Goal: Task Accomplishment & Management: Use online tool/utility

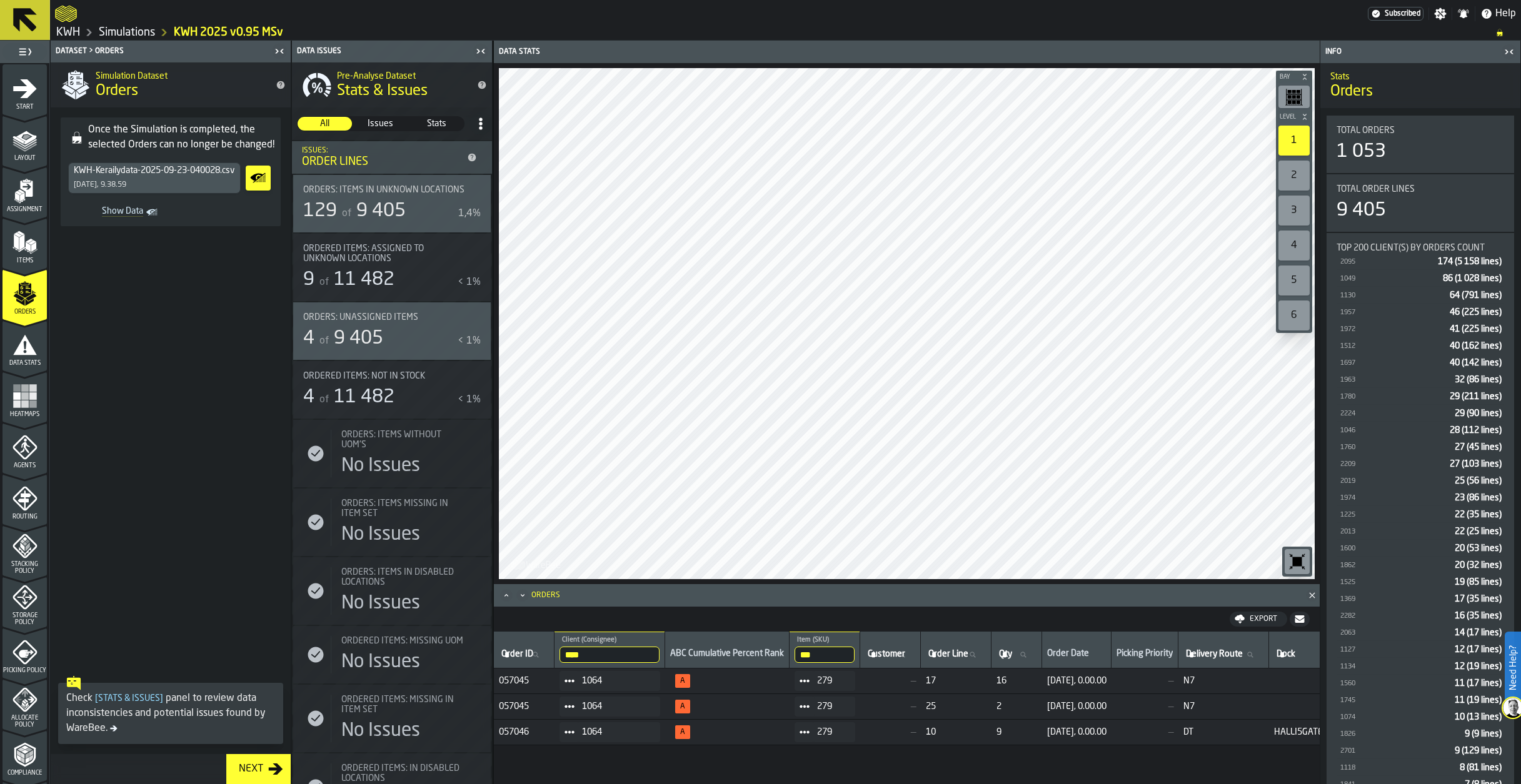
click at [75, 34] on link "KWH" at bounding box center [68, 32] width 24 height 13
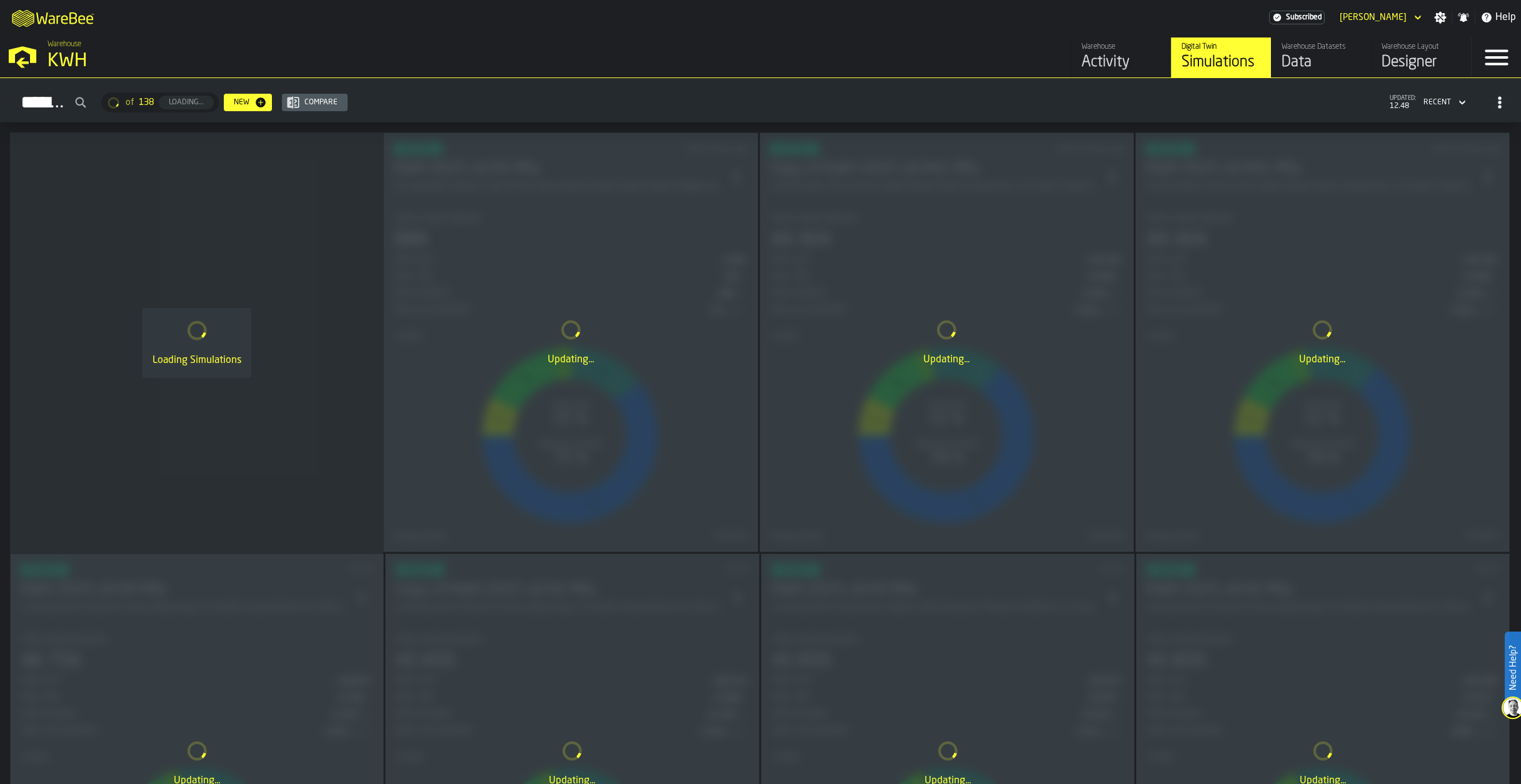
click at [1318, 57] on div "Data" at bounding box center [1320, 62] width 79 height 20
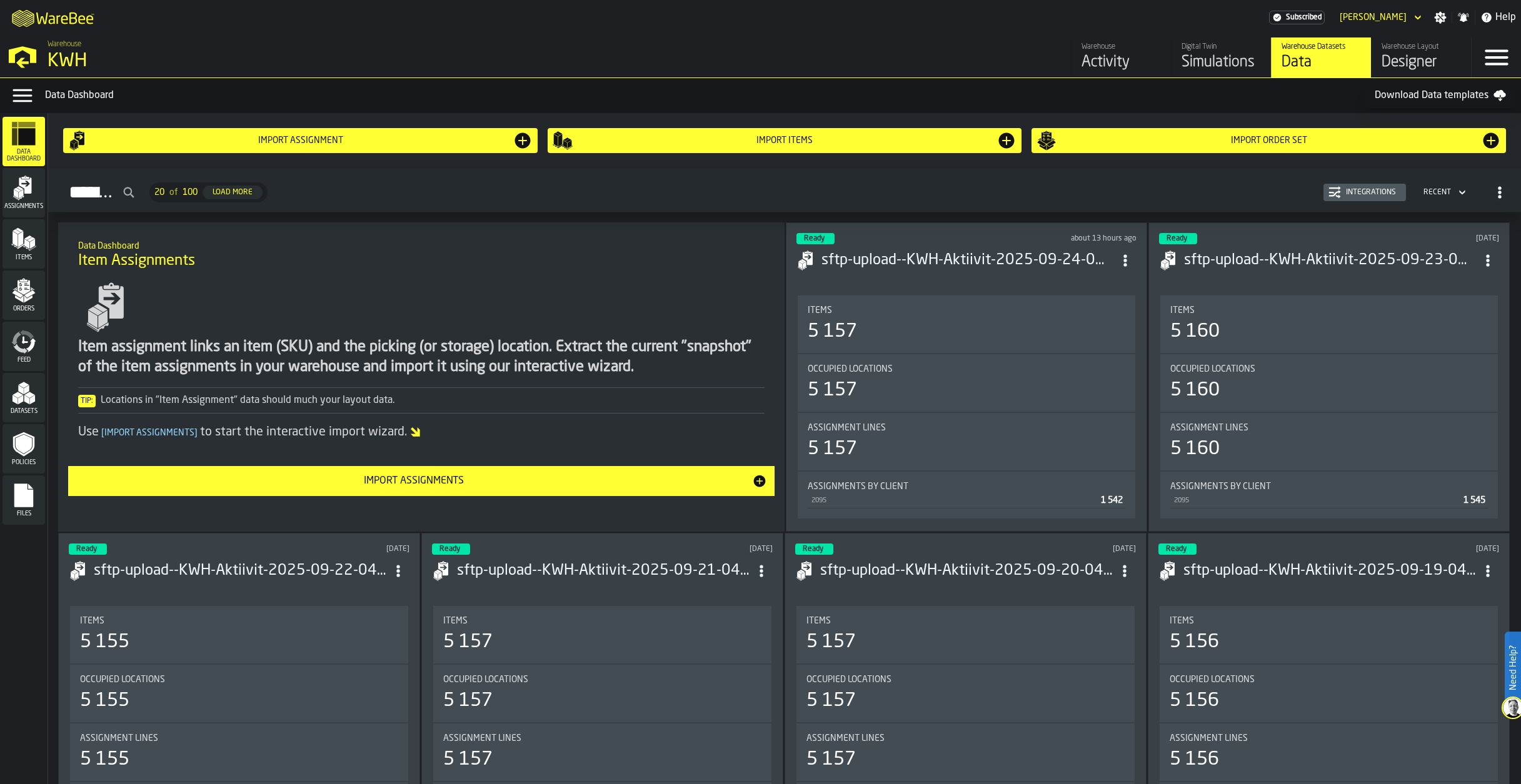
click at [18, 490] on icon "menu Files" at bounding box center [24, 495] width 19 height 24
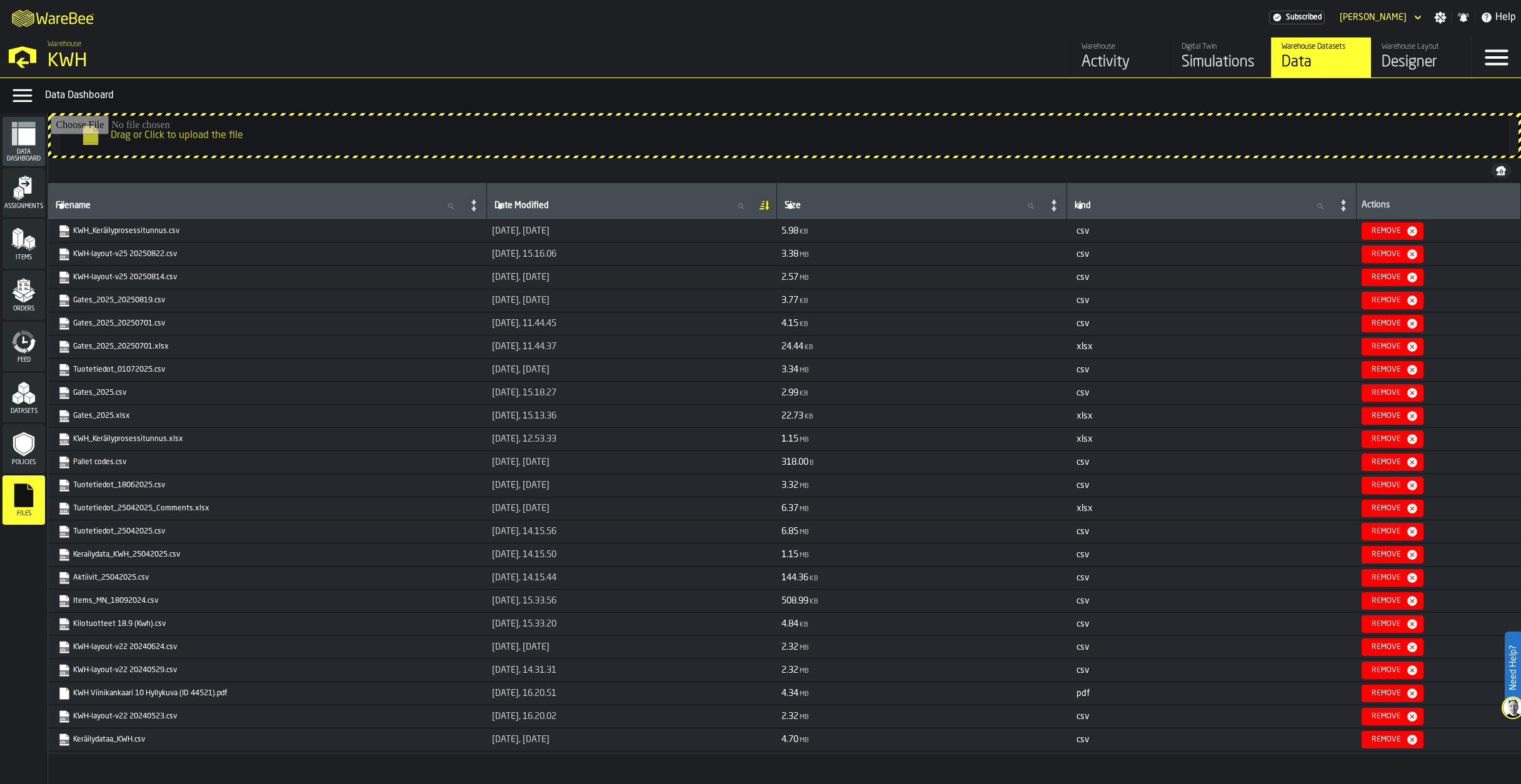
click at [23, 451] on icon "menu Policies" at bounding box center [23, 444] width 16 height 19
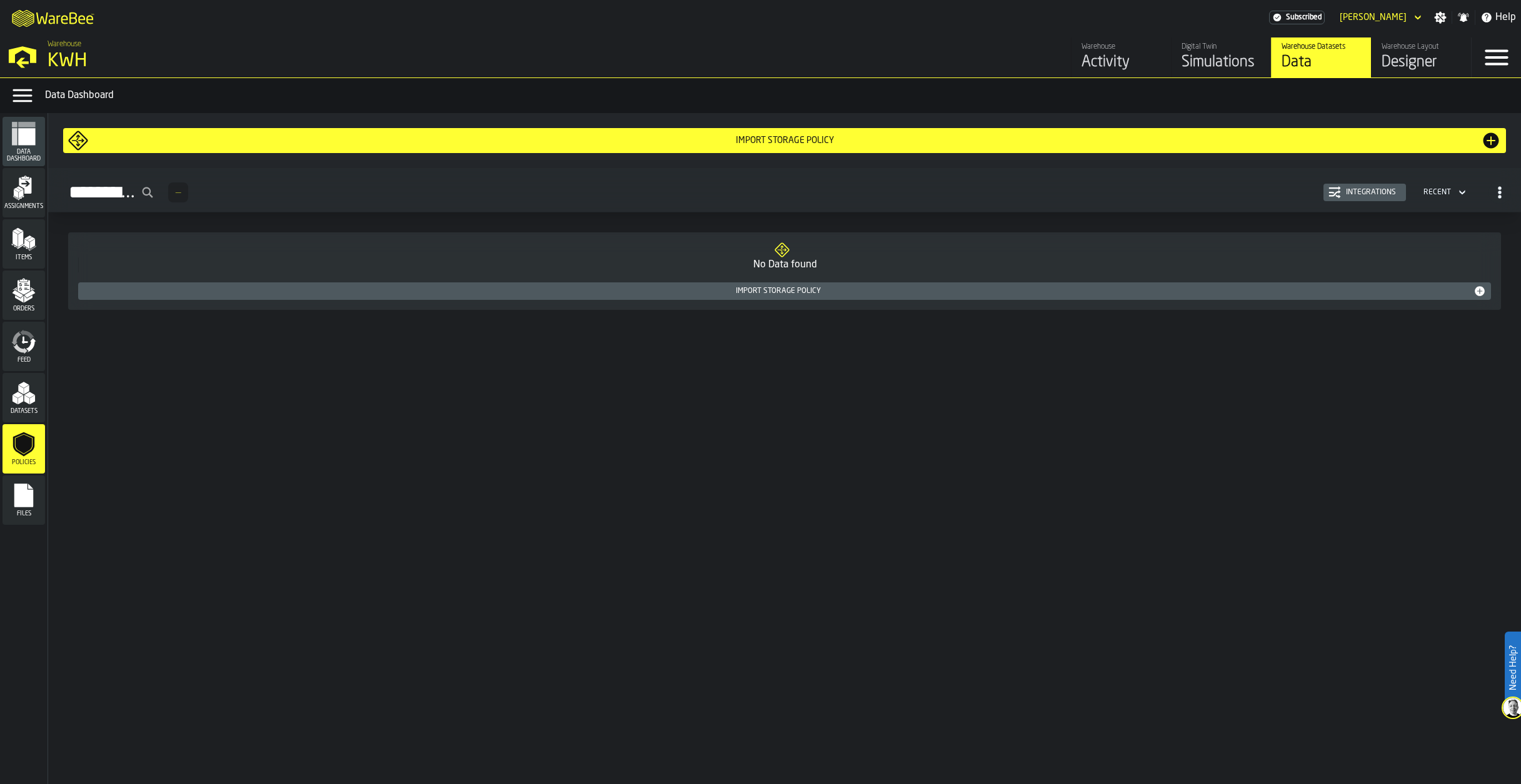
click at [24, 406] on icon "menu Datasets" at bounding box center [24, 393] width 25 height 25
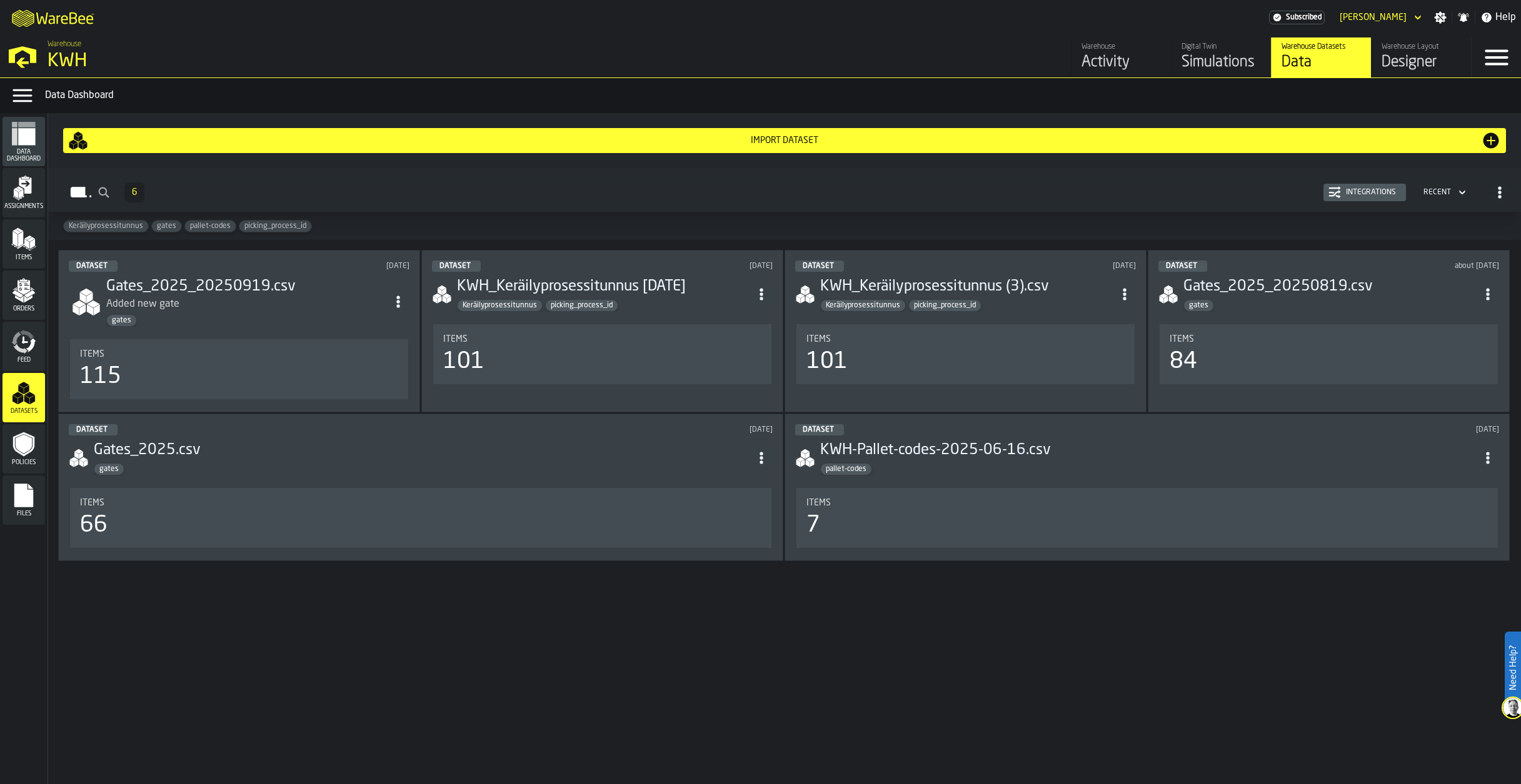
click at [28, 341] on icon "menu Feed" at bounding box center [24, 342] width 25 height 25
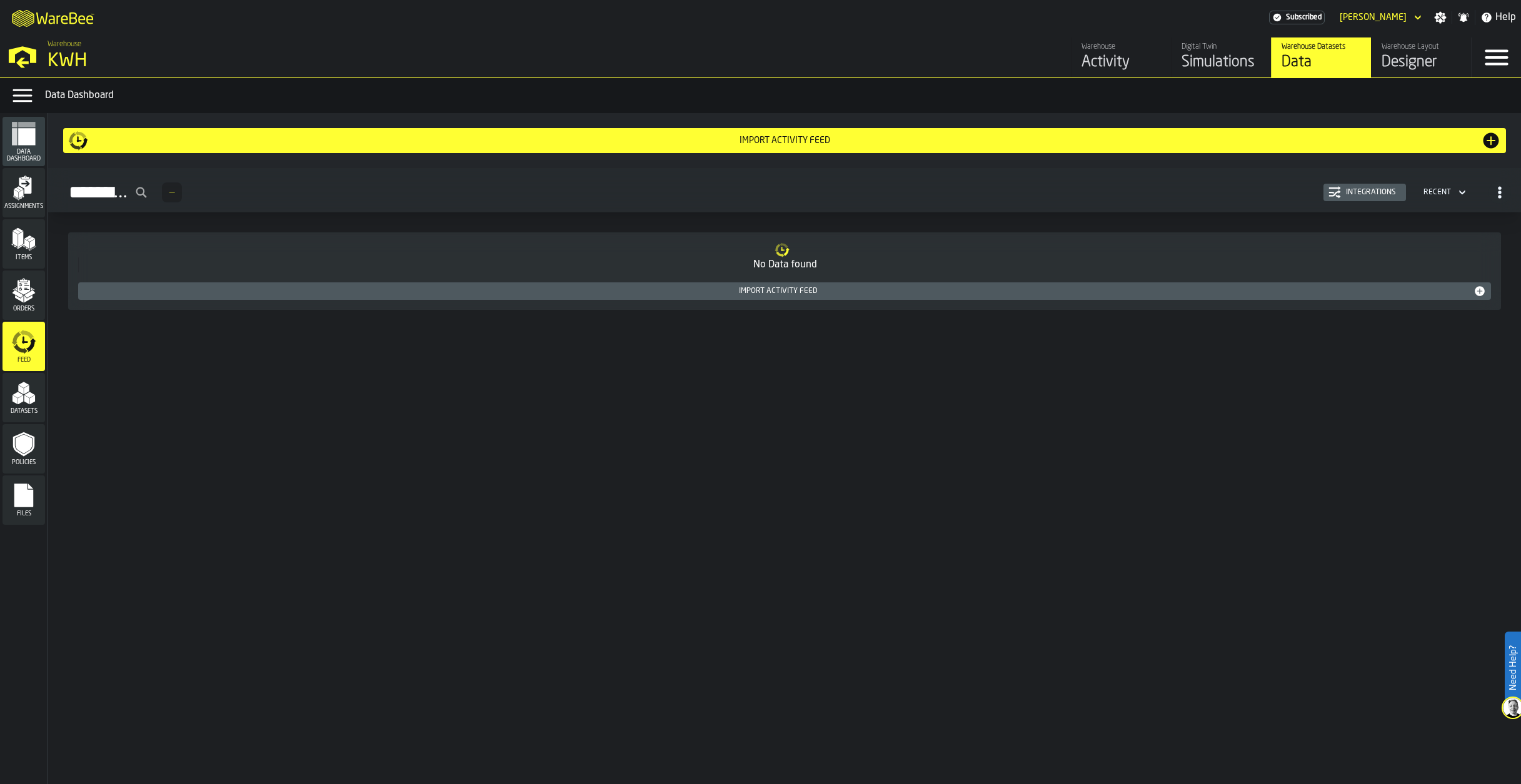
click at [20, 400] on polygon "menu Datasets" at bounding box center [20, 400] width 5 height 10
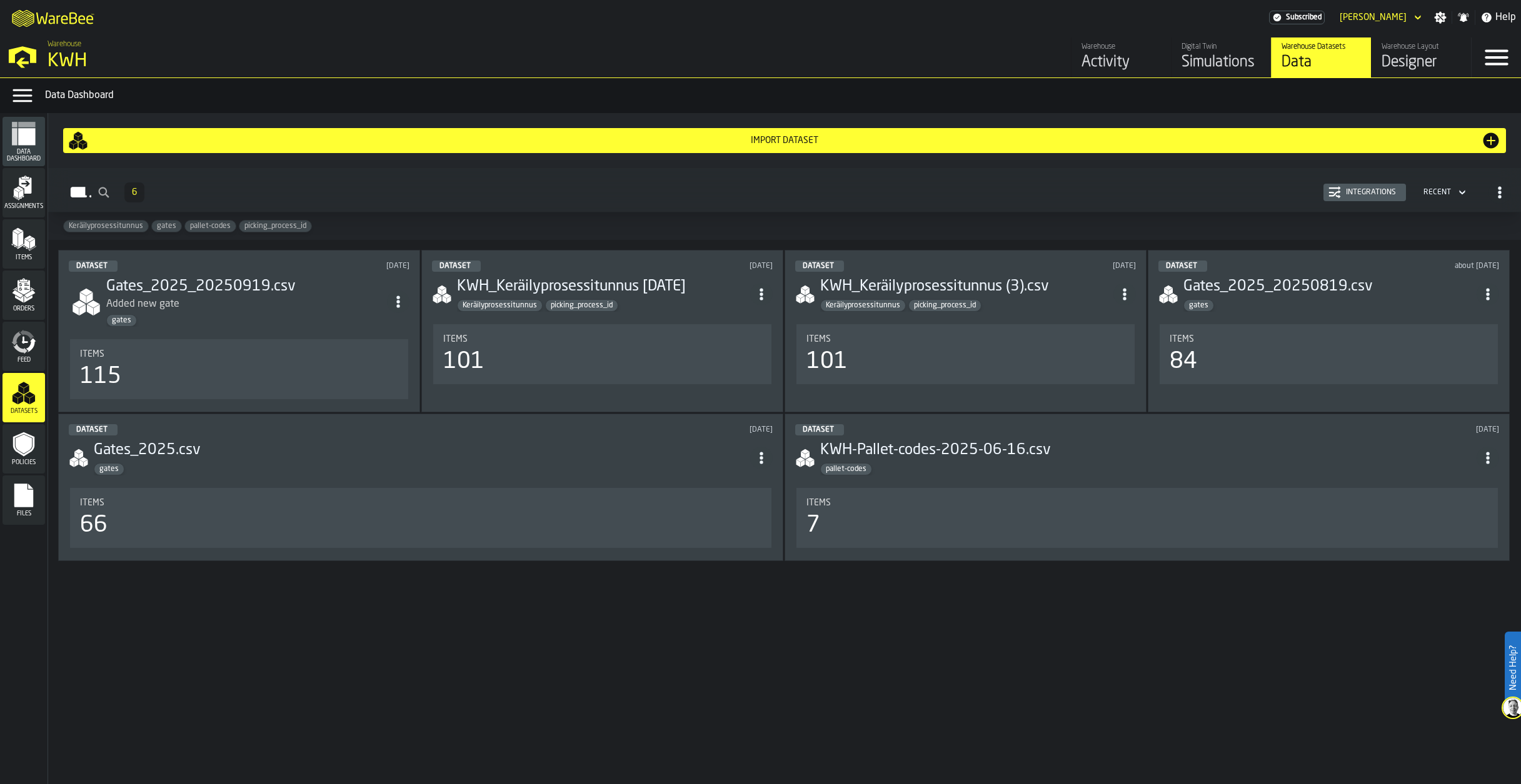
click at [22, 444] on icon "menu Policies" at bounding box center [23, 444] width 16 height 19
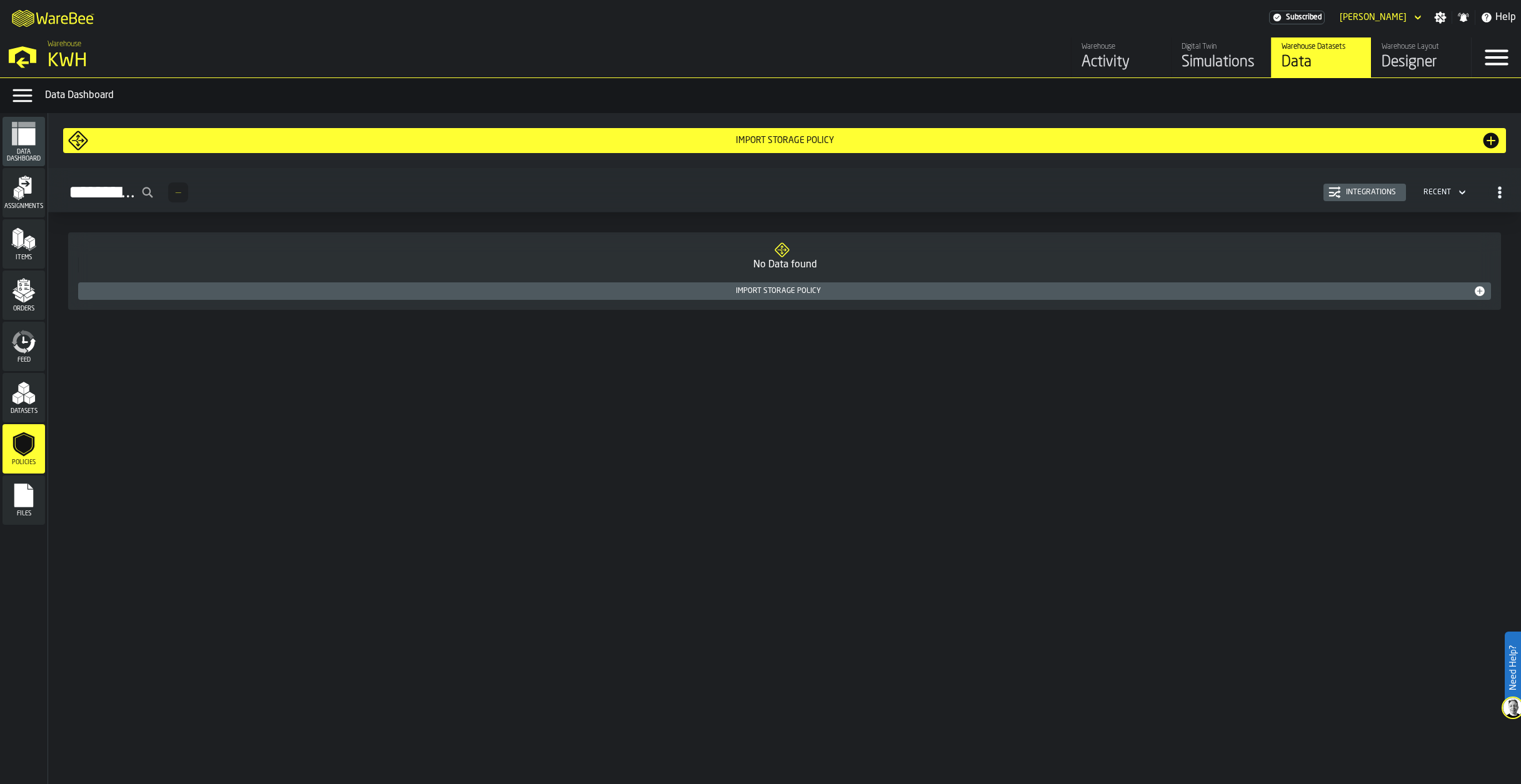
click at [22, 505] on icon "menu Files" at bounding box center [24, 495] width 19 height 24
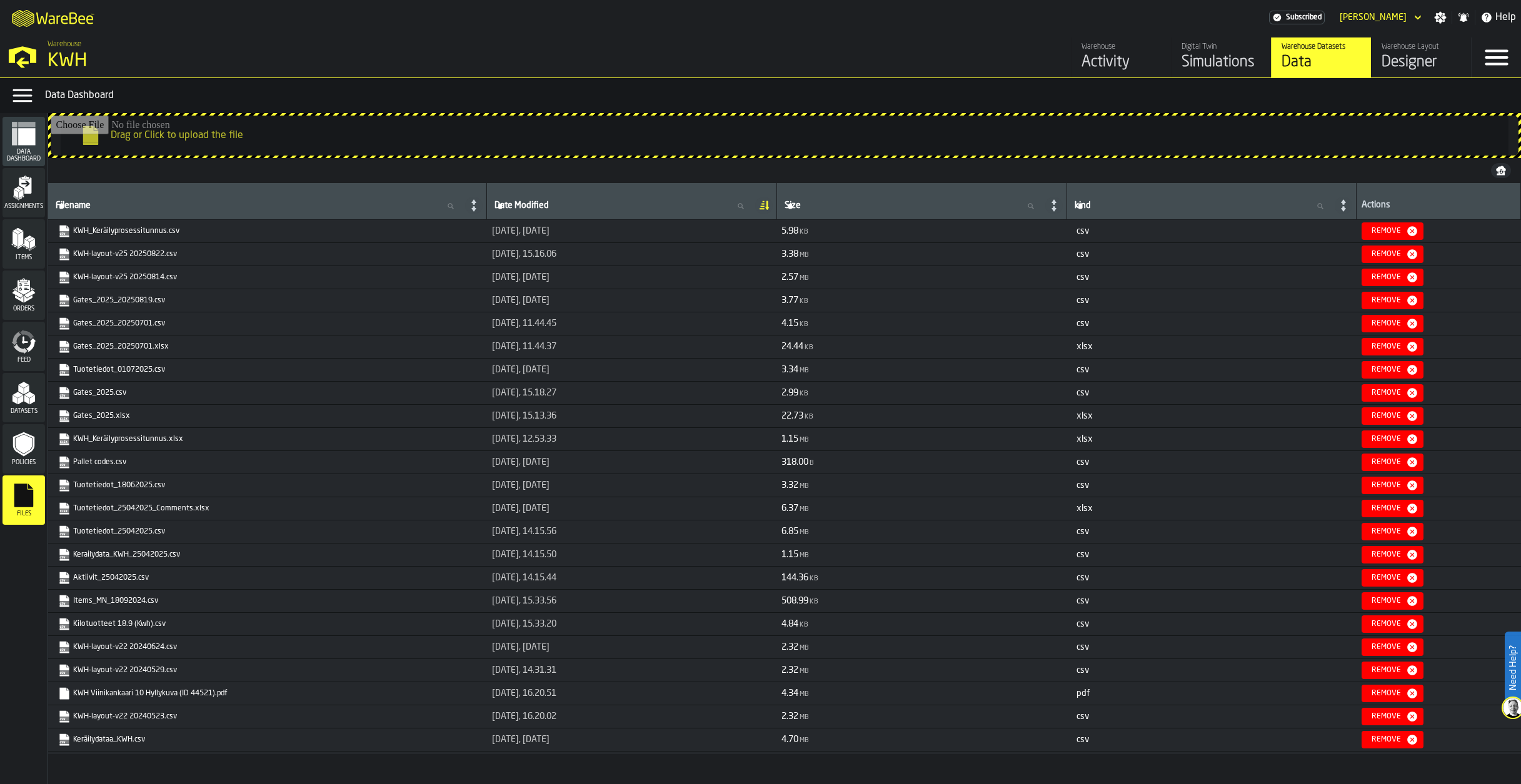
click at [23, 398] on polygon "menu Datasets" at bounding box center [20, 400] width 5 height 10
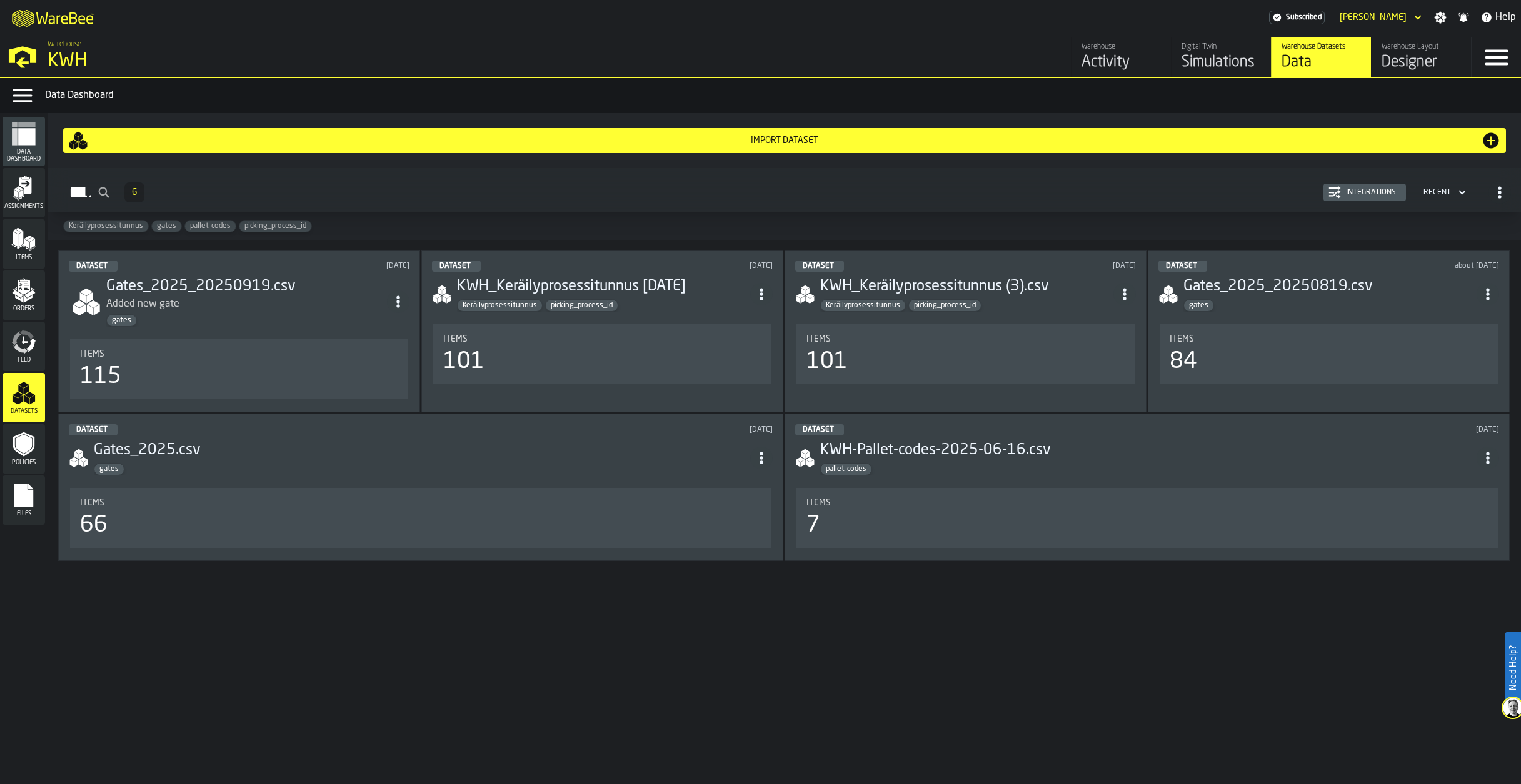
click at [22, 501] on rect "menu Files" at bounding box center [24, 499] width 19 height 9
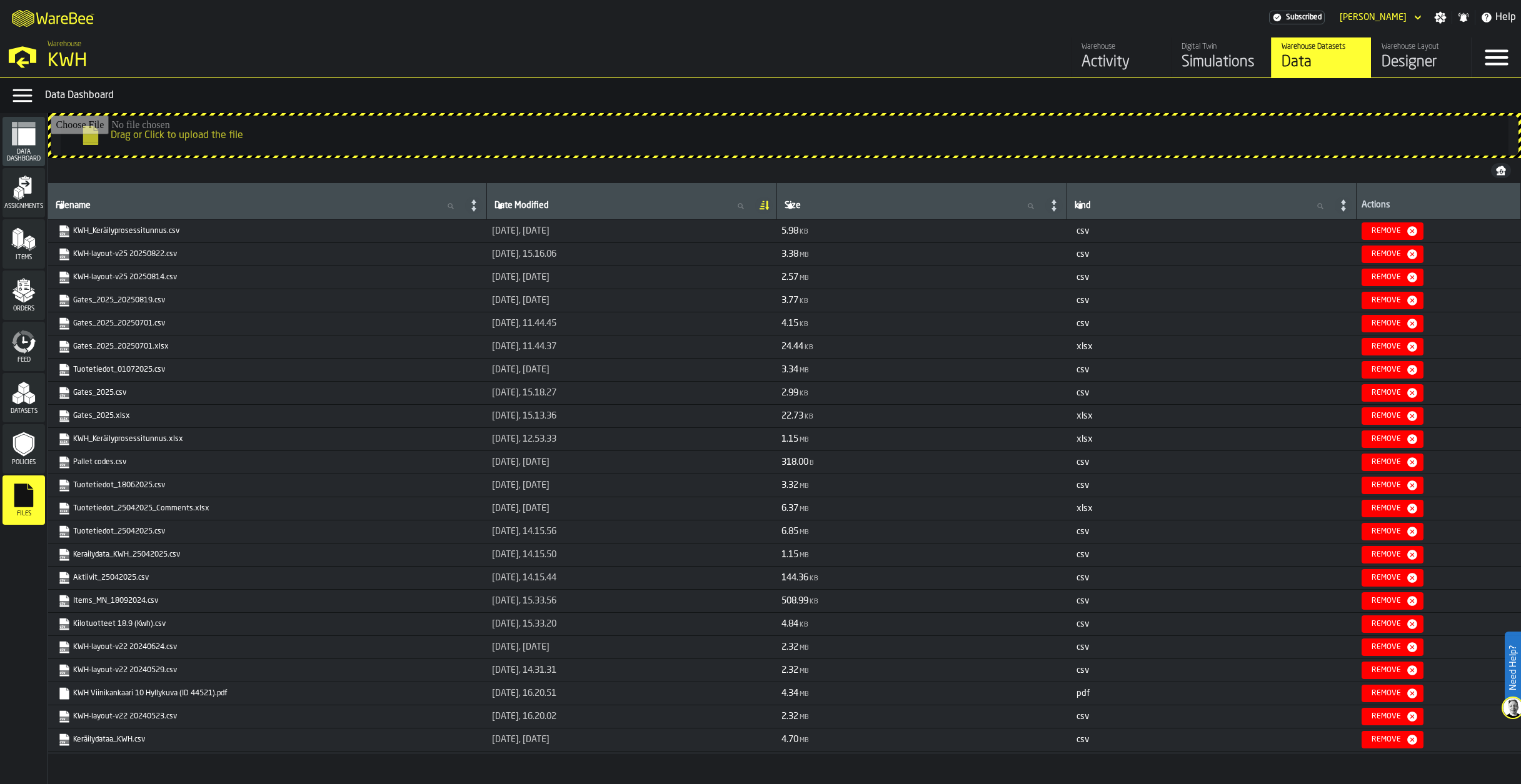
click at [21, 396] on polygon "menu Datasets" at bounding box center [17, 394] width 11 height 7
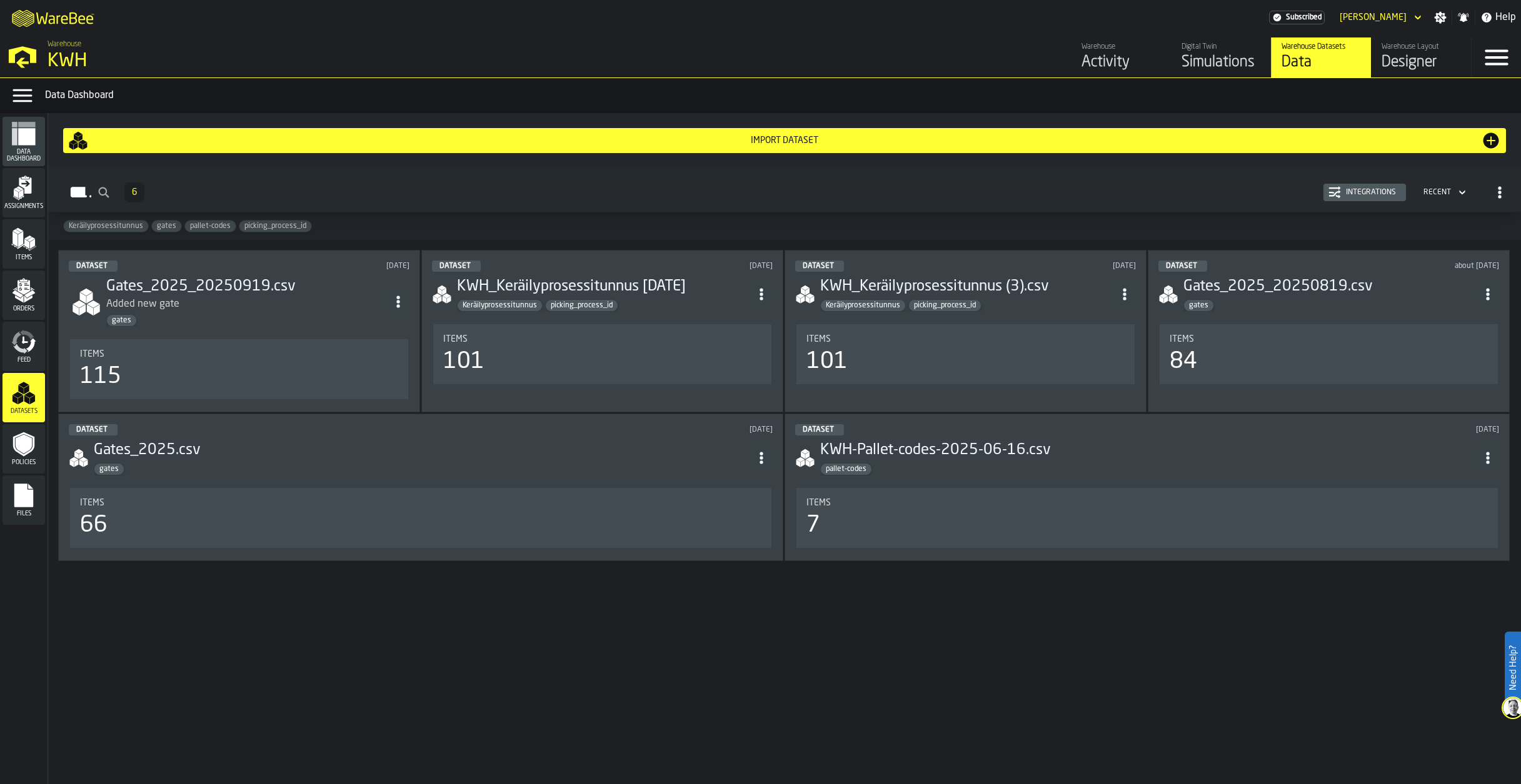
click at [25, 138] on icon "menu Data Dashboard" at bounding box center [27, 137] width 17 height 17
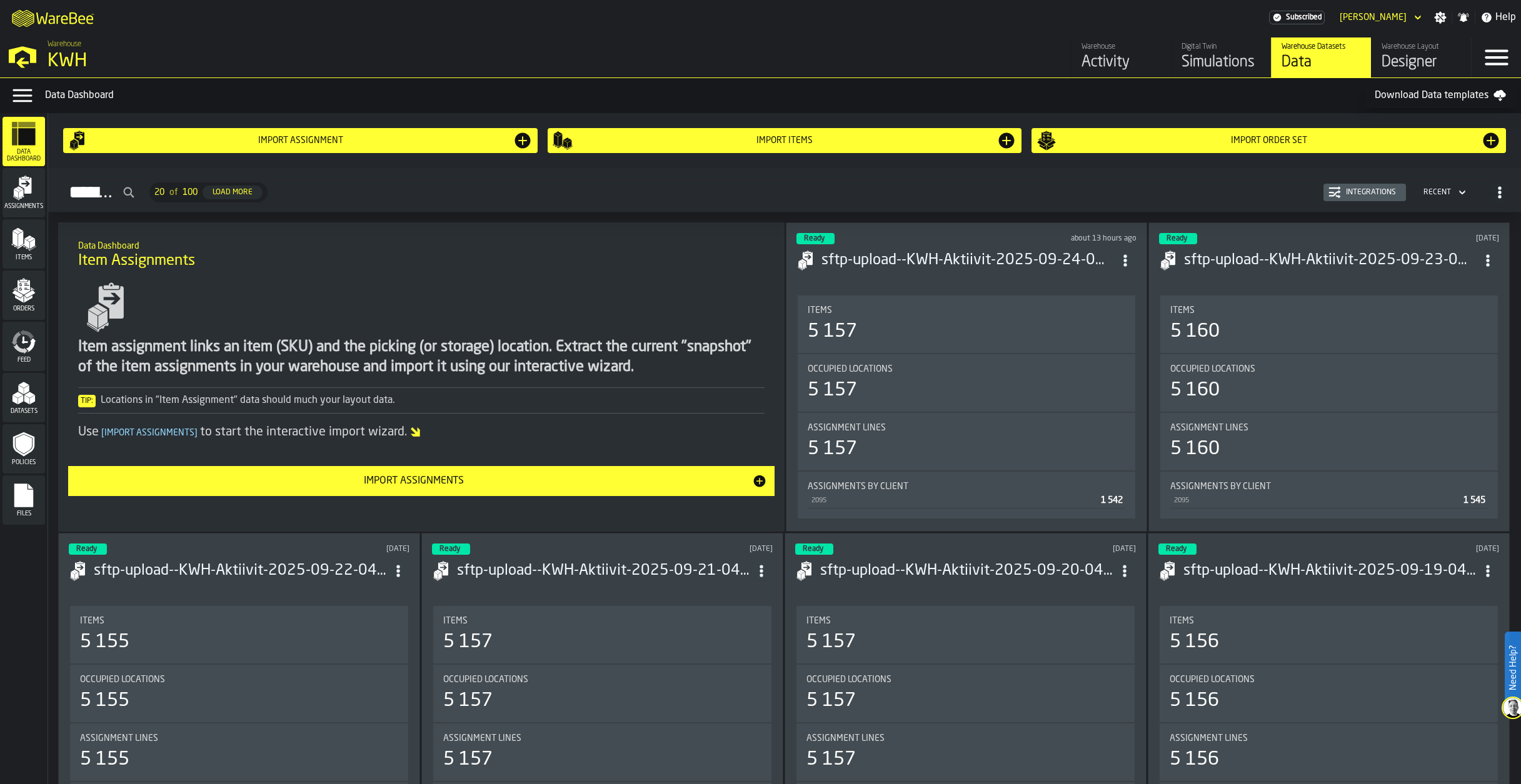
click at [23, 392] on polygon "menu Datasets" at bounding box center [22, 391] width 6 height 10
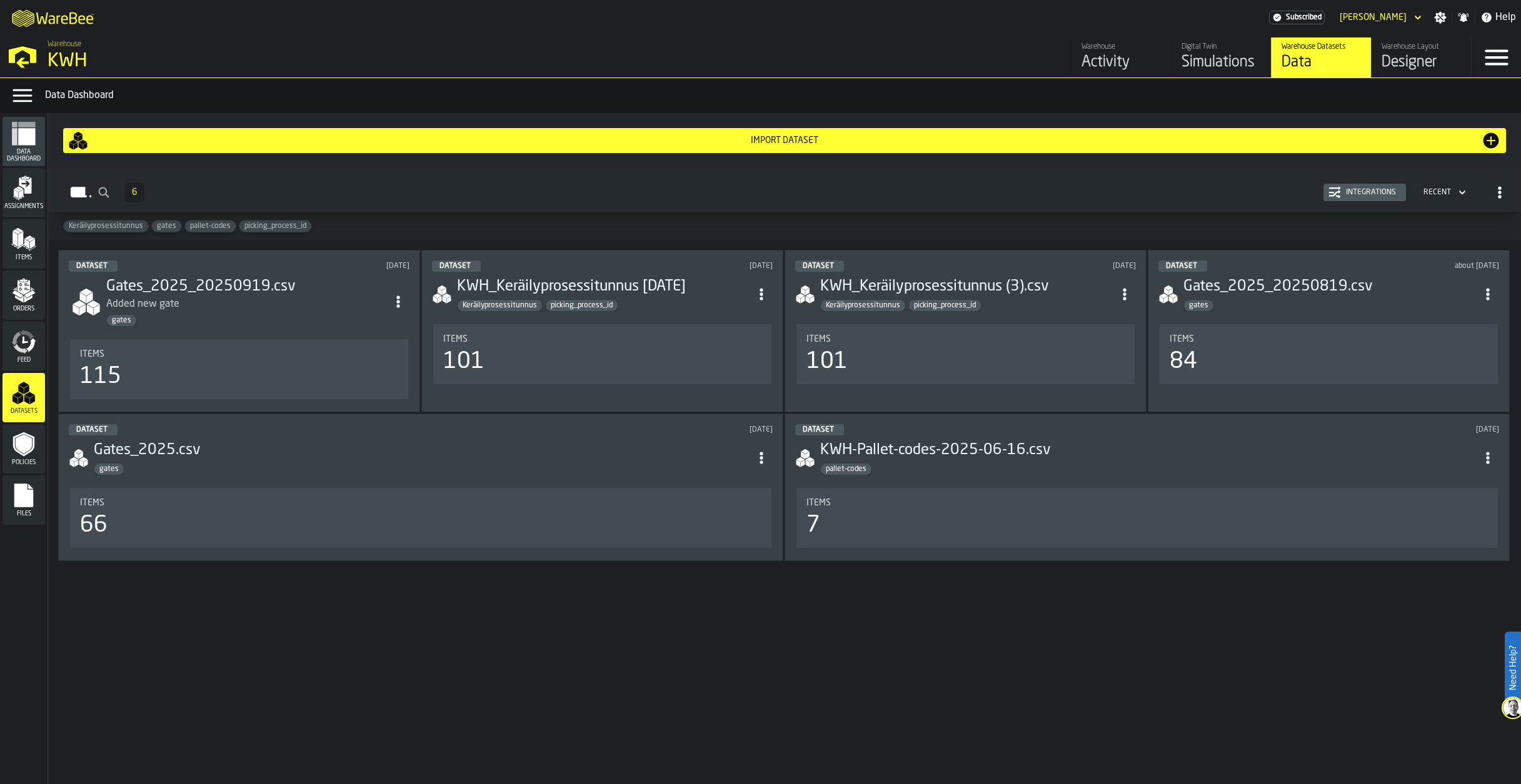
click at [1388, 197] on div "Integrations" at bounding box center [1371, 192] width 60 height 9
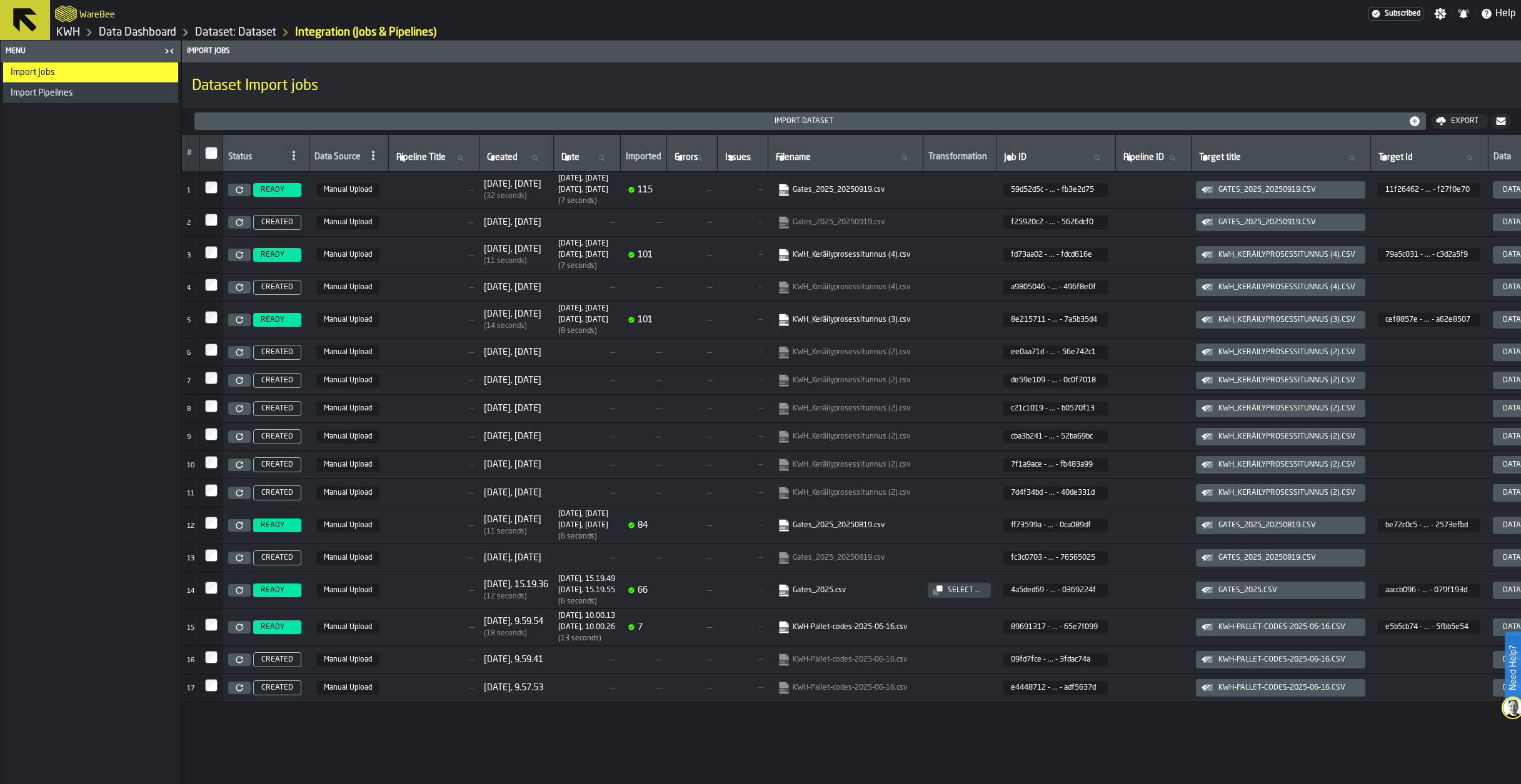
click at [137, 29] on link "Data Dashboard" at bounding box center [137, 32] width 77 height 13
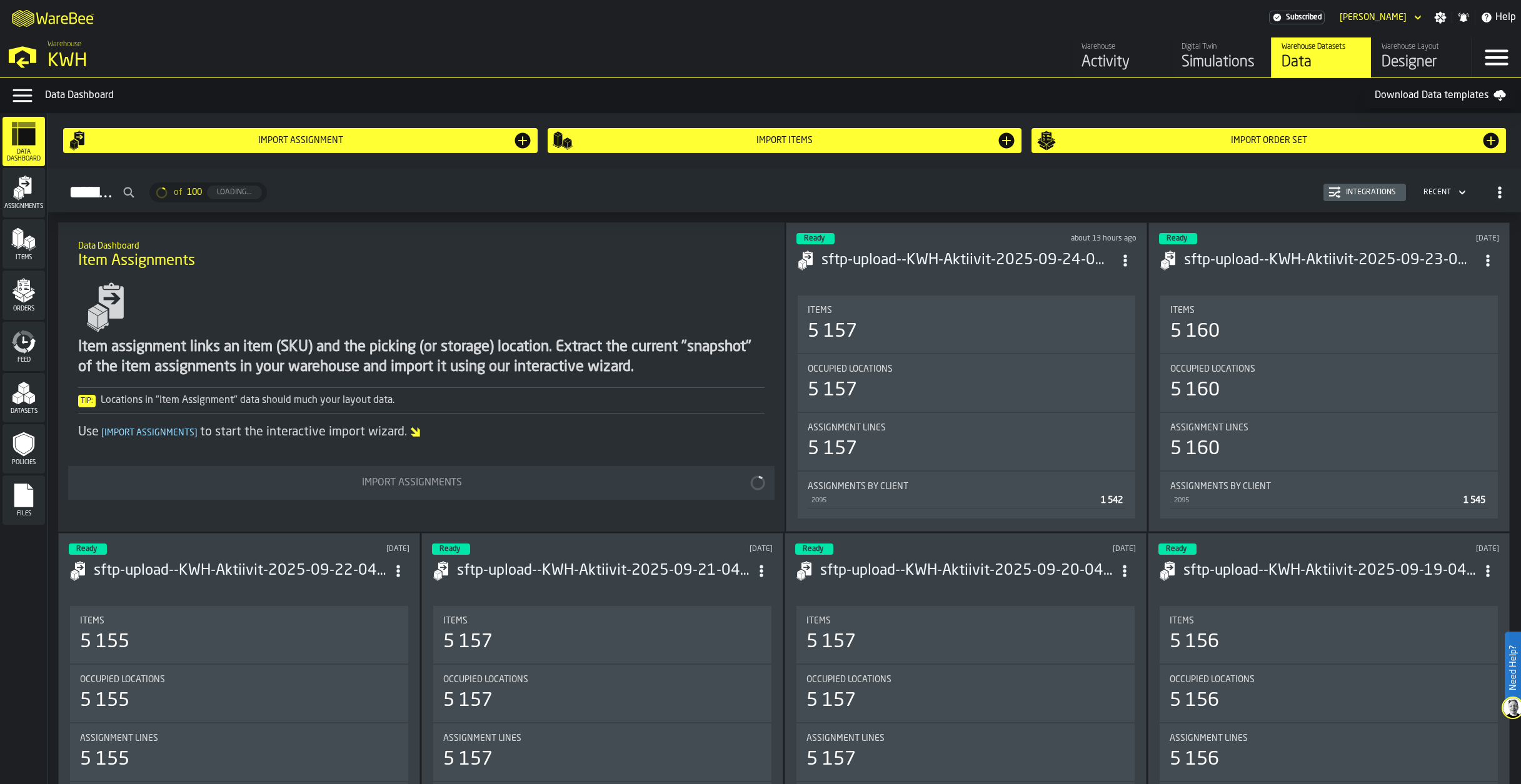
click at [37, 504] on div "Files" at bounding box center [24, 500] width 42 height 34
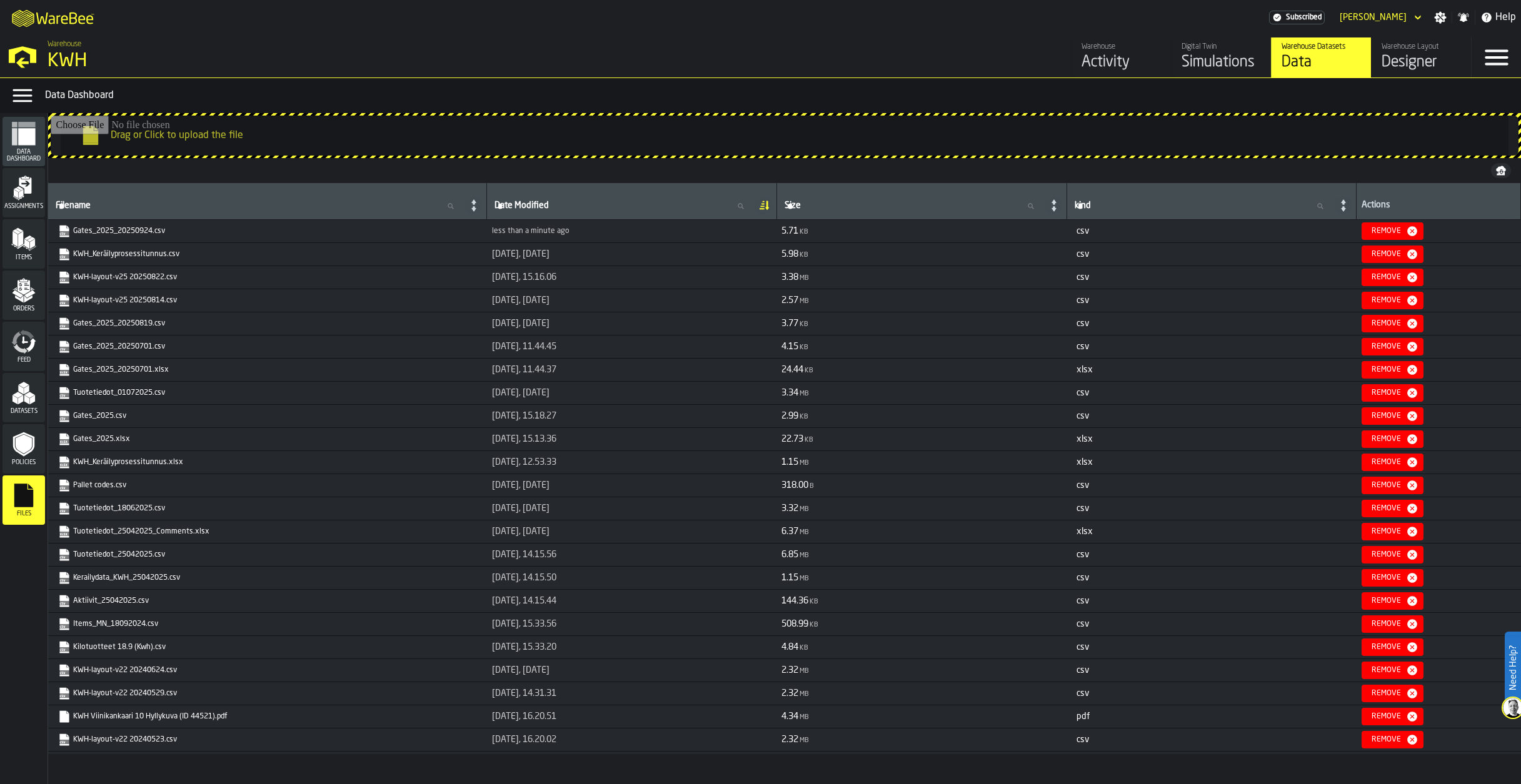
click at [17, 395] on polygon "menu Datasets" at bounding box center [17, 394] width 11 height 7
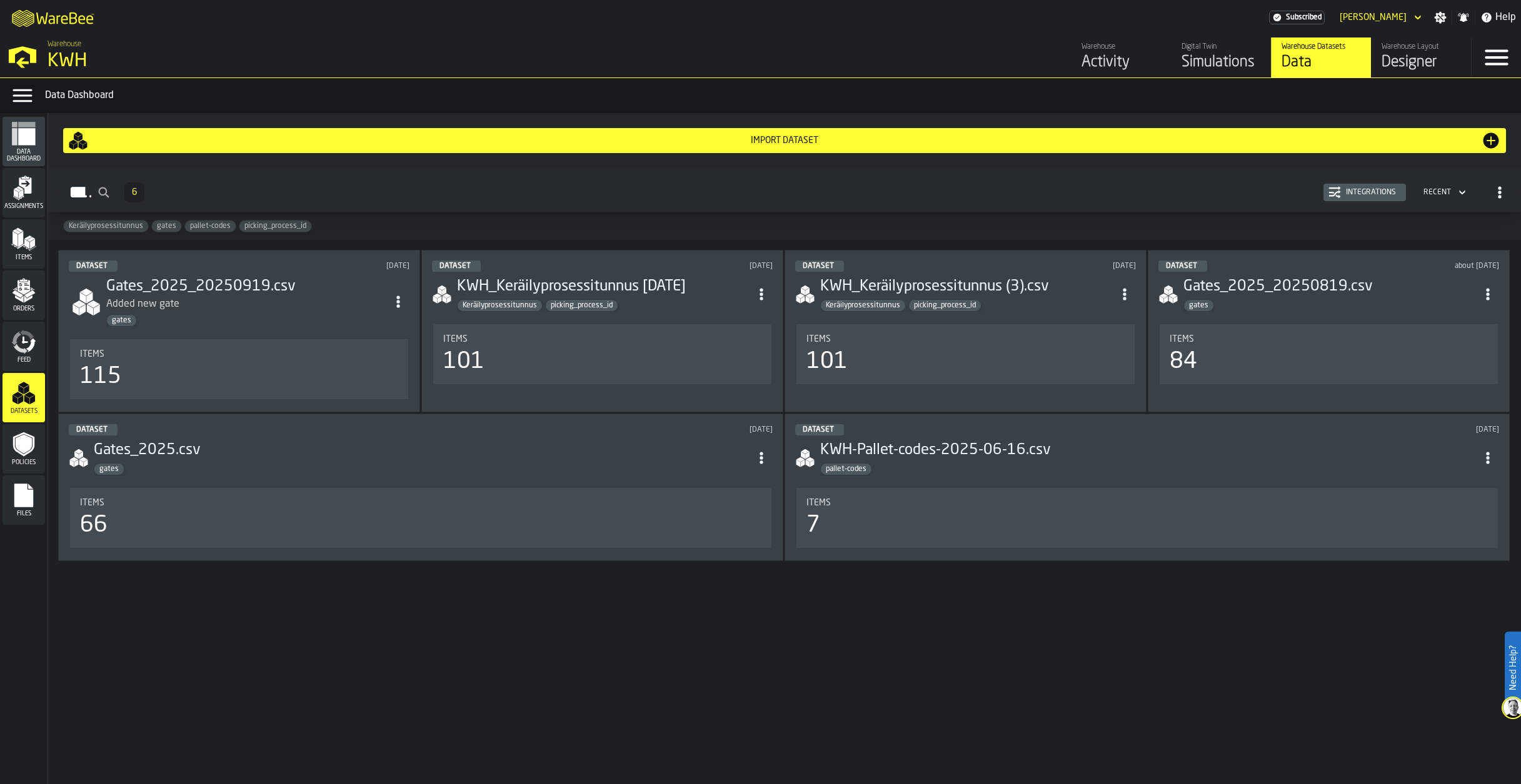
click at [1504, 197] on icon "button-Dataset" at bounding box center [1499, 192] width 12 height 12
click at [1079, 657] on div "Import Dataset Dataset 6 Integrations Recent Keräilyprosessitunnus gates palle…" at bounding box center [784, 448] width 1473 height 671
click at [19, 491] on icon "menu Files" at bounding box center [24, 495] width 19 height 24
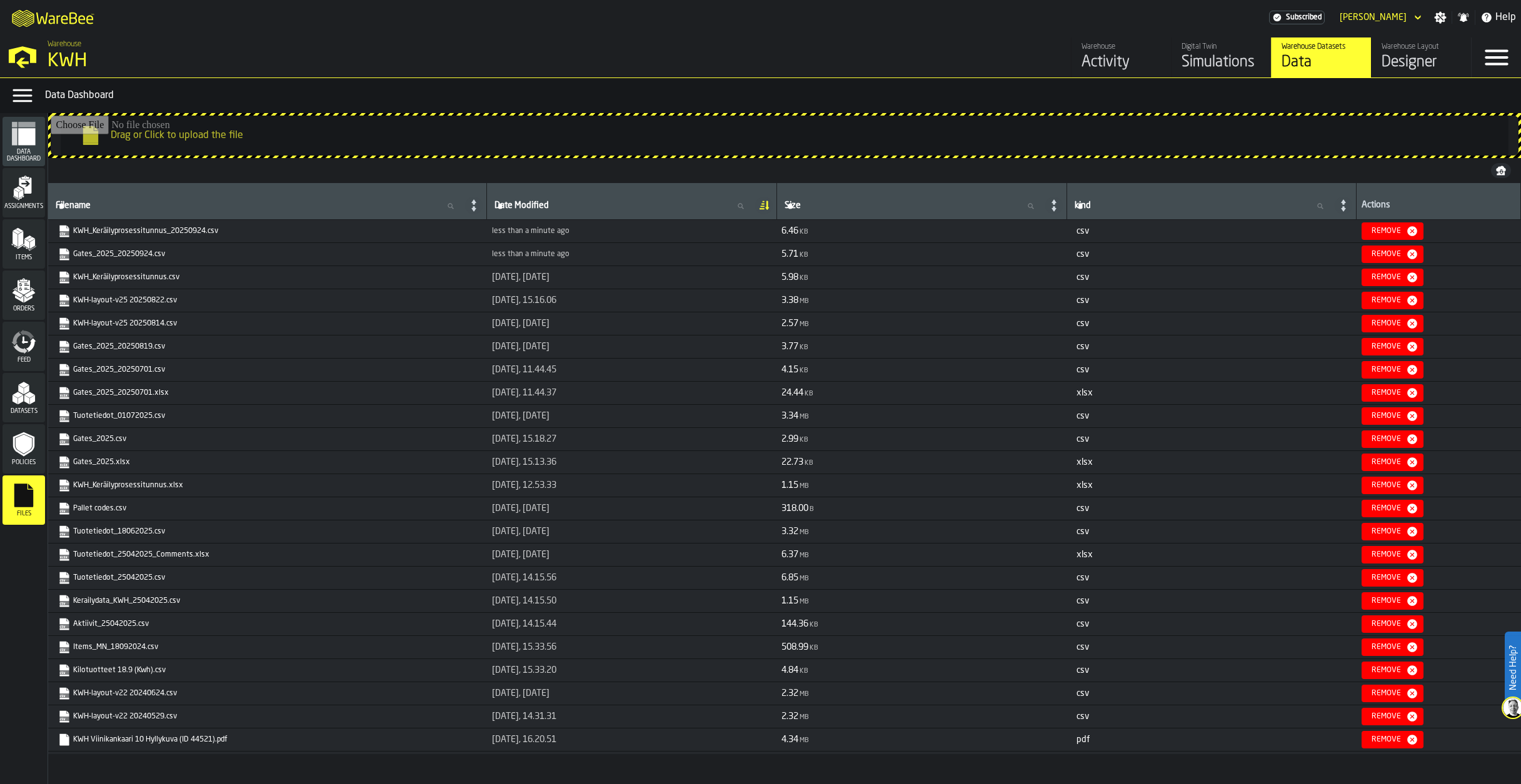
click at [28, 406] on icon "menu Datasets" at bounding box center [24, 393] width 25 height 25
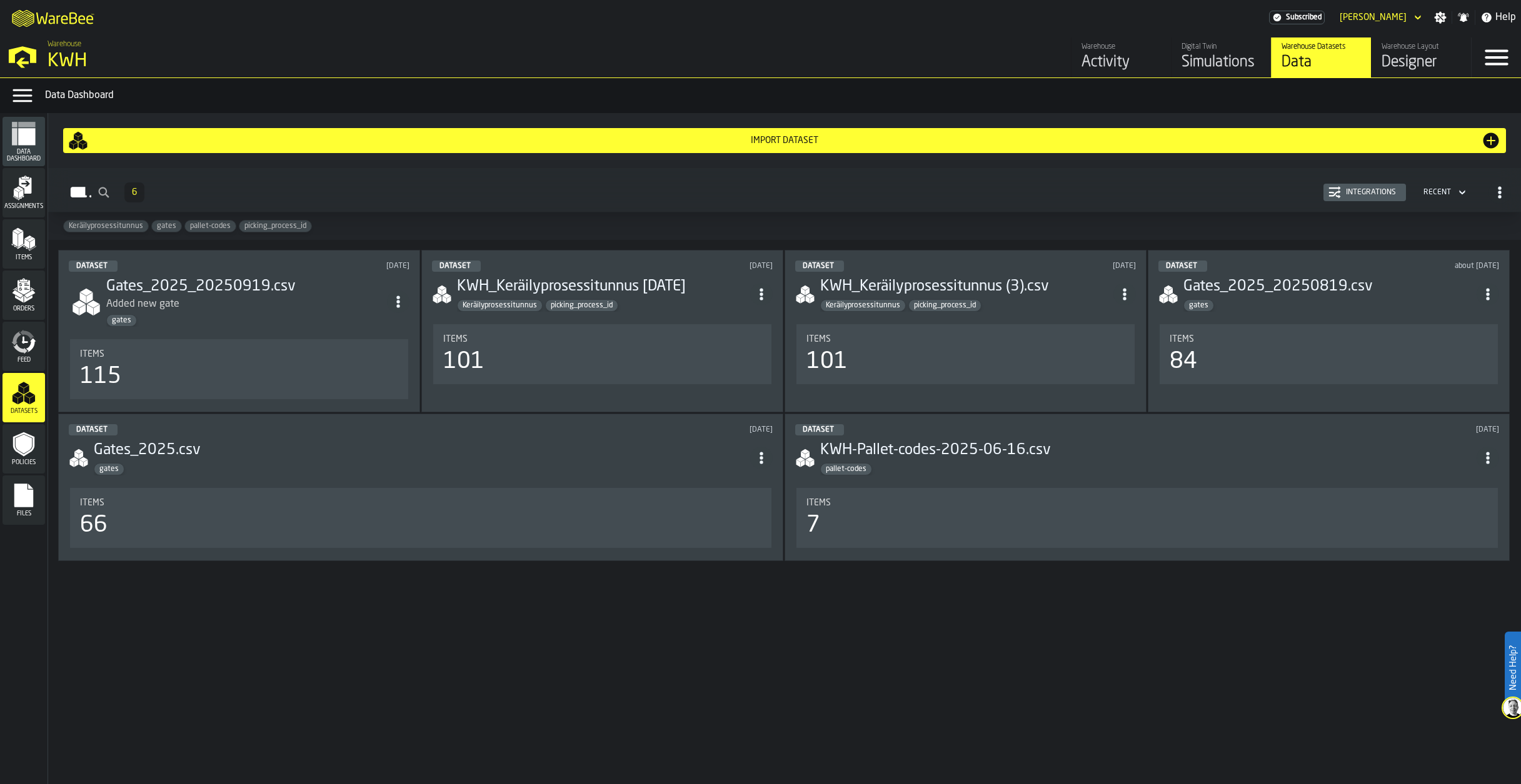
click at [410, 306] on span "ItemListCard-DashboardItemContainer" at bounding box center [398, 302] width 23 height 23
click at [350, 325] on div "Open" at bounding box center [375, 330] width 65 height 15
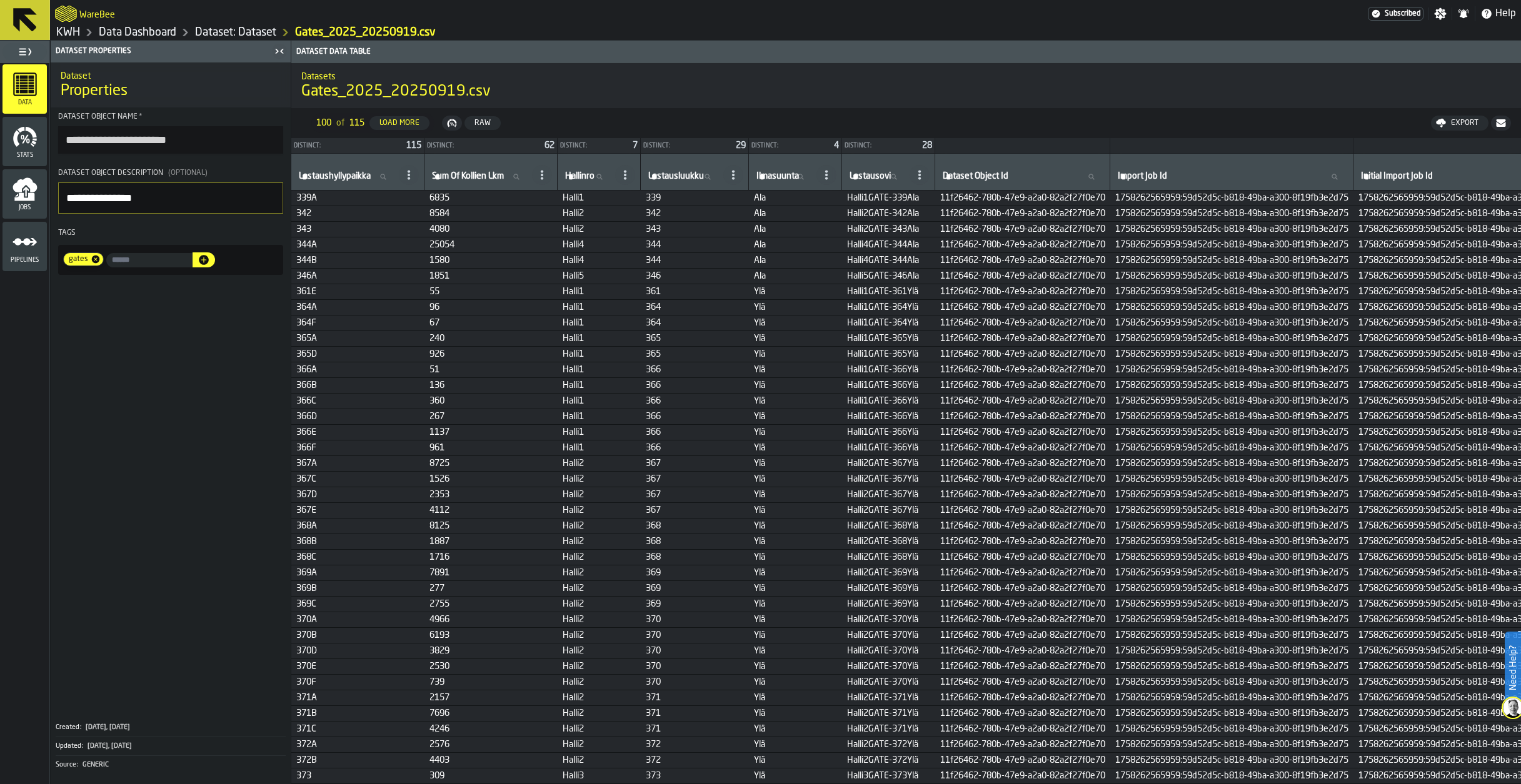
click at [220, 32] on link "Dataset: Dataset" at bounding box center [235, 32] width 81 height 13
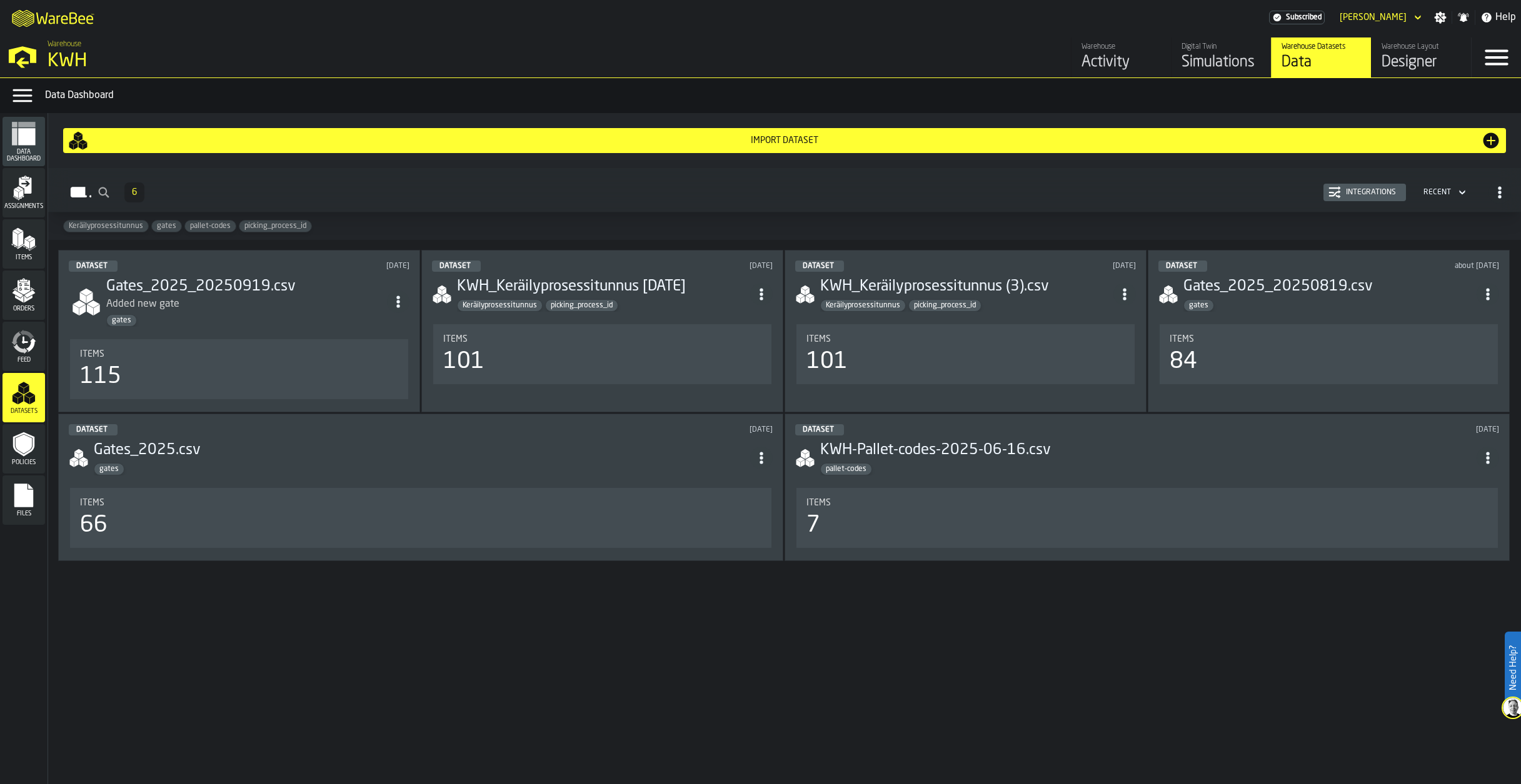
click at [1463, 192] on icon "button-Dataset" at bounding box center [1462, 193] width 12 height 15
click at [1254, 671] on div "Import Dataset Dataset 6 Integrations Recent Keräilyprosessitunnus gates palle…" at bounding box center [784, 448] width 1473 height 671
click at [28, 448] on icon "menu Policies" at bounding box center [23, 444] width 16 height 19
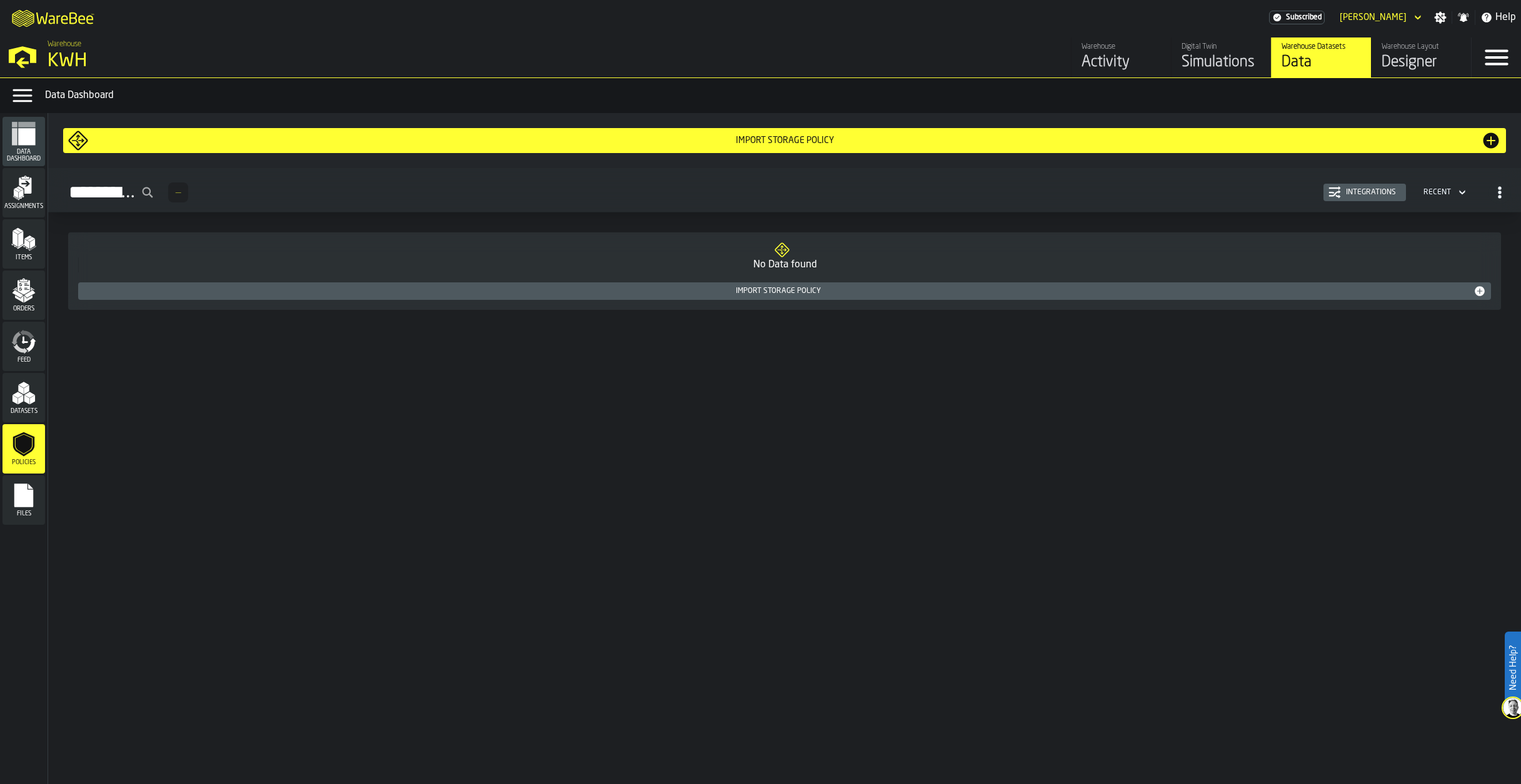
click at [1, 500] on nav "Data Dashboard Assignments Items Orders Feed Datasets Policies Files" at bounding box center [24, 448] width 48 height 671
click at [17, 501] on rect "menu Files" at bounding box center [24, 499] width 19 height 9
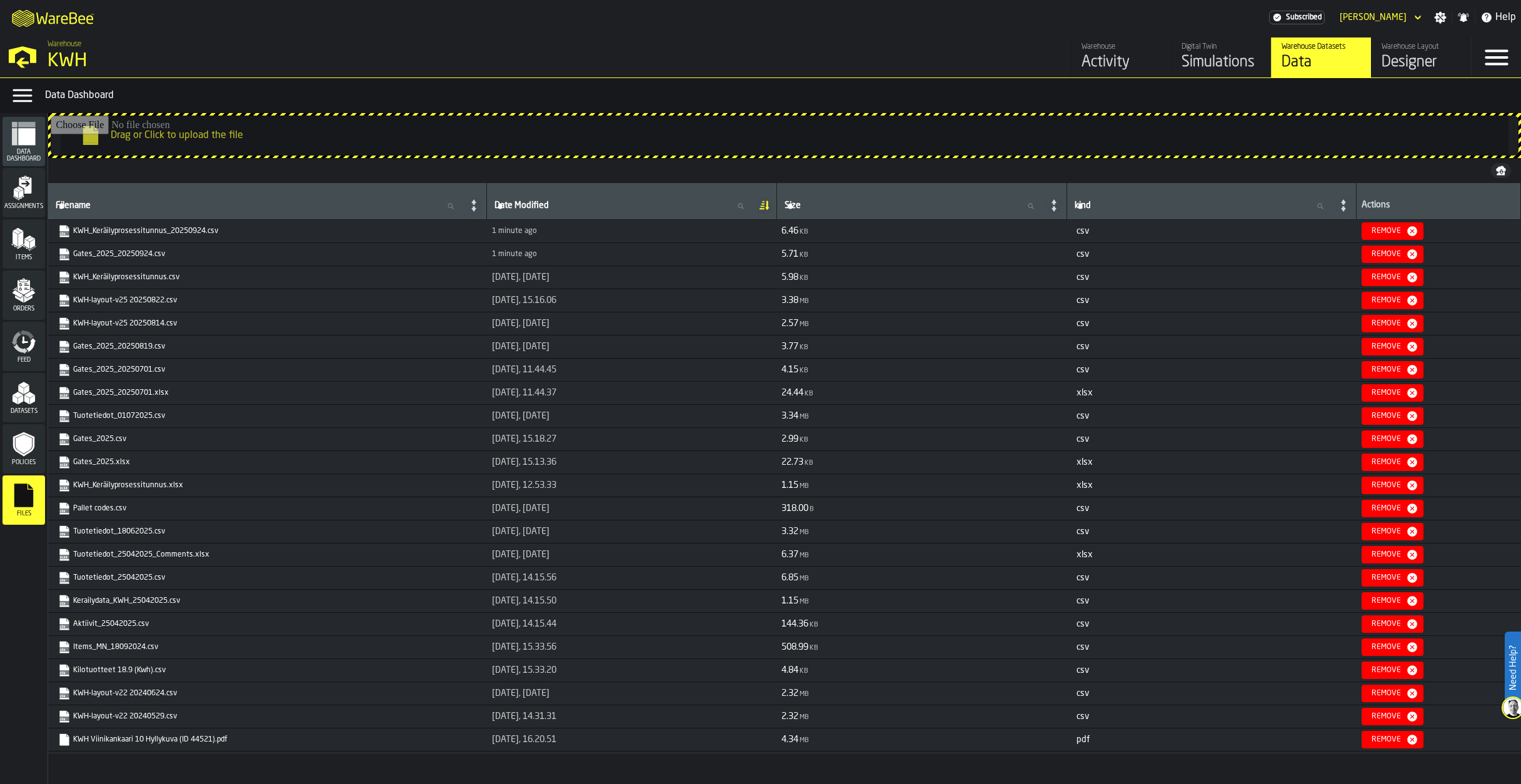
click at [23, 142] on icon "menu Data Dashboard" at bounding box center [27, 137] width 17 height 17
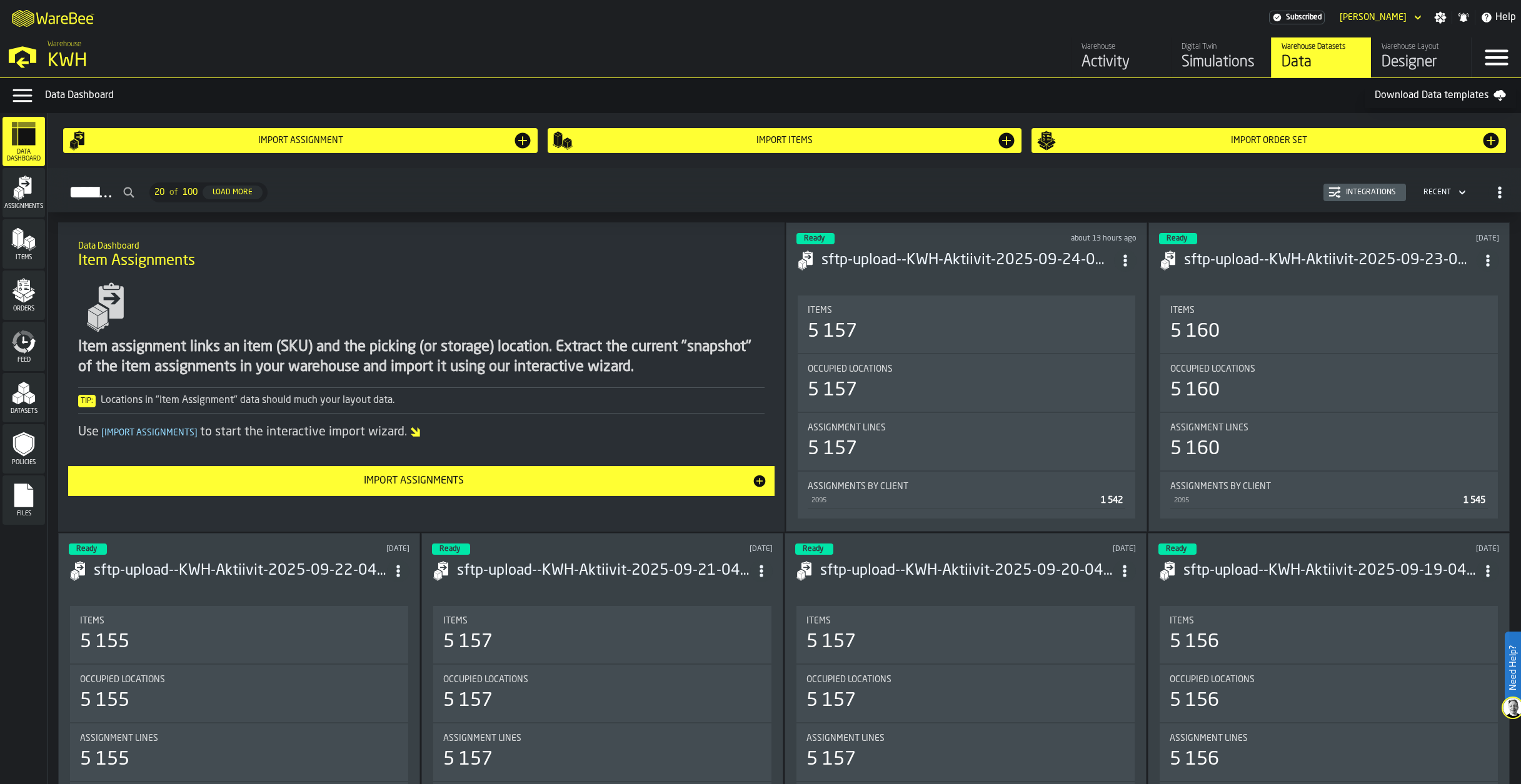
click at [1369, 195] on div "Integrations" at bounding box center [1371, 192] width 60 height 9
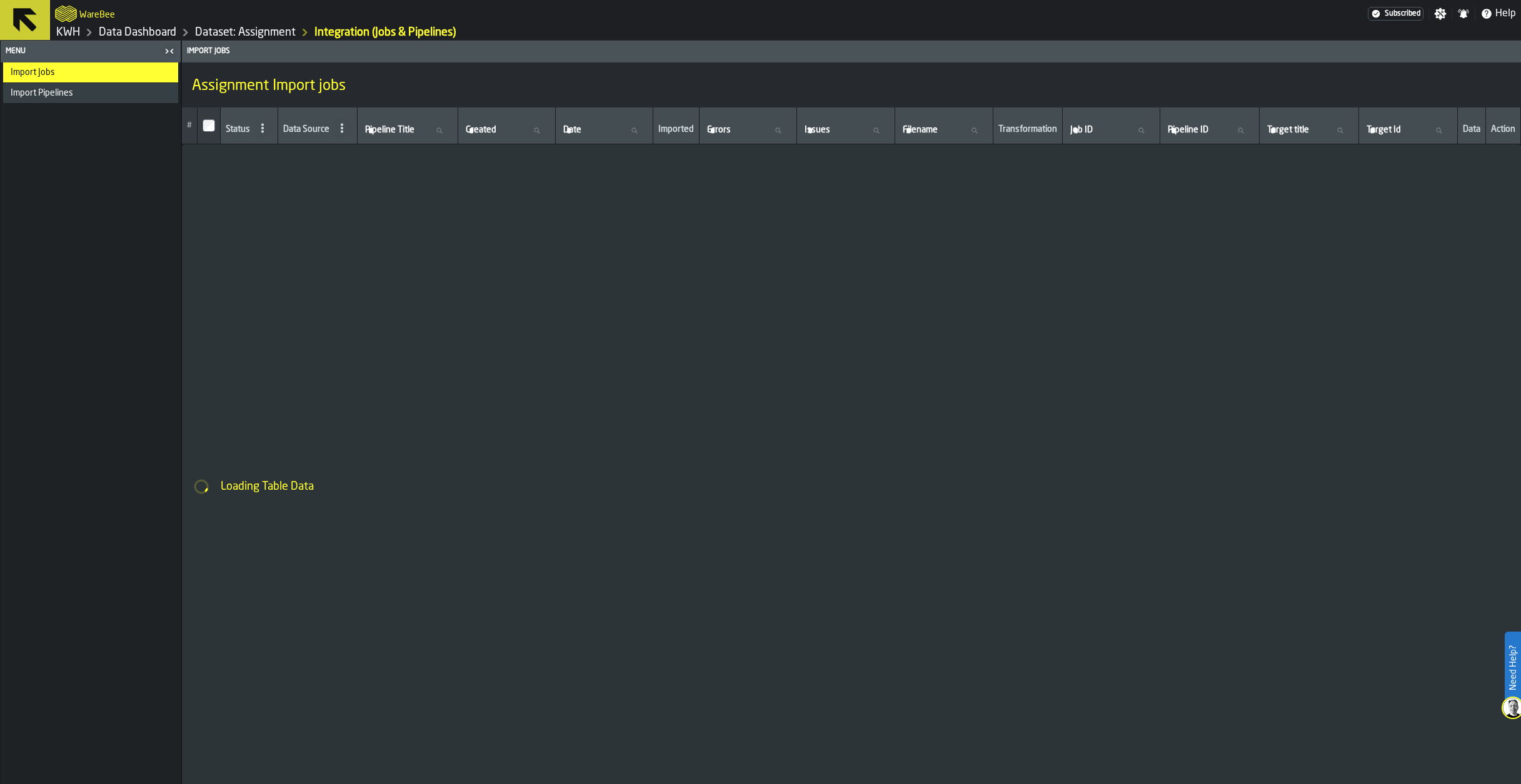
click at [42, 90] on span "Import Pipelines" at bounding box center [41, 93] width 62 height 10
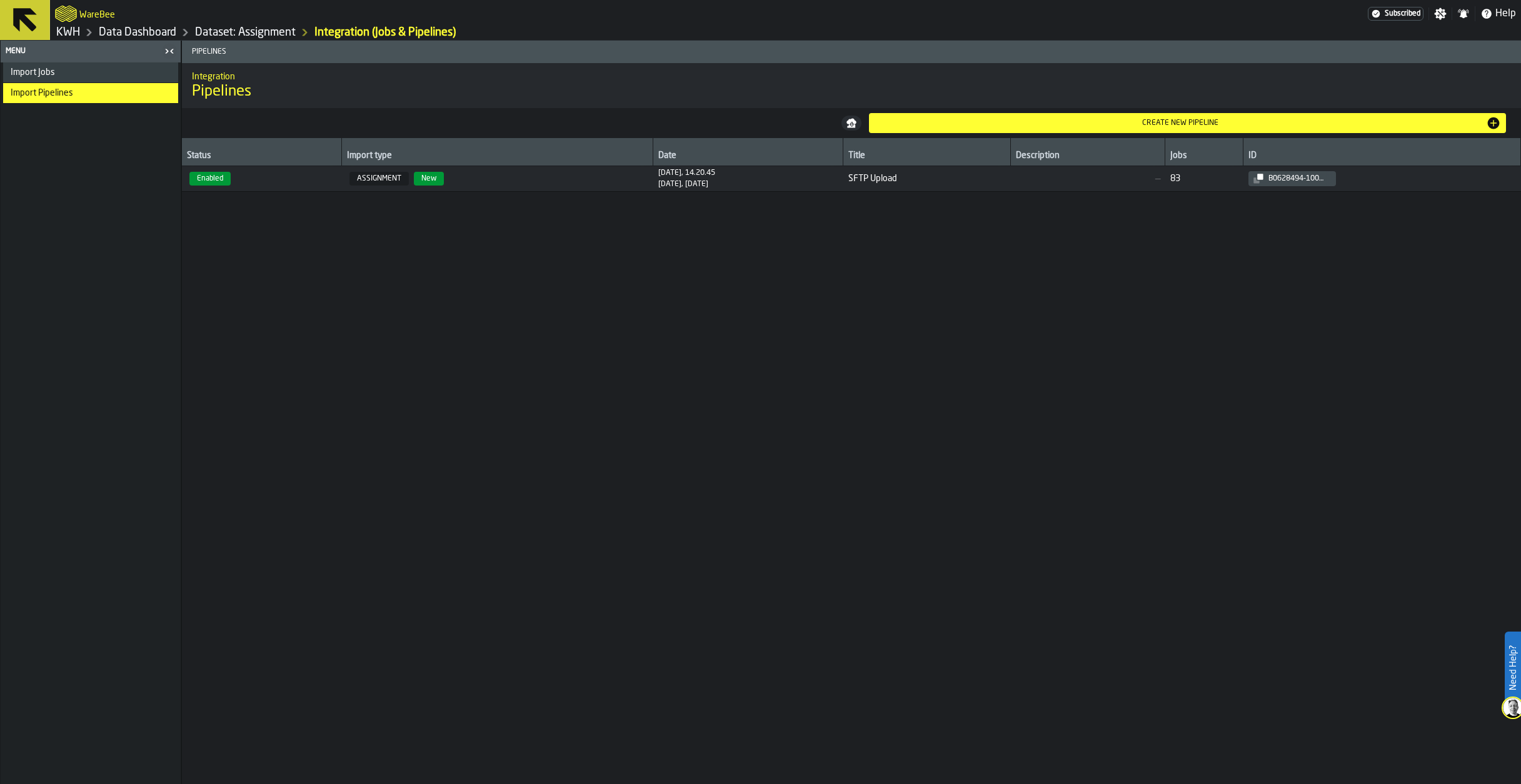
click at [41, 73] on span "Import Jobs" at bounding box center [32, 73] width 44 height 10
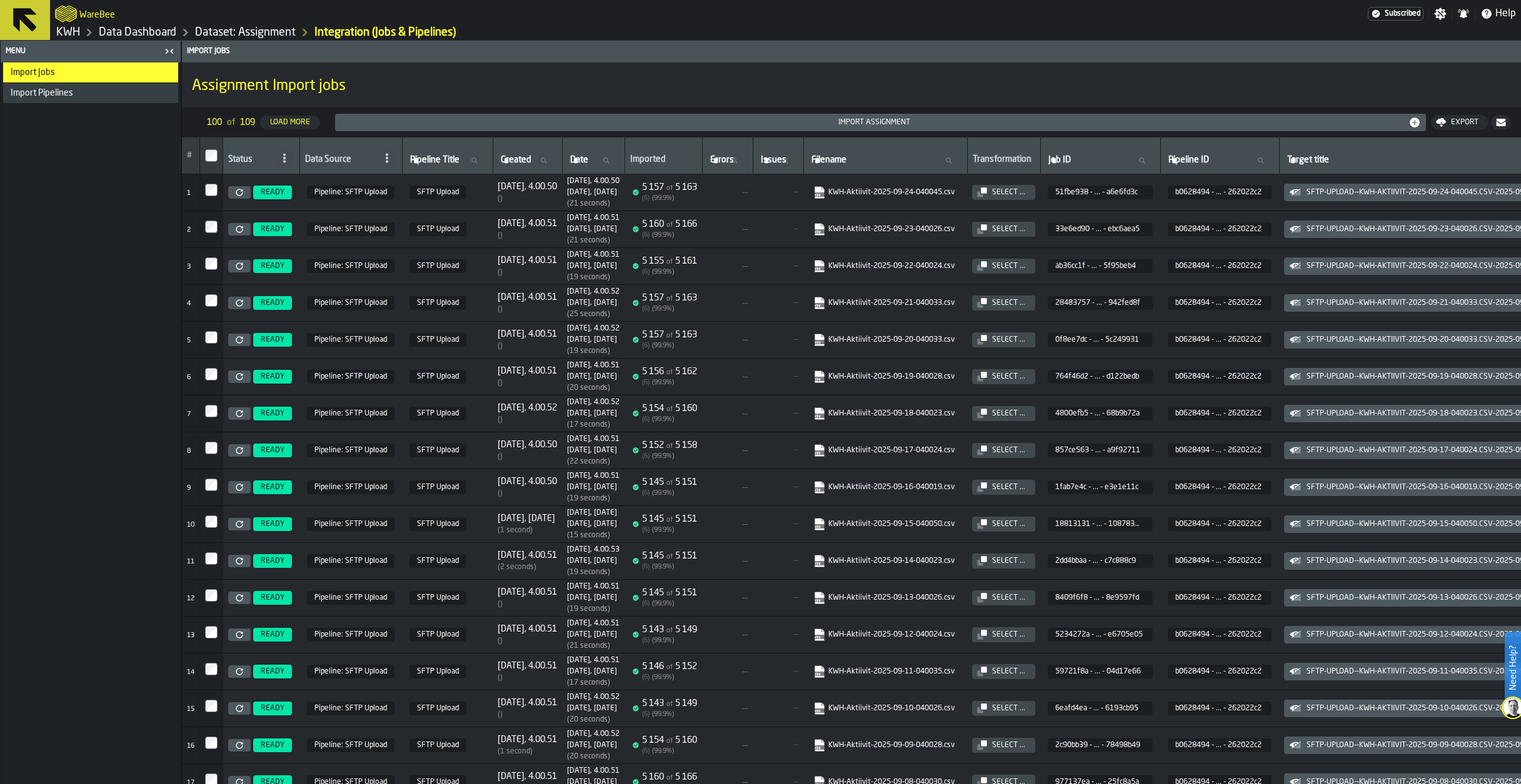
click at [246, 35] on link "Dataset: Assignment" at bounding box center [245, 32] width 100 height 13
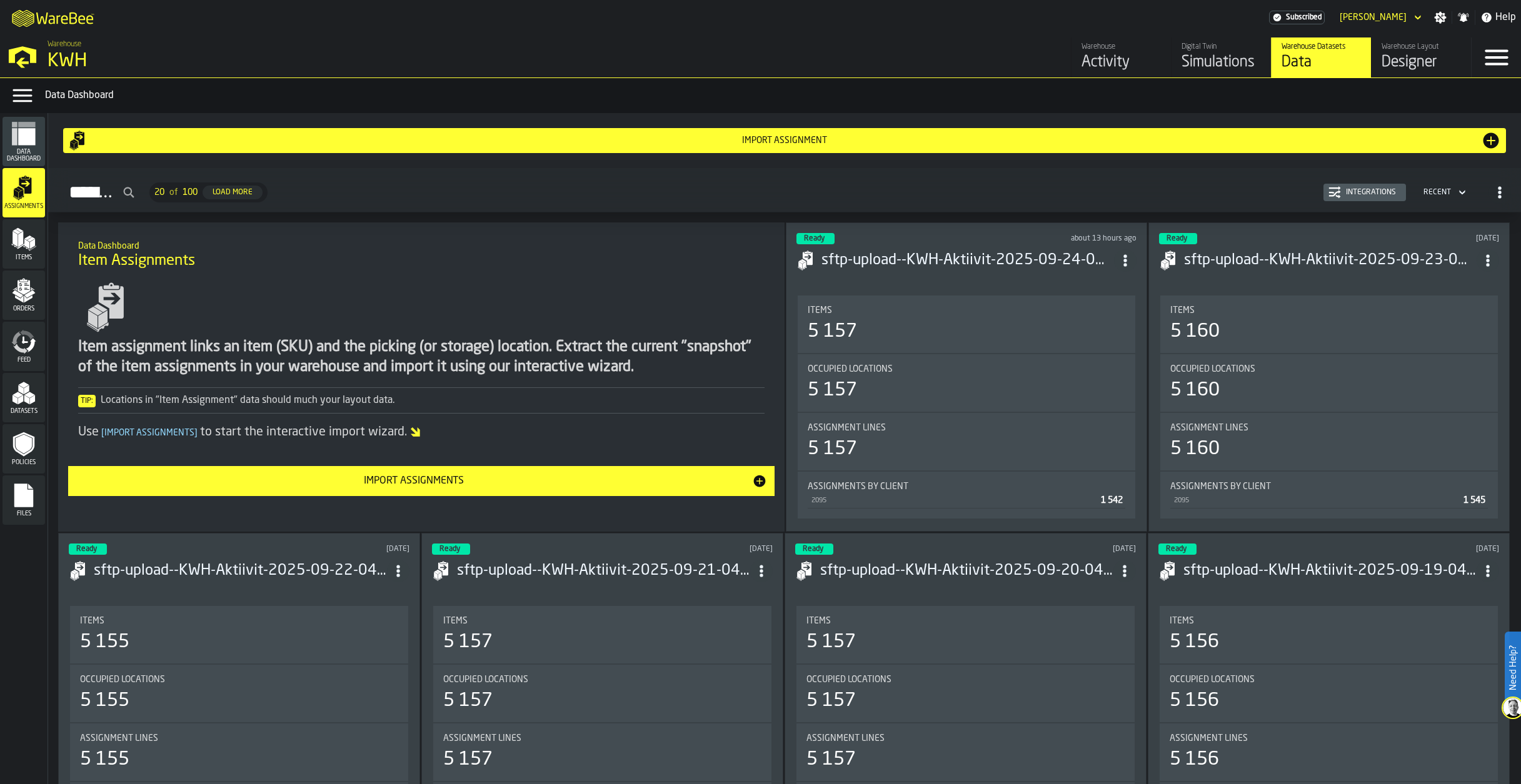
click at [24, 232] on icon "menu Items" at bounding box center [24, 240] width 25 height 25
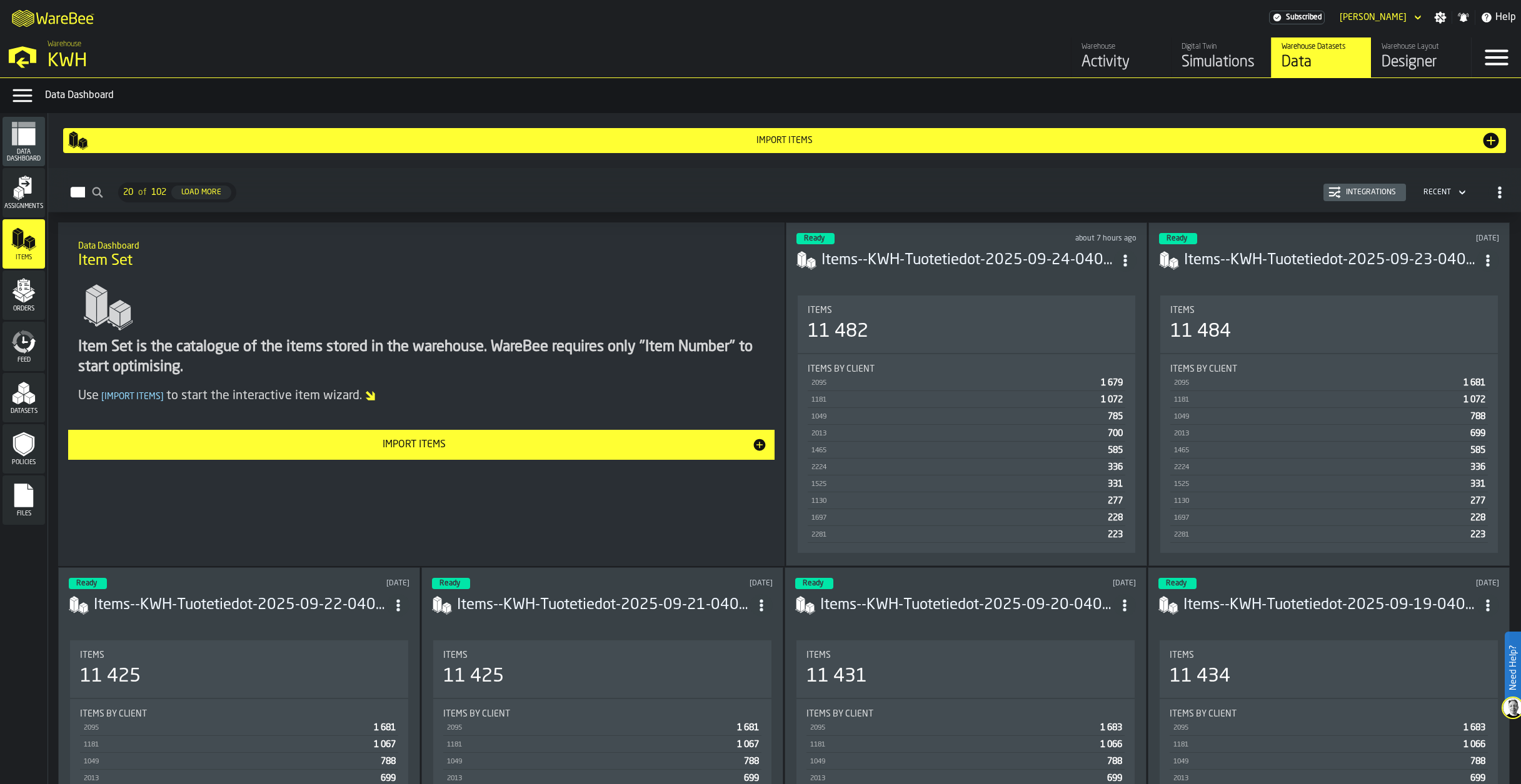
click at [26, 290] on icon "menu Orders" at bounding box center [23, 286] width 12 height 14
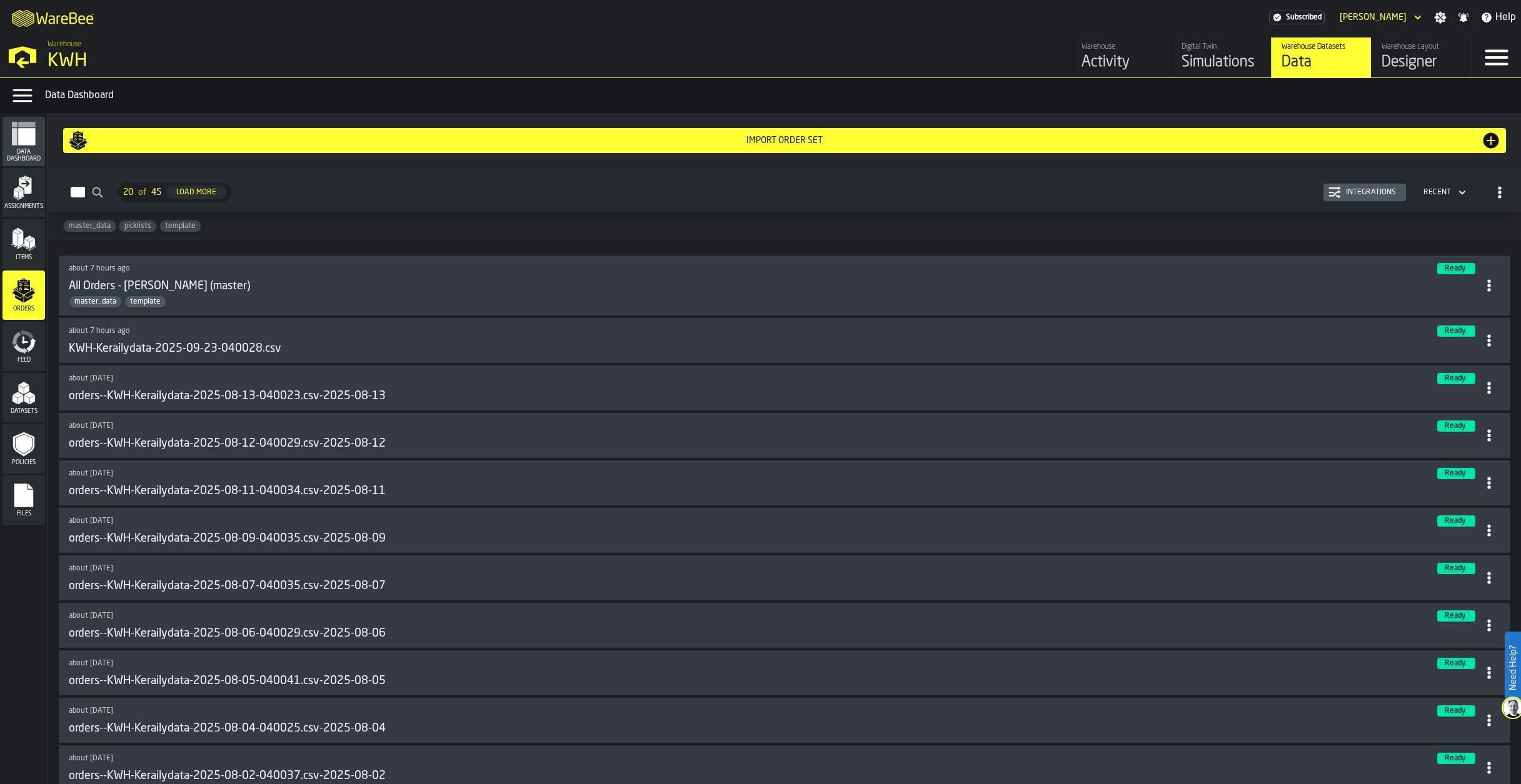
click at [32, 342] on icon "menu Feed" at bounding box center [31, 345] width 10 height 14
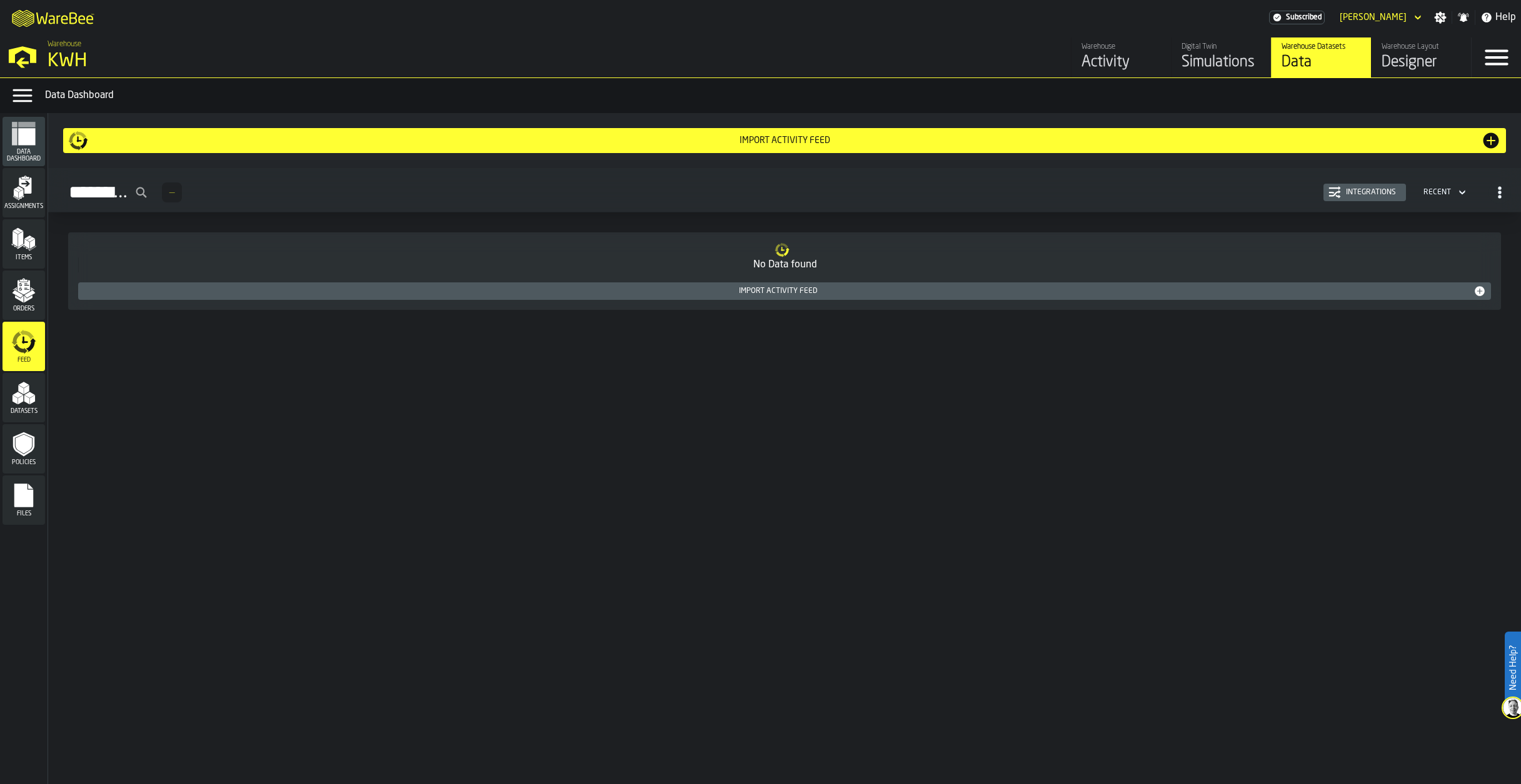
click at [8, 389] on div "Datasets" at bounding box center [24, 398] width 42 height 34
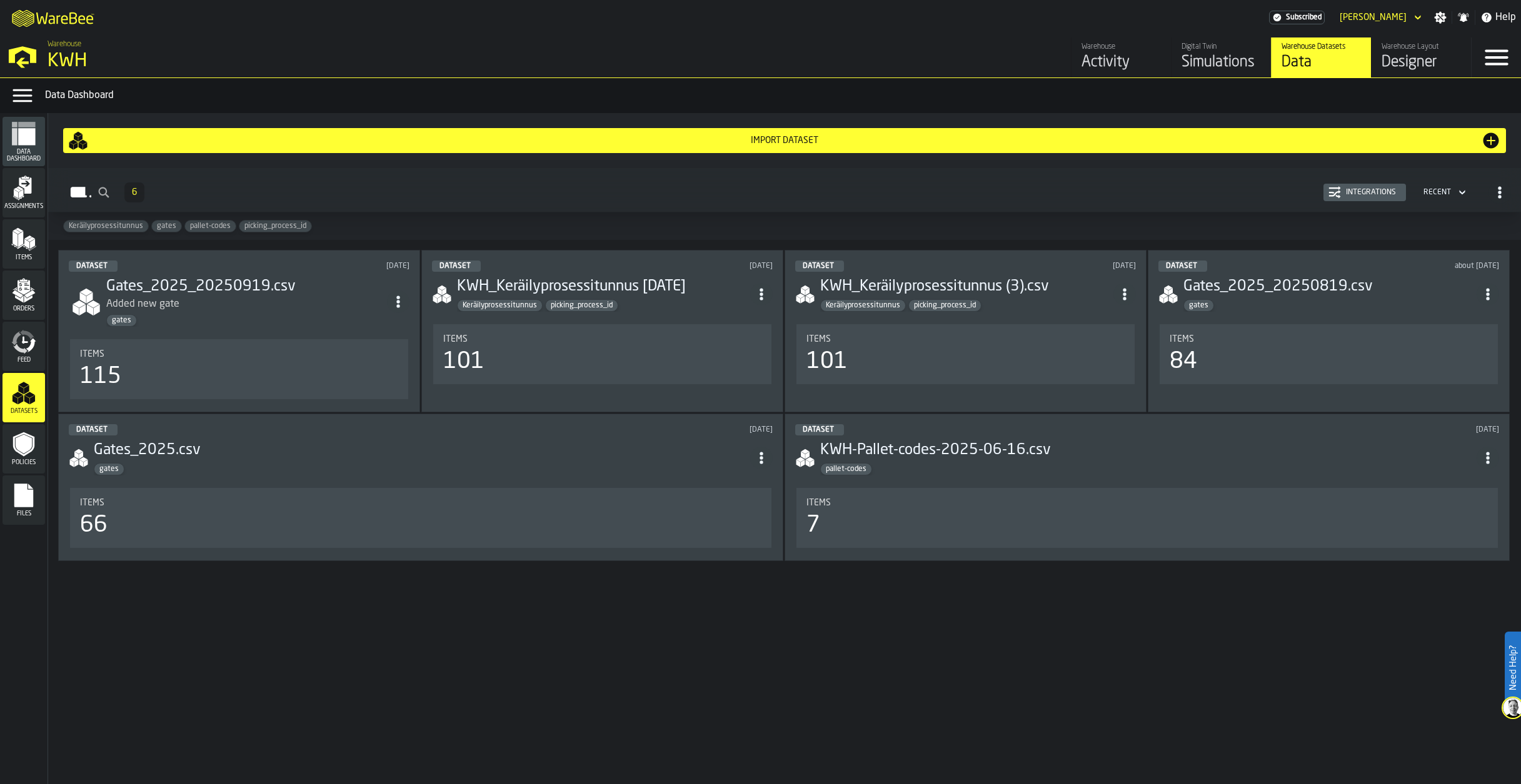
click at [1500, 197] on circle "button-Dataset" at bounding box center [1499, 196] width 3 height 3
click at [662, 688] on div "Import Dataset Dataset 6 Integrations Recent Keräilyprosessitunnus gates palle…" at bounding box center [784, 448] width 1473 height 671
click at [764, 139] on div "Import Dataset" at bounding box center [784, 140] width 1393 height 10
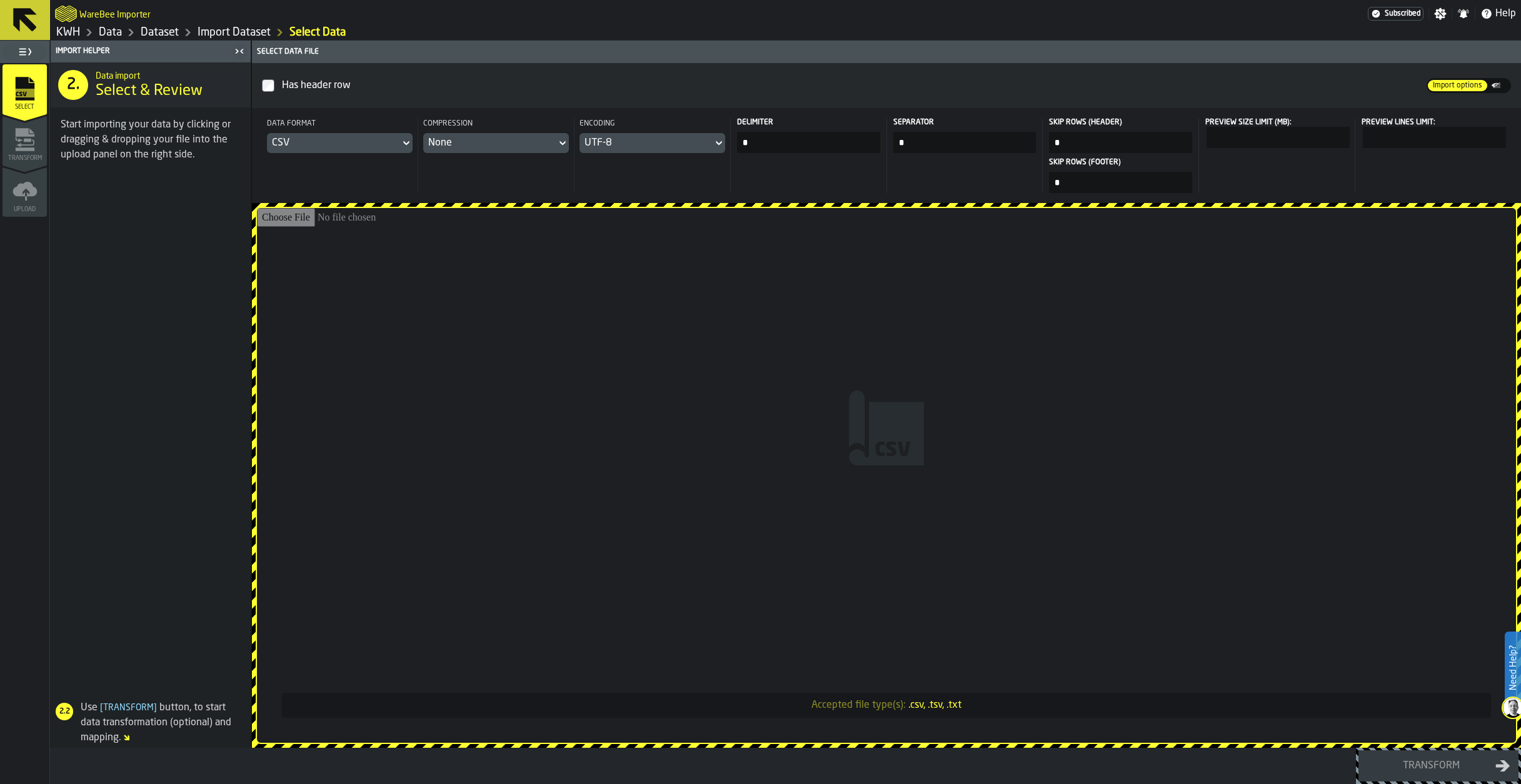
type input "**********"
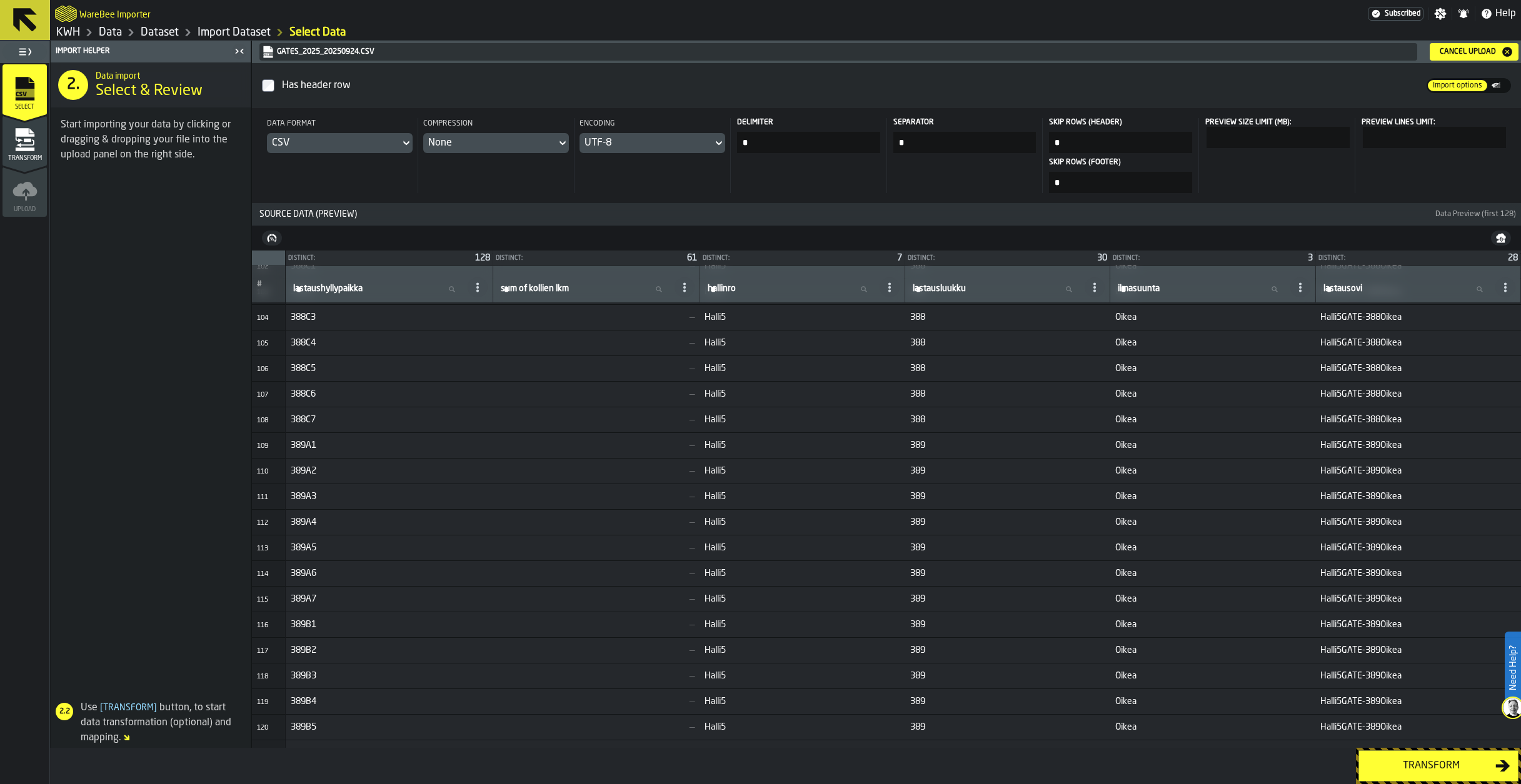
scroll to position [2623, 0]
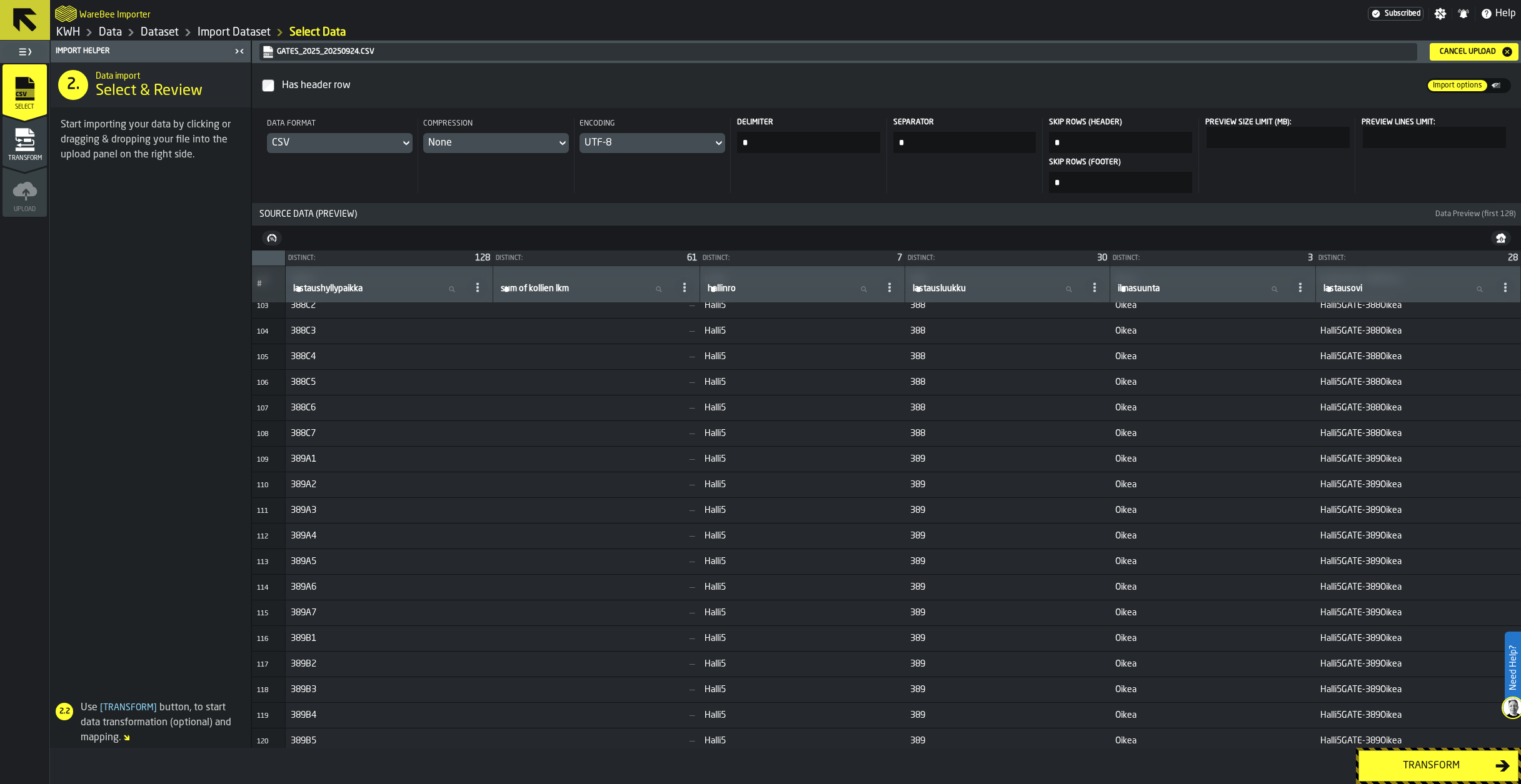
click at [1430, 760] on div "Transform" at bounding box center [1430, 766] width 129 height 15
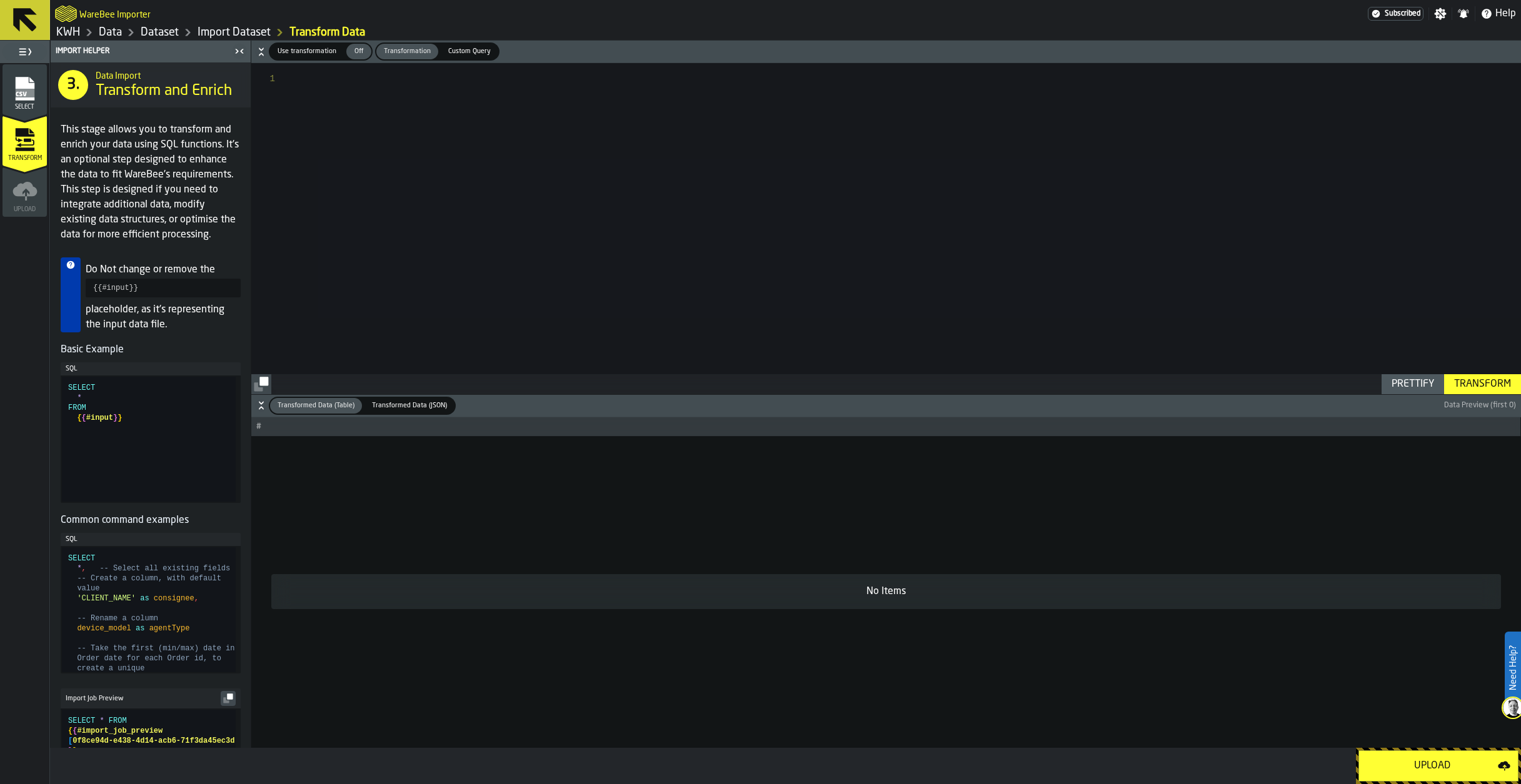
click at [1426, 760] on div "Upload" at bounding box center [1431, 766] width 131 height 15
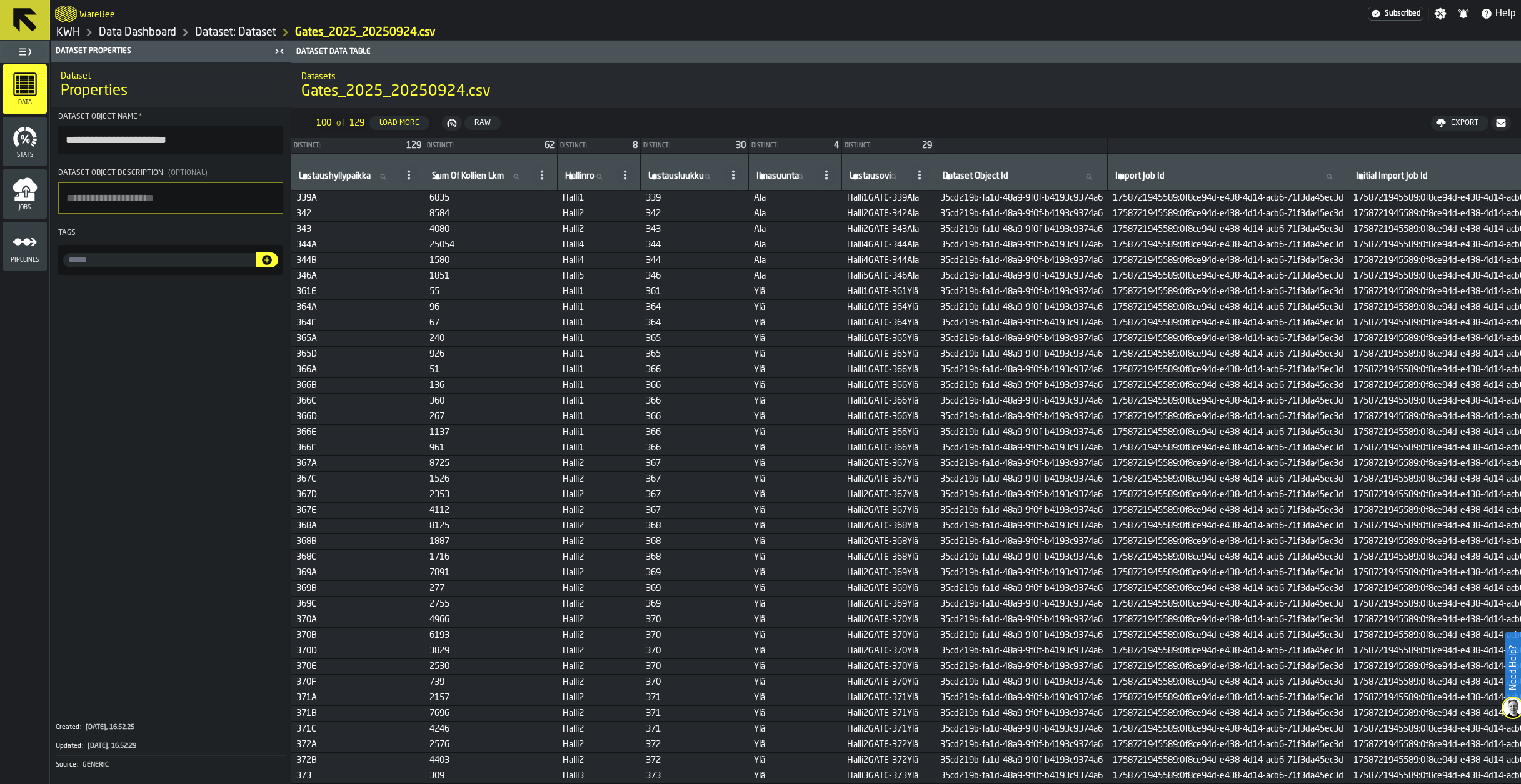
click at [99, 264] on input "input-value-" at bounding box center [160, 260] width 193 height 14
type input "*****"
click at [268, 263] on icon "button-" at bounding box center [267, 260] width 10 height 10
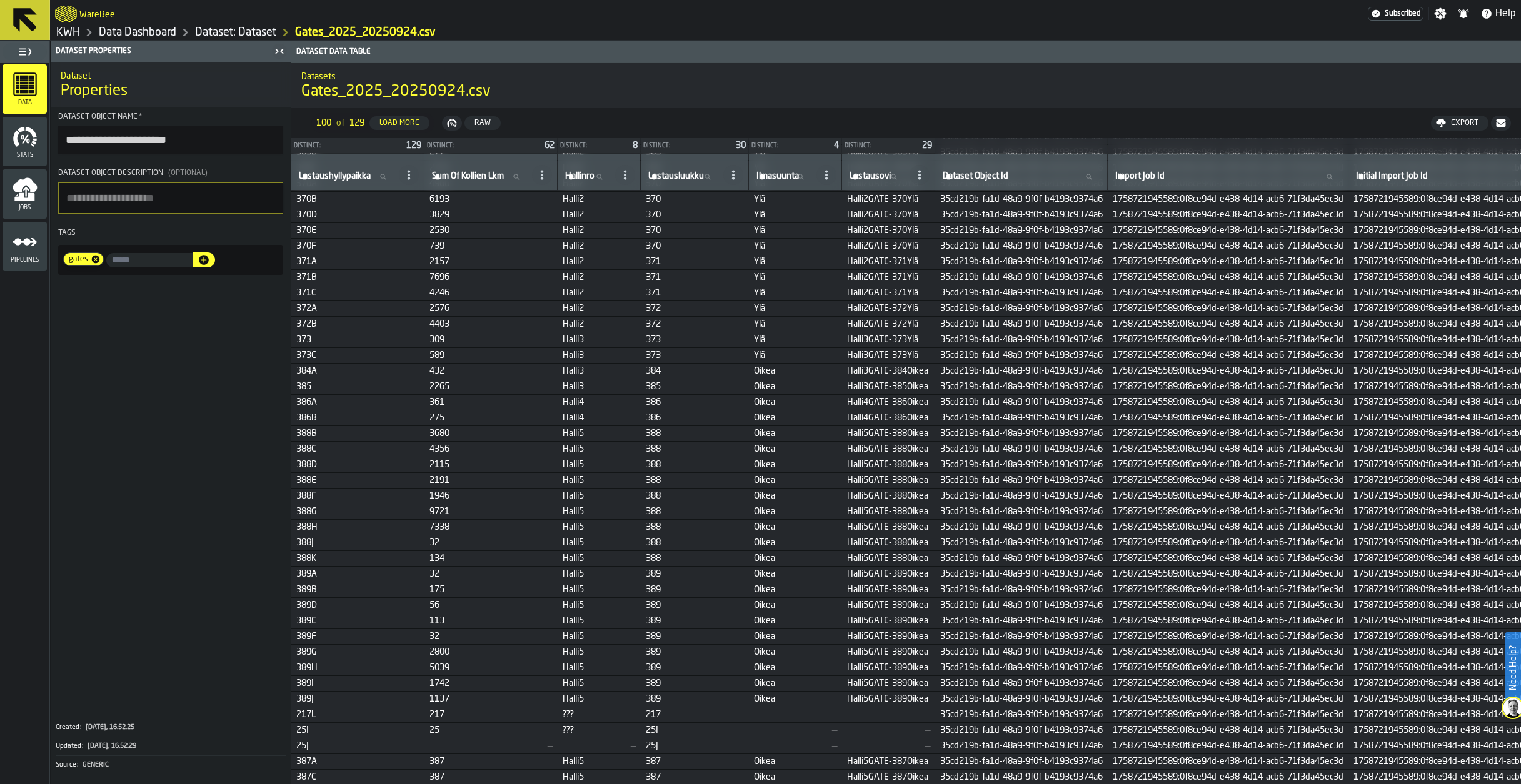
scroll to position [437, 0]
click at [253, 34] on link "Dataset: Dataset" at bounding box center [235, 32] width 81 height 13
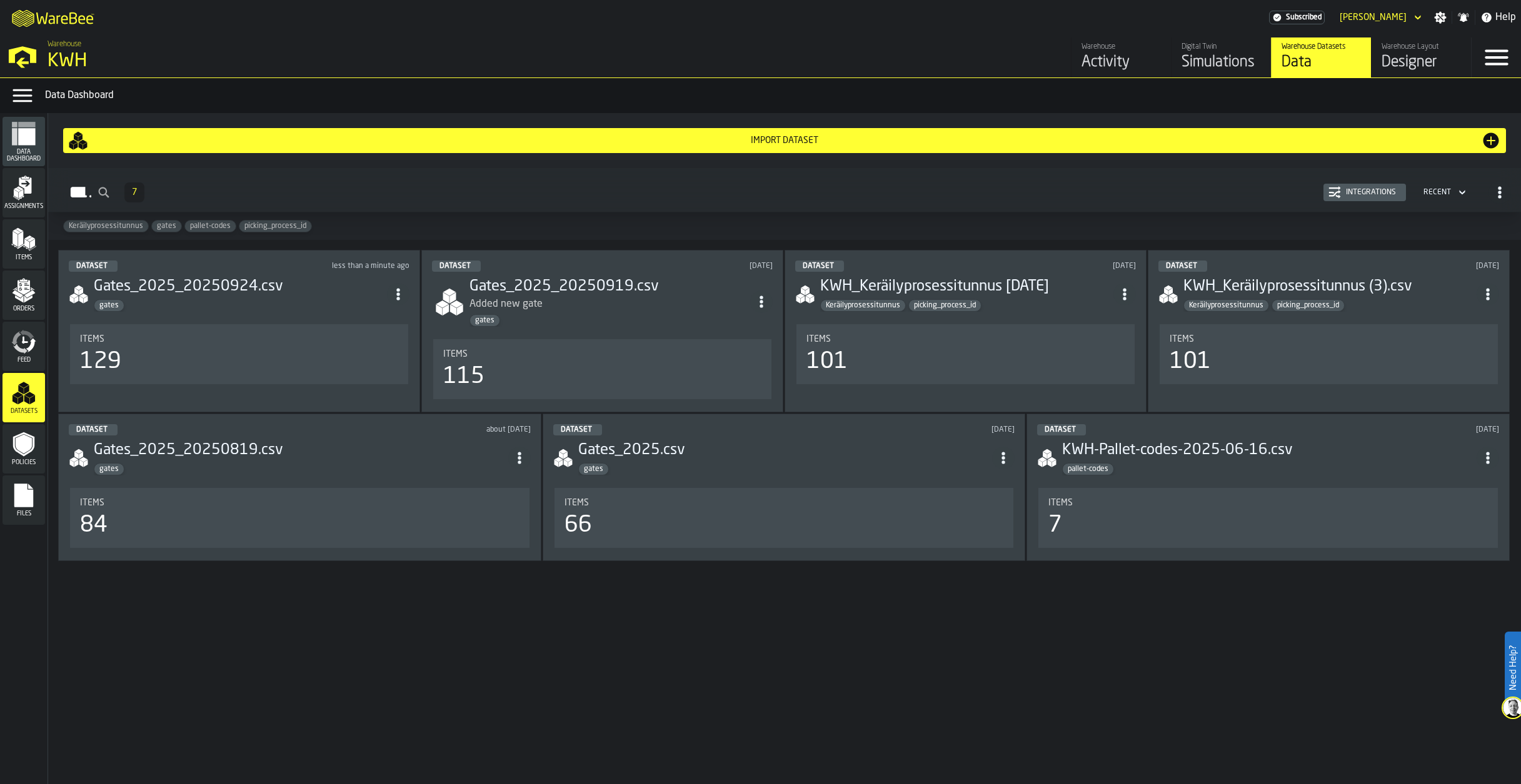
click at [297, 140] on div "Import Dataset" at bounding box center [784, 140] width 1393 height 10
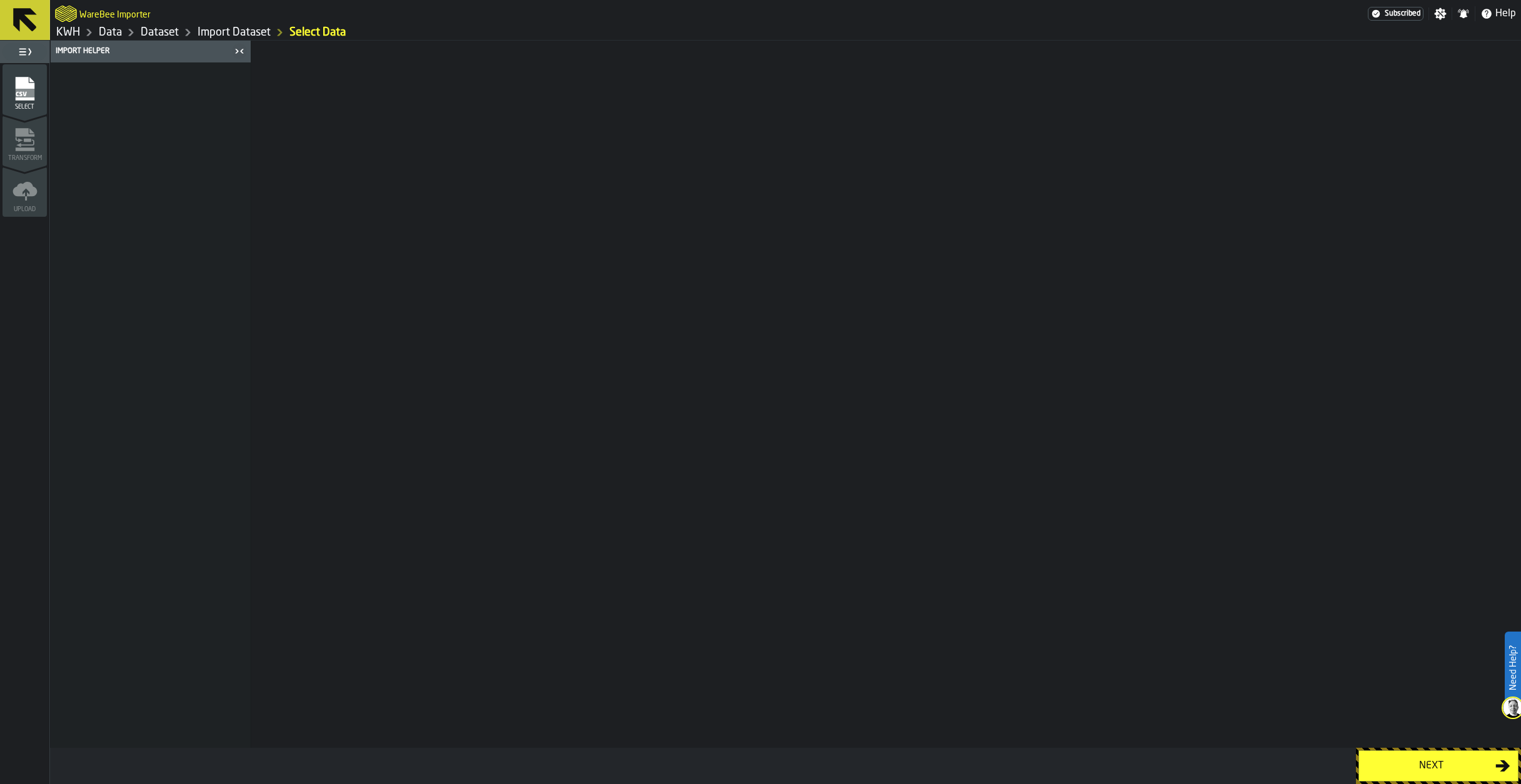
click at [1428, 764] on div "Next" at bounding box center [1430, 766] width 129 height 15
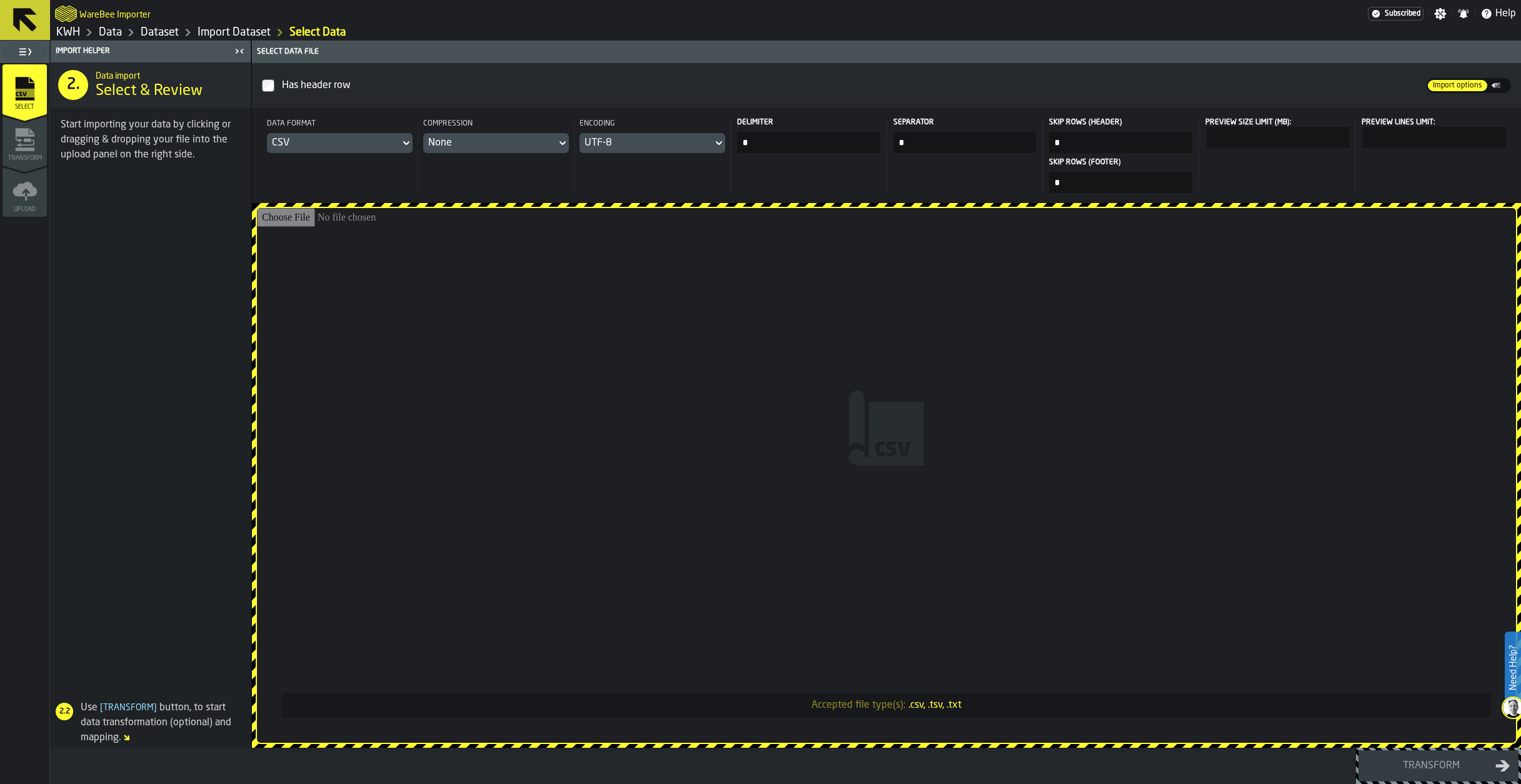
type input "**********"
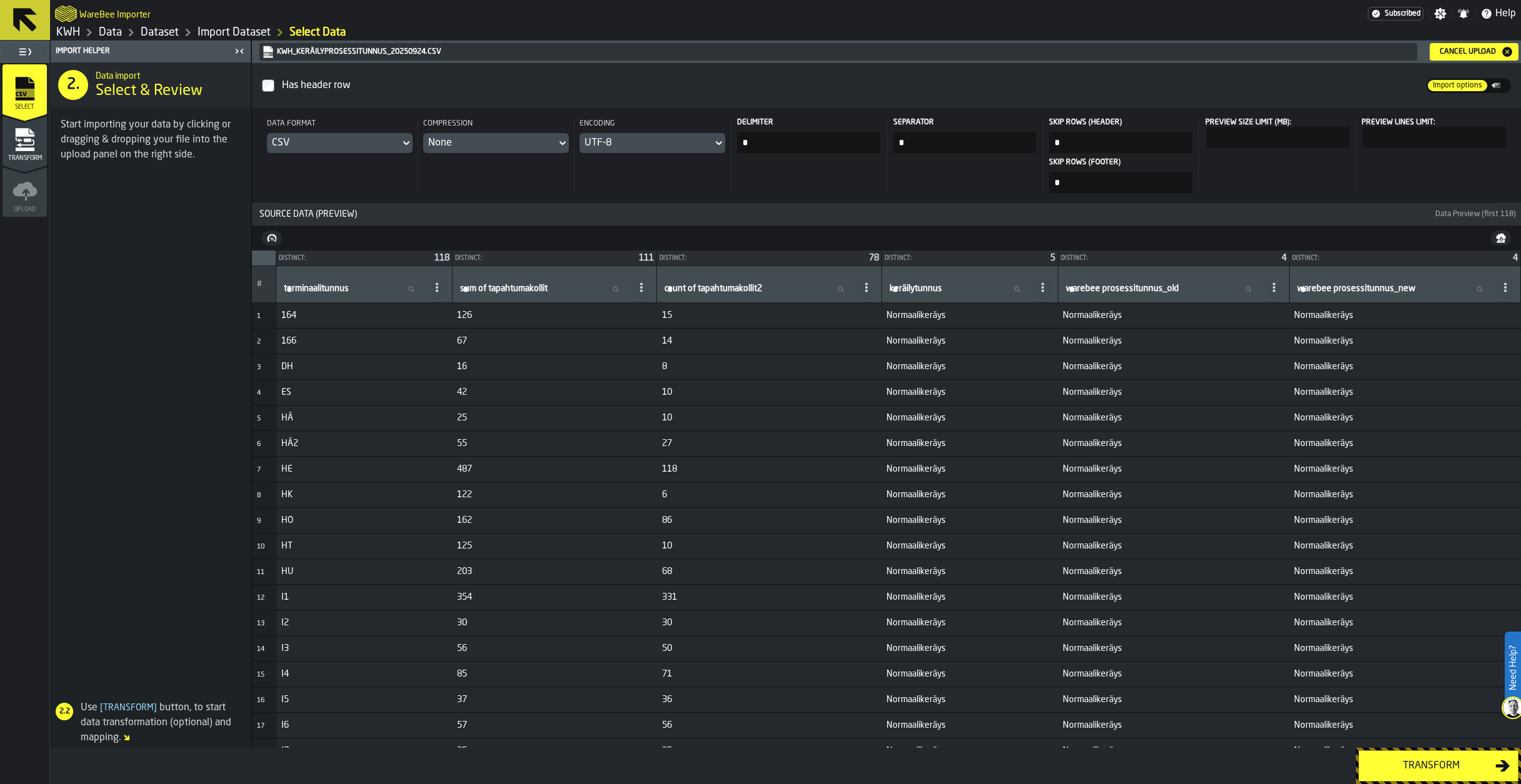
click at [1424, 771] on div "Transform" at bounding box center [1430, 766] width 129 height 15
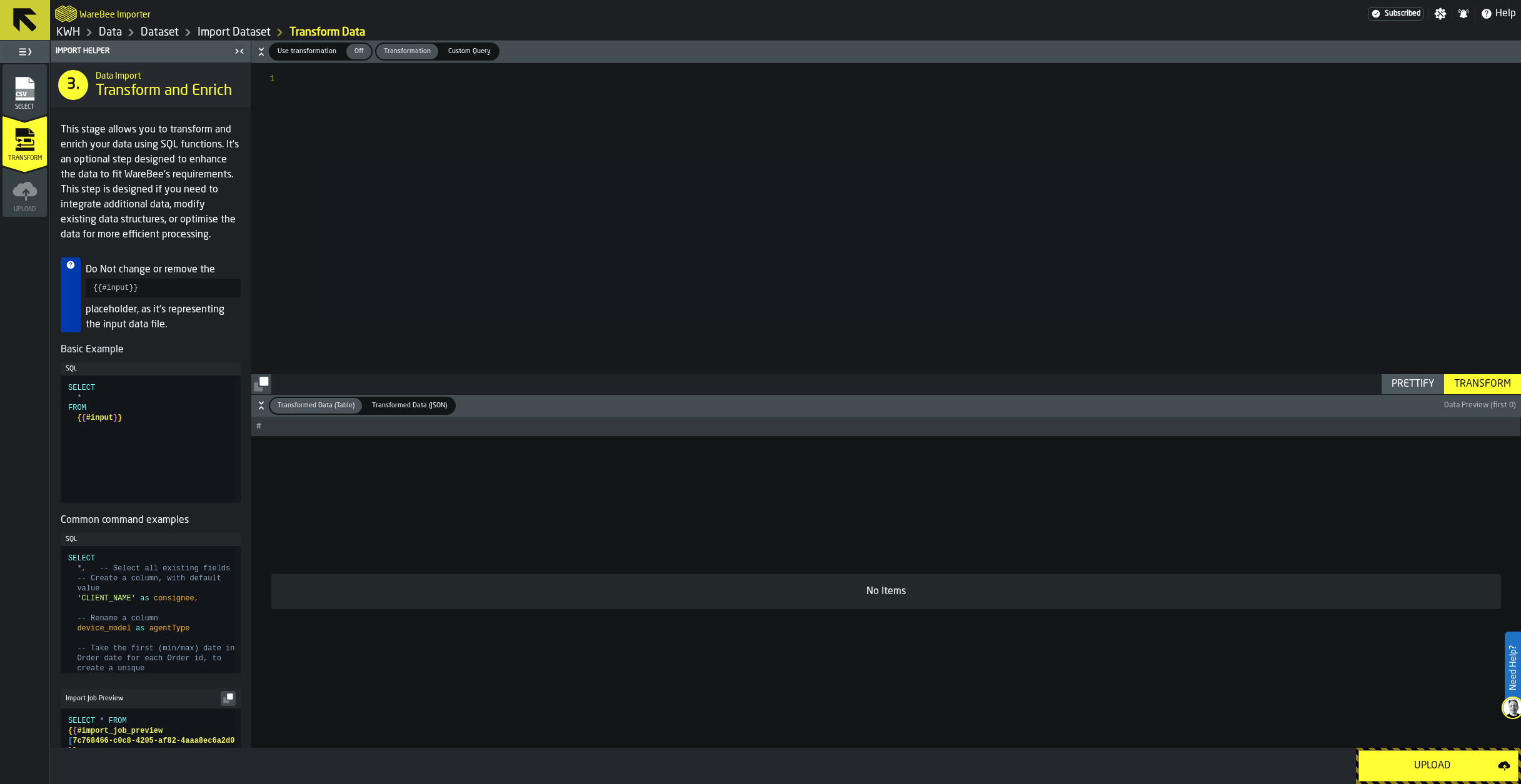
click at [1424, 771] on div "Upload" at bounding box center [1431, 766] width 131 height 15
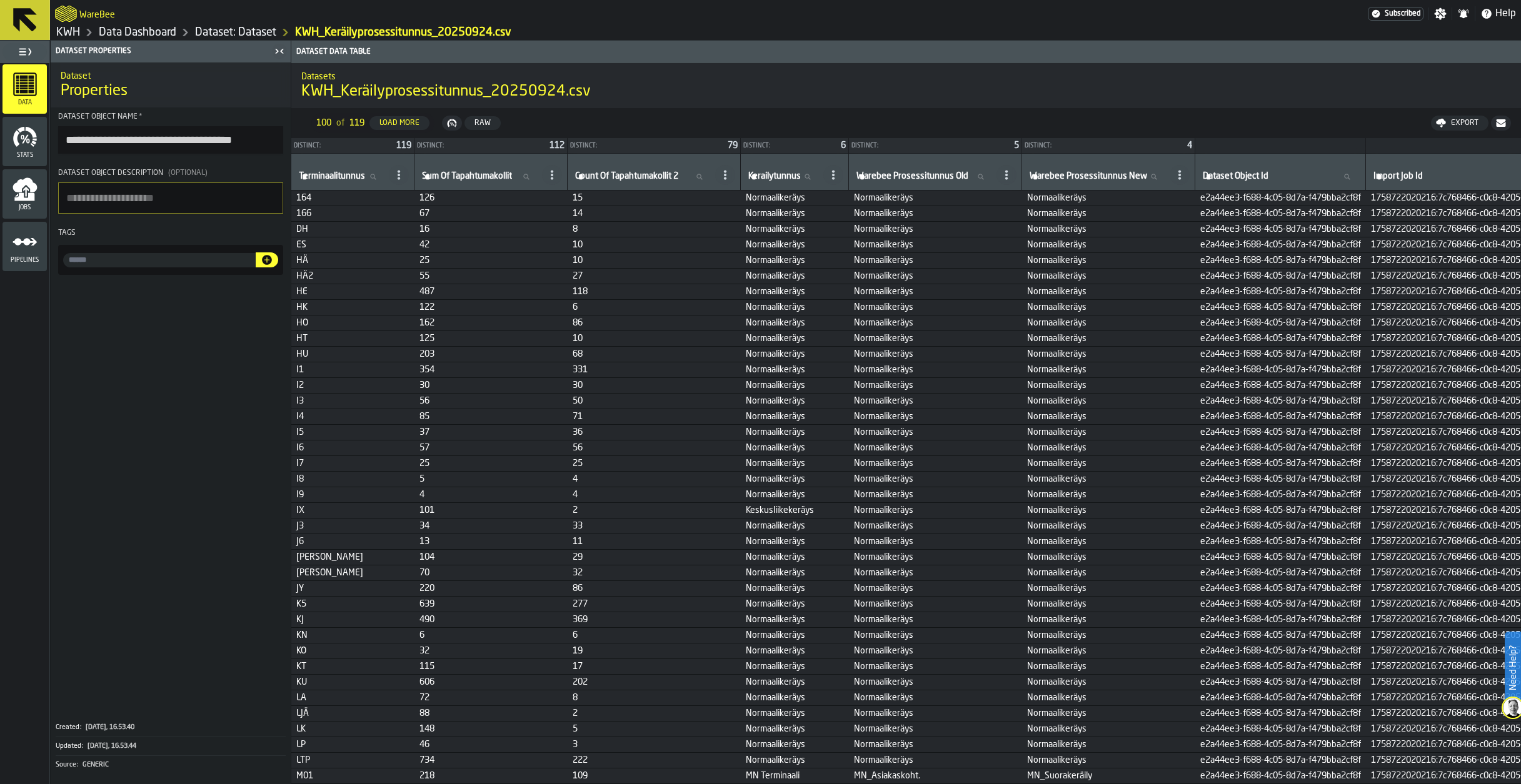
click at [101, 262] on input "input-value-" at bounding box center [160, 260] width 193 height 14
click at [93, 264] on input "input-value-" at bounding box center [160, 260] width 193 height 14
paste input "**********"
type input "**********"
click at [269, 262] on icon "button-" at bounding box center [267, 260] width 10 height 10
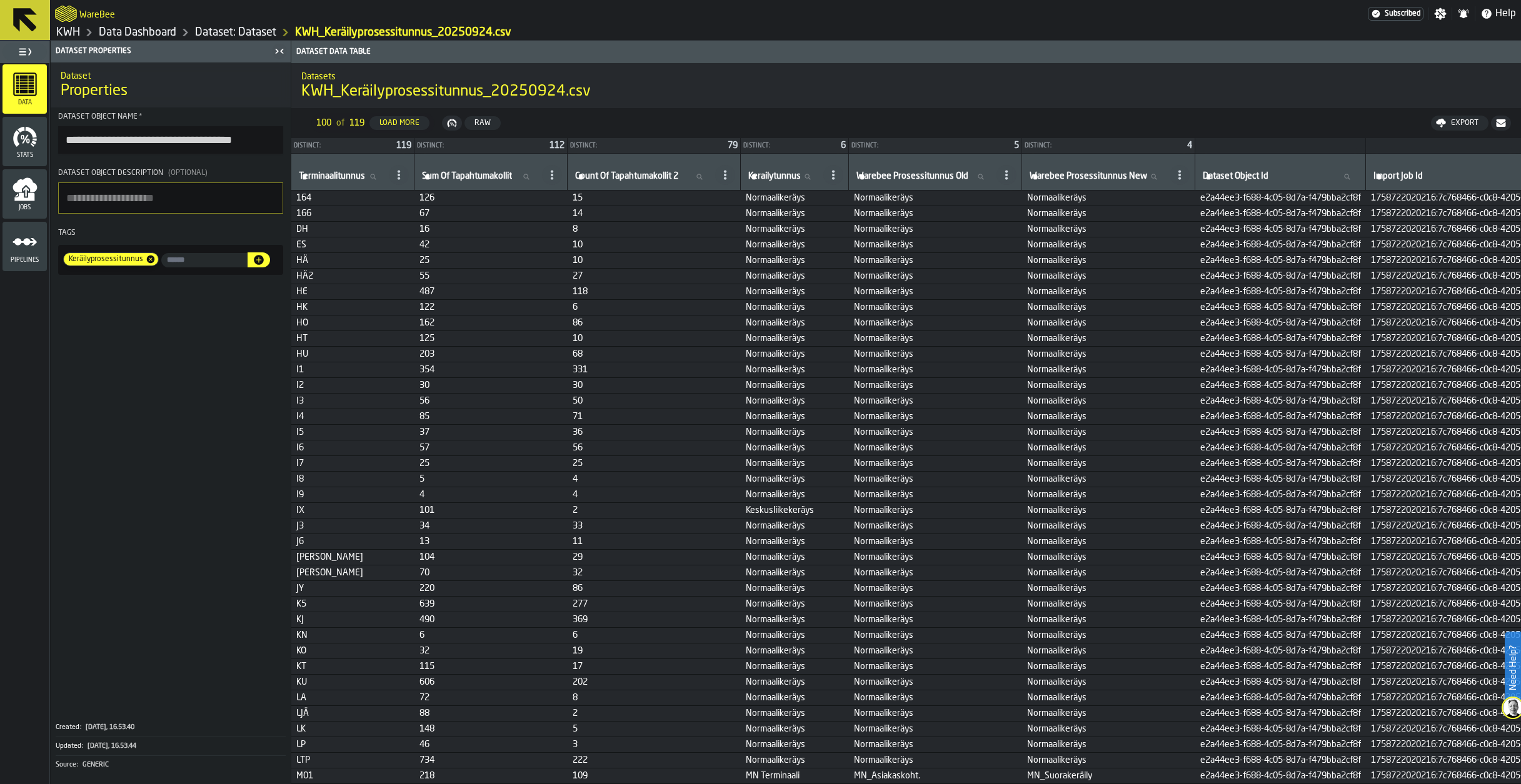
click at [187, 262] on input "input-value-" at bounding box center [204, 260] width 86 height 14
click at [204, 262] on input "input-value-" at bounding box center [204, 260] width 86 height 14
type input "**********"
click at [265, 260] on icon "button-" at bounding box center [258, 260] width 12 height 12
click at [218, 395] on span at bounding box center [170, 504] width 240 height 417
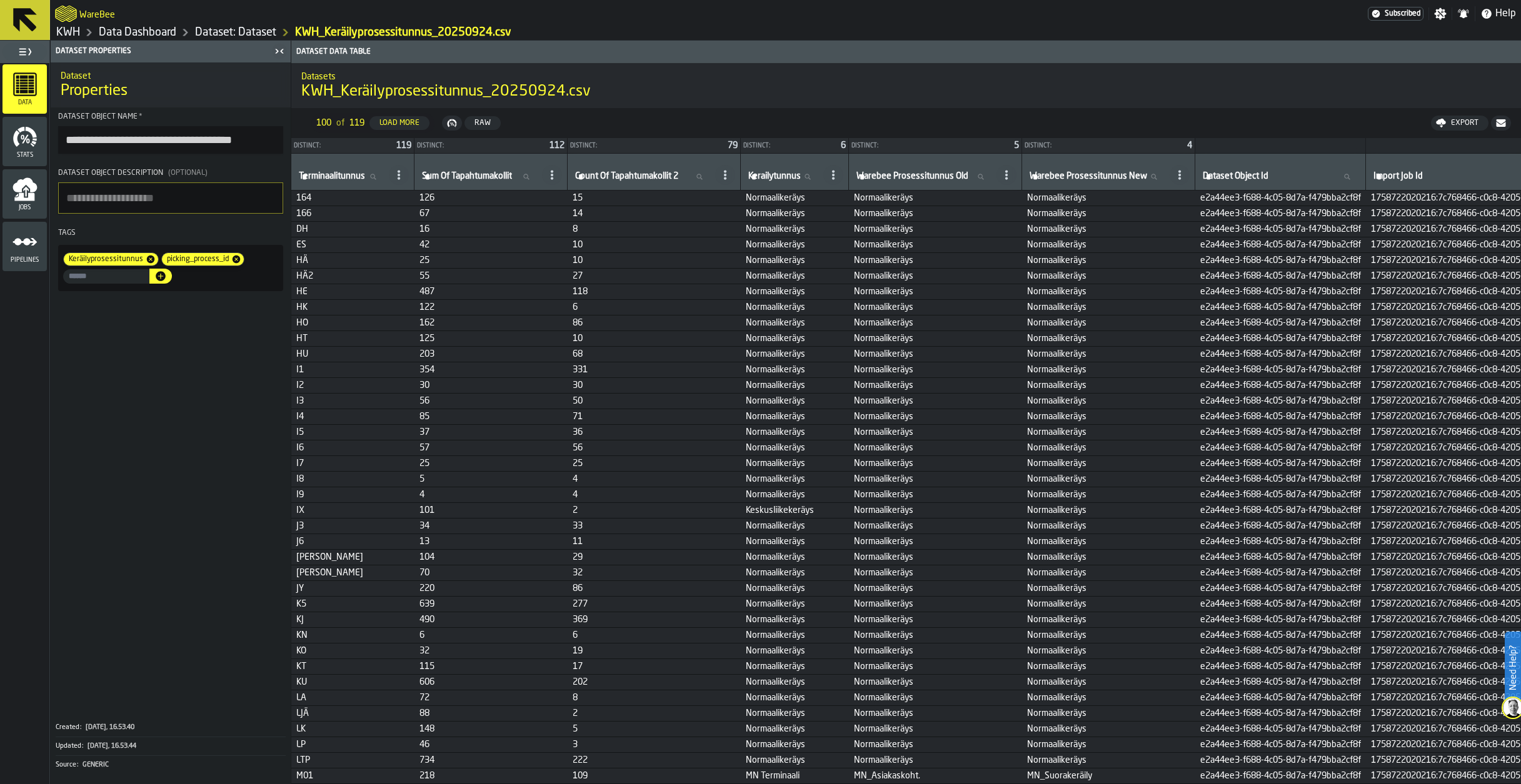
click at [256, 34] on link "Dataset: Dataset" at bounding box center [235, 32] width 81 height 13
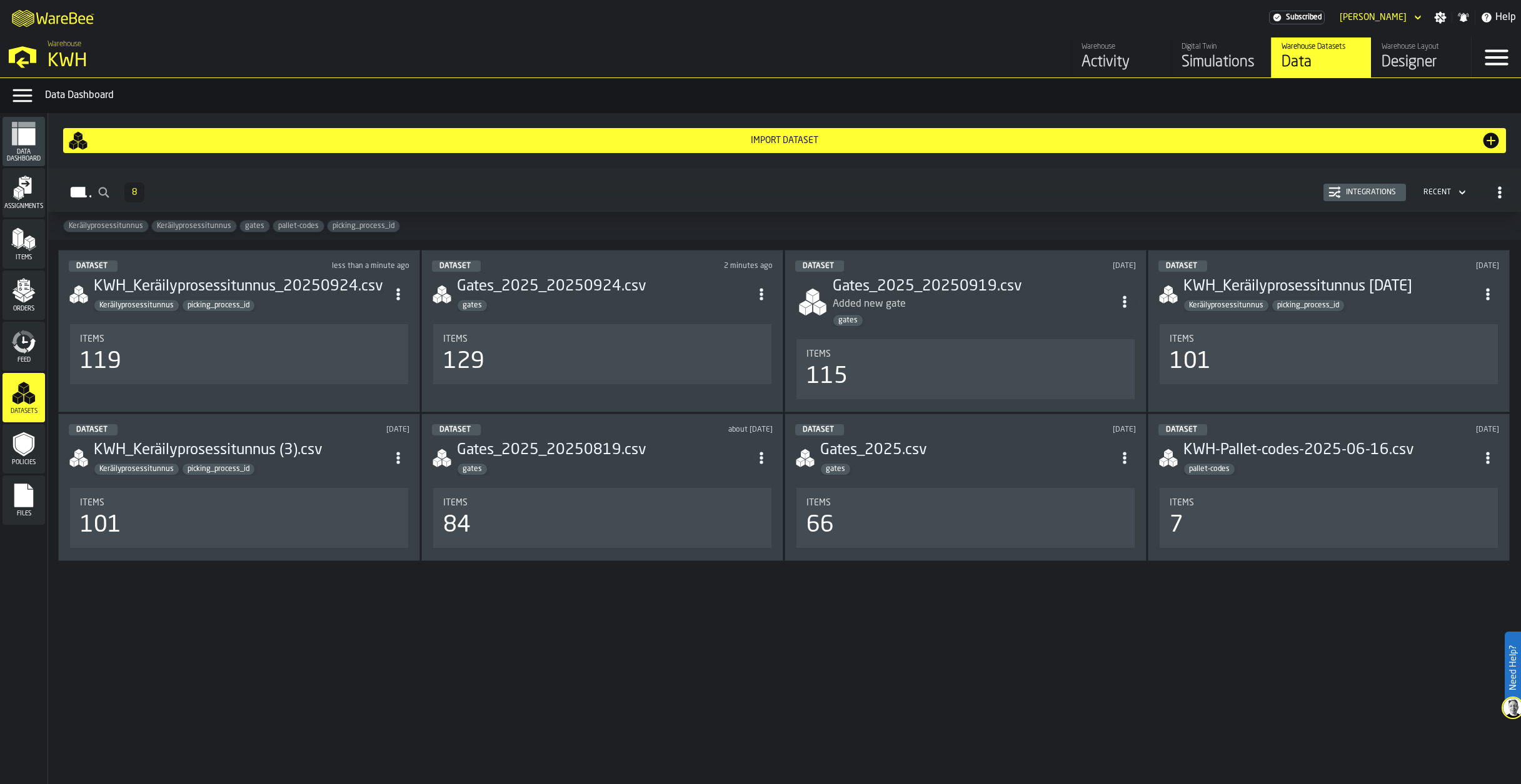
click at [1212, 53] on div "Simulations" at bounding box center [1221, 62] width 79 height 20
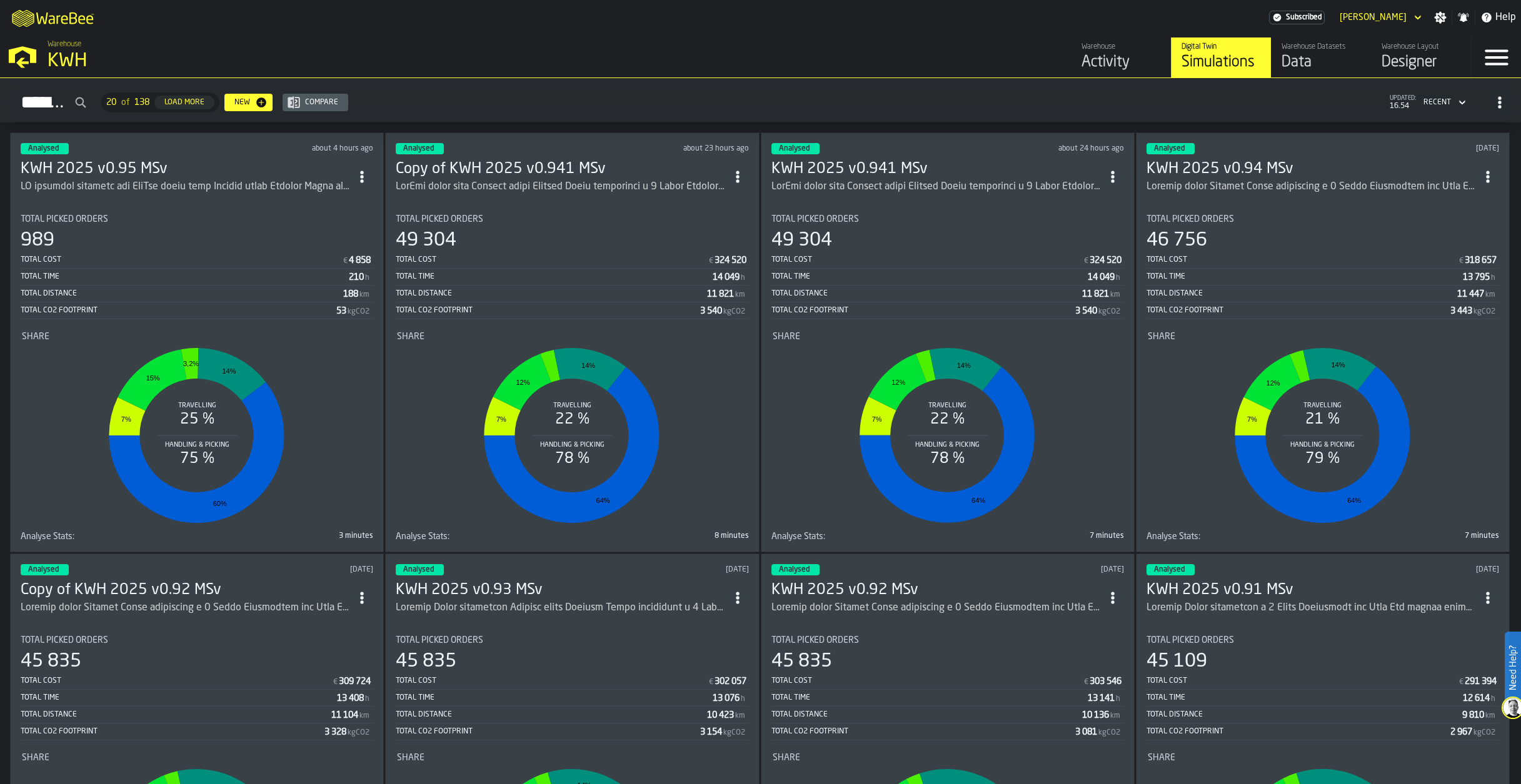
click at [368, 175] on icon "ItemListCard-DashboardItemContainer" at bounding box center [361, 177] width 12 height 12
click at [329, 262] on div "Duplicate" at bounding box center [337, 260] width 65 height 15
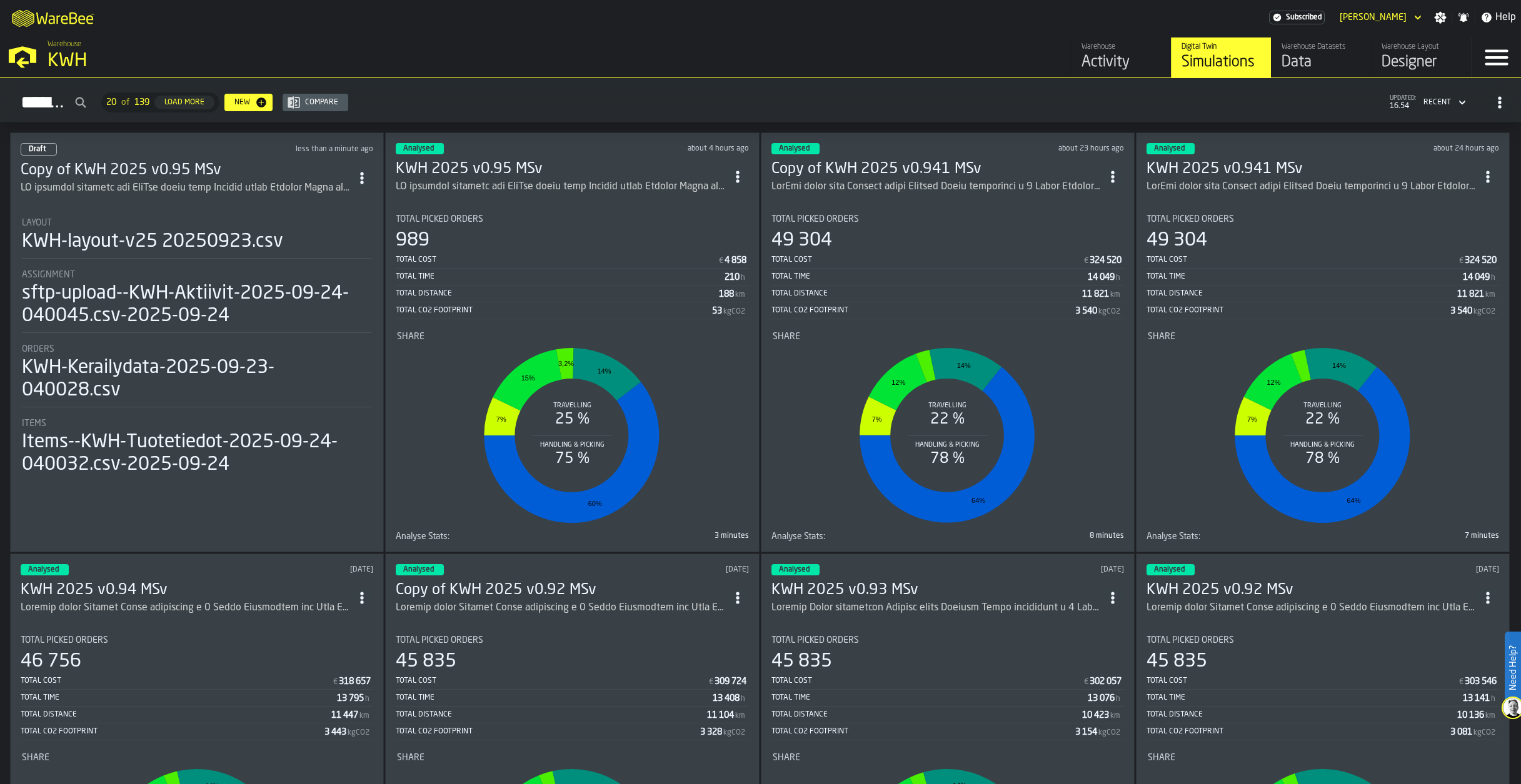
click at [739, 175] on circle "ItemListCard-DashboardItemContainer" at bounding box center [737, 176] width 3 height 3
click at [693, 195] on div "Open" at bounding box center [712, 201] width 65 height 15
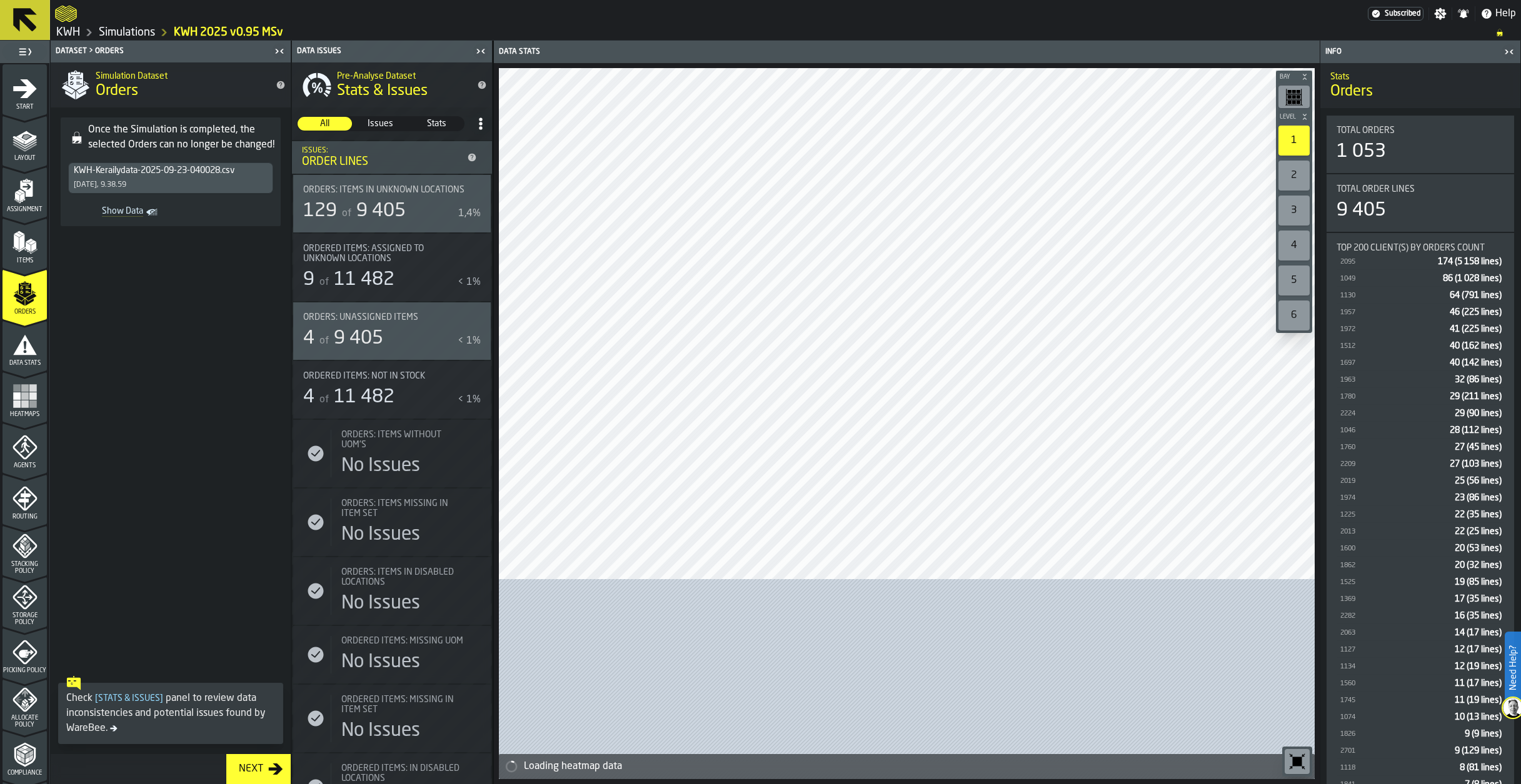
click at [25, 95] on icon "menu Start" at bounding box center [25, 88] width 24 height 19
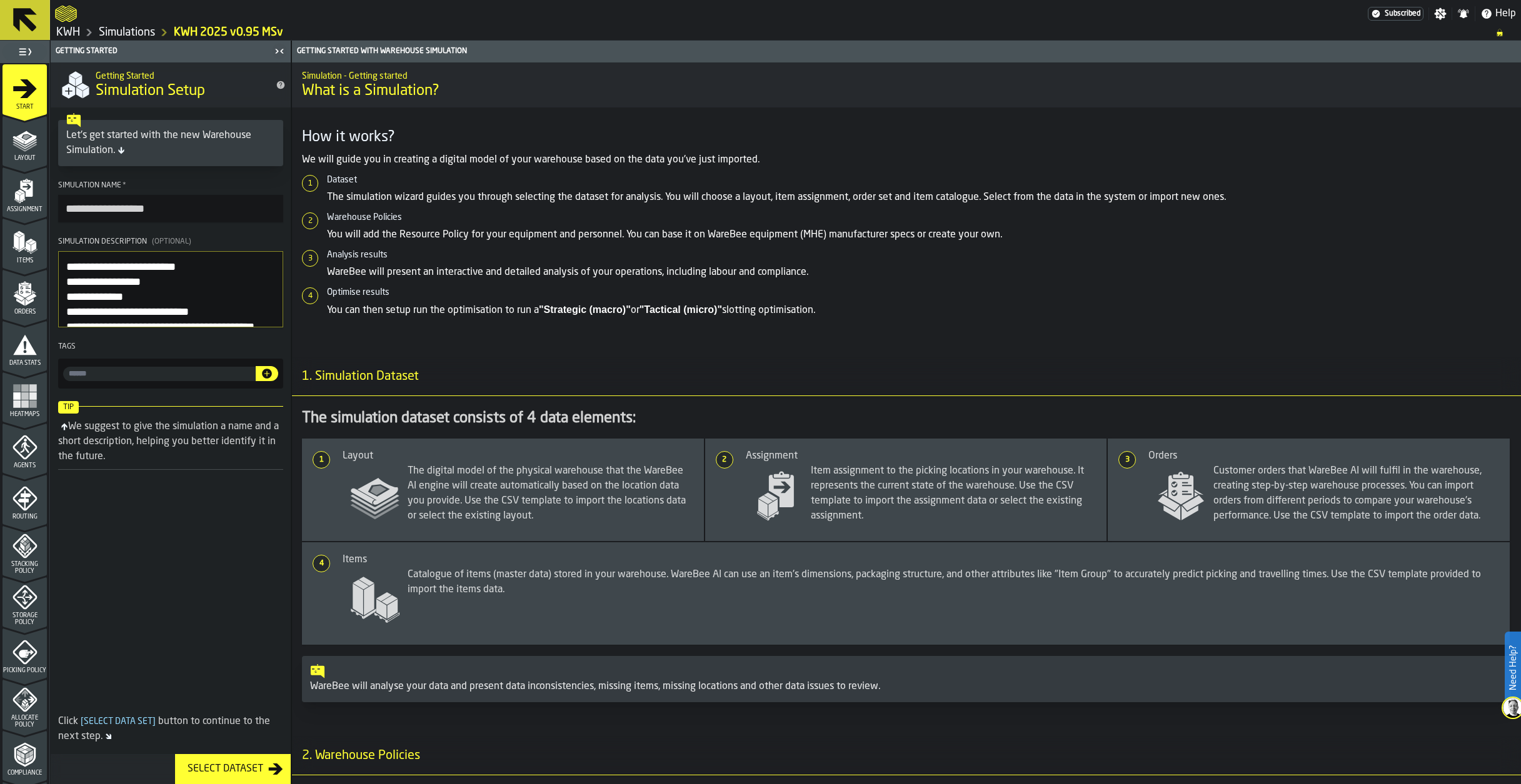
click at [68, 266] on textarea "Simulation Description (Optional)" at bounding box center [171, 289] width 225 height 76
type textarea "**********"
click at [129, 33] on link "Simulations" at bounding box center [126, 32] width 56 height 13
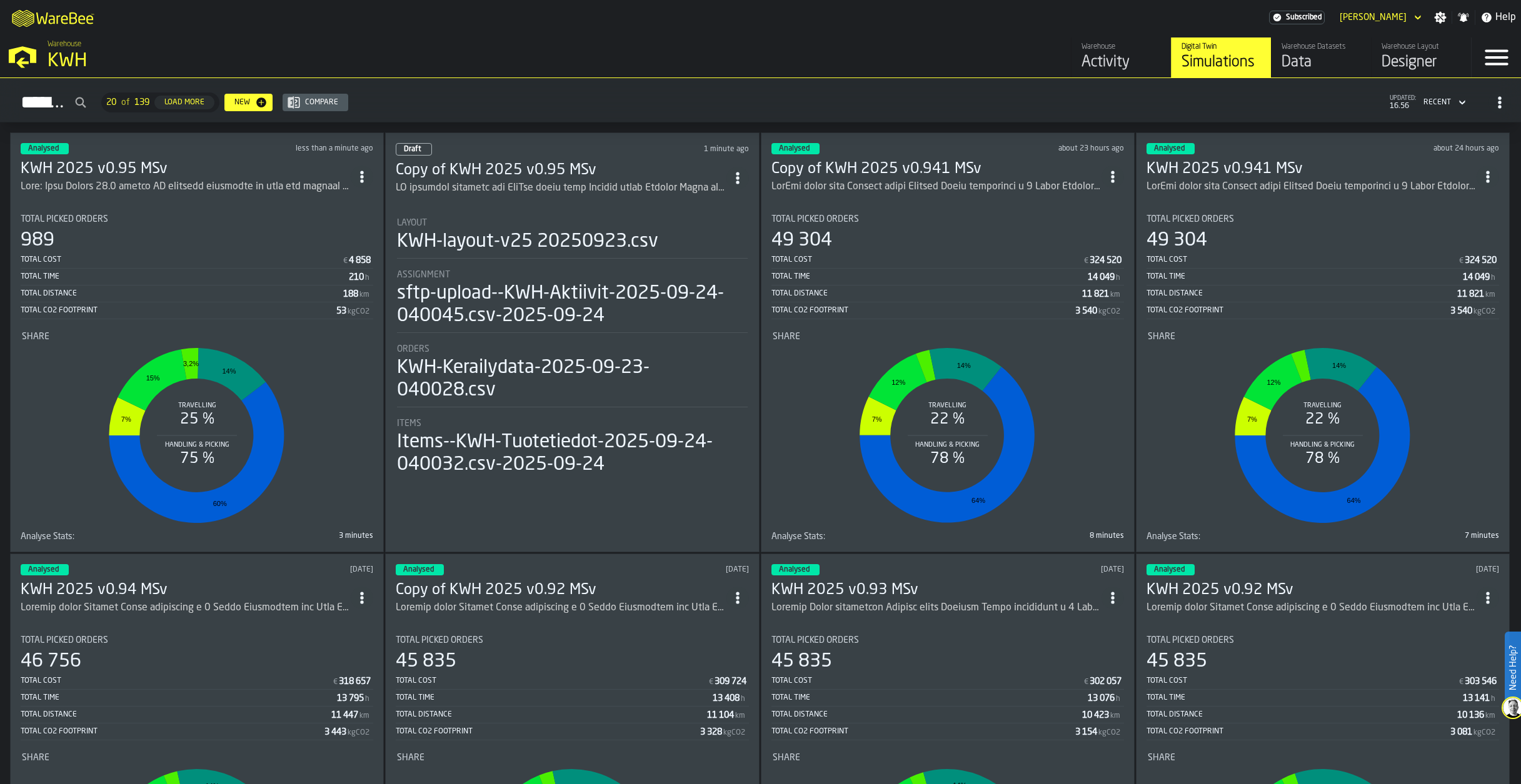
click at [463, 169] on h3 "Copy of KWH 2025 v0.95 MSv" at bounding box center [561, 170] width 331 height 20
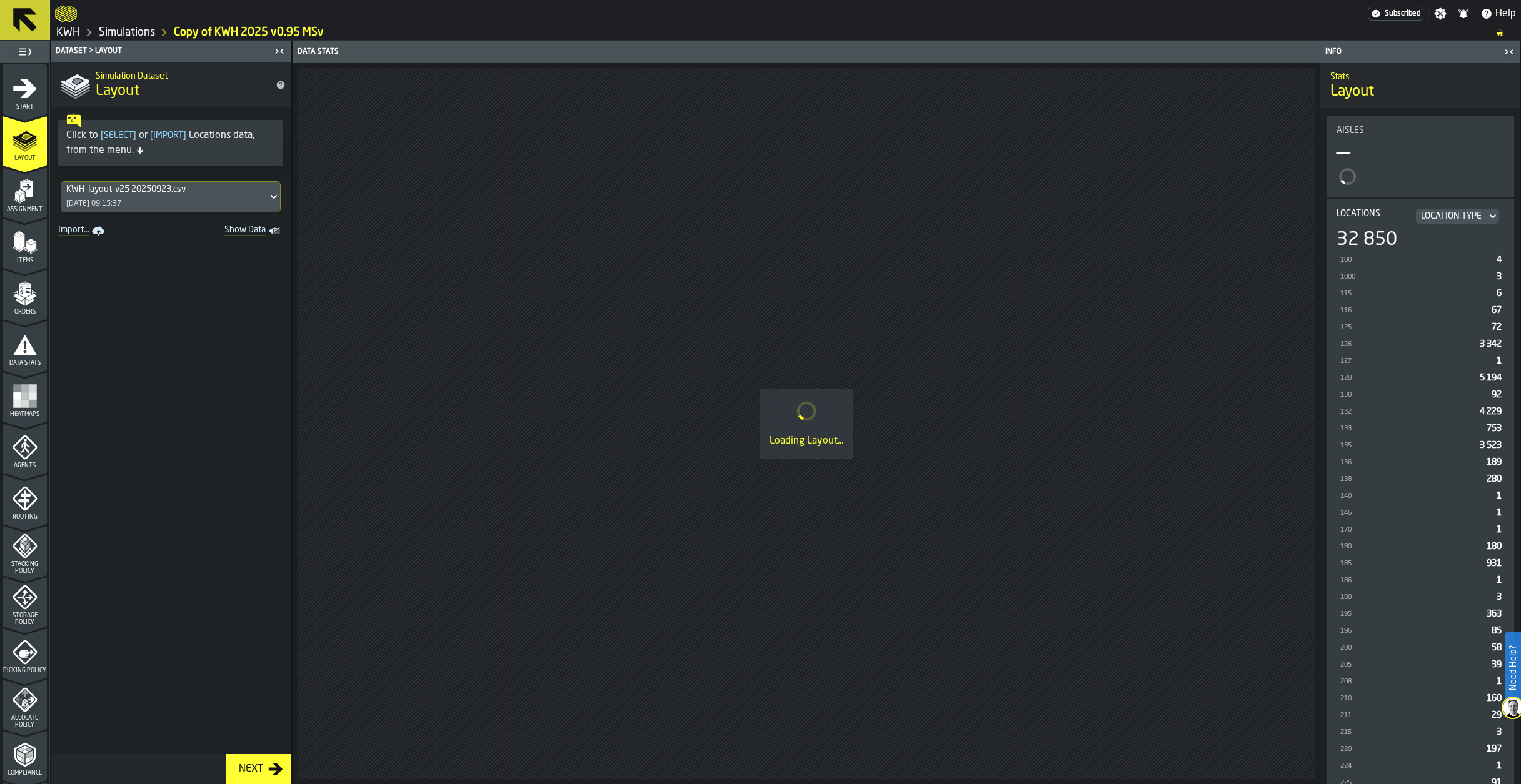
click at [29, 200] on icon "menu Assignment" at bounding box center [25, 191] width 25 height 25
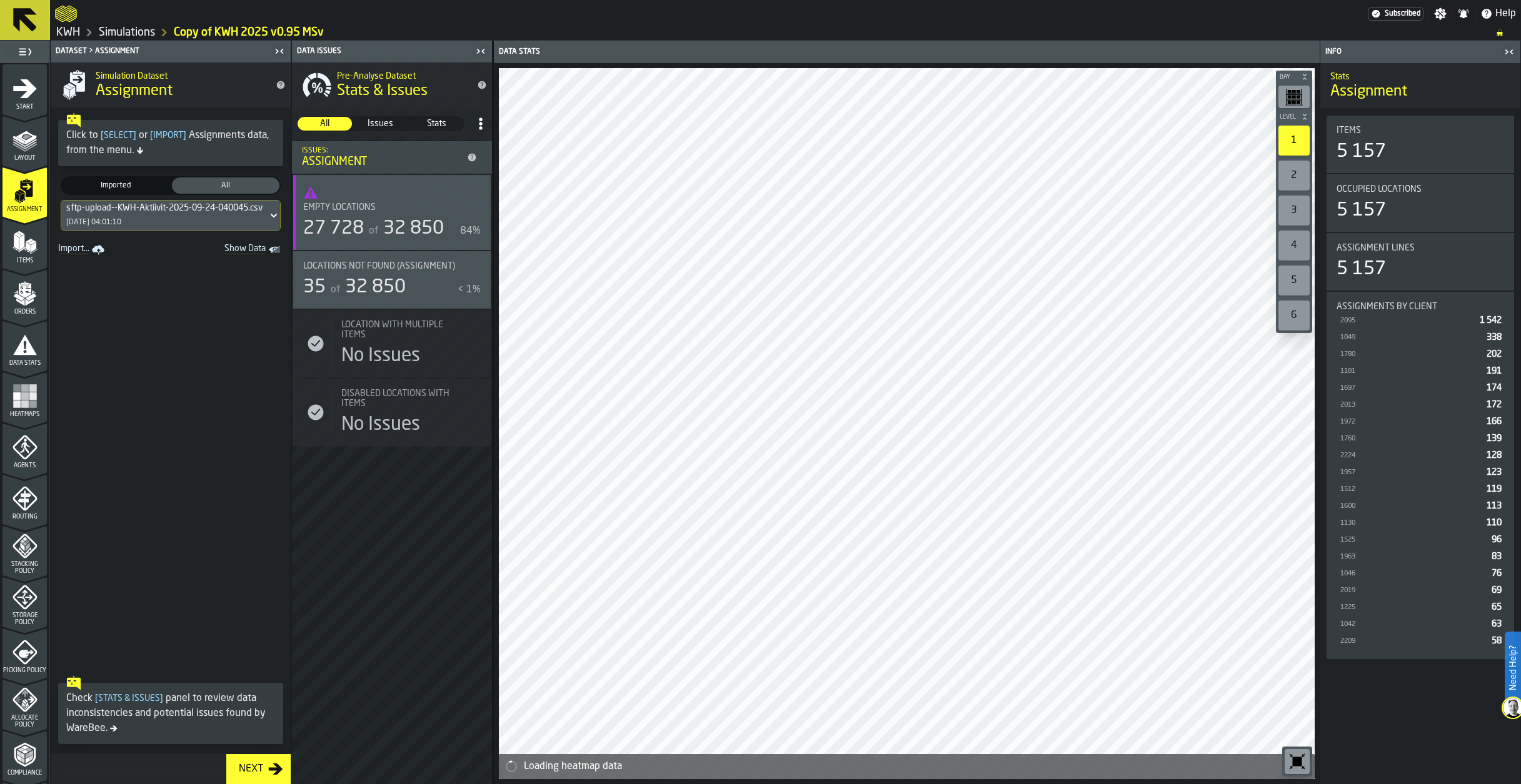
click at [21, 142] on icon "menu Layout" at bounding box center [18, 139] width 11 height 9
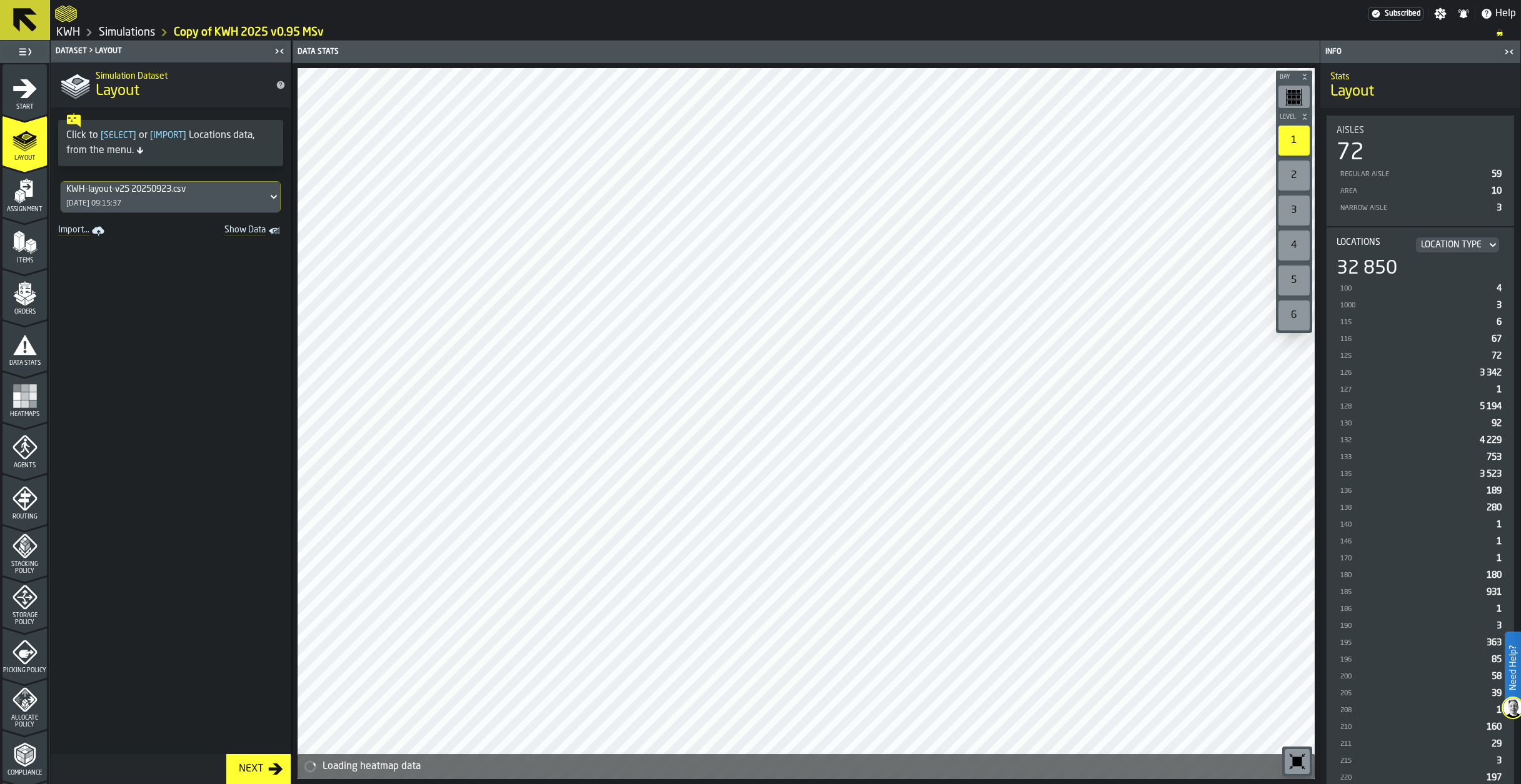
click at [129, 195] on div "KWH-layout-v25 20250923.csv" at bounding box center [163, 189] width 196 height 10
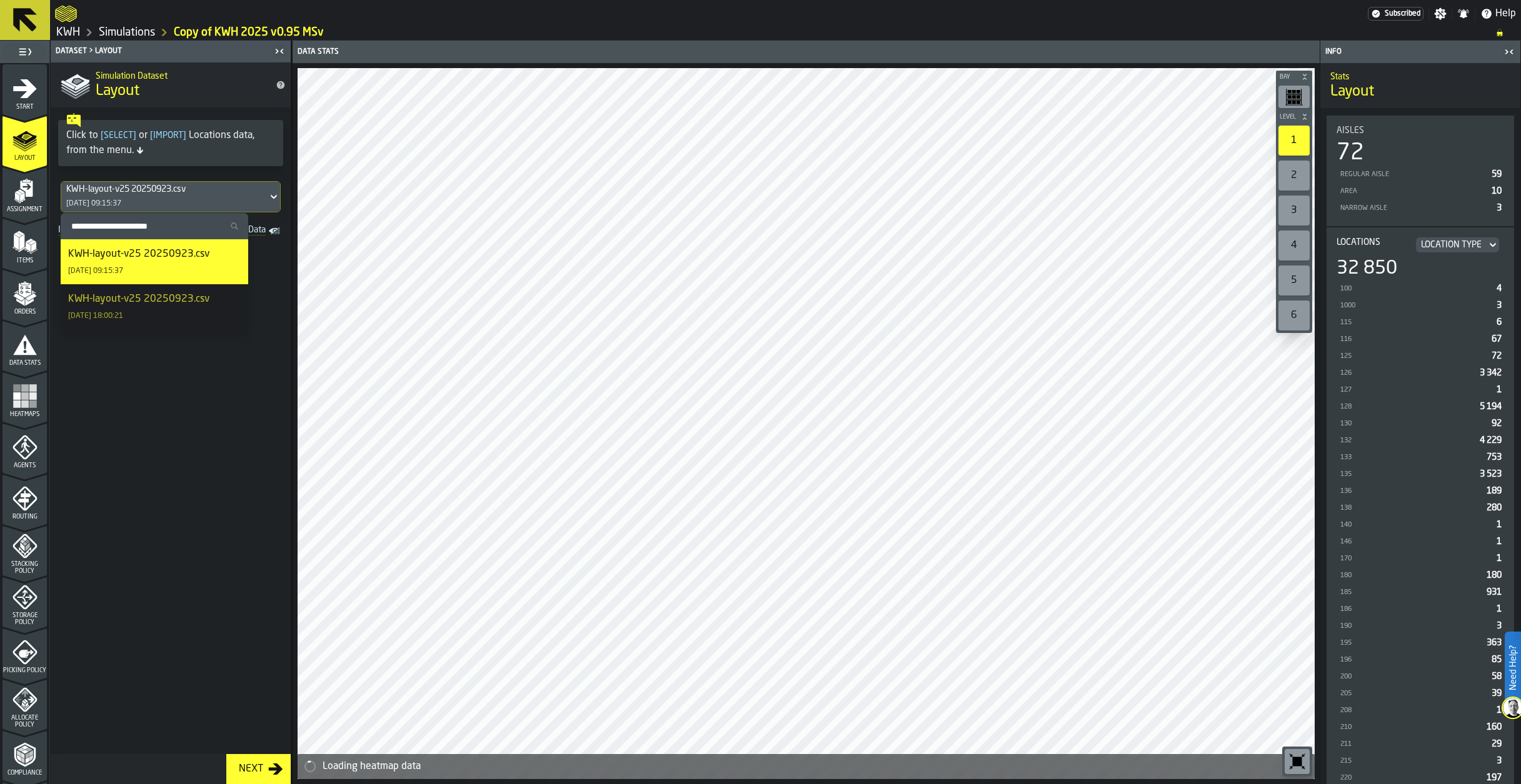
click at [129, 195] on div "KWH-layout-v25 20250923.csv" at bounding box center [163, 189] width 196 height 10
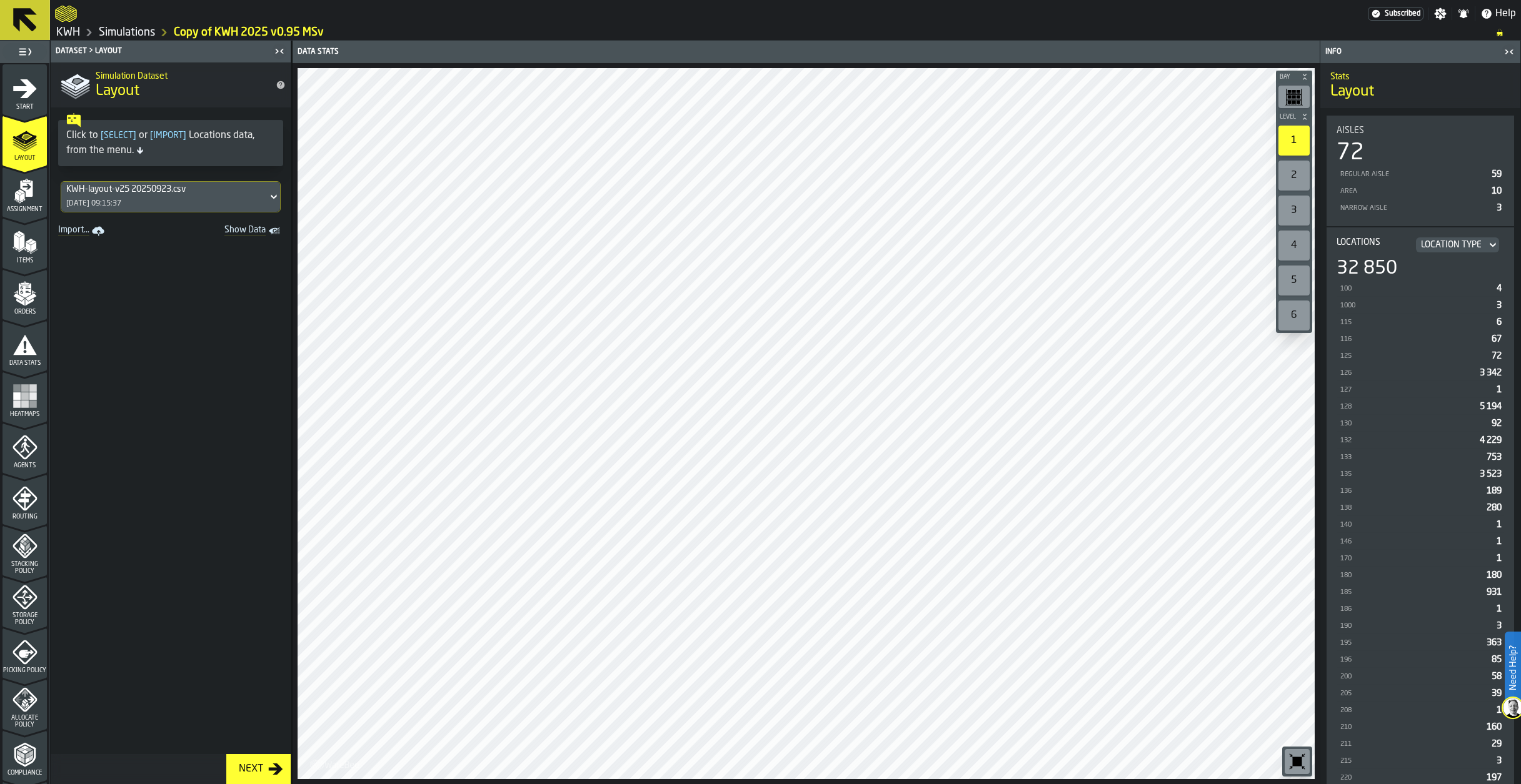
click at [14, 198] on polygon "menu Assignment" at bounding box center [16, 197] width 5 height 9
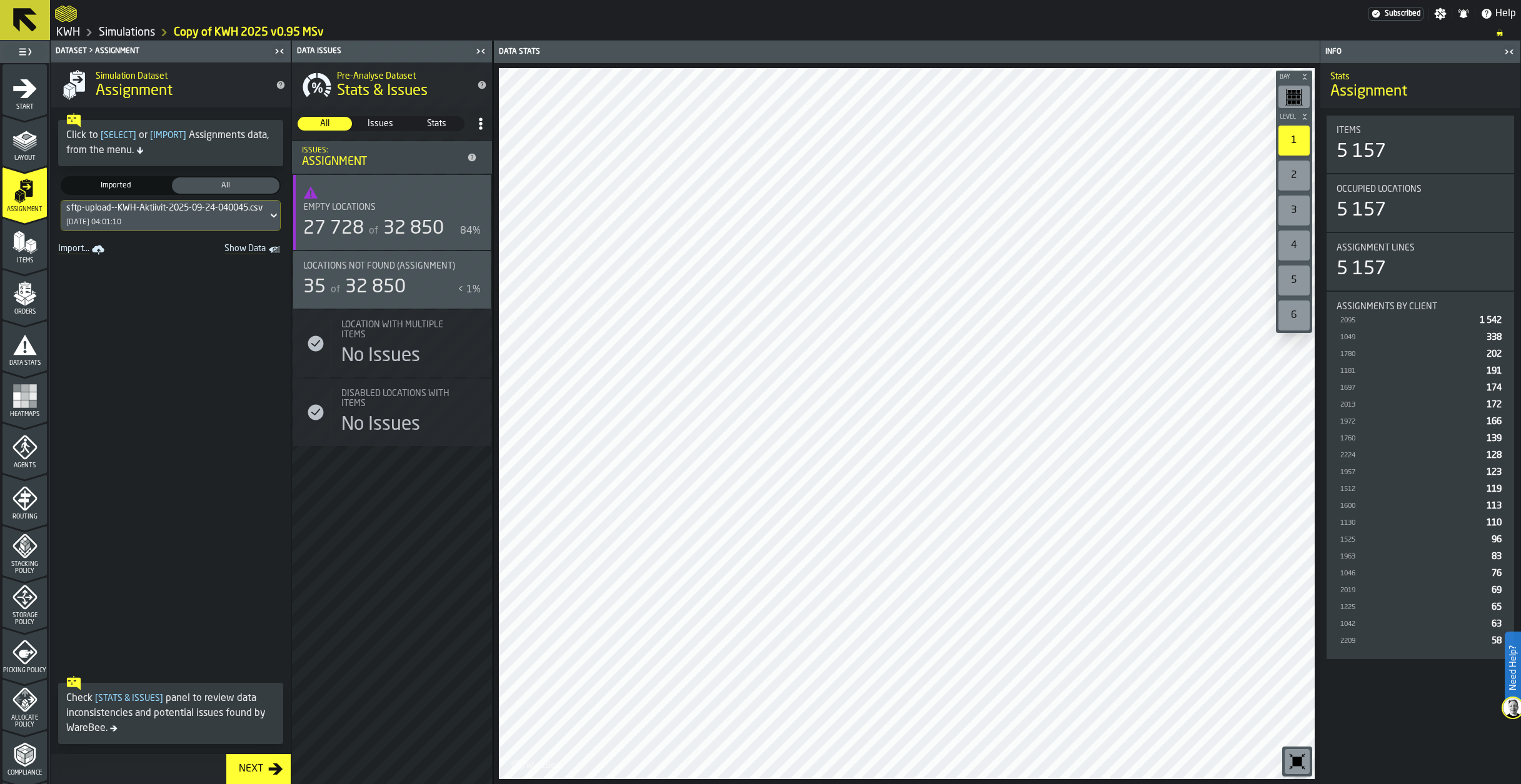
click at [110, 206] on div "sftp-upload--KWH-Aktiivit-2025-09-24-040045.csv-2025-09-24" at bounding box center [188, 208] width 246 height 10
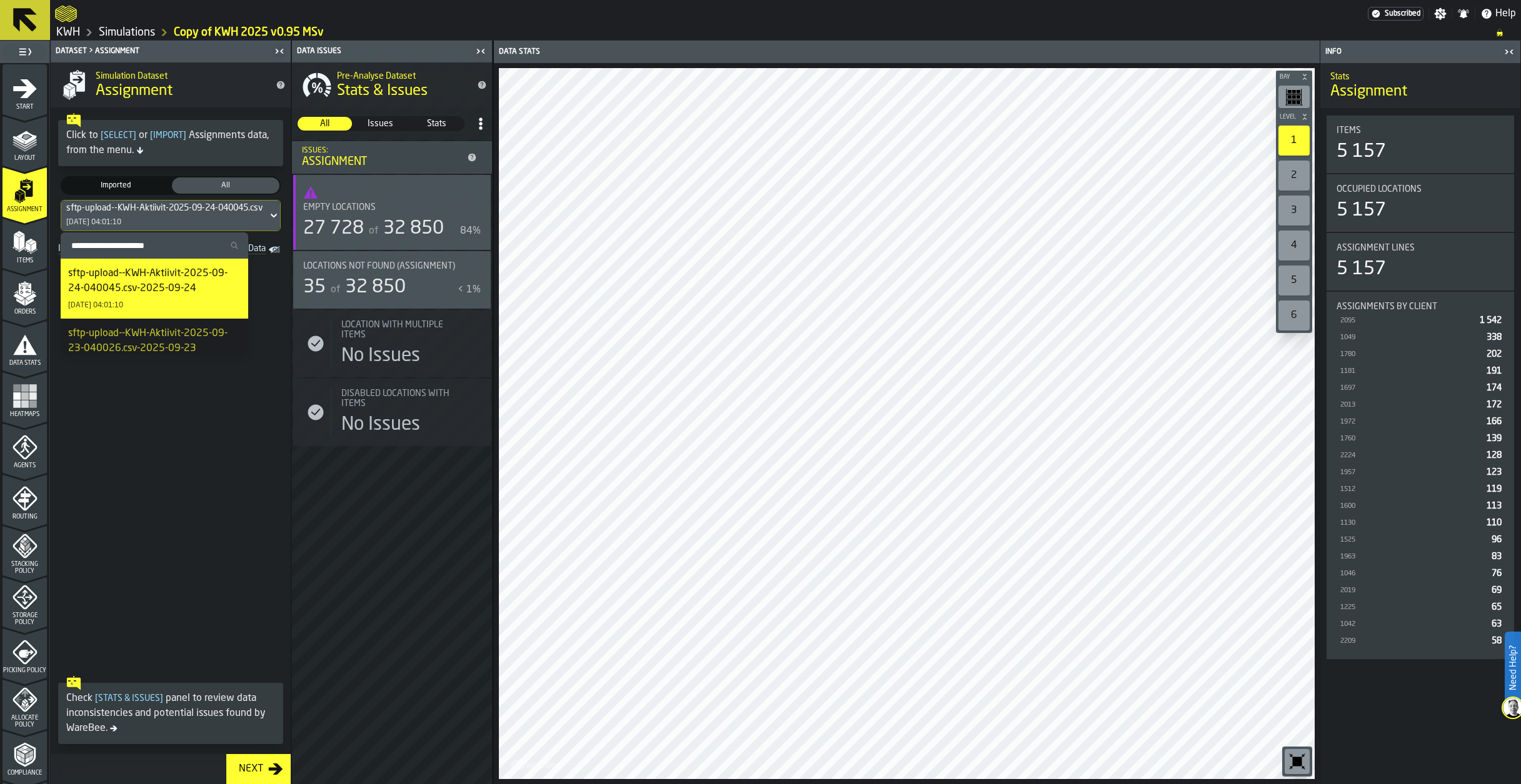
click at [110, 206] on div "sftp-upload--KWH-Aktiivit-2025-09-24-040045.csv-2025-09-24" at bounding box center [188, 208] width 246 height 10
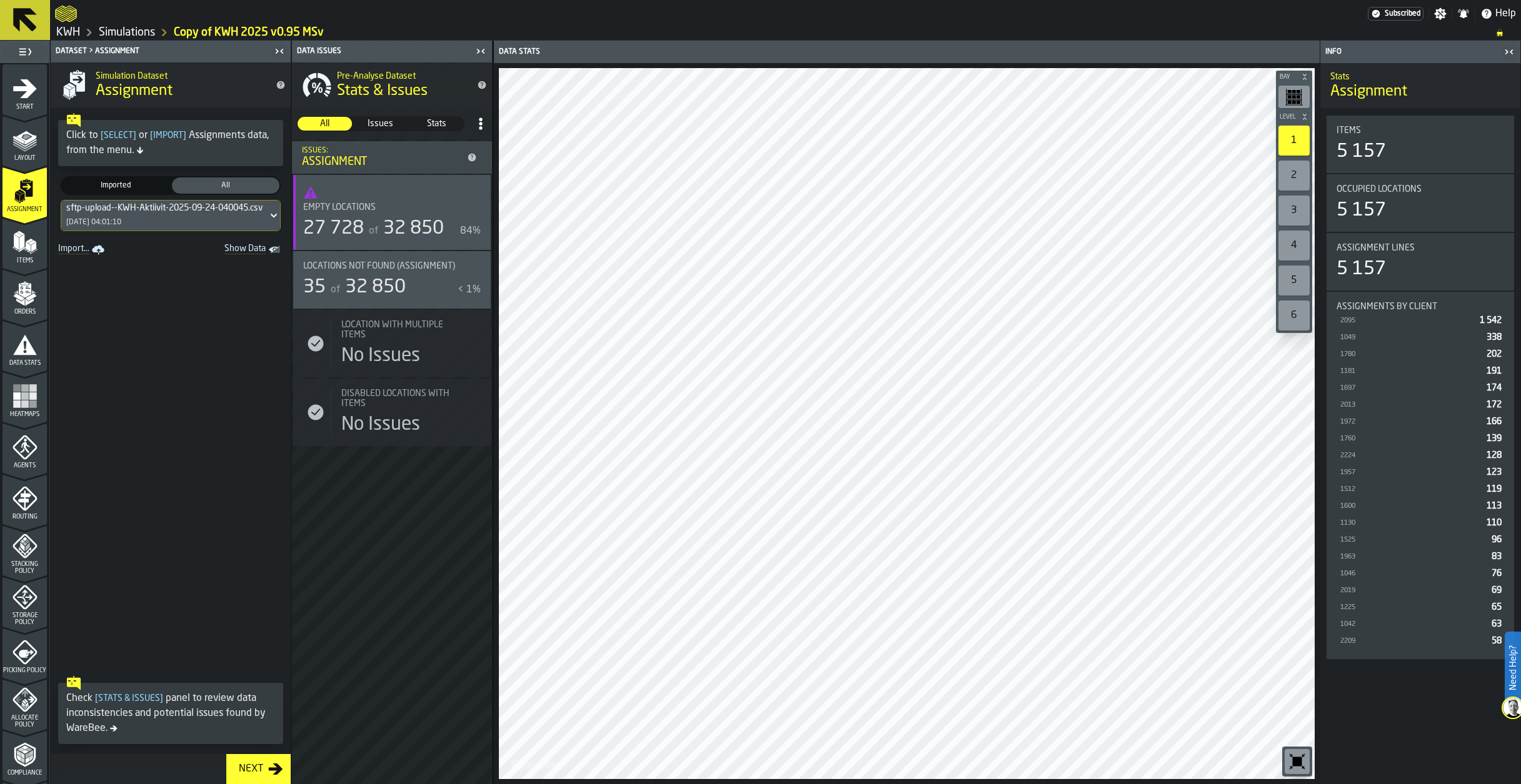
click at [22, 236] on polygon "menu Items" at bounding box center [21, 242] width 5 height 15
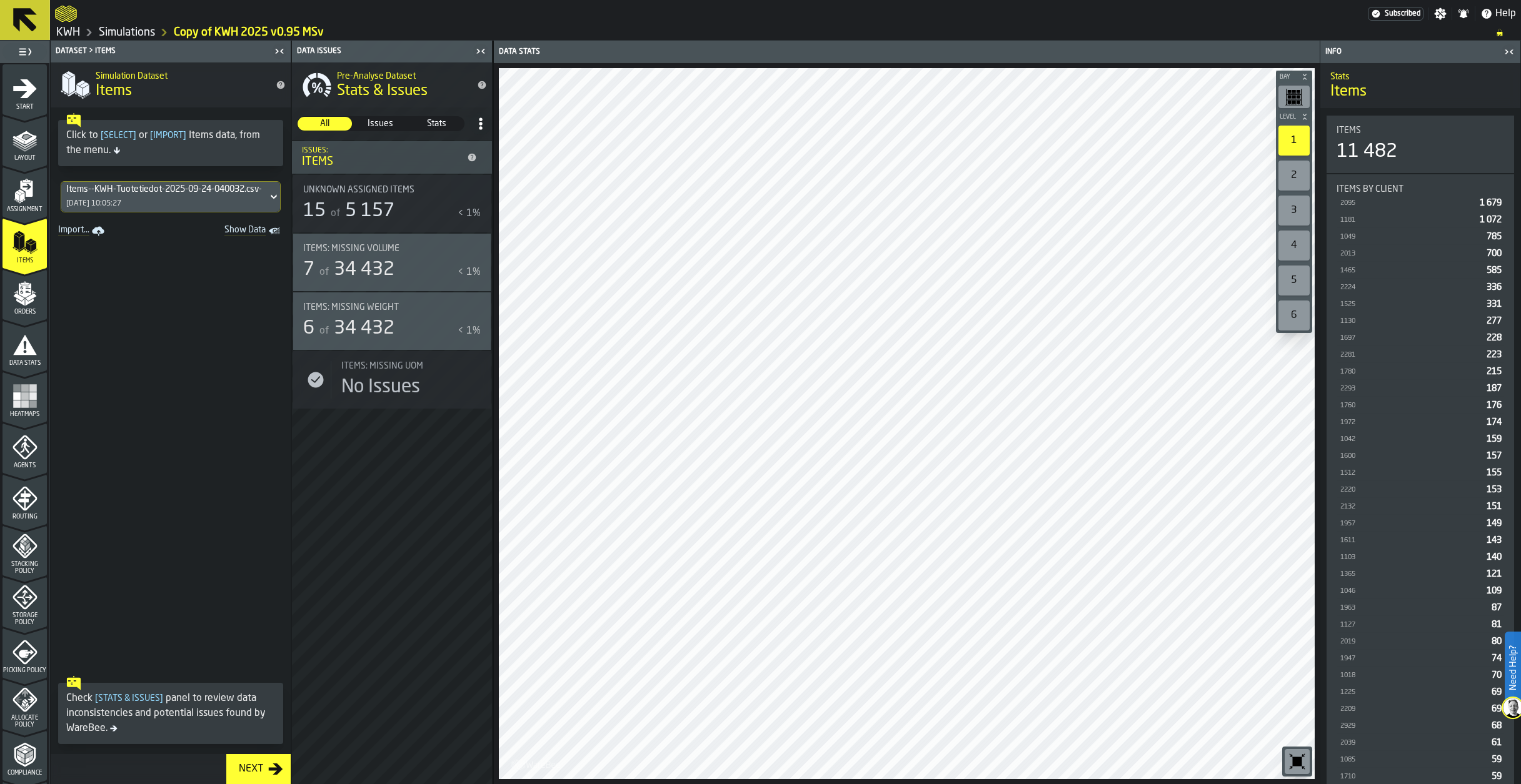
click at [128, 196] on div "Items--KWH-Tuotetiedot-2025-09-24-040032.csv-2025-09-24 [DATE] 10:05:27" at bounding box center [164, 196] width 206 height 30
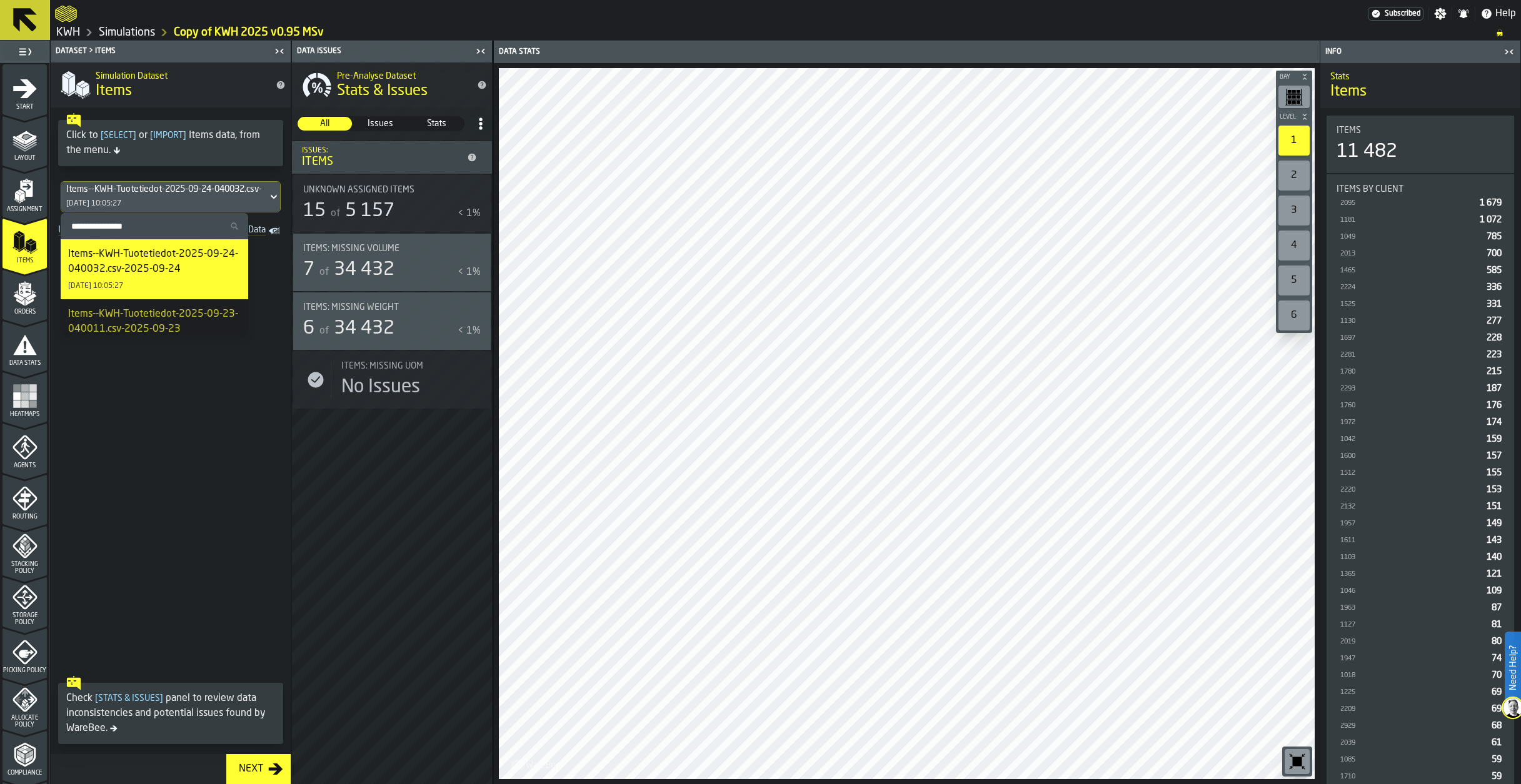
click at [128, 196] on div "Items--KWH-Tuotetiedot-2025-09-24-040032.csv-2025-09-24 [DATE] 10:05:27" at bounding box center [164, 196] width 206 height 30
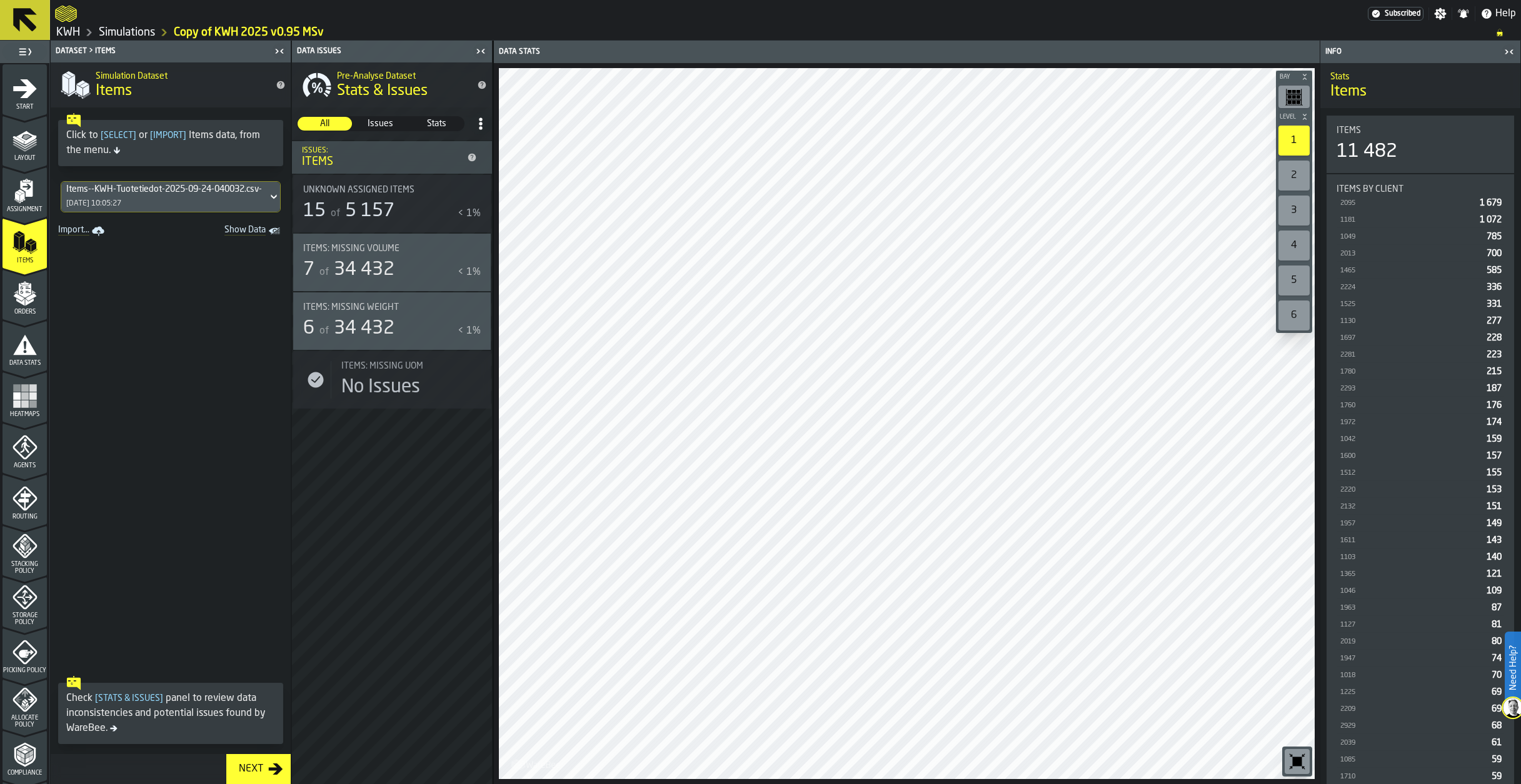
click at [14, 307] on div "Orders" at bounding box center [25, 298] width 44 height 34
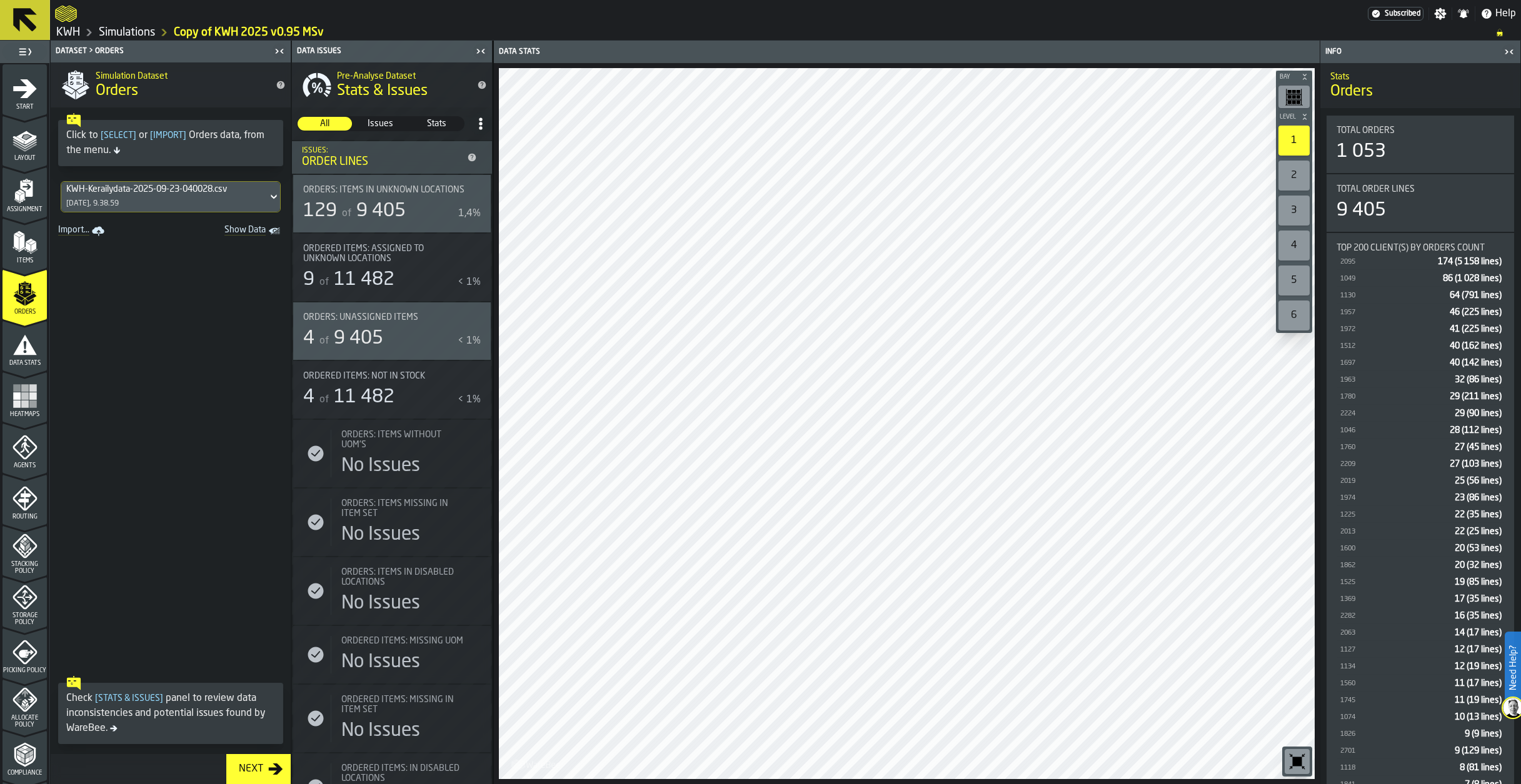
click at [142, 191] on div "KWH-Kerailydata-2025-09-23-040028.csv" at bounding box center [163, 189] width 196 height 10
click at [181, 438] on span at bounding box center [170, 455] width 240 height 431
click at [167, 206] on div "KWH-Kerailydata-2025-09-23-040028.csv [DATE], 9.38.59" at bounding box center [164, 196] width 206 height 30
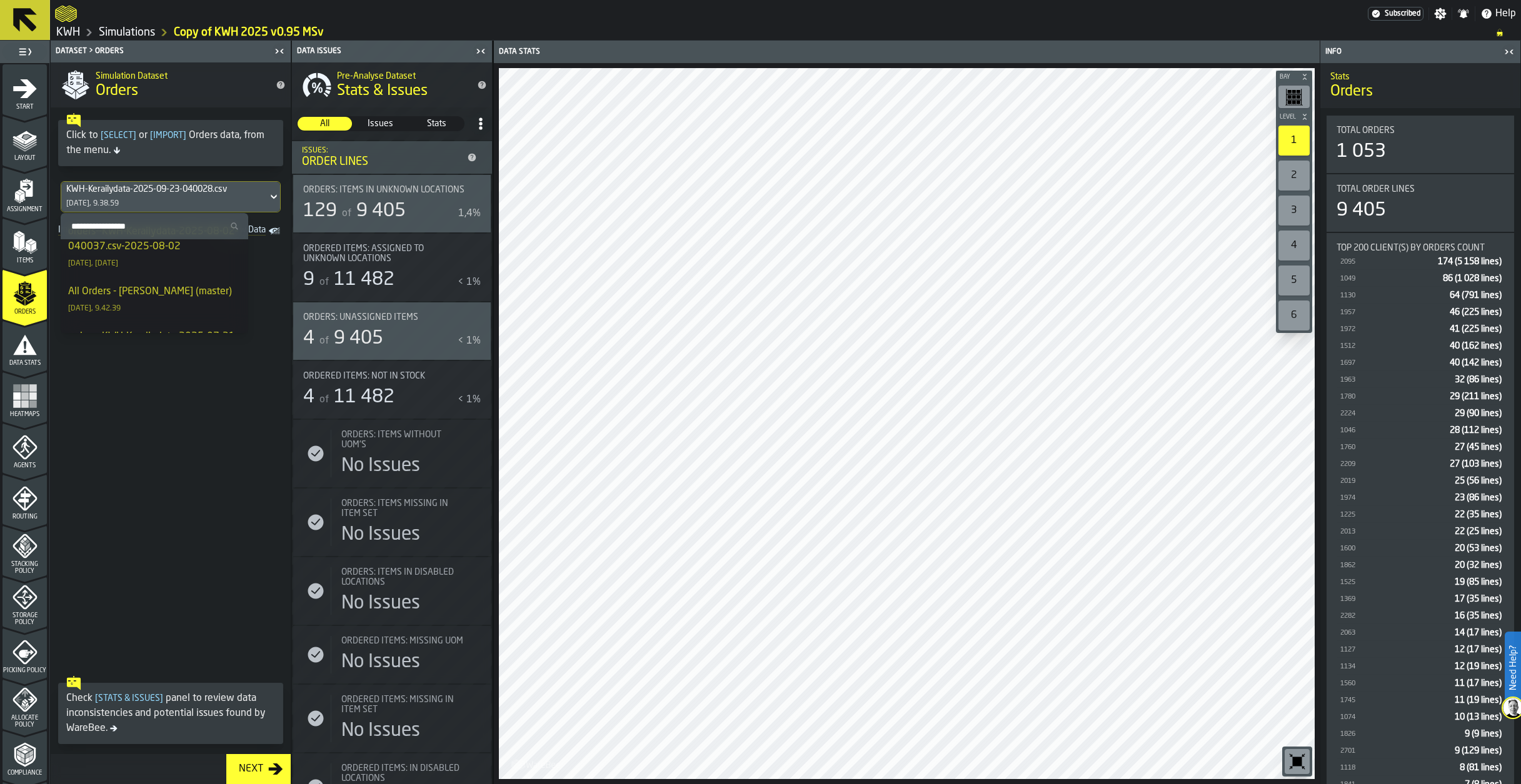
click at [144, 299] on div "All Orders - [PERSON_NAME] (master)" at bounding box center [149, 292] width 163 height 15
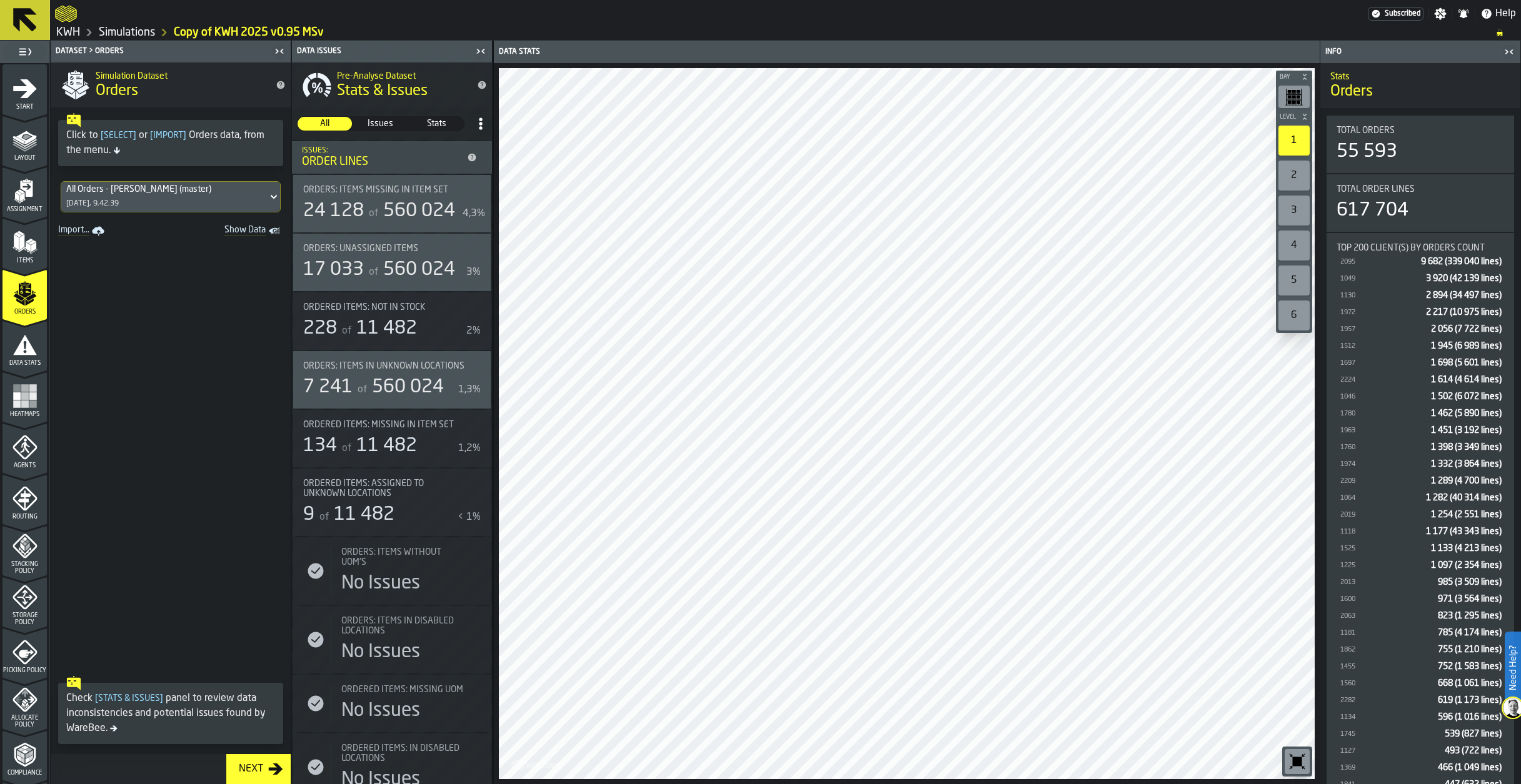
click at [248, 230] on span "Show Data" at bounding box center [223, 231] width 85 height 12
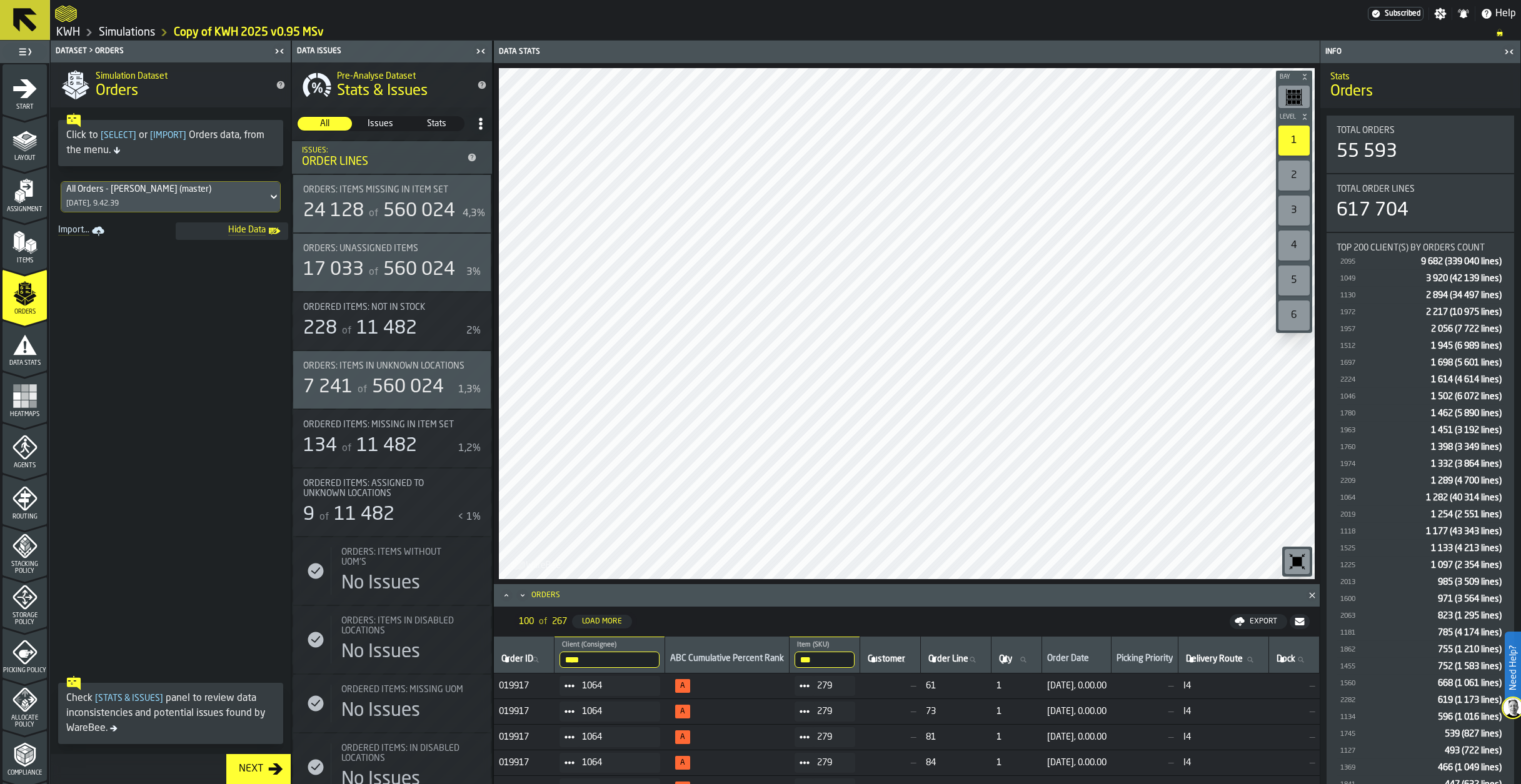
click at [839, 658] on input "***" at bounding box center [825, 660] width 60 height 16
click at [855, 659] on input "***" at bounding box center [825, 660] width 60 height 16
click at [657, 662] on input "****" at bounding box center [610, 660] width 100 height 16
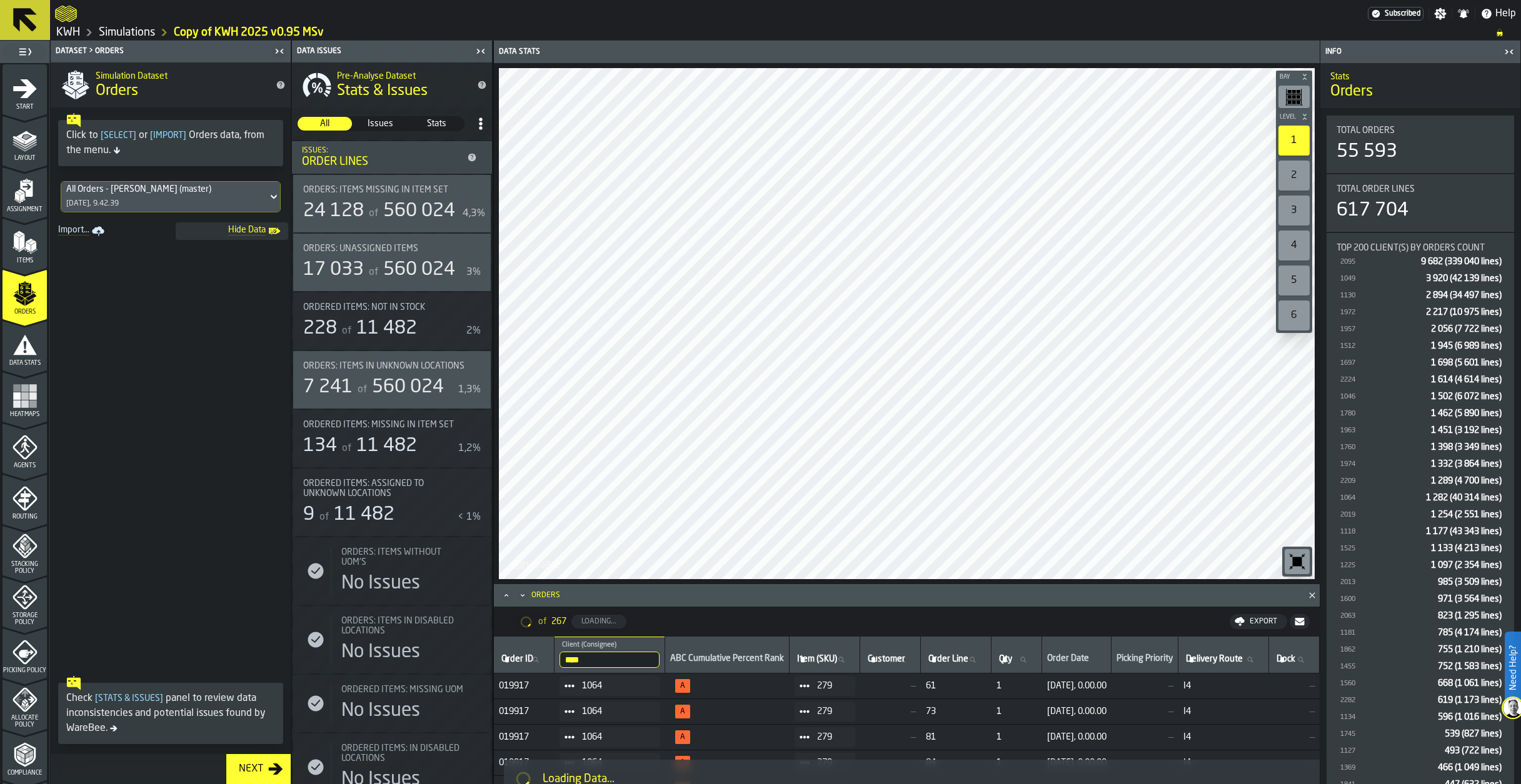
click at [657, 662] on input "****" at bounding box center [610, 660] width 100 height 16
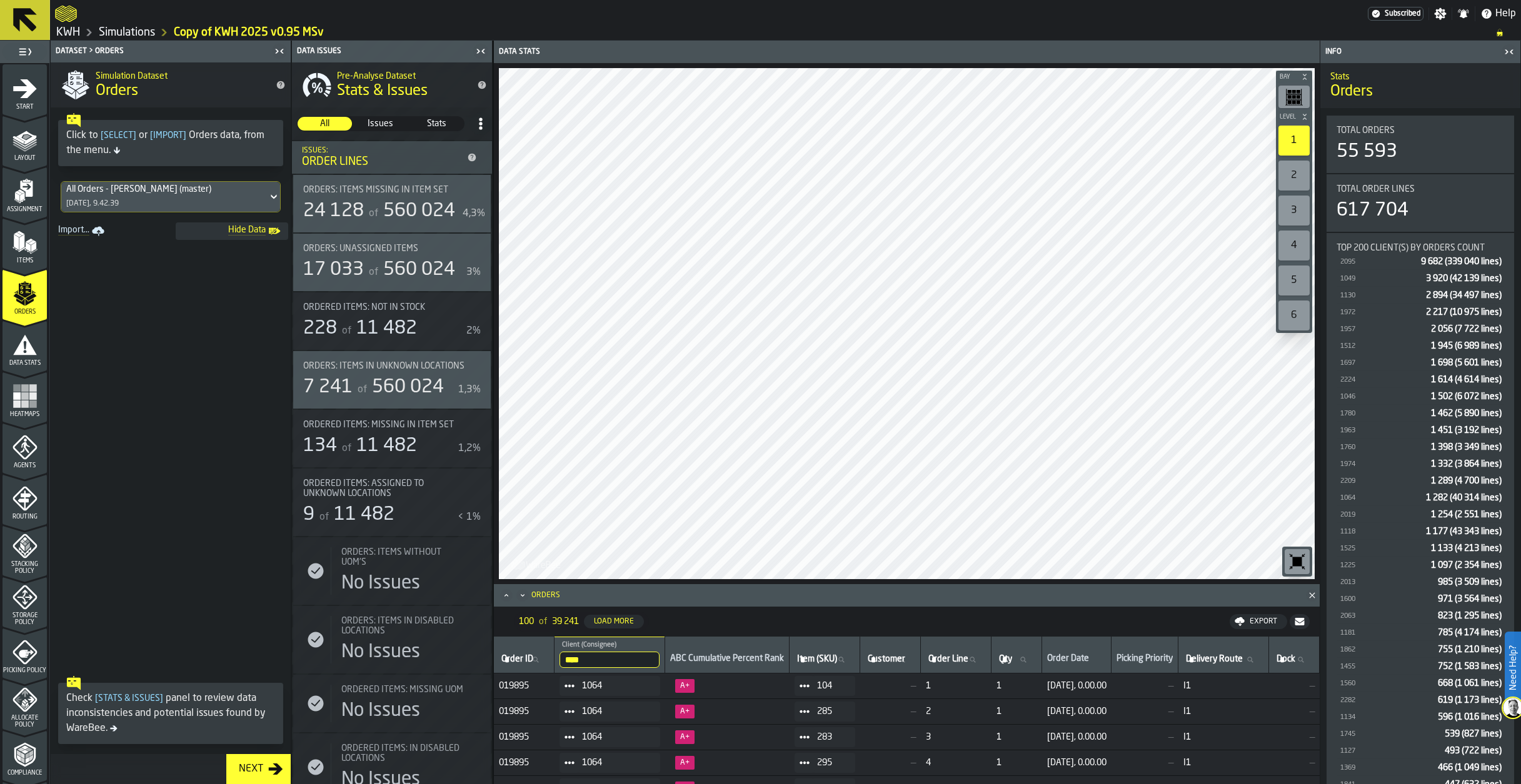
click at [656, 661] on input "****" at bounding box center [610, 660] width 100 height 16
click at [656, 657] on input "****" at bounding box center [610, 660] width 100 height 16
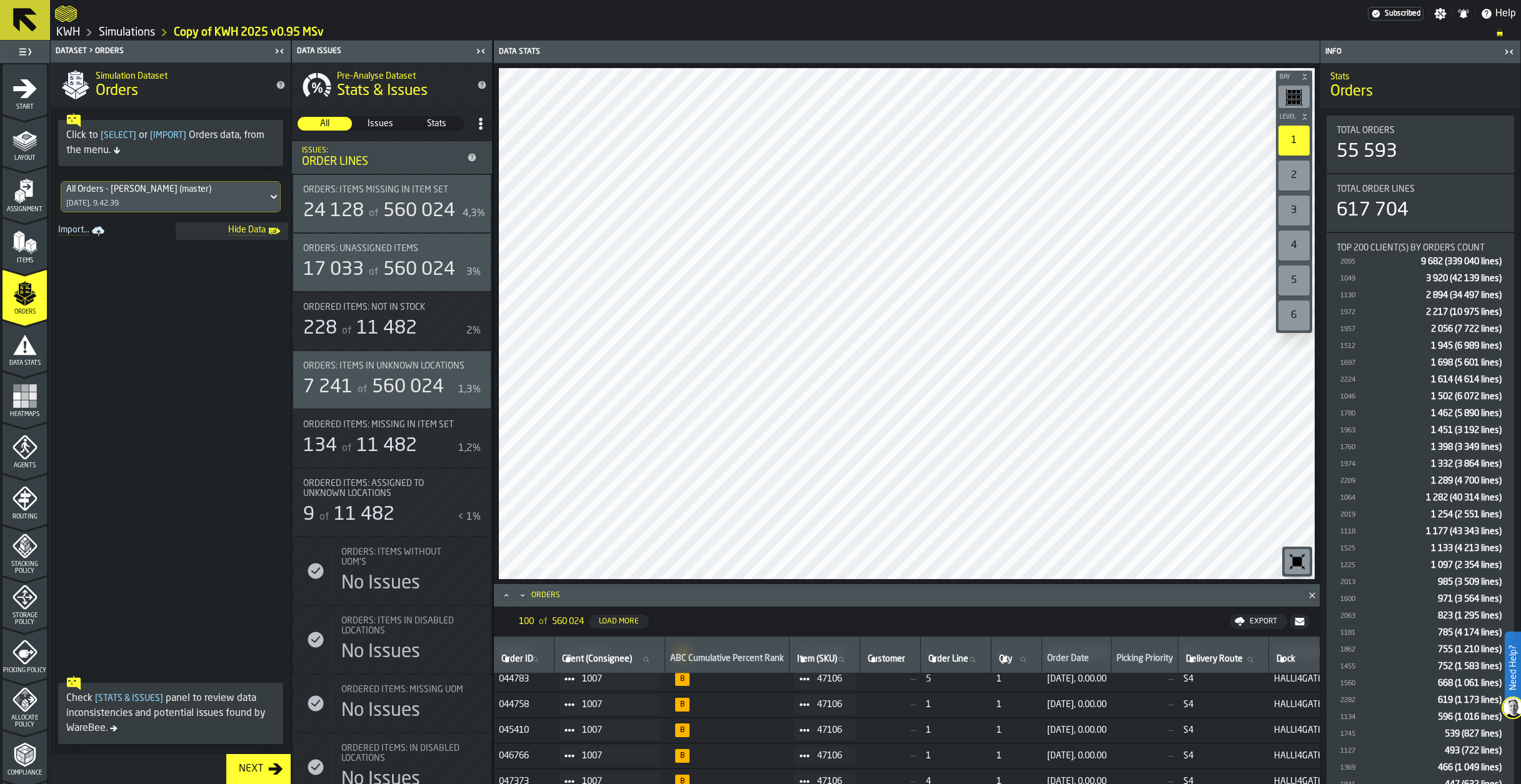
click at [632, 657] on label "Client (Consignee) Client (Consignee)" at bounding box center [610, 660] width 100 height 16
click at [632, 657] on input "Client (Consignee) Client (Consignee)" at bounding box center [610, 660] width 100 height 16
type input "****"
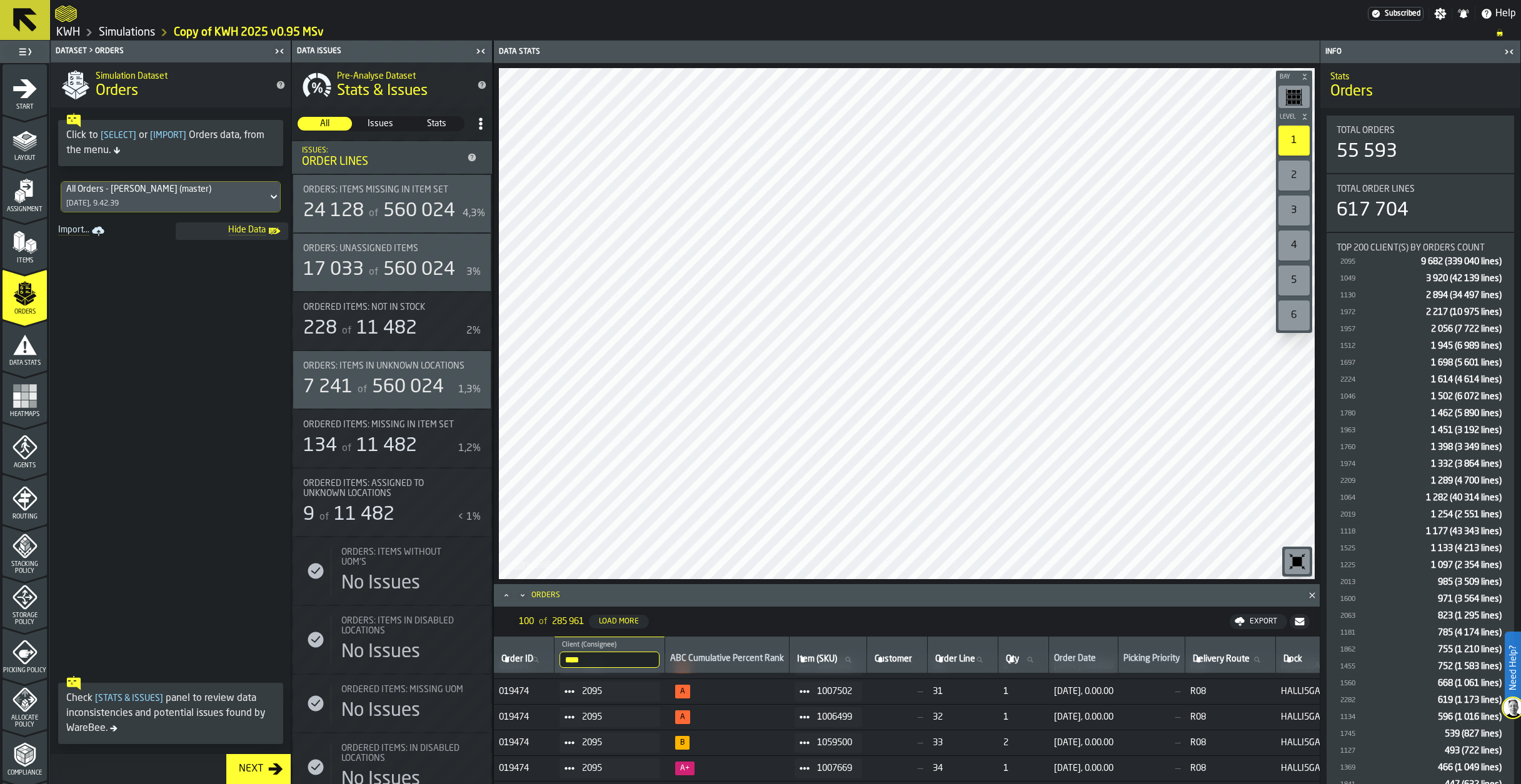
scroll to position [813, 0]
drag, startPoint x: 129, startPoint y: 33, endPoint x: 136, endPoint y: 34, distance: 7.1
click at [129, 33] on link "Simulations" at bounding box center [126, 32] width 56 height 13
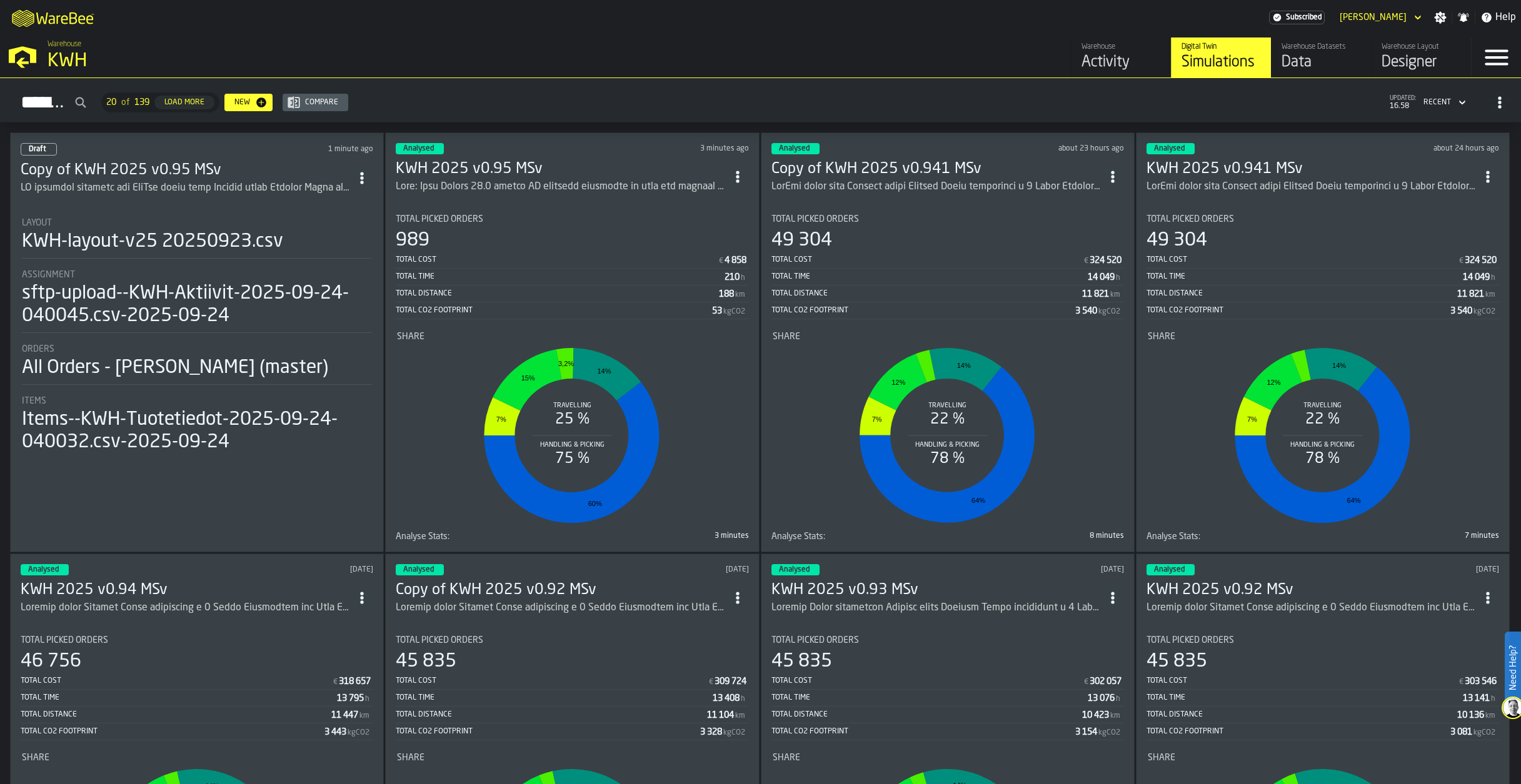
click at [900, 170] on h3 "Copy of KWH 2025 v0.941 MSv" at bounding box center [936, 169] width 331 height 20
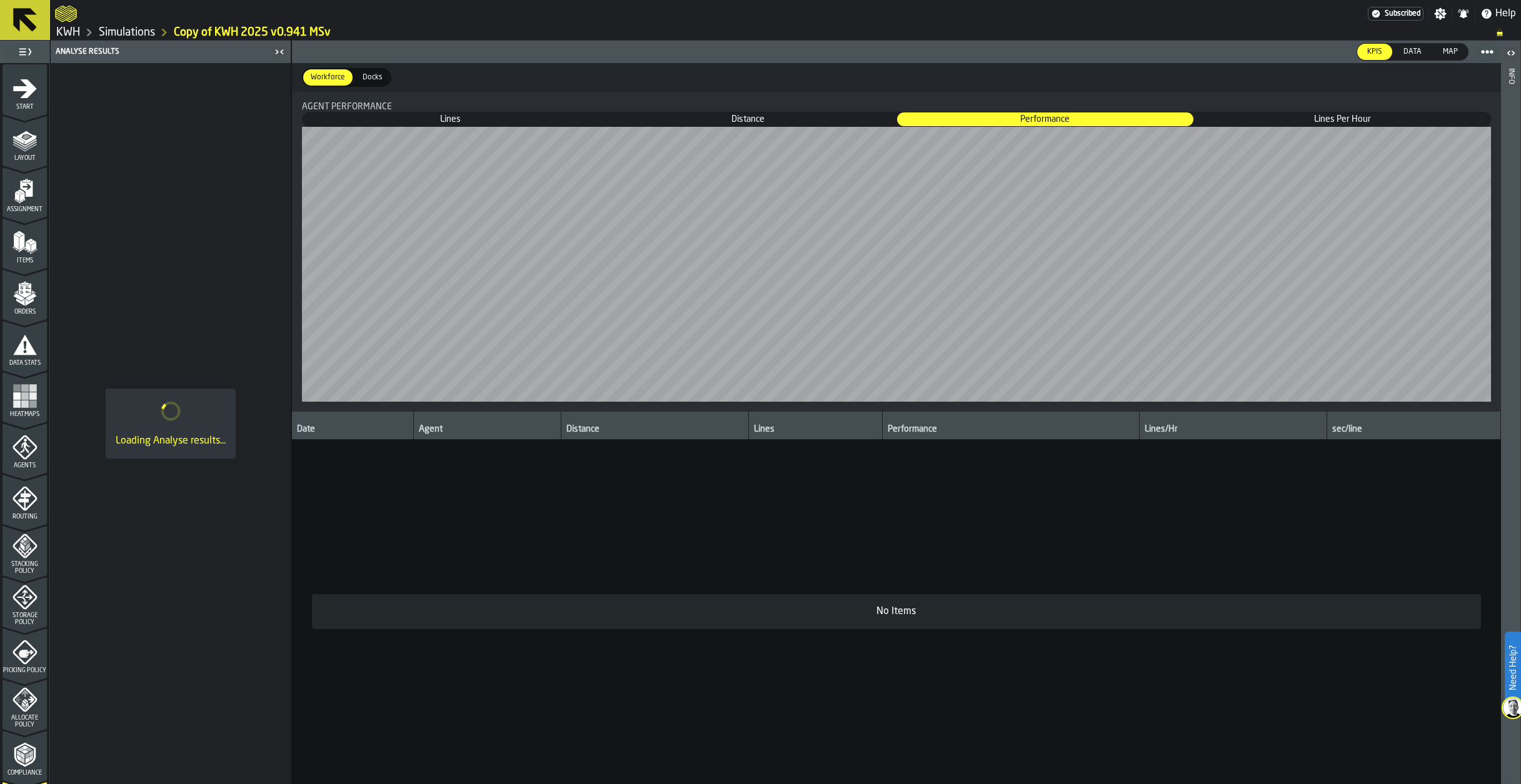
click at [25, 353] on icon "menu Data Stats" at bounding box center [25, 344] width 24 height 20
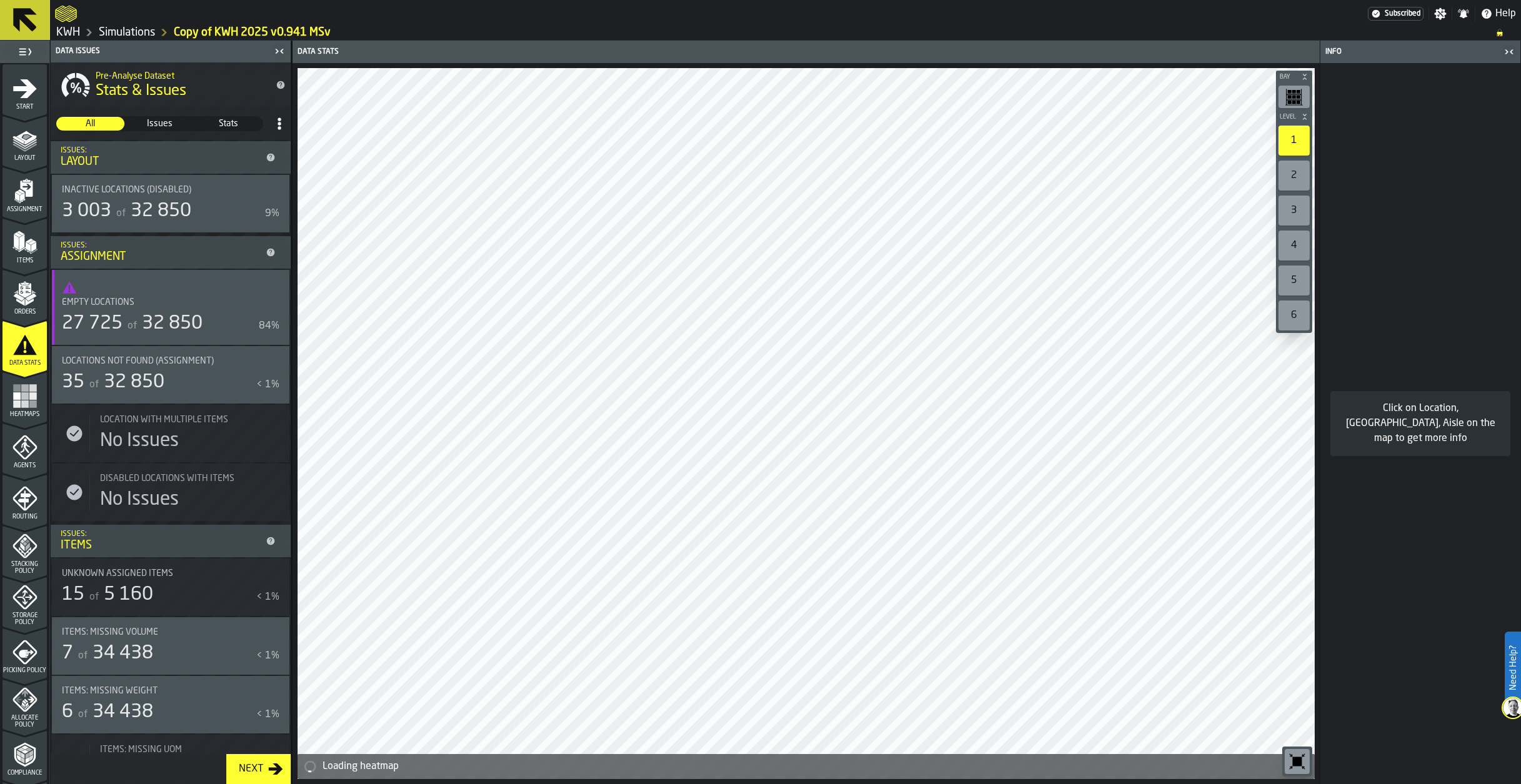
click at [12, 304] on icon "menu Orders" at bounding box center [25, 293] width 25 height 25
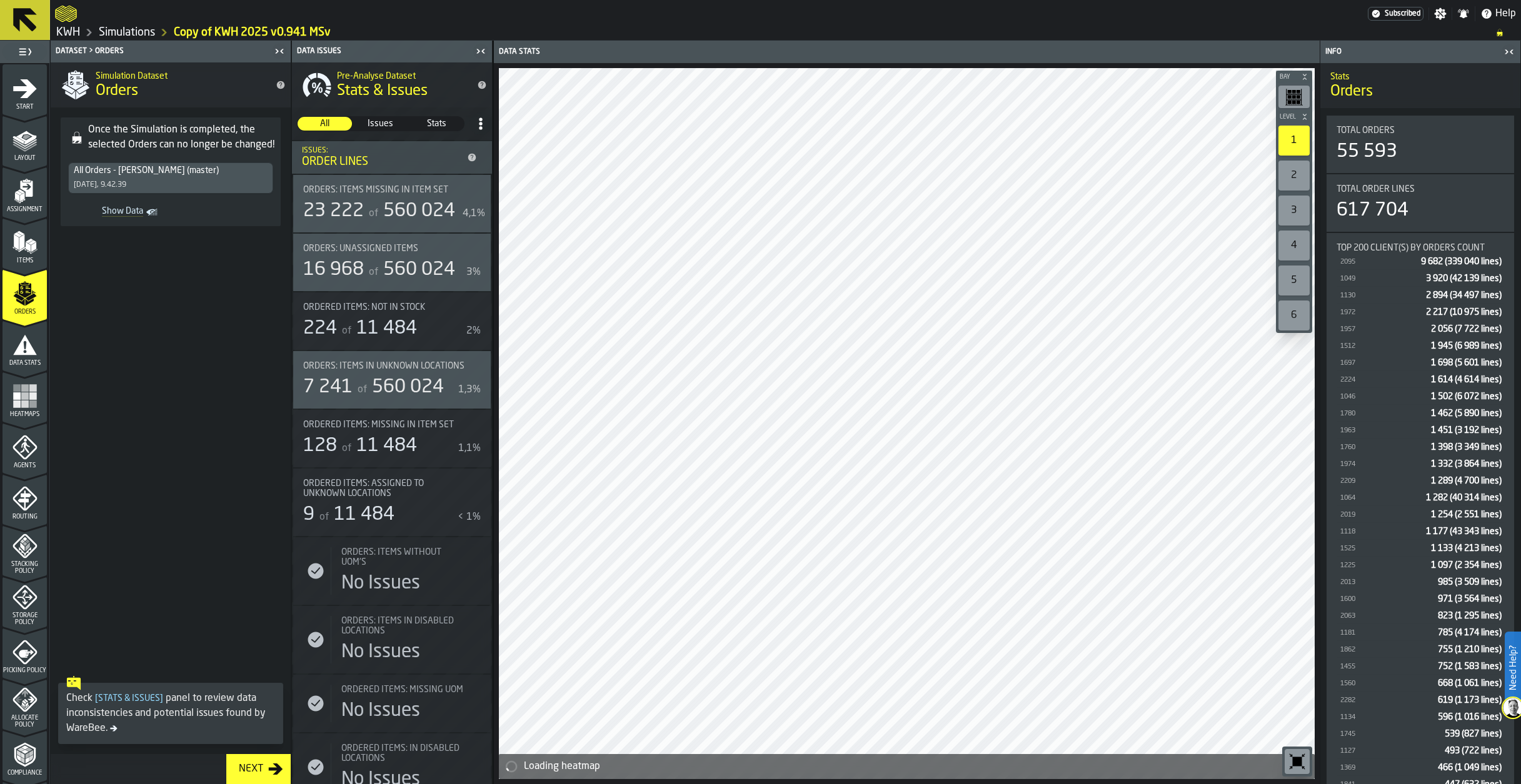
click at [138, 32] on link "Simulations" at bounding box center [126, 32] width 56 height 13
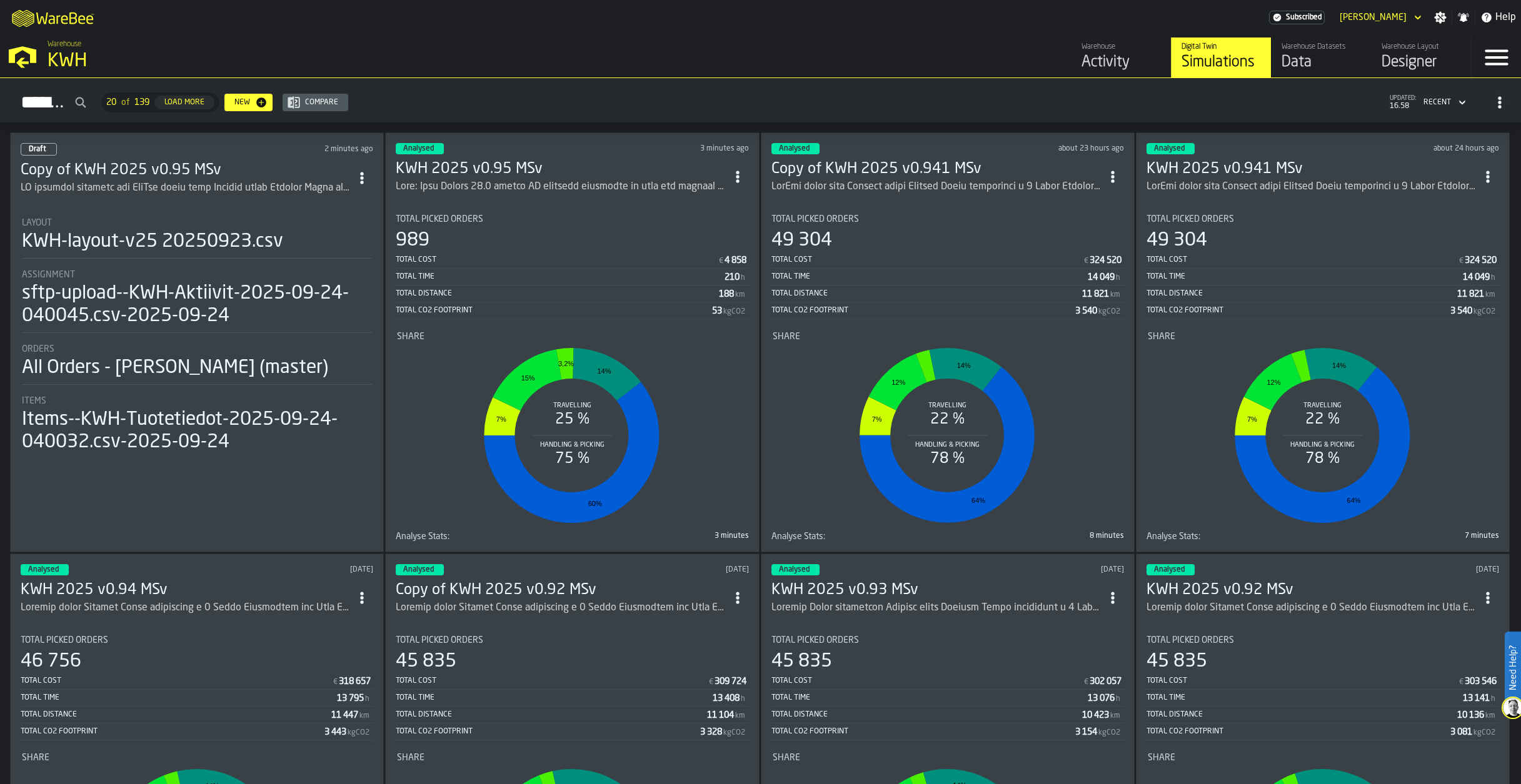
click at [190, 174] on h3 "Copy of KWH 2025 v0.95 MSv" at bounding box center [186, 170] width 331 height 20
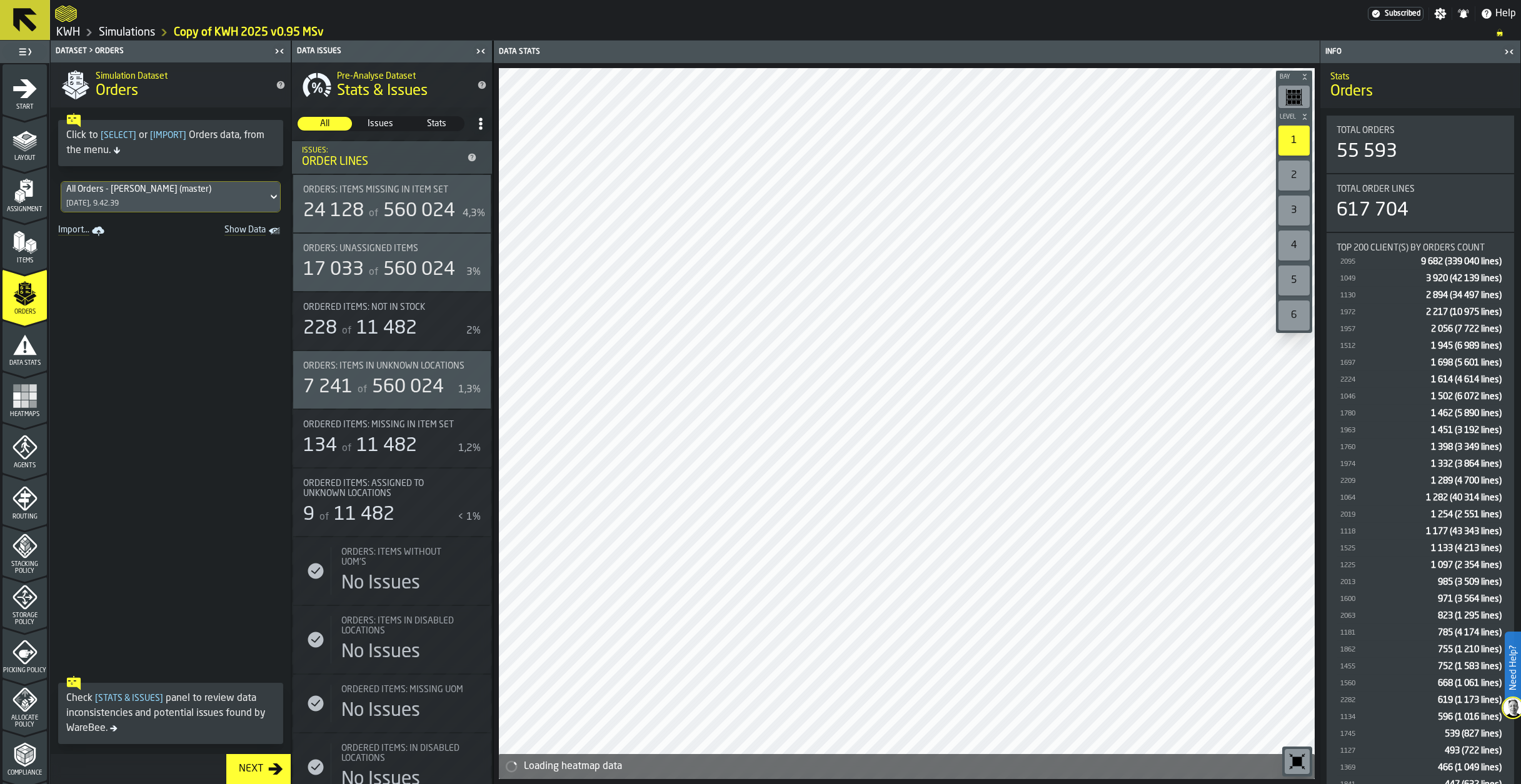
click at [31, 100] on icon "menu Start" at bounding box center [25, 89] width 25 height 25
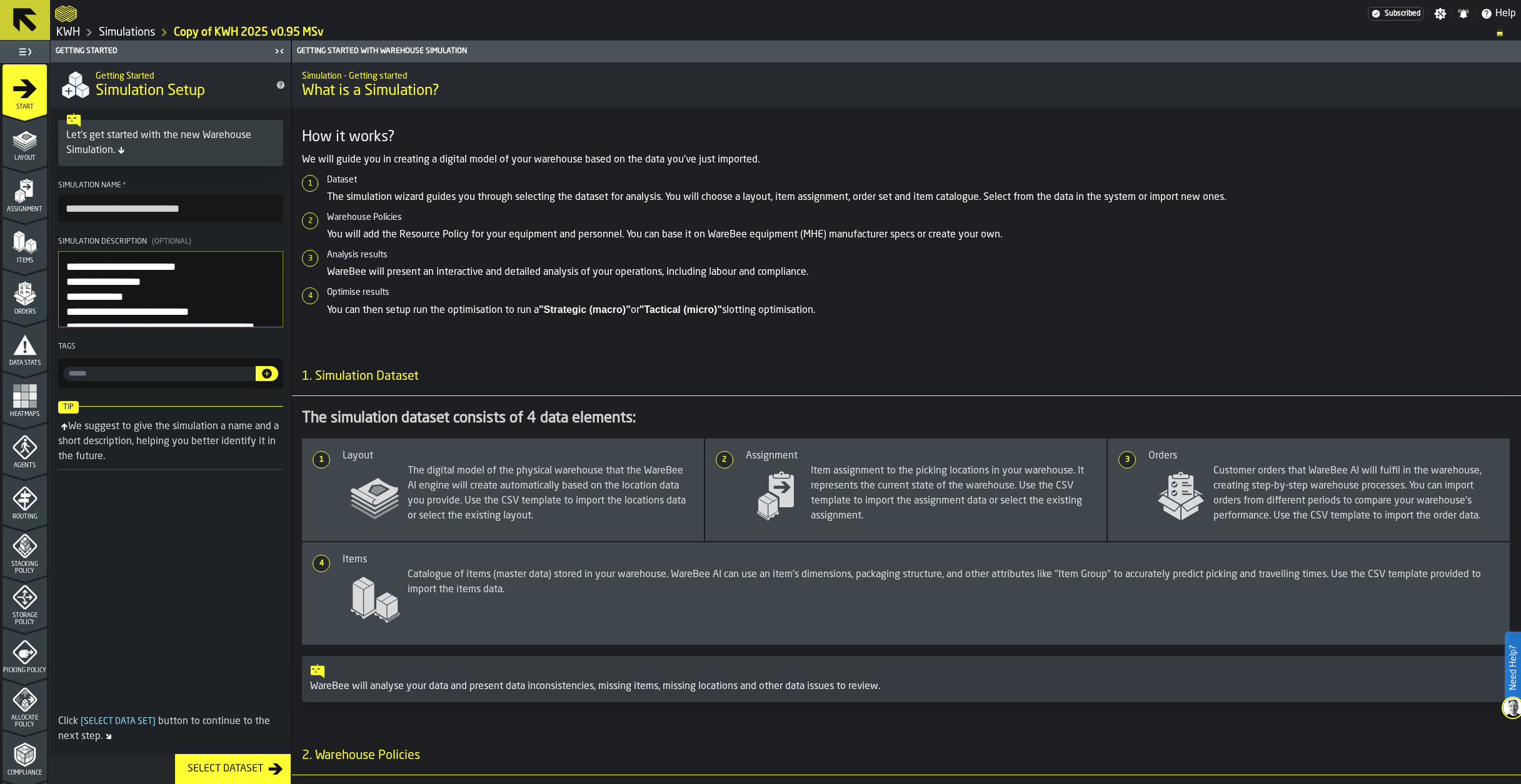
drag, startPoint x: 68, startPoint y: 268, endPoint x: 149, endPoint y: 270, distance: 81.0
click at [149, 270] on textarea "Simulation Description (Optional)" at bounding box center [171, 289] width 225 height 76
click at [64, 283] on textarea "Simulation Description (Optional)" at bounding box center [171, 289] width 225 height 76
type textarea "**********"
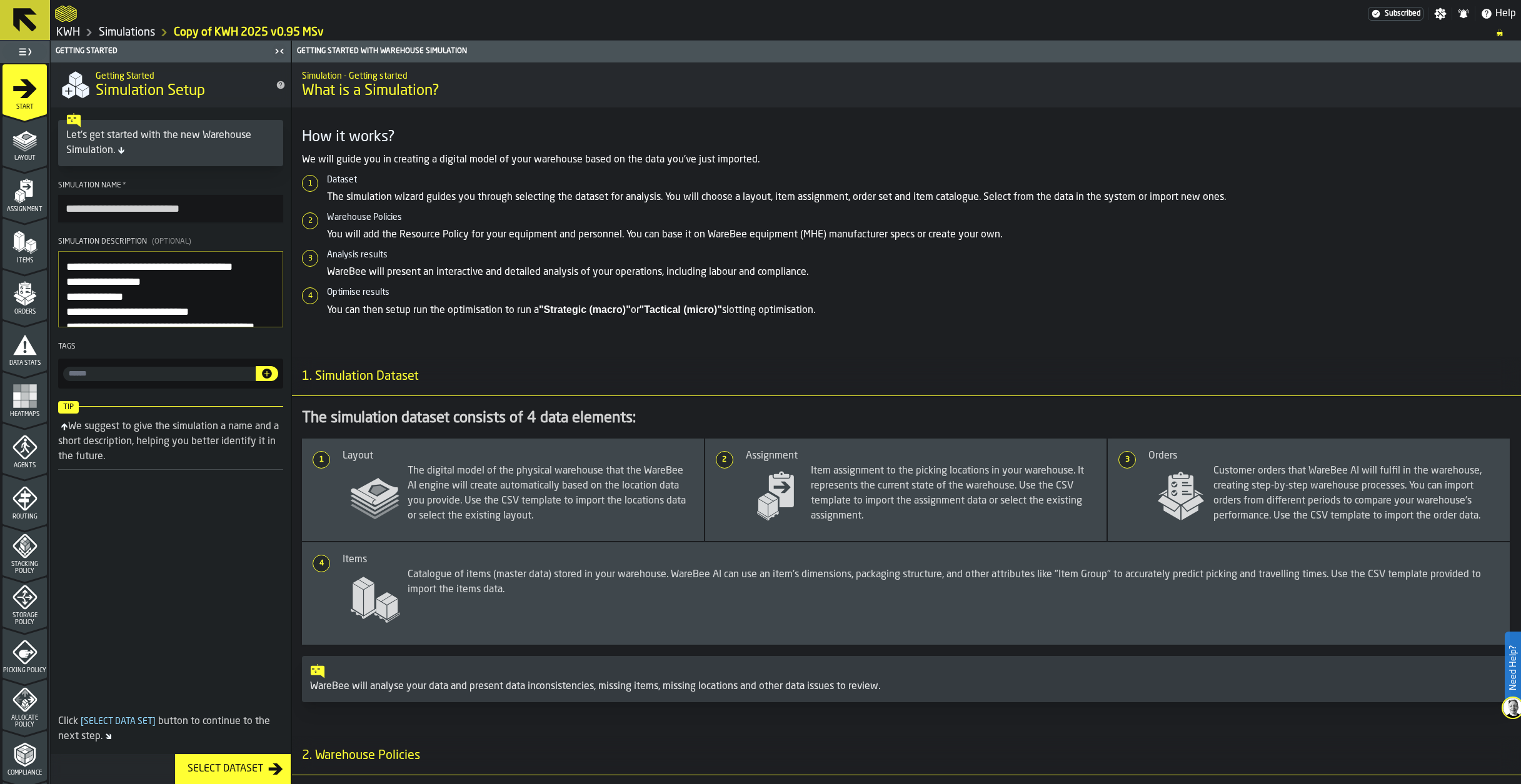
click at [127, 38] on link "Simulations" at bounding box center [126, 32] width 56 height 13
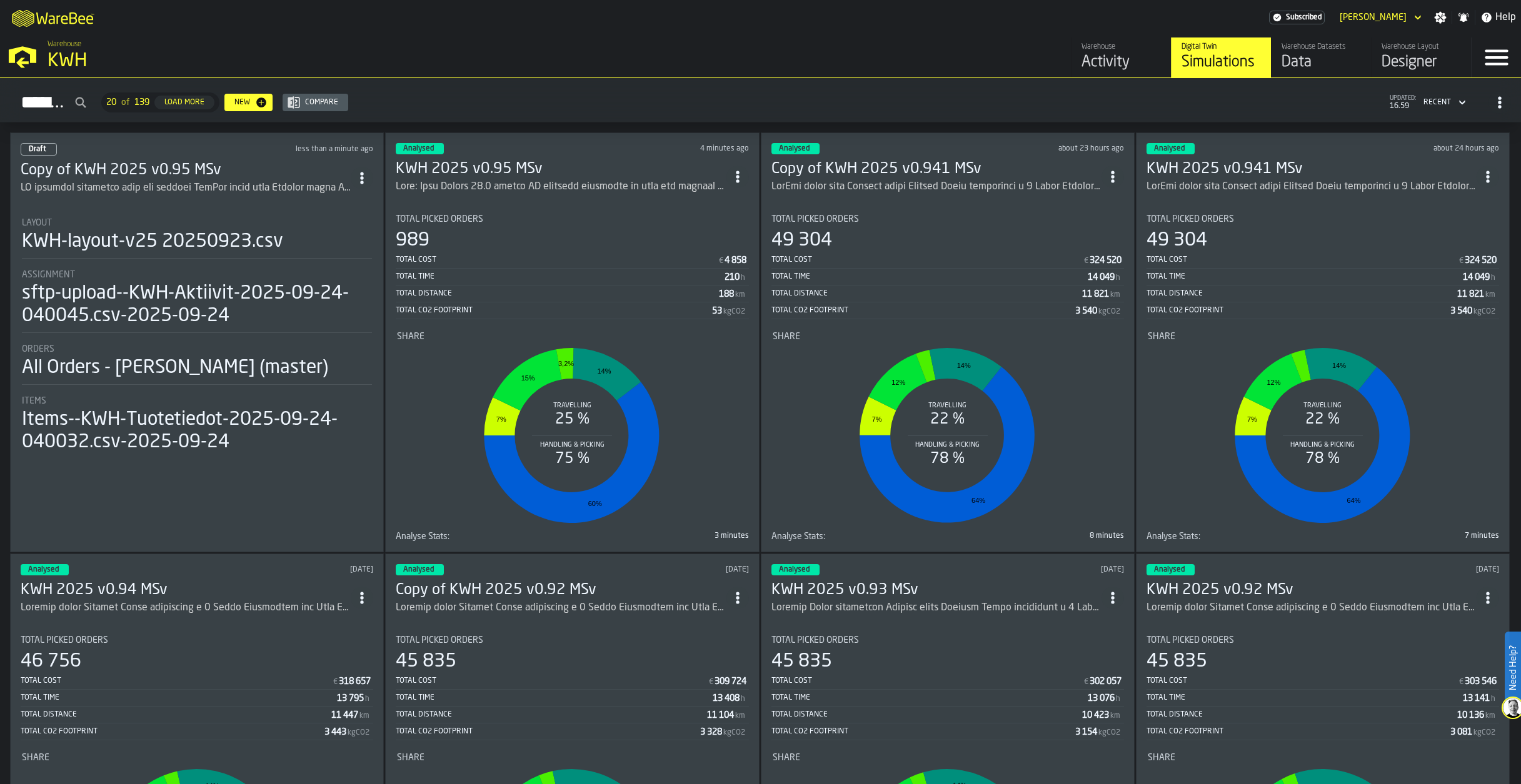
click at [742, 174] on icon "ItemListCard-DashboardItemContainer" at bounding box center [738, 177] width 12 height 12
click at [701, 195] on div "Open" at bounding box center [712, 201] width 65 height 15
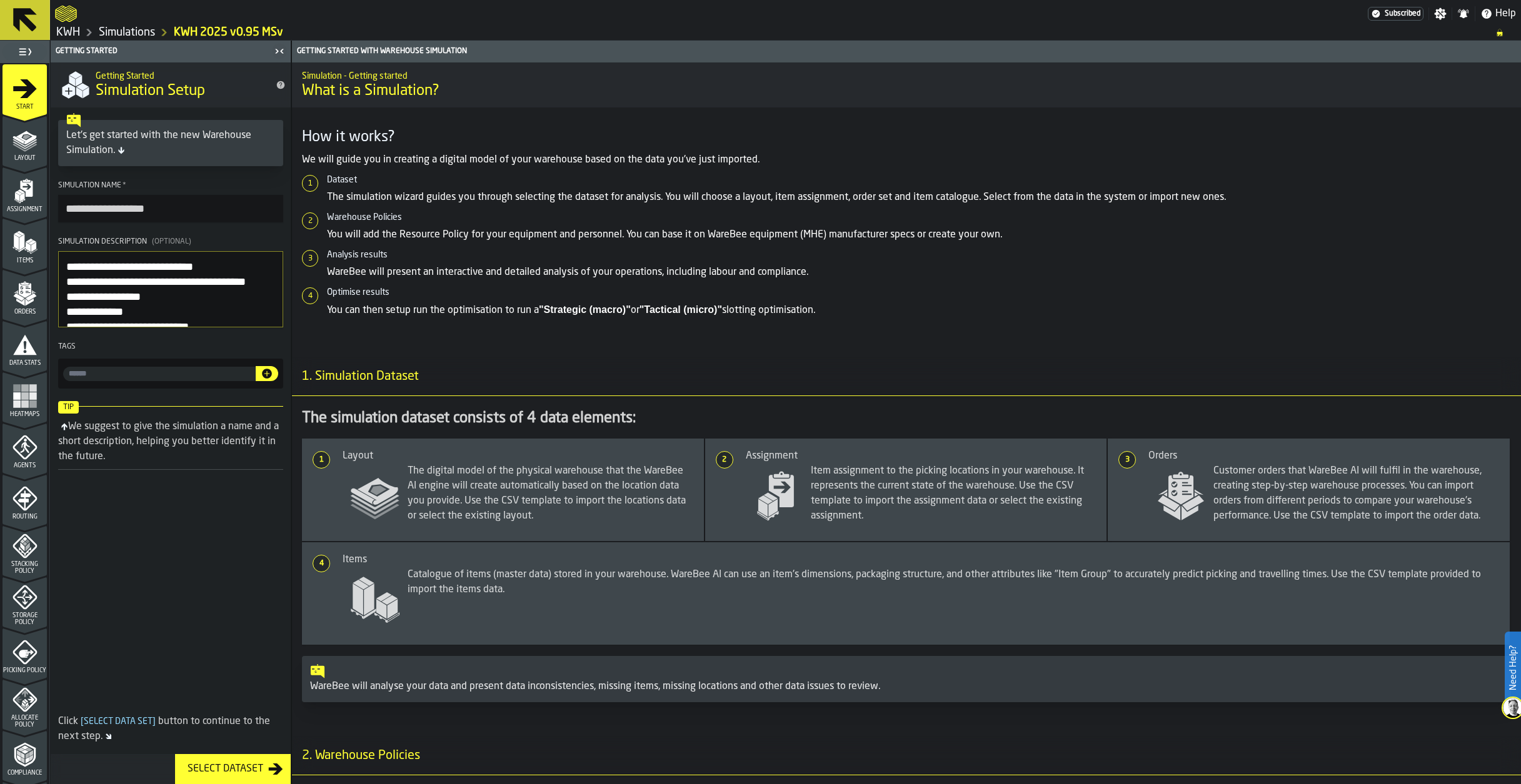
click at [152, 209] on input "**********" at bounding box center [171, 208] width 225 height 28
type input "**********"
click at [126, 32] on link "Simulations" at bounding box center [126, 32] width 56 height 13
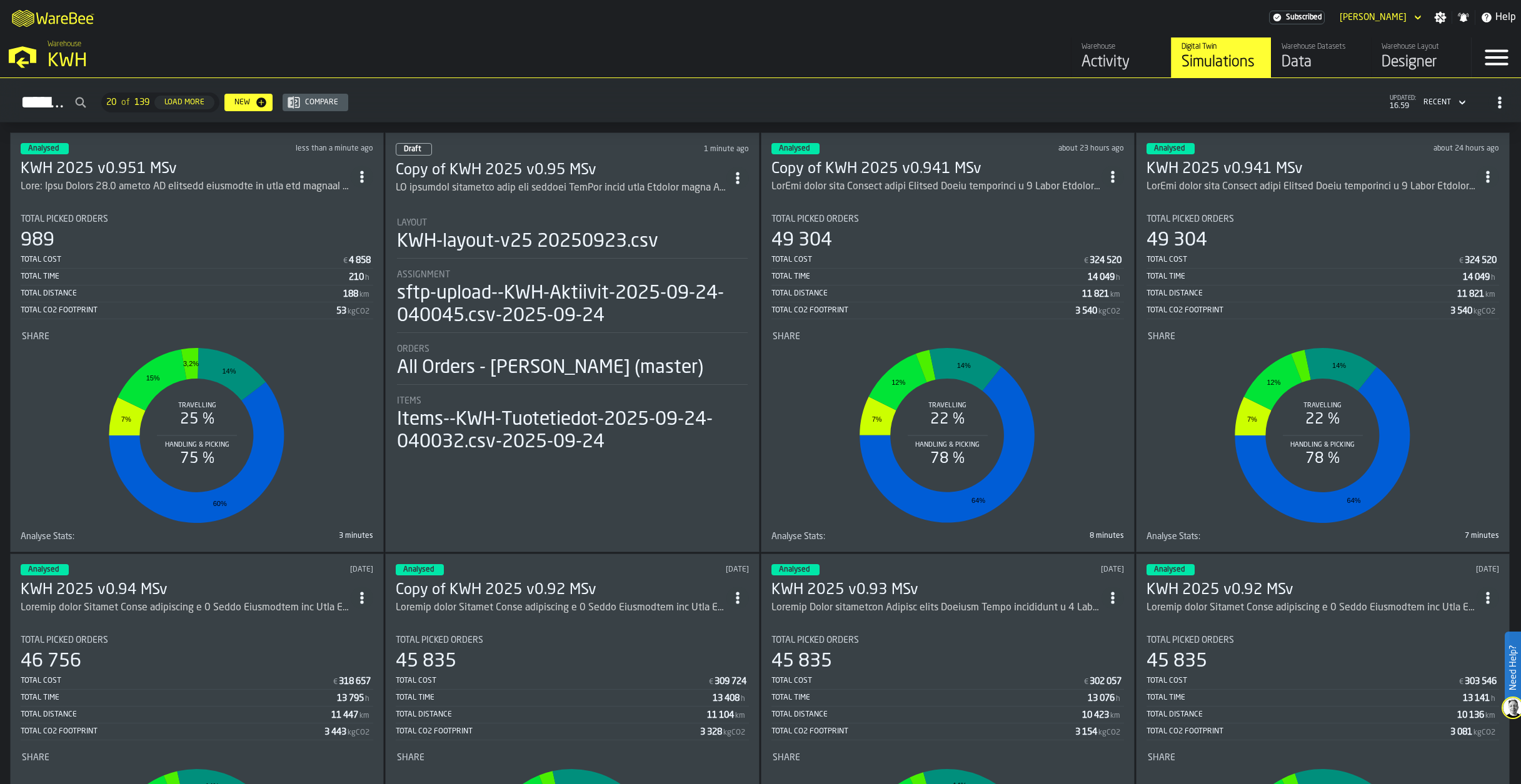
click at [521, 163] on h3 "Copy of KWH 2025 v0.95 MSv" at bounding box center [561, 170] width 331 height 20
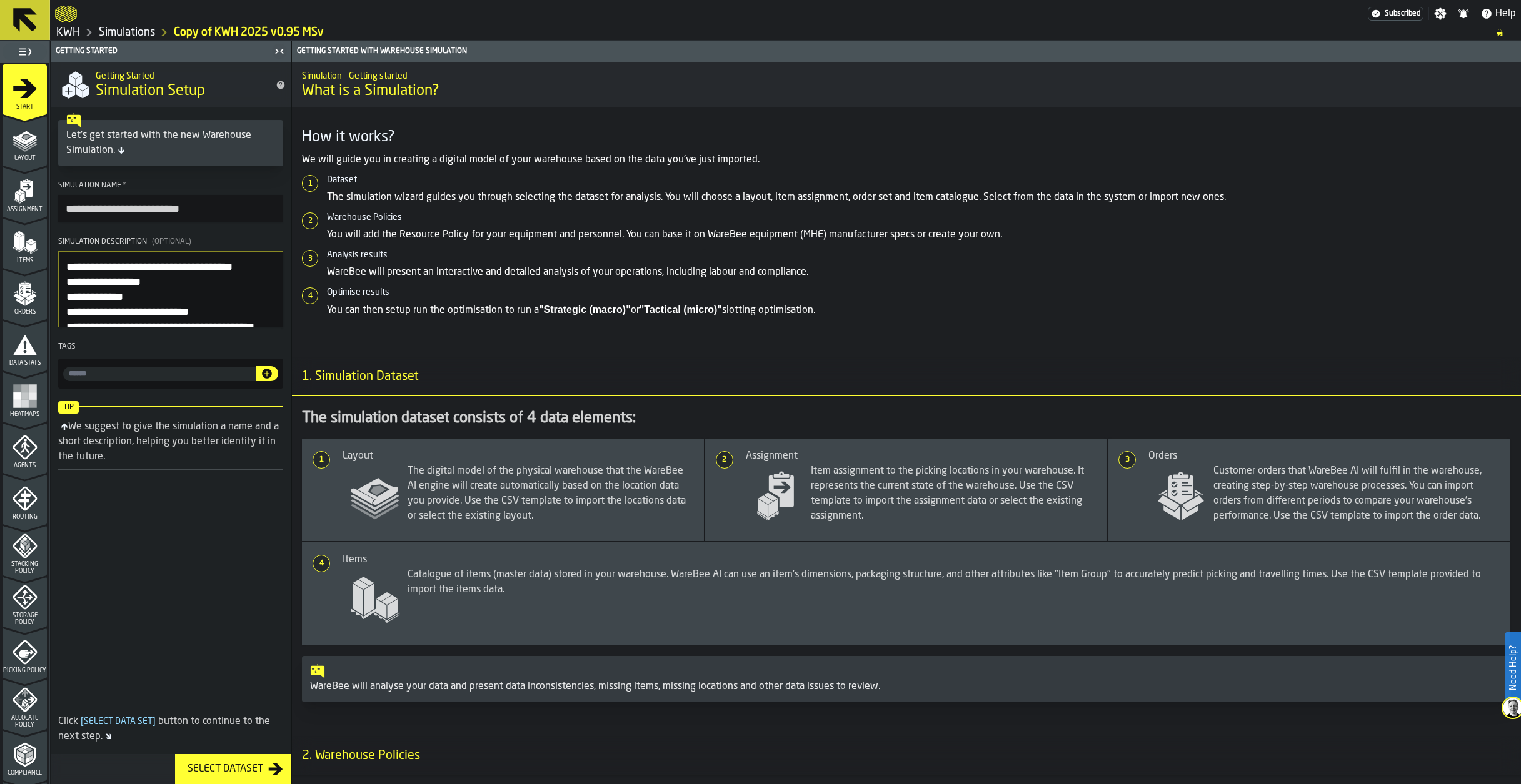
click at [15, 332] on icon "menu Data Stats" at bounding box center [25, 345] width 25 height 25
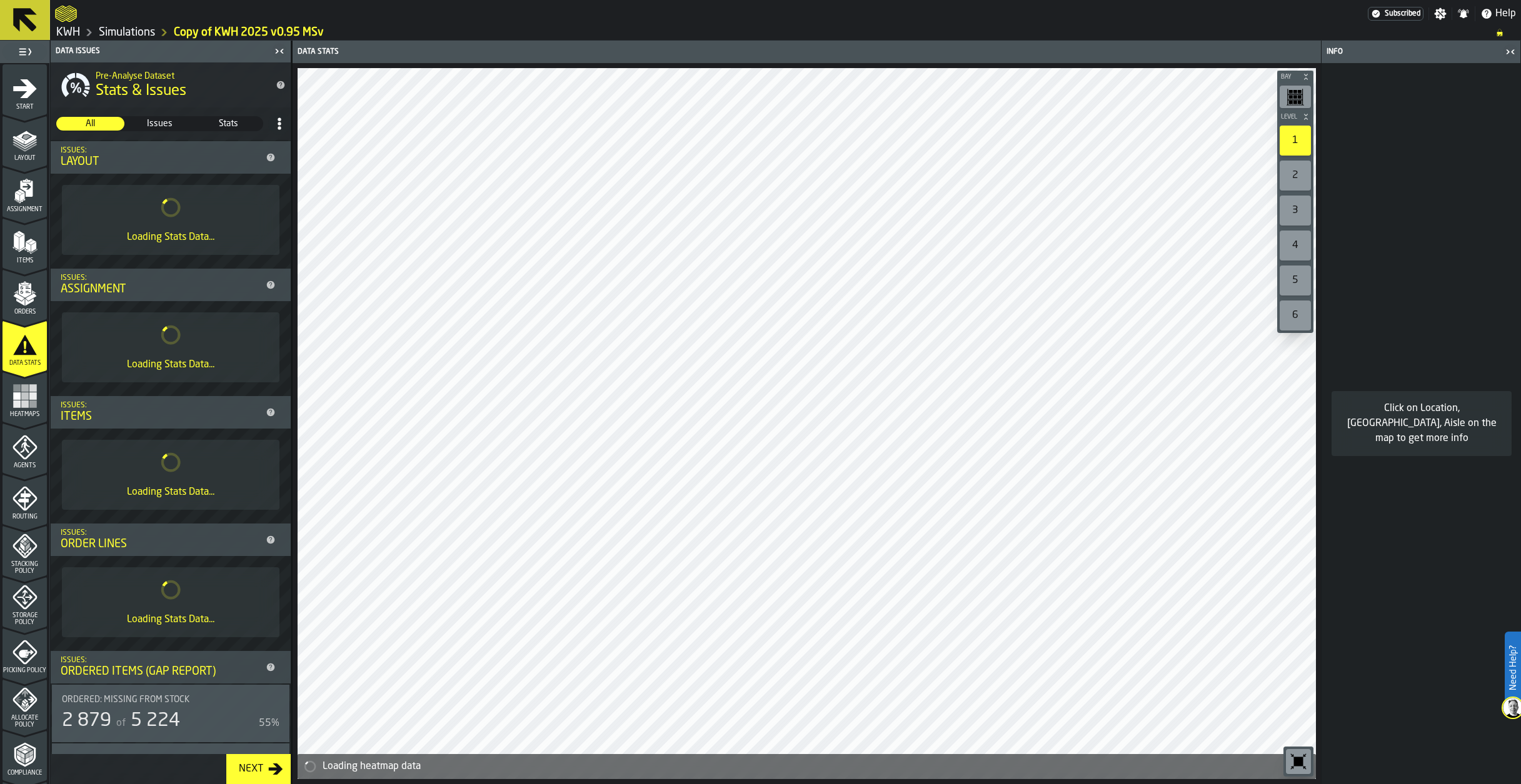
click at [17, 402] on rect "menu Heatmaps" at bounding box center [17, 404] width 8 height 8
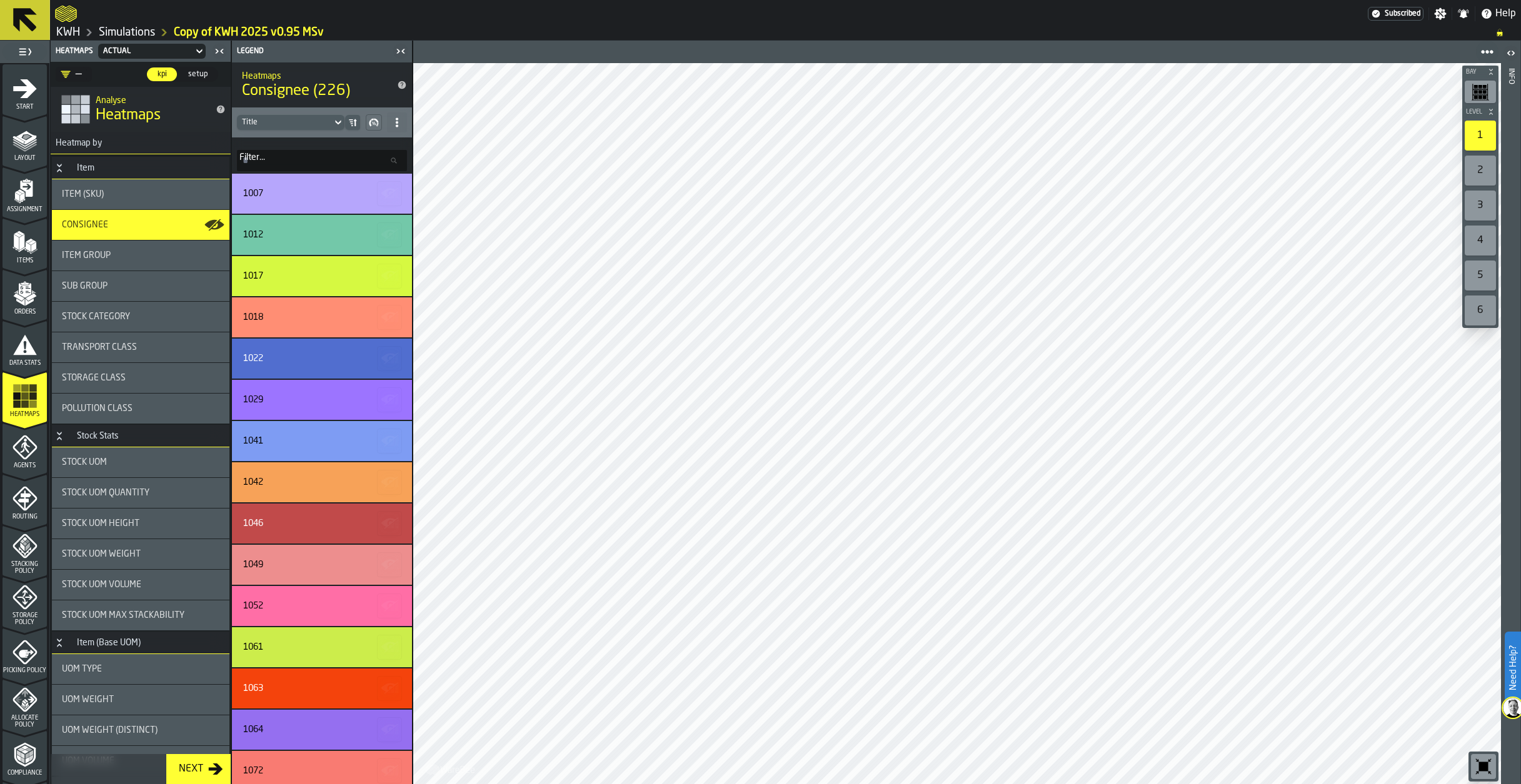
click at [33, 95] on icon "menu Start" at bounding box center [25, 89] width 25 height 25
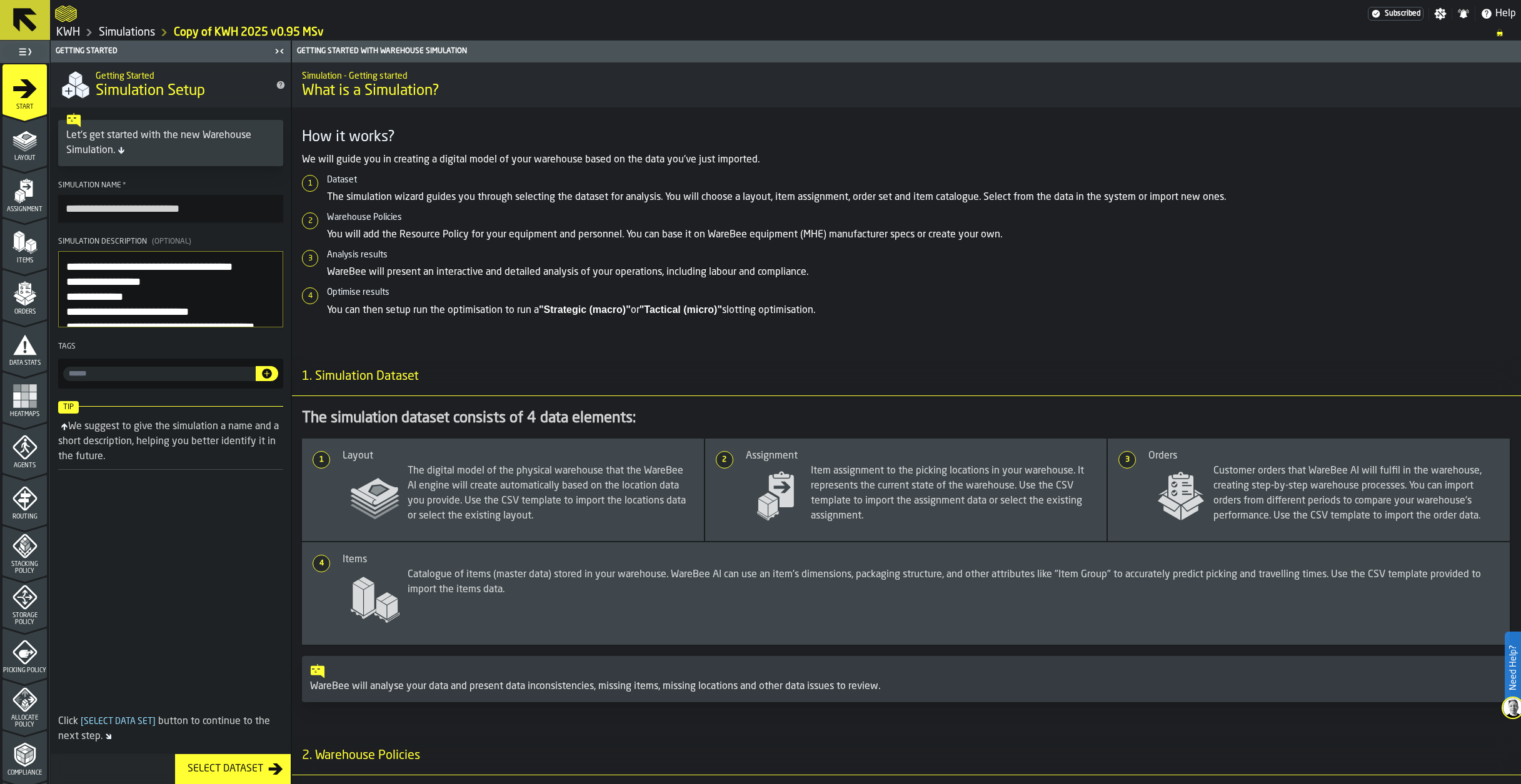
drag, startPoint x: 106, startPoint y: 205, endPoint x: -27, endPoint y: 209, distance: 133.1
click at [0, 209] on html "**********" at bounding box center [760, 392] width 1521 height 784
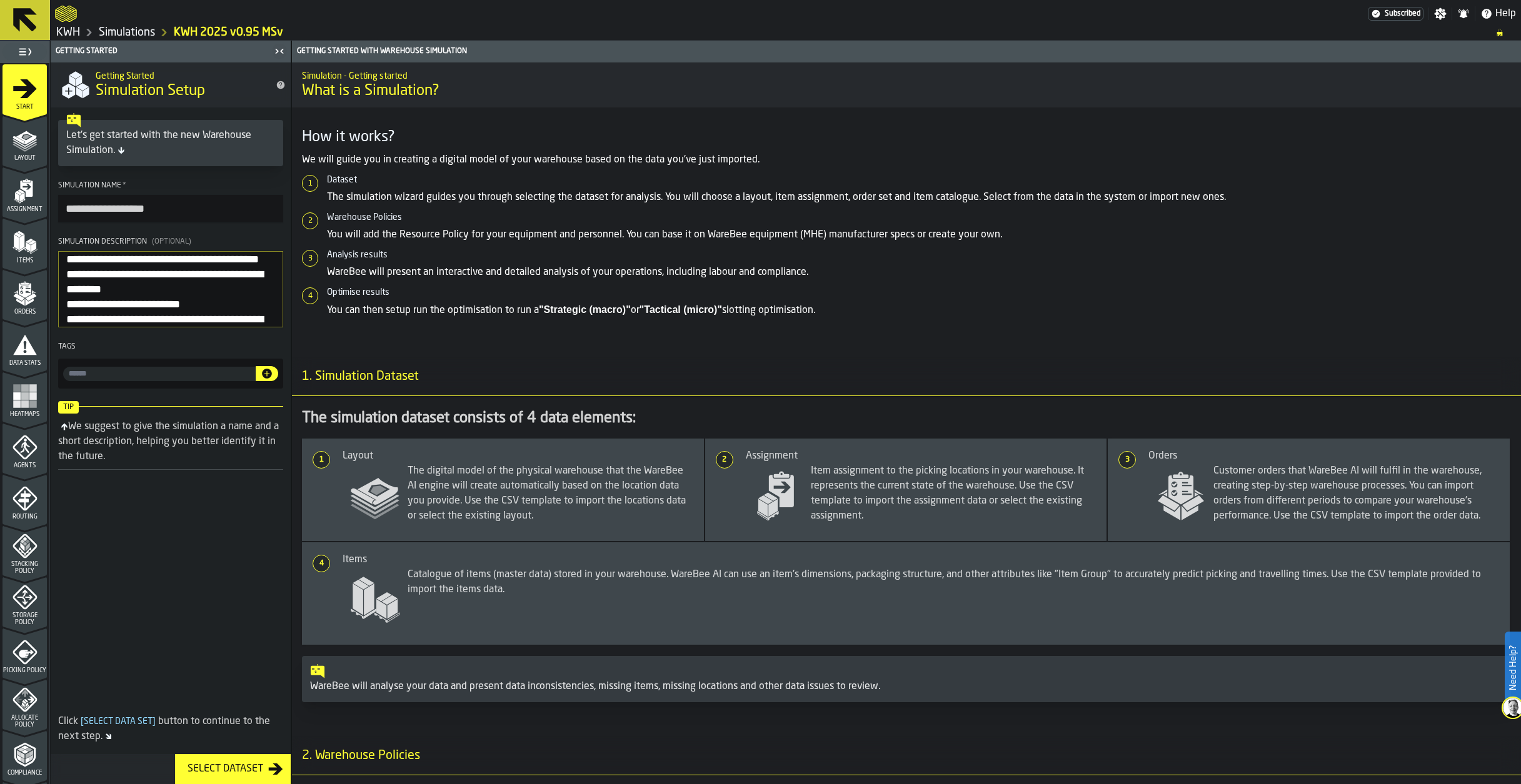
scroll to position [80, 0]
type input "**********"
click at [133, 36] on link "Simulations" at bounding box center [126, 32] width 56 height 13
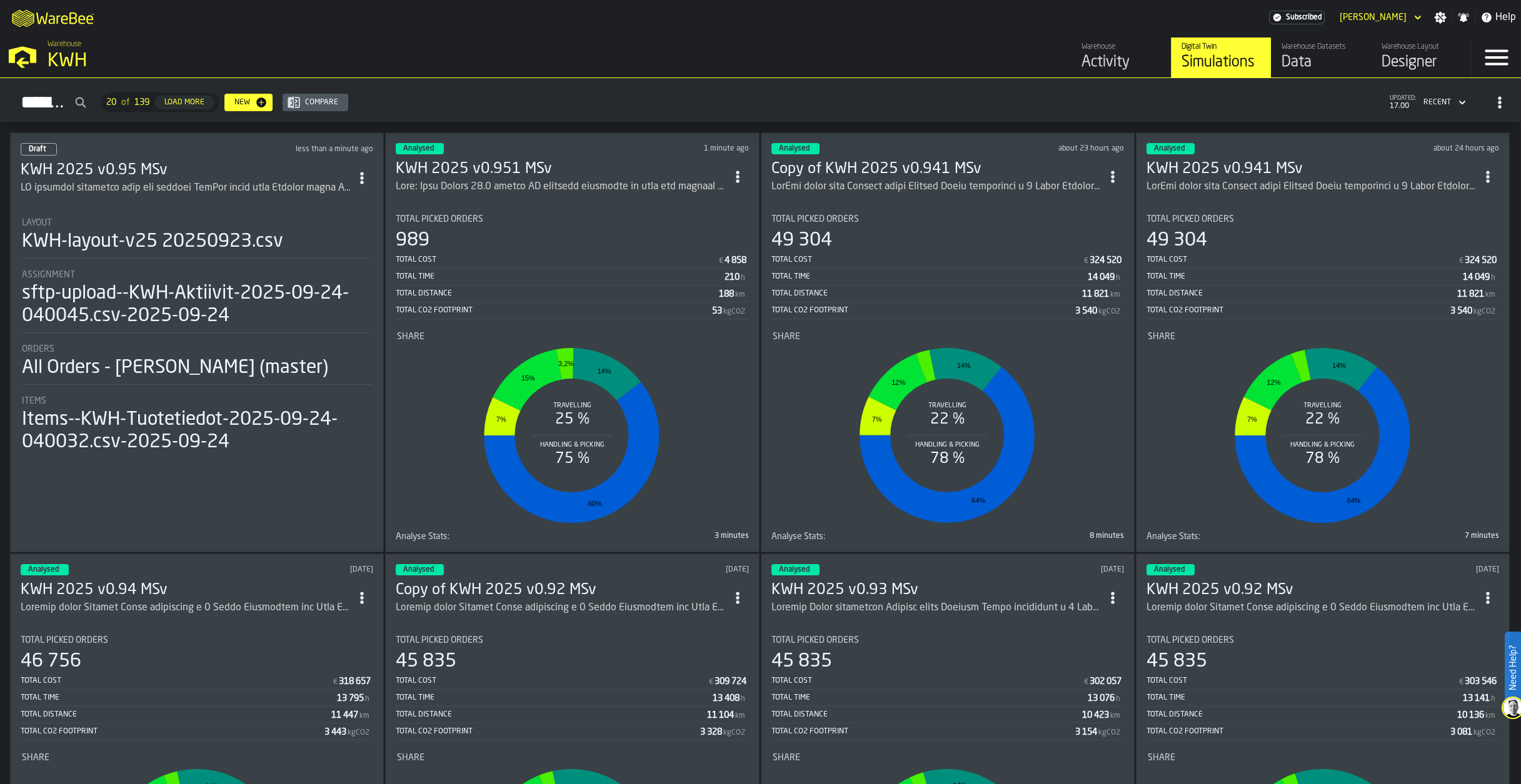
click at [1509, 696] on label "Need Help?" at bounding box center [1512, 667] width 13 height 70
click at [1308, 53] on div "Data" at bounding box center [1320, 62] width 79 height 20
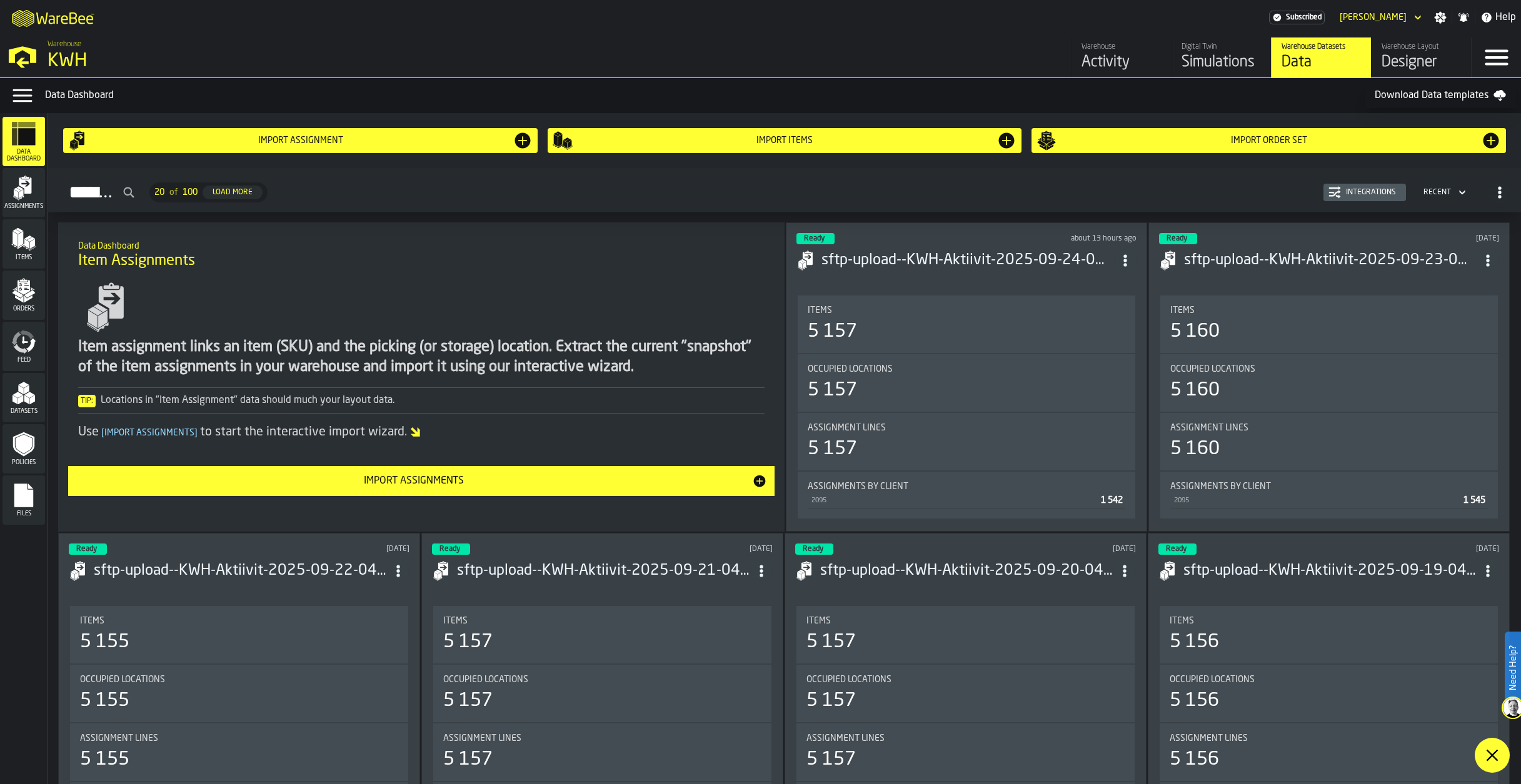
click at [20, 389] on polygon "menu Datasets" at bounding box center [22, 391] width 6 height 10
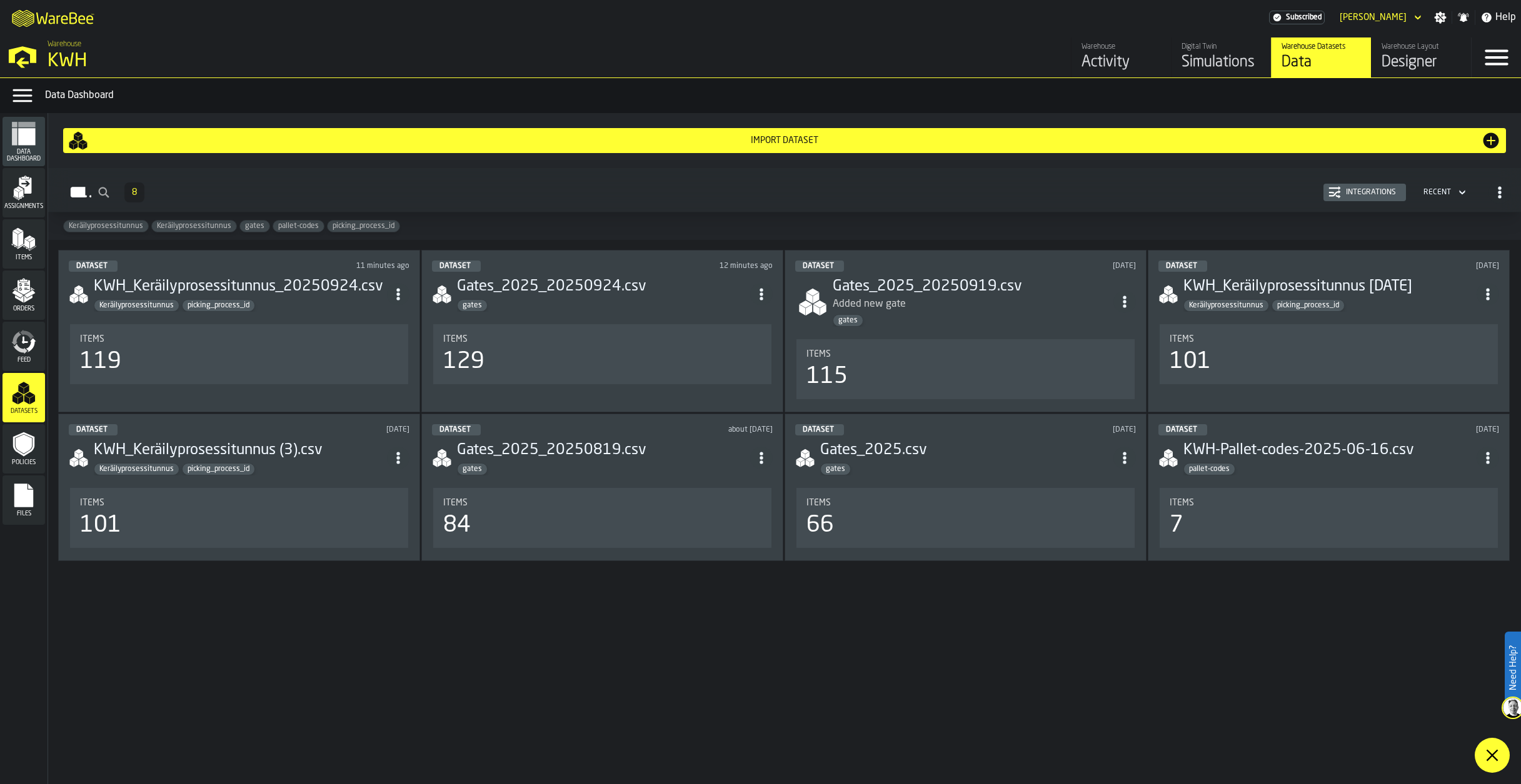
click at [17, 291] on icon "menu Orders" at bounding box center [24, 290] width 25 height 25
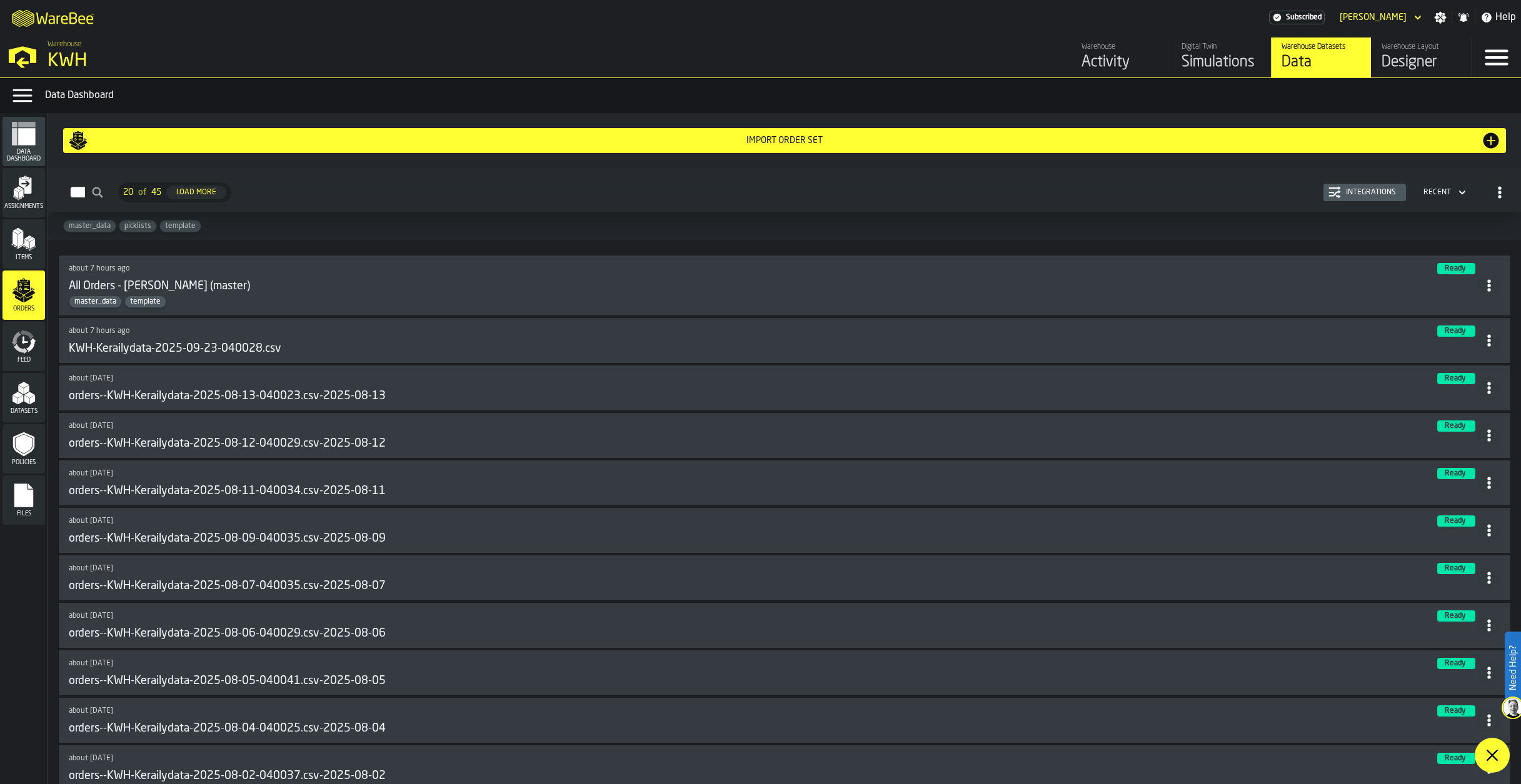
click at [184, 288] on h3 "All Orders - [PERSON_NAME] (master)" at bounding box center [160, 286] width 182 height 13
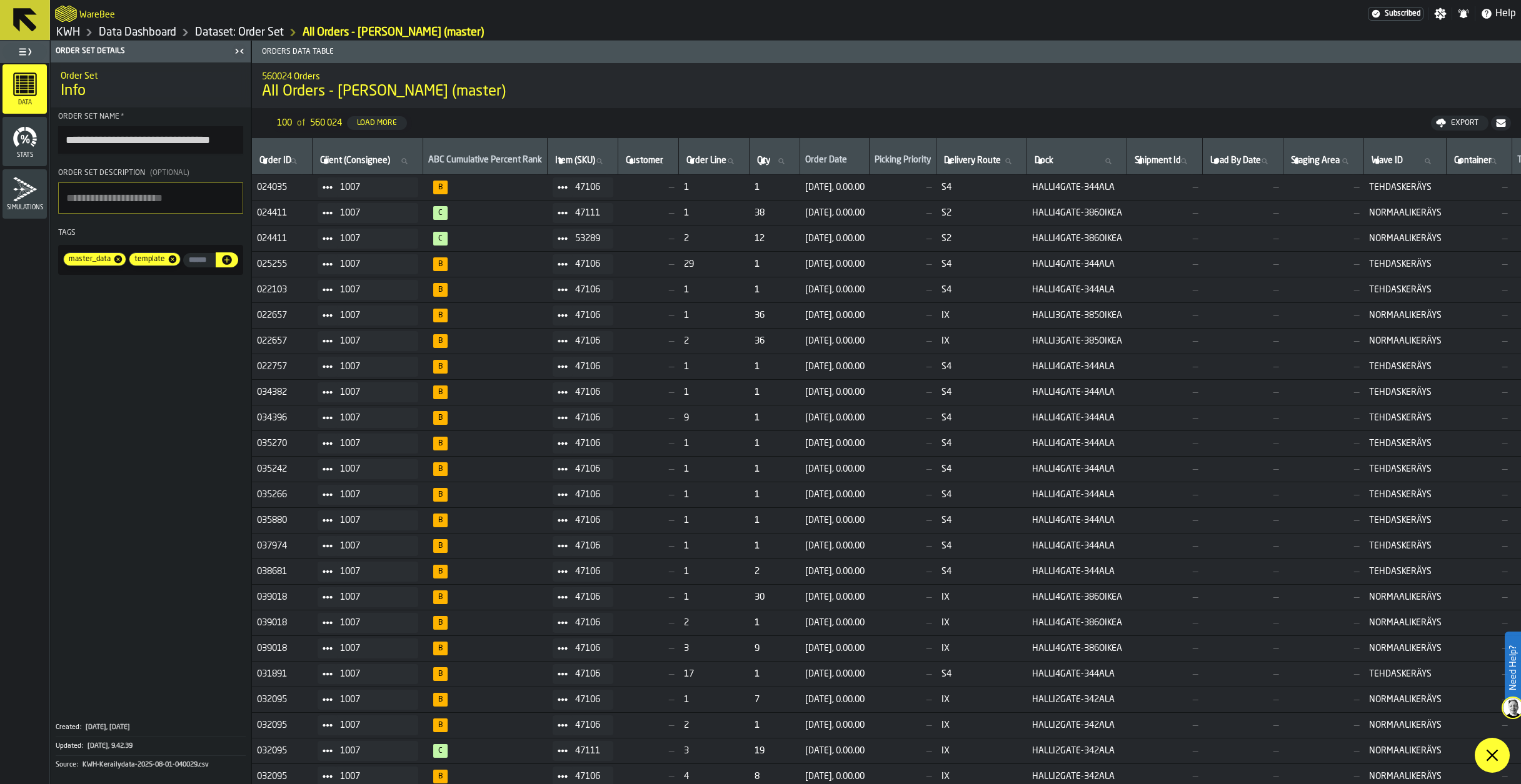
click at [227, 32] on link "Dataset: Order Set" at bounding box center [239, 32] width 89 height 13
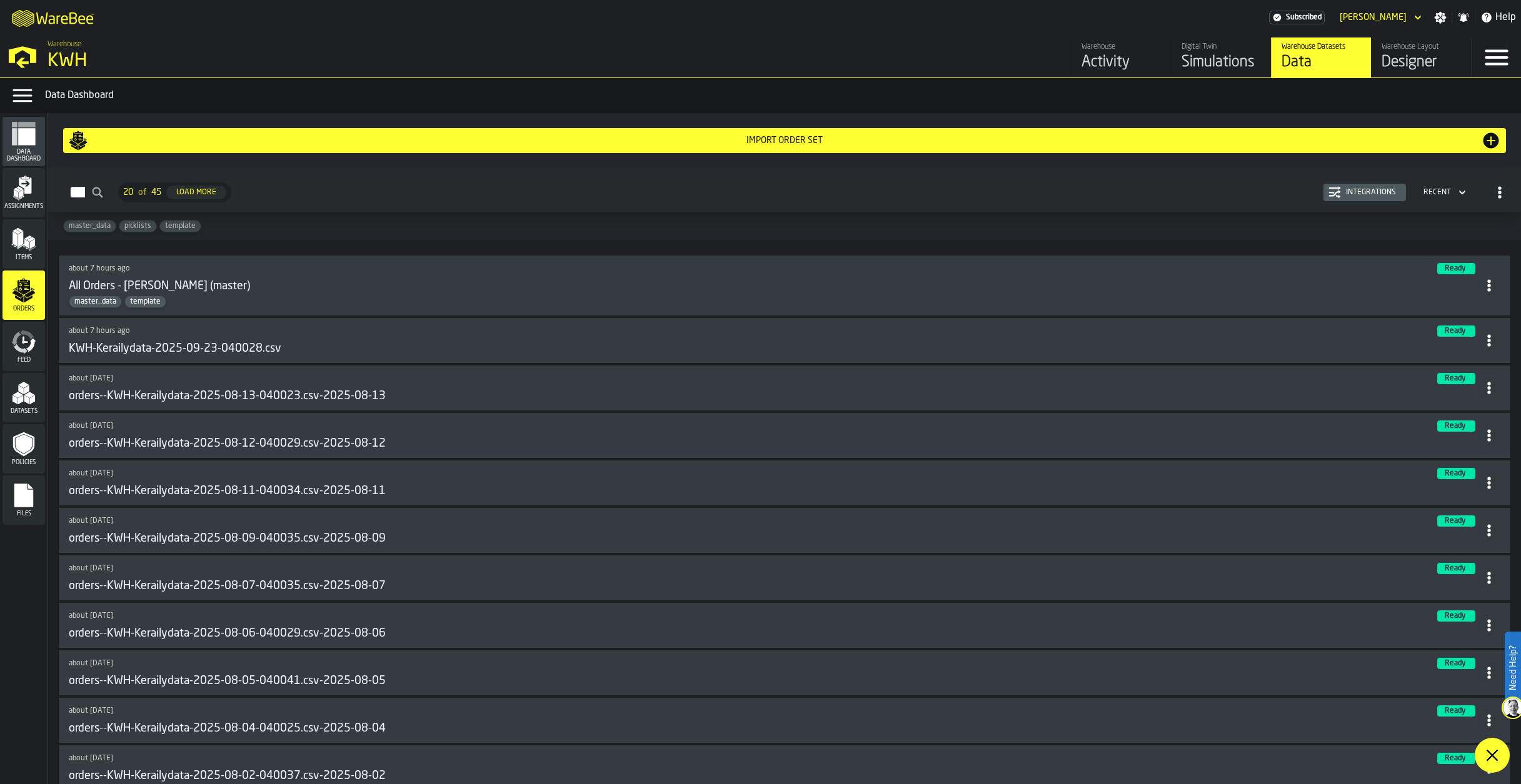
click at [1204, 61] on div "Simulations" at bounding box center [1221, 62] width 79 height 20
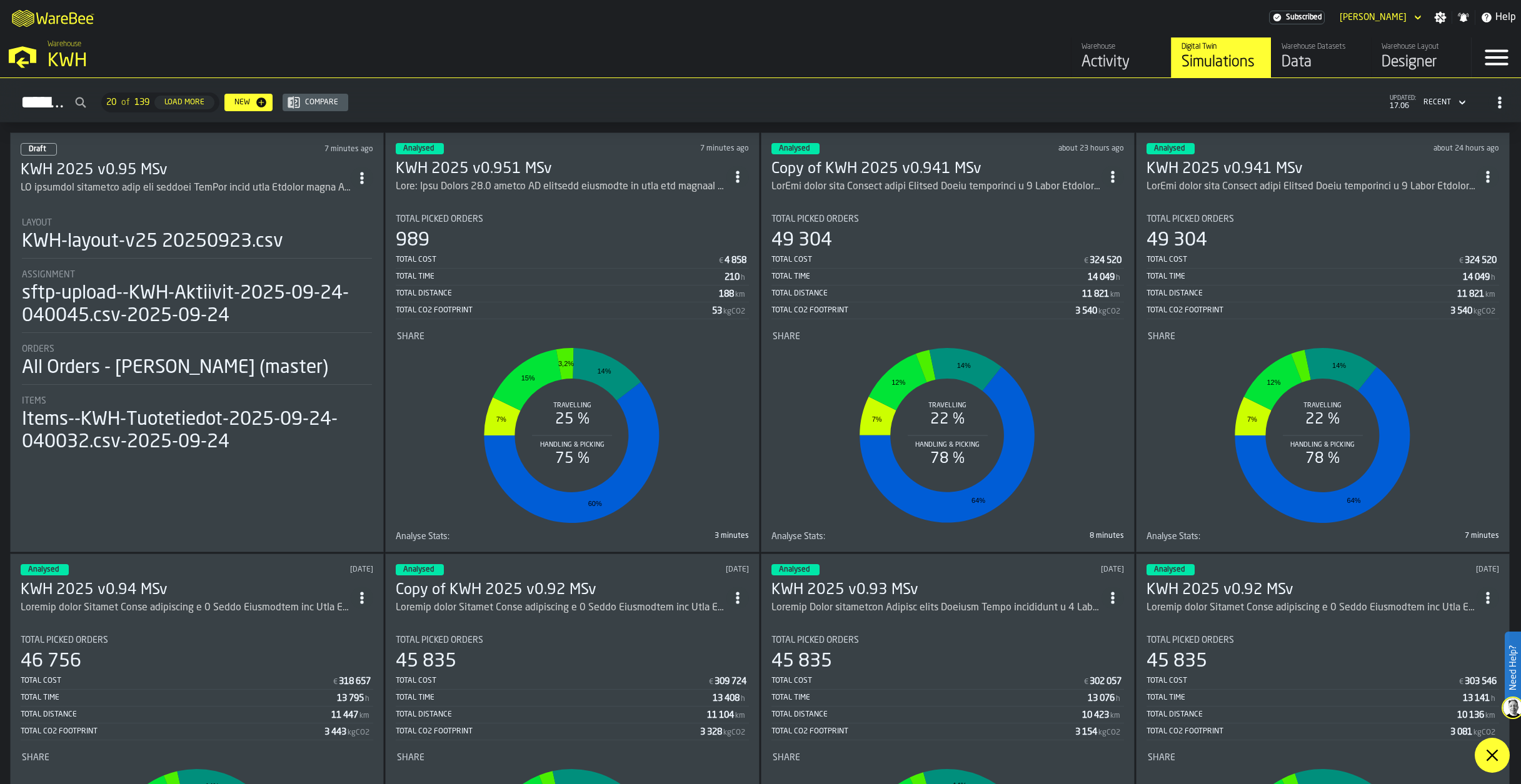
click at [1232, 165] on h3 "KWH 2025 v0.941 MSv" at bounding box center [1312, 169] width 331 height 20
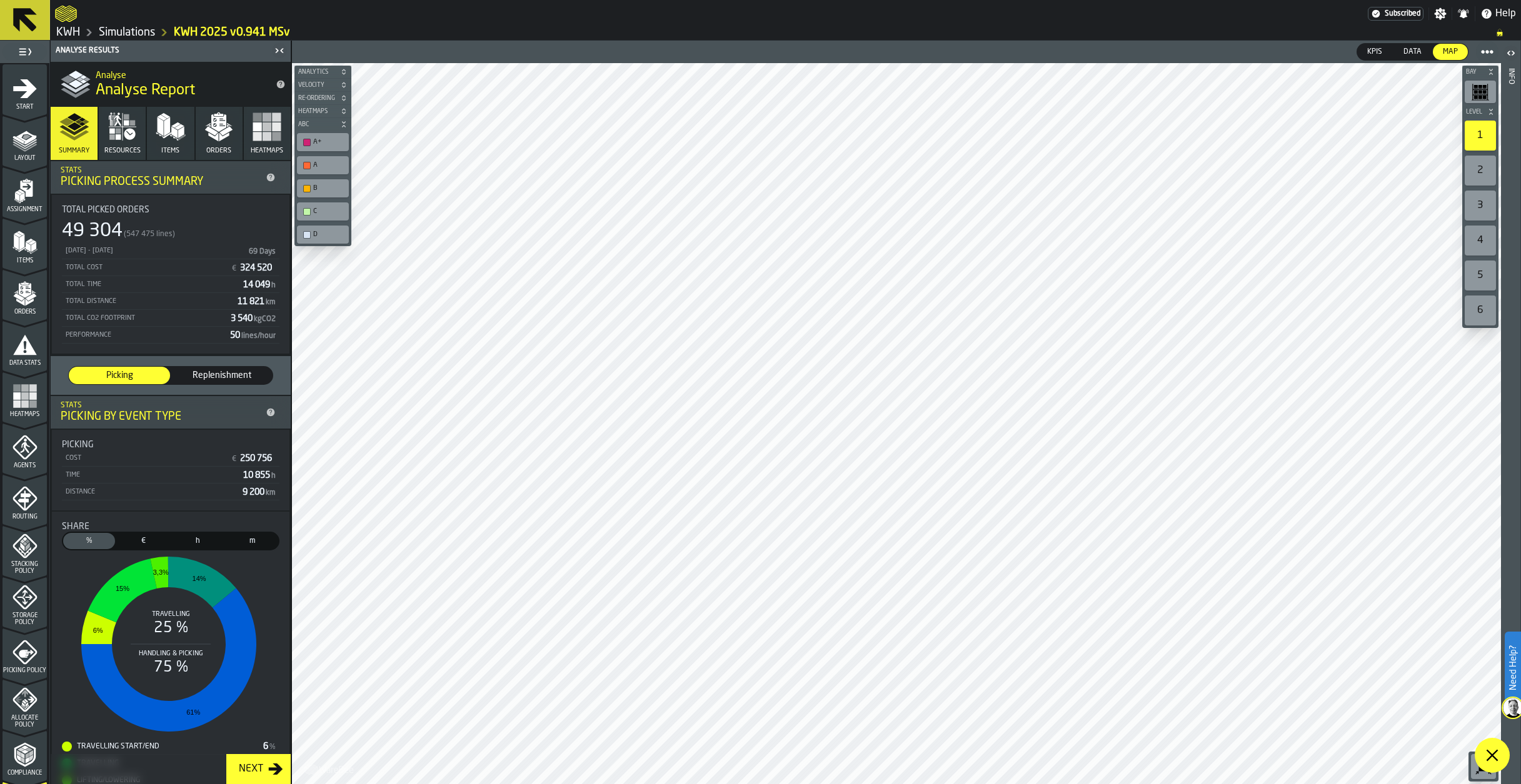
click at [129, 28] on link "Simulations" at bounding box center [126, 32] width 56 height 13
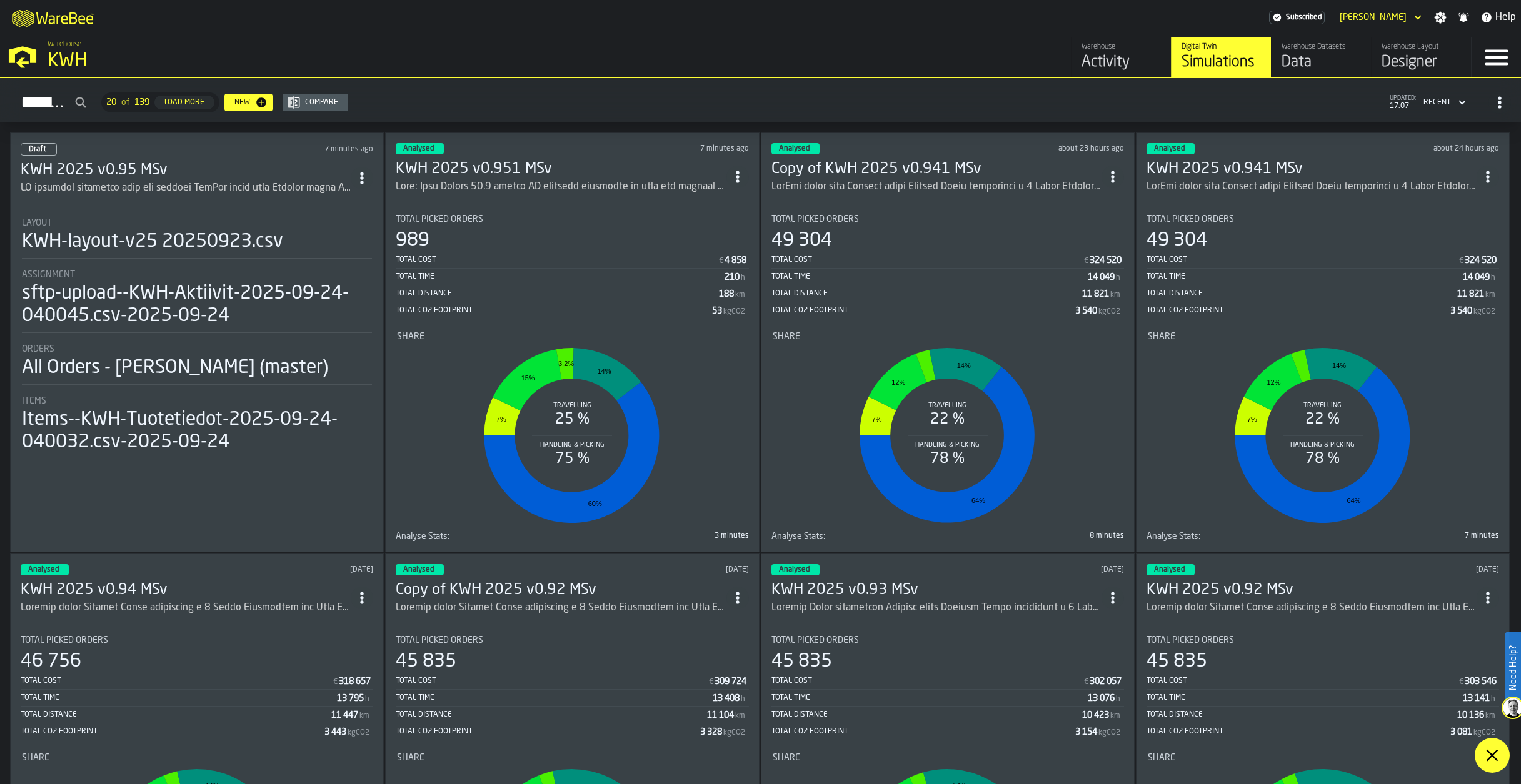
click at [1304, 51] on div "Warehouse Datasets" at bounding box center [1320, 46] width 79 height 9
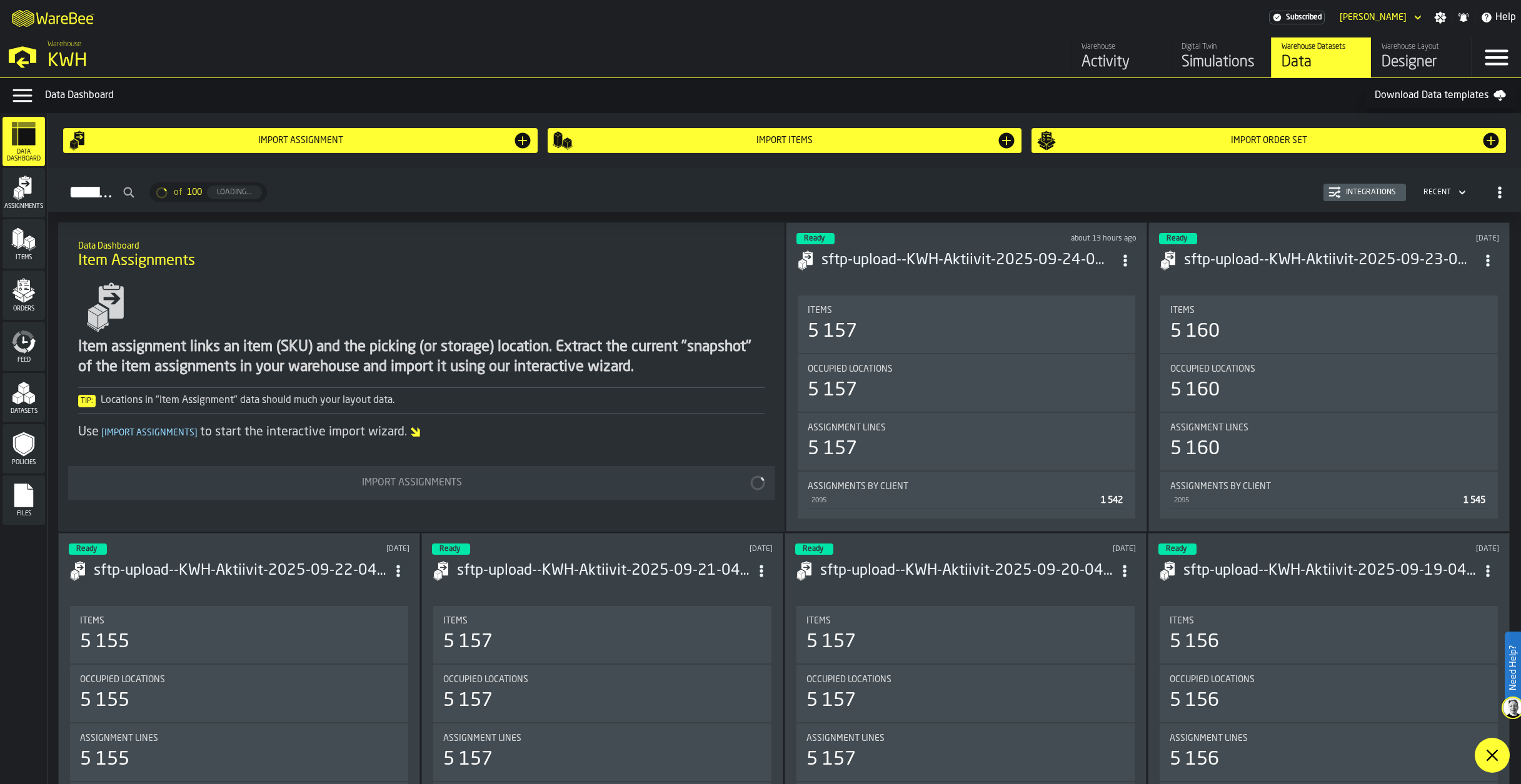
click at [25, 298] on polygon "menu Orders" at bounding box center [29, 300] width 9 height 8
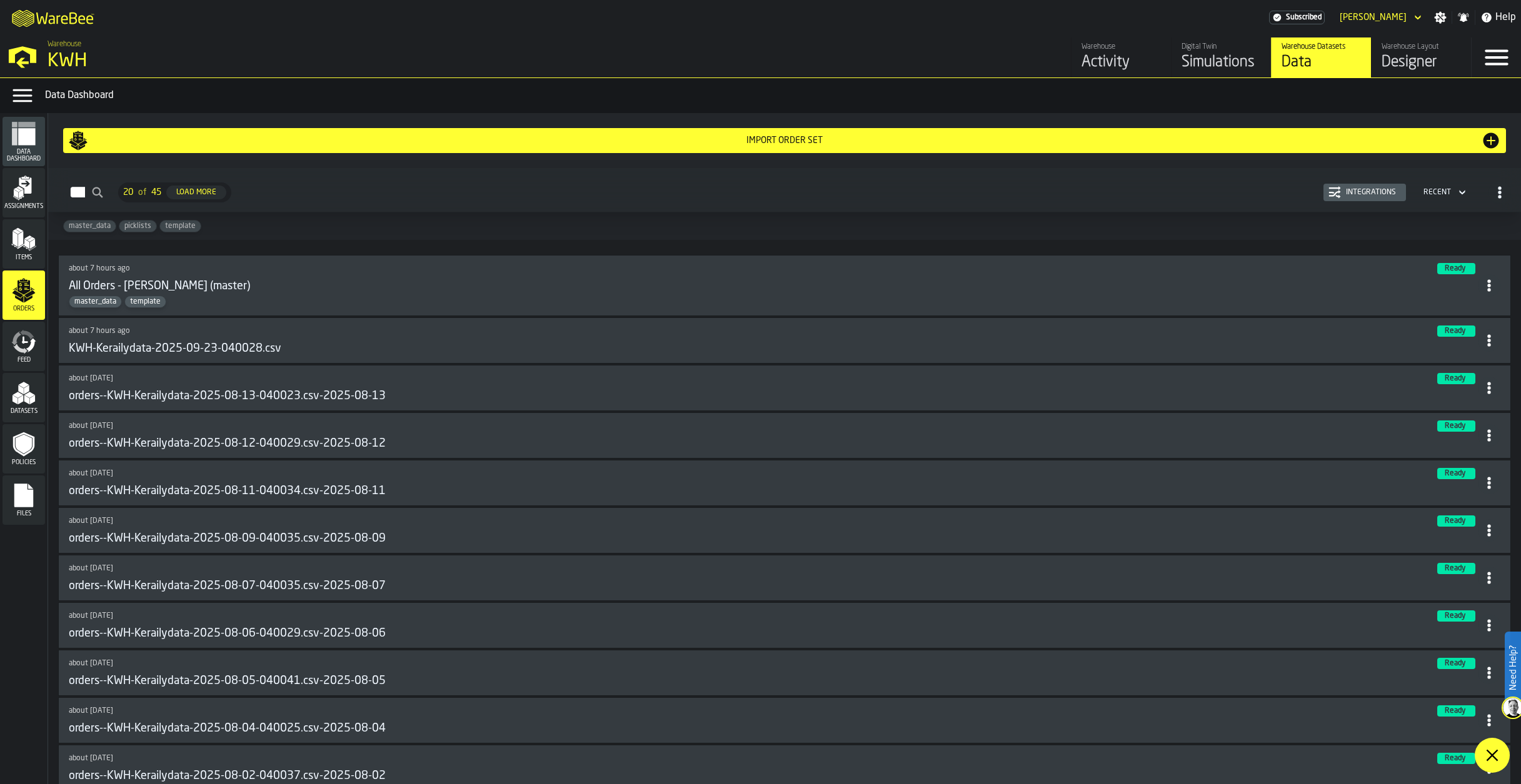
click at [205, 292] on h3 "All Orders - [PERSON_NAME] (master)" at bounding box center [160, 286] width 182 height 13
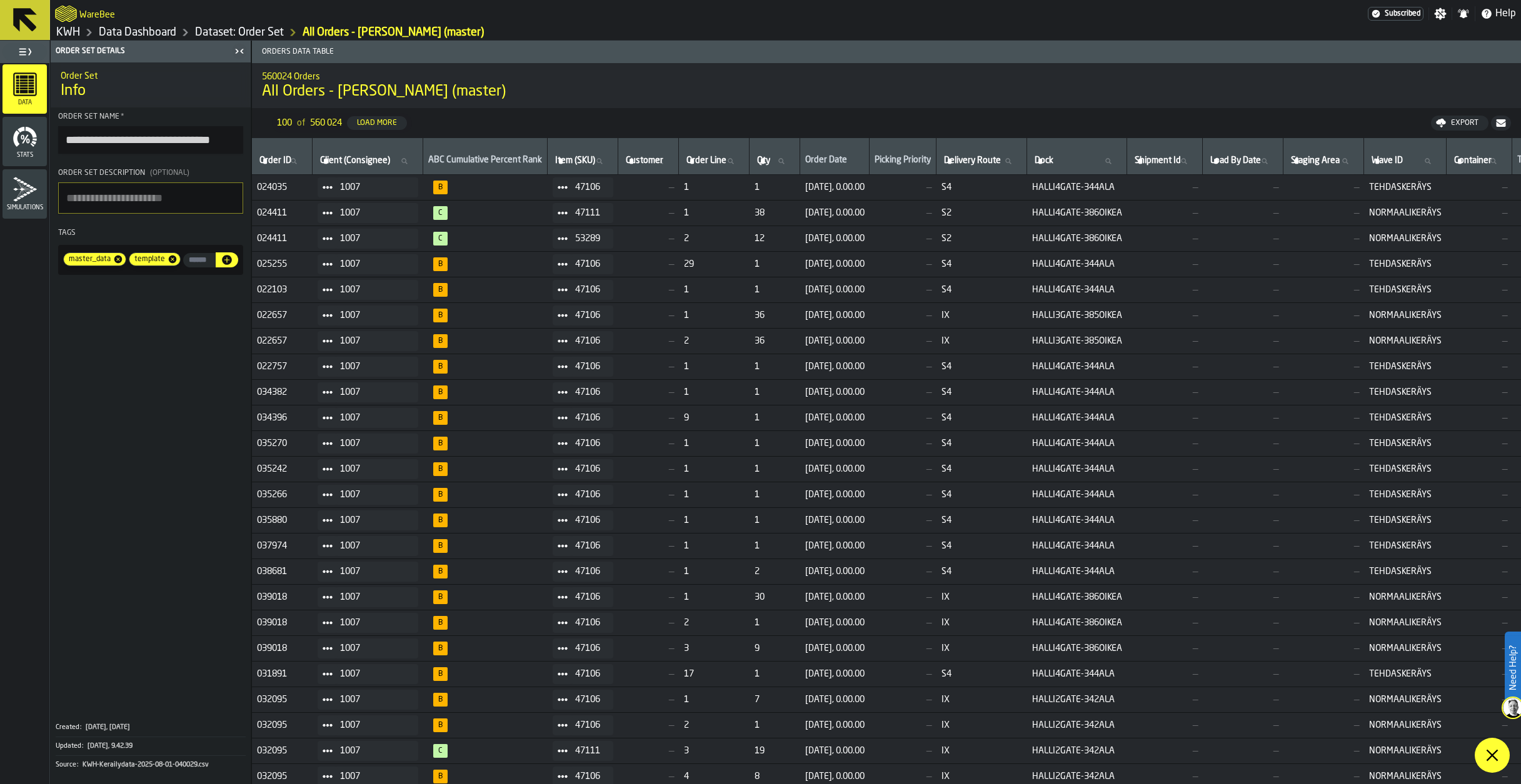
click at [70, 29] on link "KWH" at bounding box center [68, 32] width 24 height 13
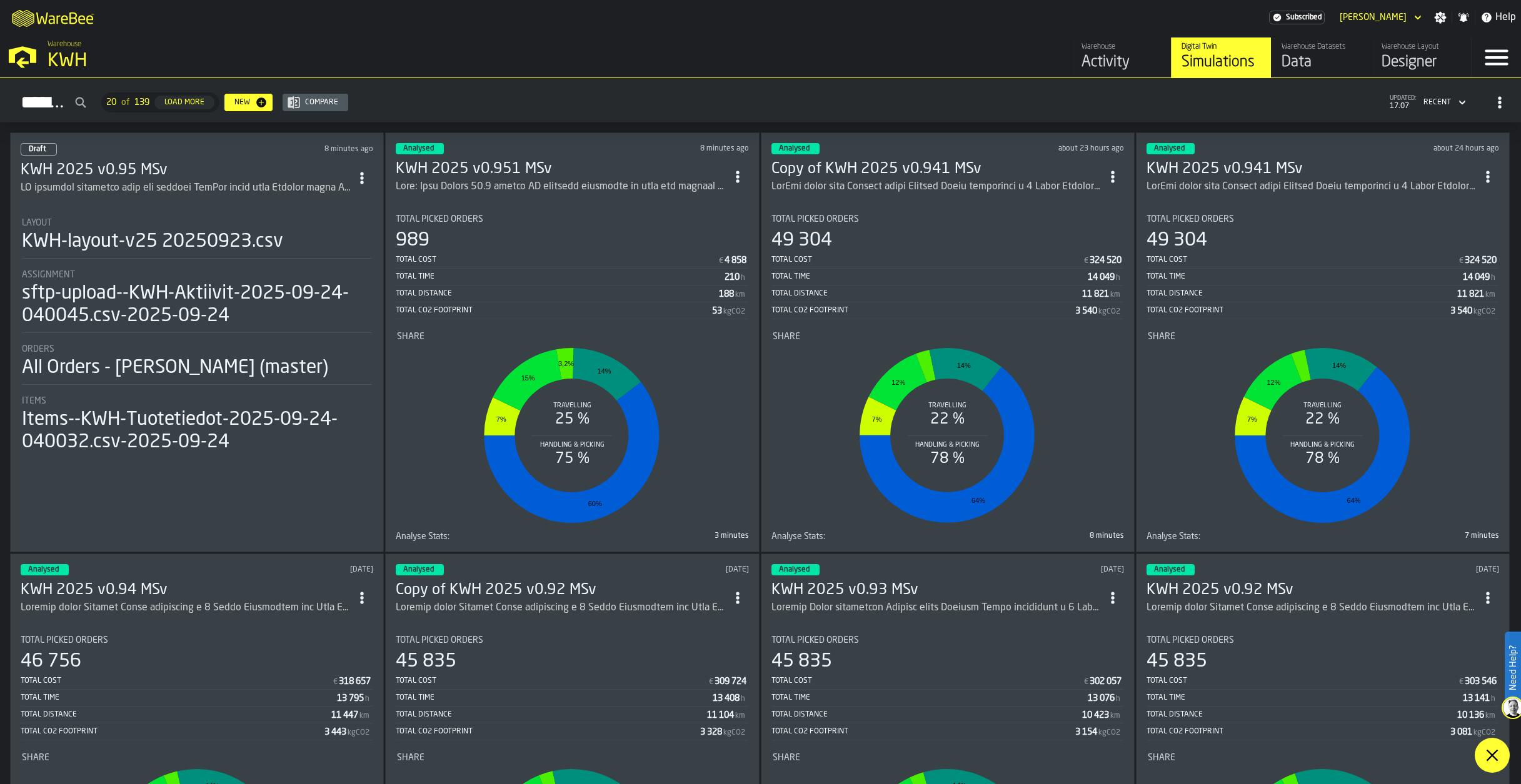
click at [917, 170] on h3 "Copy of KWH 2025 v0.941 MSv" at bounding box center [936, 169] width 331 height 20
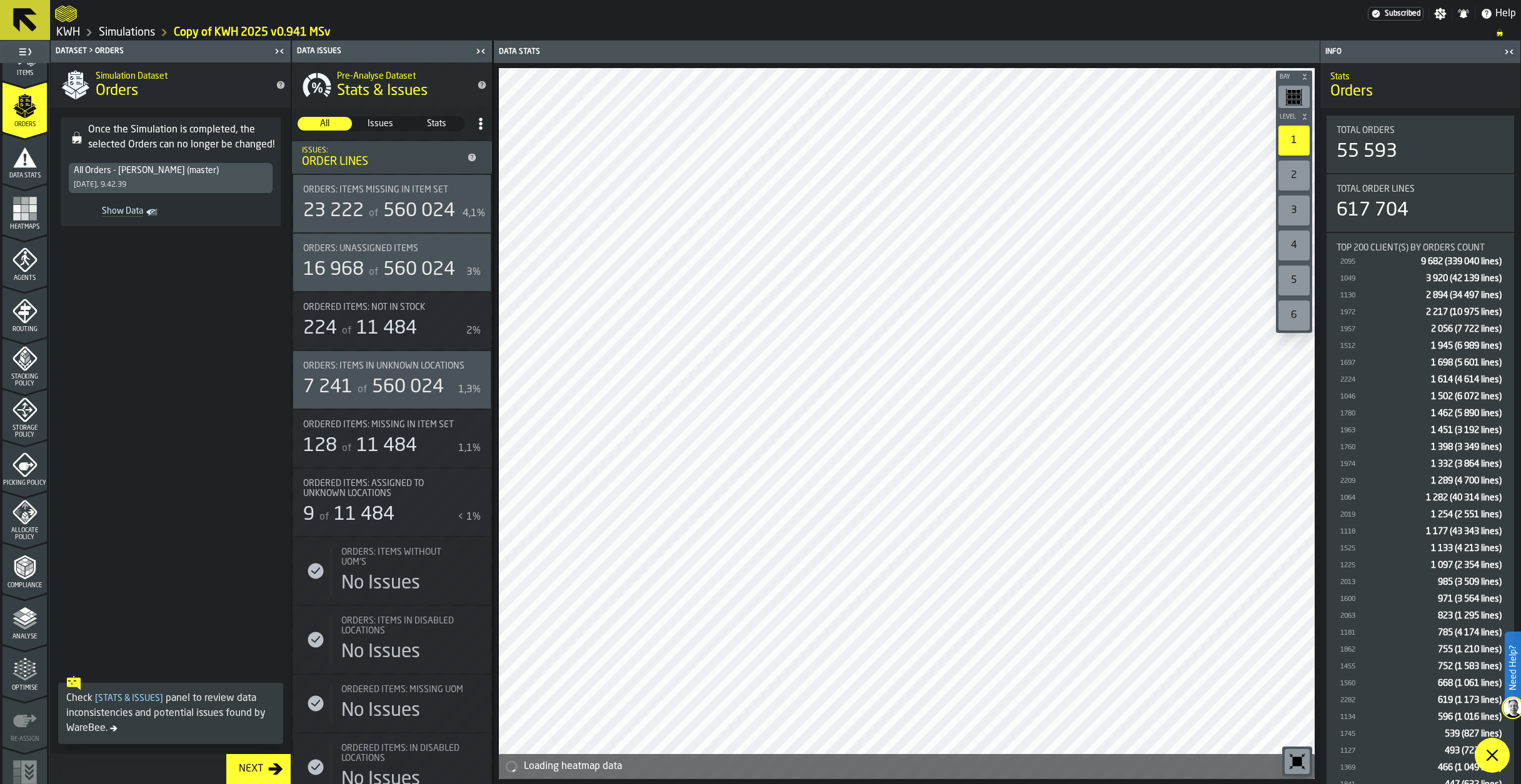
scroll to position [201, 0]
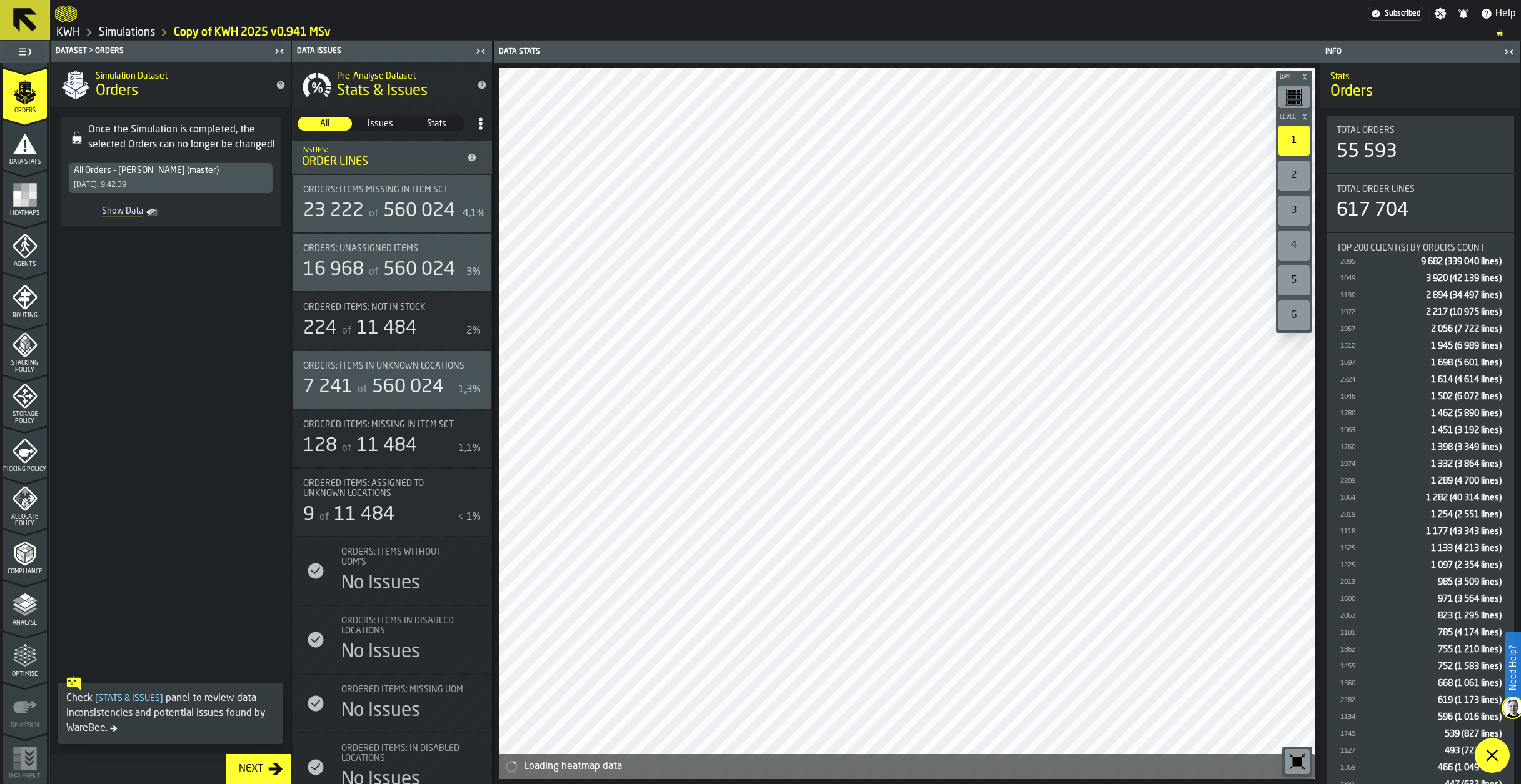
click at [26, 627] on icon "menu Analyse" at bounding box center [25, 631] width 44 height 11
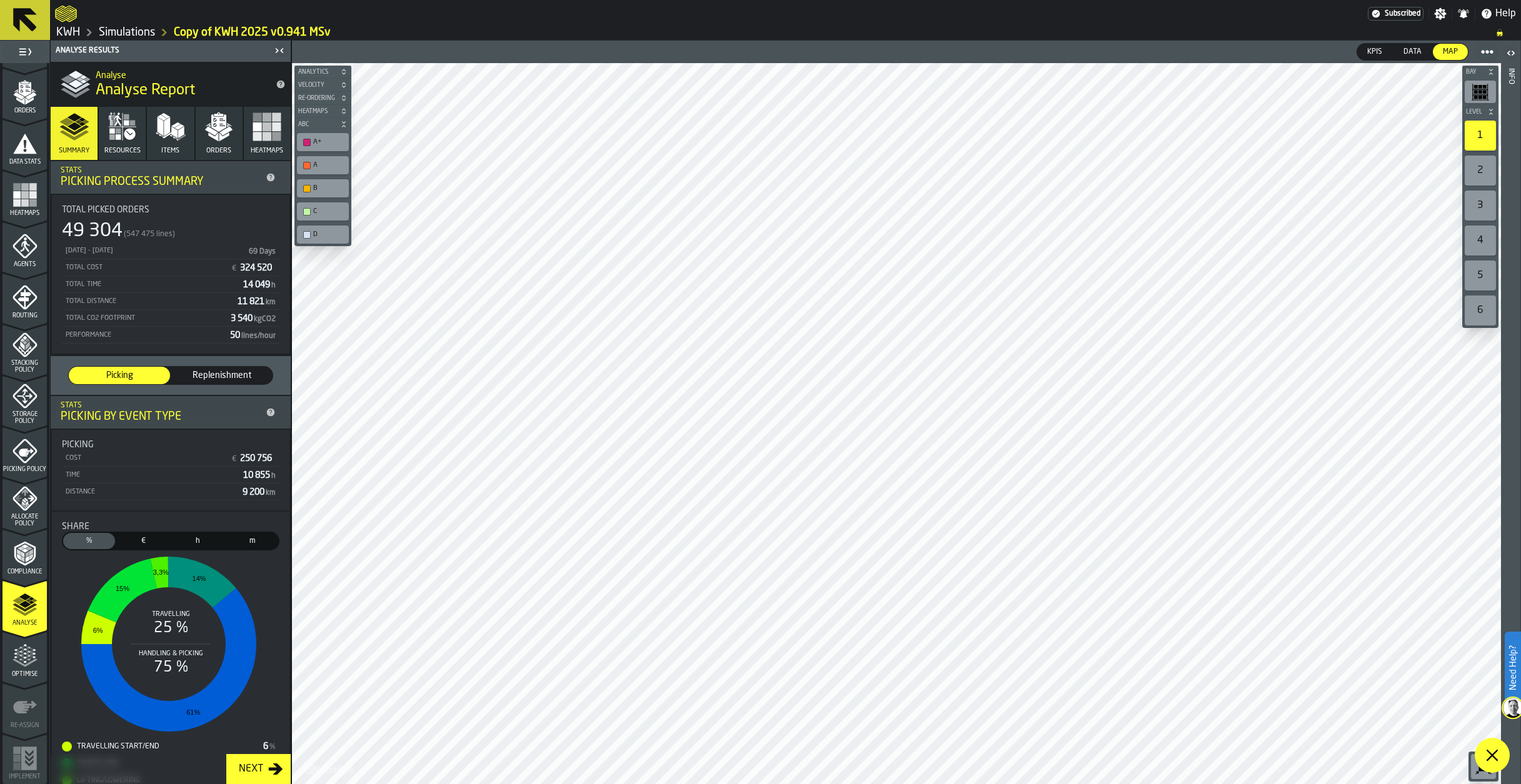
click at [212, 139] on icon "button" at bounding box center [218, 126] width 30 height 30
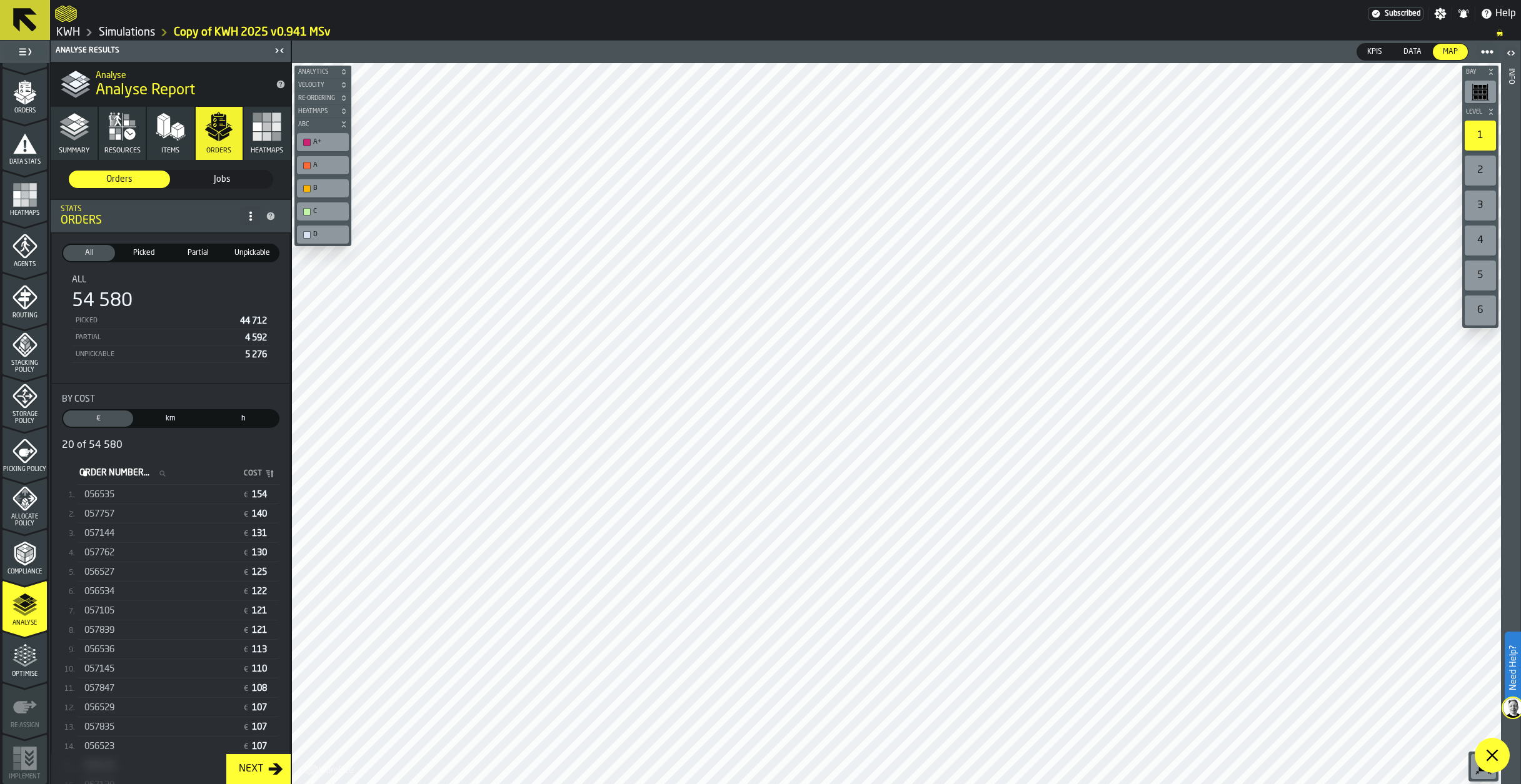
click at [107, 517] on span "057757" at bounding box center [98, 514] width 30 height 10
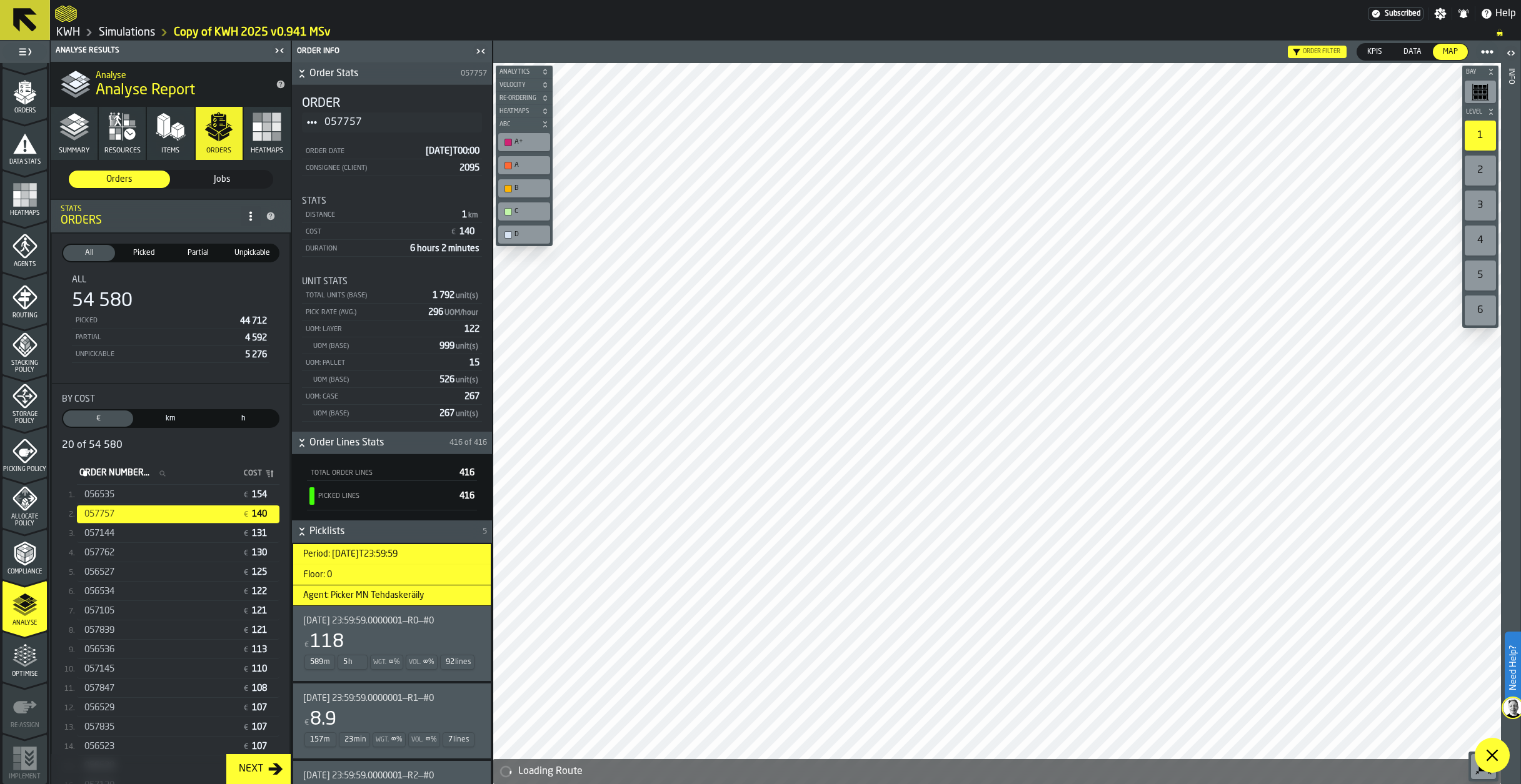
click at [107, 517] on span "057757" at bounding box center [98, 514] width 30 height 10
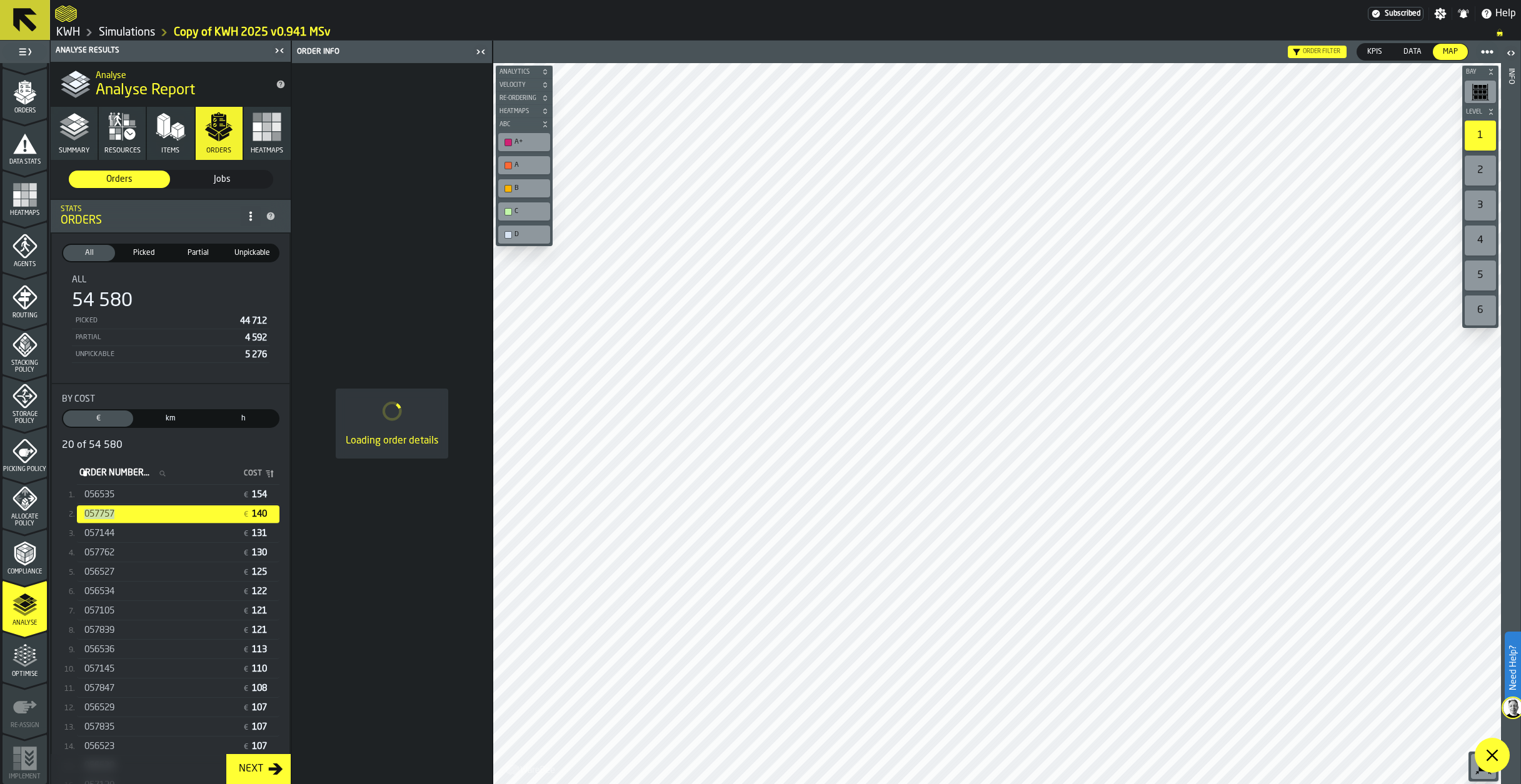
copy span "057757"
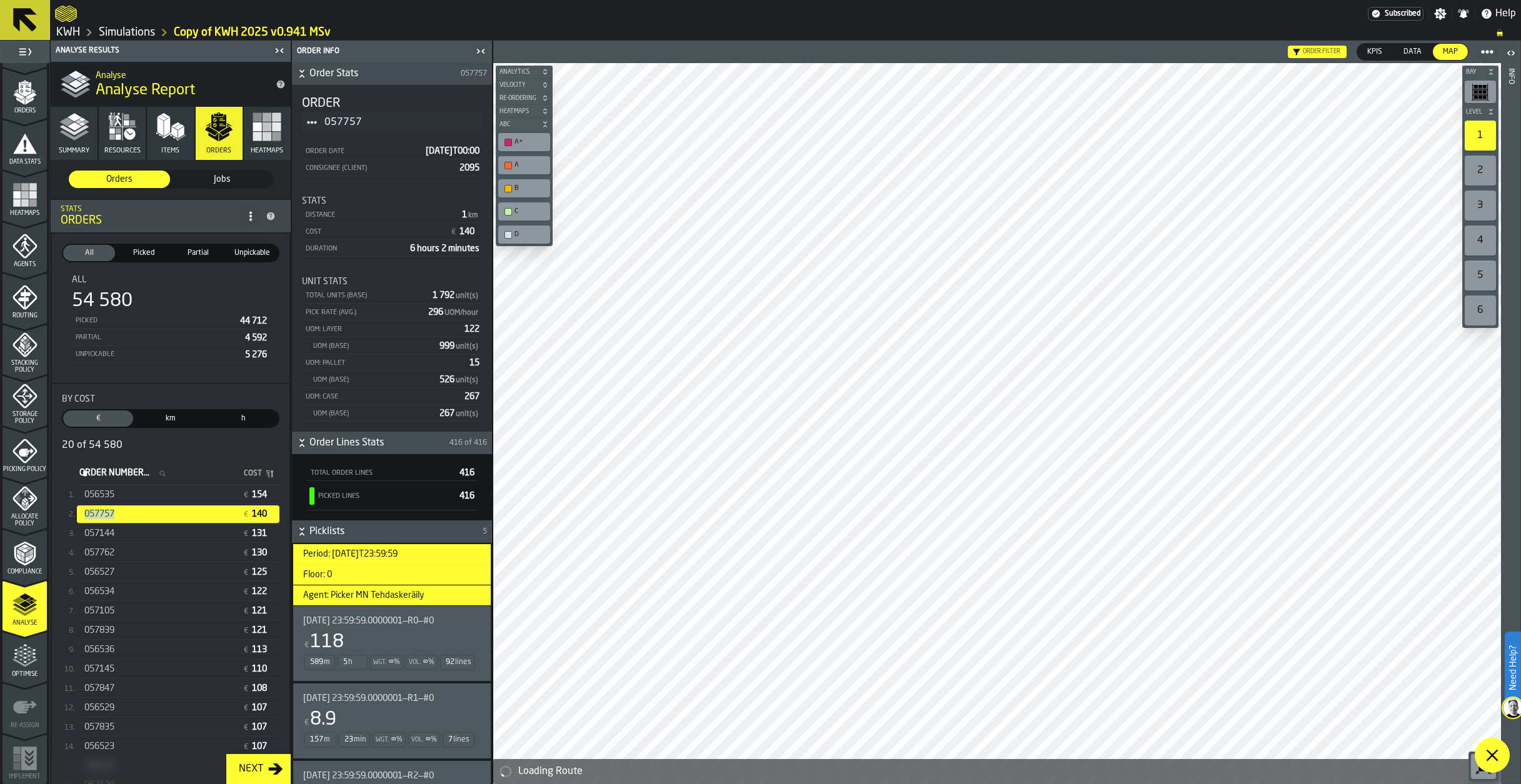
click at [139, 27] on link "Simulations" at bounding box center [126, 32] width 56 height 13
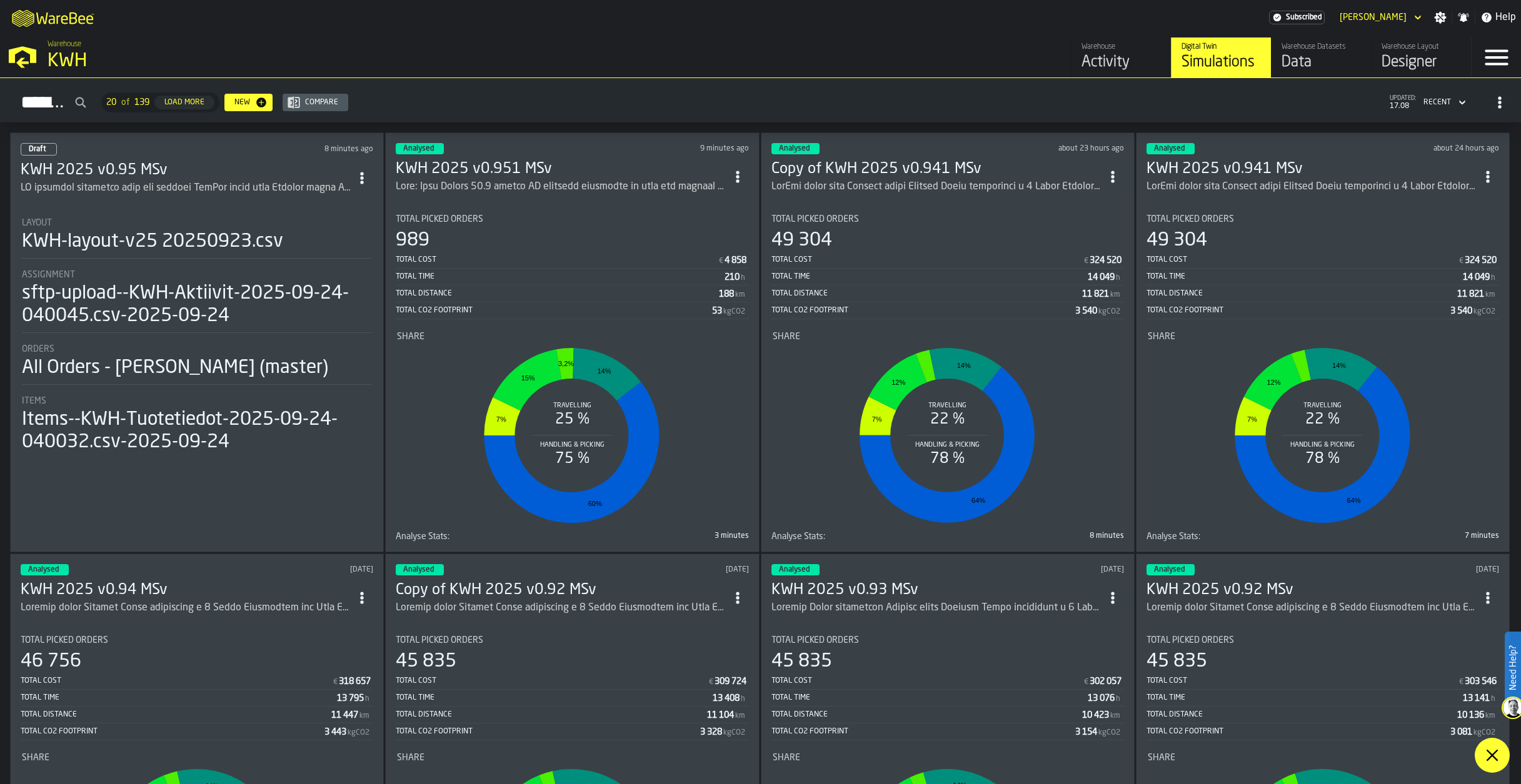
click at [1306, 53] on div "Data" at bounding box center [1320, 62] width 79 height 20
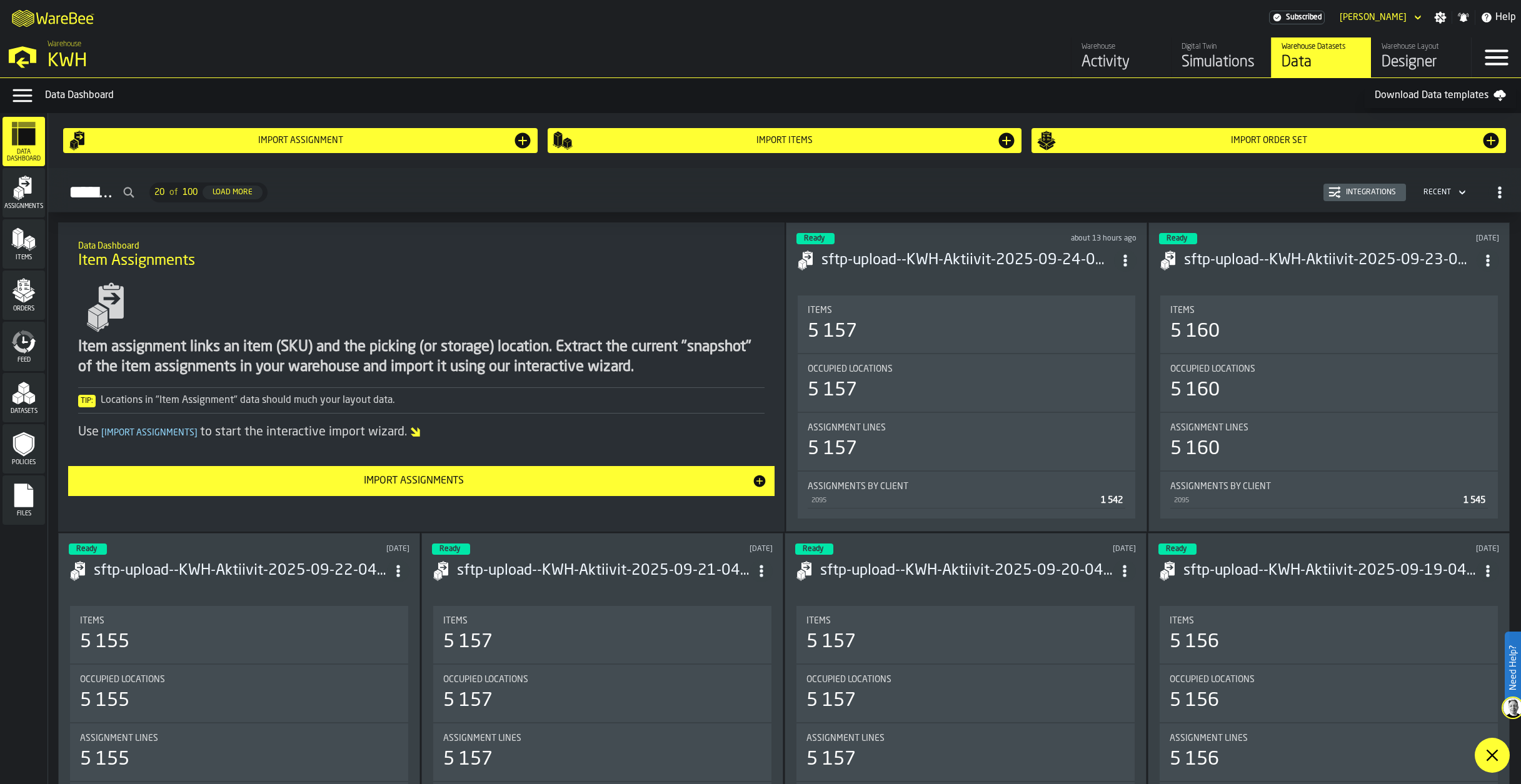
drag, startPoint x: 32, startPoint y: 304, endPoint x: 39, endPoint y: 304, distance: 7.0
click at [32, 303] on div "Orders" at bounding box center [24, 295] width 42 height 34
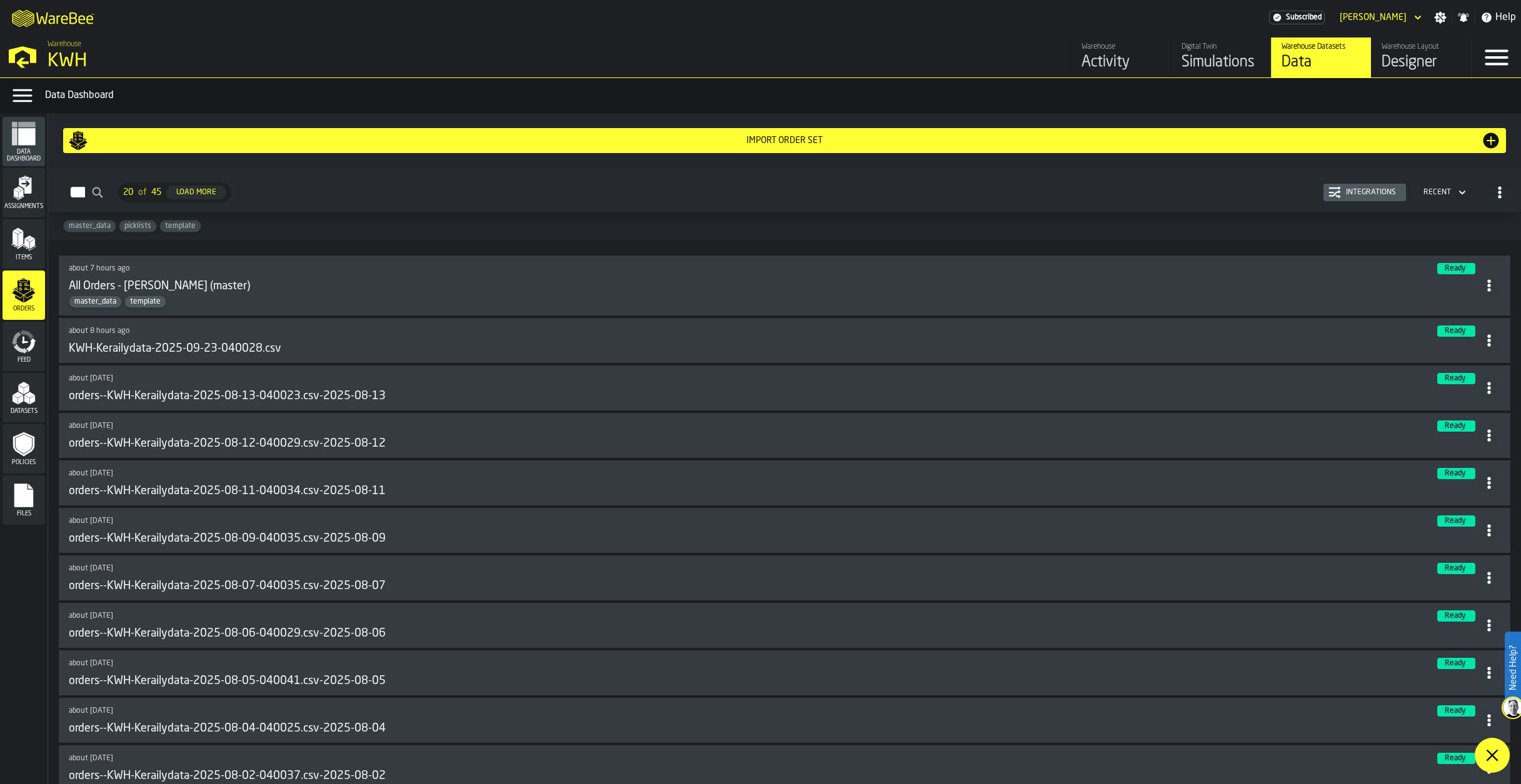
click at [155, 286] on h3 "All Orders - [PERSON_NAME] (master)" at bounding box center [160, 286] width 182 height 13
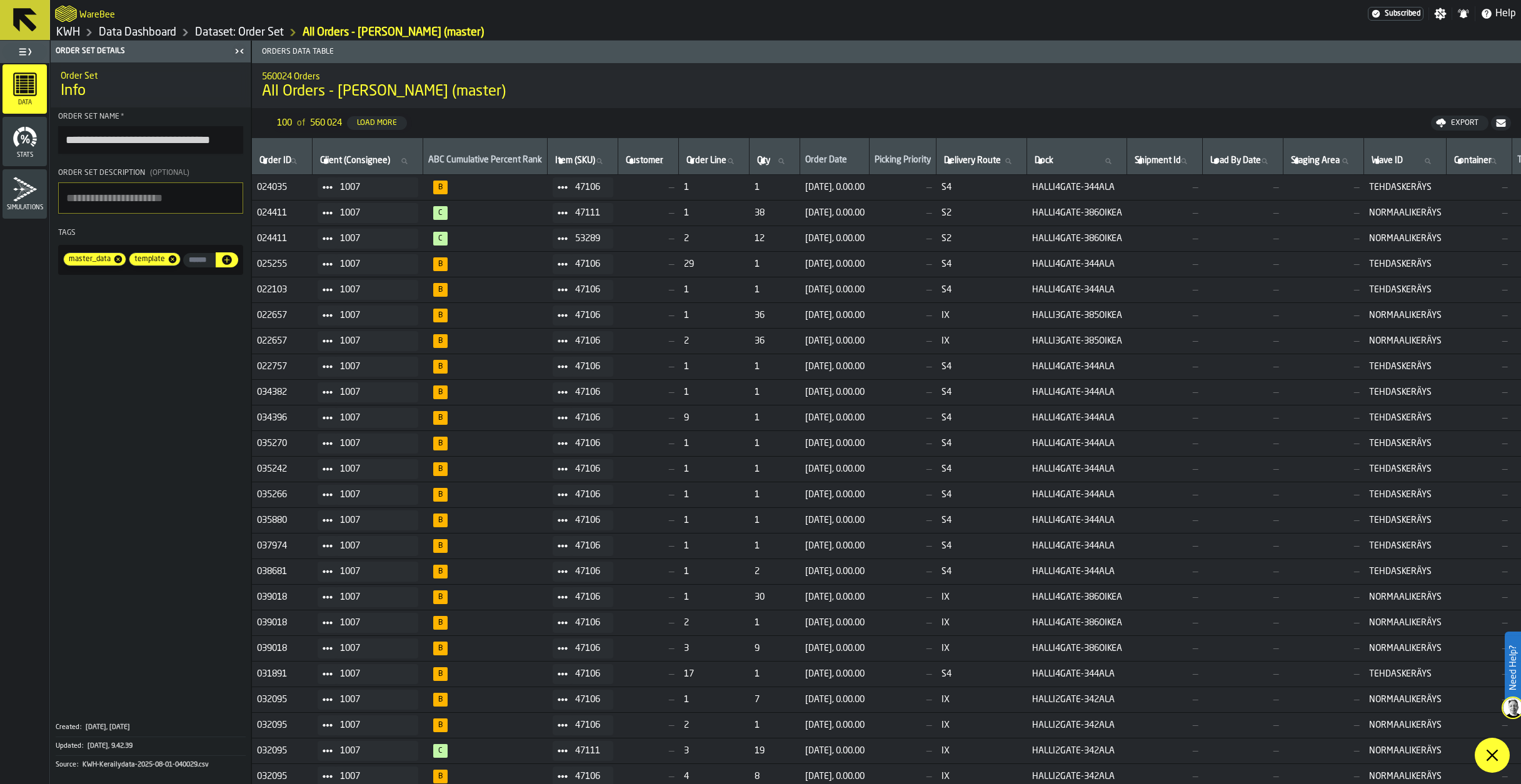
click at [296, 167] on input "Order ID Order ID" at bounding box center [282, 160] width 50 height 16
paste input "******"
type input "******"
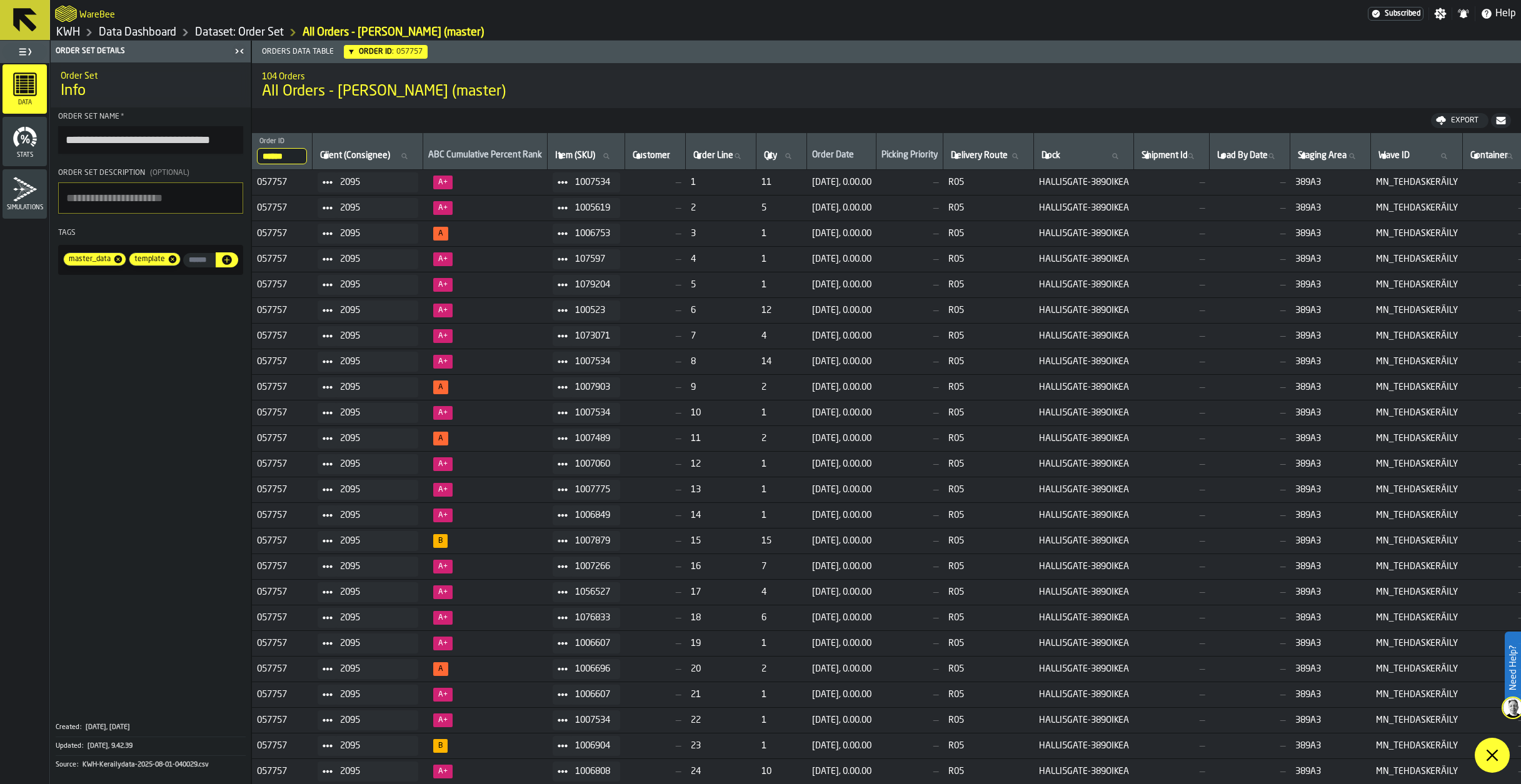
click at [611, 180] on span "1007534" at bounding box center [592, 182] width 35 height 10
copy span "1007534"
click at [601, 155] on label "Item (SKU) Item (SKU)" at bounding box center [586, 156] width 67 height 16
click at [601, 155] on input "Item (SKU) Item (SKU)" at bounding box center [586, 156] width 67 height 16
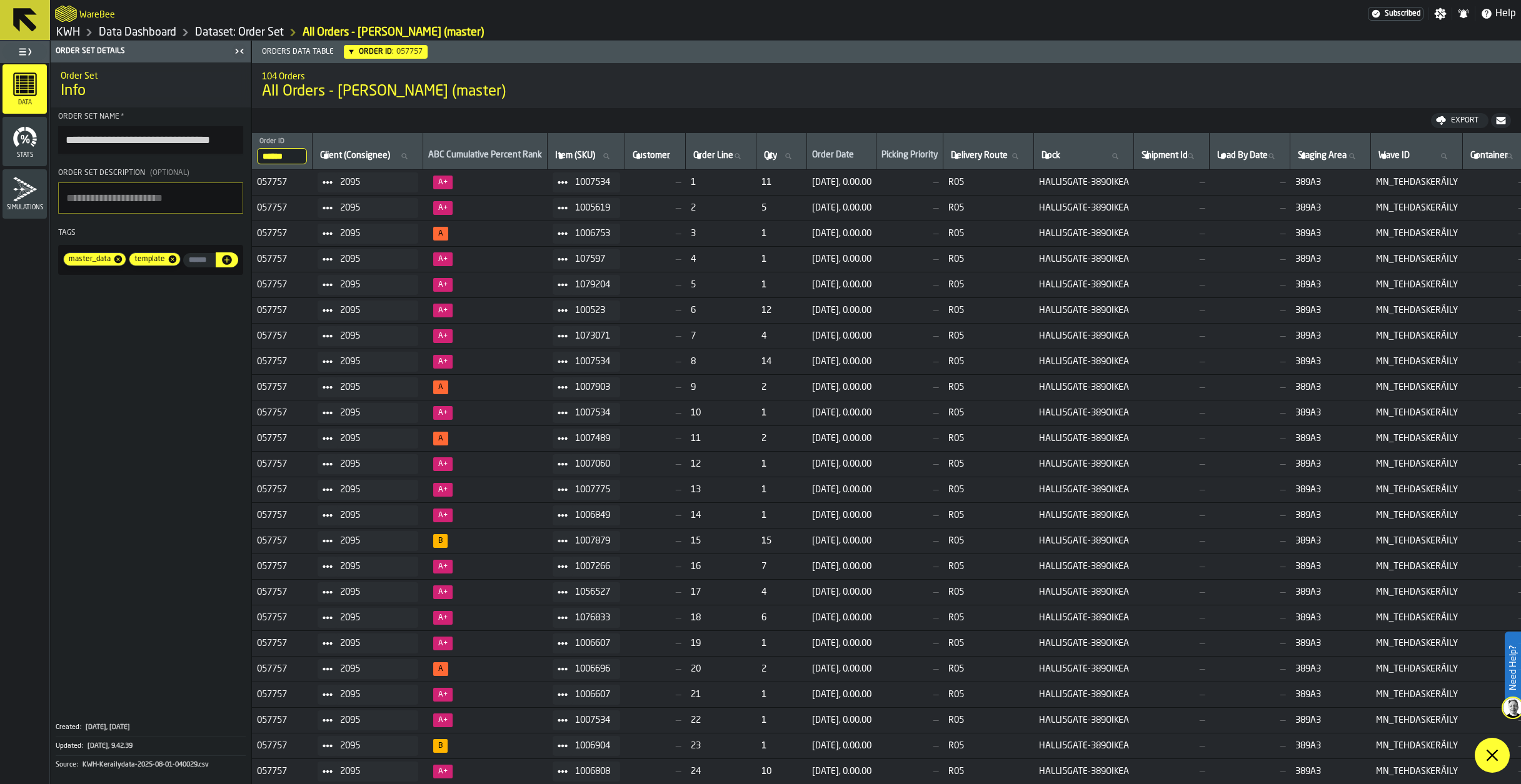
paste input "*******"
type input "*******"
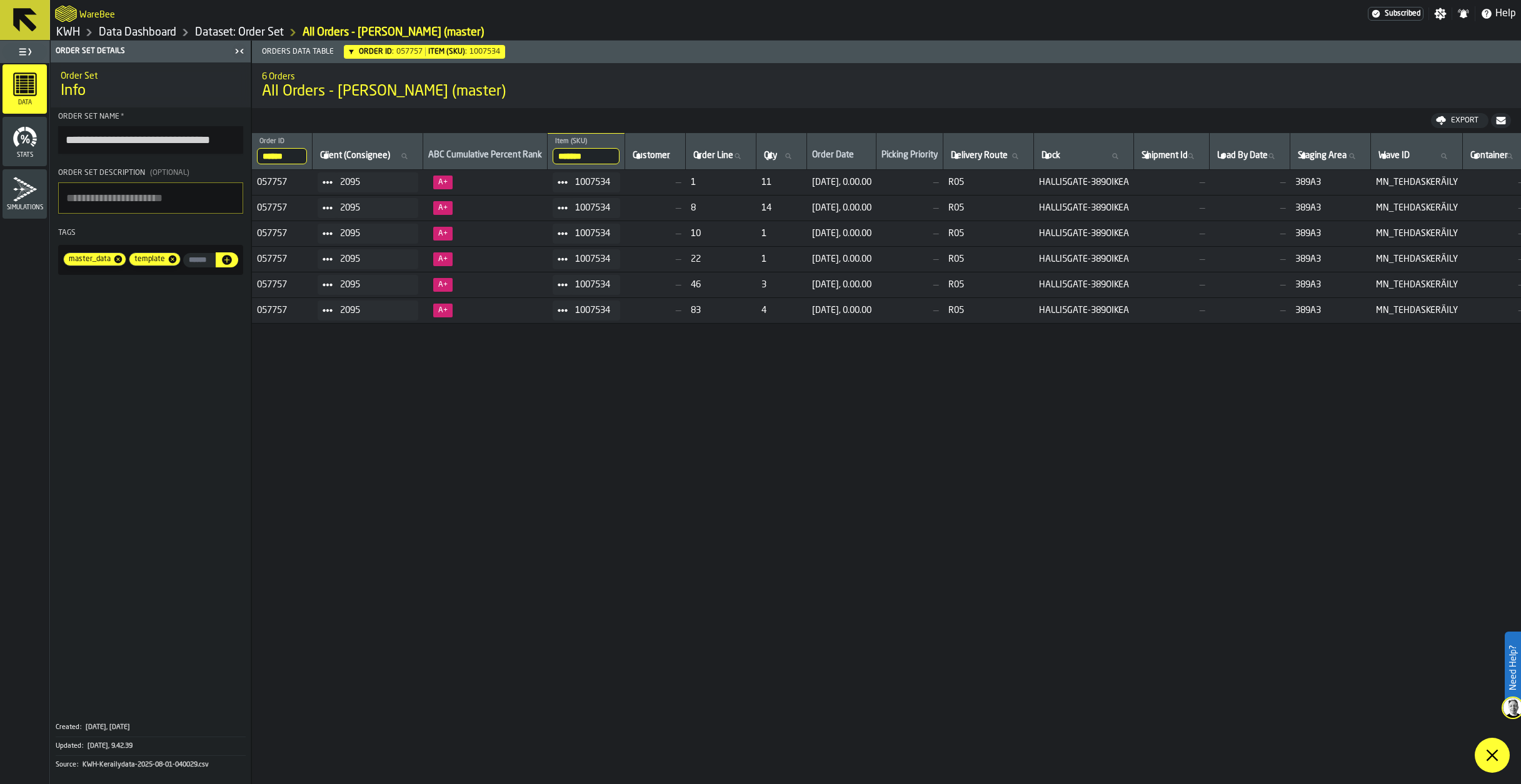
click at [169, 32] on link "Data Dashboard" at bounding box center [137, 32] width 77 height 13
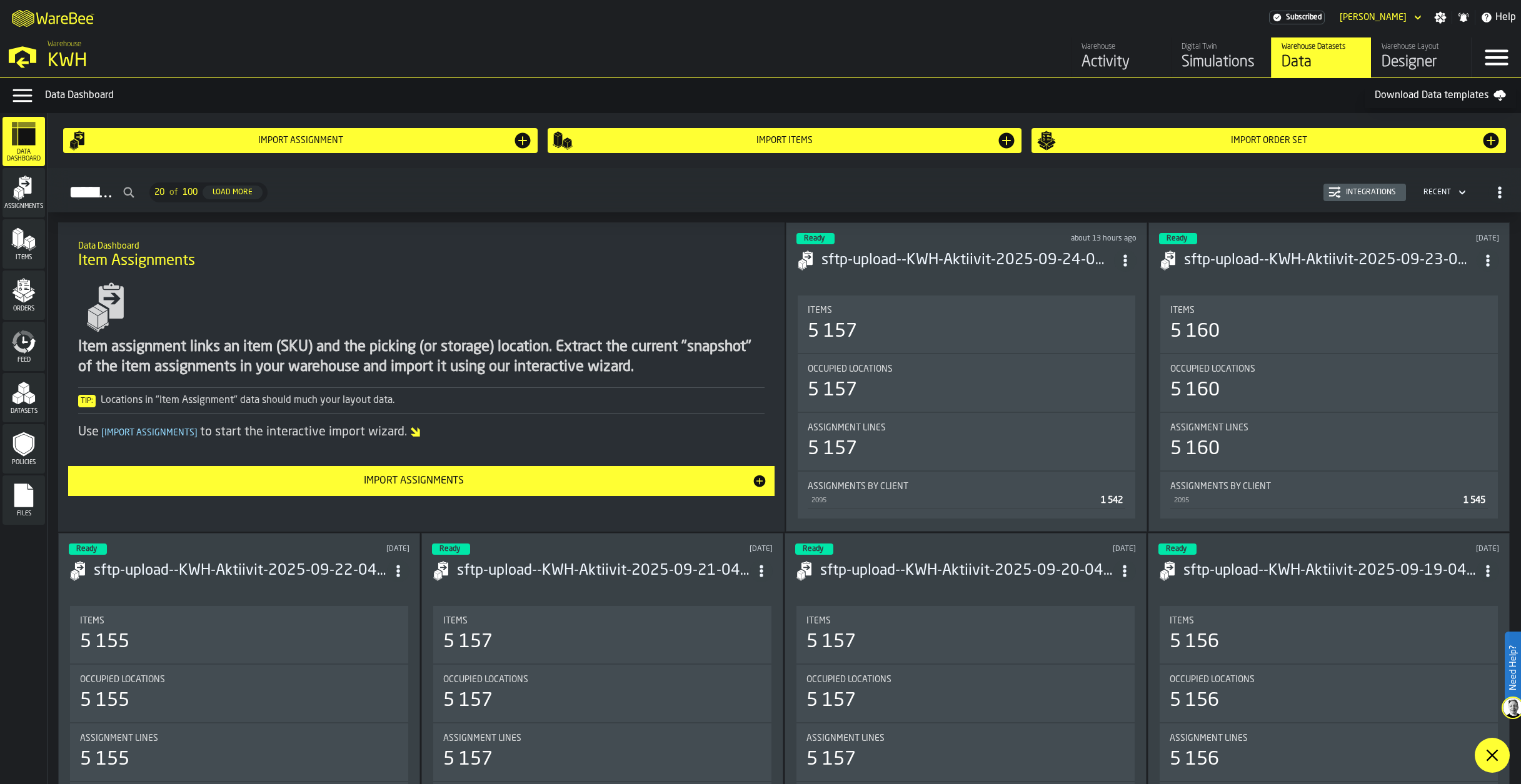
click at [1218, 56] on div "Simulations" at bounding box center [1221, 62] width 79 height 20
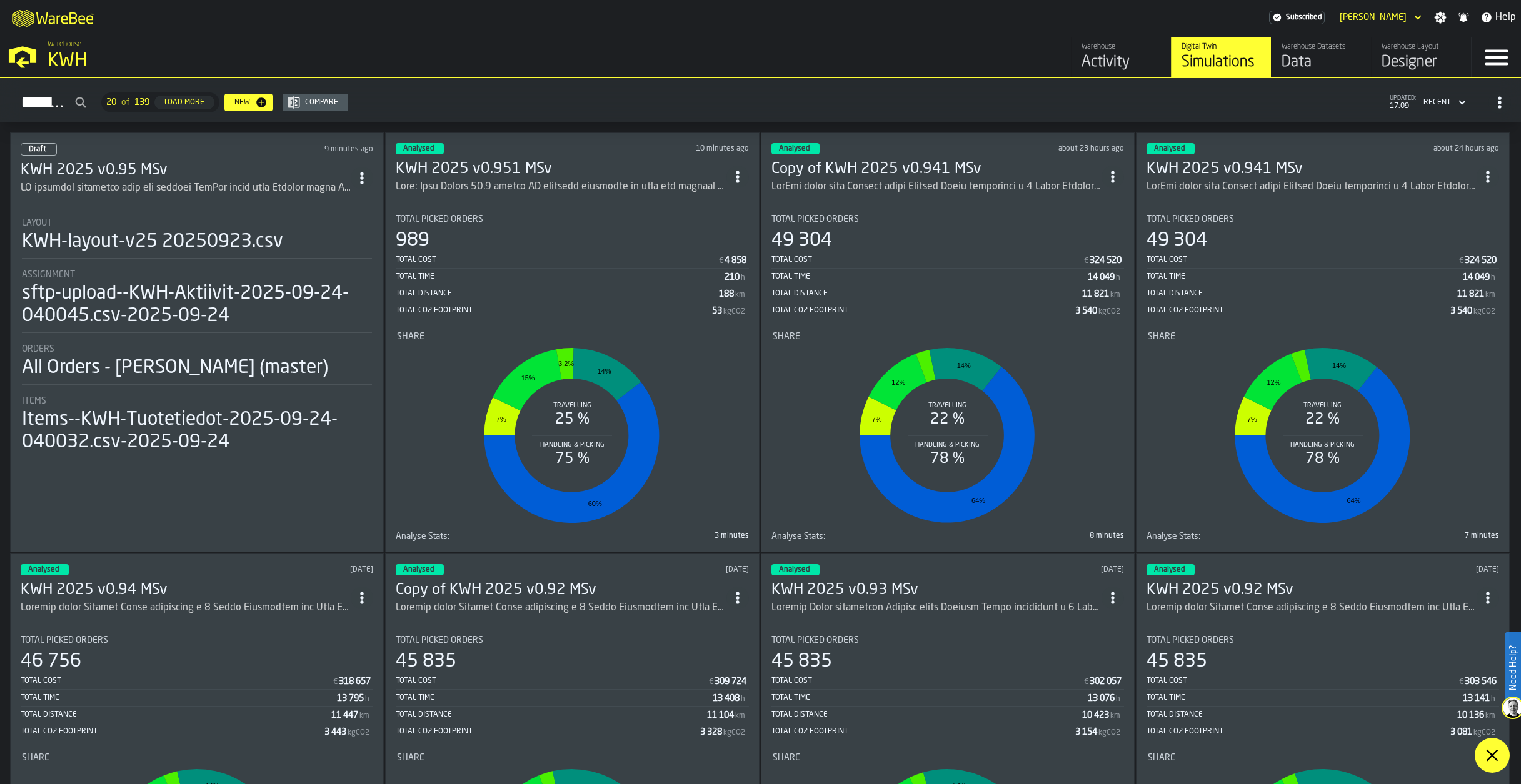
click at [164, 174] on h3 "KWH 2025 v0.95 MSv" at bounding box center [186, 170] width 331 height 20
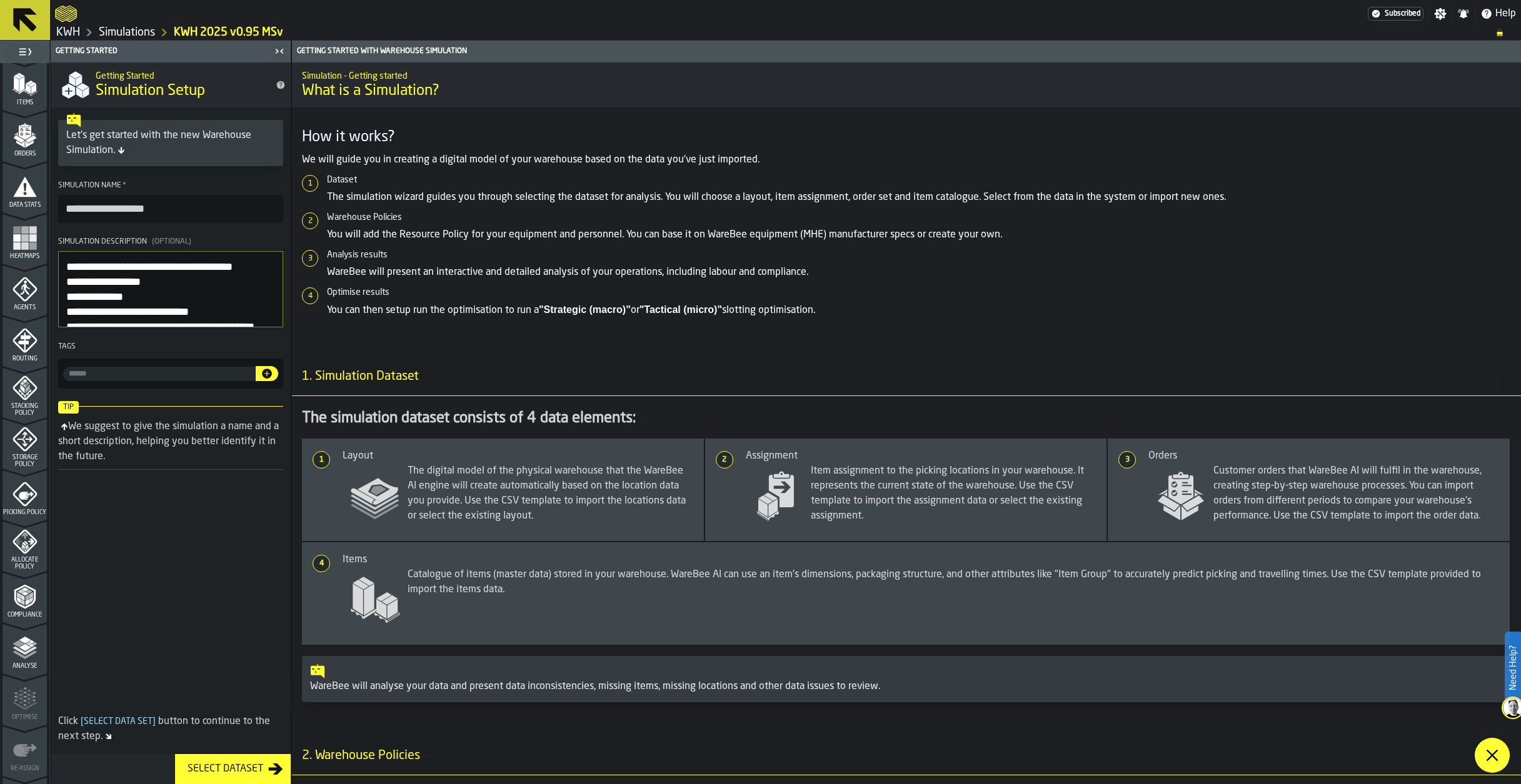
scroll to position [201, 0]
click at [21, 614] on polyline "menu Analyse" at bounding box center [25, 611] width 25 height 9
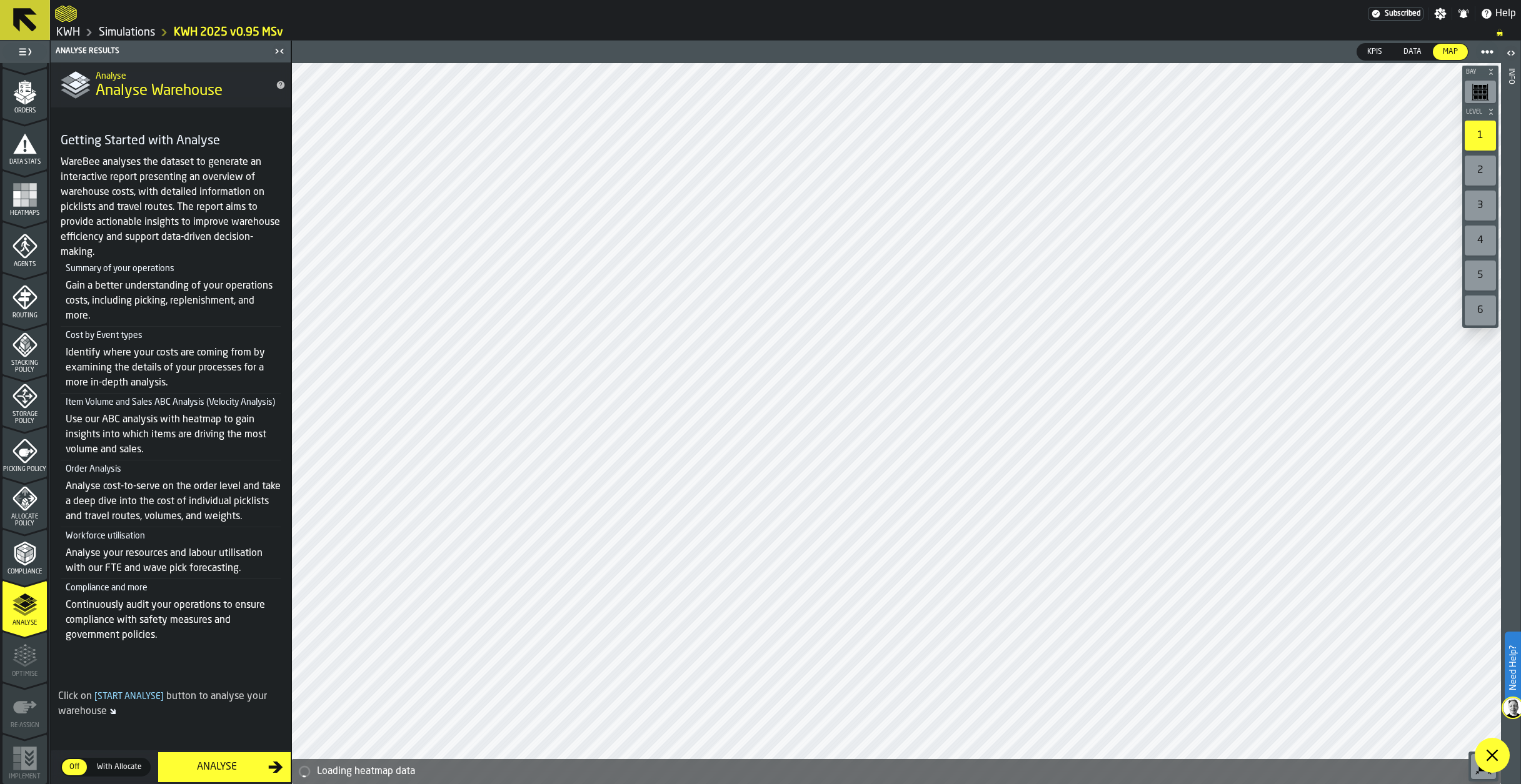
click at [220, 767] on div "Analyse" at bounding box center [216, 768] width 102 height 15
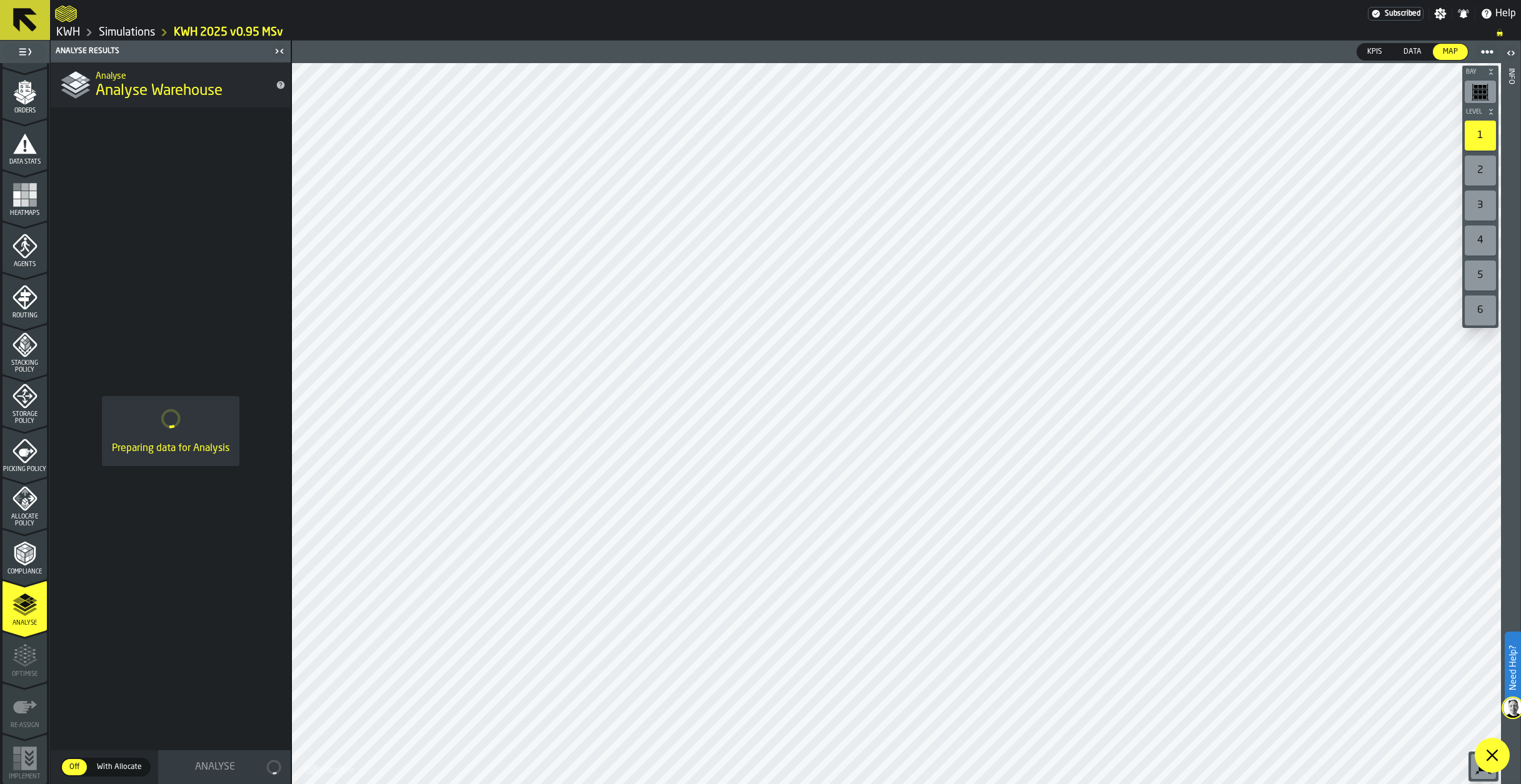
click at [1491, 753] on icon at bounding box center [1492, 755] width 15 height 15
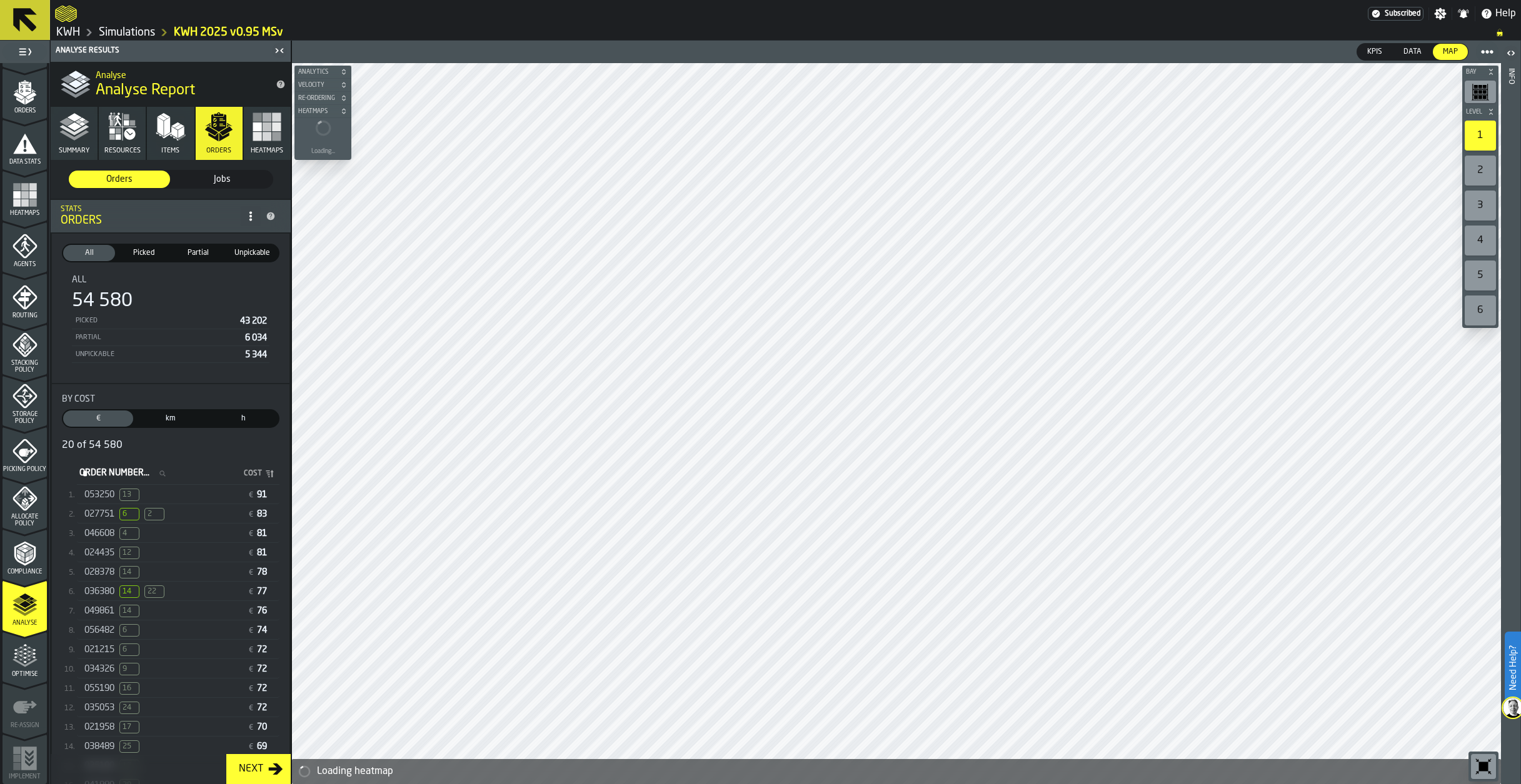
click at [111, 519] on span "027751" at bounding box center [98, 514] width 30 height 10
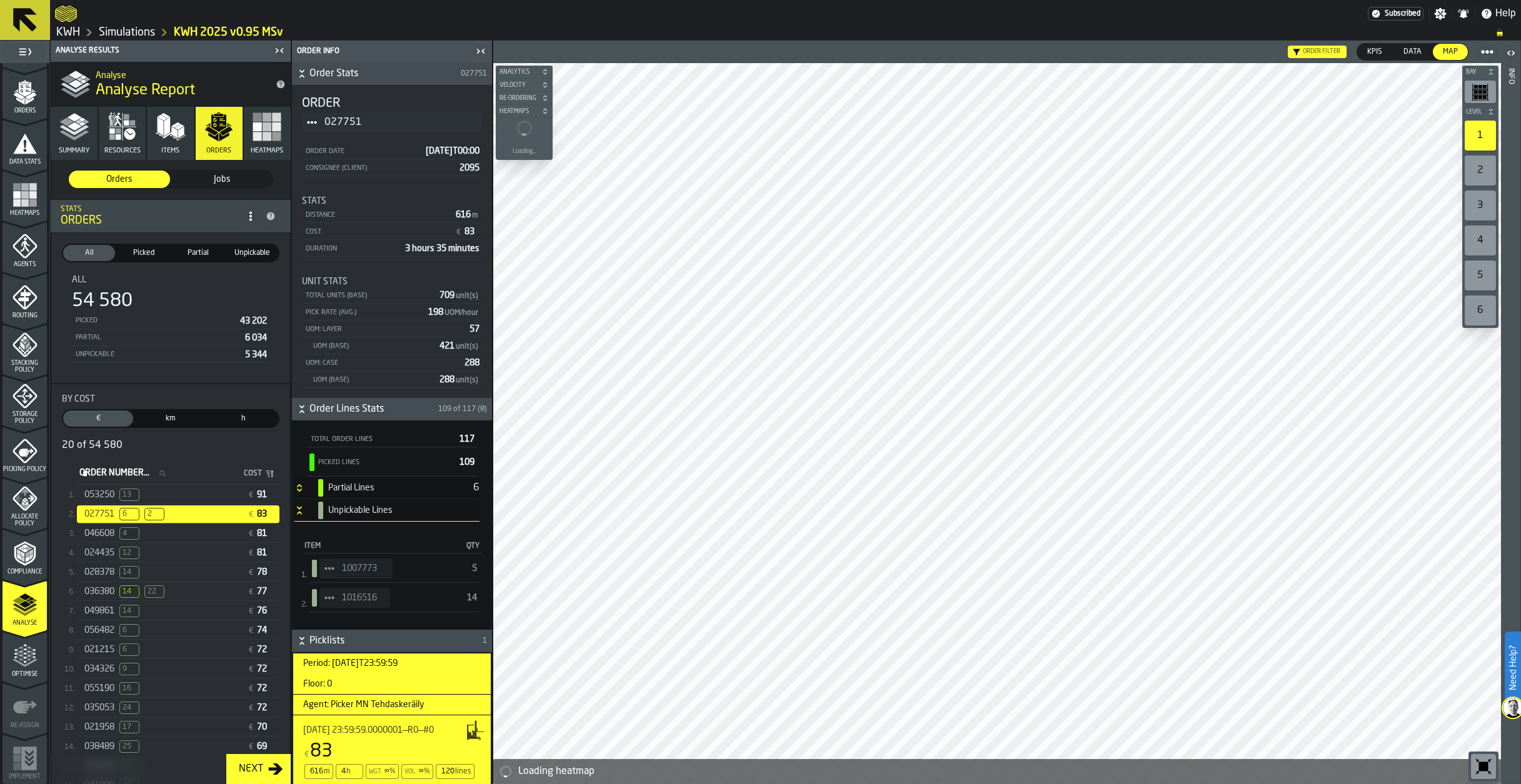
click at [145, 252] on span "Picked" at bounding box center [143, 253] width 47 height 11
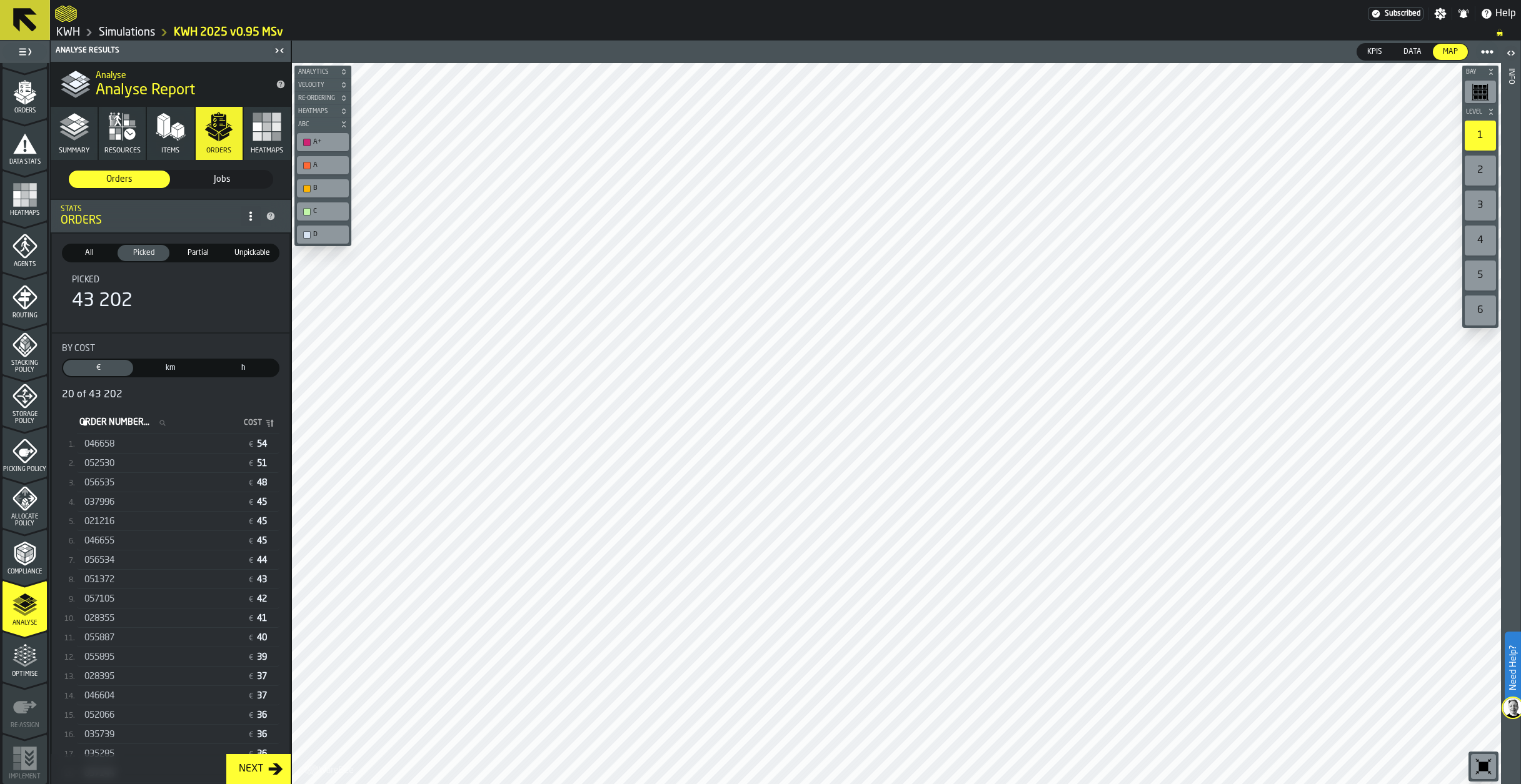
click at [188, 254] on span "Partial" at bounding box center [198, 253] width 47 height 11
click at [135, 470] on span "6" at bounding box center [129, 463] width 20 height 12
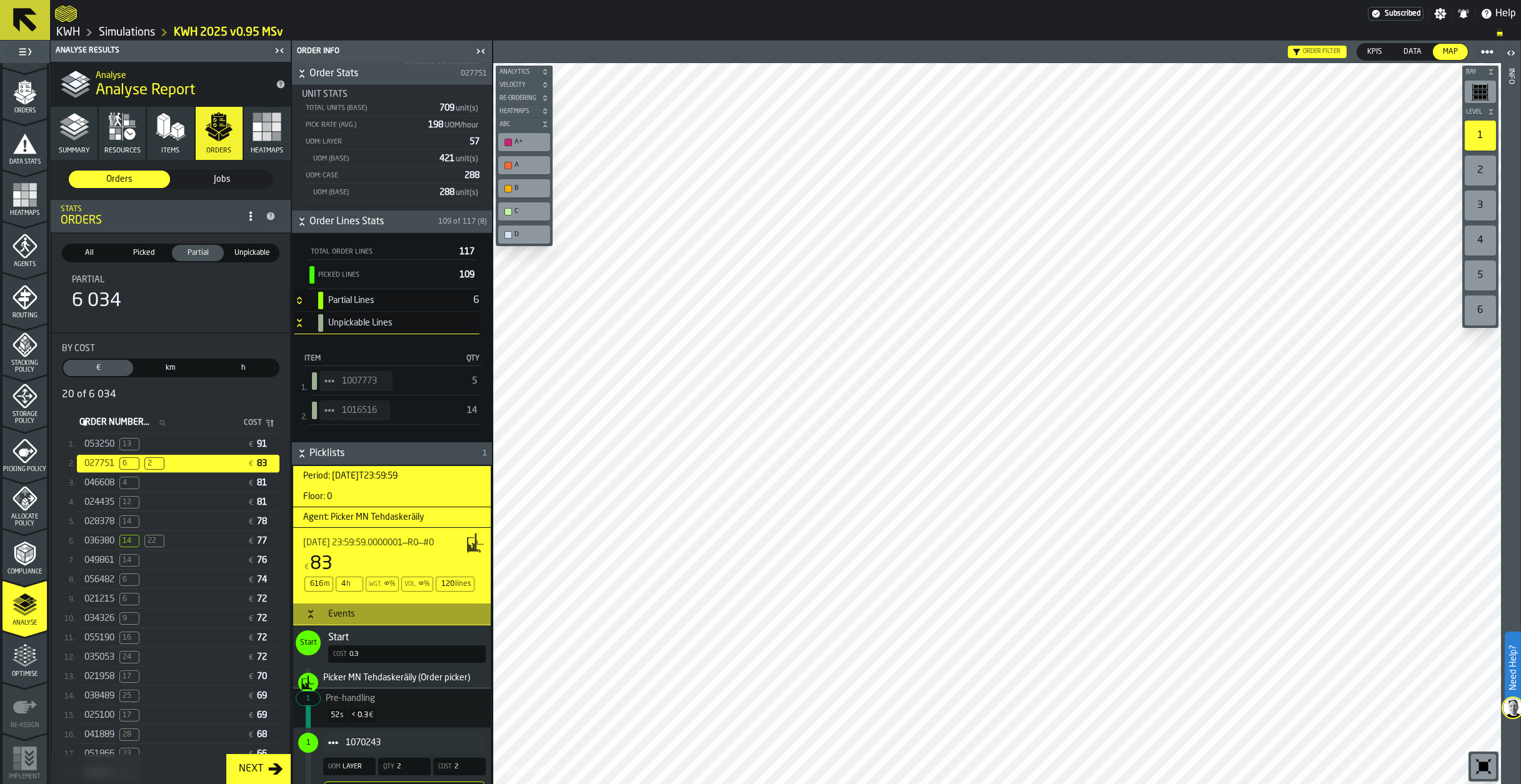
scroll to position [0, 0]
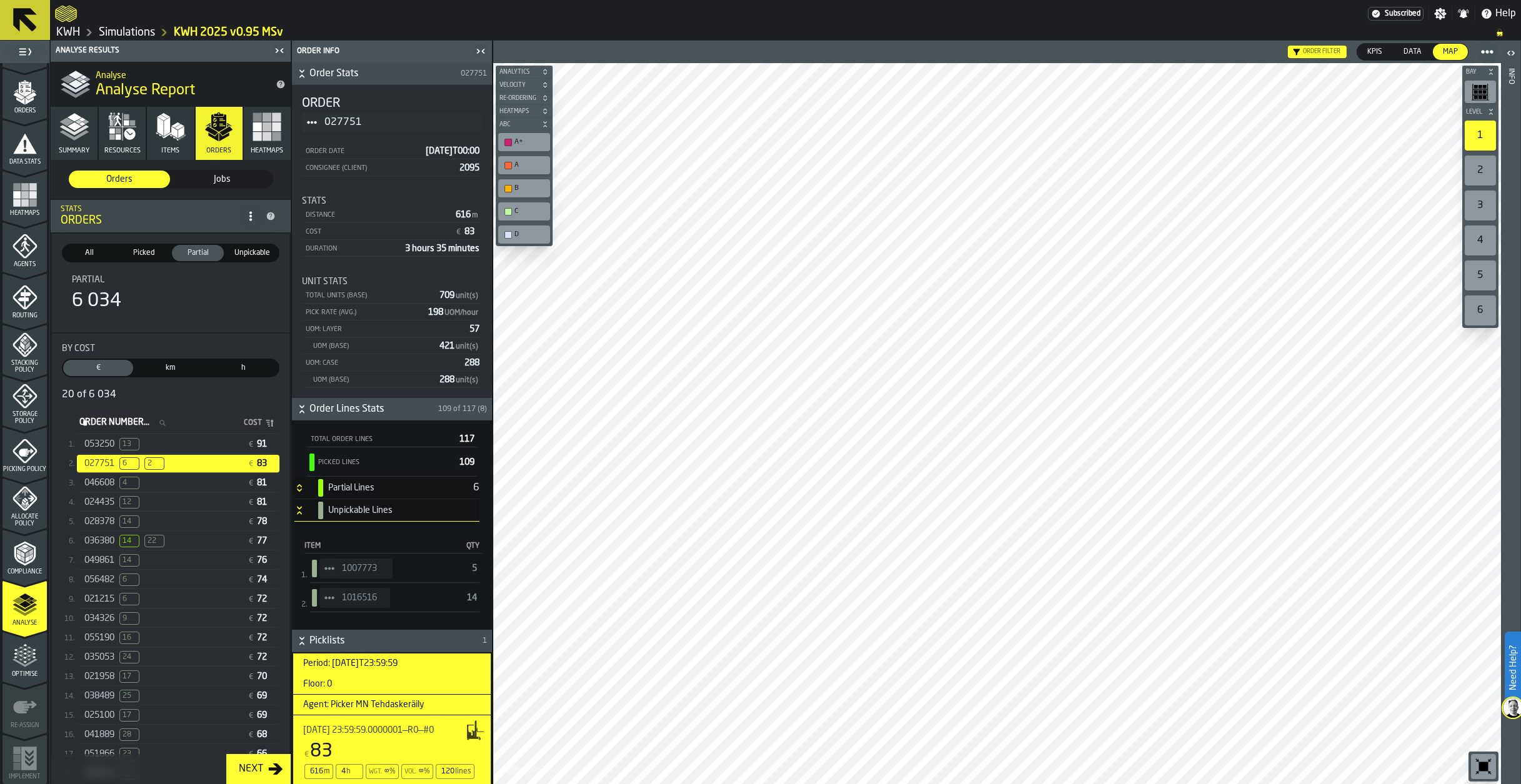
click at [161, 449] on div "053250 13" at bounding box center [163, 444] width 159 height 12
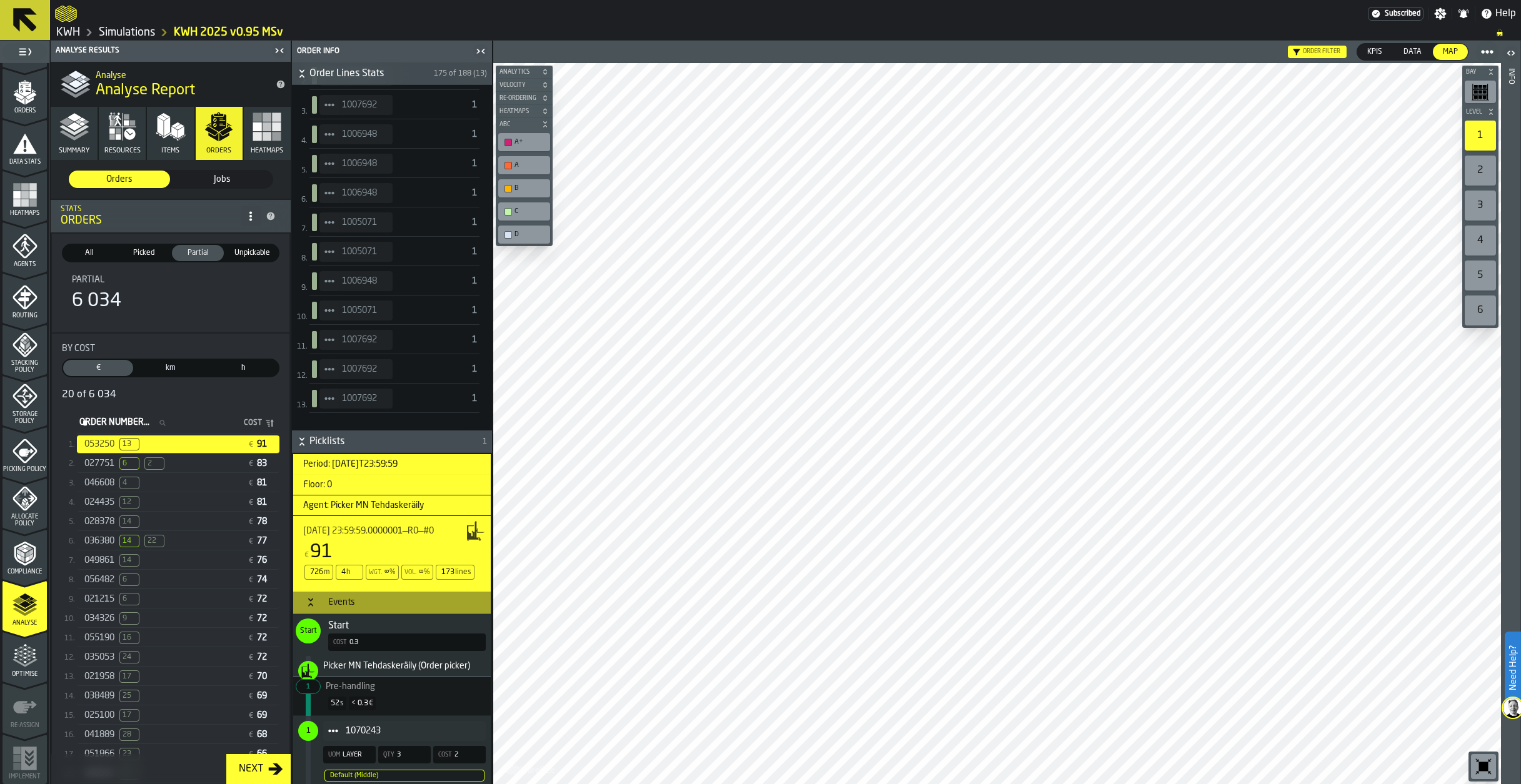
scroll to position [125, 0]
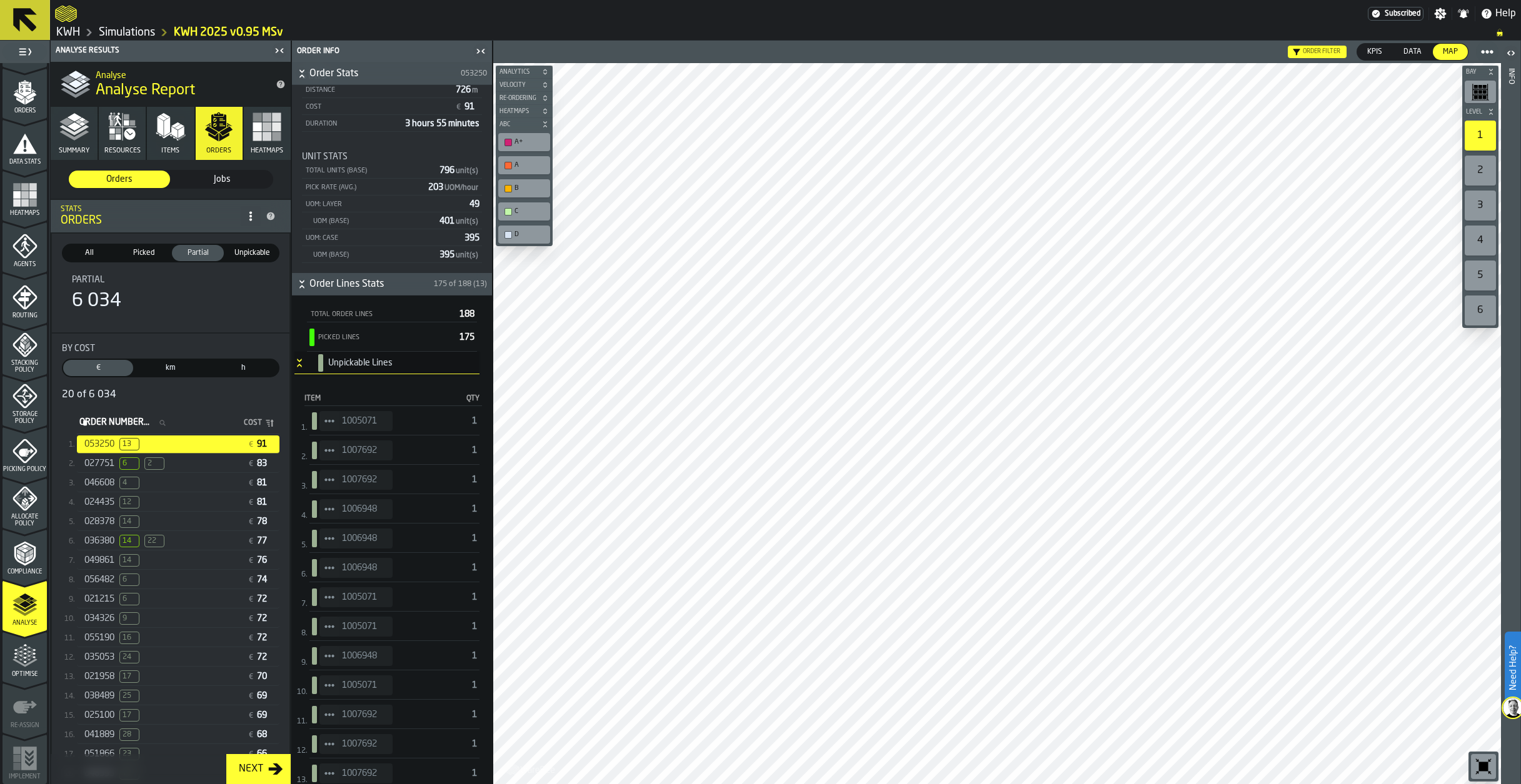
click at [332, 420] on icon "StatList-item-1005071" at bounding box center [330, 421] width 10 height 10
click at [351, 489] on div "Show Items" at bounding box center [364, 489] width 75 height 9
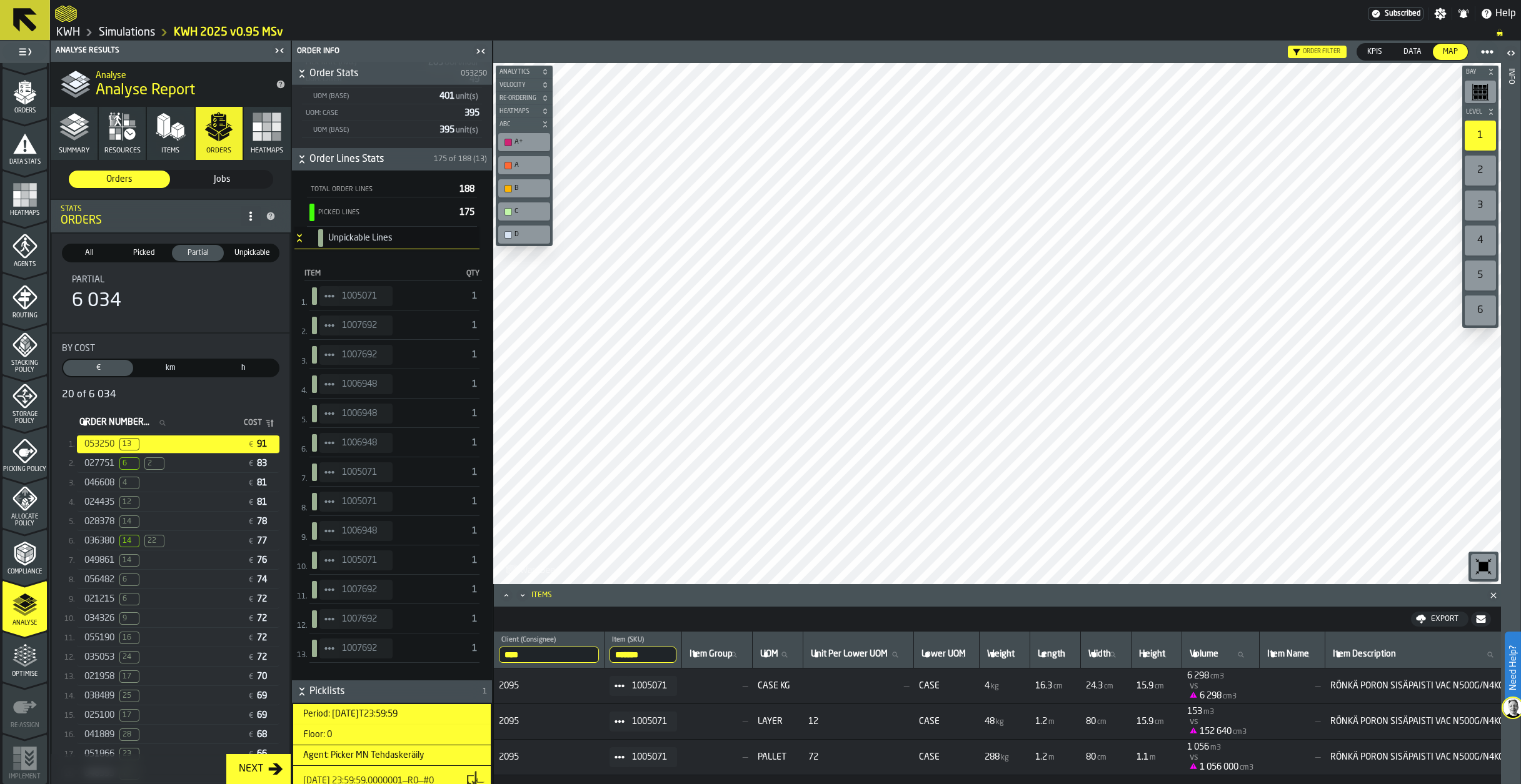
scroll to position [0, 0]
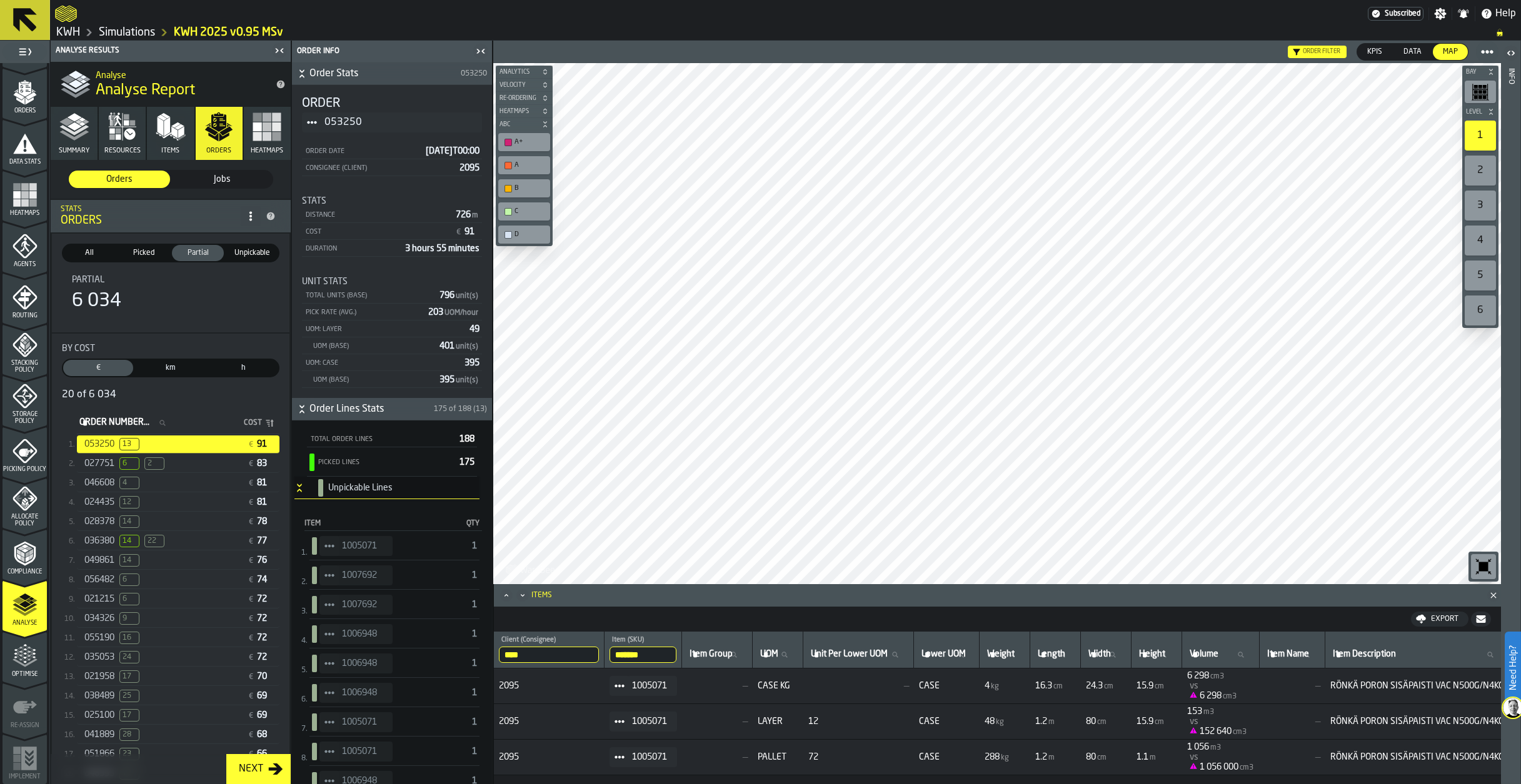
click at [332, 575] on icon "StatList-item-1007692" at bounding box center [330, 575] width 10 height 10
click at [352, 646] on div "Show Items" at bounding box center [364, 644] width 75 height 9
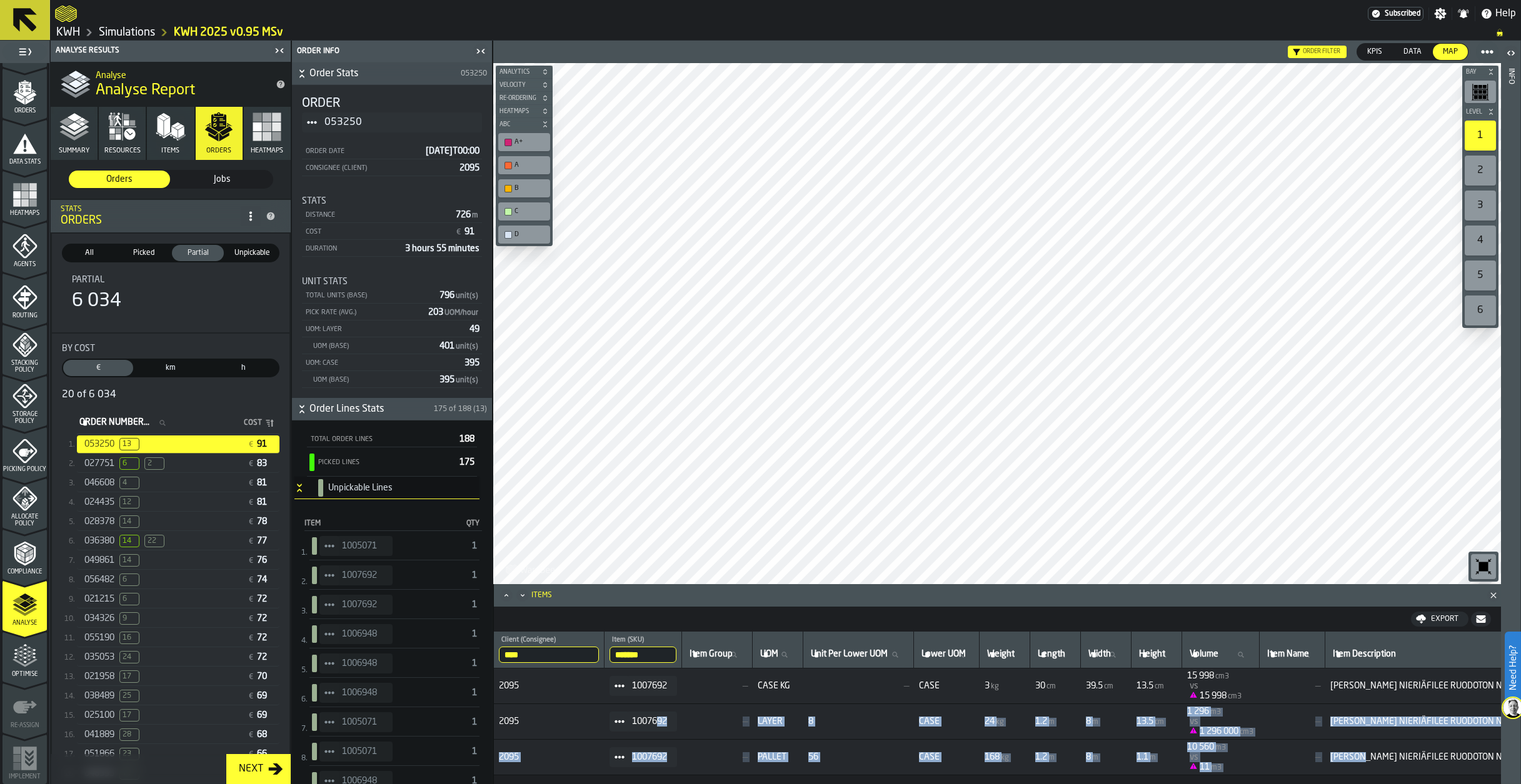
drag, startPoint x: 1402, startPoint y: 760, endPoint x: 664, endPoint y: 731, distance: 738.6
click at [664, 731] on tbody "2095 1007692 — CASE KG — CASE 3 kg 30 cm 39.5 cm 13.5 cm 15 998 cm3 vs 15 998 c…" at bounding box center [1442, 722] width 1896 height 107
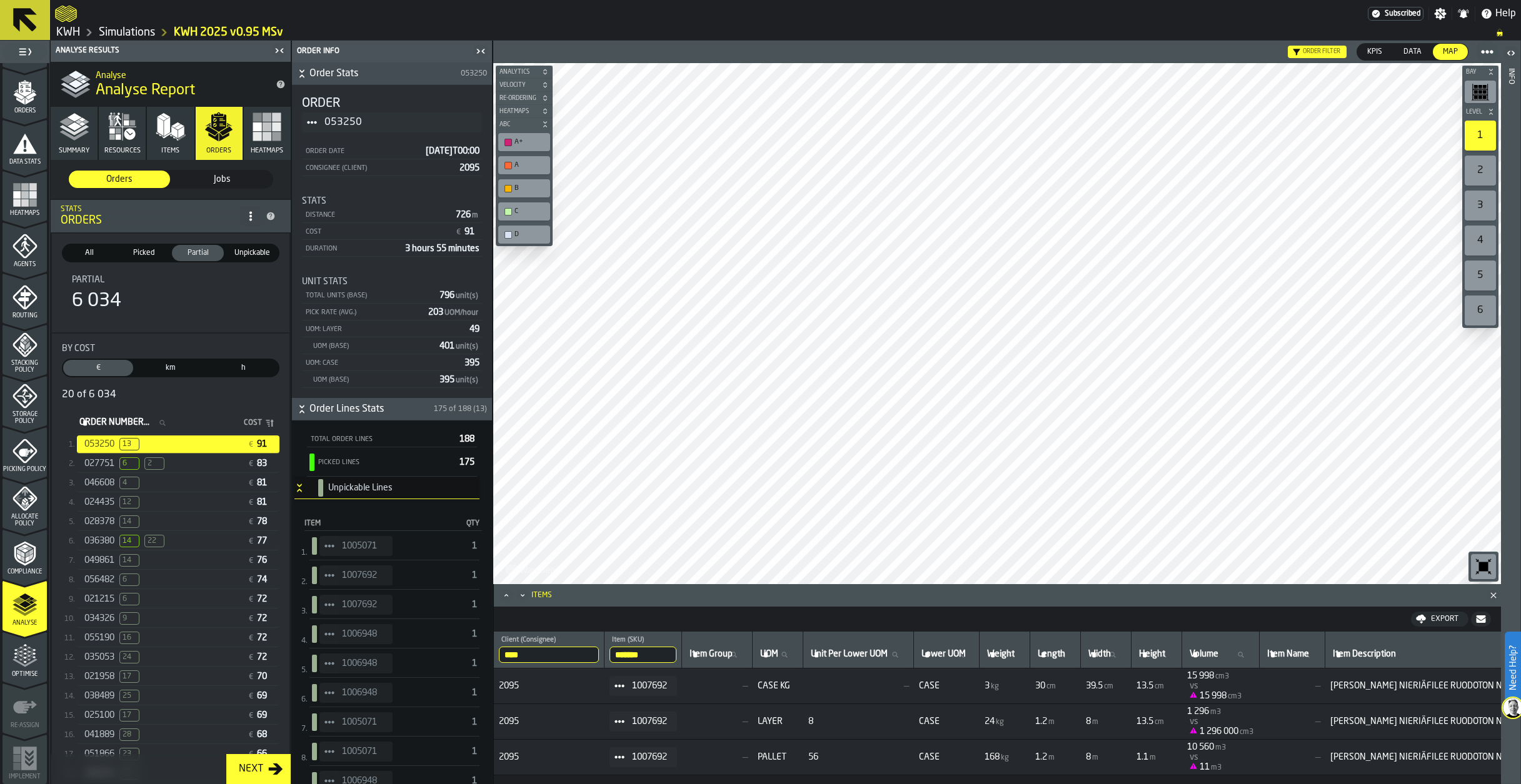
click at [661, 730] on div "1007692" at bounding box center [643, 721] width 68 height 20
click at [127, 466] on span "6" at bounding box center [129, 463] width 20 height 12
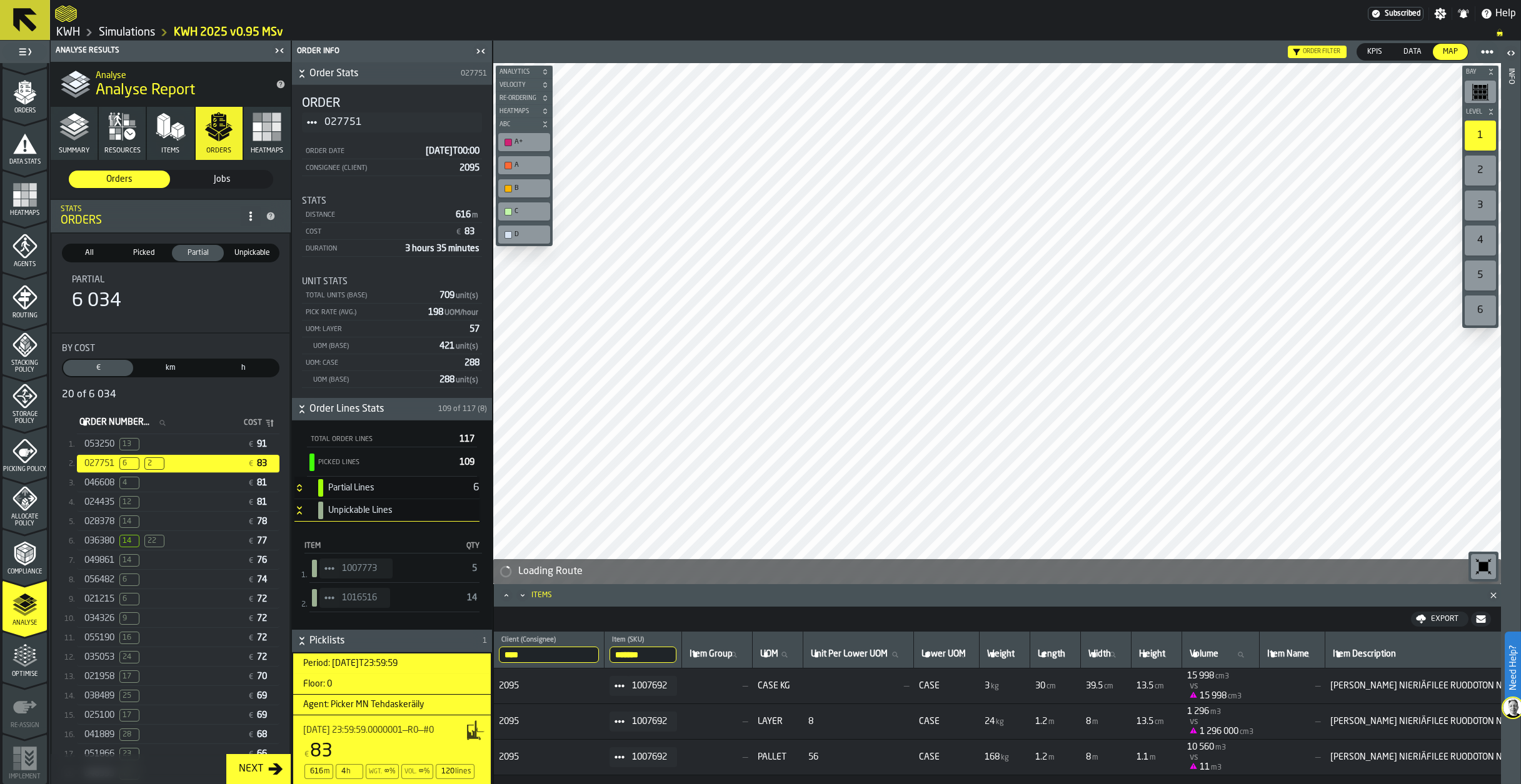
click at [122, 483] on span "4" at bounding box center [129, 482] width 20 height 12
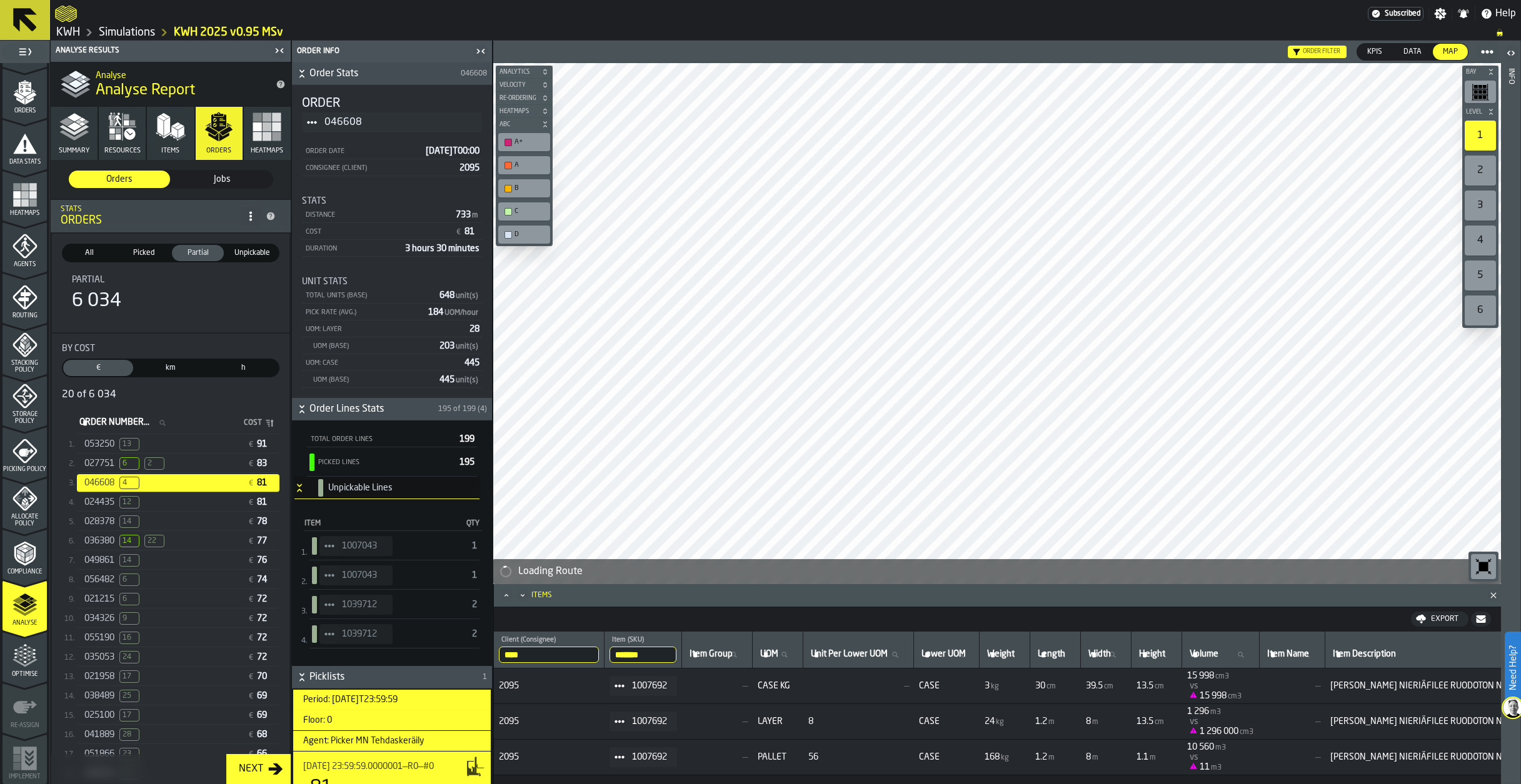
click at [331, 604] on icon "StatList-item-1039712" at bounding box center [330, 604] width 10 height 10
click at [347, 674] on div "Show Items" at bounding box center [364, 673] width 75 height 9
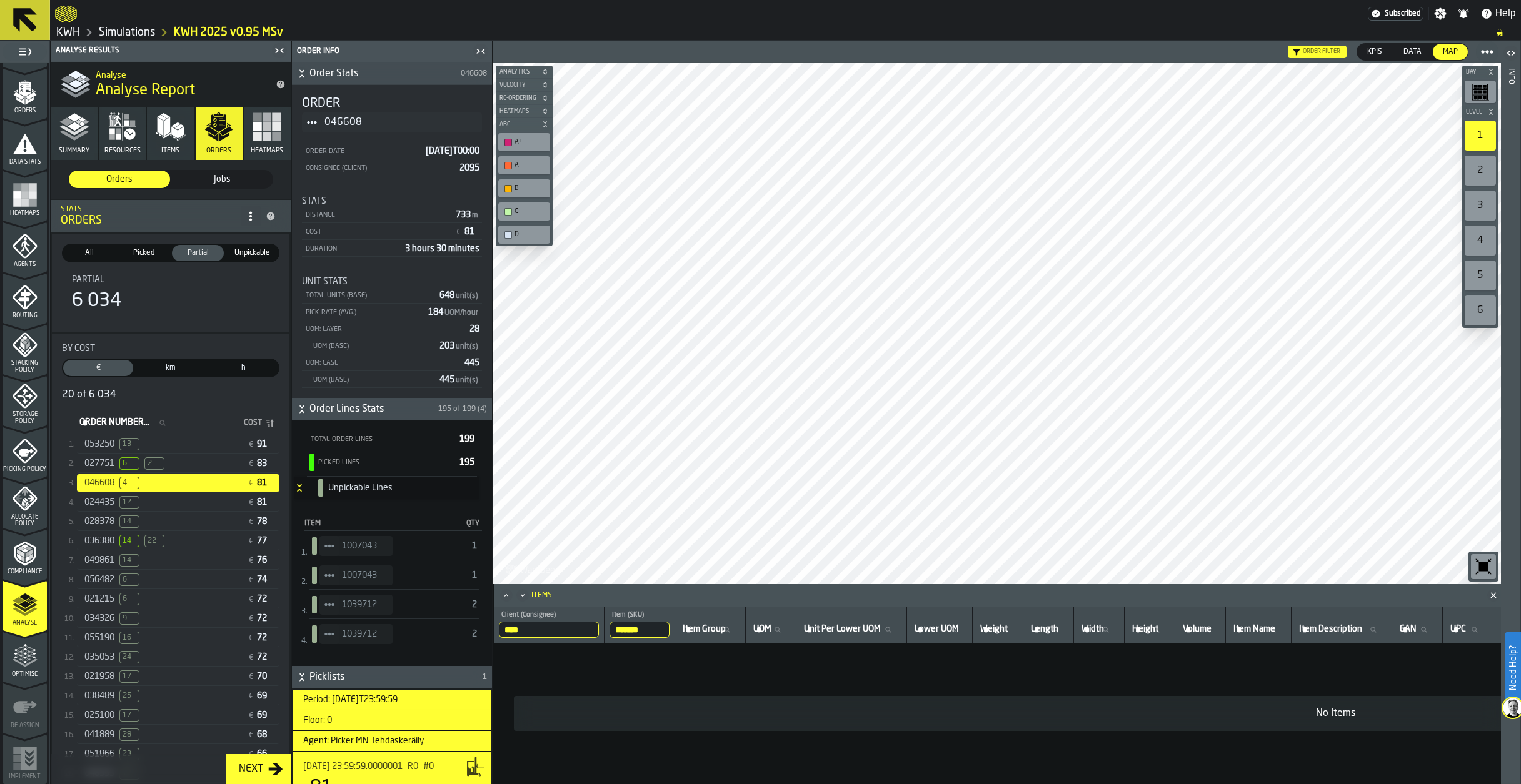
click at [332, 570] on span "StatList-item-1007043" at bounding box center [329, 575] width 20 height 20
click at [347, 646] on div "Show Items" at bounding box center [364, 644] width 75 height 9
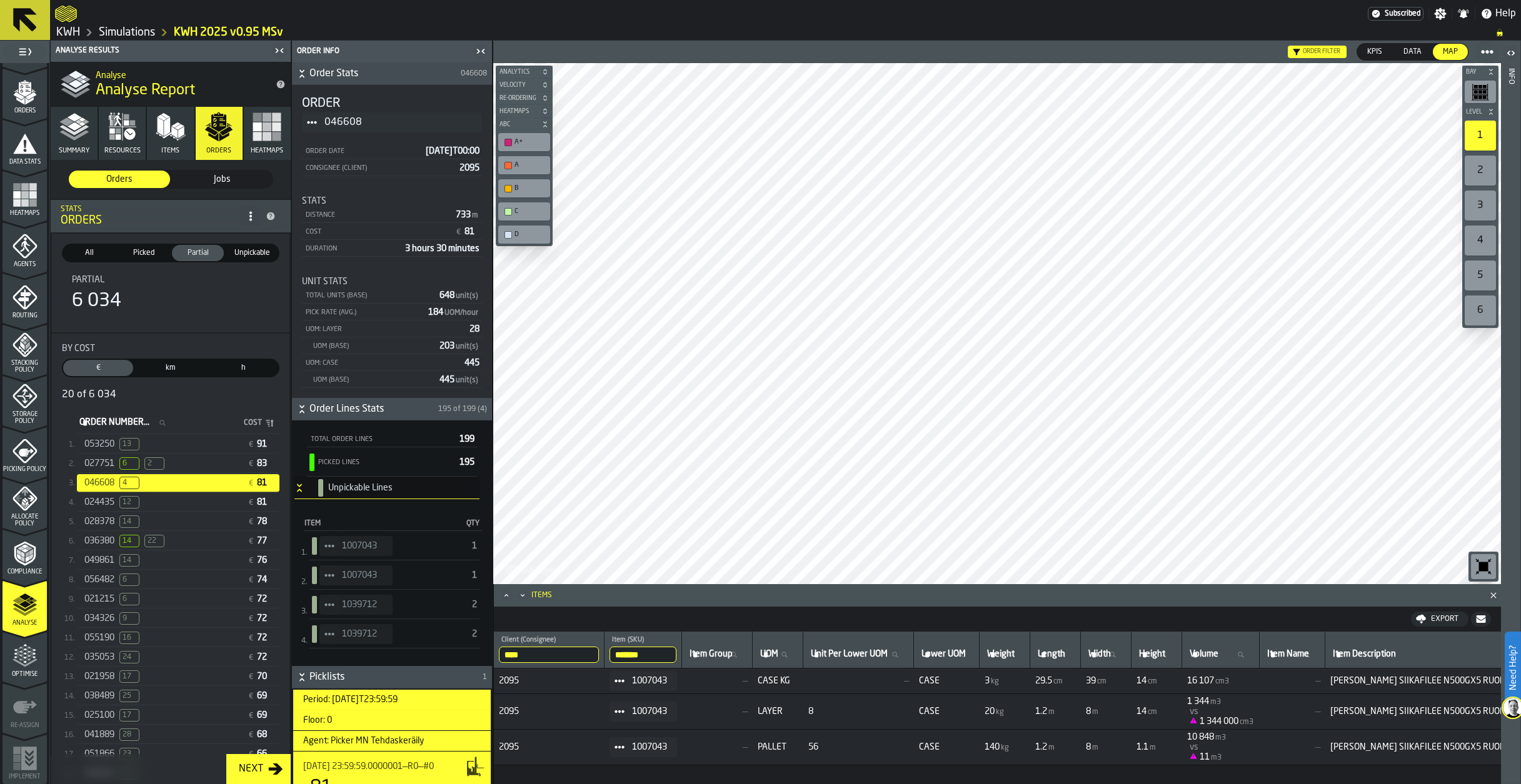
click at [254, 256] on span "Unpickable" at bounding box center [251, 253] width 47 height 11
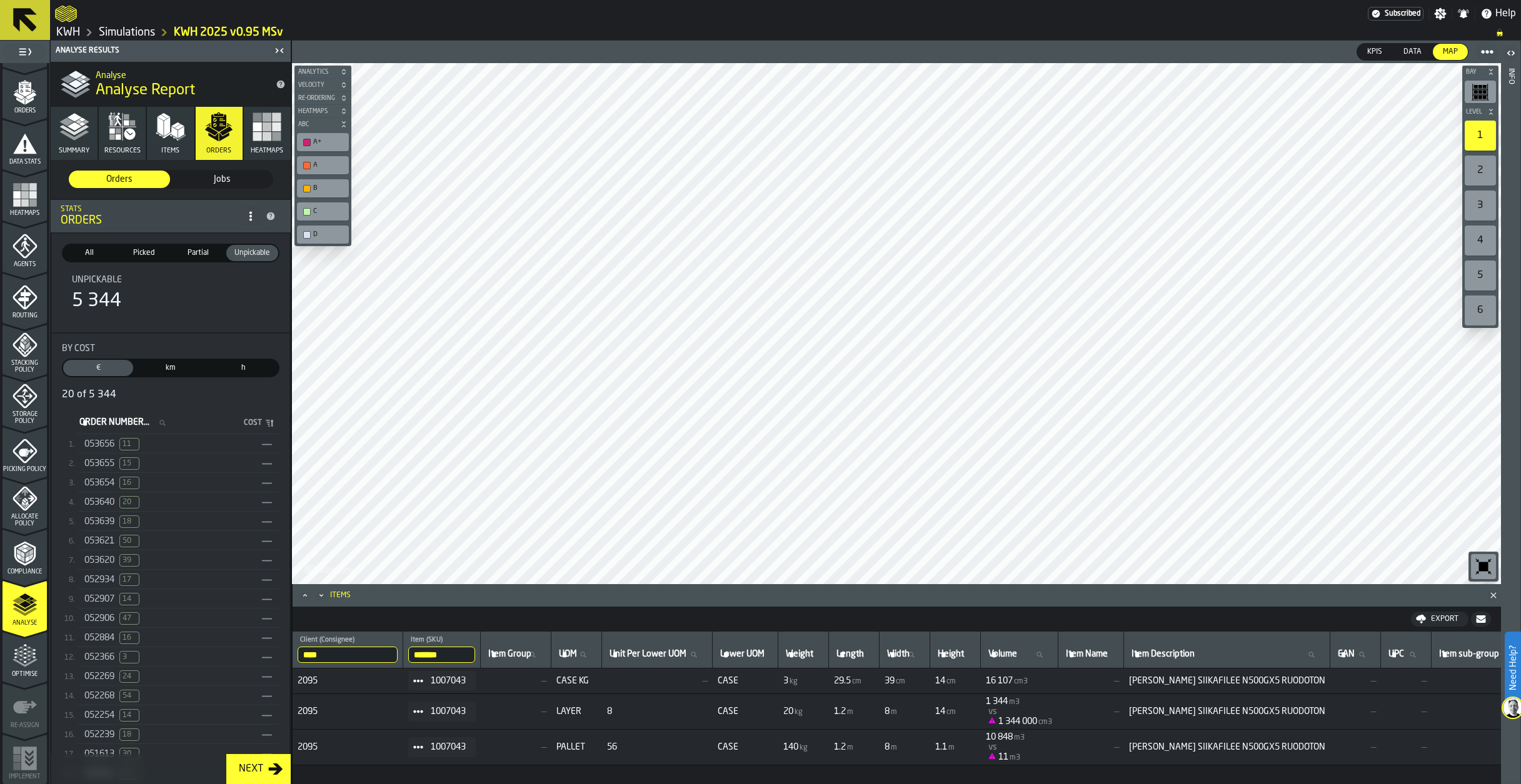
click at [126, 508] on span "20" at bounding box center [129, 502] width 20 height 12
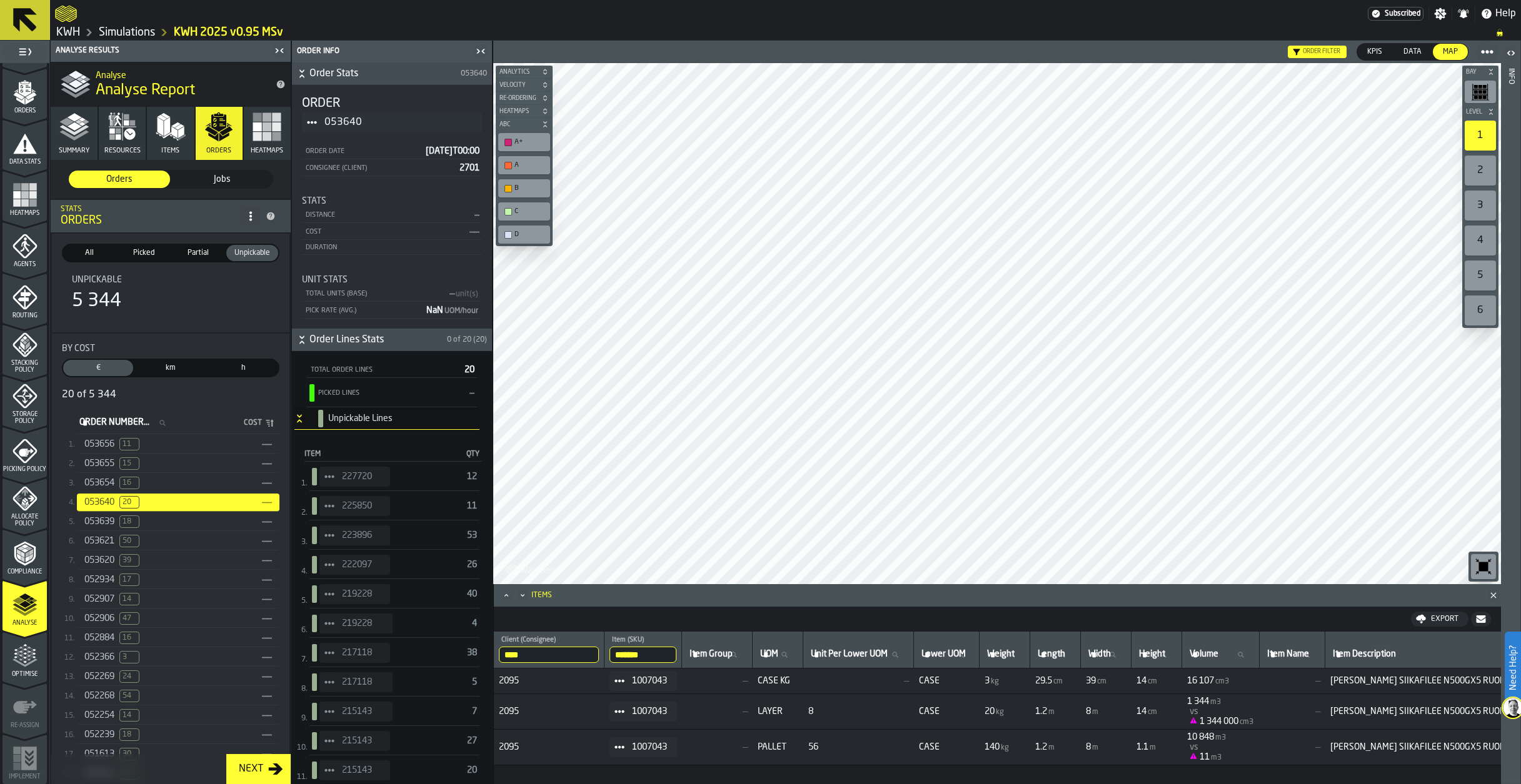
click at [325, 474] on icon "StatList-item-227720" at bounding box center [330, 477] width 10 height 10
click at [339, 547] on div "Show Items" at bounding box center [364, 545] width 75 height 9
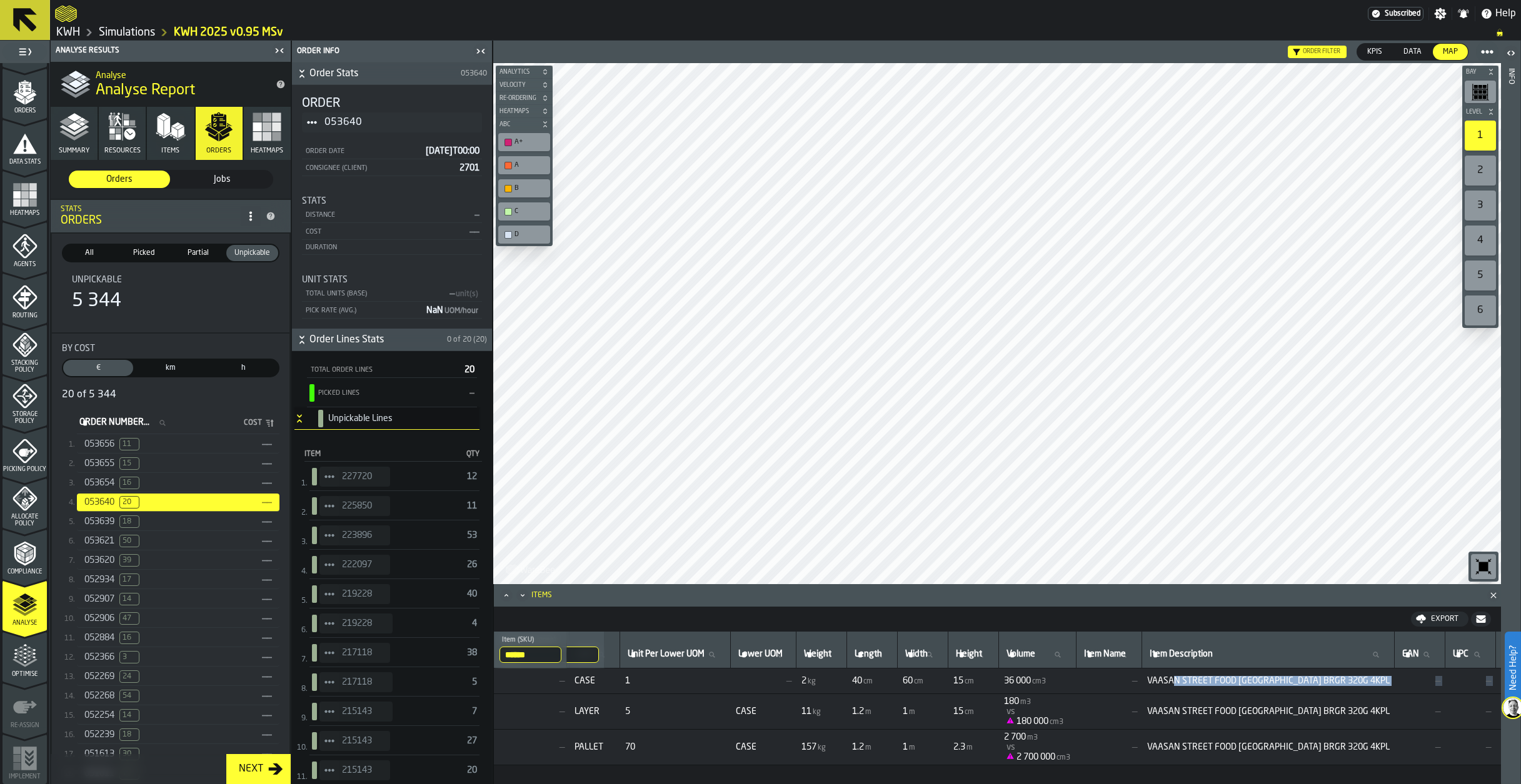
scroll to position [0, 231]
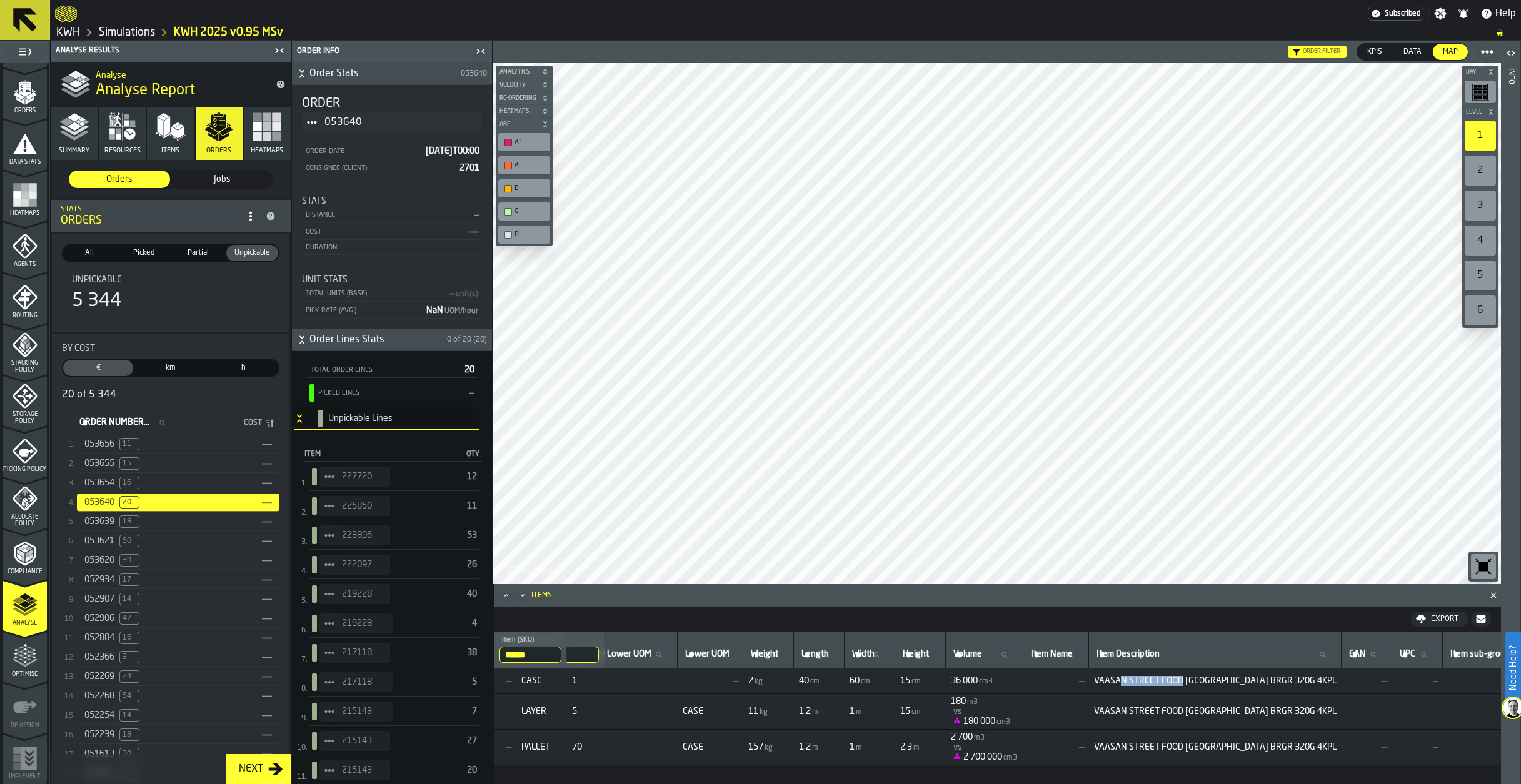
drag, startPoint x: 1392, startPoint y: 687, endPoint x: 1220, endPoint y: 682, distance: 172.1
click at [1220, 682] on td "VAASAN STREET FOOD CHILI BRGR 320G 4KPL" at bounding box center [1215, 681] width 252 height 26
click at [329, 477] on circle "StatList-item-227720" at bounding box center [330, 477] width 4 height 4
click at [351, 503] on li "Show Assignment" at bounding box center [364, 498] width 90 height 23
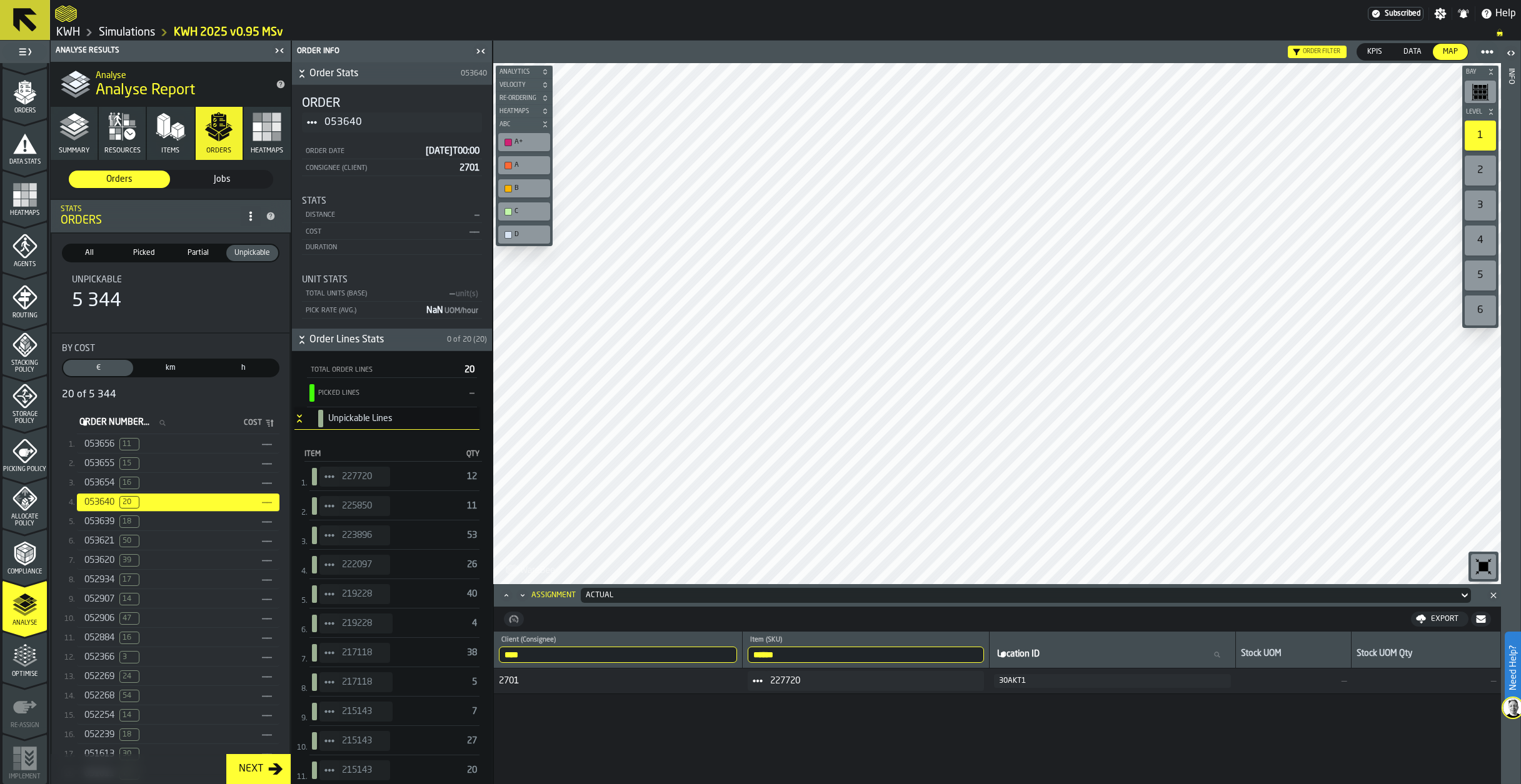
click at [328, 509] on icon "StatList-item-225850" at bounding box center [330, 506] width 10 height 10
click at [332, 711] on icon "StatList-item-215143" at bounding box center [330, 711] width 10 height 10
click at [347, 736] on div "Show Assignment" at bounding box center [364, 733] width 75 height 9
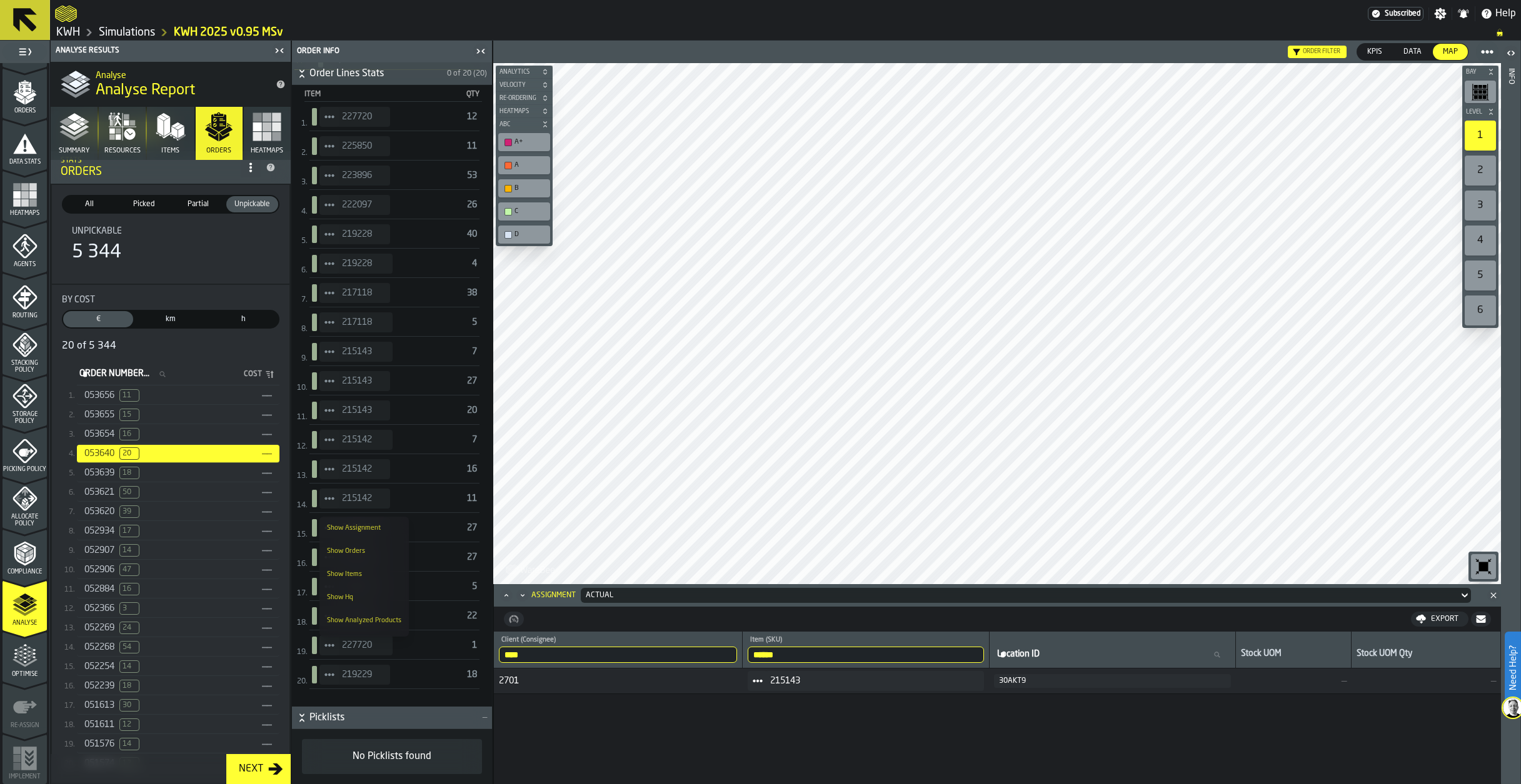
scroll to position [95, 0]
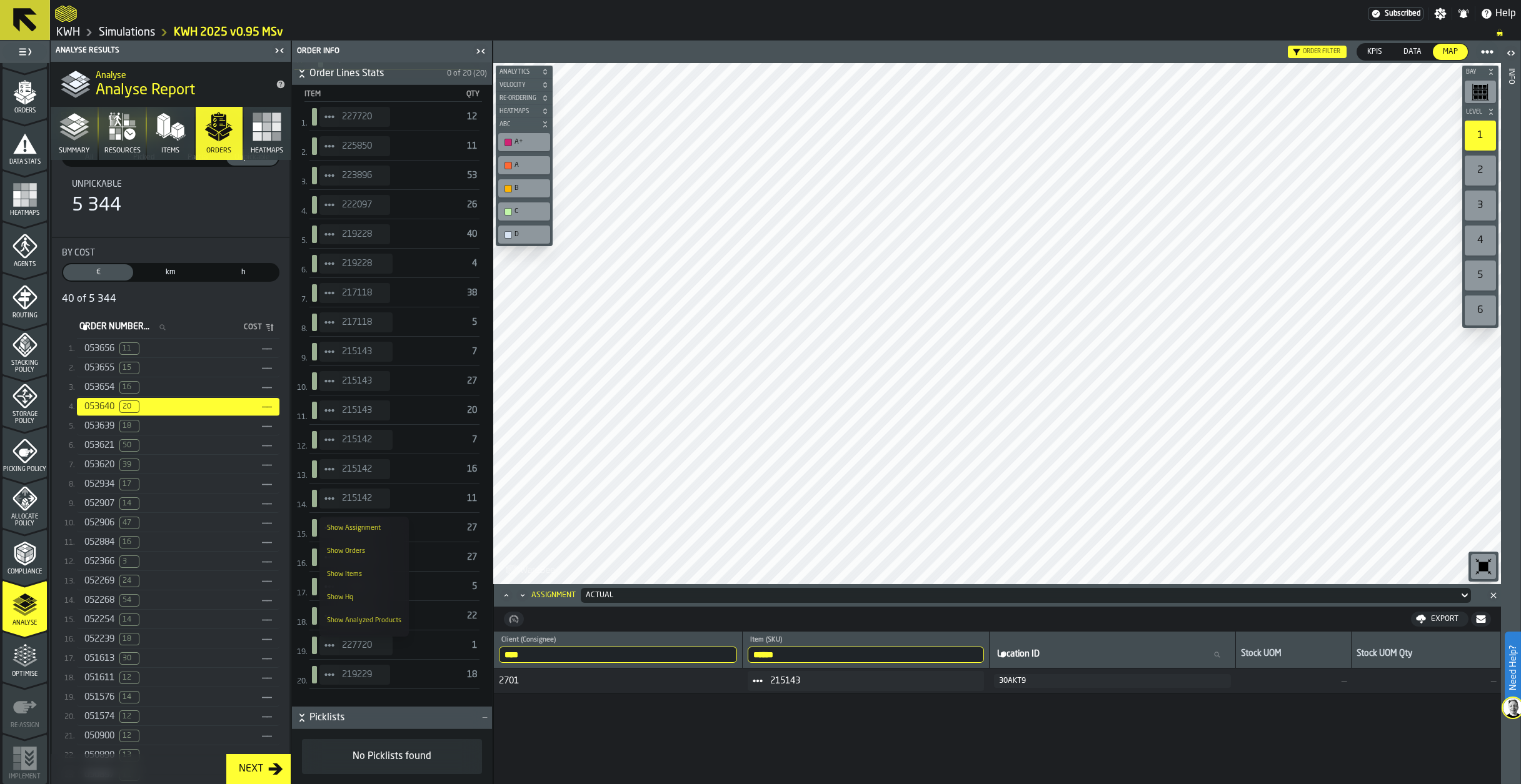
click at [115, 605] on span "052268" at bounding box center [98, 601] width 30 height 10
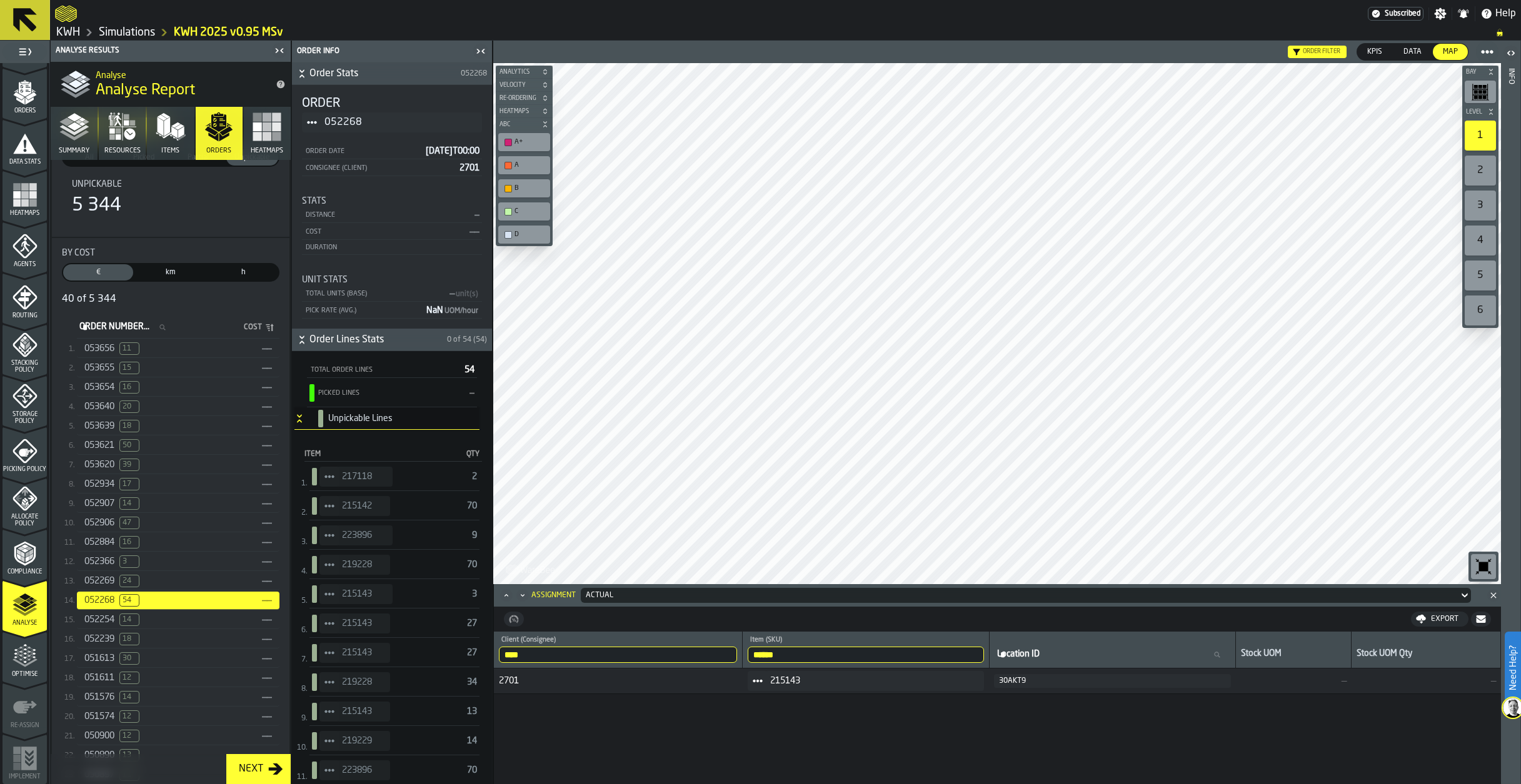
click at [333, 680] on icon "StatList-item-219228" at bounding box center [330, 682] width 10 height 10
click at [347, 750] on div "Show Items" at bounding box center [364, 751] width 75 height 9
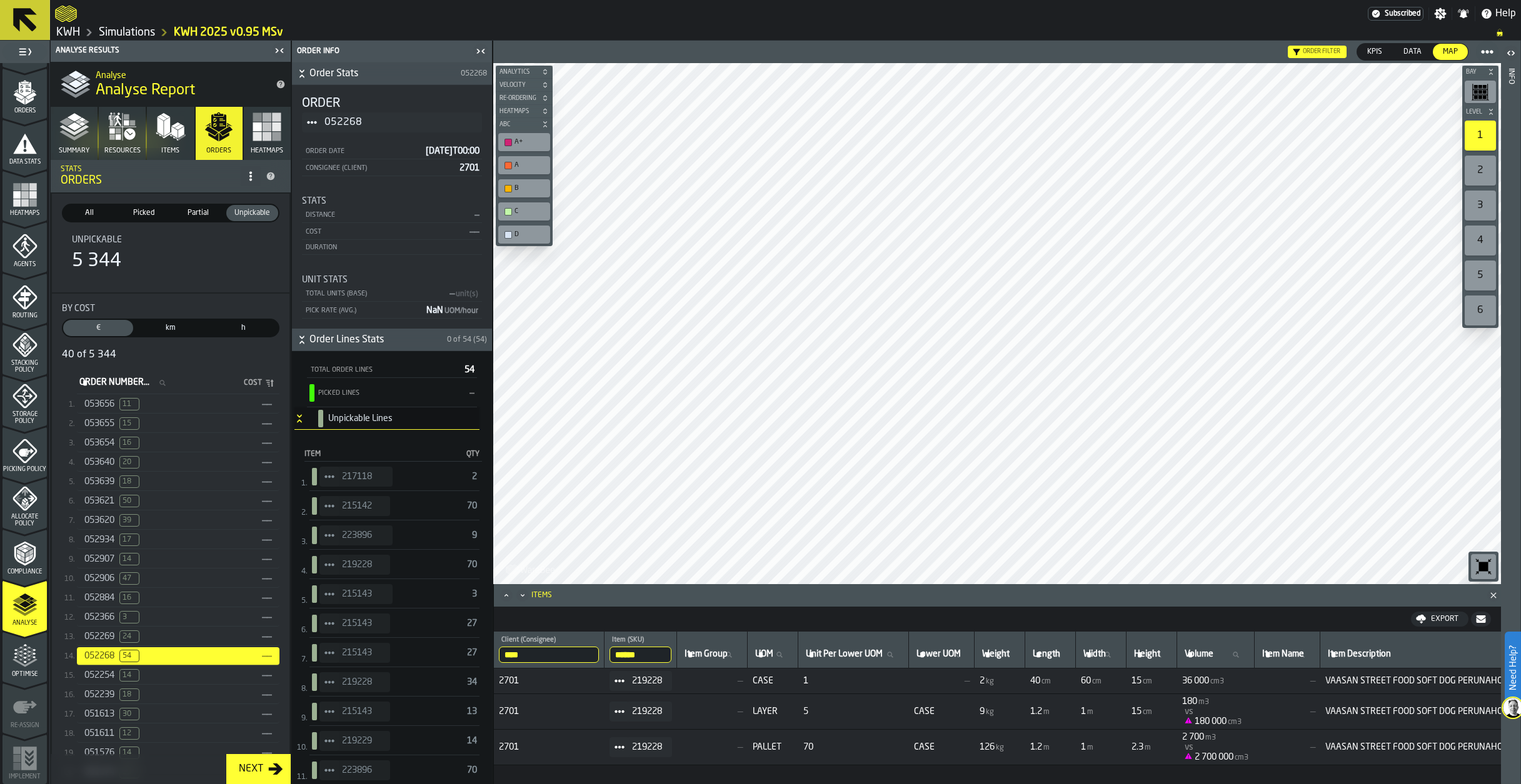
scroll to position [0, 0]
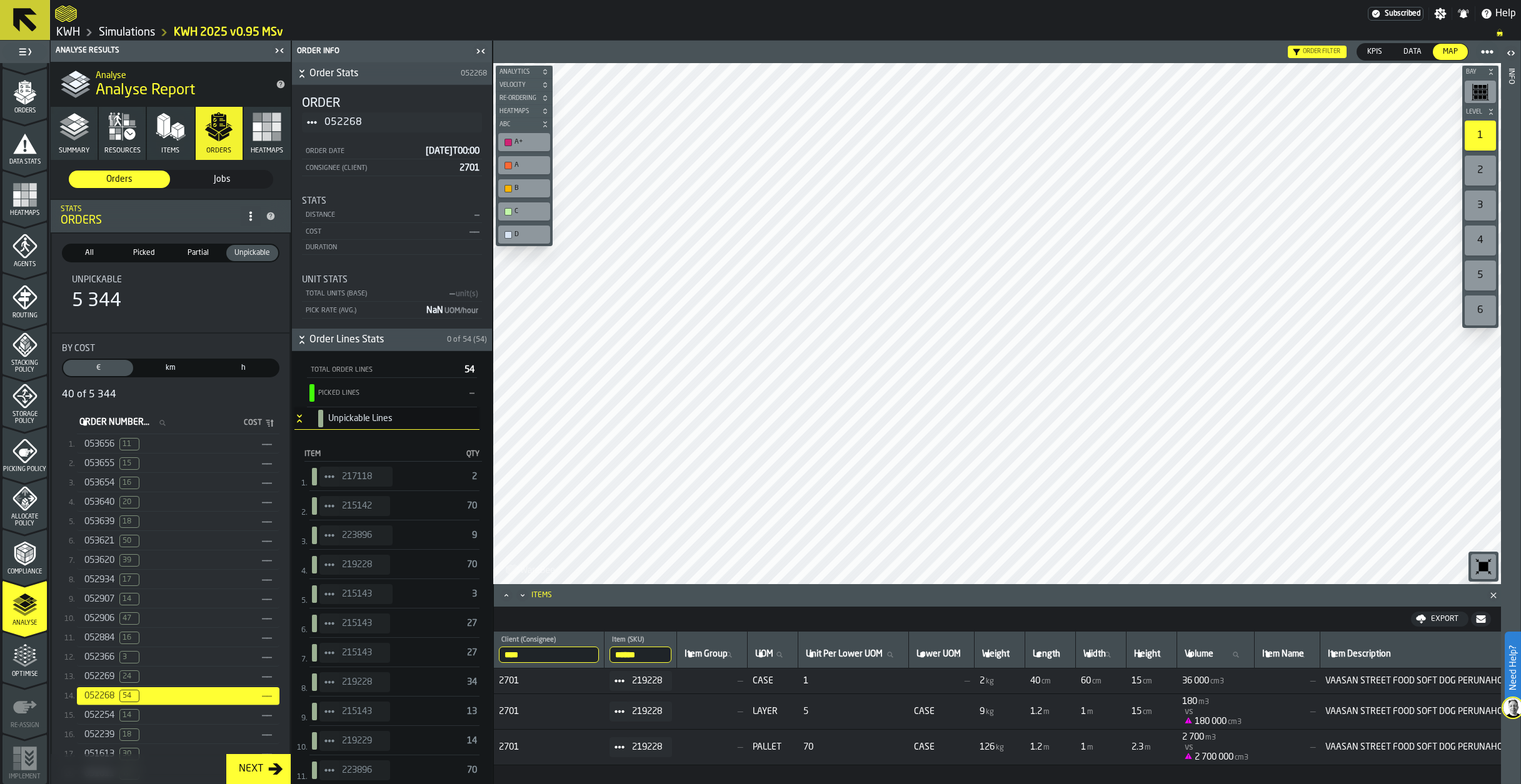
click at [86, 251] on span "All" at bounding box center [89, 253] width 47 height 11
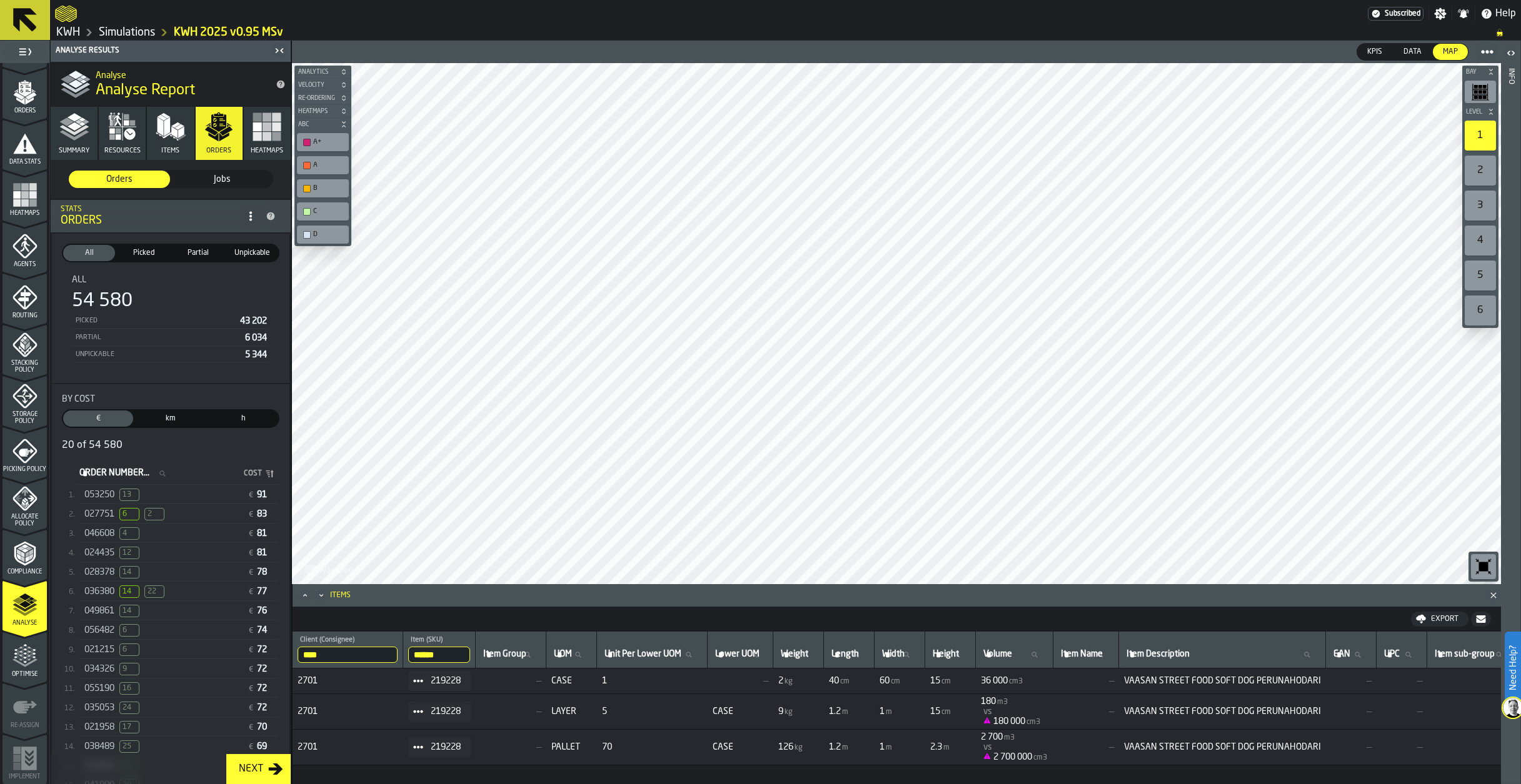
click at [111, 553] on span "024435" at bounding box center [98, 553] width 30 height 10
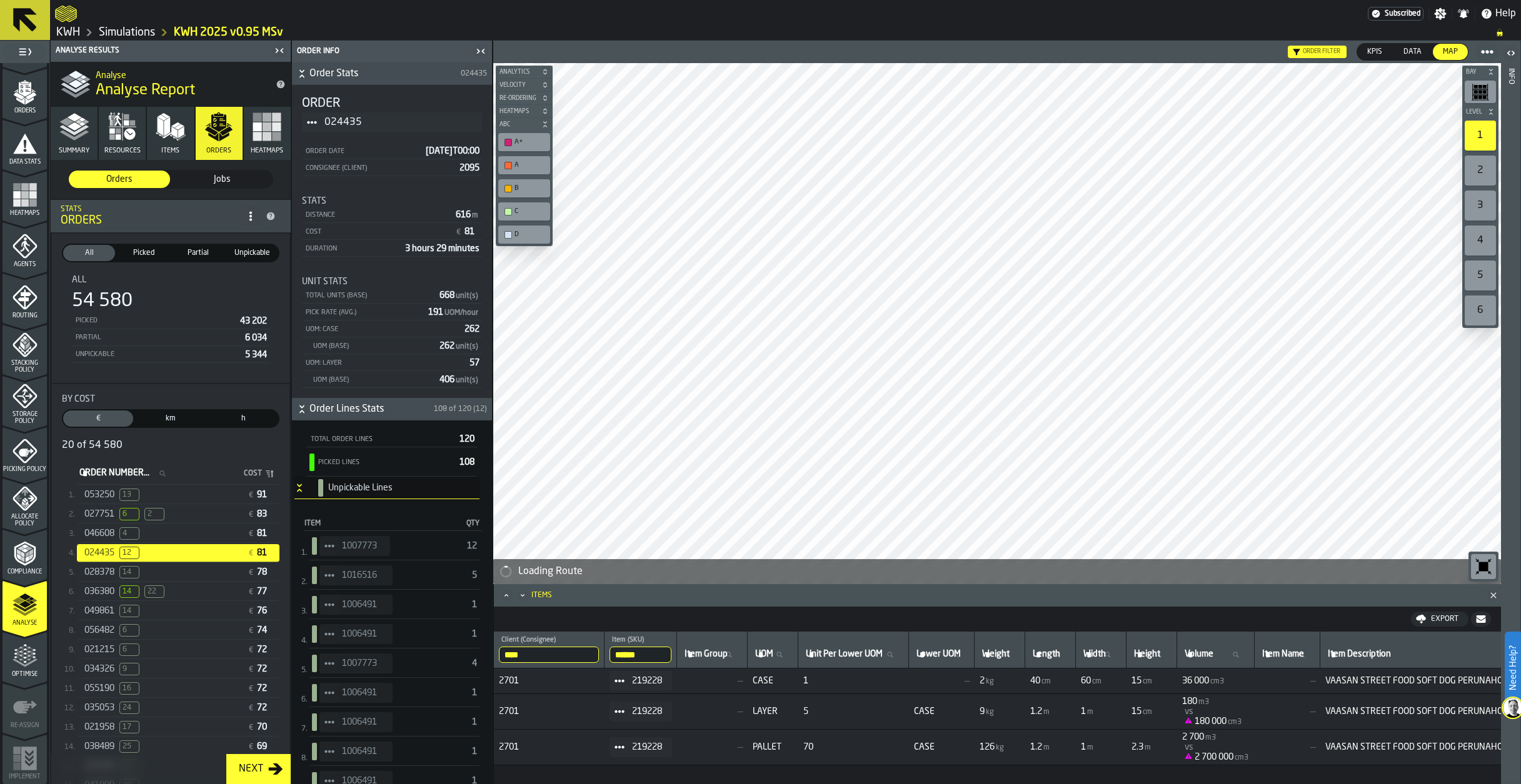
click at [327, 697] on icon "StatList-item-1006491" at bounding box center [330, 692] width 10 height 10
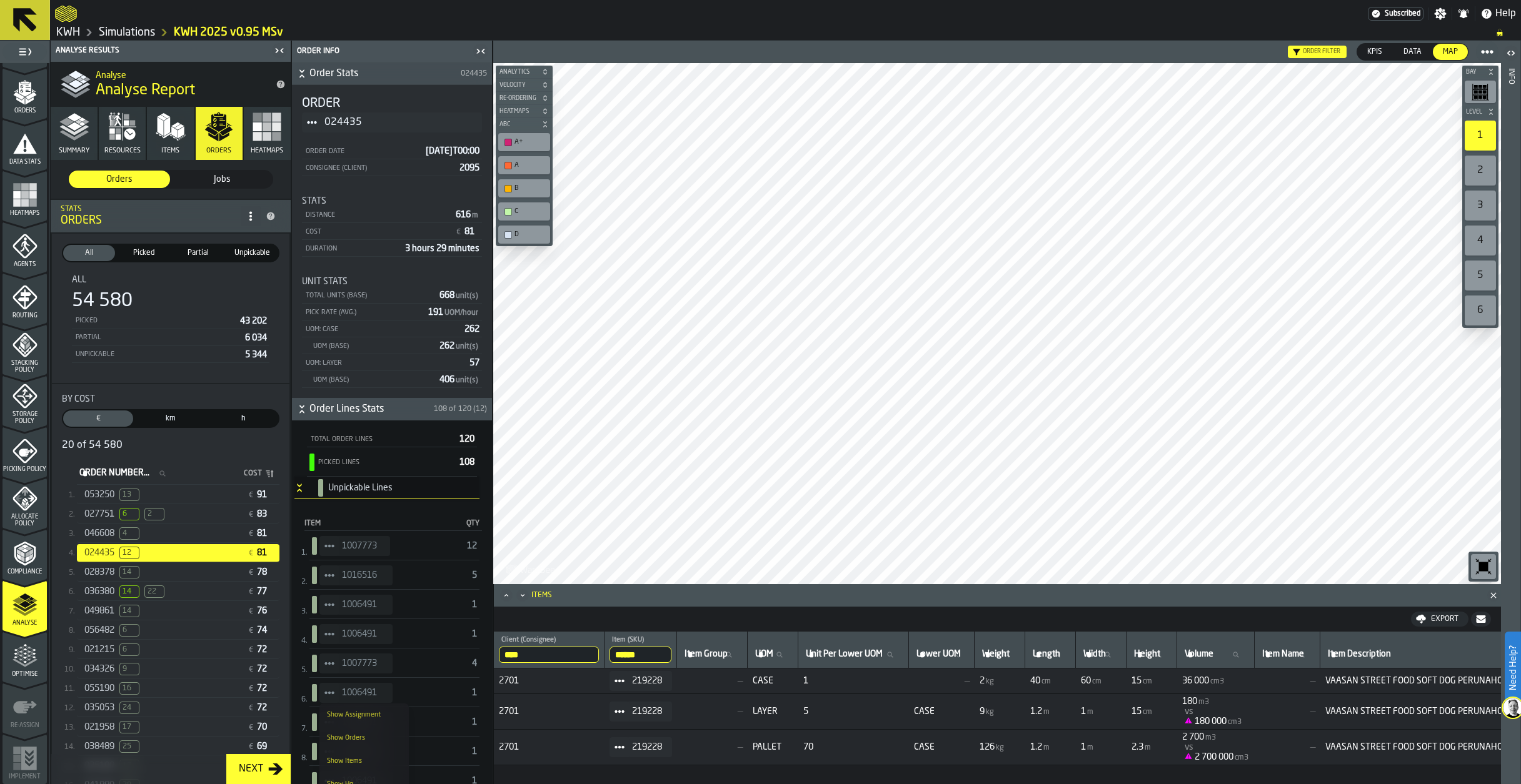
click at [359, 760] on div "Show Items" at bounding box center [364, 761] width 75 height 9
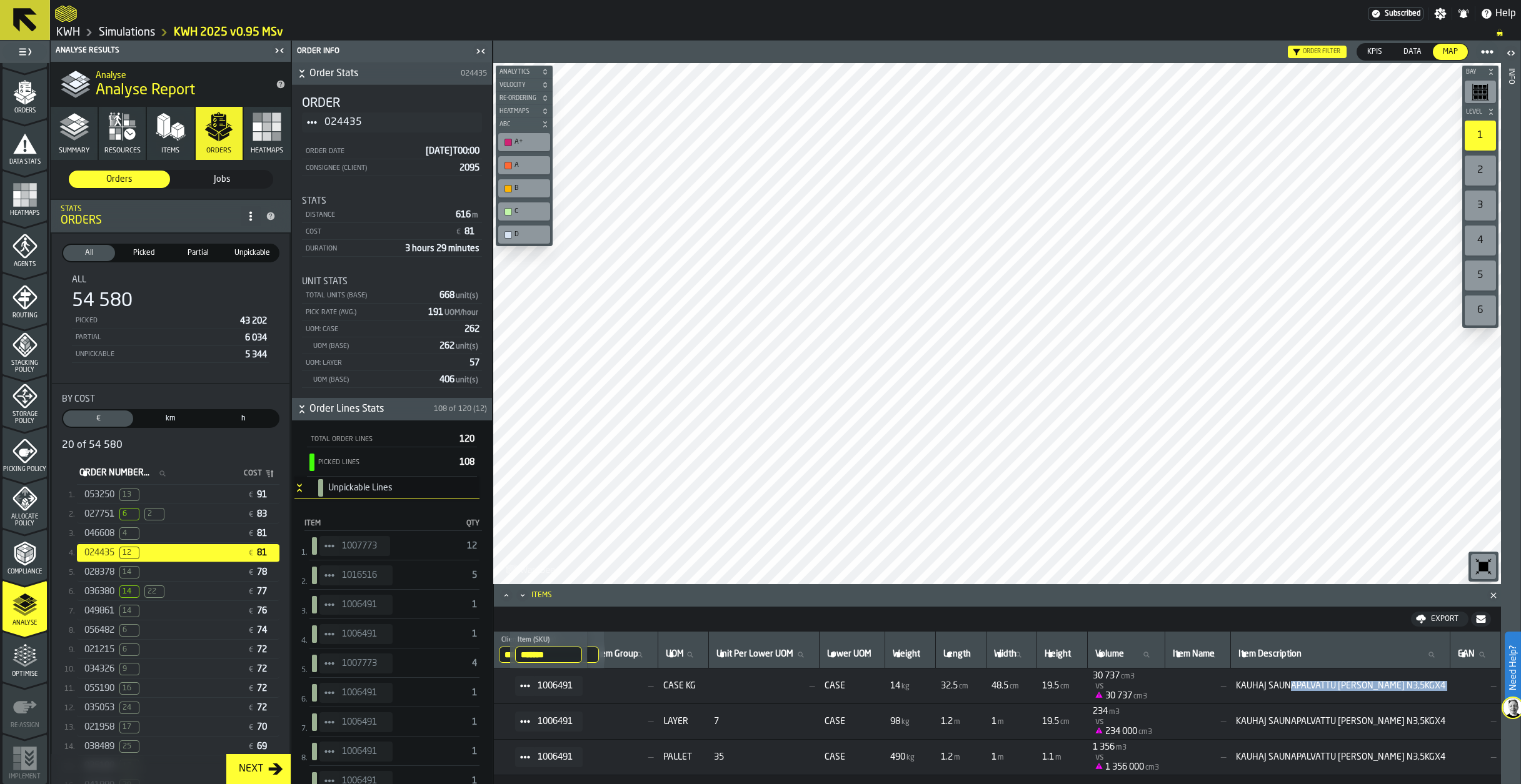
scroll to position [0, 191]
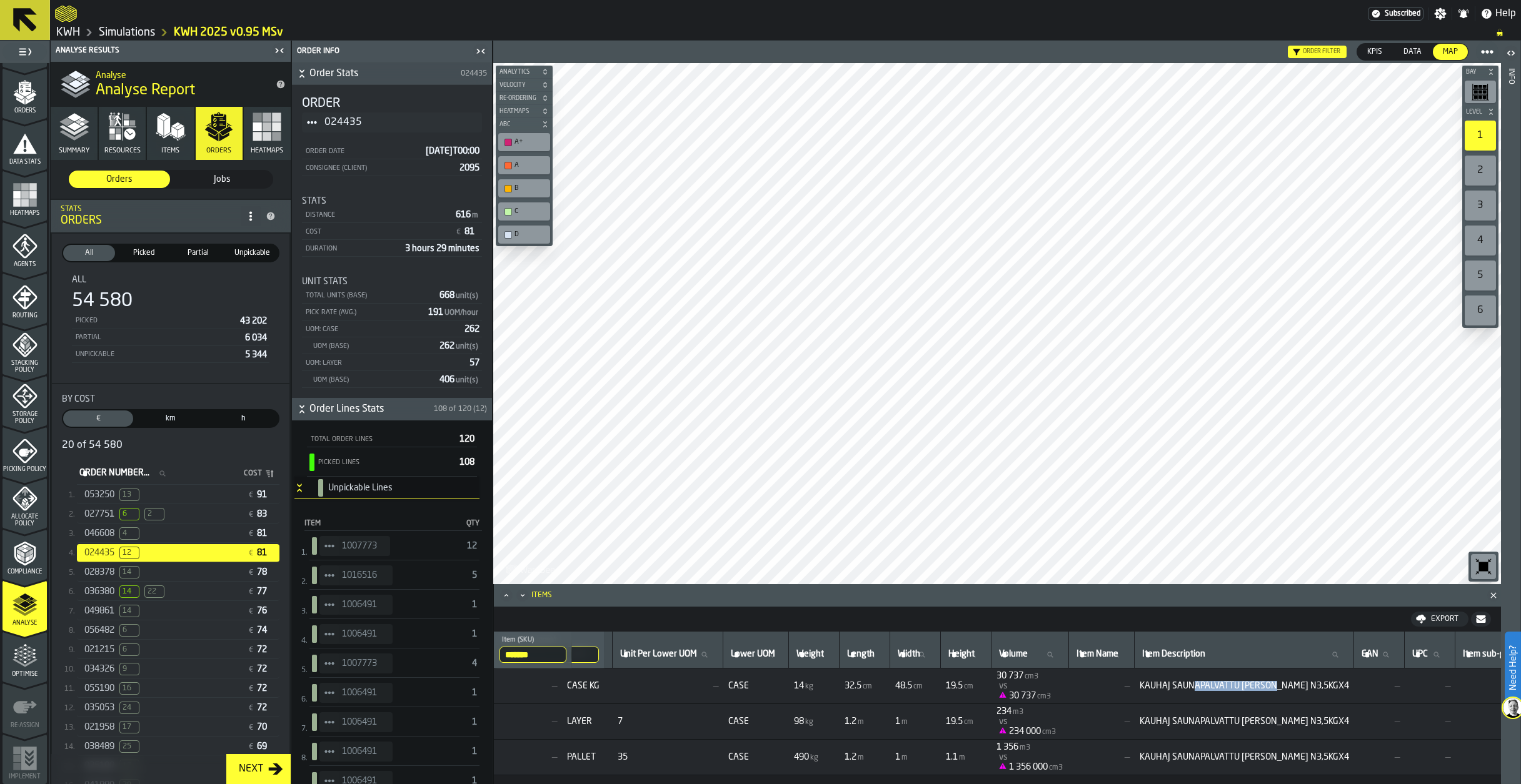
drag, startPoint x: 1424, startPoint y: 688, endPoint x: 1312, endPoint y: 687, distance: 112.0
click at [1312, 687] on span "KAUHAJ SAUNAPALVATTU KASLER N3,5KGX4" at bounding box center [1244, 686] width 209 height 10
click at [1513, 705] on img at bounding box center [1512, 708] width 20 height 20
click at [1493, 752] on icon at bounding box center [1492, 755] width 15 height 15
click at [10, 447] on div "Picking Policy" at bounding box center [25, 456] width 44 height 34
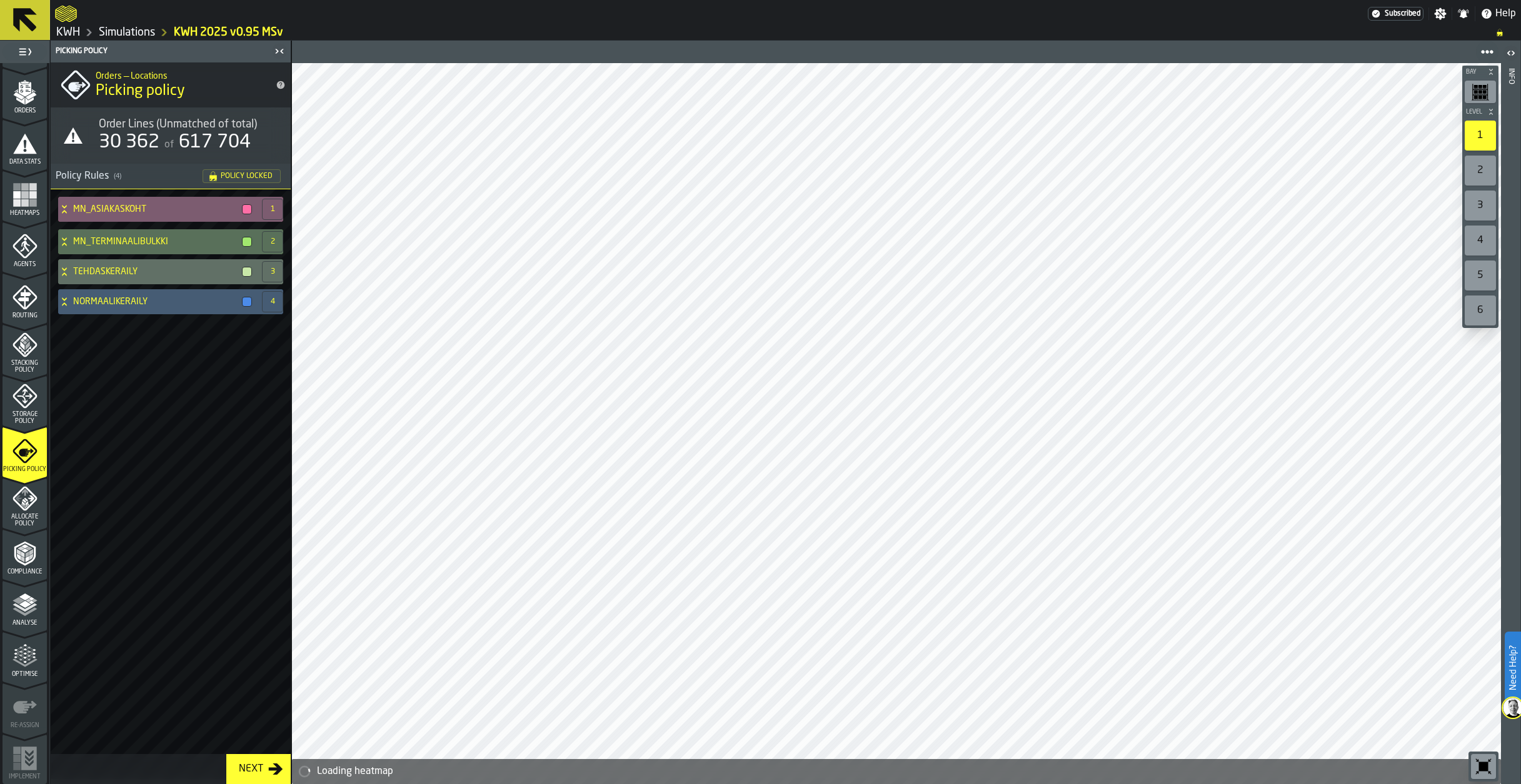
click at [64, 207] on icon at bounding box center [64, 206] width 5 height 3
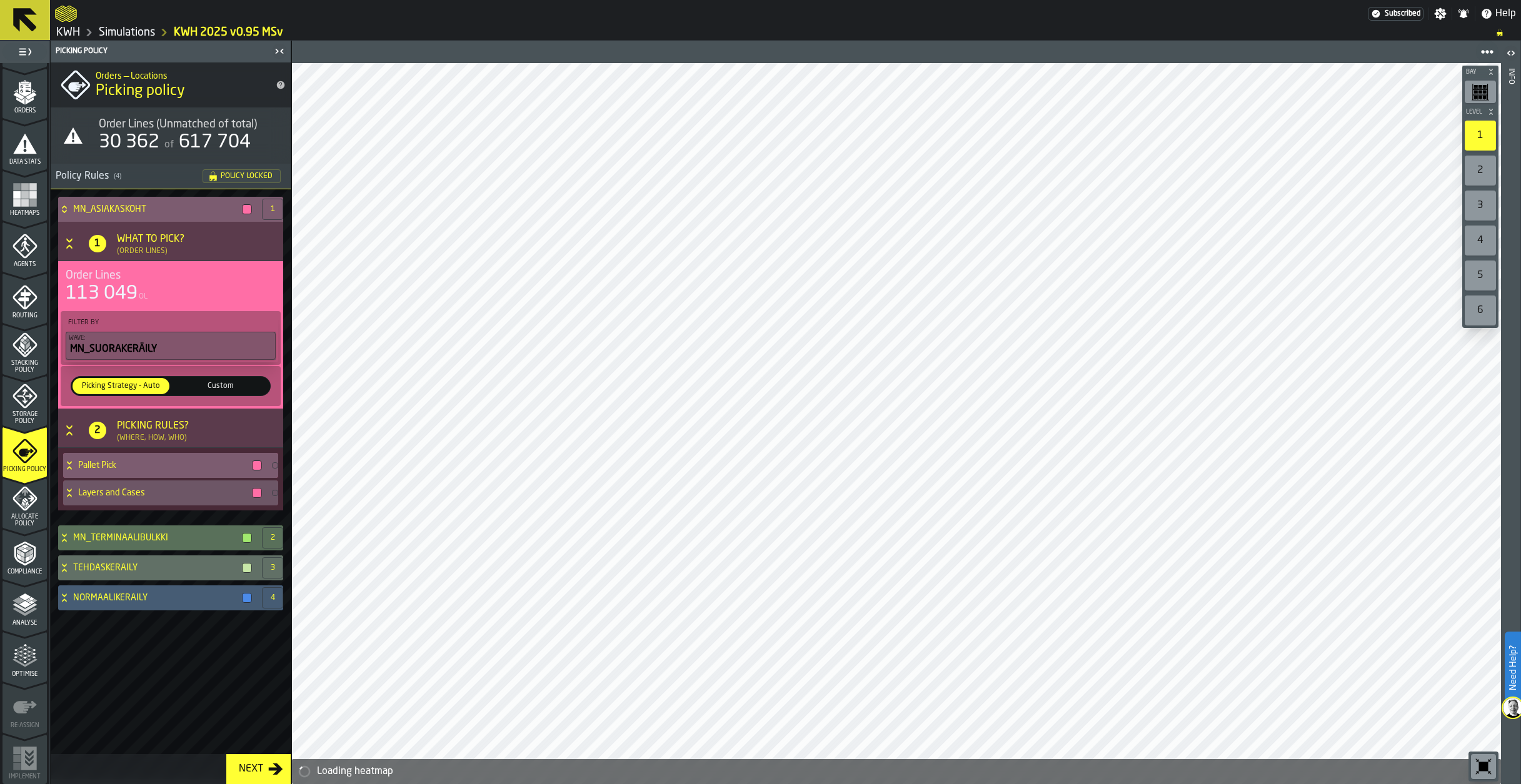
click at [70, 467] on icon at bounding box center [69, 465] width 12 height 10
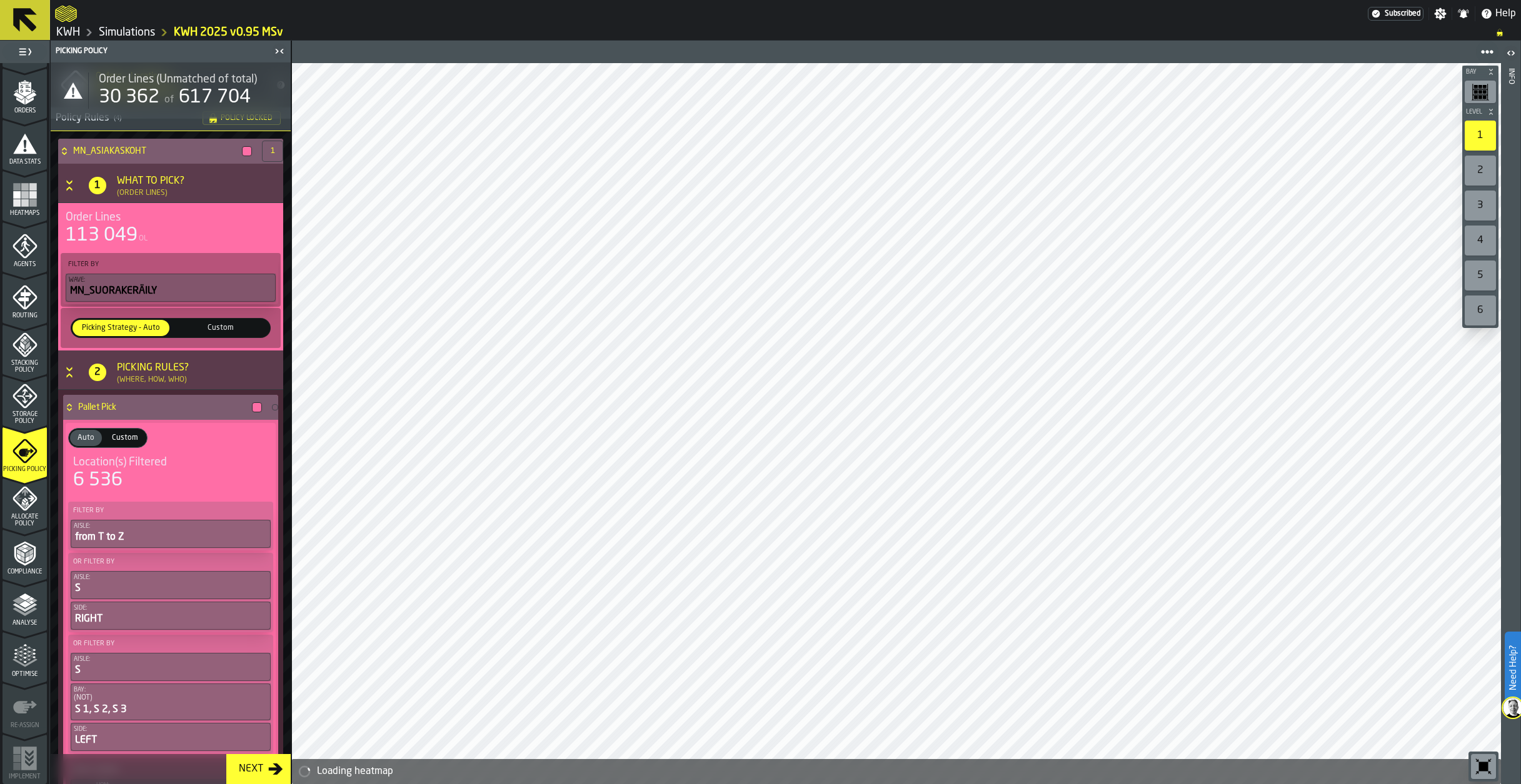
scroll to position [187, 0]
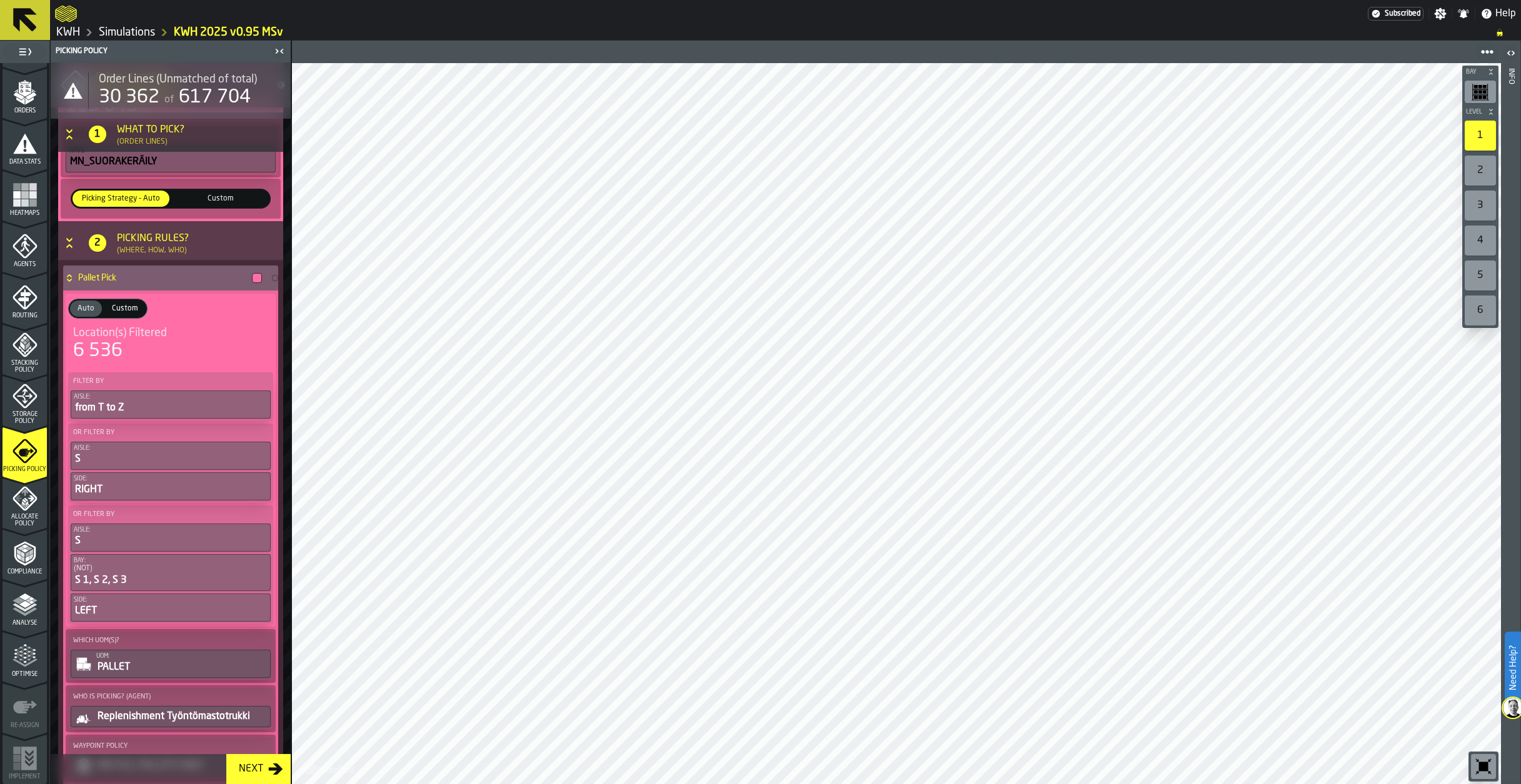
click at [71, 277] on icon at bounding box center [69, 278] width 12 height 10
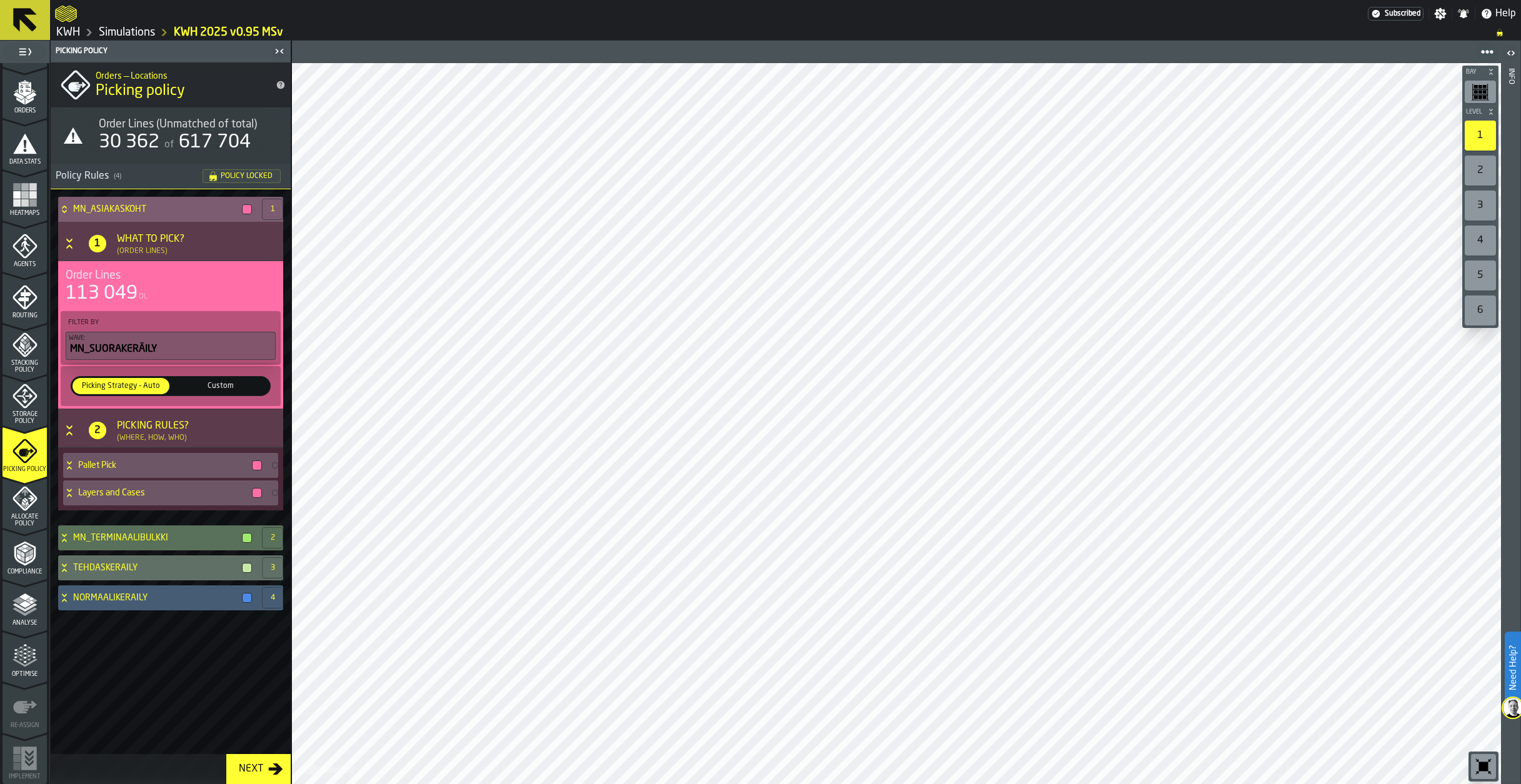
scroll to position [0, 0]
click at [70, 497] on icon at bounding box center [69, 495] width 5 height 3
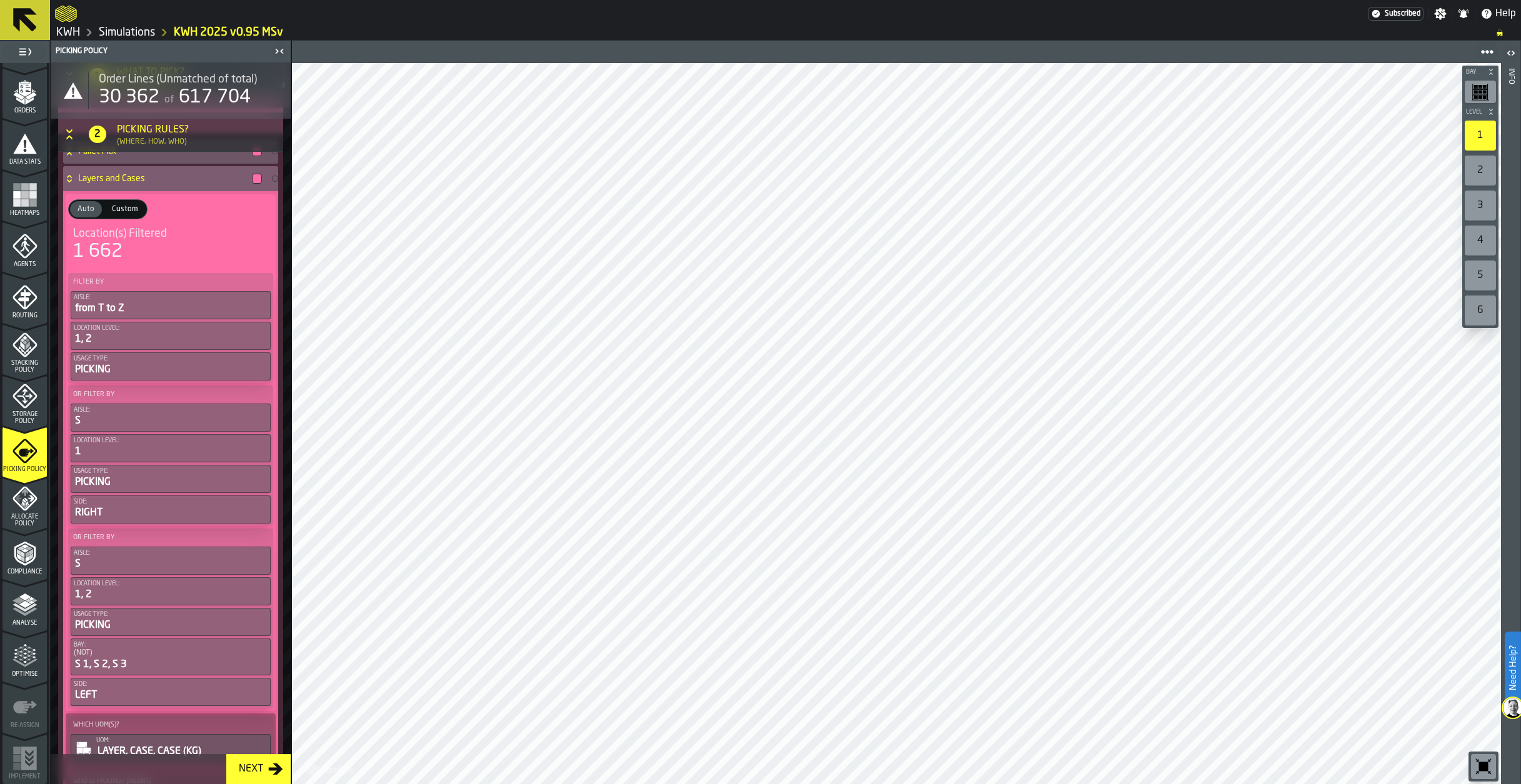
scroll to position [312, 0]
click at [127, 209] on span "Custom" at bounding box center [125, 211] width 36 height 11
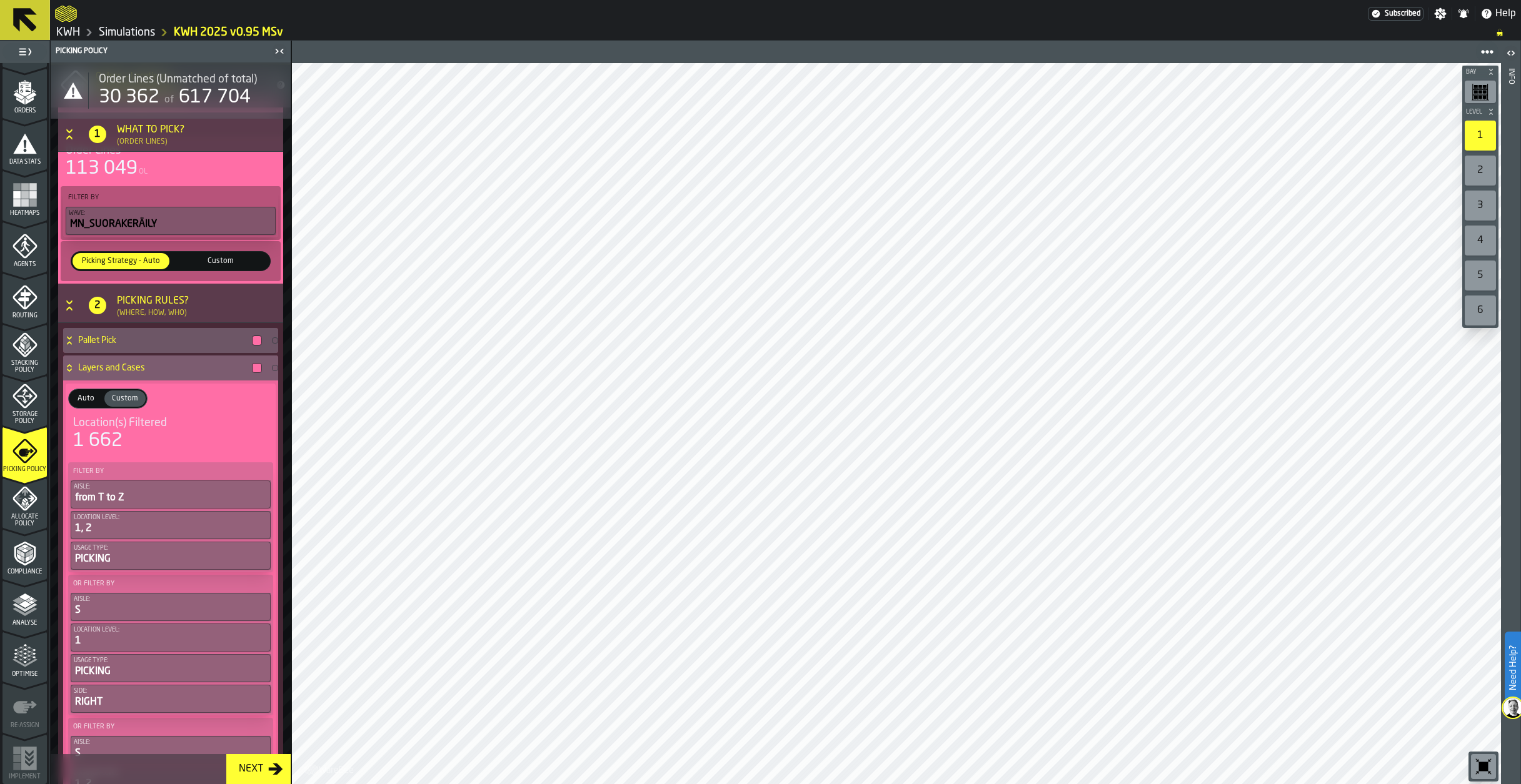
scroll to position [0, 0]
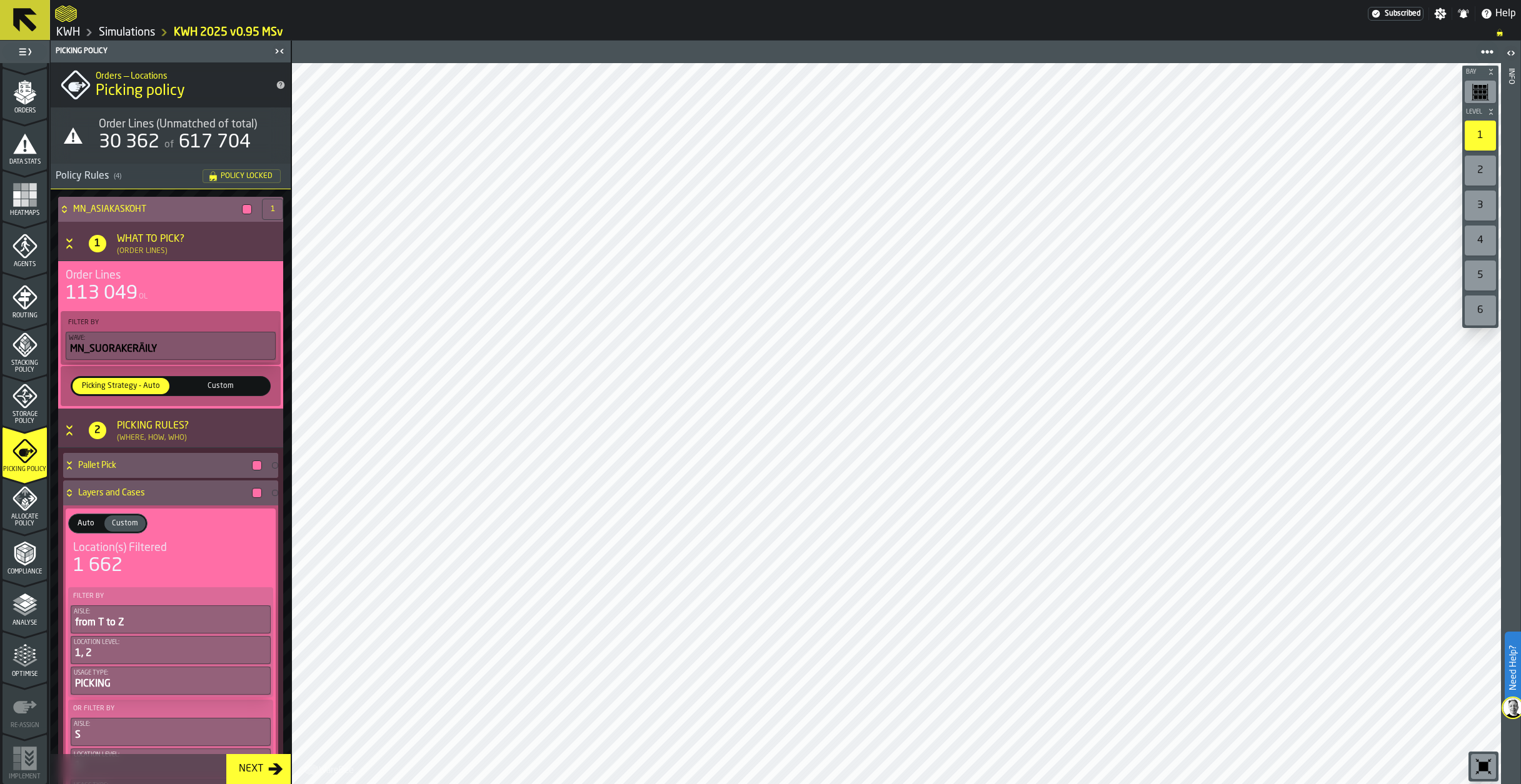
click at [223, 383] on span "Custom" at bounding box center [221, 387] width 92 height 11
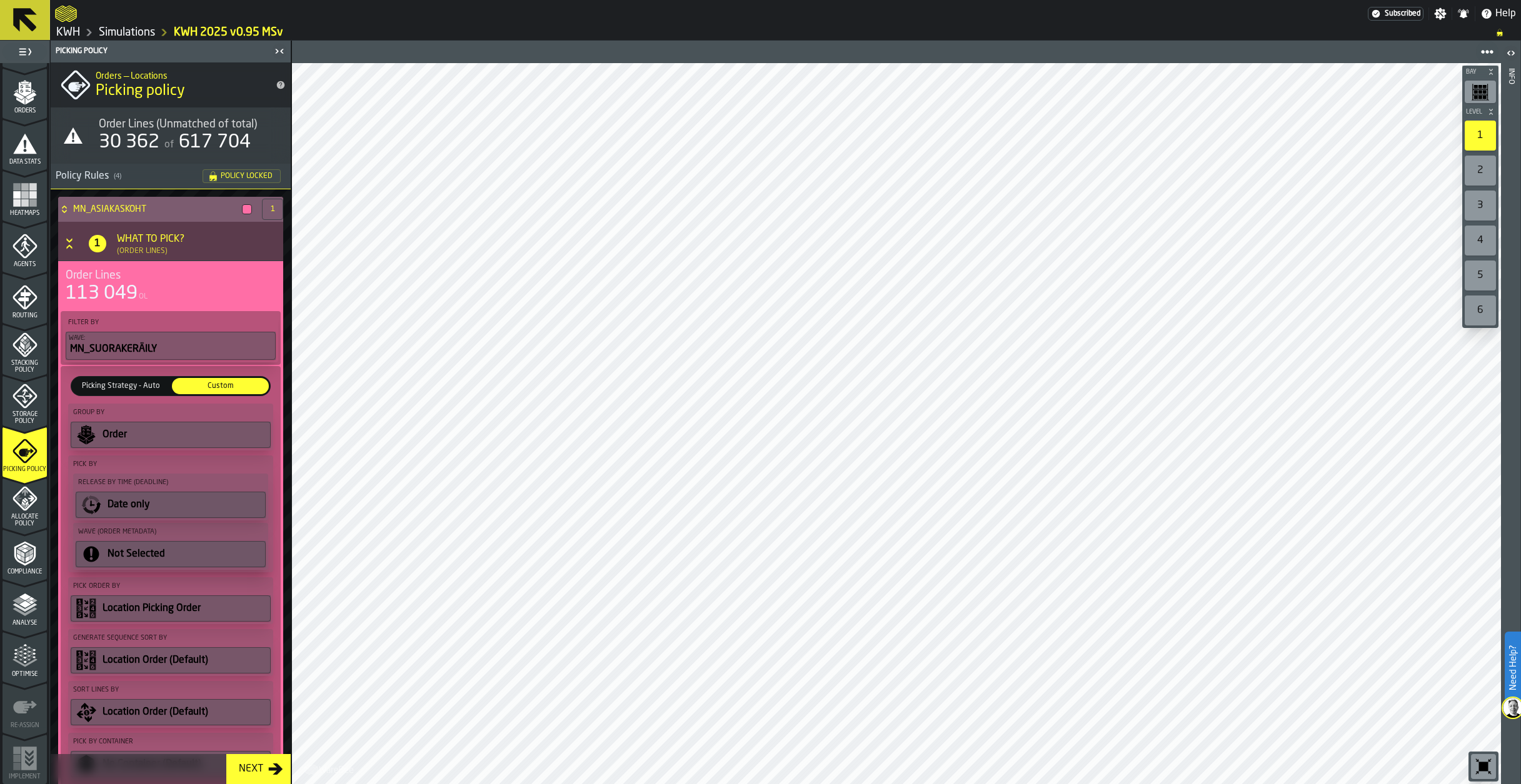
click at [90, 381] on div "Picking Strategy - Auto" at bounding box center [120, 386] width 96 height 16
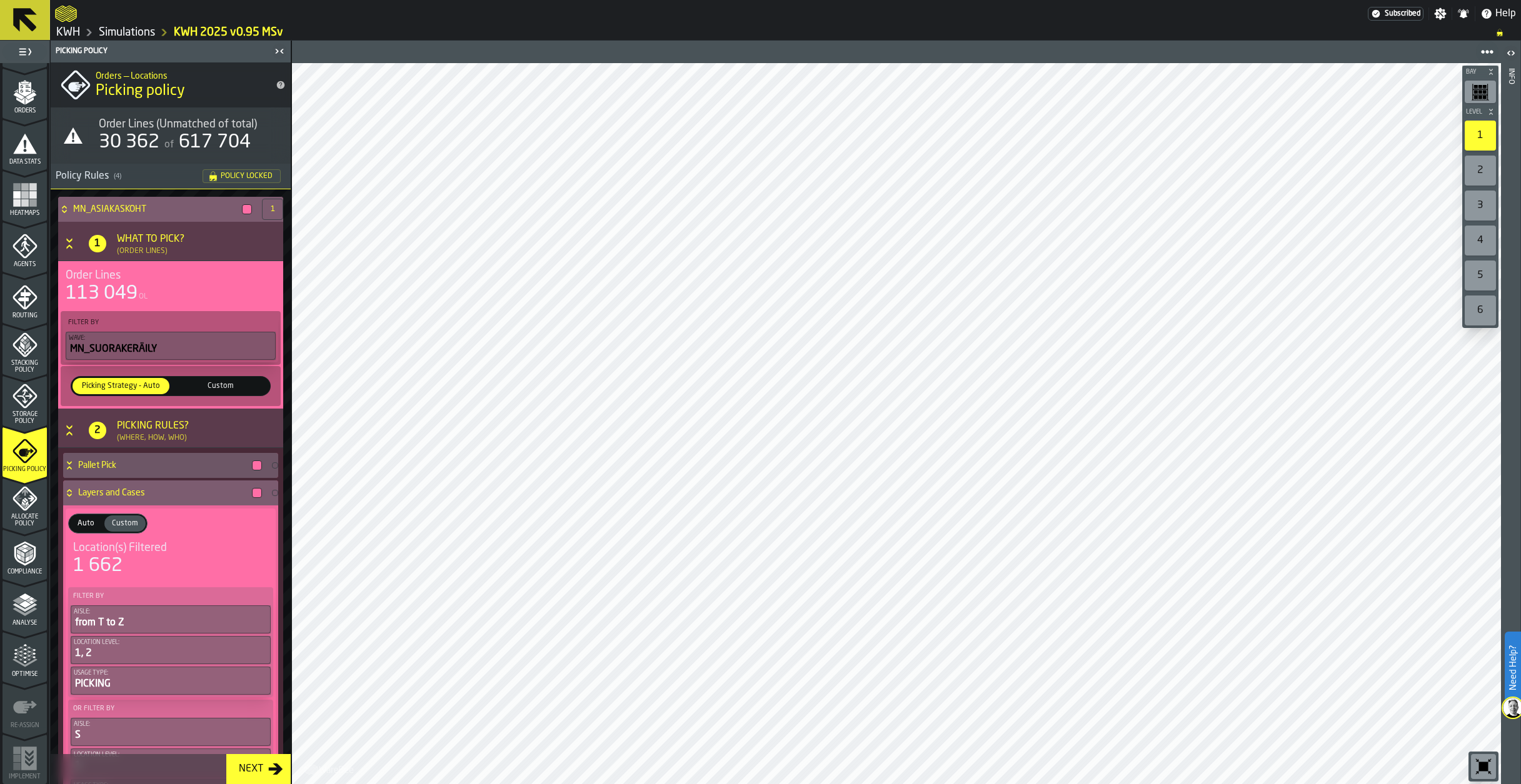
click at [73, 493] on icon at bounding box center [69, 493] width 12 height 10
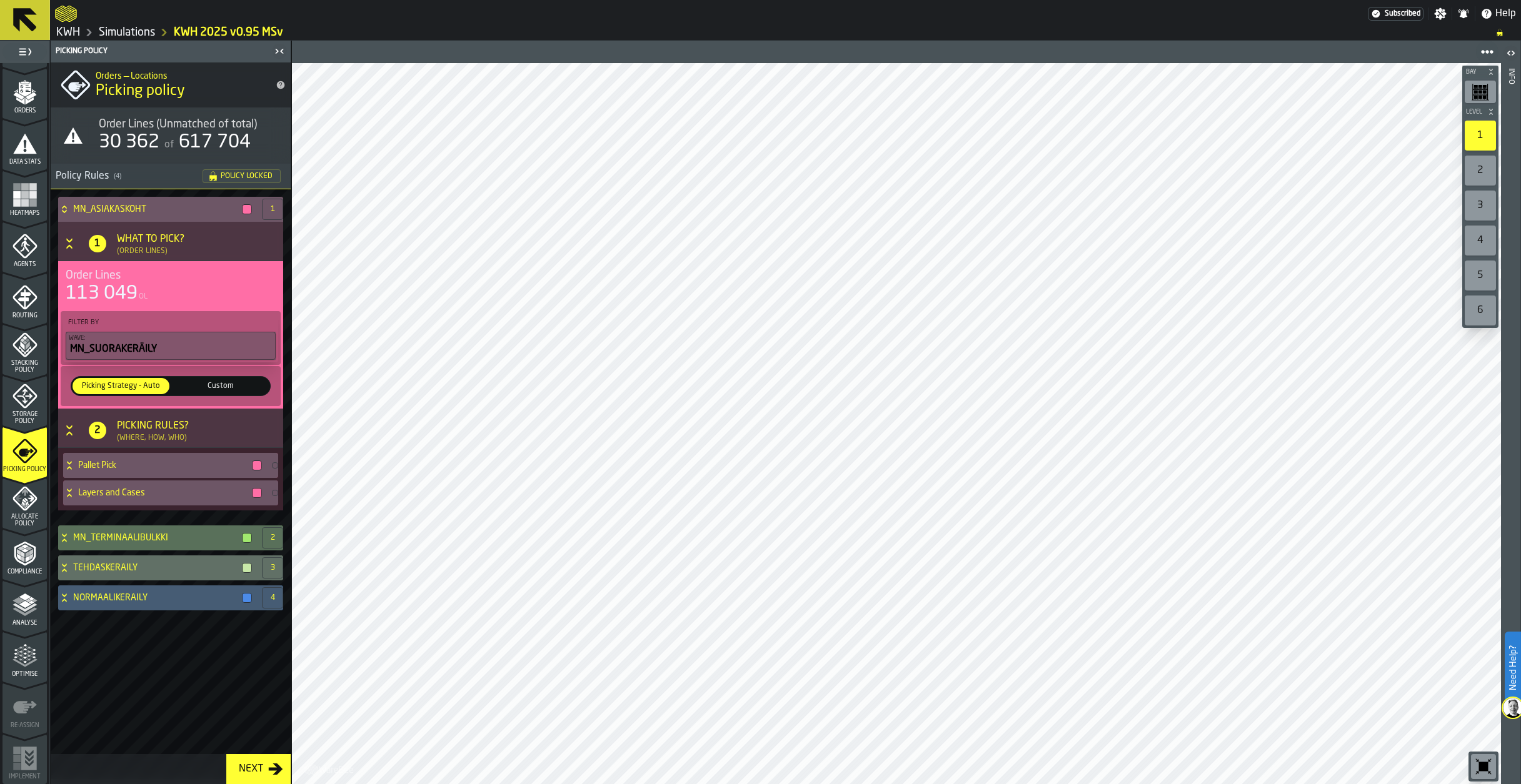
click at [28, 514] on span "Allocate Policy" at bounding box center [25, 520] width 44 height 13
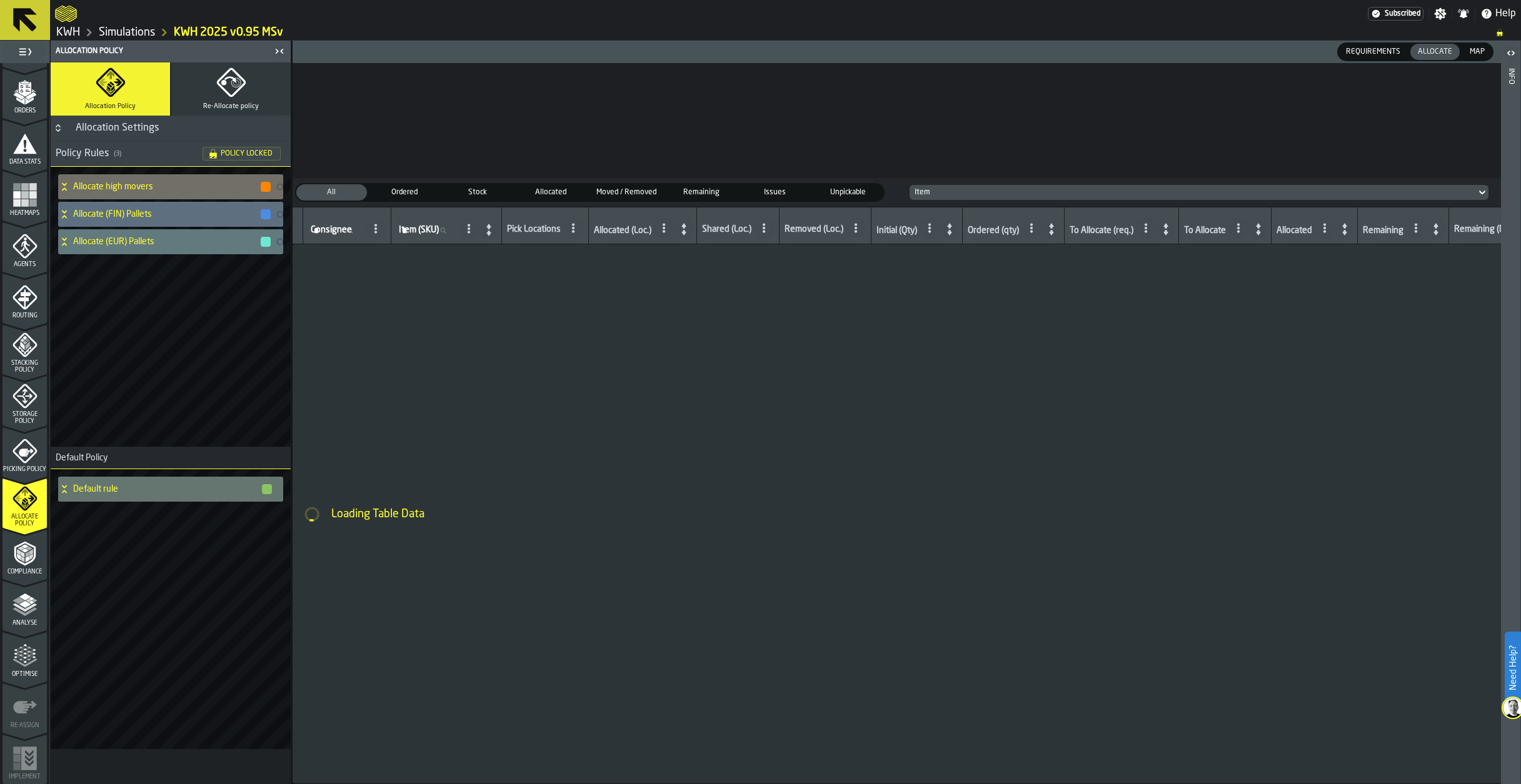
click at [32, 562] on icon "menu Compliance" at bounding box center [25, 554] width 25 height 25
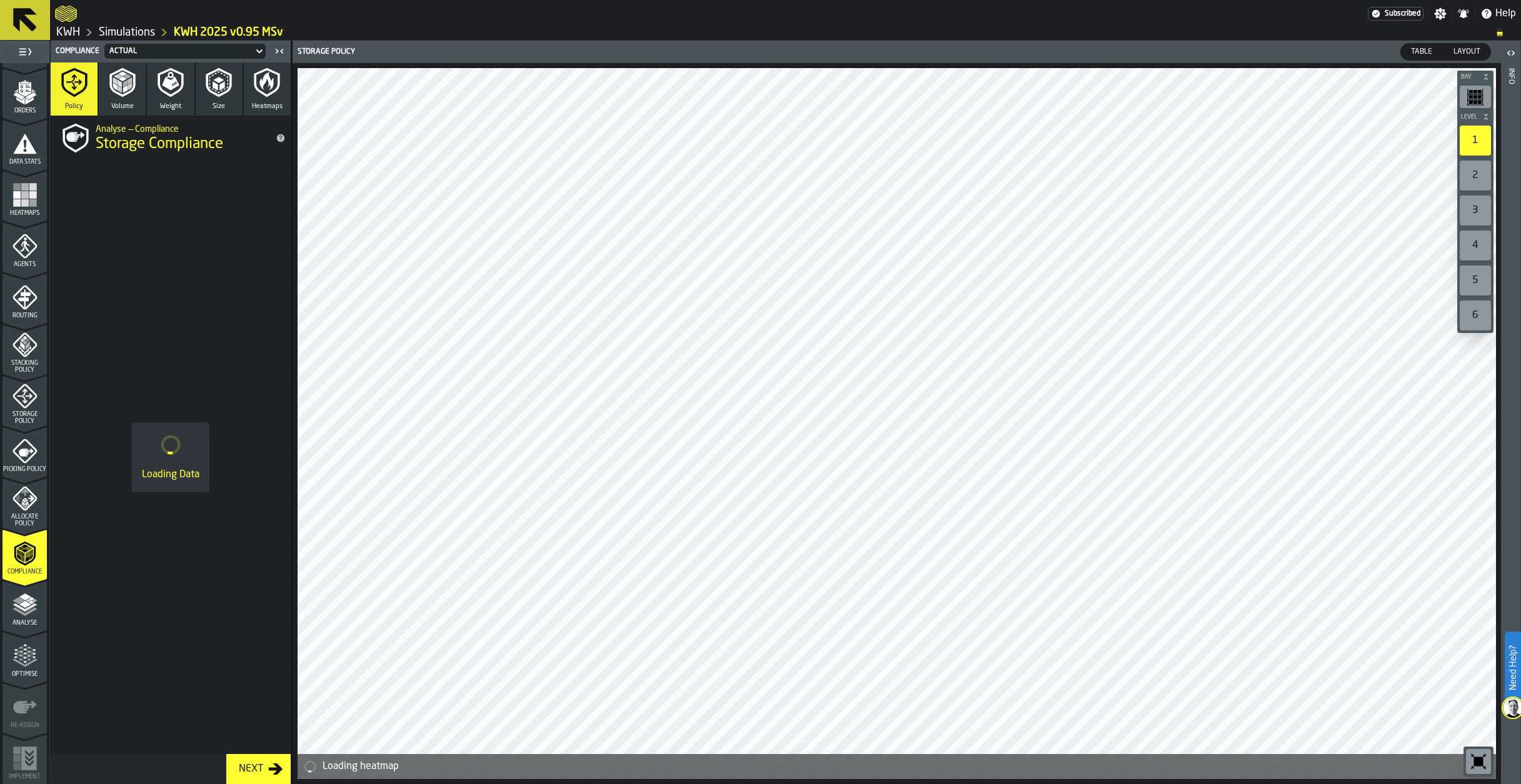
click at [32, 514] on span "Allocate Policy" at bounding box center [25, 520] width 44 height 13
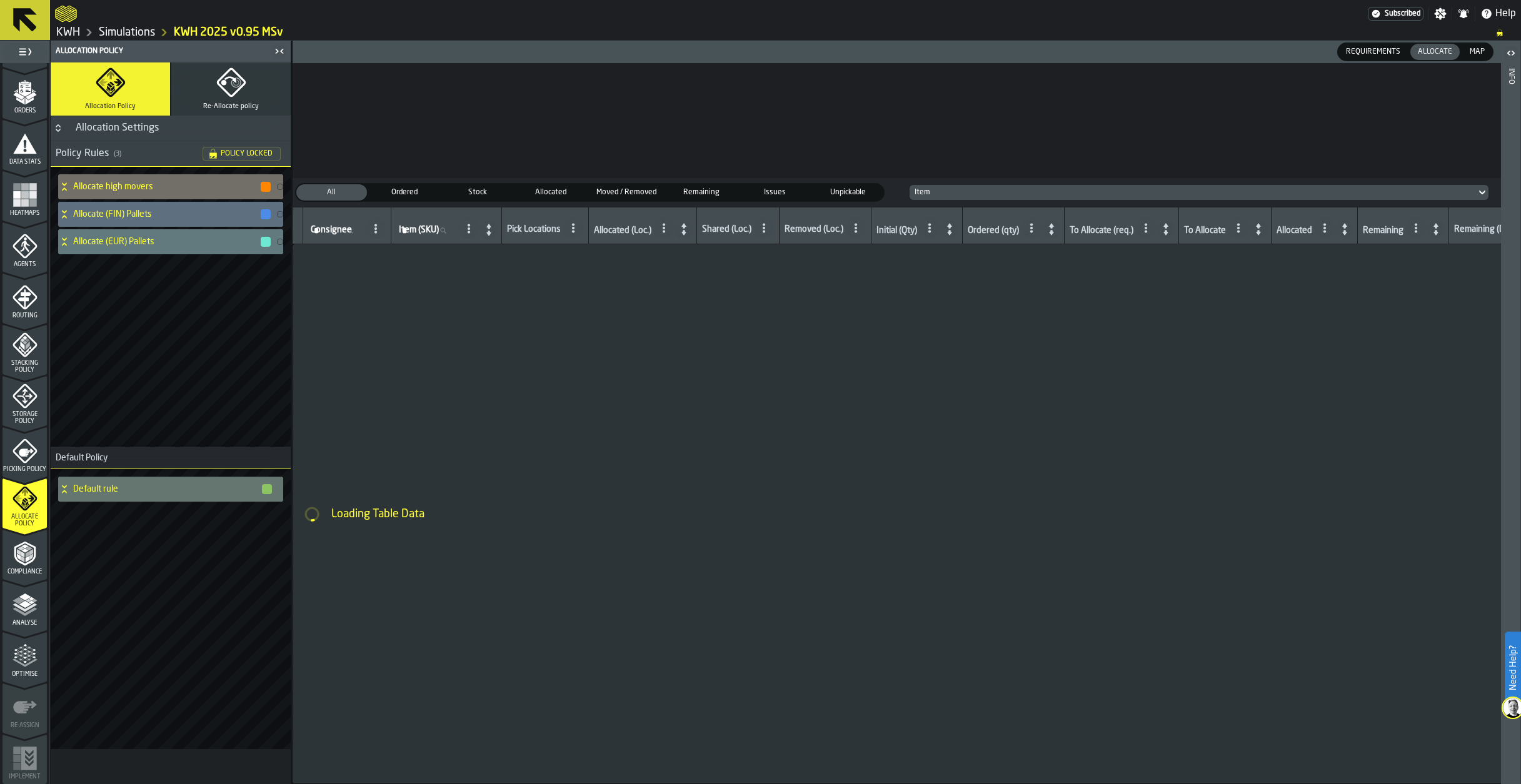
click at [15, 457] on icon "menu Picking Policy" at bounding box center [25, 451] width 25 height 25
click at [21, 393] on icon "menu Storage Policy" at bounding box center [25, 396] width 25 height 25
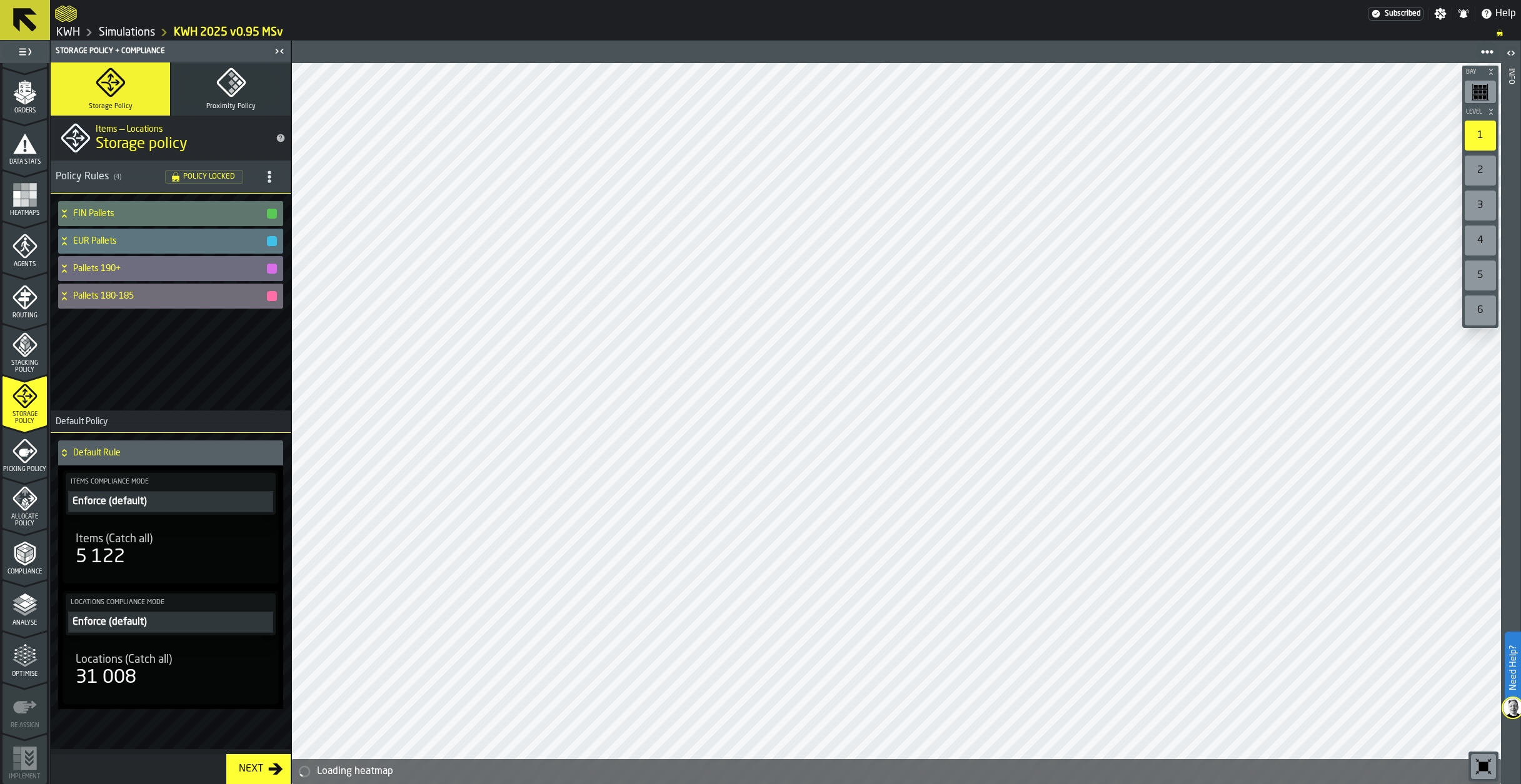
click at [16, 365] on span "Stacking Policy" at bounding box center [25, 367] width 44 height 13
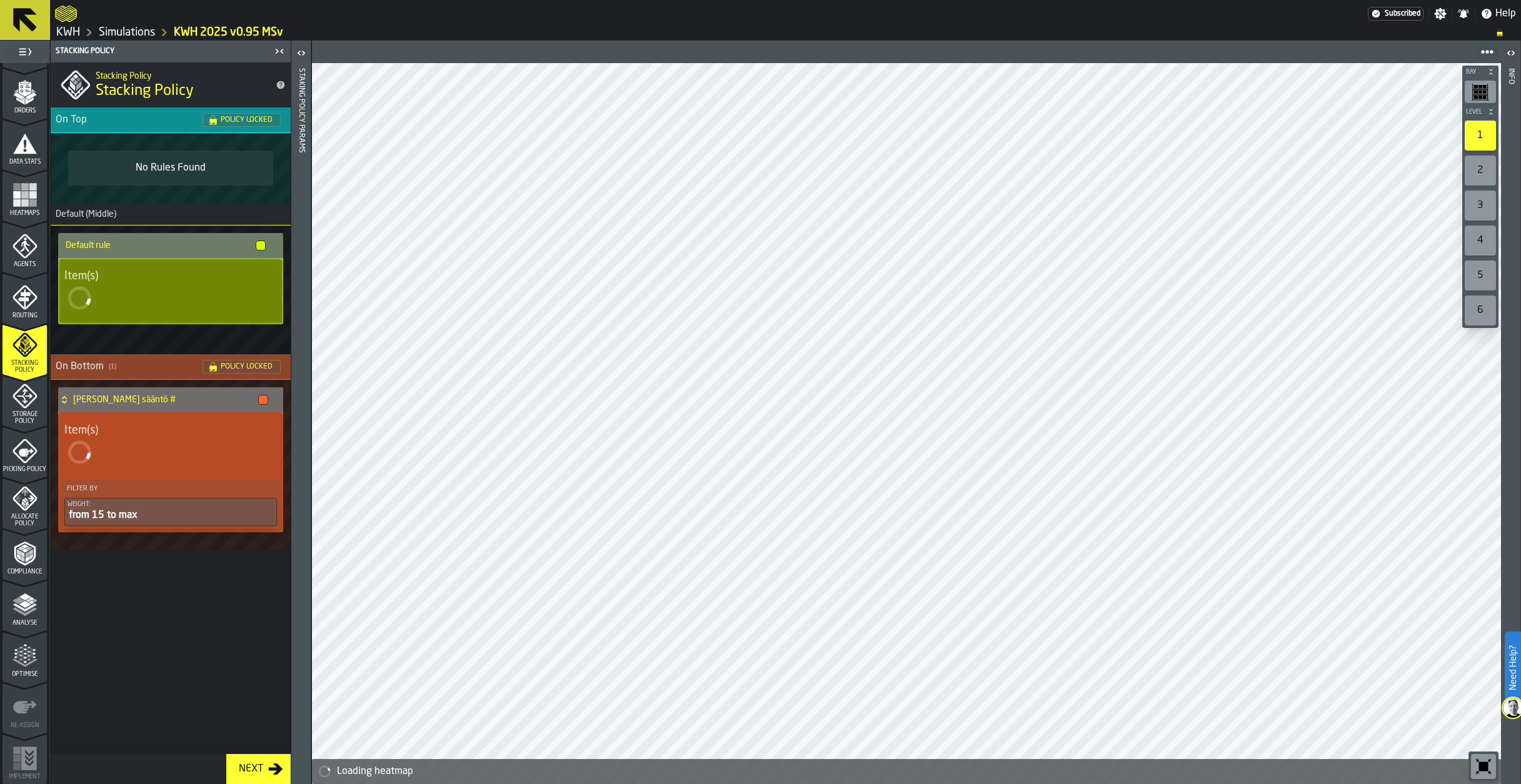
click at [16, 298] on icon "menu Routing" at bounding box center [25, 297] width 25 height 25
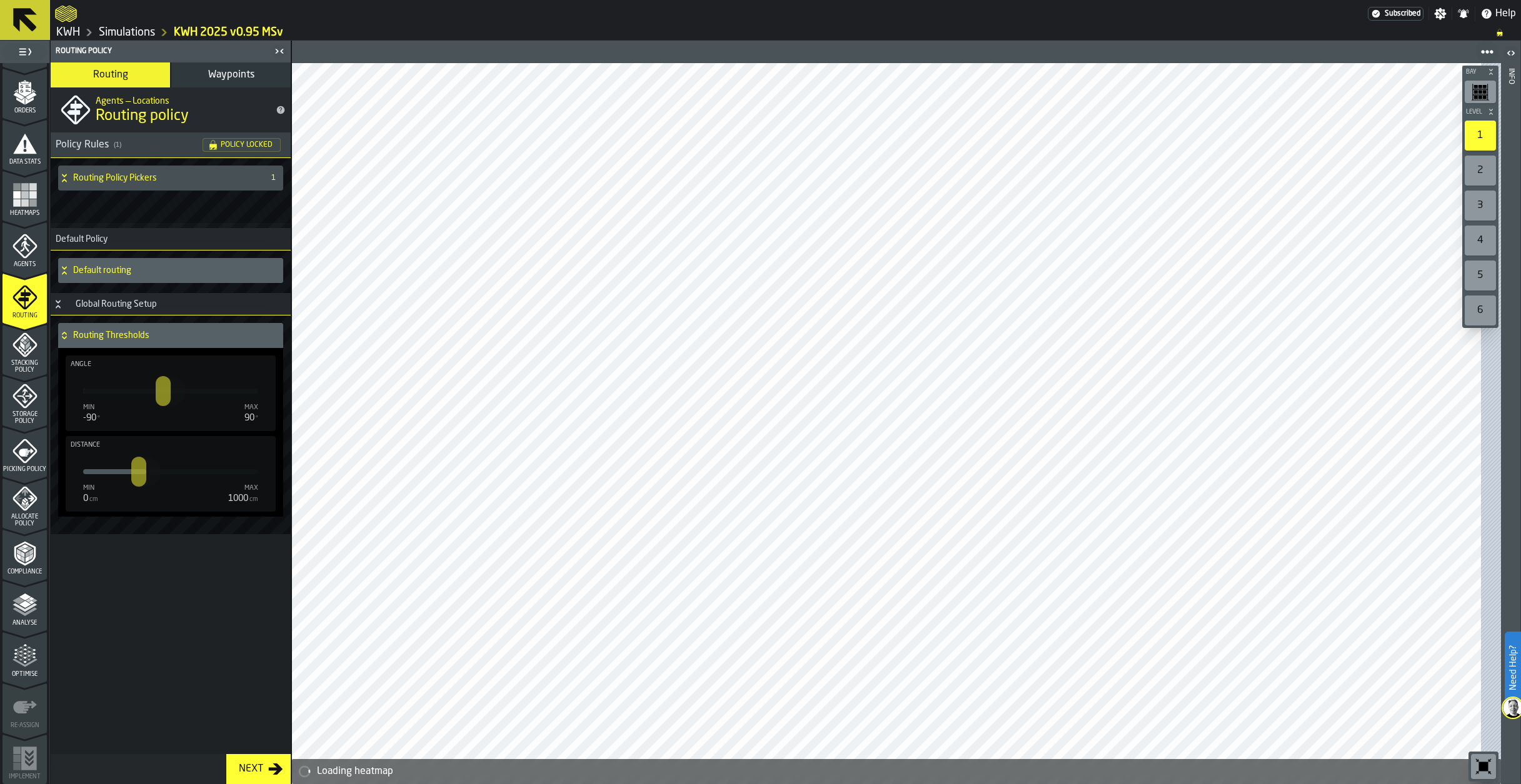
click at [16, 243] on icon "menu Agents" at bounding box center [25, 246] width 25 height 25
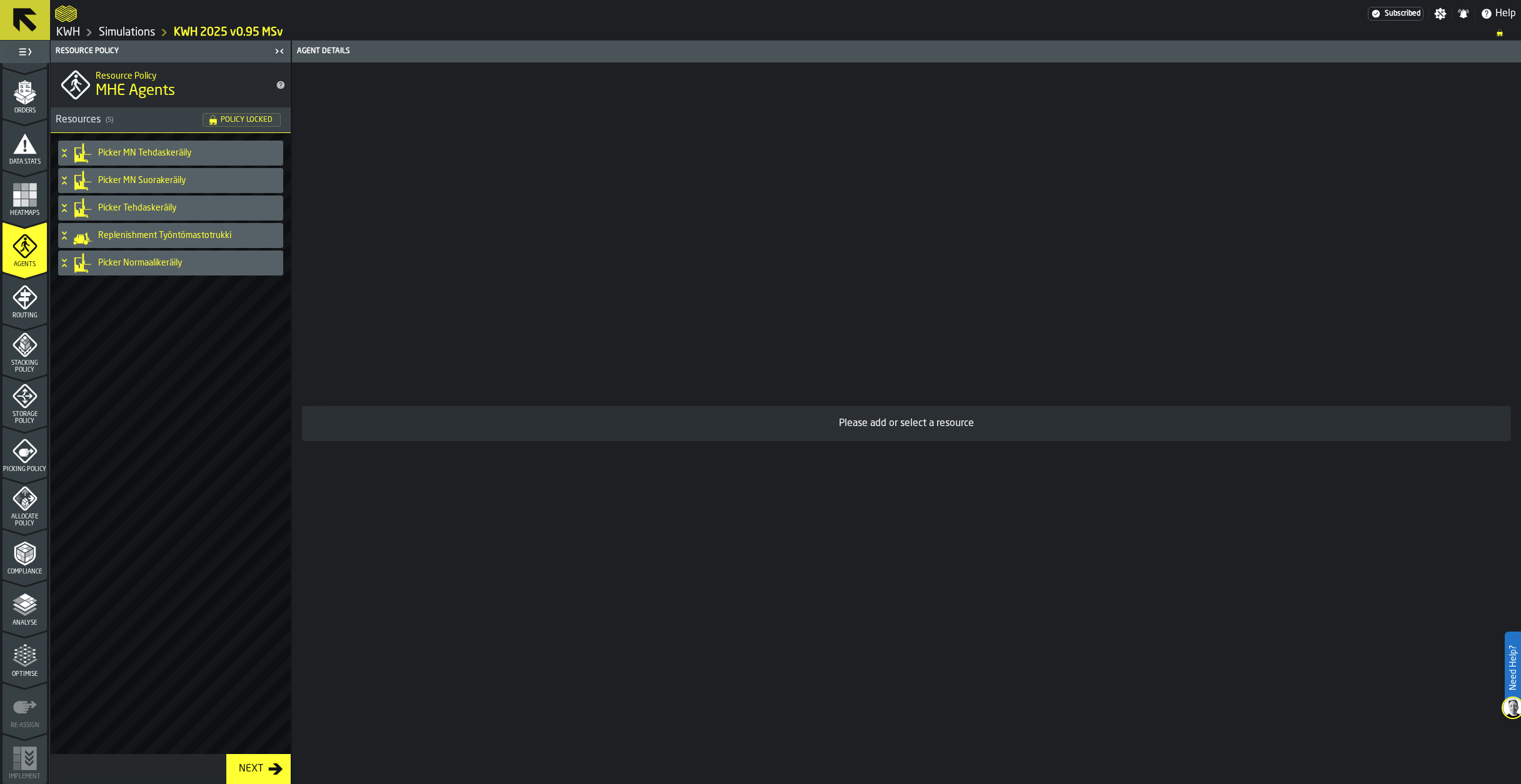
click at [65, 151] on icon at bounding box center [64, 150] width 5 height 3
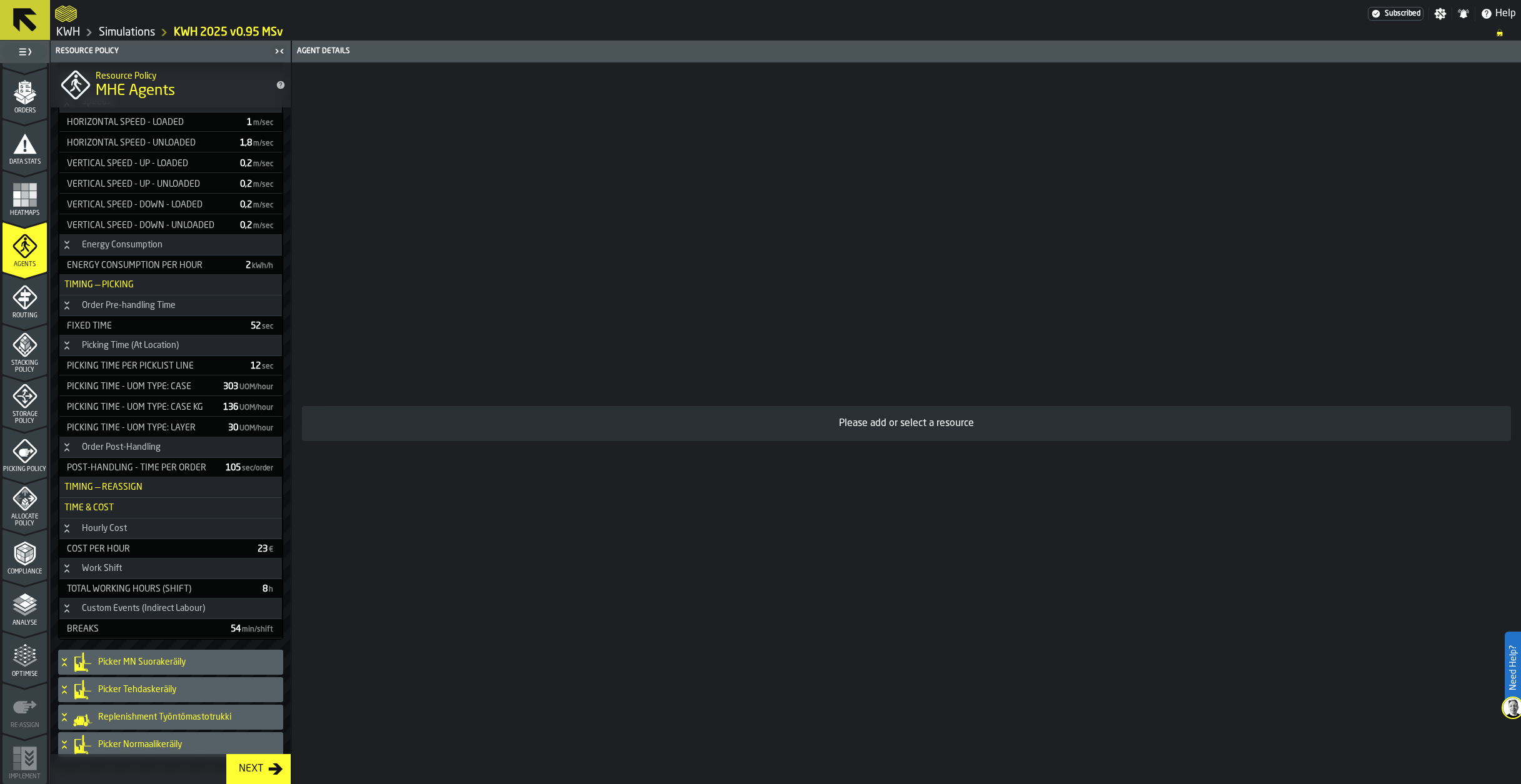
scroll to position [167, 0]
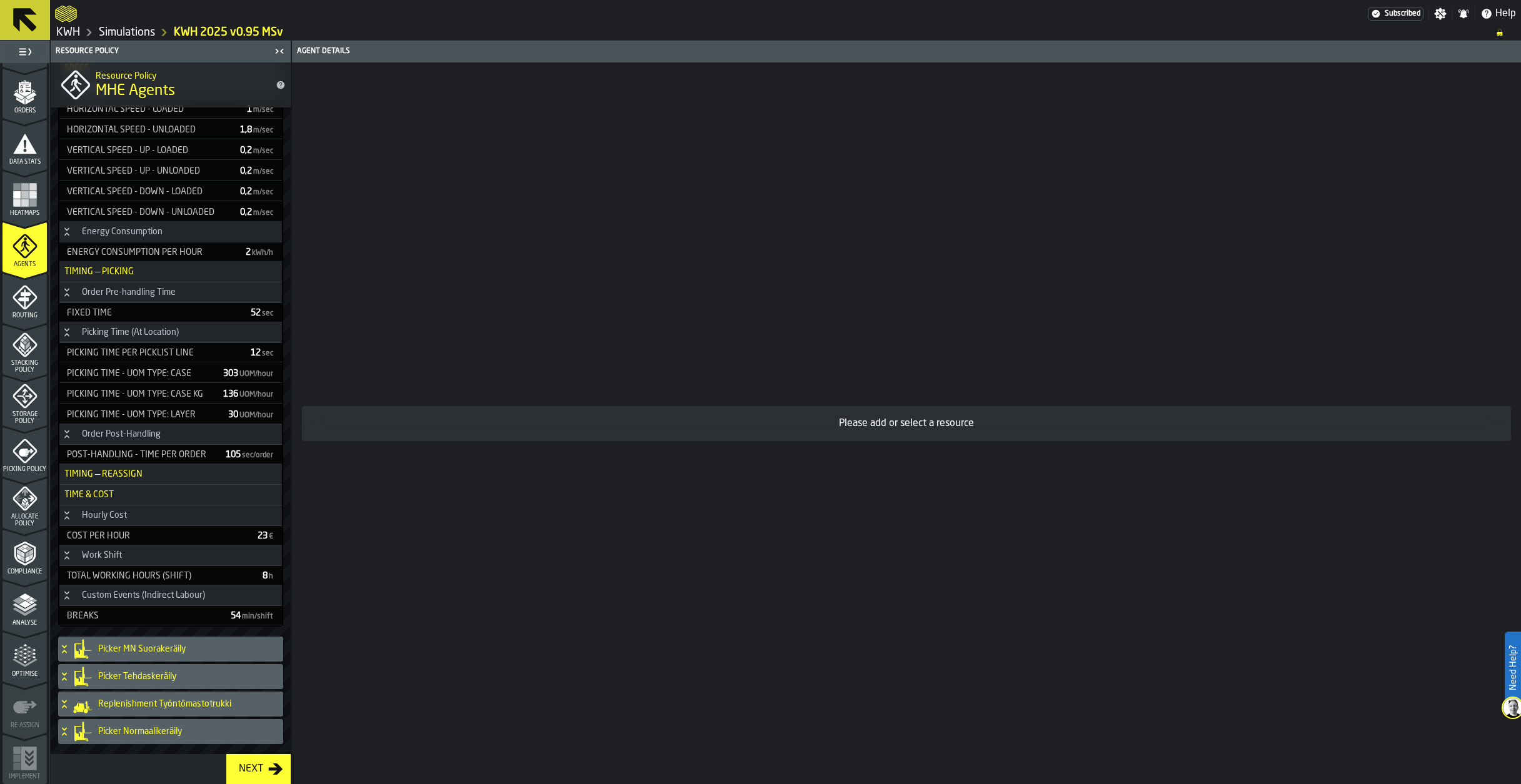
click at [33, 610] on icon "menu Analyse" at bounding box center [25, 604] width 25 height 25
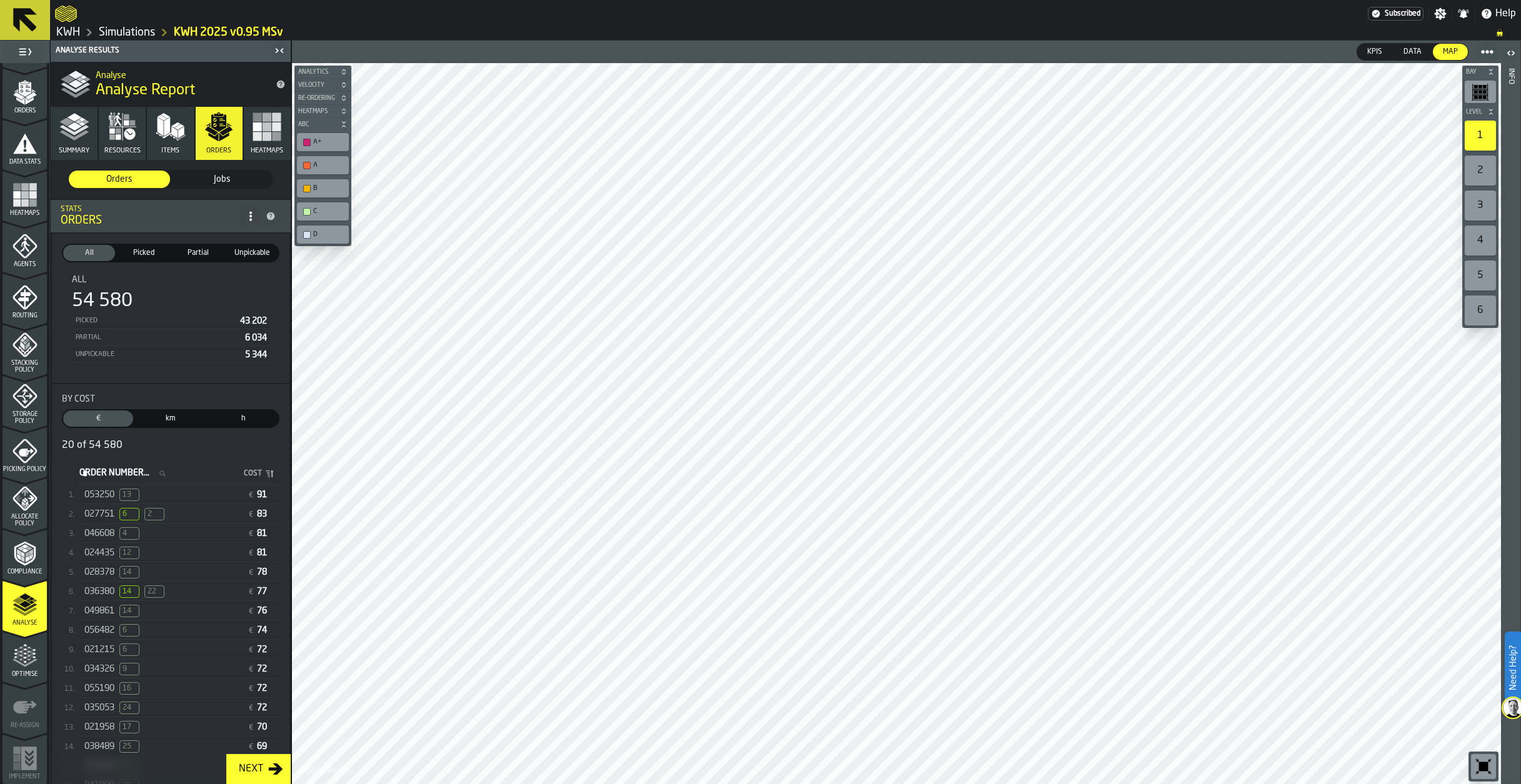
click at [1508, 699] on img at bounding box center [1512, 708] width 20 height 20
click at [99, 515] on span "027751" at bounding box center [98, 514] width 30 height 10
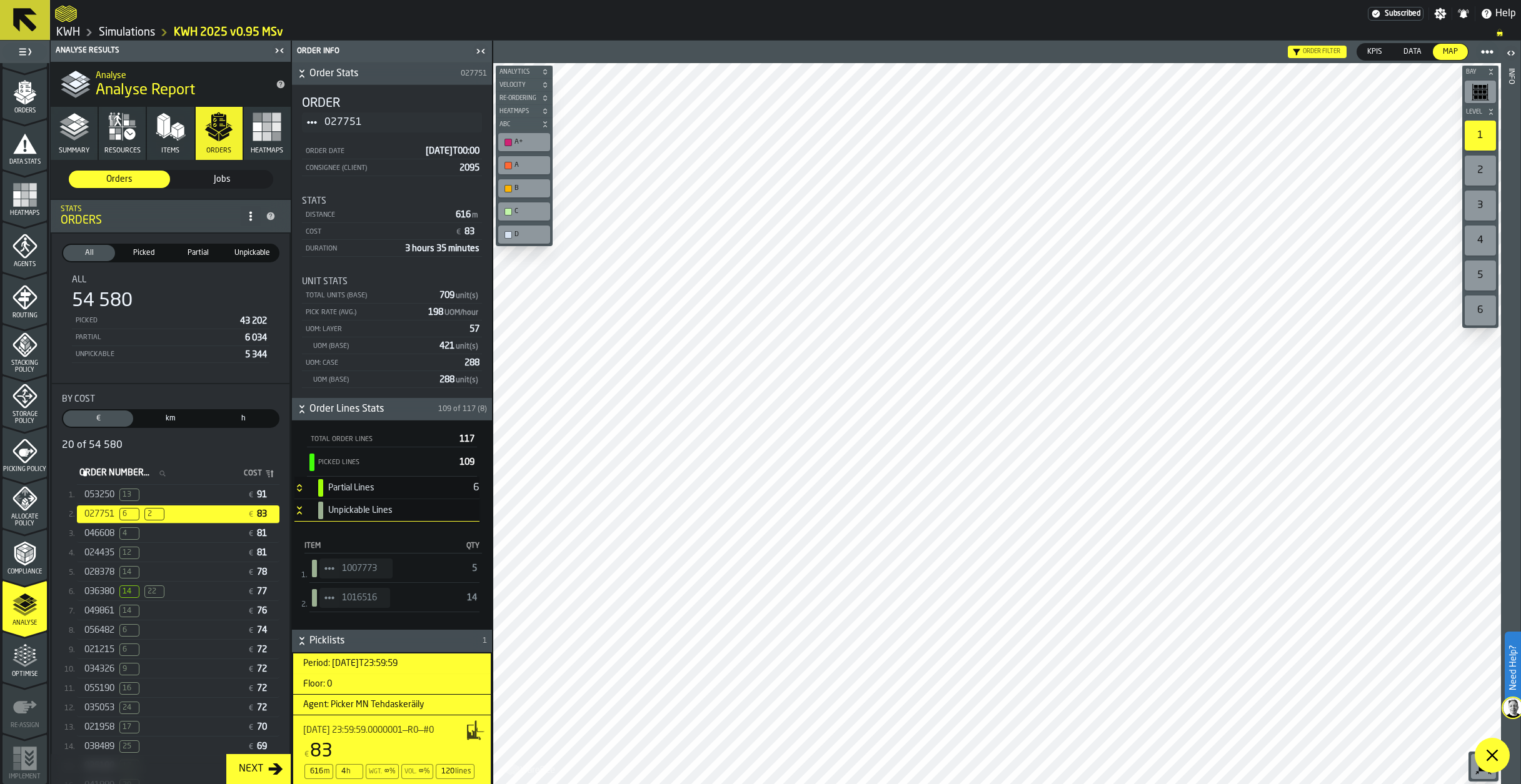
click at [297, 485] on icon "Button-[object Object]-closed" at bounding box center [299, 488] width 10 height 10
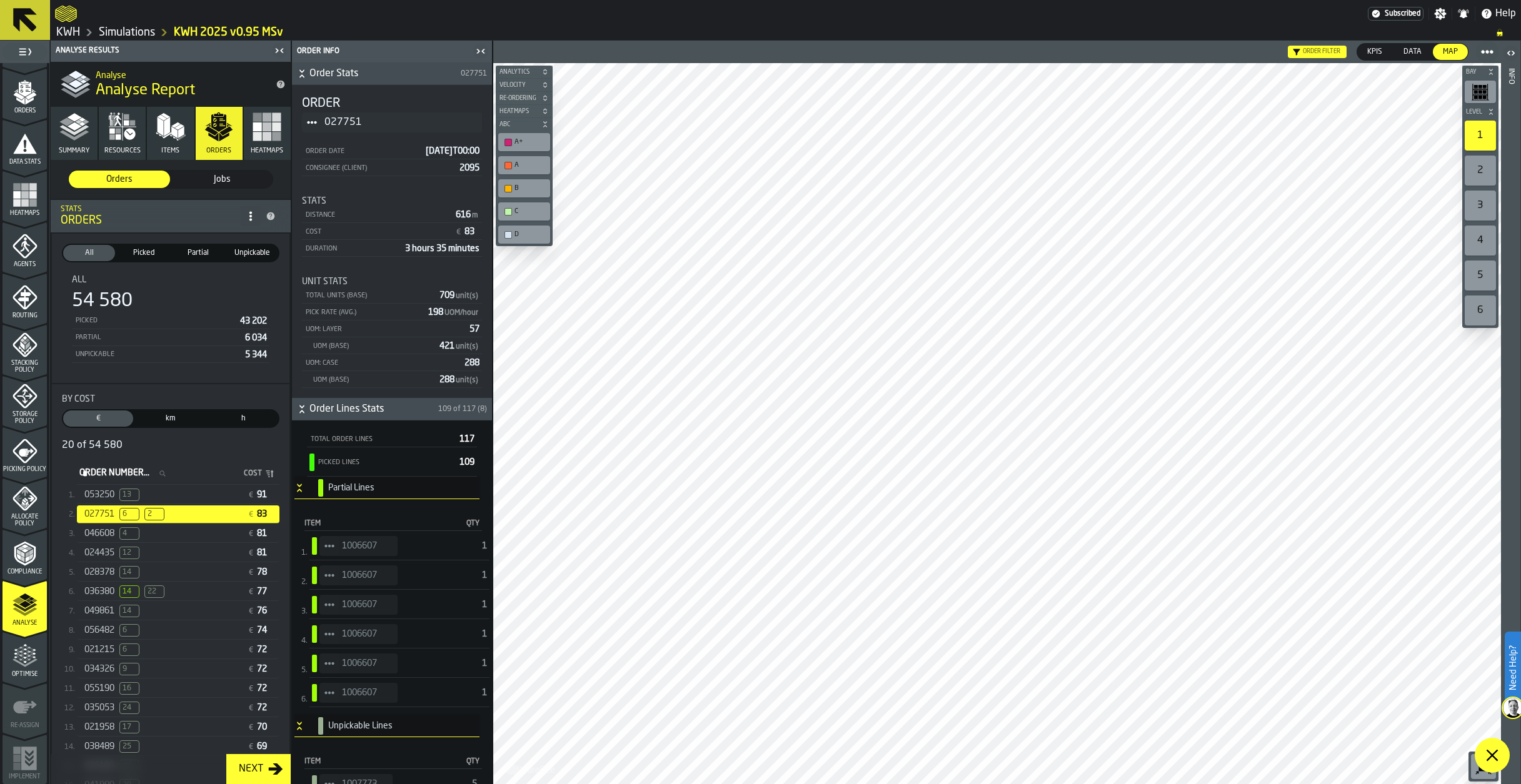
click at [329, 543] on icon "StatList-item-1006607" at bounding box center [330, 546] width 10 height 10
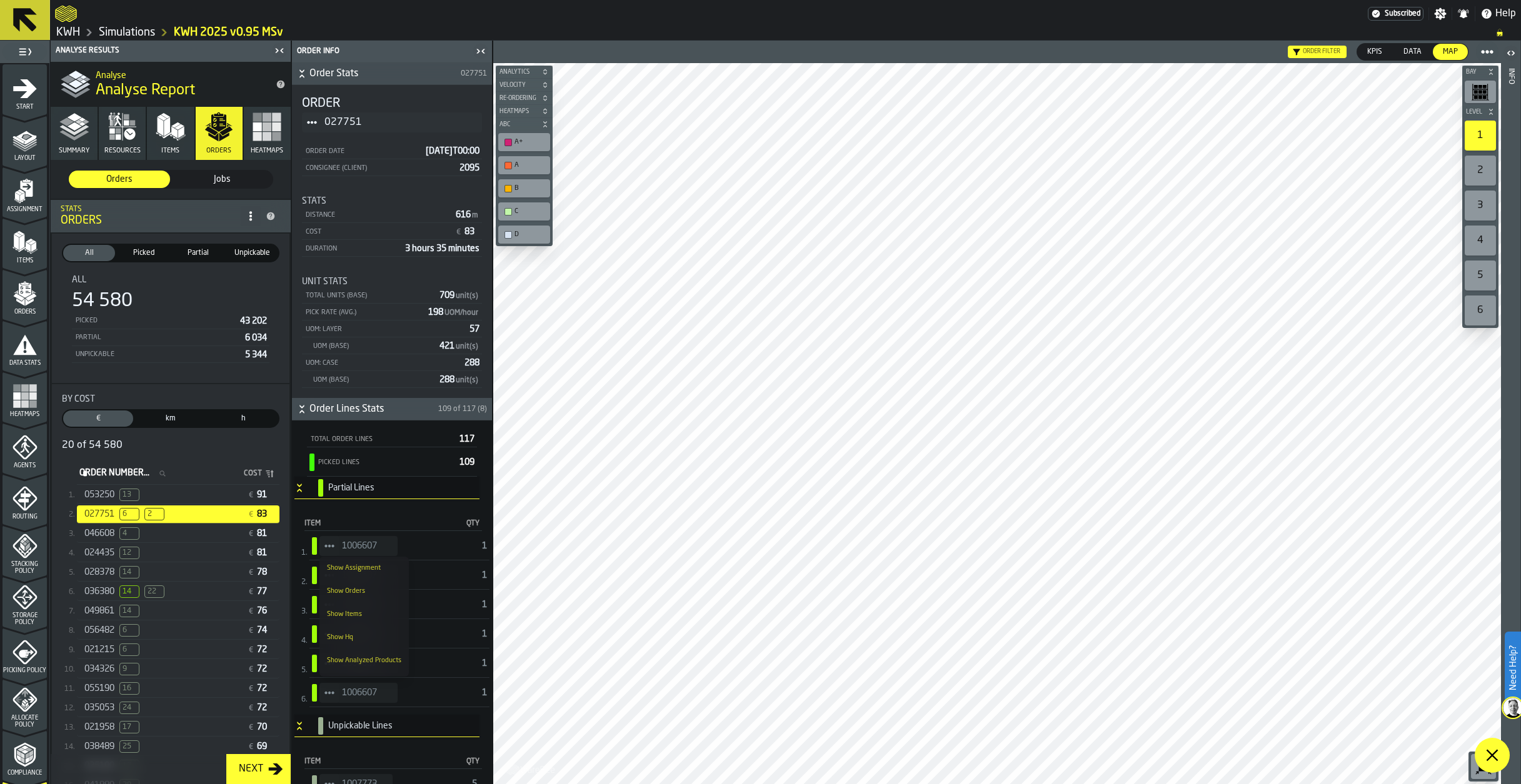
scroll to position [201, 0]
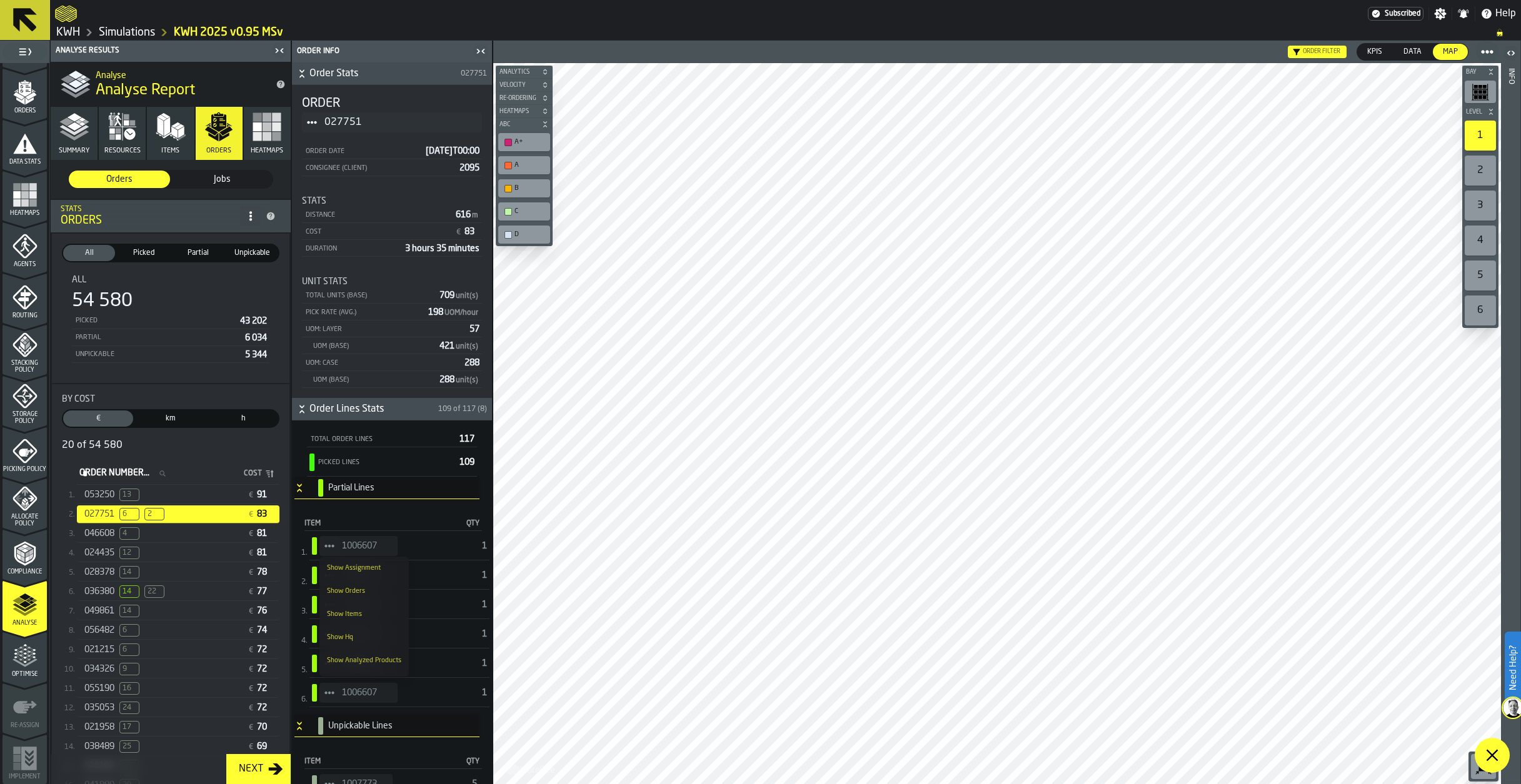
click at [343, 613] on div "Show Items" at bounding box center [364, 614] width 75 height 9
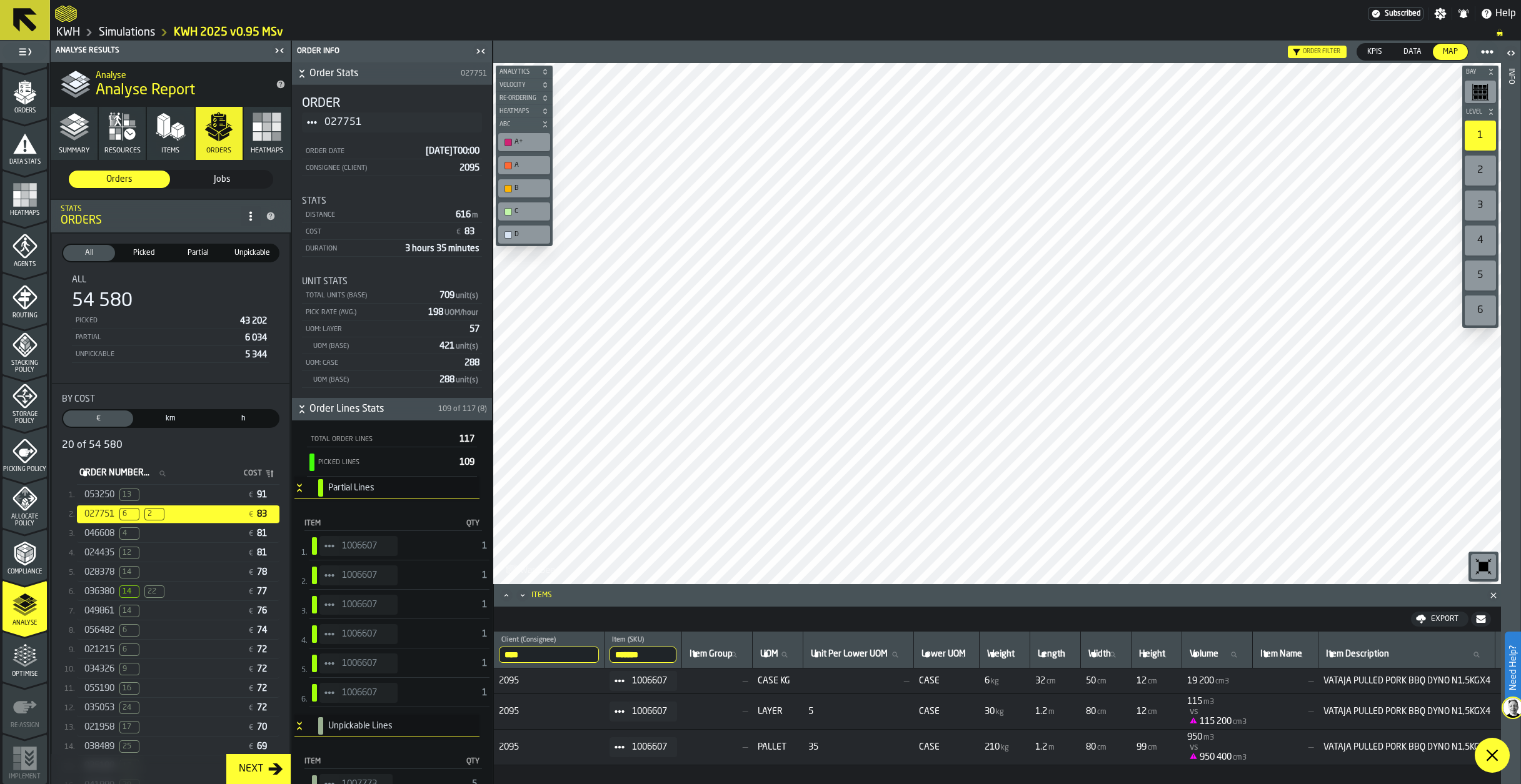
click at [1495, 764] on span at bounding box center [1492, 755] width 35 height 35
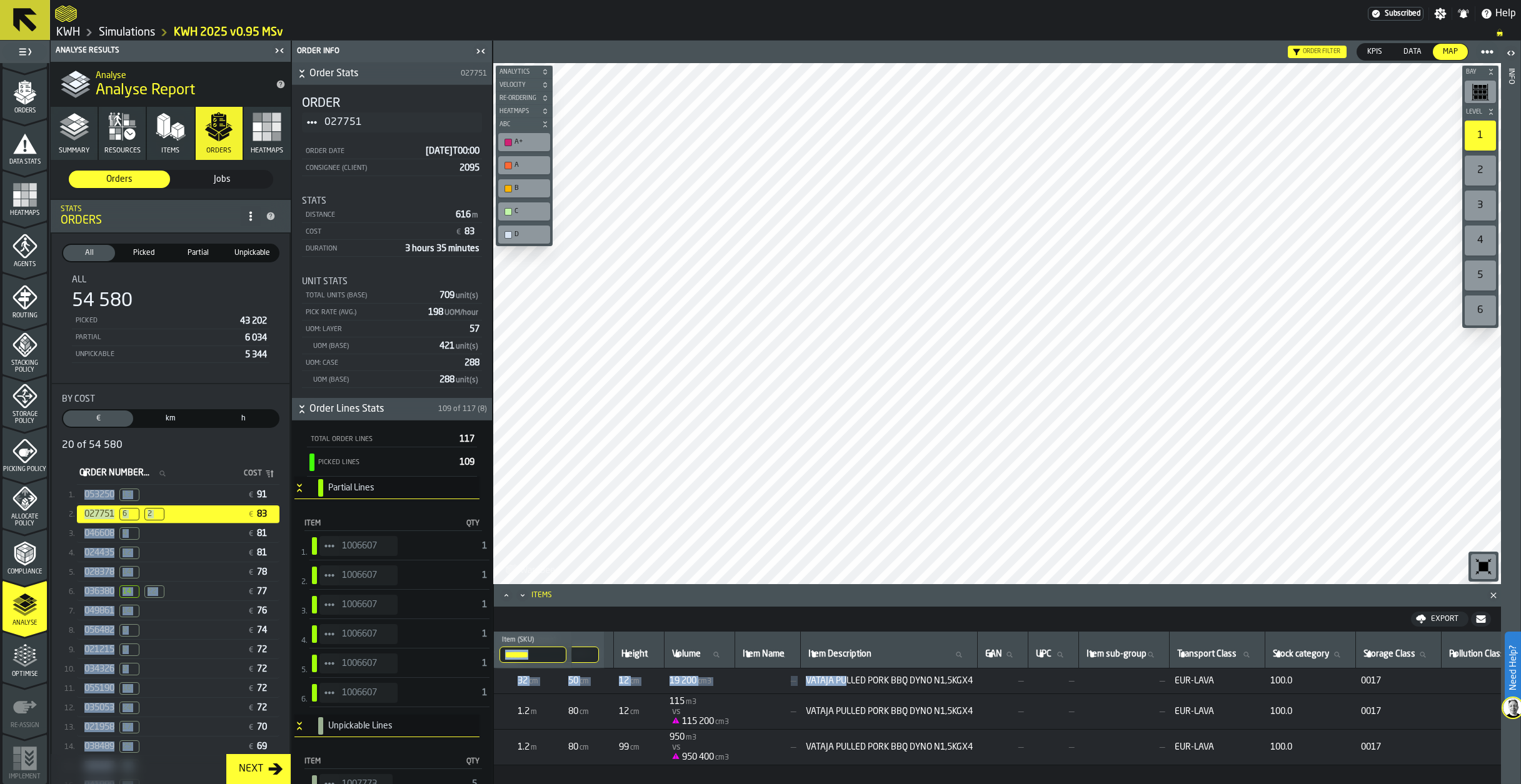
scroll to position [0, 616]
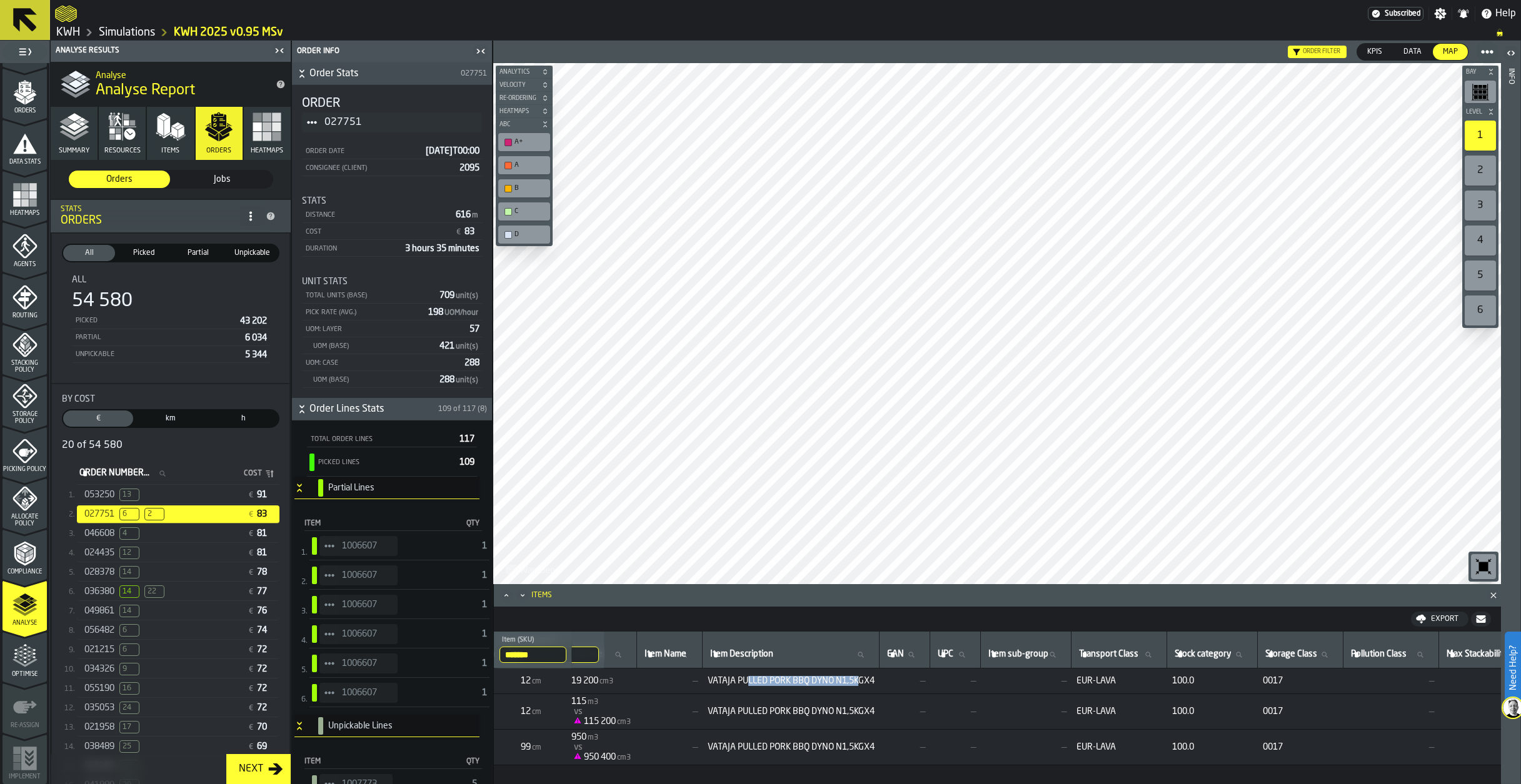
drag, startPoint x: 1401, startPoint y: 681, endPoint x: 898, endPoint y: 685, distance: 503.0
click at [874, 685] on span "VATAJA PULLED PORK BBQ DYNO N1,5KGX4" at bounding box center [791, 681] width 167 height 10
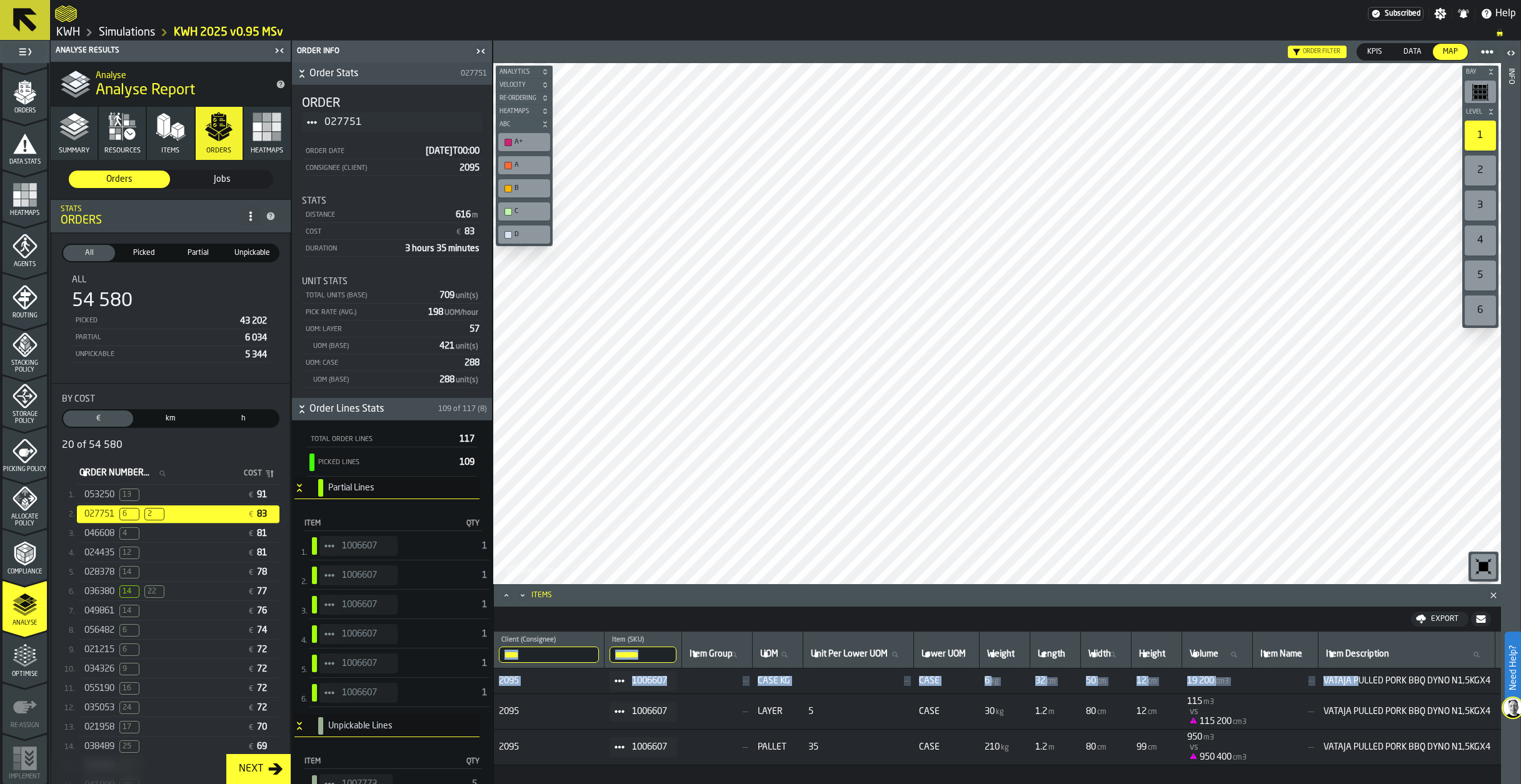
drag, startPoint x: 782, startPoint y: 671, endPoint x: 451, endPoint y: 681, distance: 331.2
click at [447, 678] on main "1 Start 1.1 Layout 1.2 Assignment 1.3 Items 1.4 Orders 1.5 Data Stats 1.6 Heatm…" at bounding box center [760, 413] width 1521 height 744
click at [653, 681] on span "1006607" at bounding box center [650, 681] width 35 height 10
click at [133, 534] on span "4" at bounding box center [129, 533] width 20 height 12
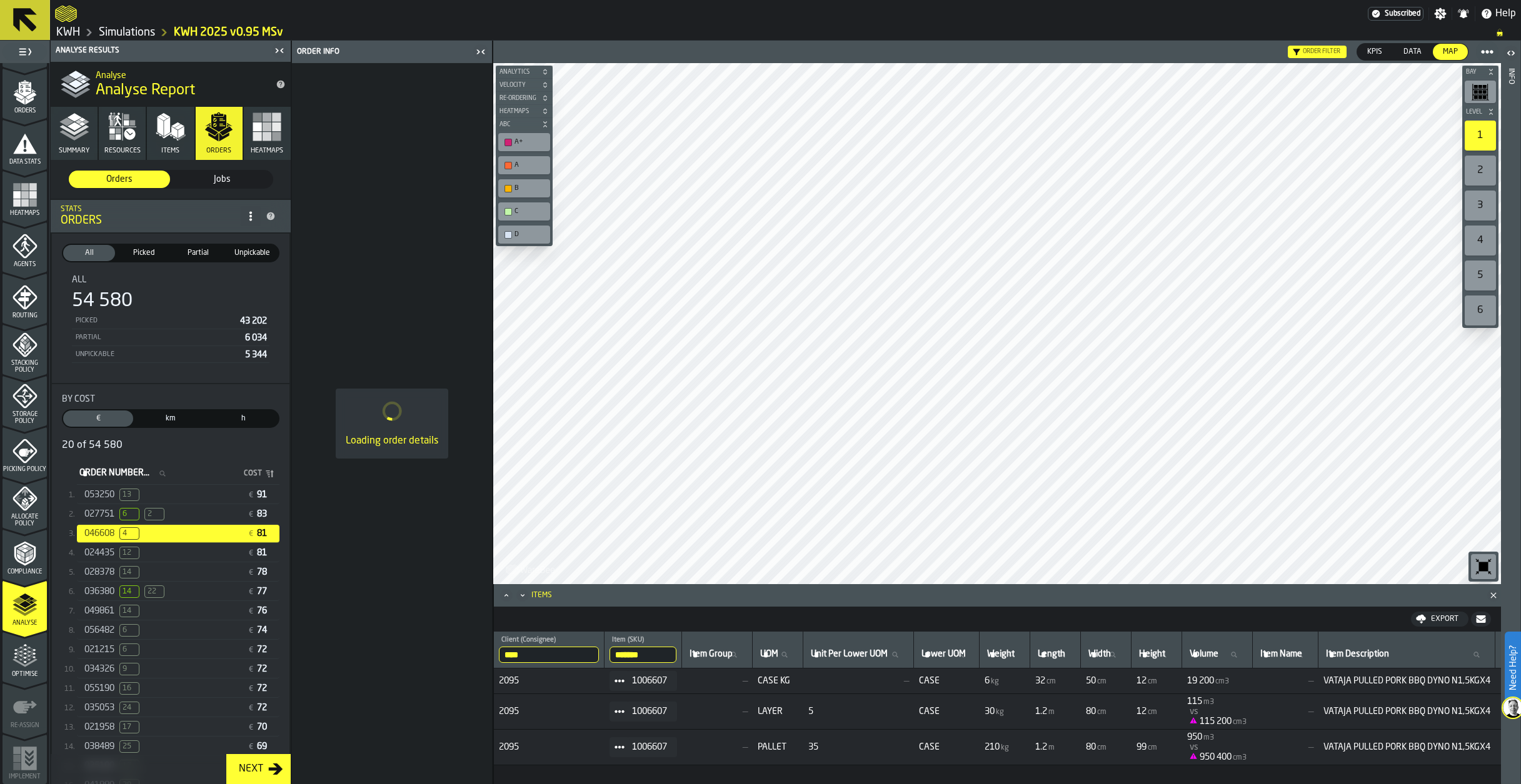
click at [128, 514] on span "6" at bounding box center [129, 514] width 20 height 12
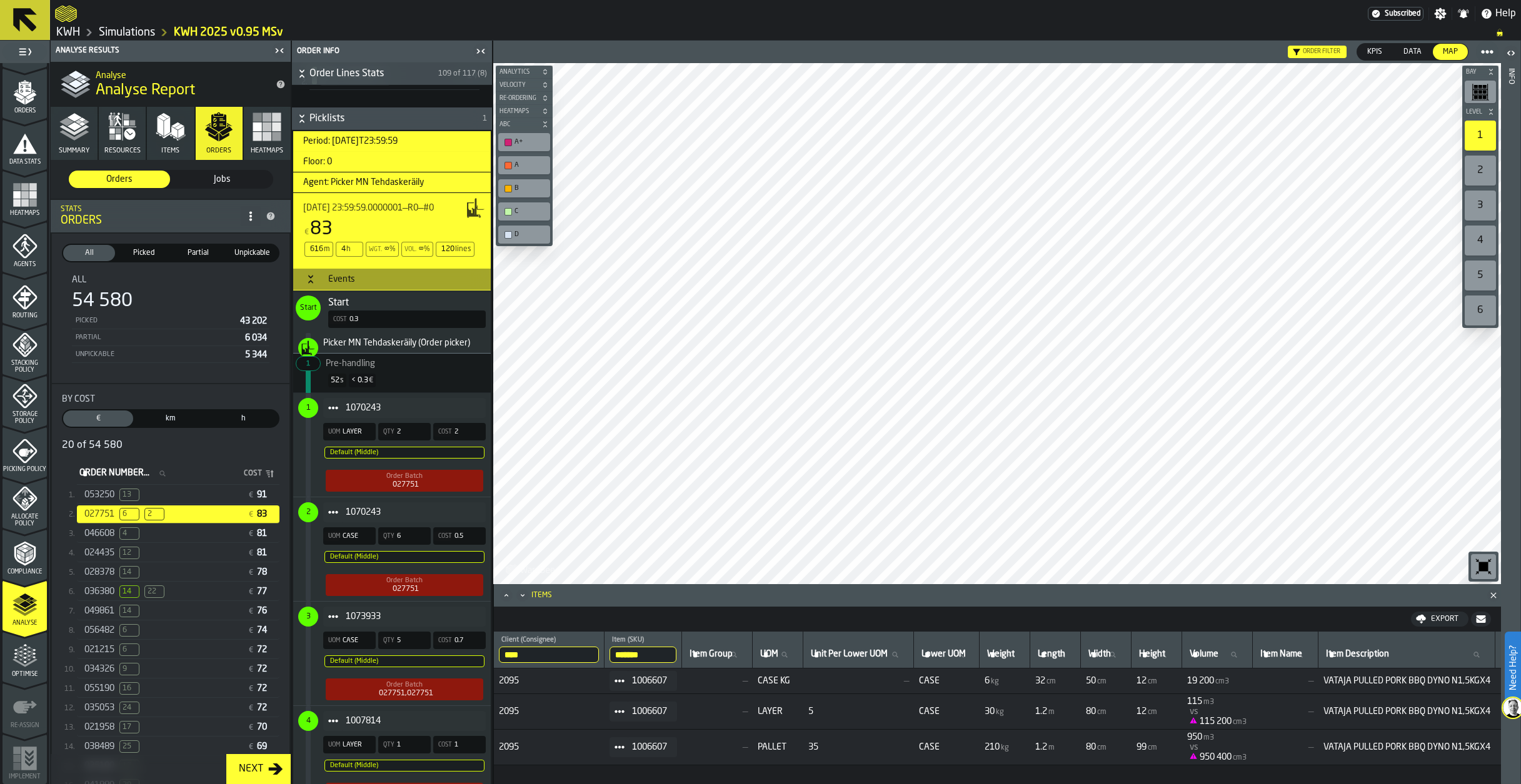
scroll to position [750, 0]
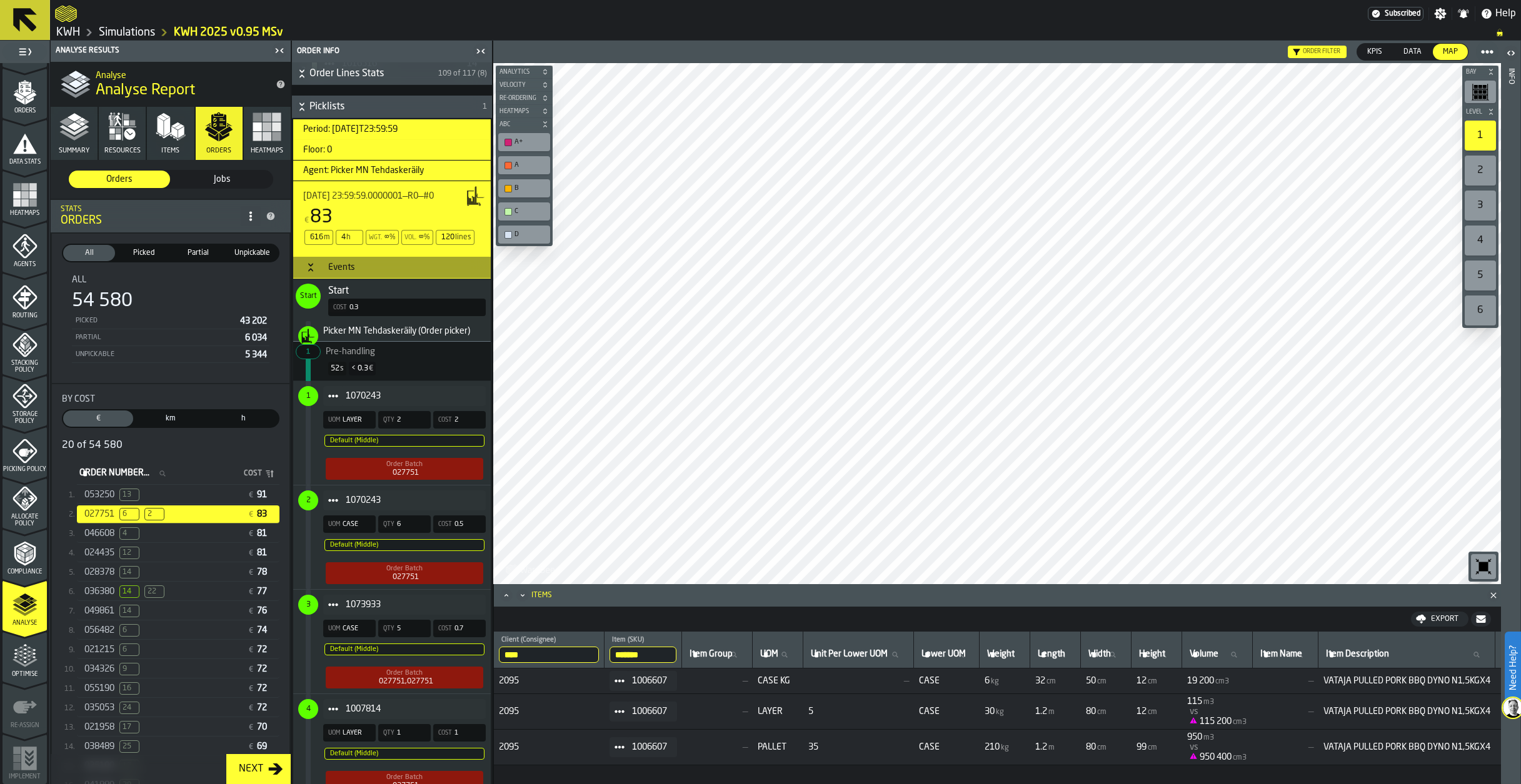
click at [335, 501] on icon "Item" at bounding box center [333, 500] width 10 height 10
click at [366, 499] on span "1070243" at bounding box center [411, 500] width 130 height 10
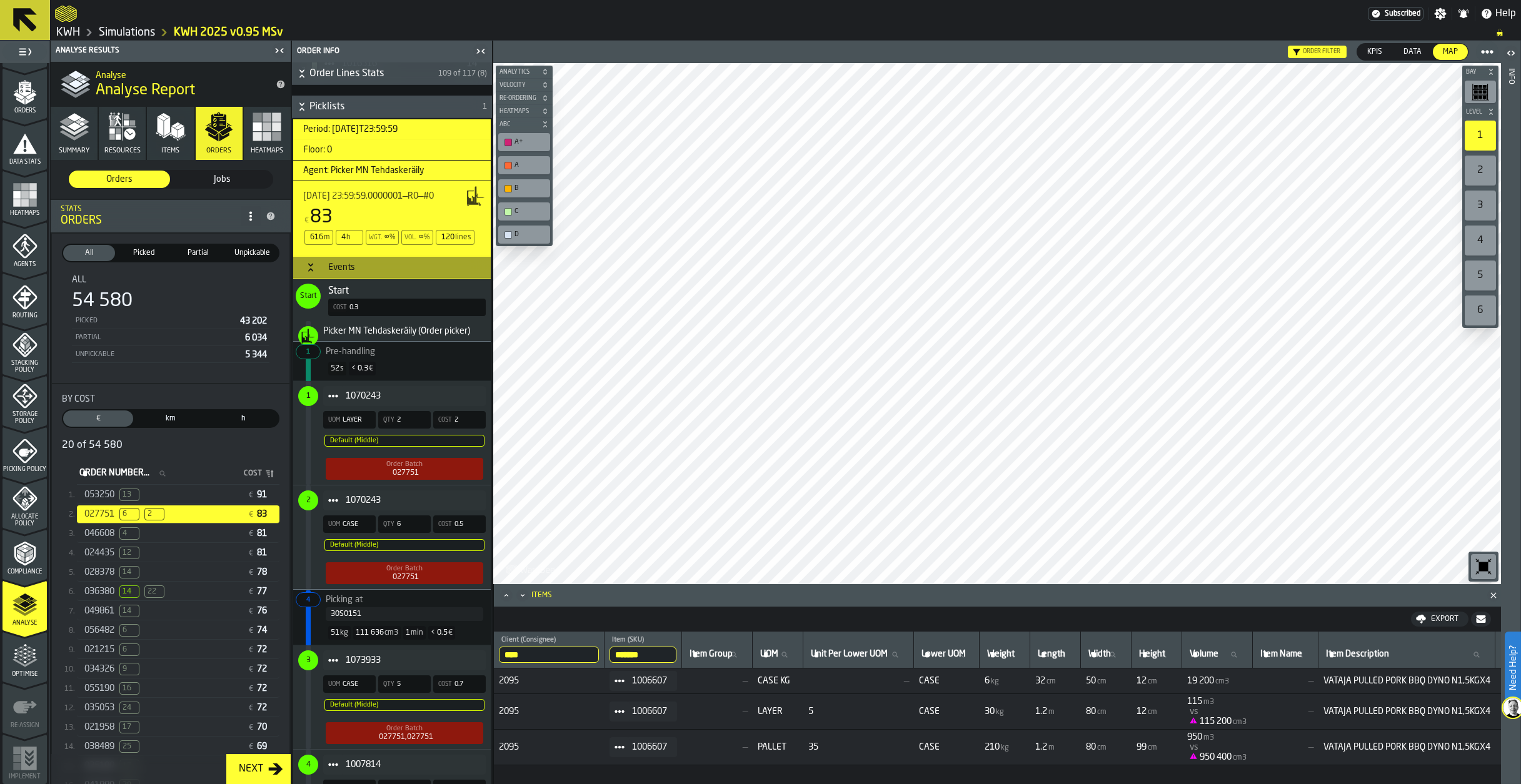
click at [310, 529] on span "LegendItem" at bounding box center [308, 537] width 5 height 104
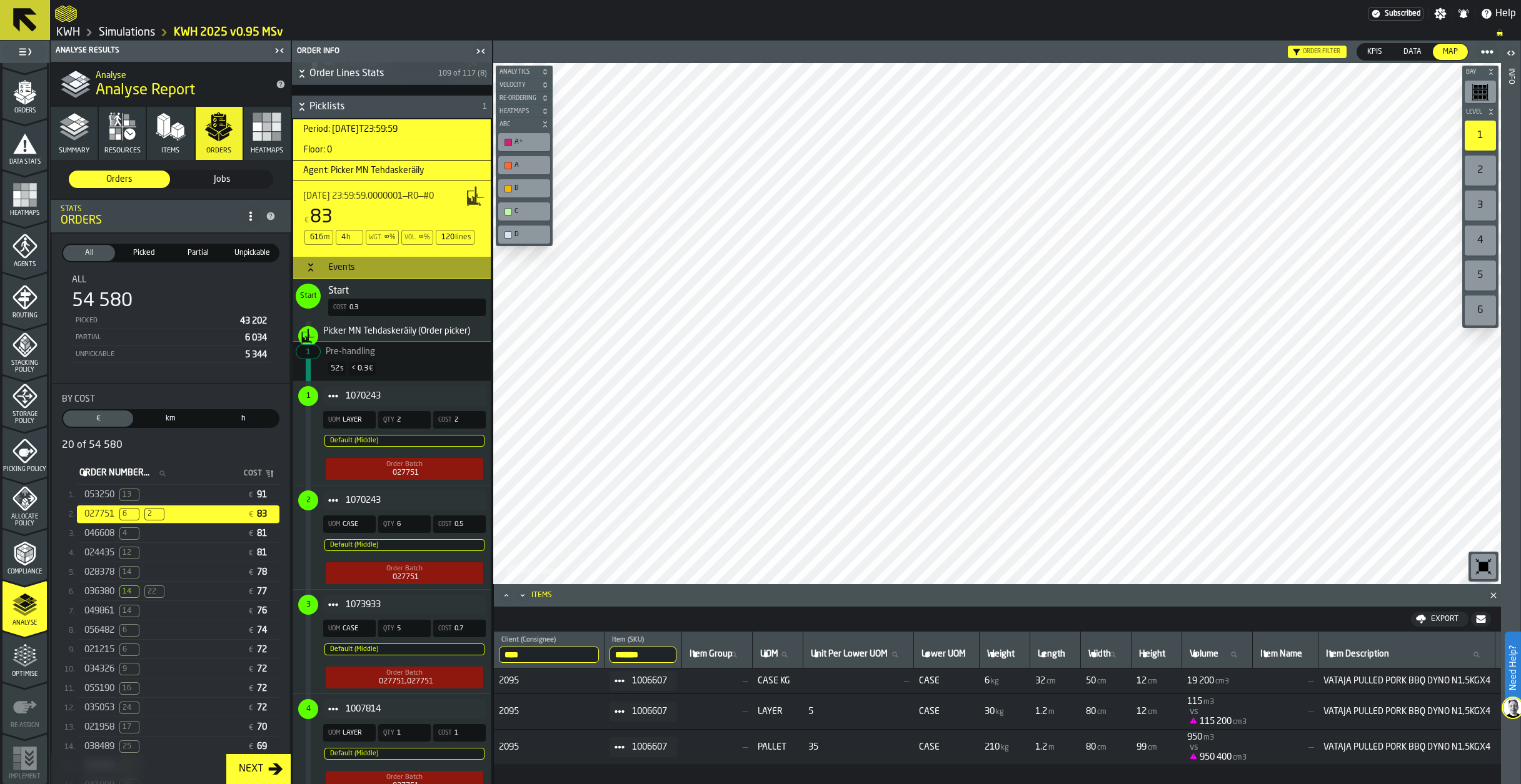
click at [313, 506] on span "2" at bounding box center [308, 500] width 20 height 20
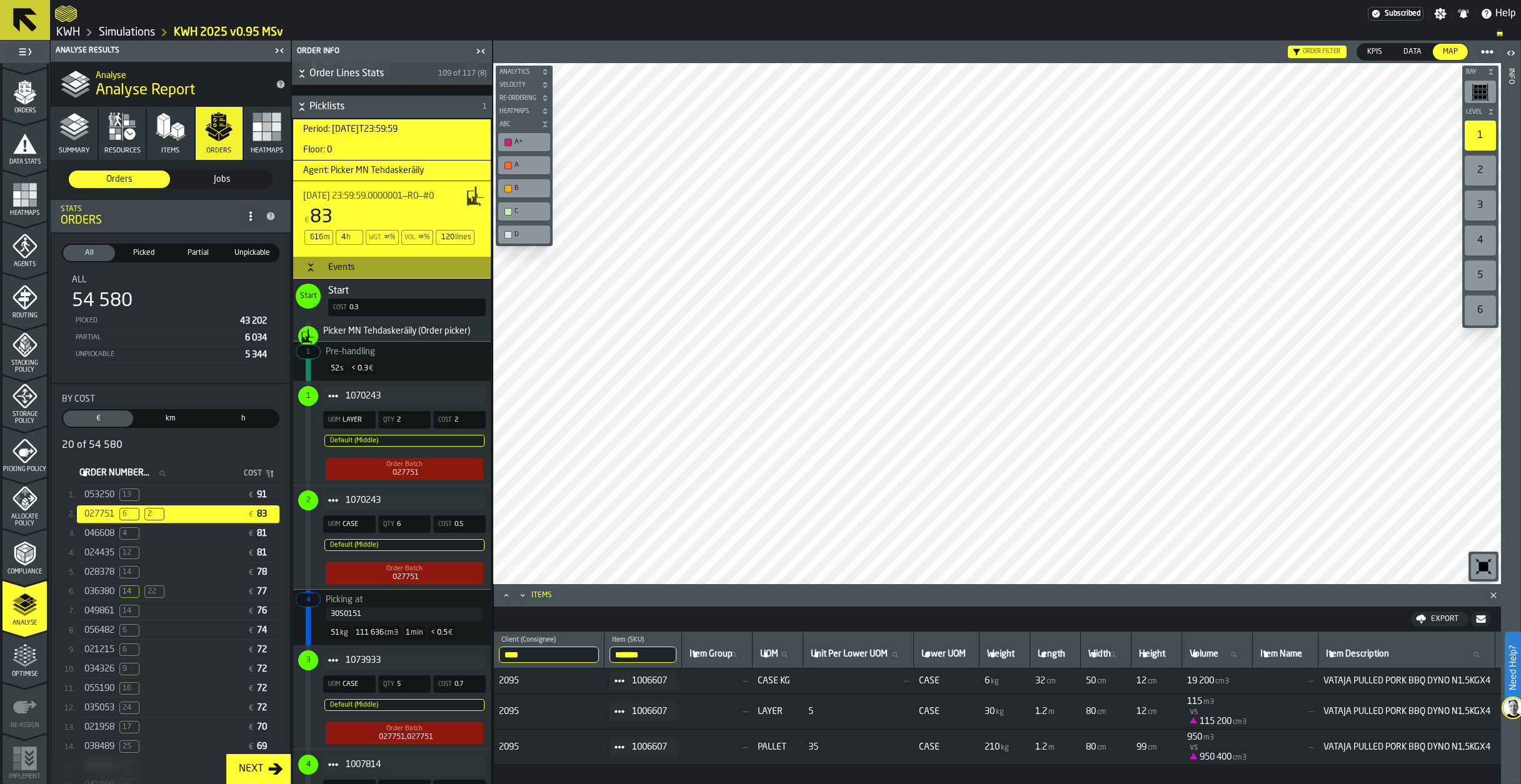
click at [359, 665] on span "1073933" at bounding box center [411, 660] width 130 height 10
click at [372, 503] on span "1070243" at bounding box center [411, 500] width 130 height 10
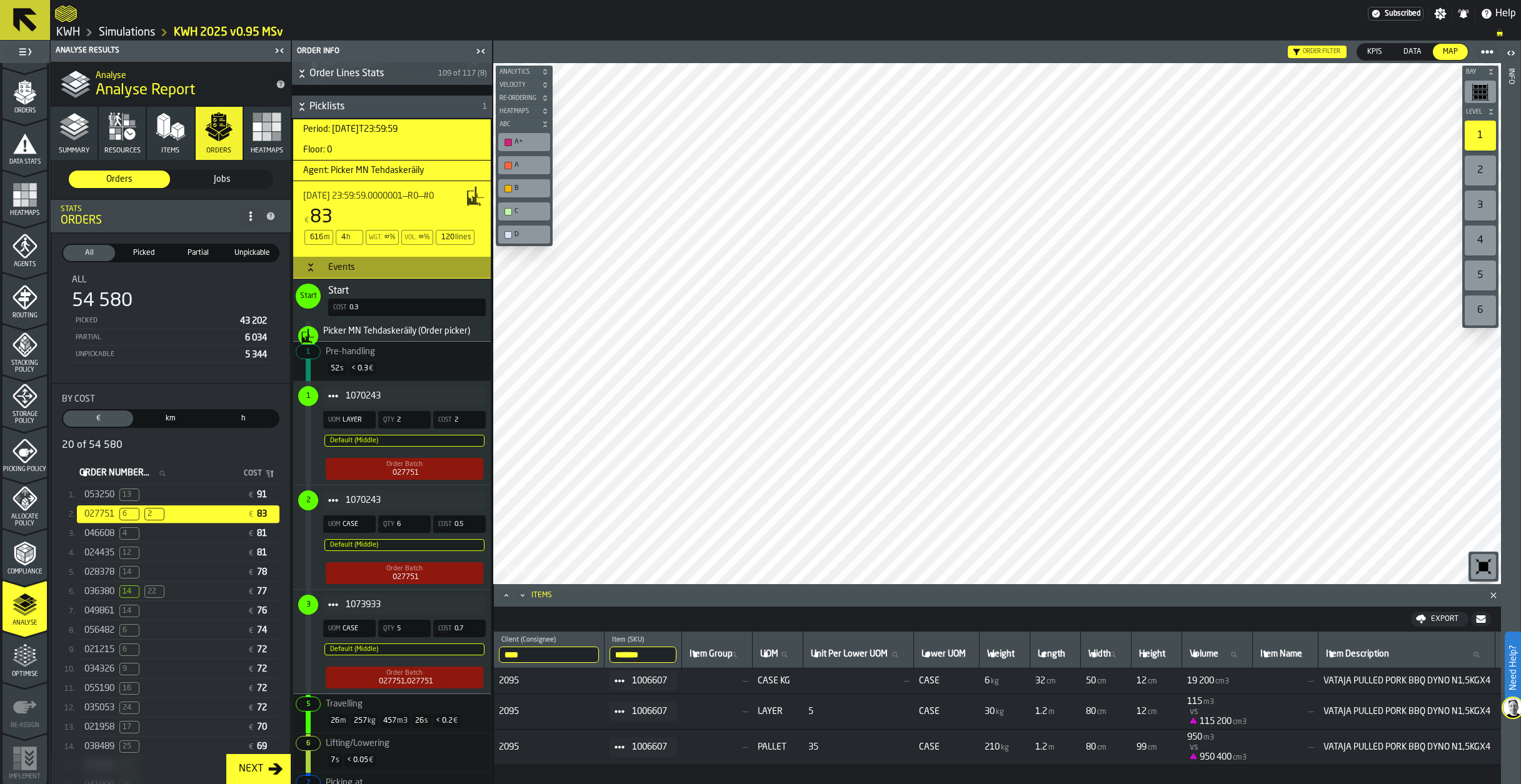
click at [332, 505] on icon "Item" at bounding box center [333, 500] width 10 height 10
click at [350, 578] on li "Show Items" at bounding box center [368, 571] width 90 height 23
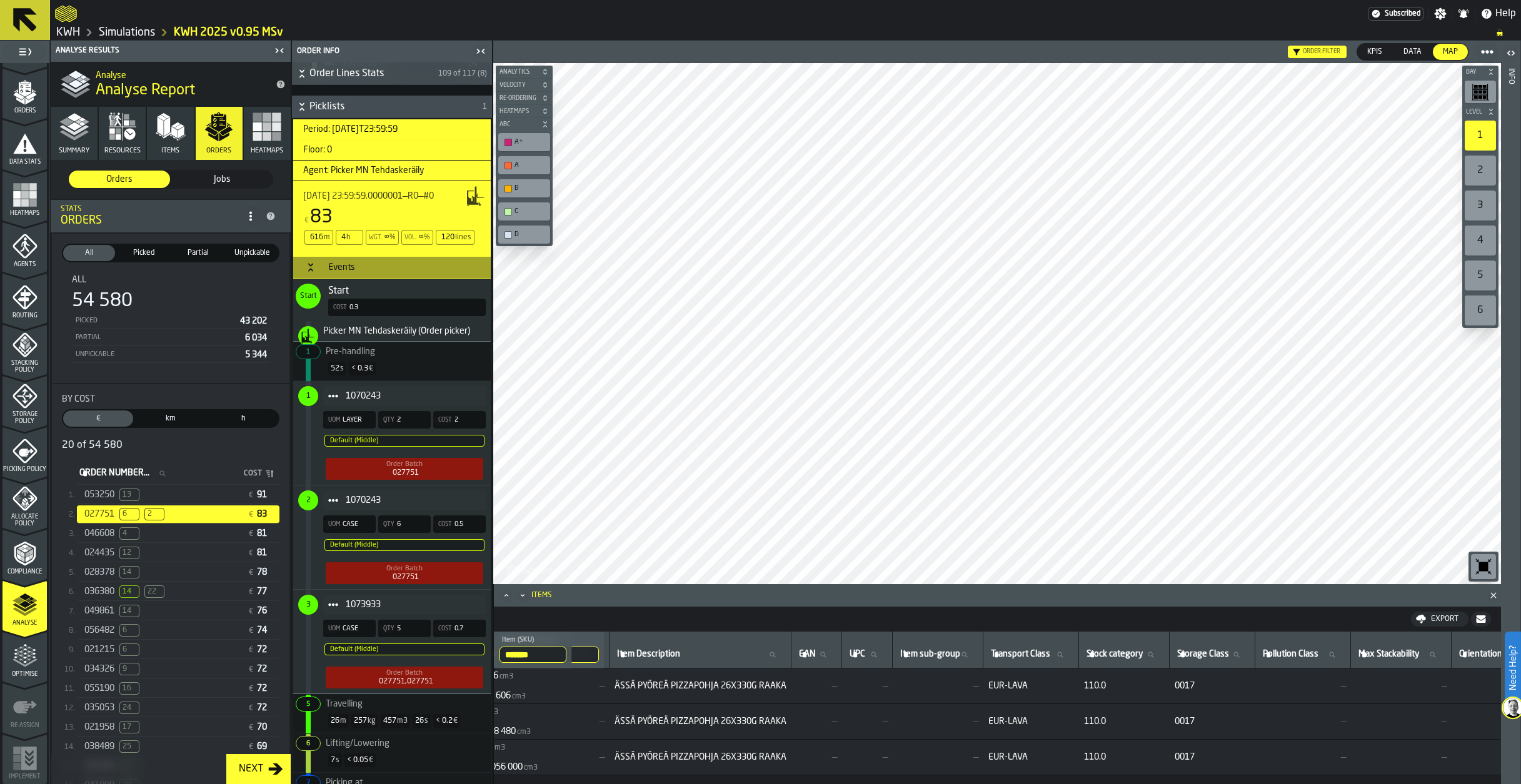
scroll to position [0, 0]
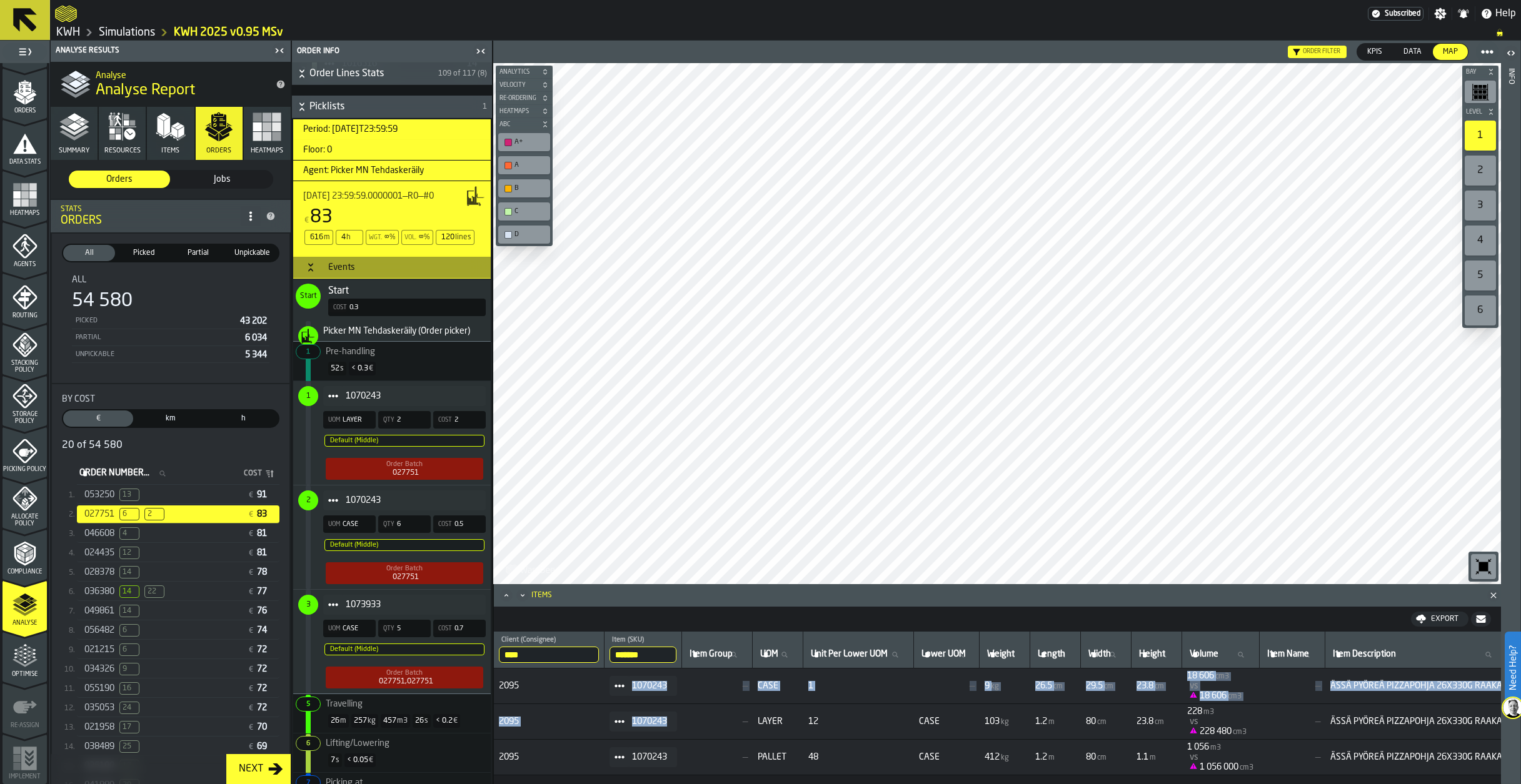
drag, startPoint x: 528, startPoint y: 688, endPoint x: 718, endPoint y: 733, distance: 195.3
click at [718, 733] on tbody "2095 1070243 — CASE 1 — 9 kg 26.5 cm 29.5 cm 23.8 cm 18 606 cm3 vs 18 606 cm3 —…" at bounding box center [1393, 722] width 1799 height 107
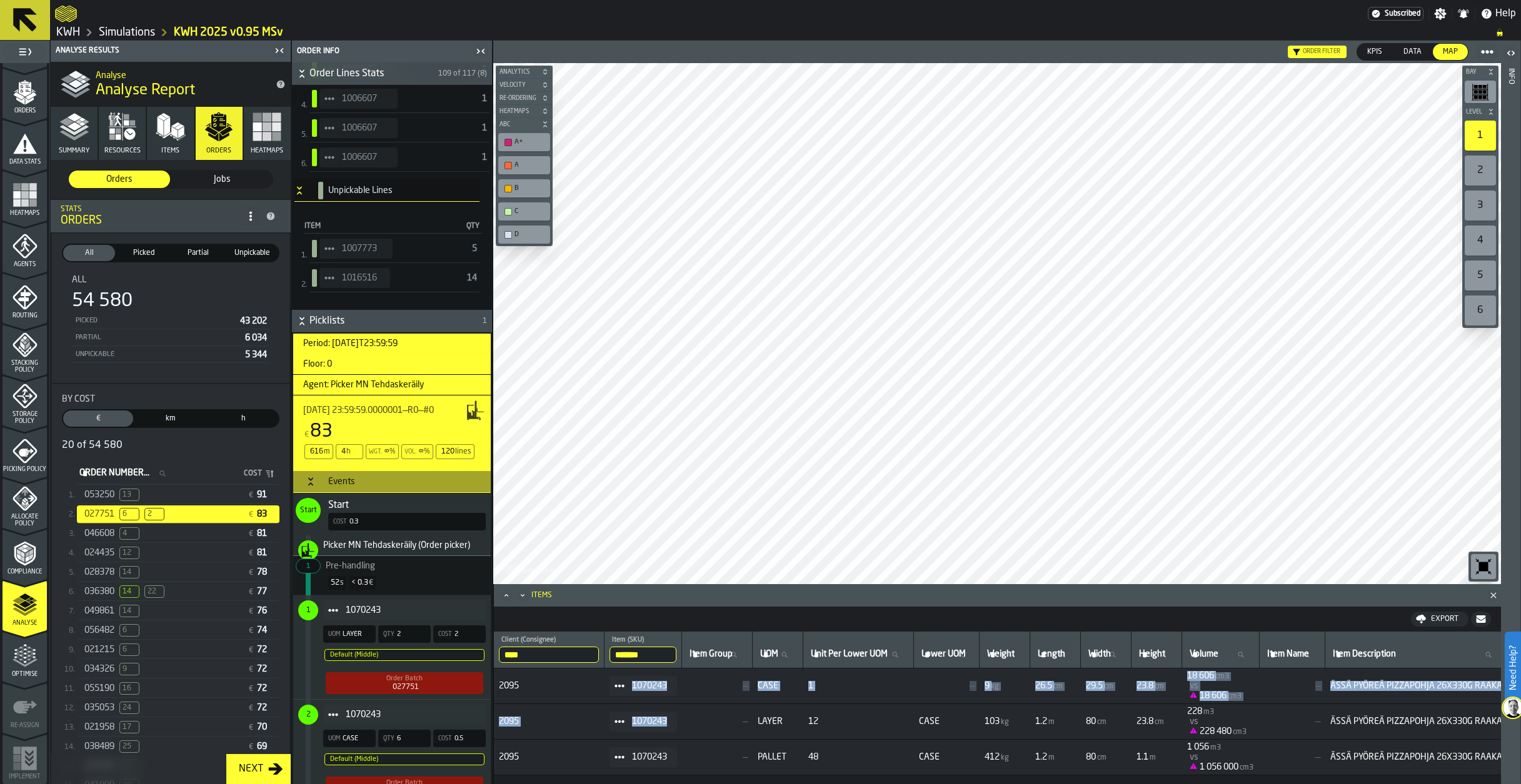
scroll to position [375, 0]
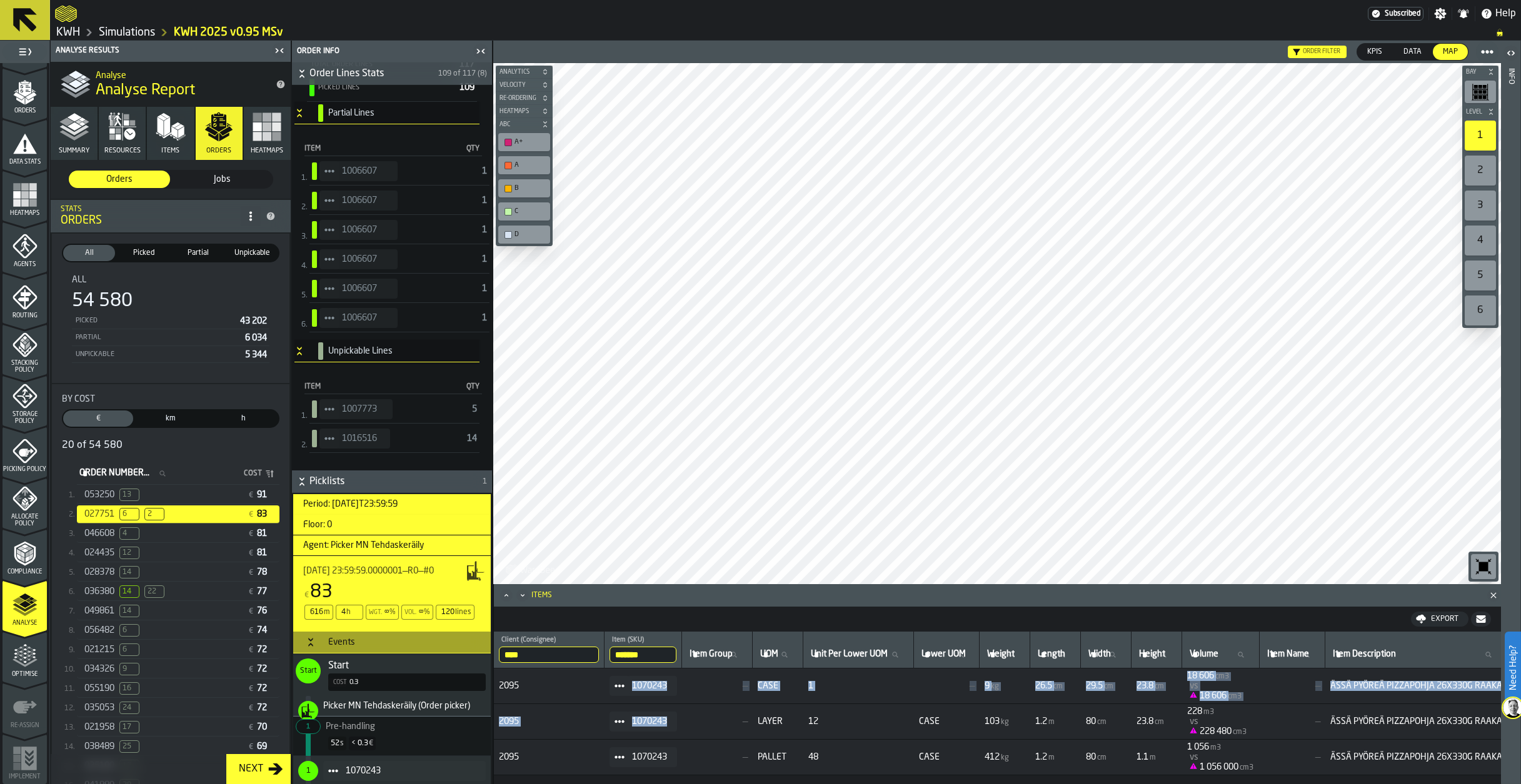
click at [329, 226] on icon "StatList-item-1006607" at bounding box center [330, 230] width 10 height 10
click at [345, 298] on div "Show Items" at bounding box center [364, 298] width 75 height 9
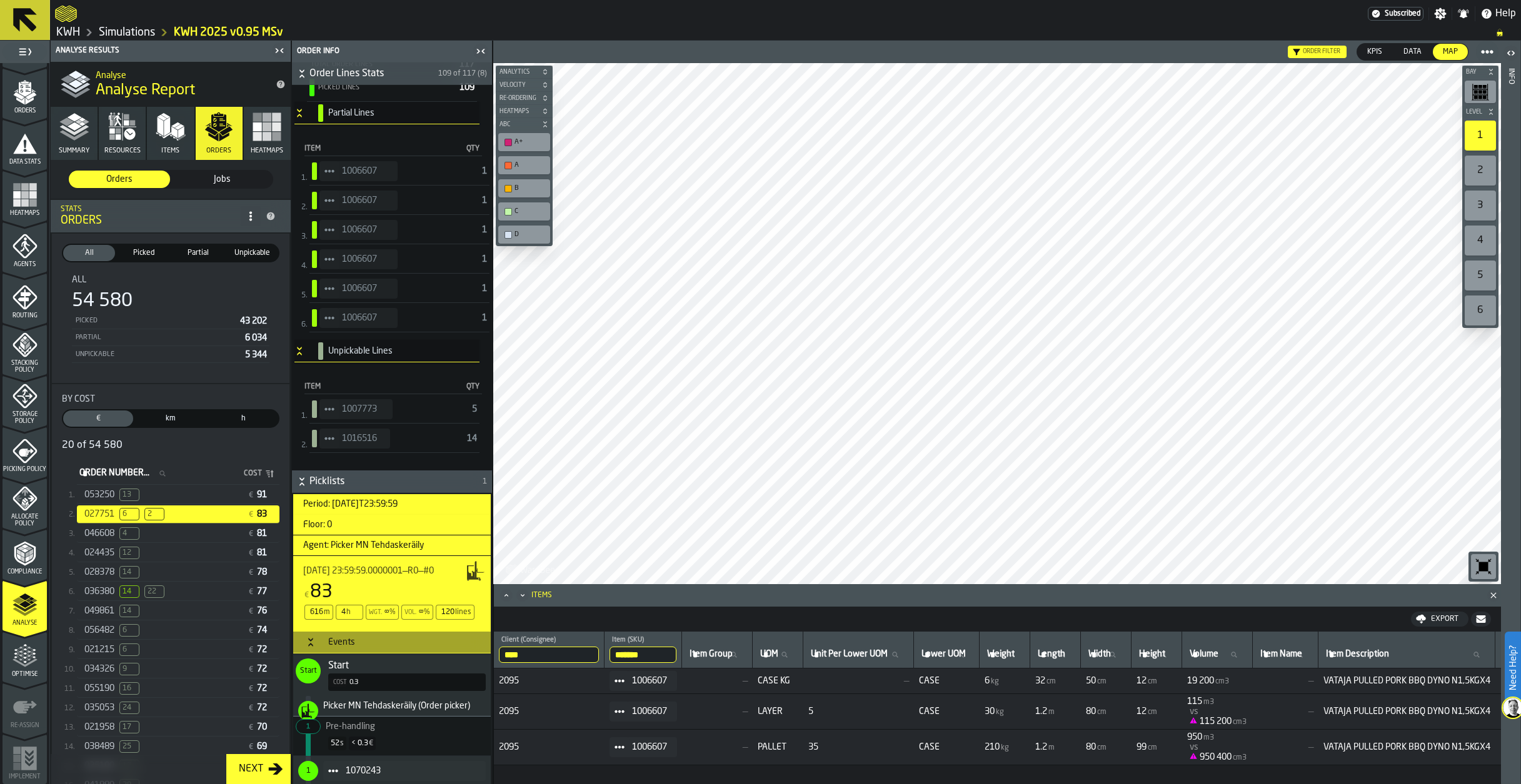
click at [1508, 706] on img at bounding box center [1512, 708] width 20 height 20
drag, startPoint x: 231, startPoint y: 30, endPoint x: 445, endPoint y: 325, distance: 364.4
click at [231, 30] on link "KWH 2025 v0.95 MSv" at bounding box center [228, 32] width 110 height 13
click at [113, 35] on link "Simulations" at bounding box center [126, 32] width 56 height 13
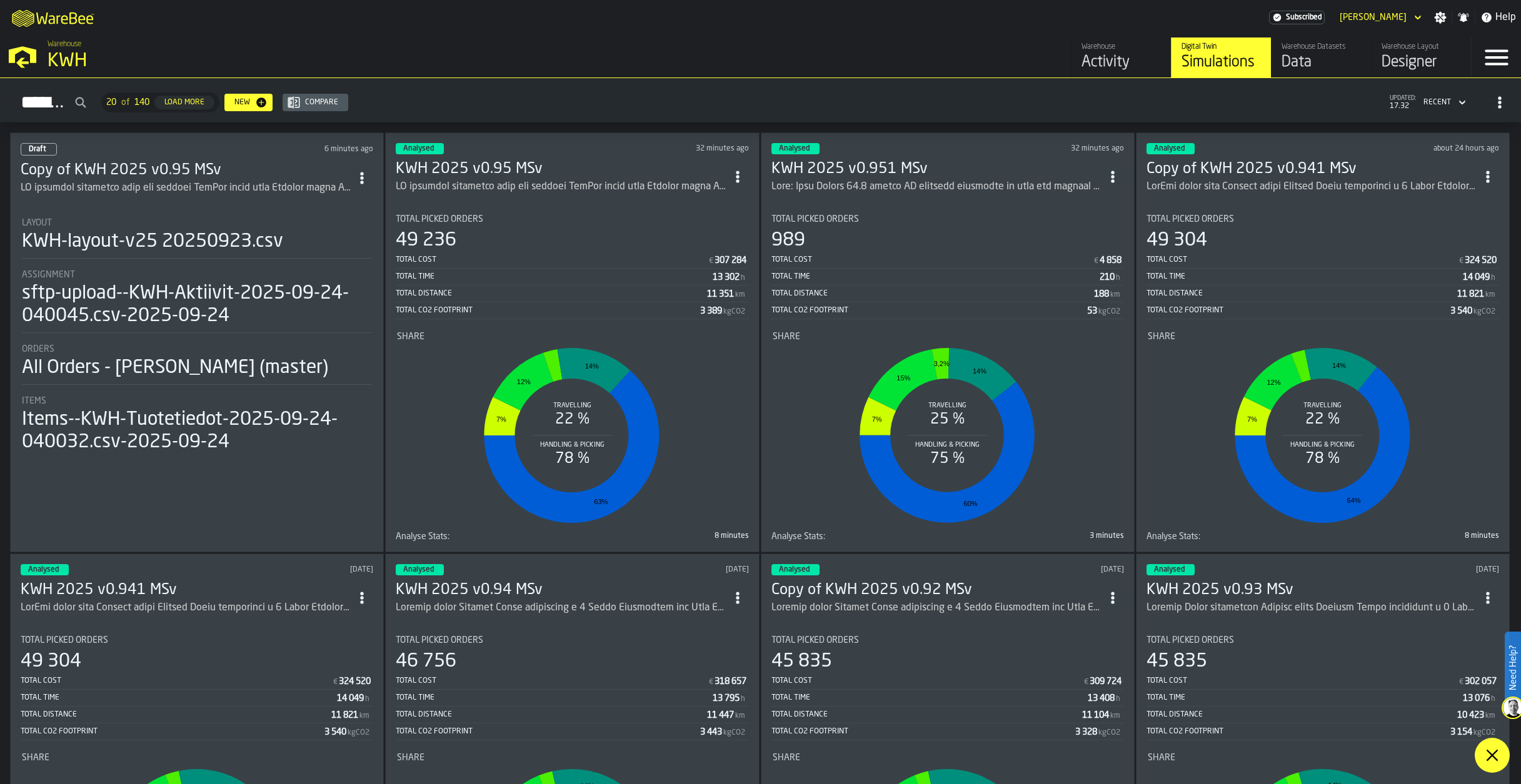
click at [88, 171] on h3 "Copy of KWH 2025 v0.95 MSv" at bounding box center [186, 170] width 331 height 20
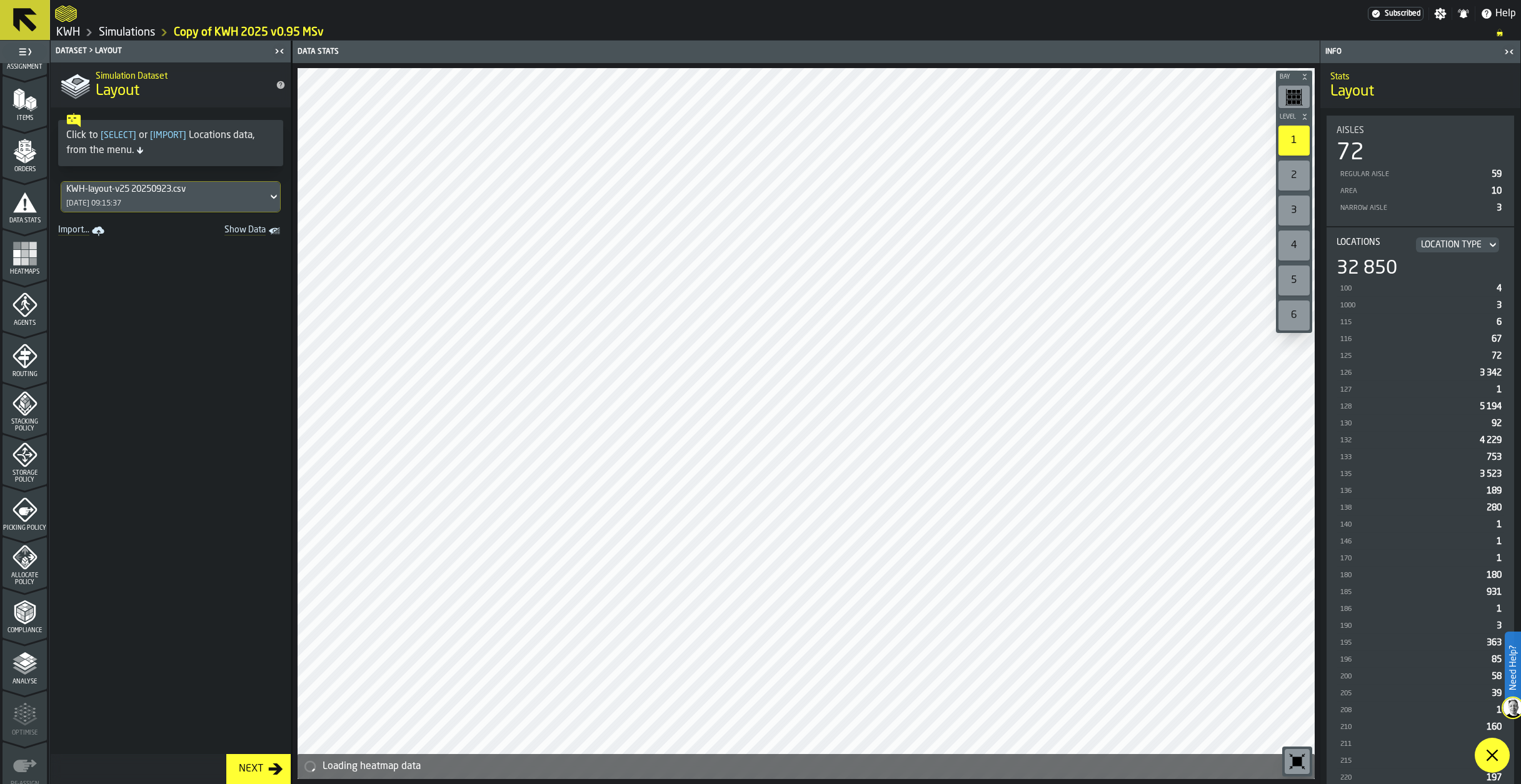
scroll to position [187, 0]
click at [24, 471] on icon "menu Picking Policy" at bounding box center [25, 465] width 25 height 25
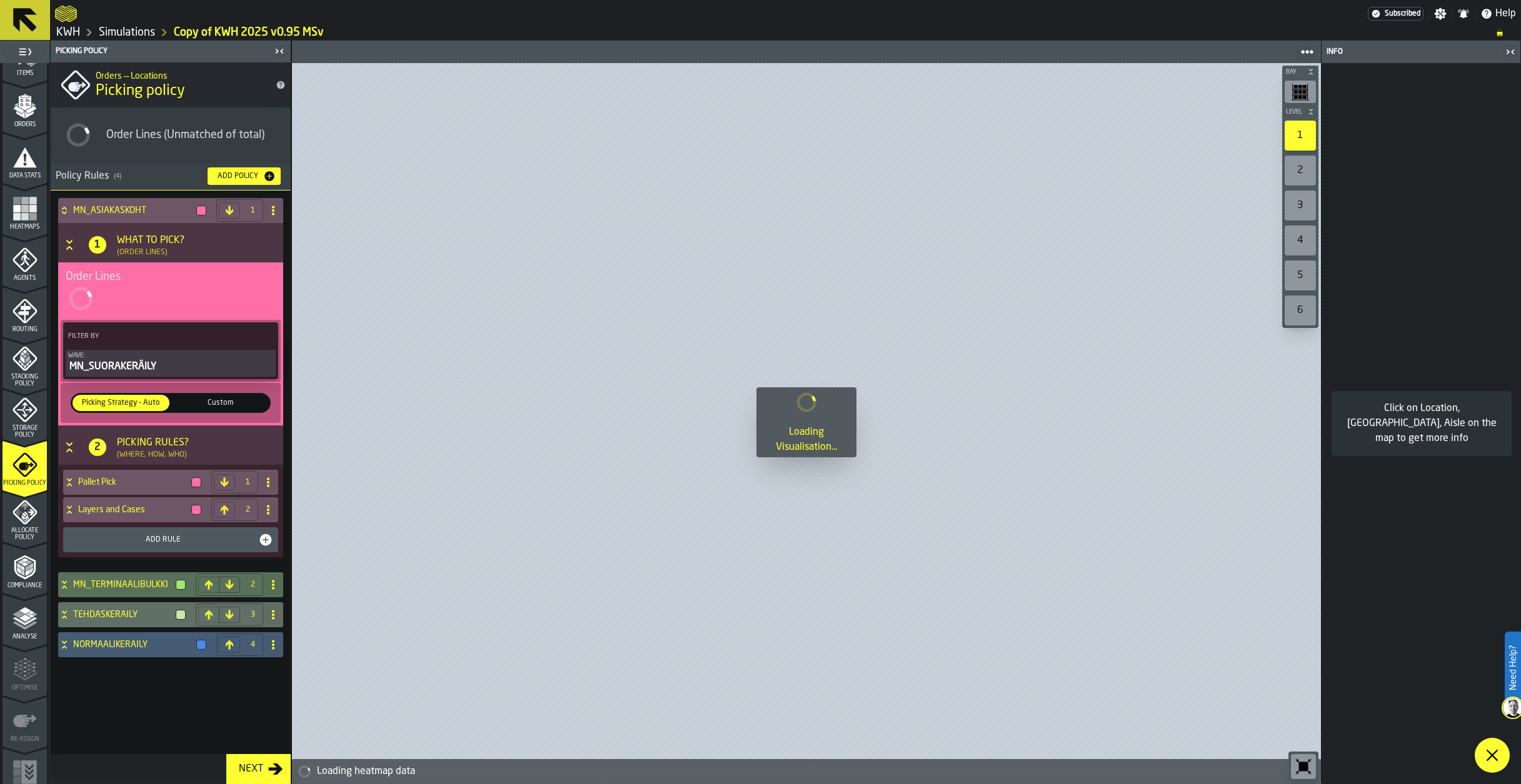
click at [69, 513] on icon at bounding box center [69, 510] width 12 height 10
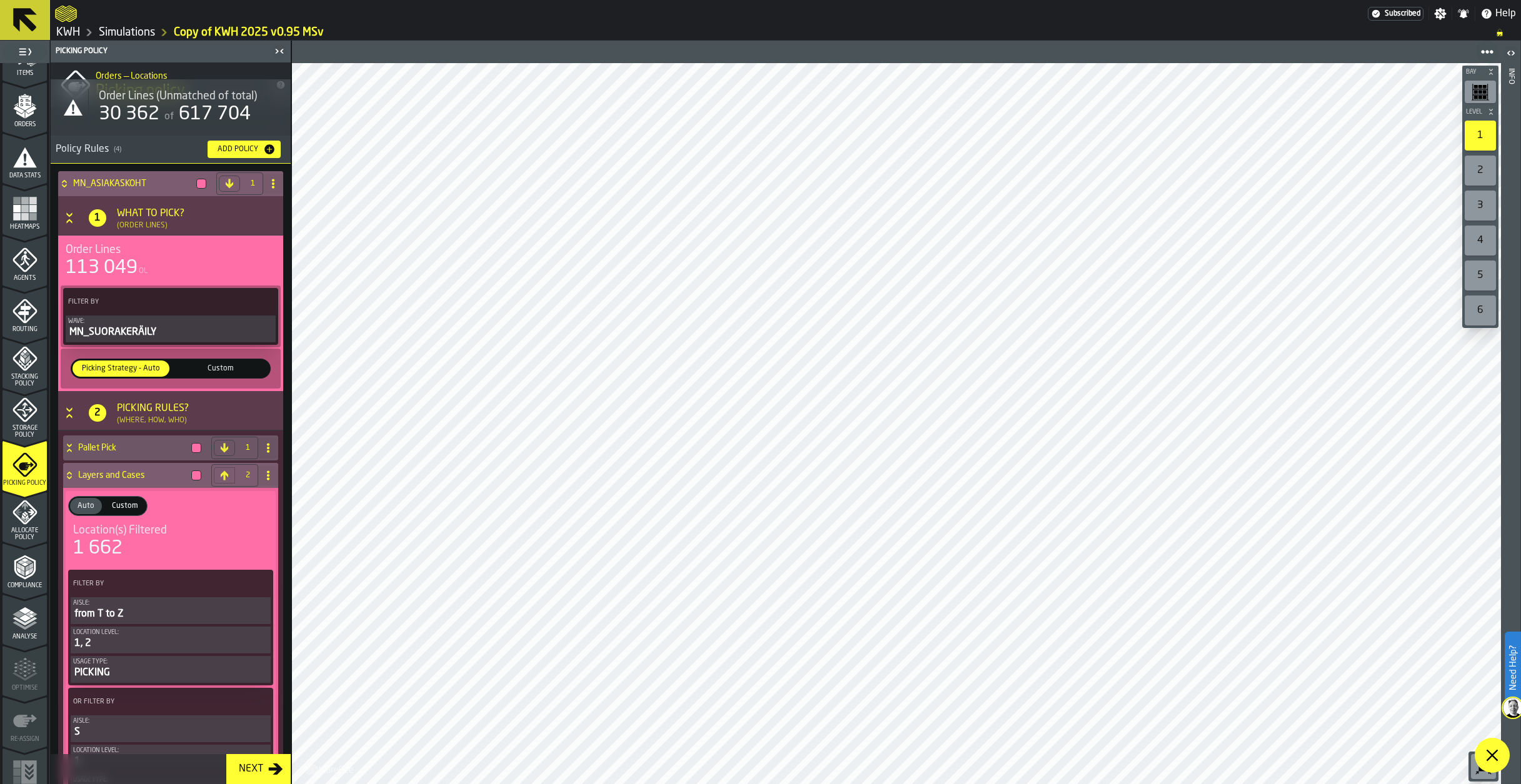
scroll to position [0, 0]
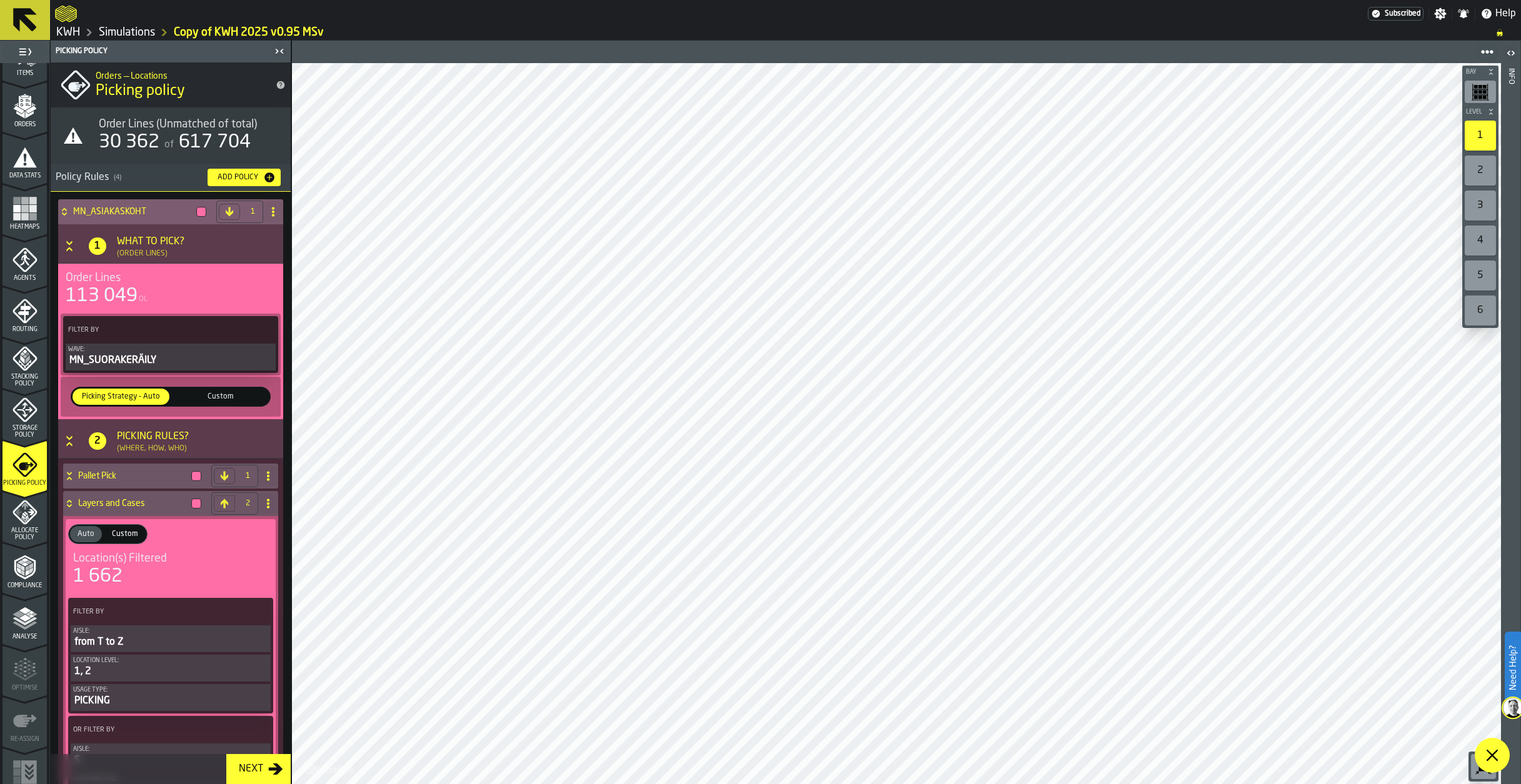
click at [61, 207] on icon at bounding box center [64, 212] width 12 height 10
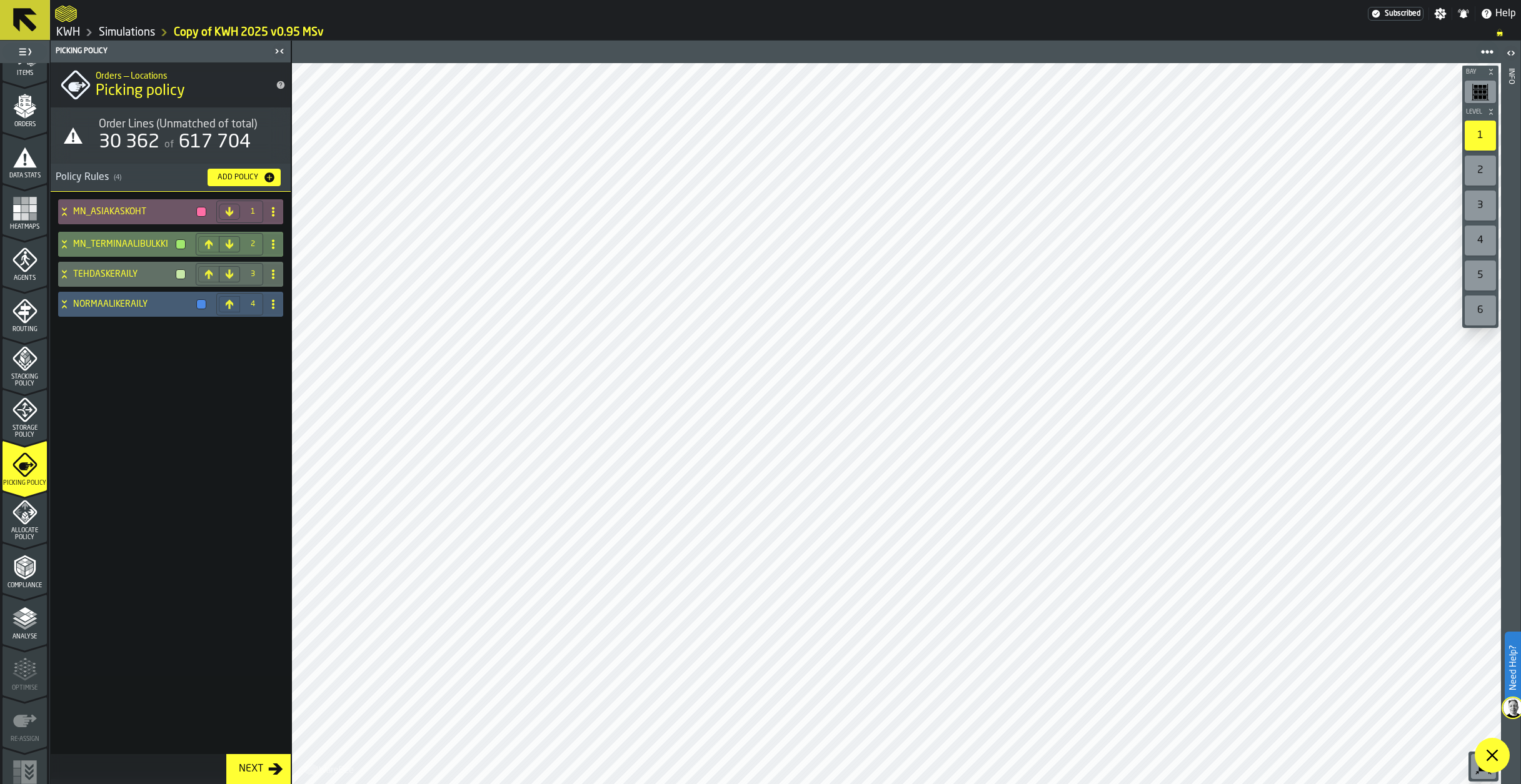
click at [66, 243] on icon at bounding box center [64, 244] width 12 height 10
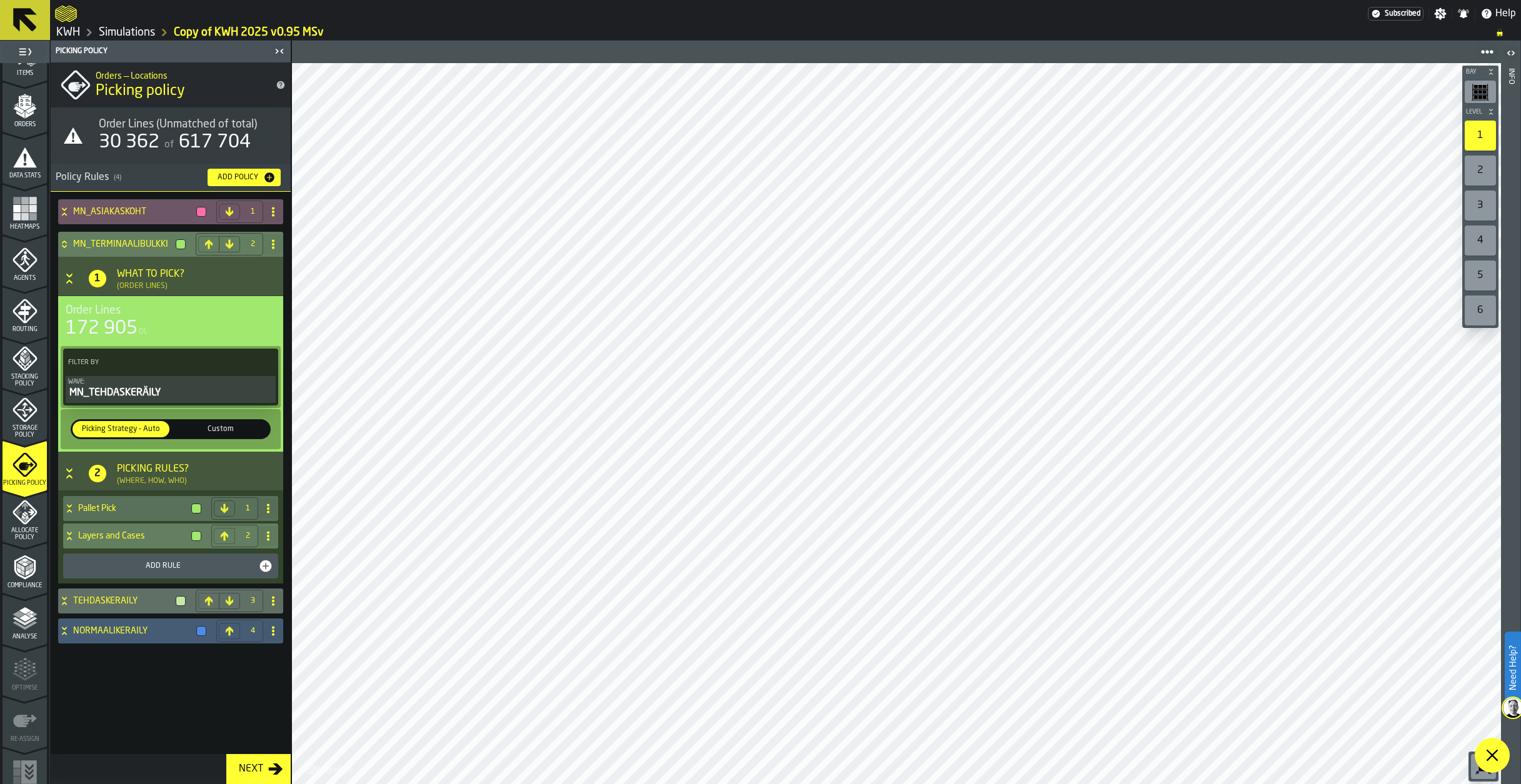
click at [66, 536] on icon at bounding box center [69, 536] width 12 height 10
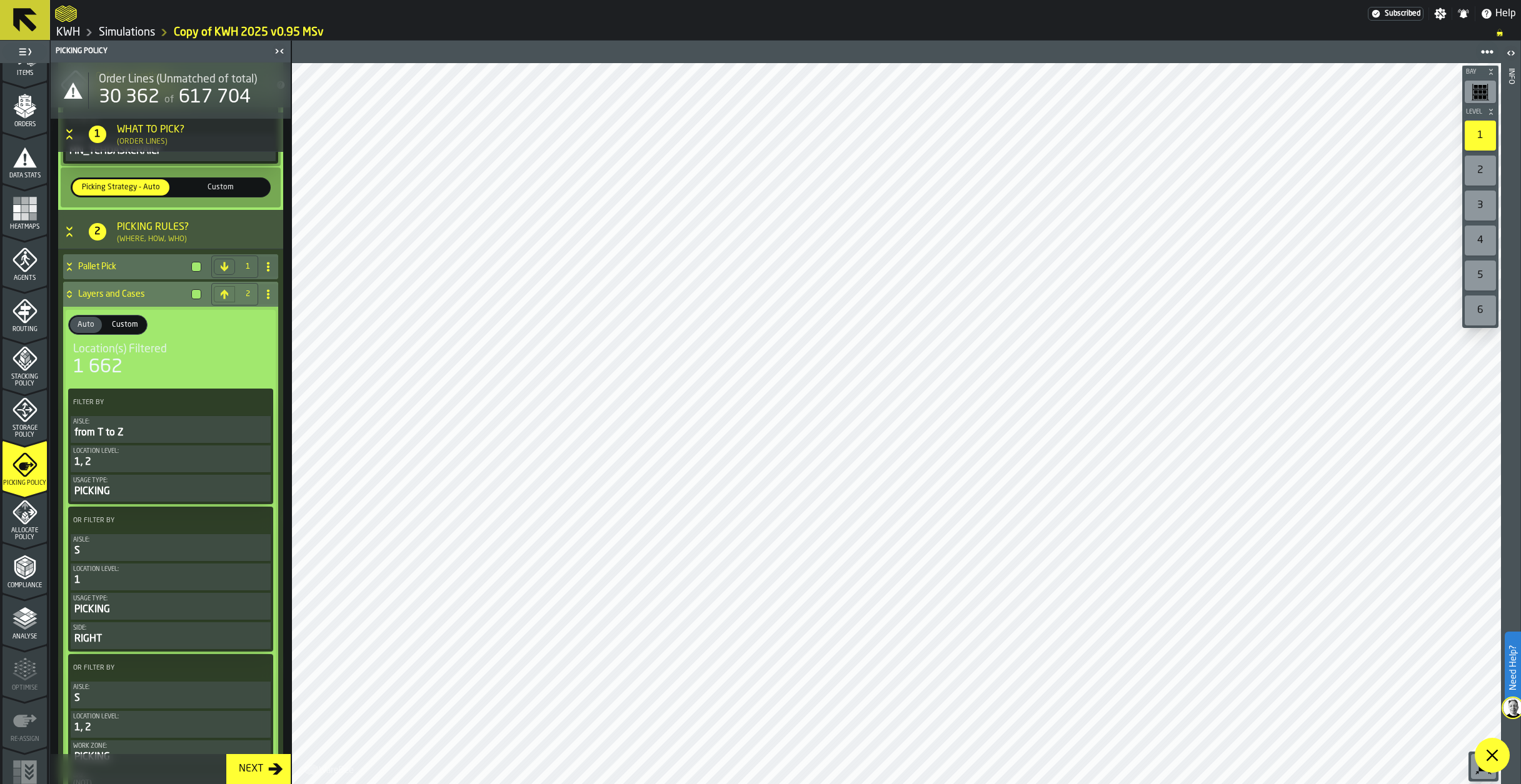
scroll to position [84, 0]
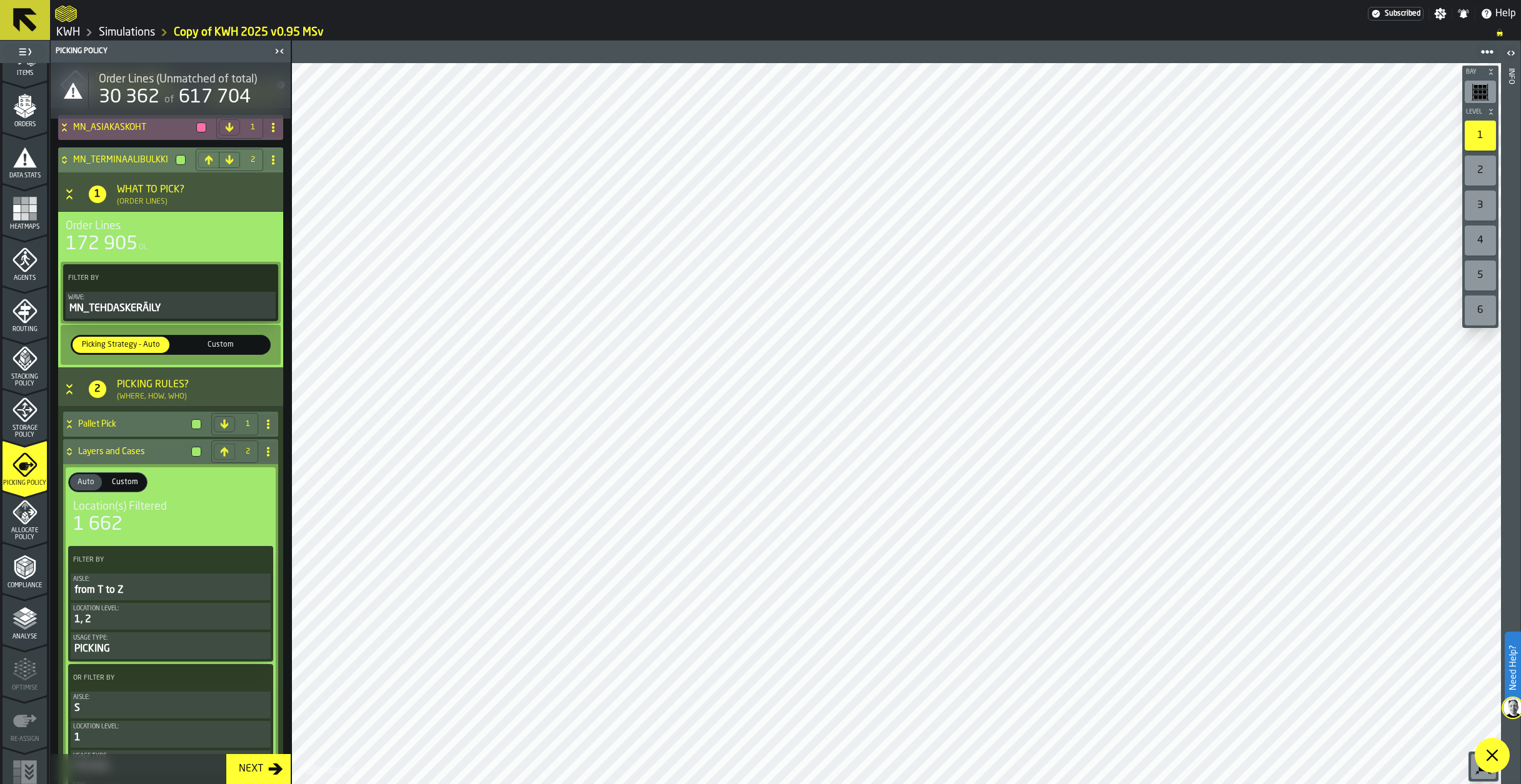
click at [69, 164] on icon at bounding box center [64, 159] width 12 height 10
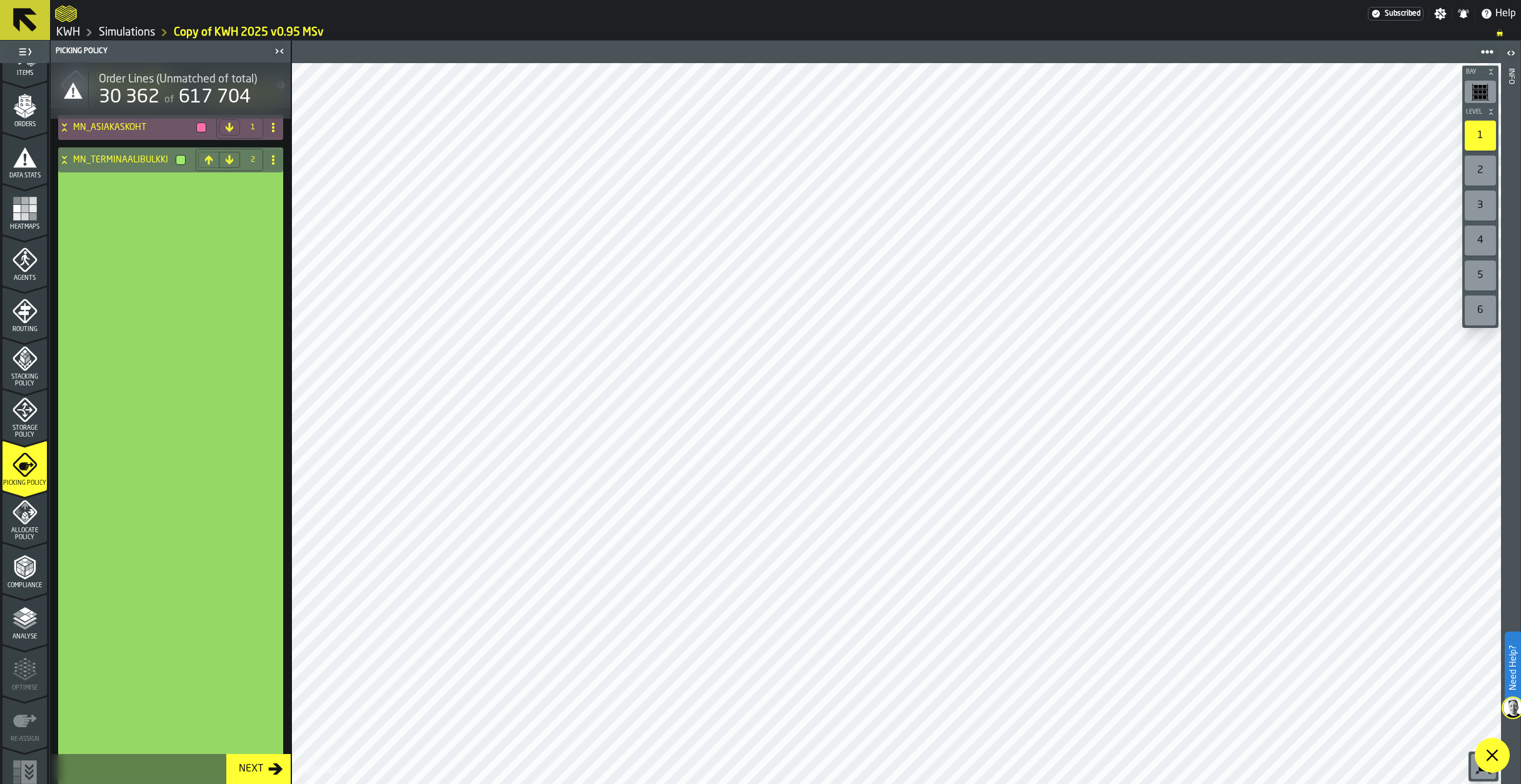
scroll to position [0, 0]
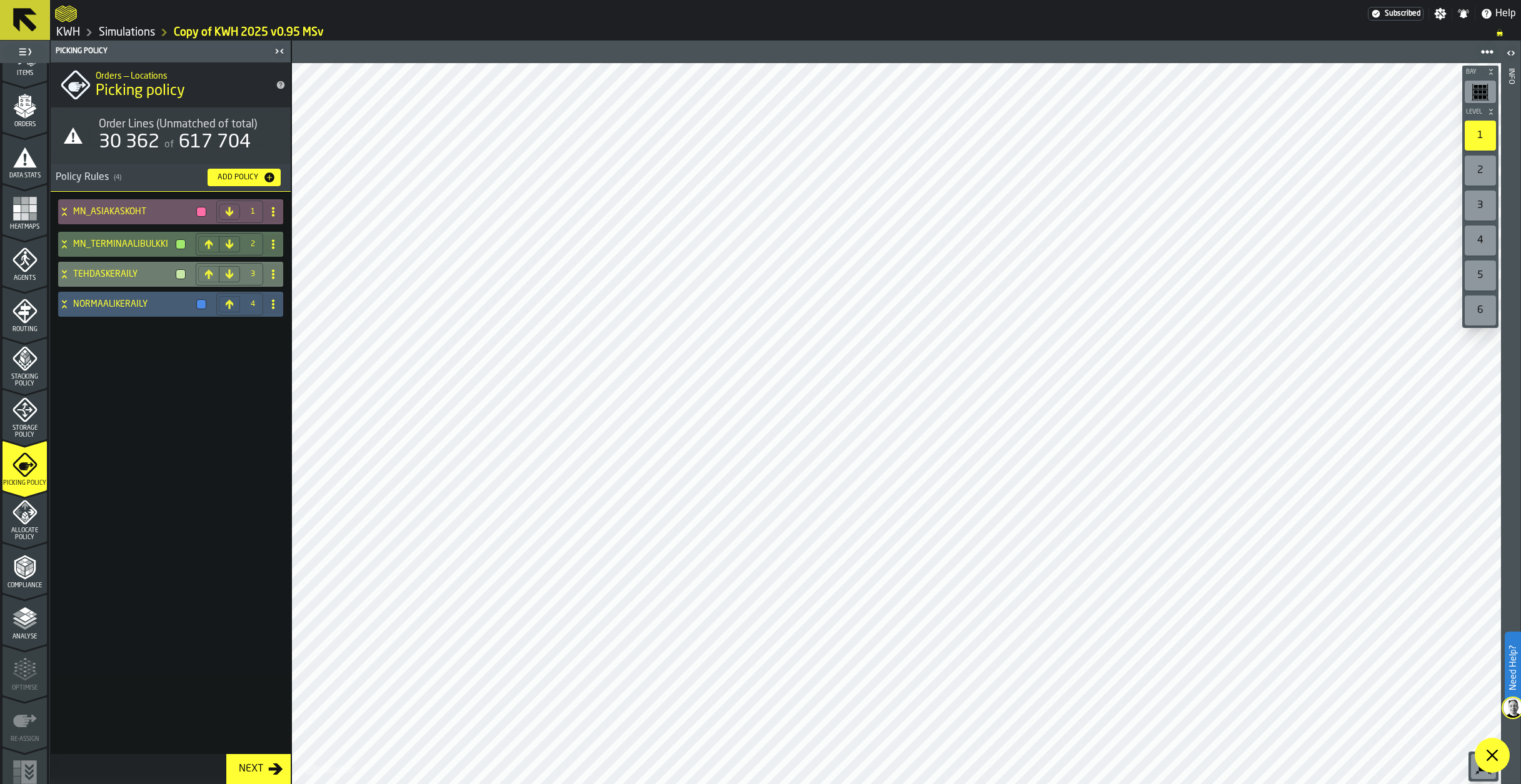
click at [64, 278] on icon at bounding box center [64, 274] width 12 height 10
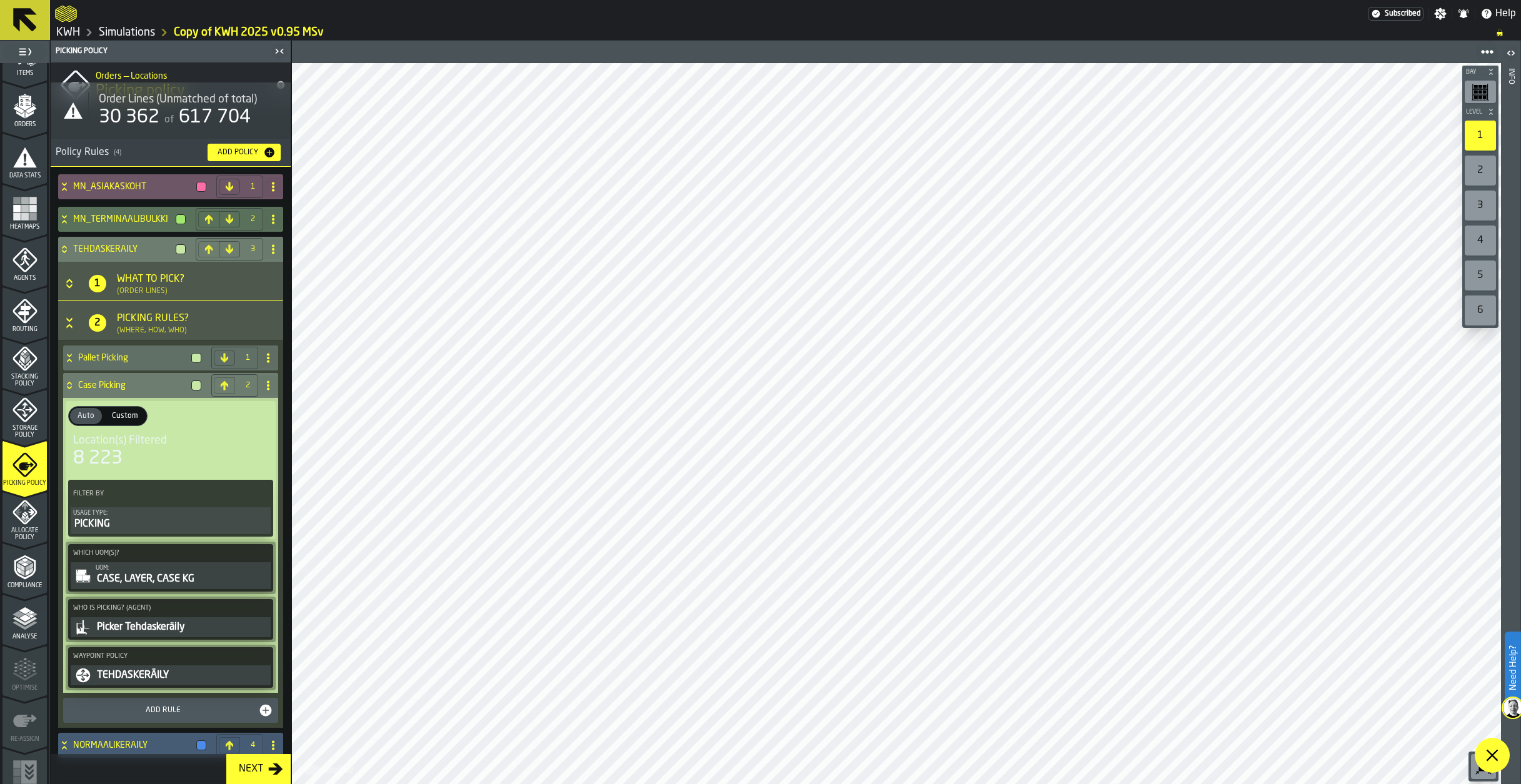
scroll to position [35, 0]
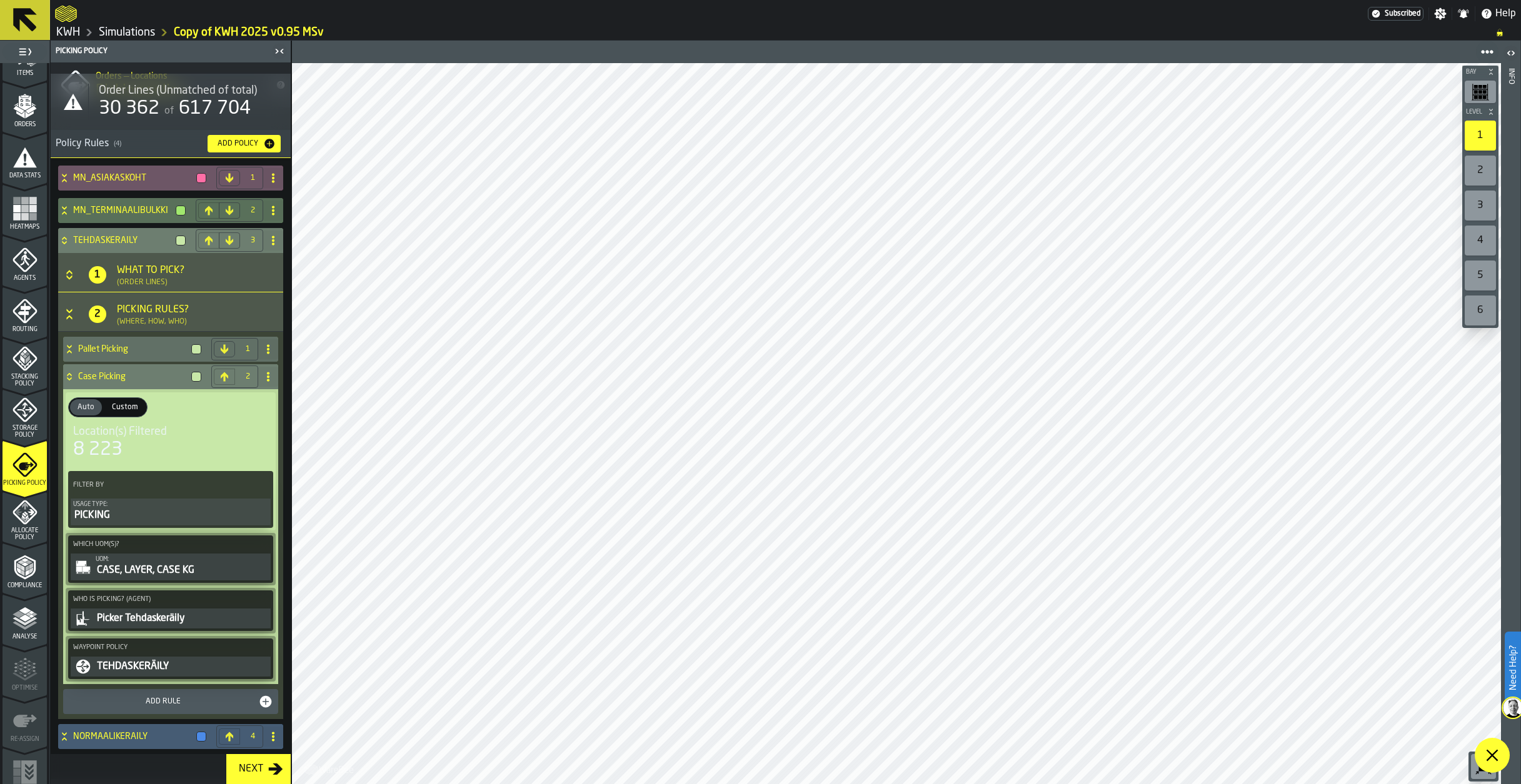
click at [114, 560] on div "UOM:" at bounding box center [182, 559] width 173 height 7
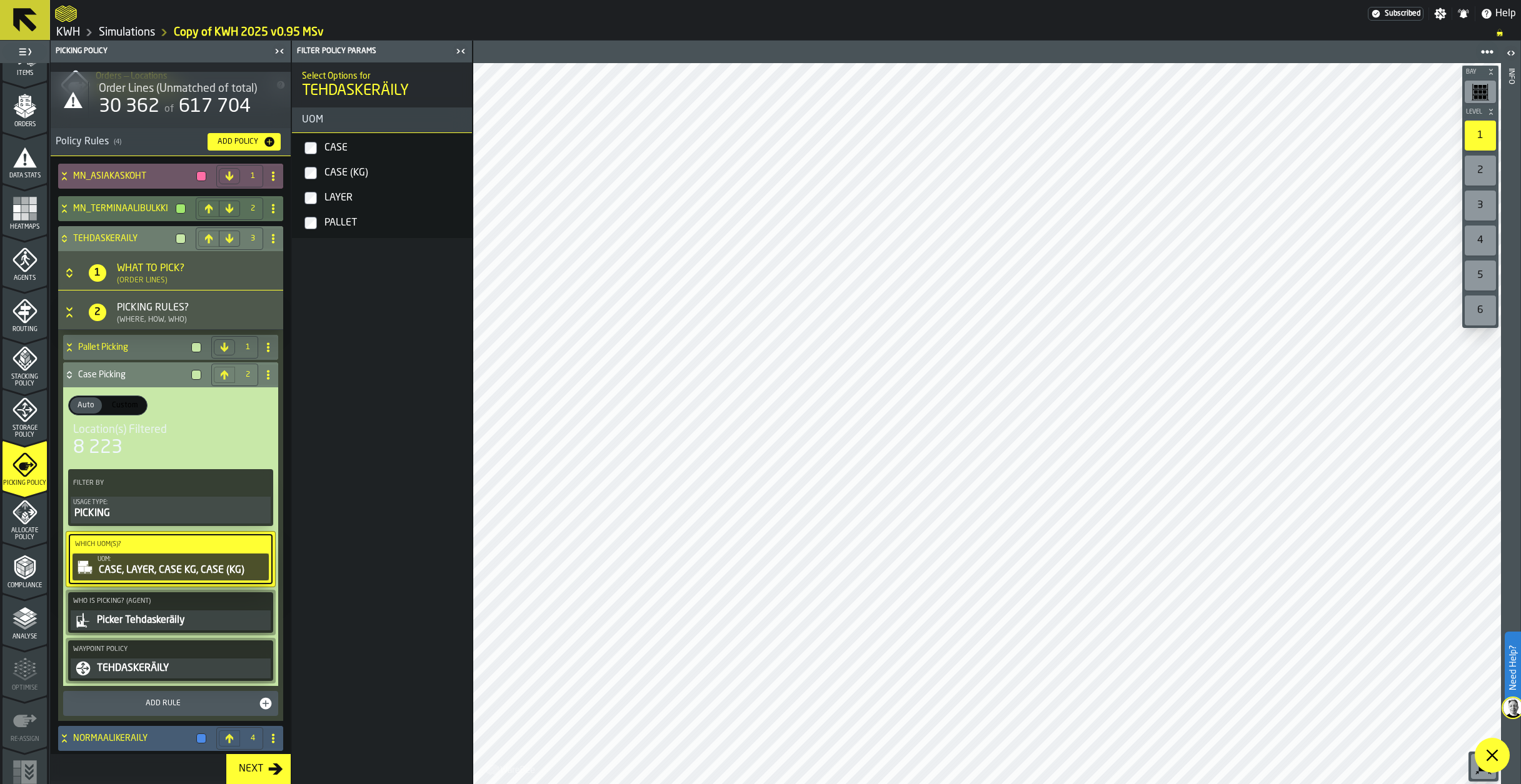
click at [178, 573] on div "CASE, LAYER, CASE KG, CASE (KG)" at bounding box center [182, 571] width 169 height 15
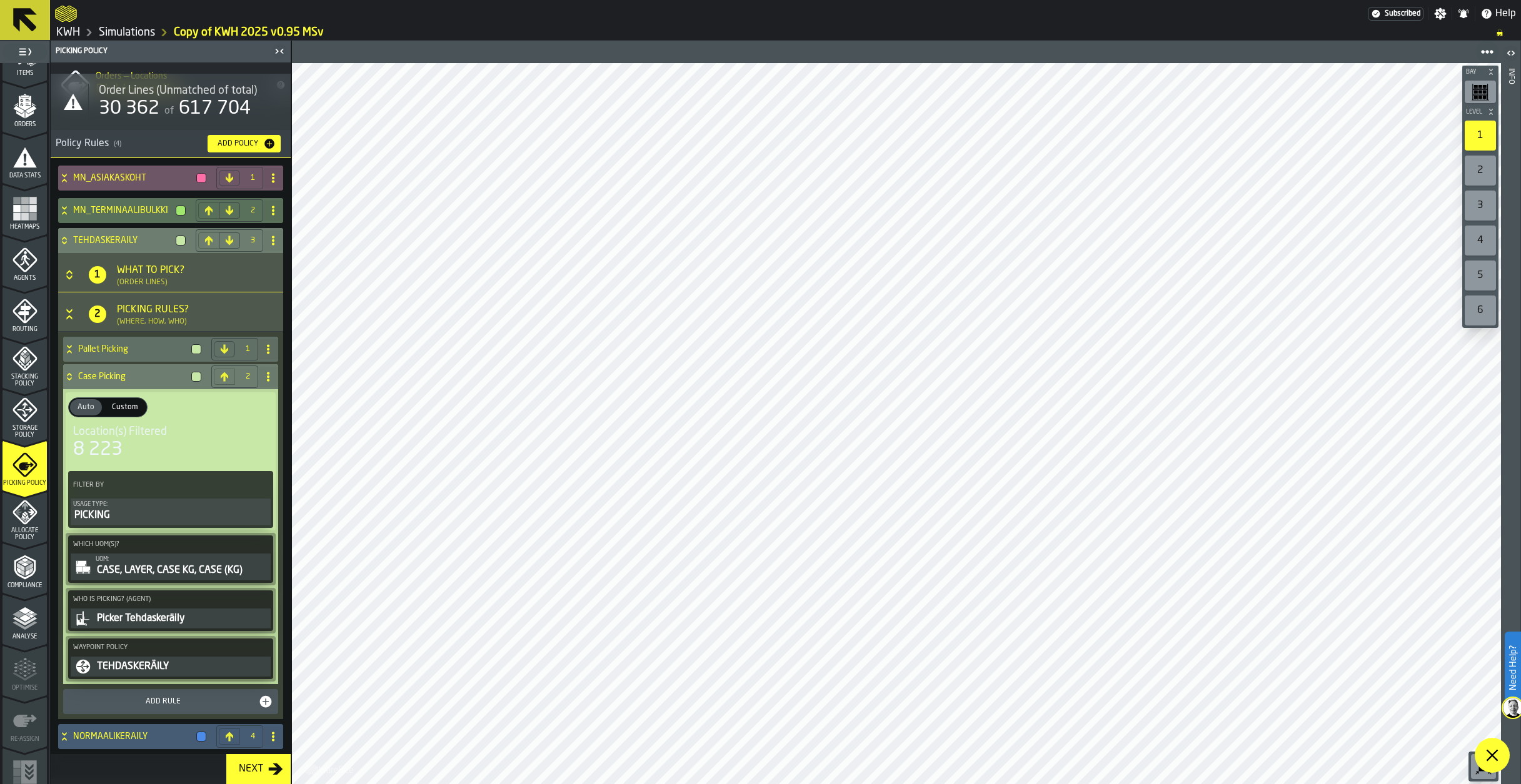
click at [171, 563] on div "UOM:" at bounding box center [182, 559] width 173 height 7
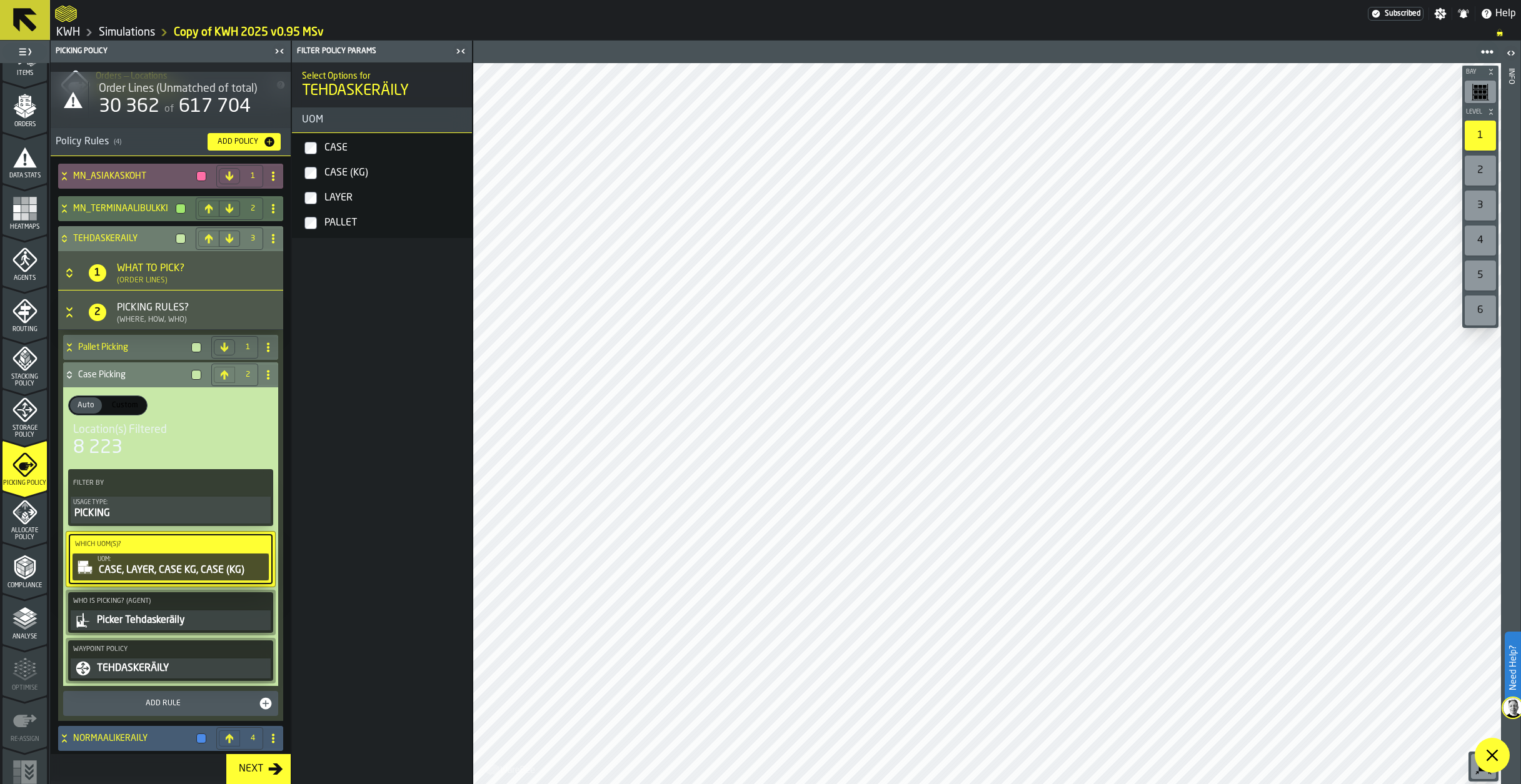
click at [112, 568] on div "CASE, LAYER, CASE KG, CASE (KG)" at bounding box center [182, 571] width 169 height 15
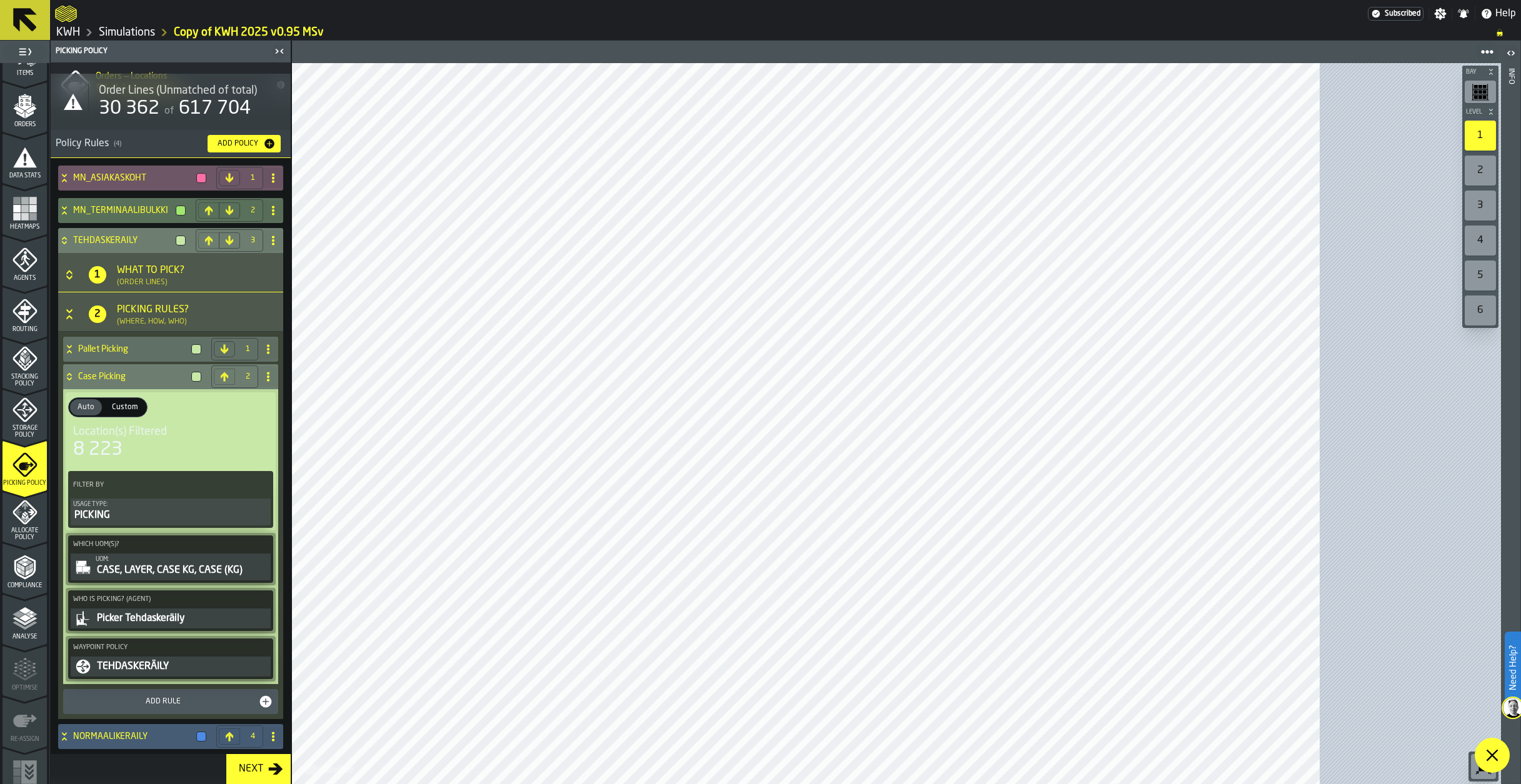
click at [112, 568] on div "CASE, LAYER, CASE KG, CASE (KG)" at bounding box center [182, 571] width 173 height 15
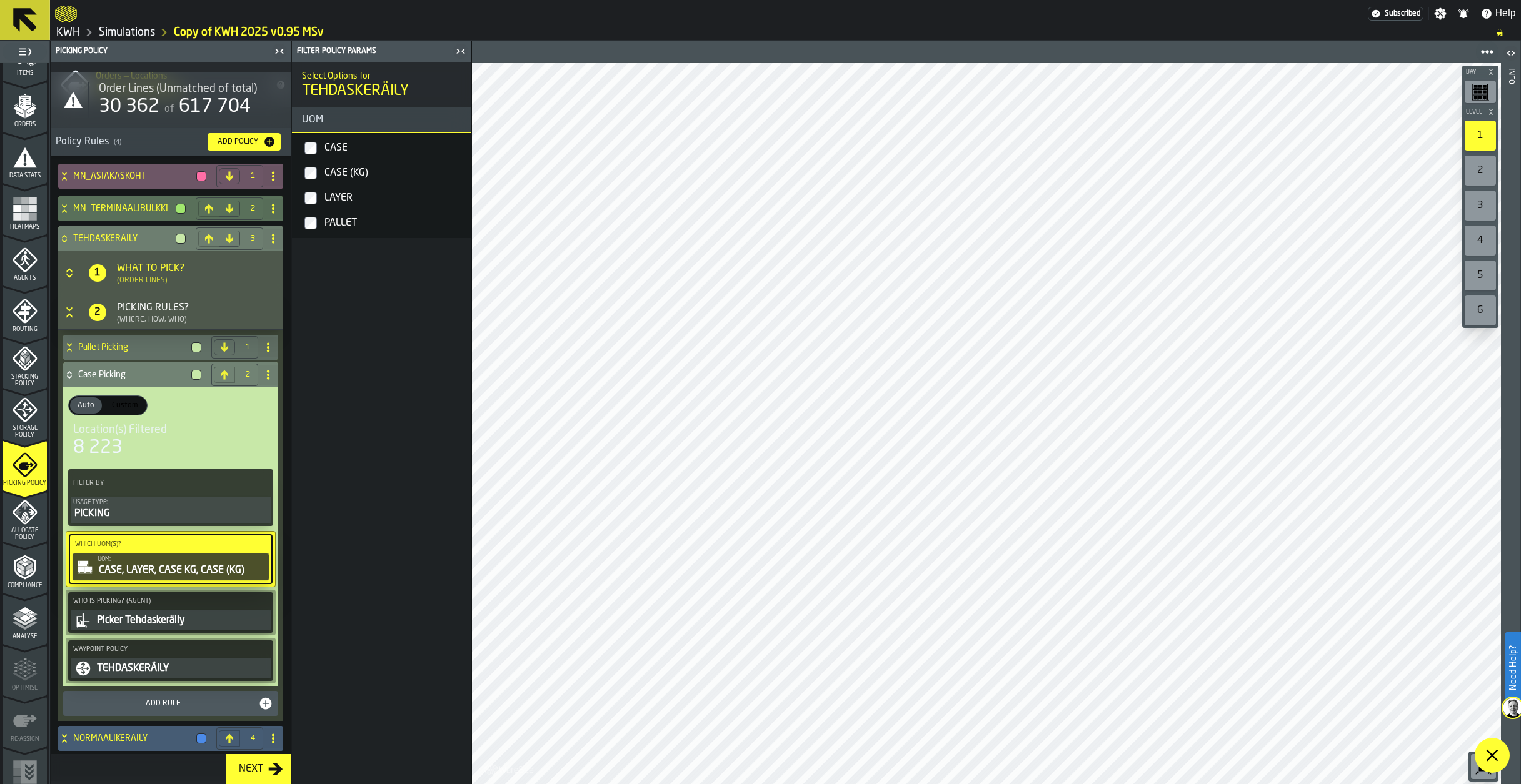
click at [112, 568] on div "CASE, LAYER, CASE KG, CASE (KG)" at bounding box center [182, 571] width 169 height 15
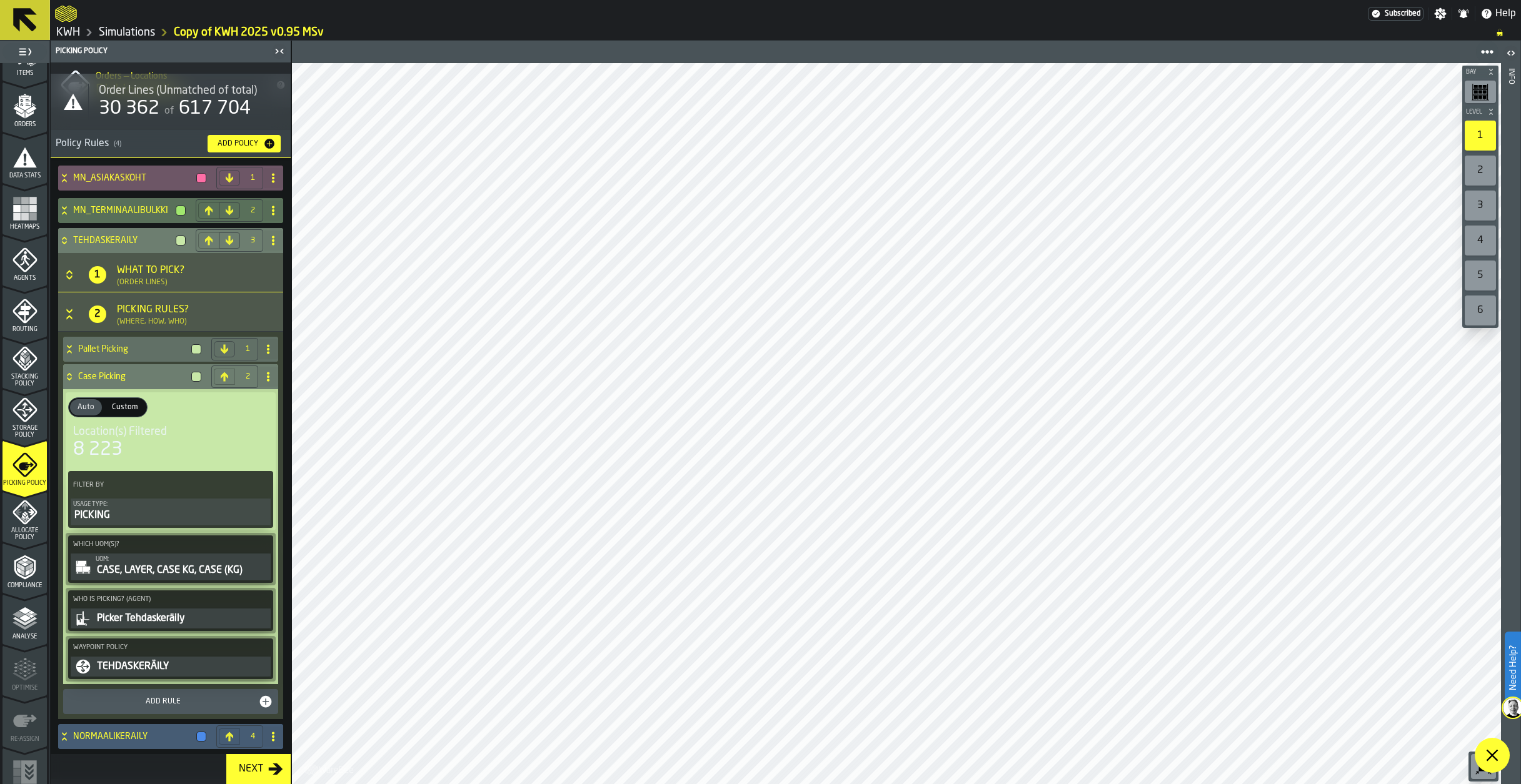
click at [180, 571] on div "CASE, LAYER, CASE KG, CASE (KG)" at bounding box center [182, 571] width 173 height 15
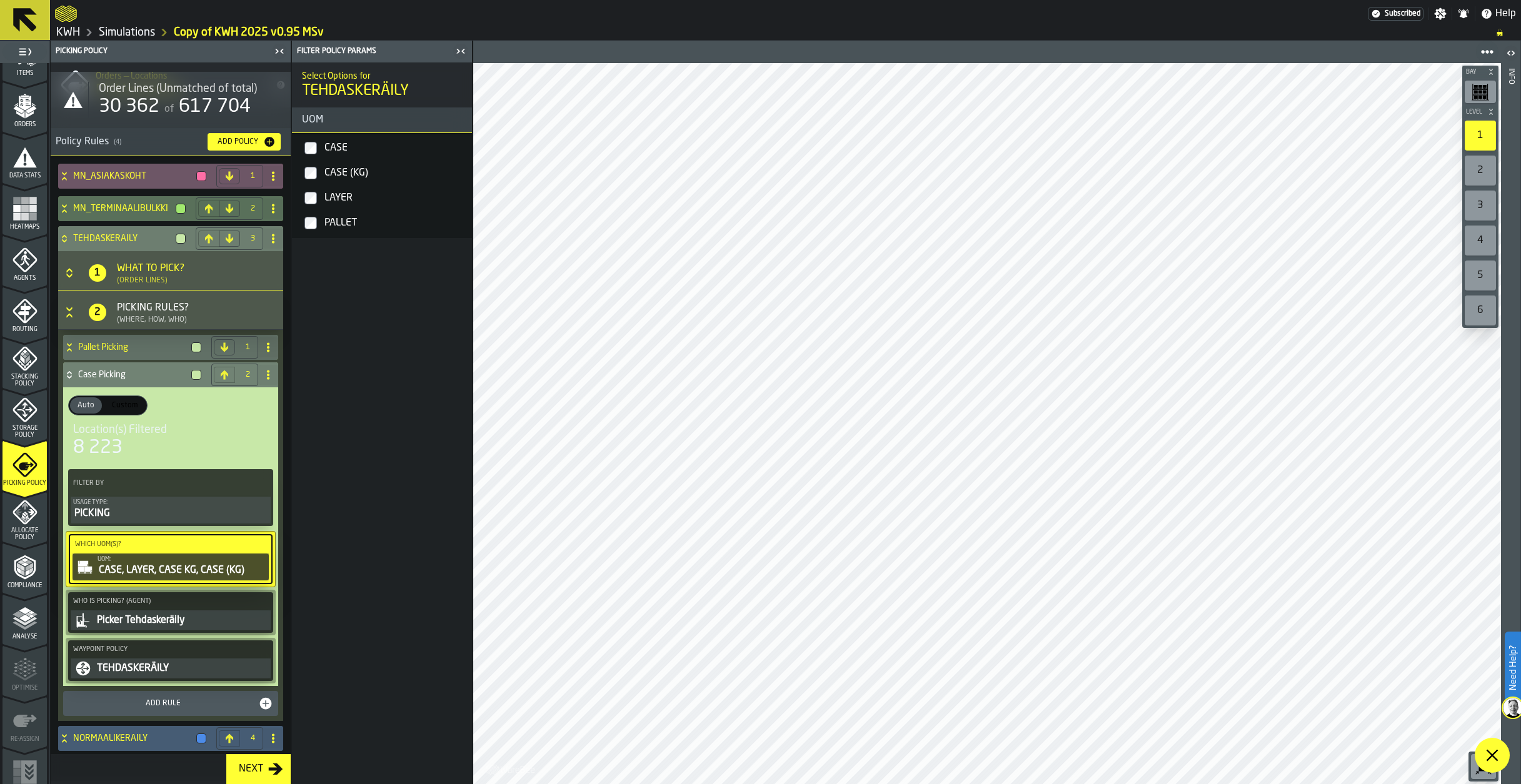
scroll to position [39, 0]
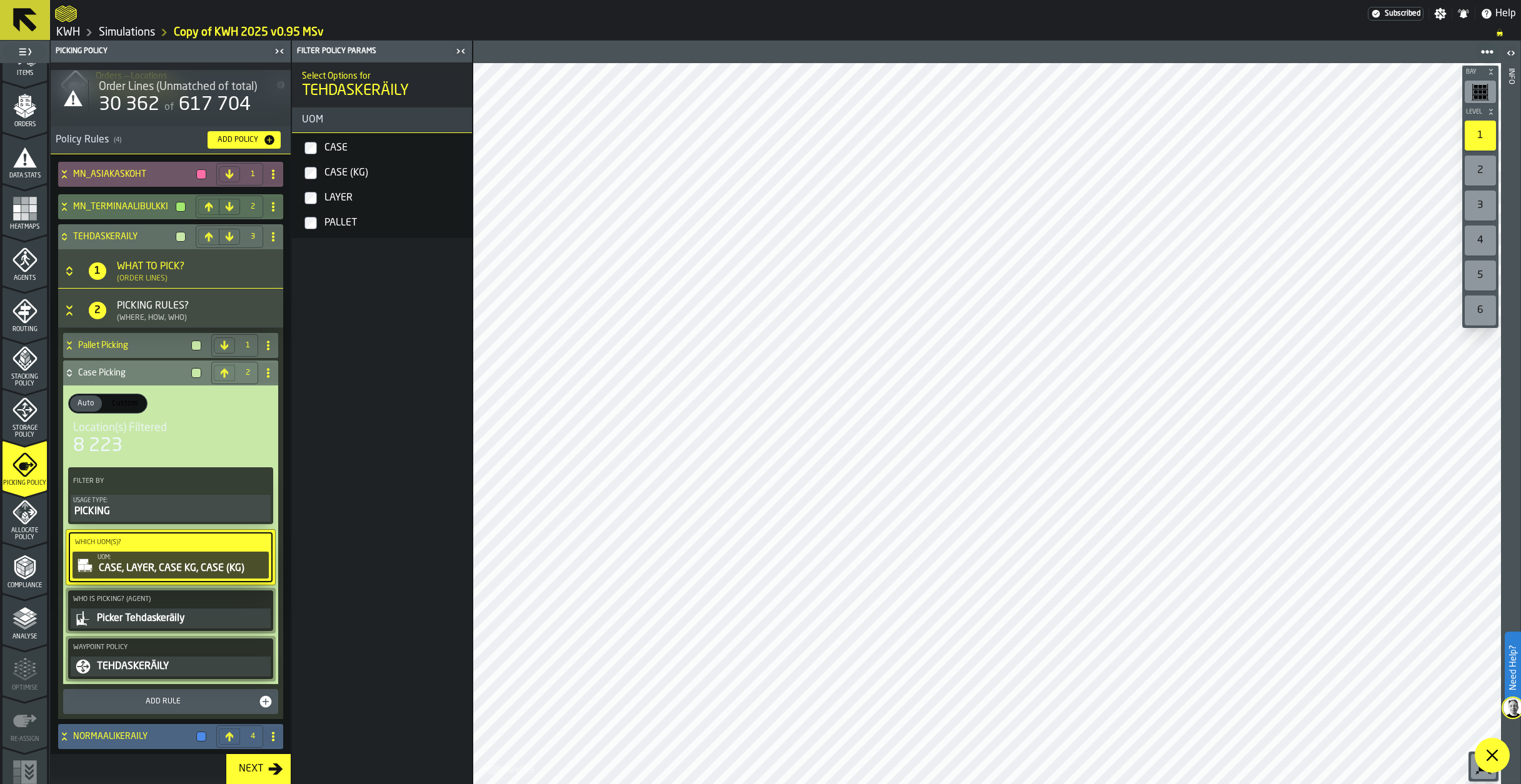
click at [65, 733] on icon at bounding box center [64, 736] width 12 height 10
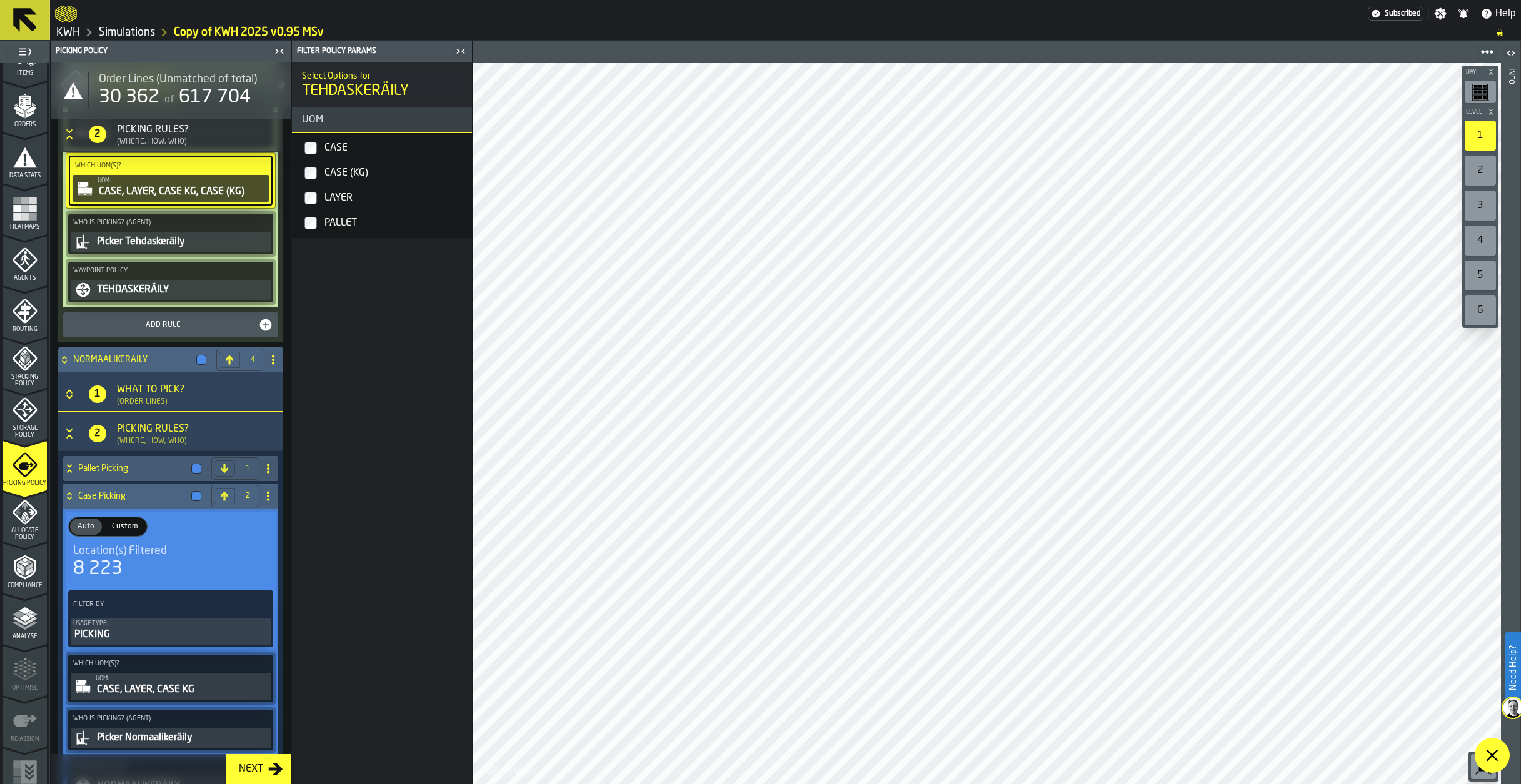
scroll to position [507, 0]
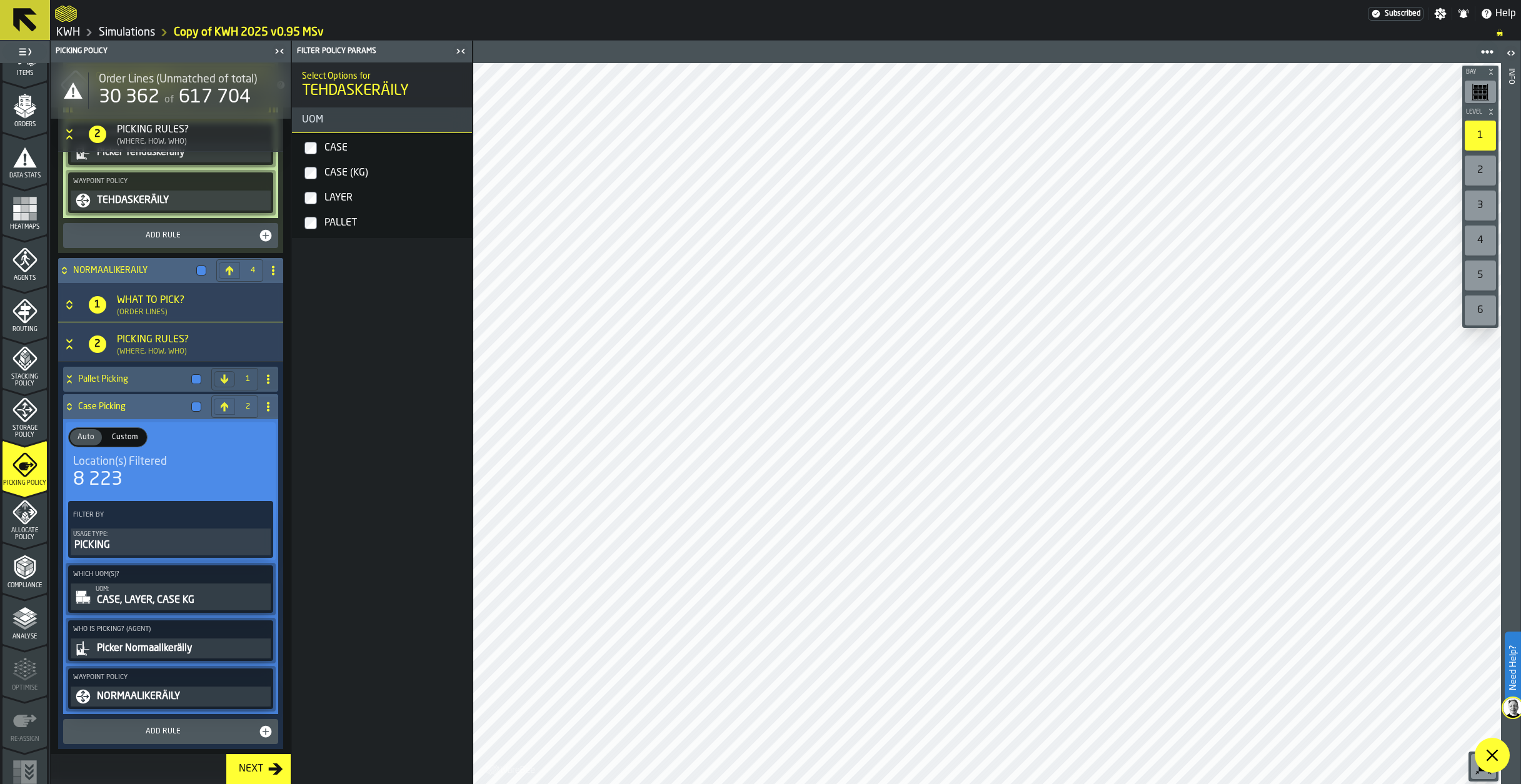
click at [165, 598] on div "CASE, LAYER, CASE KG" at bounding box center [182, 601] width 173 height 15
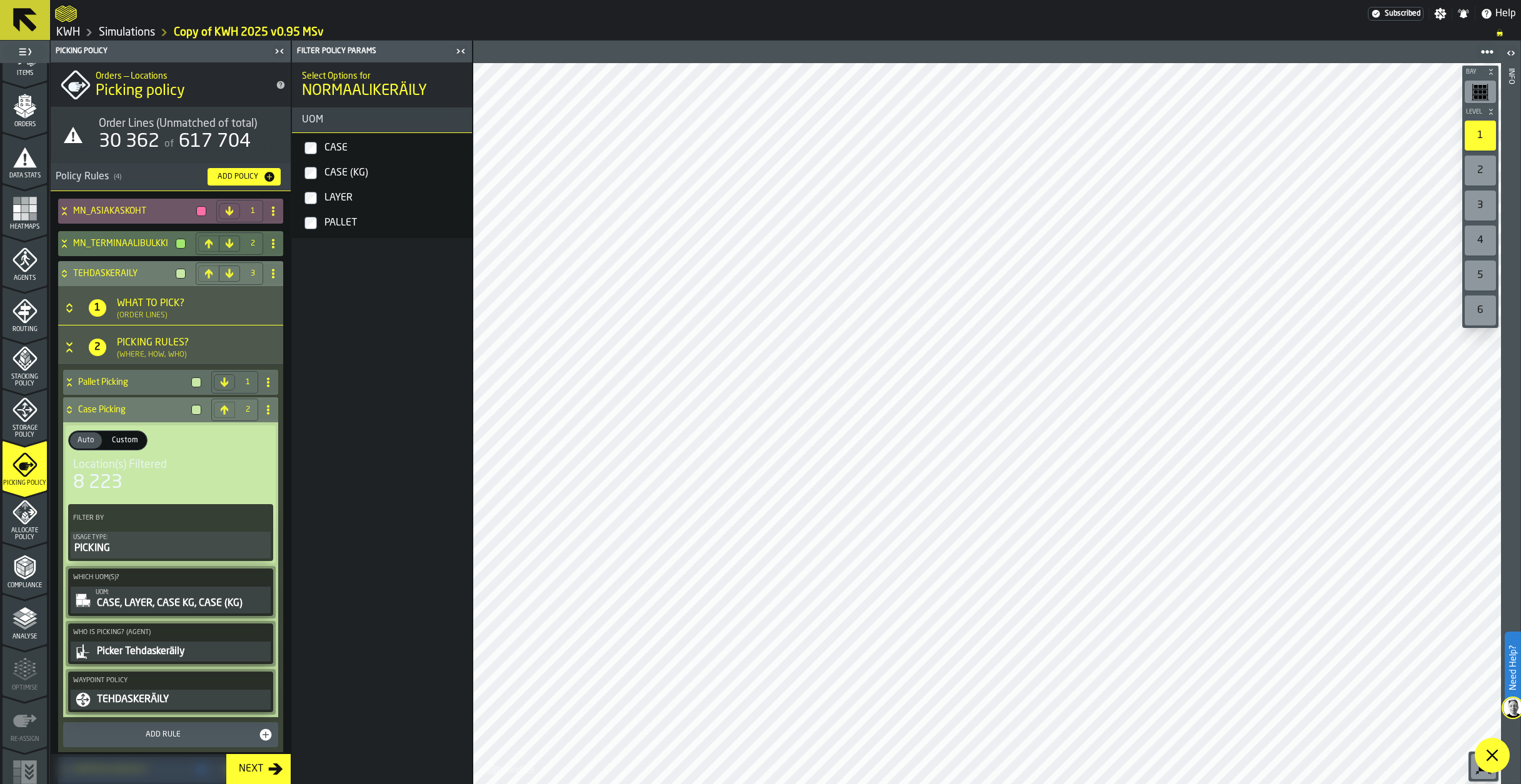
scroll to position [0, 0]
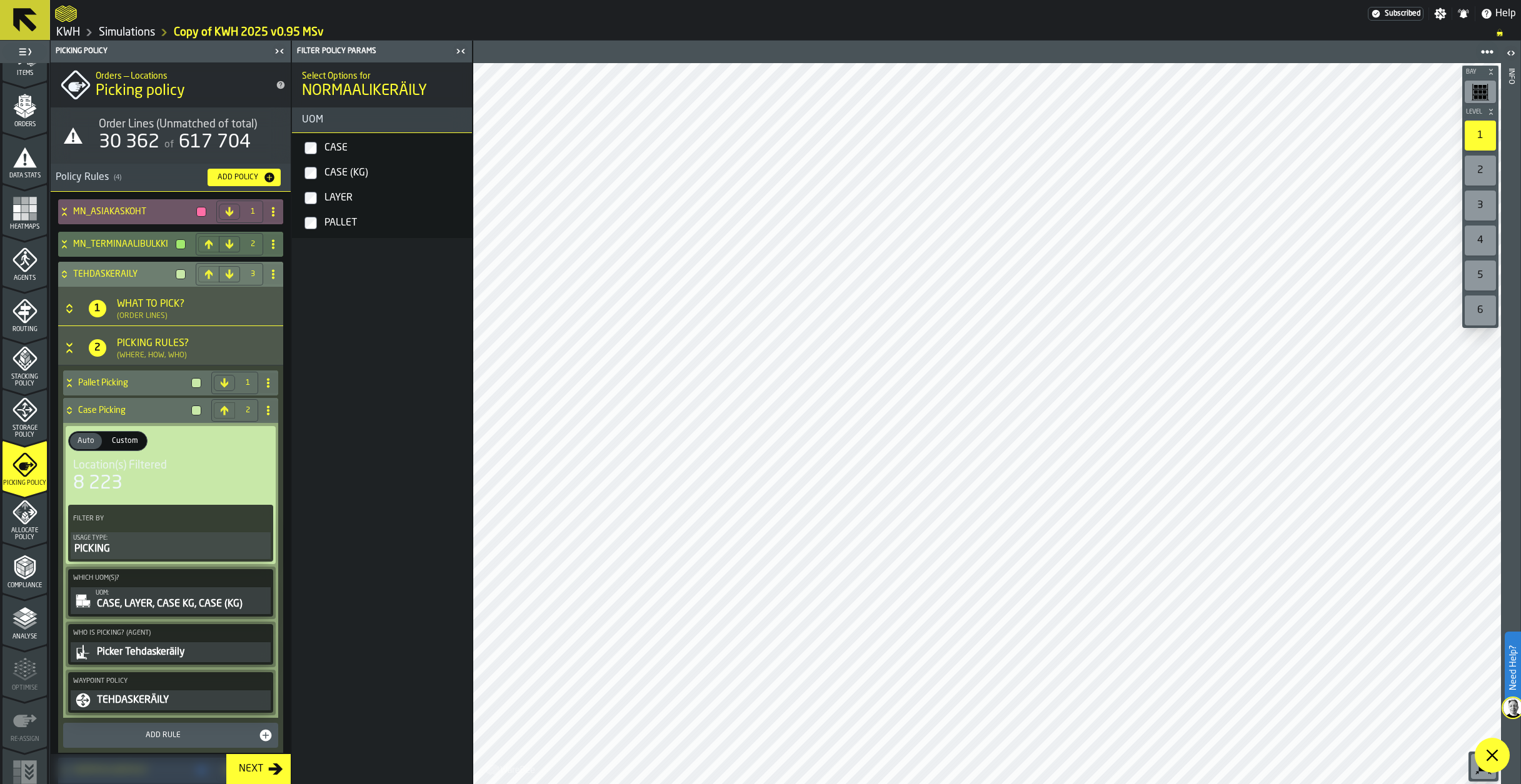
click at [61, 273] on icon at bounding box center [64, 274] width 12 height 10
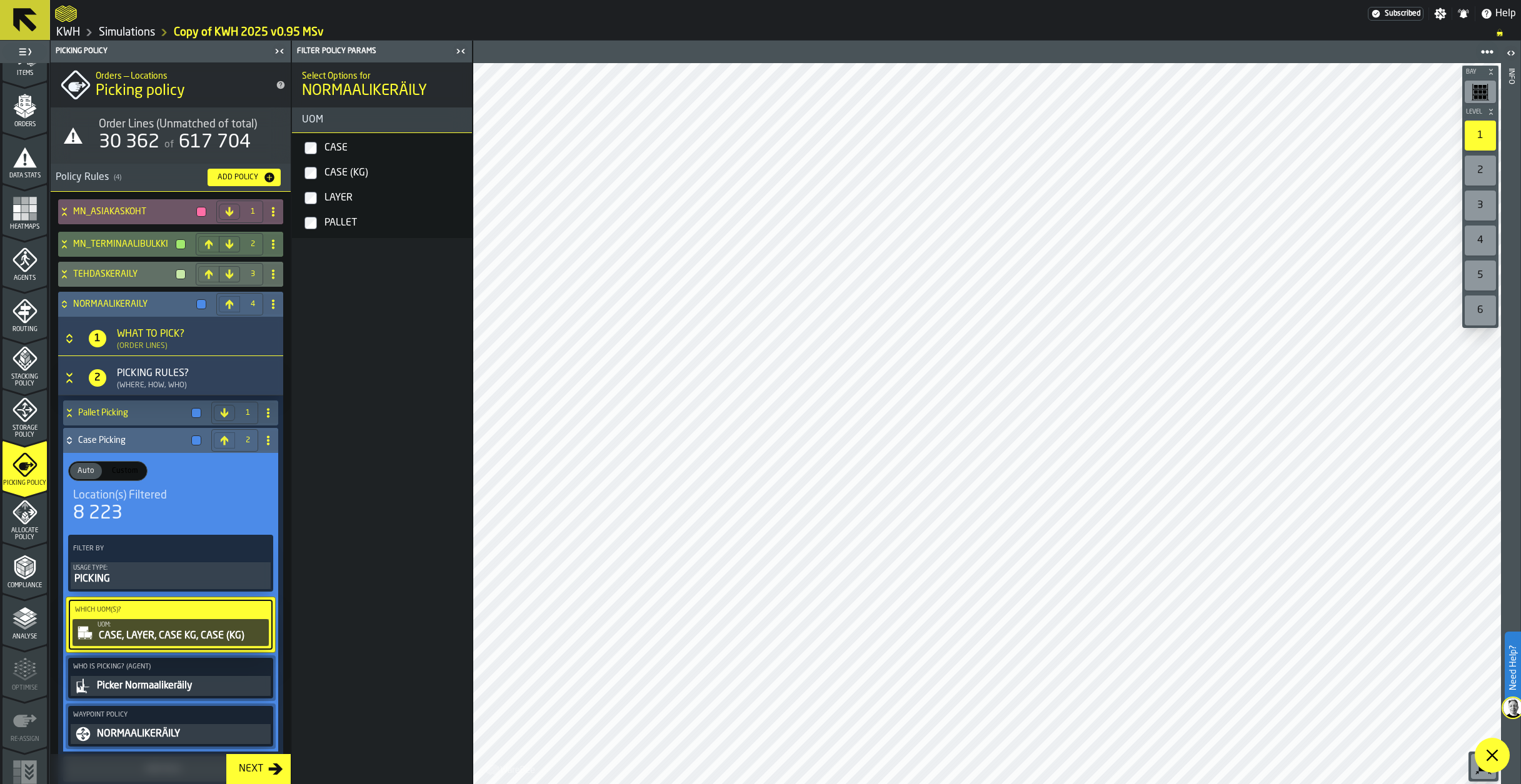
click at [67, 301] on icon at bounding box center [64, 304] width 12 height 10
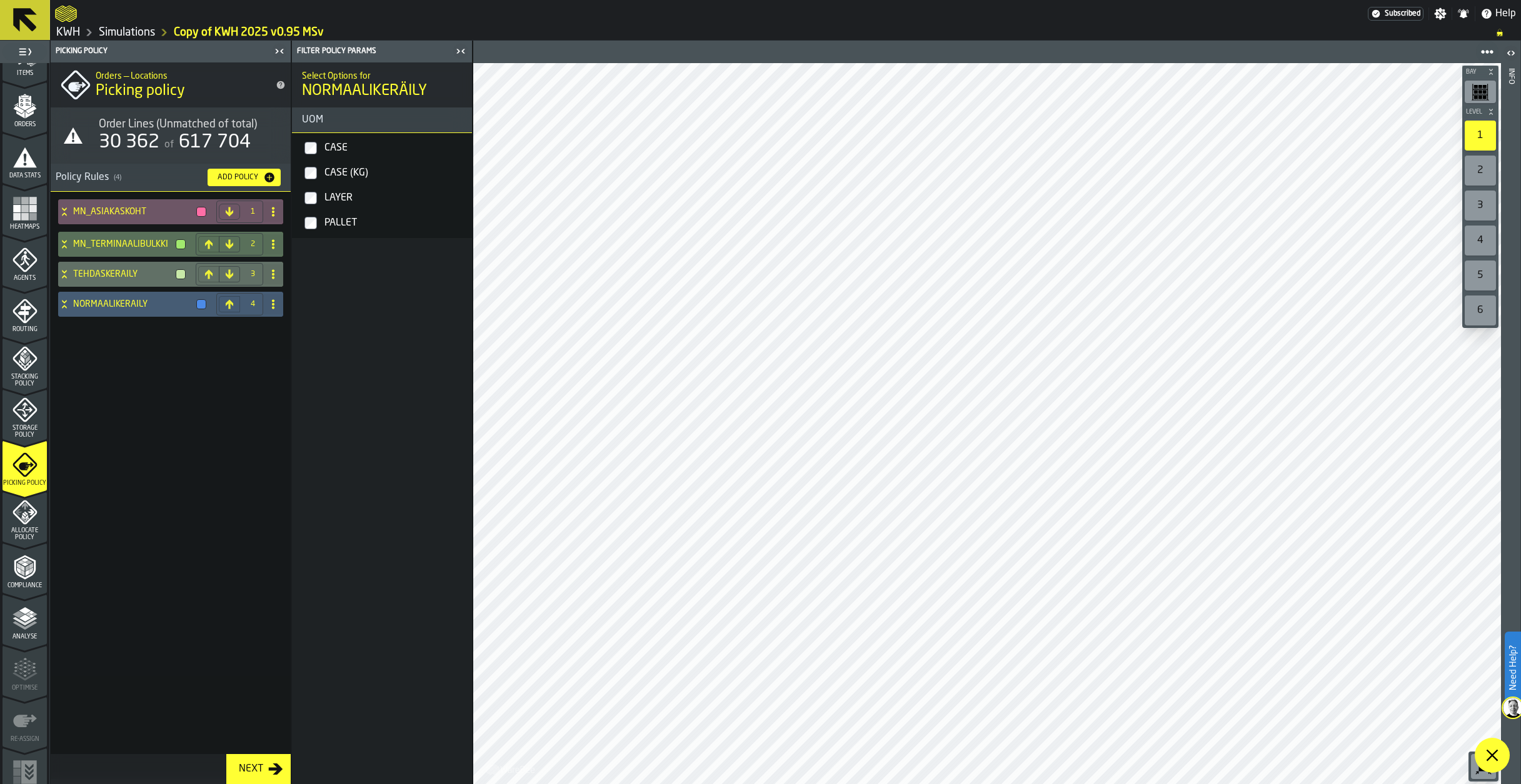
click at [14, 618] on polyline "menu Analyse" at bounding box center [25, 621] width 25 height 9
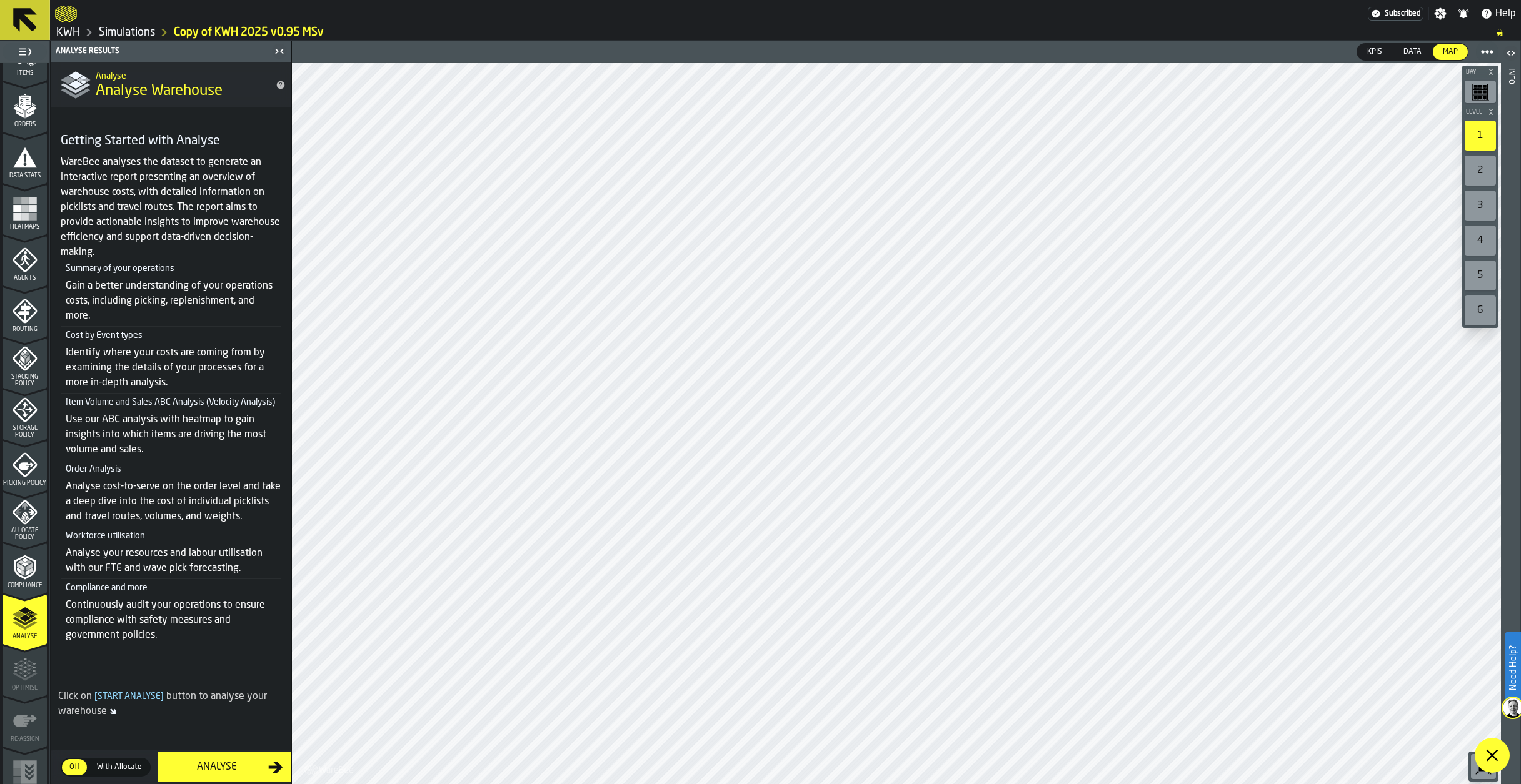
click at [209, 764] on div "Analyse" at bounding box center [216, 768] width 102 height 15
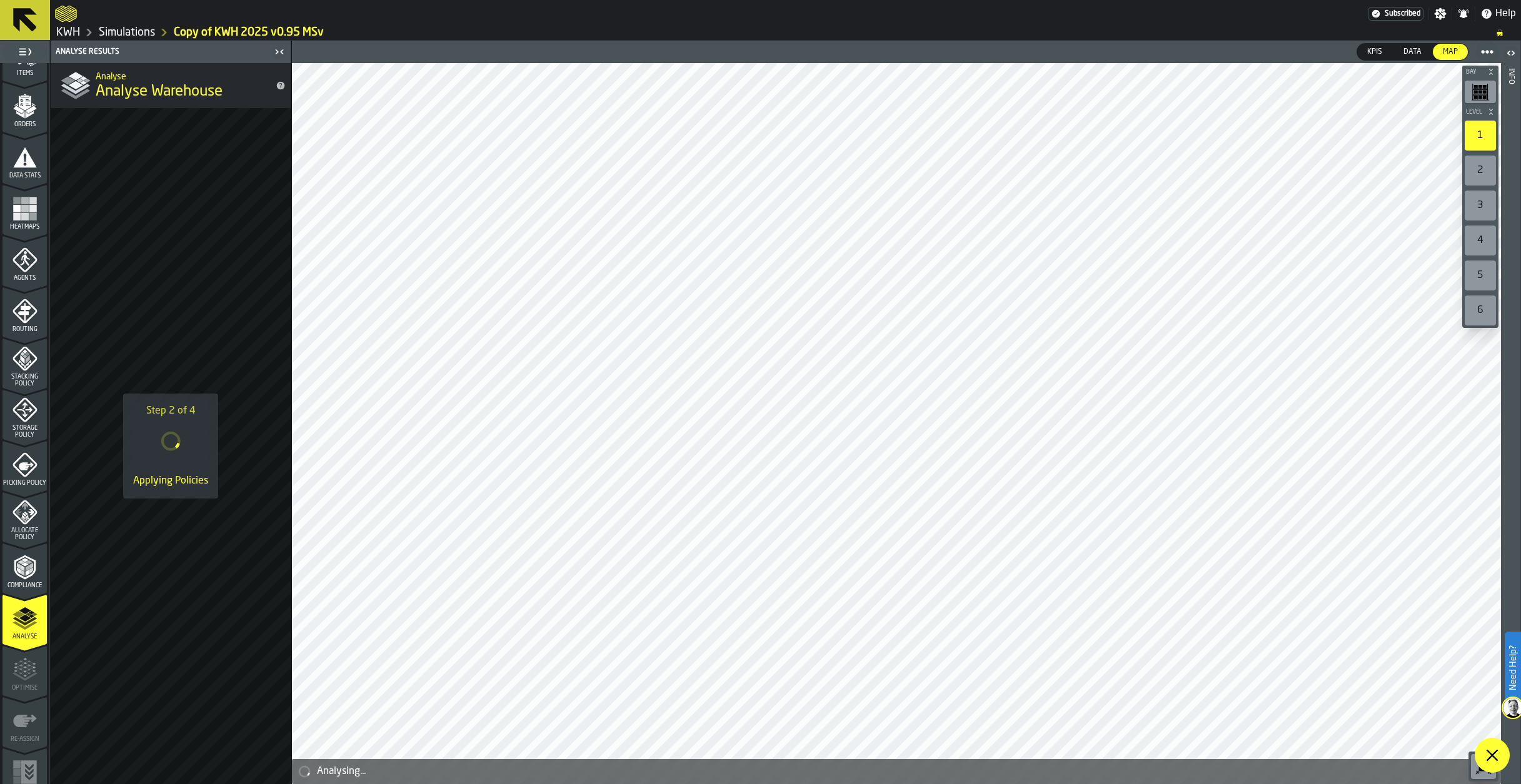
click at [126, 27] on link "Simulations" at bounding box center [126, 32] width 56 height 13
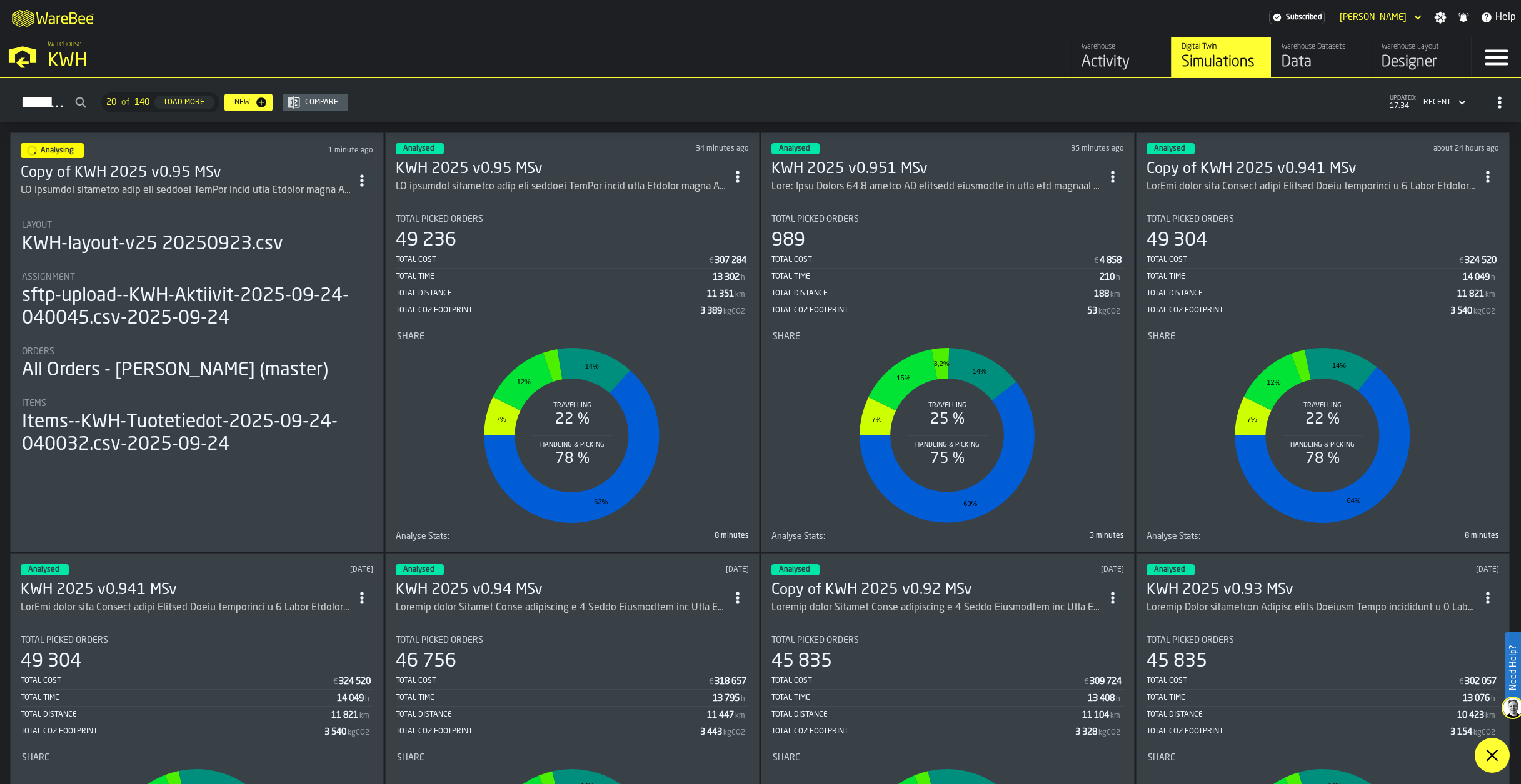
click at [1499, 759] on icon at bounding box center [1492, 755] width 15 height 15
click at [860, 164] on h3 "KWH 2025 v0.951 MSv" at bounding box center [936, 169] width 331 height 20
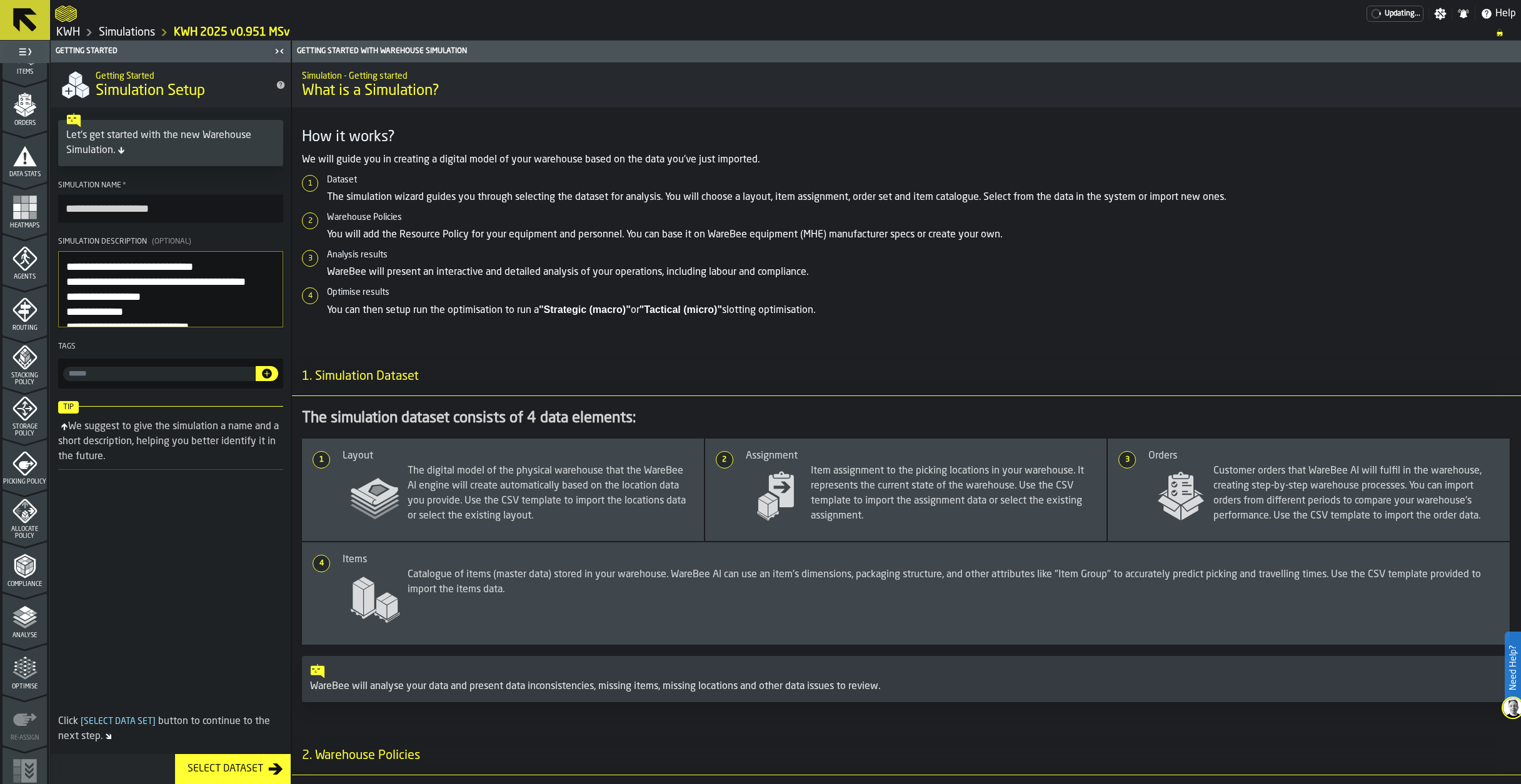
scroll to position [201, 0]
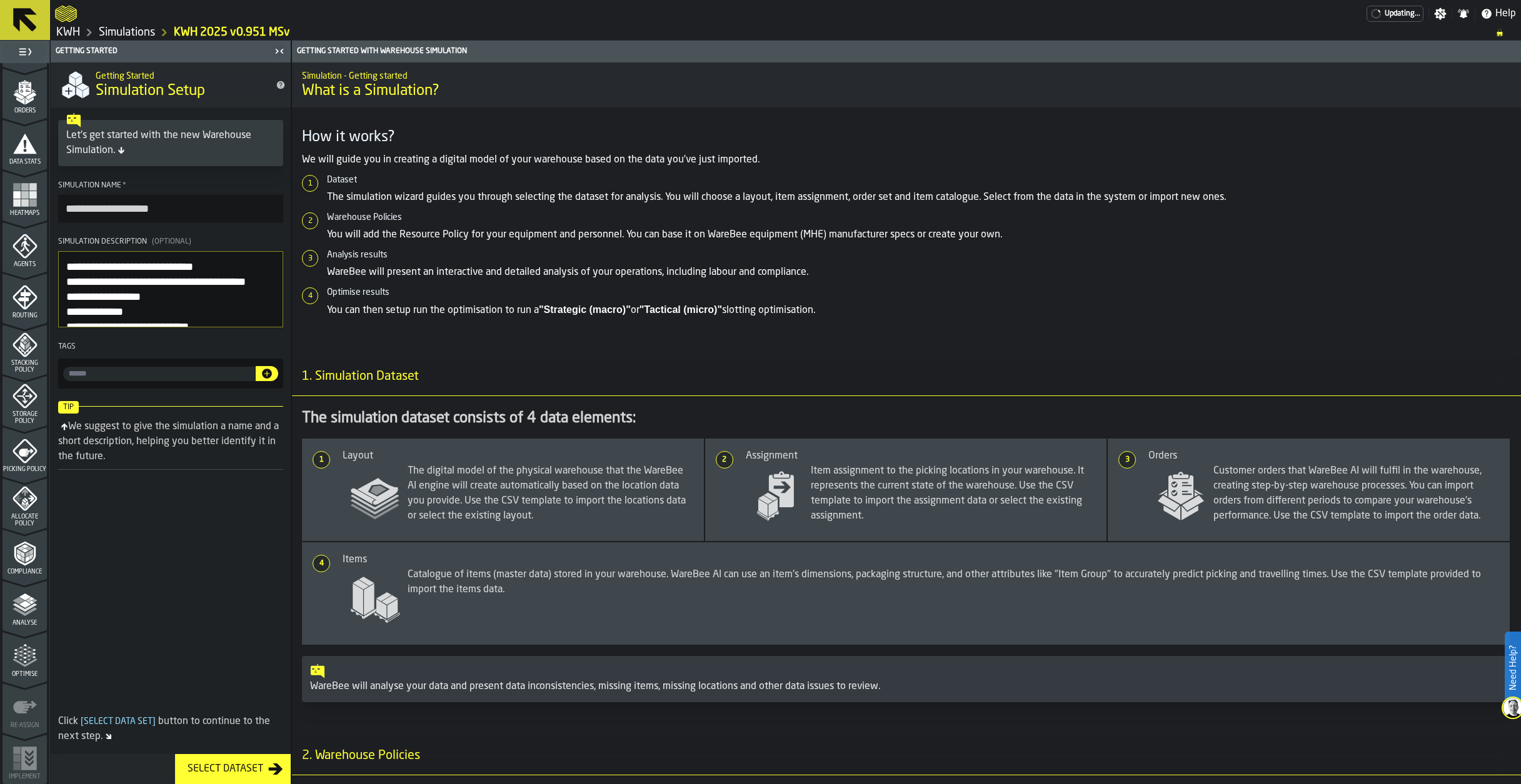
click at [25, 598] on polygon "menu Analyse" at bounding box center [25, 596] width 11 height 7
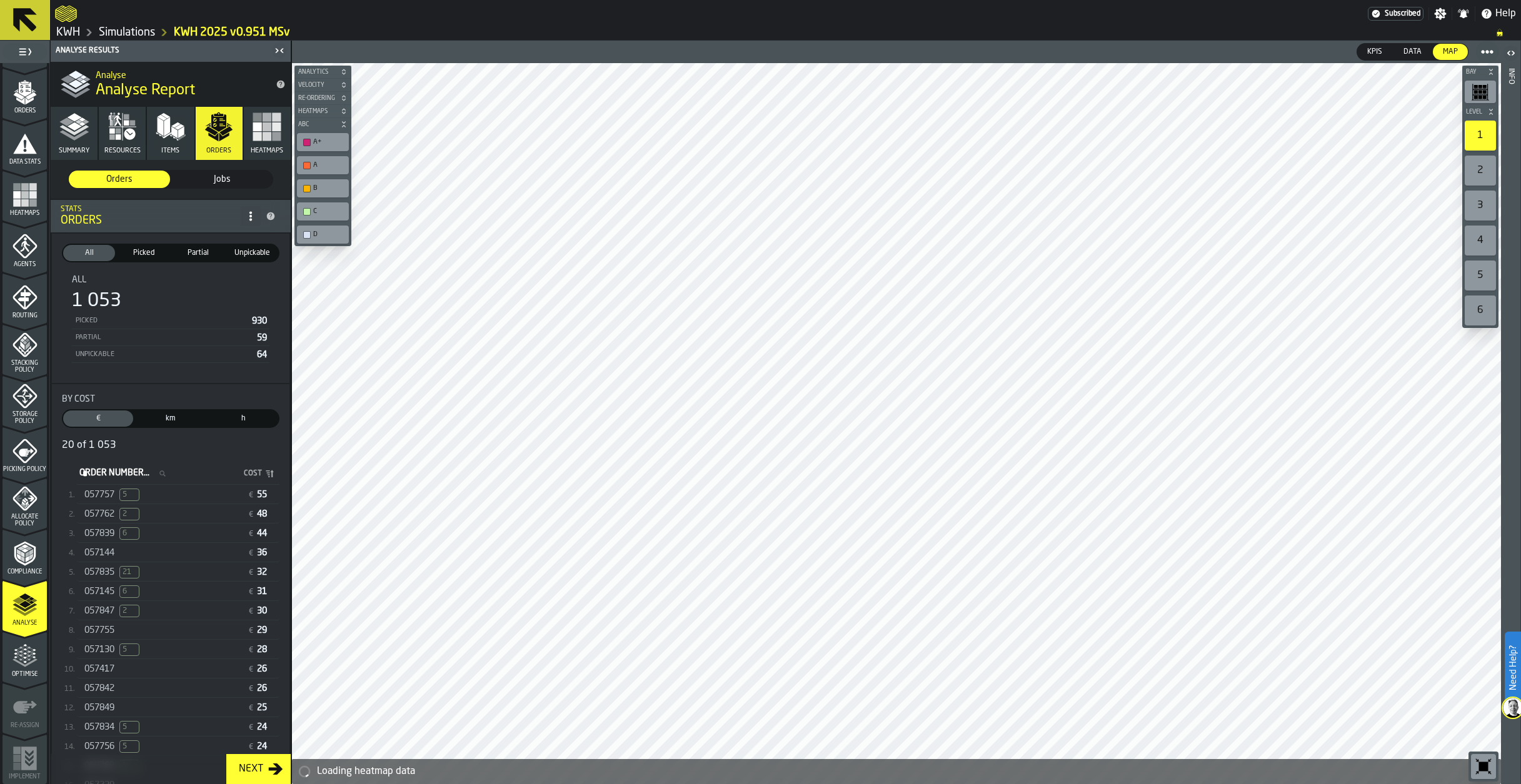
click at [133, 498] on span "5" at bounding box center [129, 495] width 20 height 12
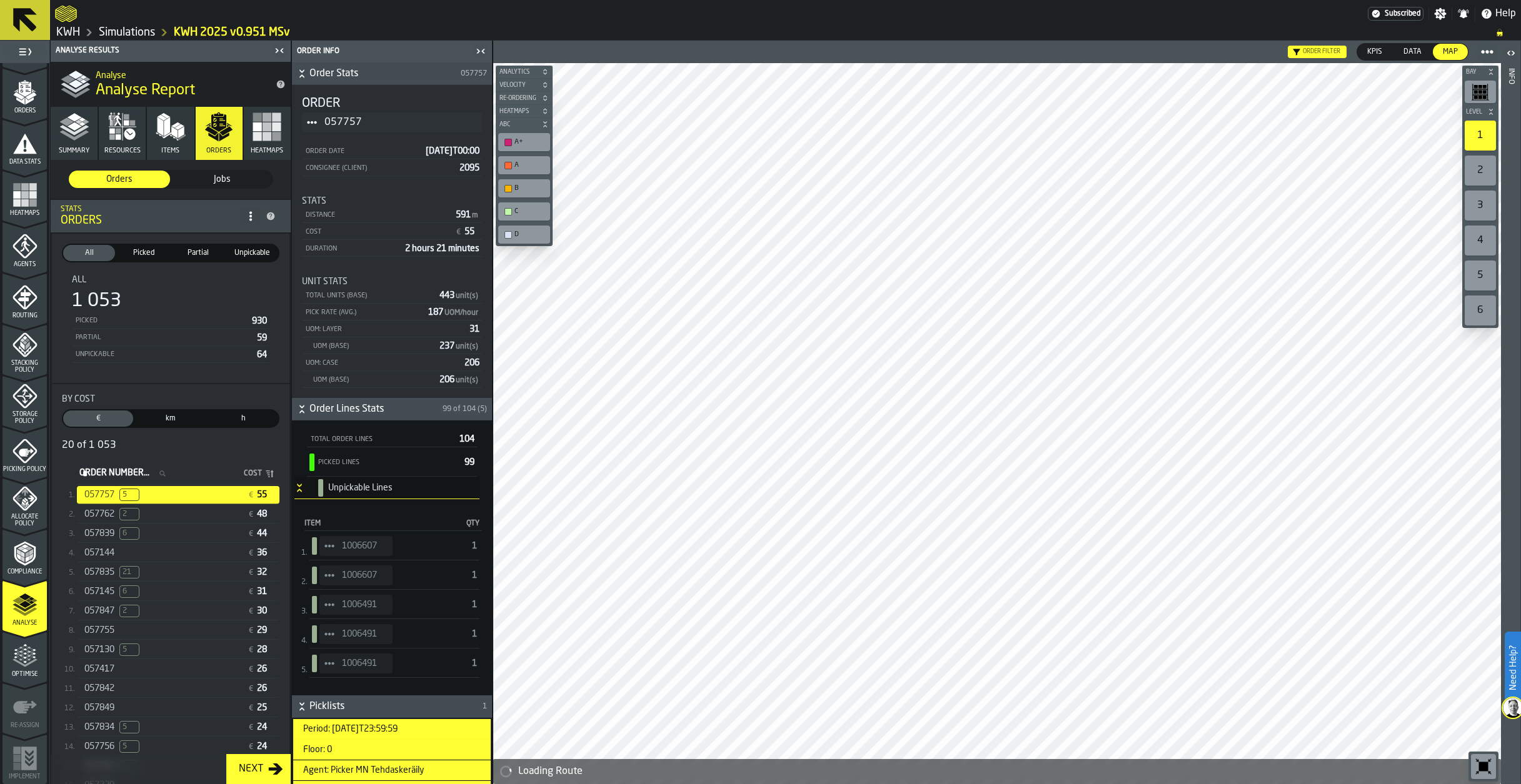
click at [322, 602] on span "StatList-item-1006491" at bounding box center [329, 604] width 20 height 20
click at [344, 673] on div "Show Items" at bounding box center [364, 673] width 75 height 9
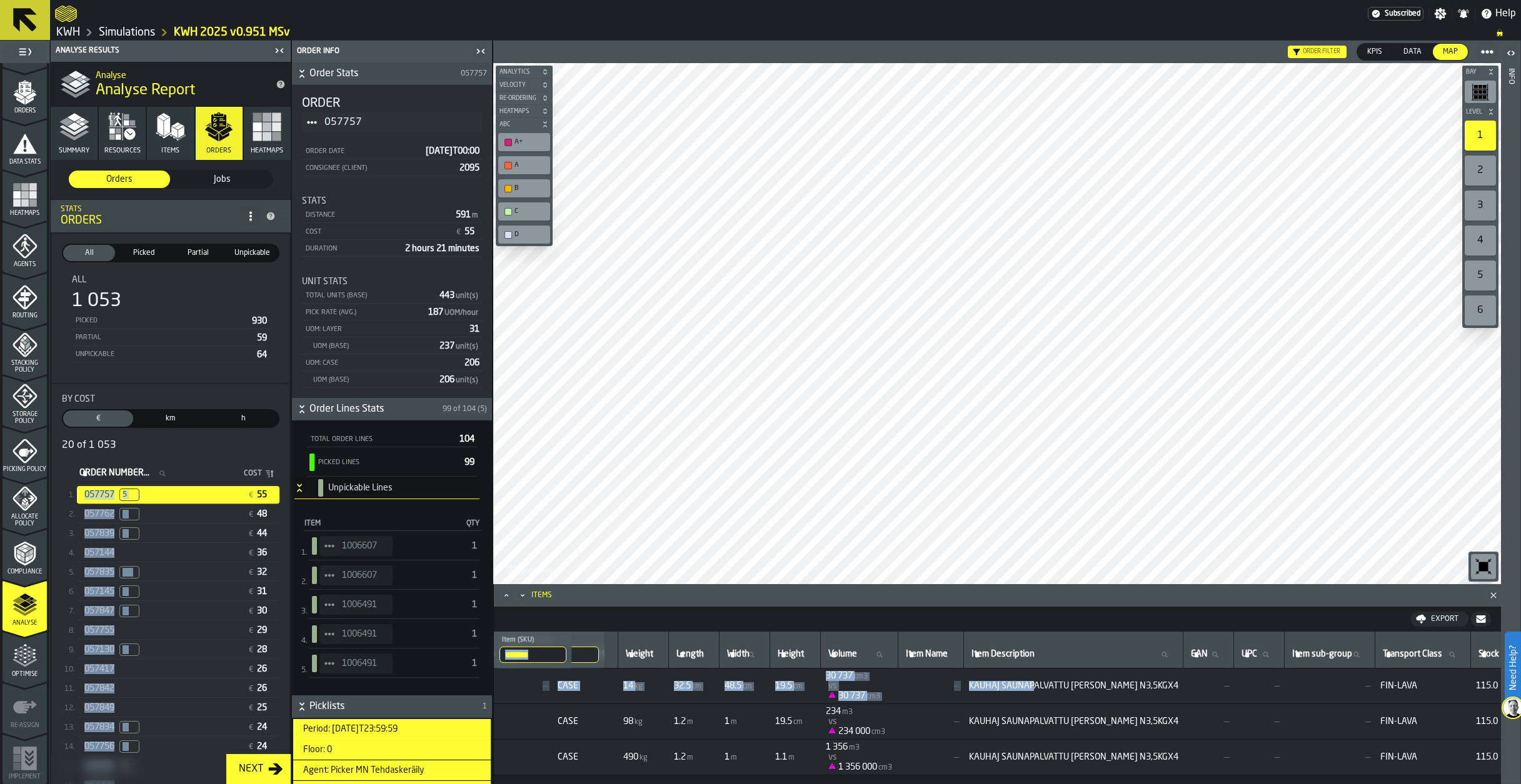
scroll to position [0, 484]
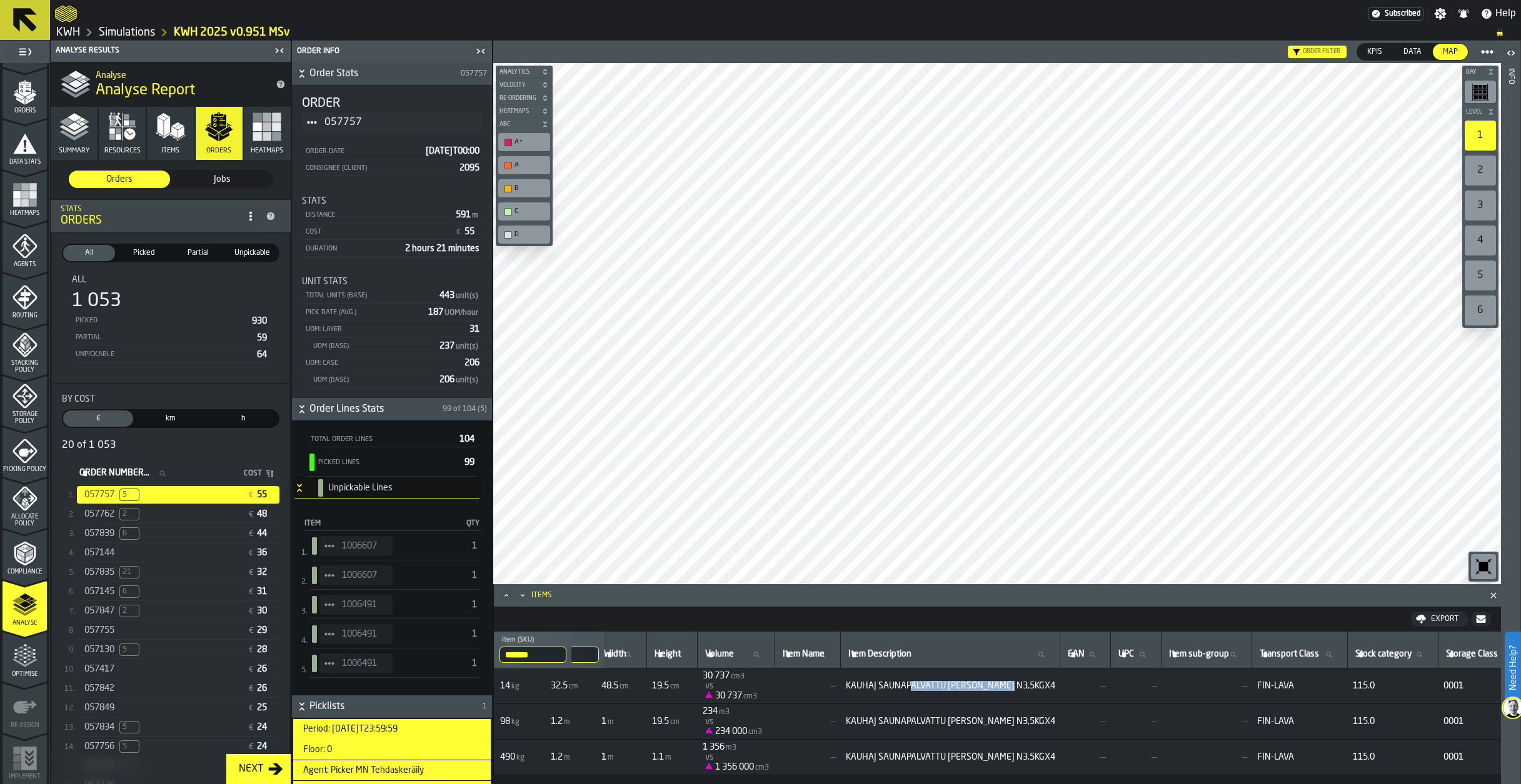
drag, startPoint x: 1432, startPoint y: 685, endPoint x: 1044, endPoint y: 676, distance: 388.1
click at [1044, 676] on td "KAUHAJ SAUNAPALVATTU KASLER N3,5KGX4" at bounding box center [951, 686] width 220 height 35
click at [127, 577] on span "21" at bounding box center [129, 572] width 20 height 12
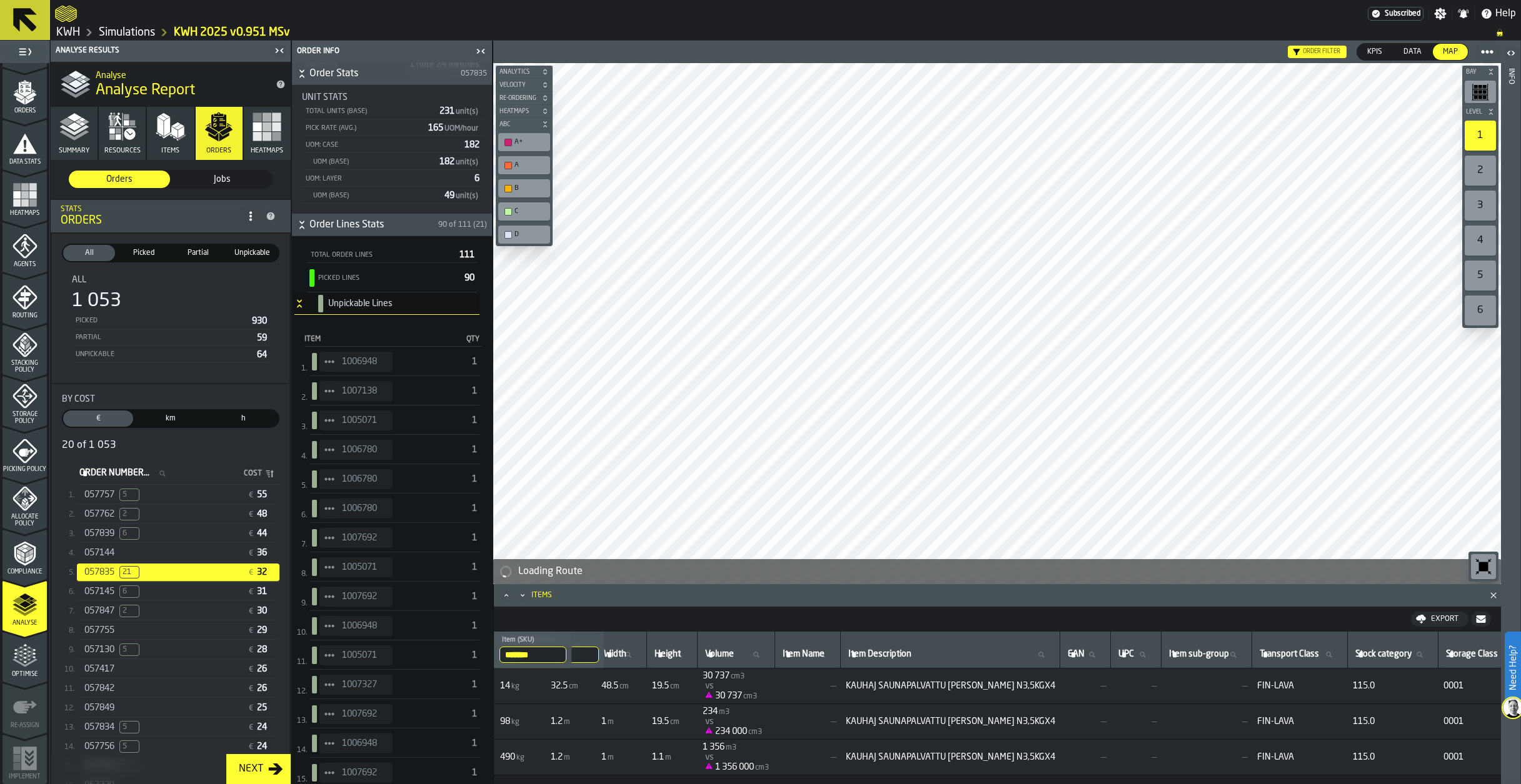
scroll to position [187, 0]
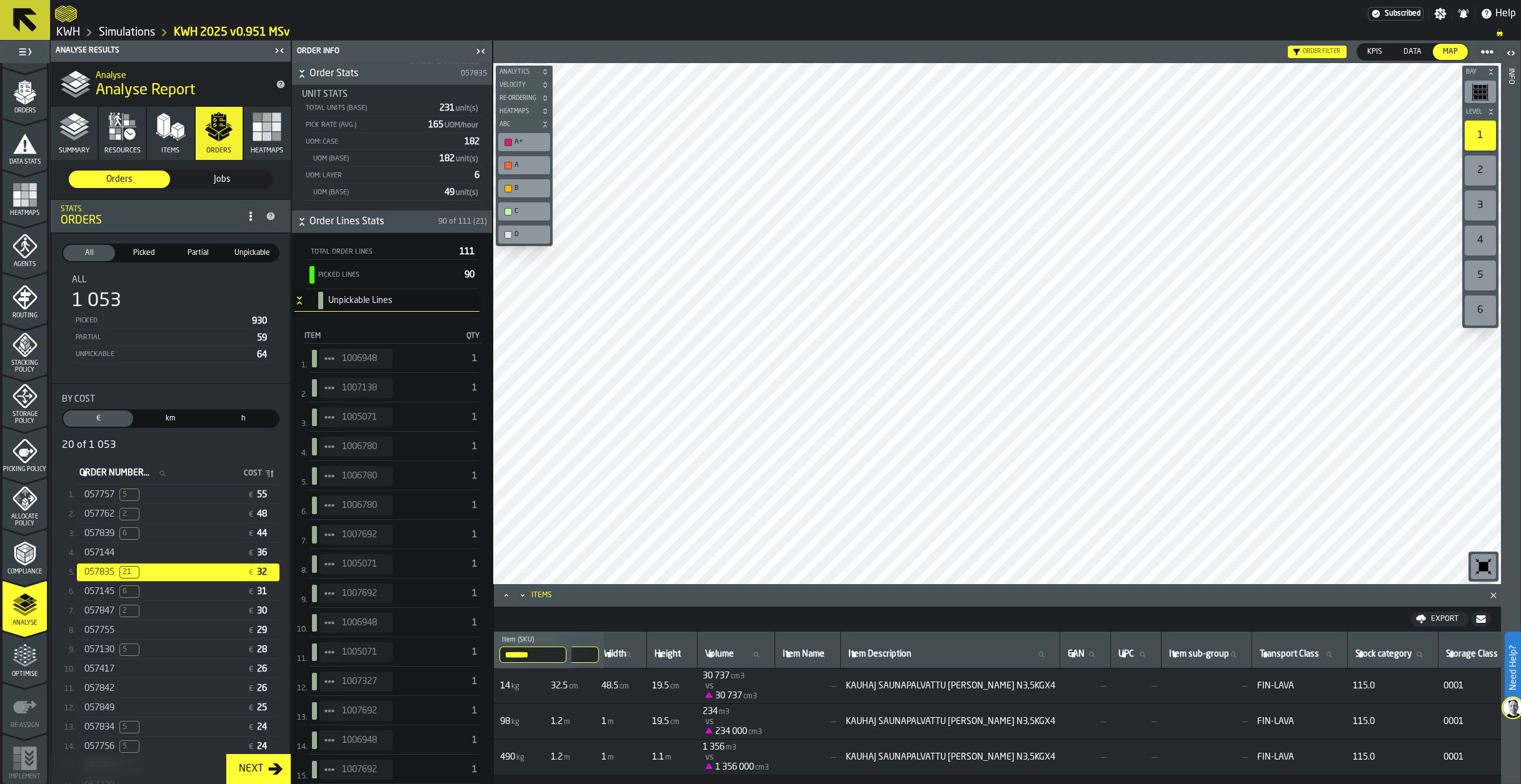
click at [328, 685] on icon "StatList-item-1007327" at bounding box center [330, 682] width 10 height 10
click at [349, 748] on div "Show Items" at bounding box center [364, 750] width 75 height 9
click at [331, 708] on icon "StatList-item-1007692" at bounding box center [330, 710] width 10 height 10
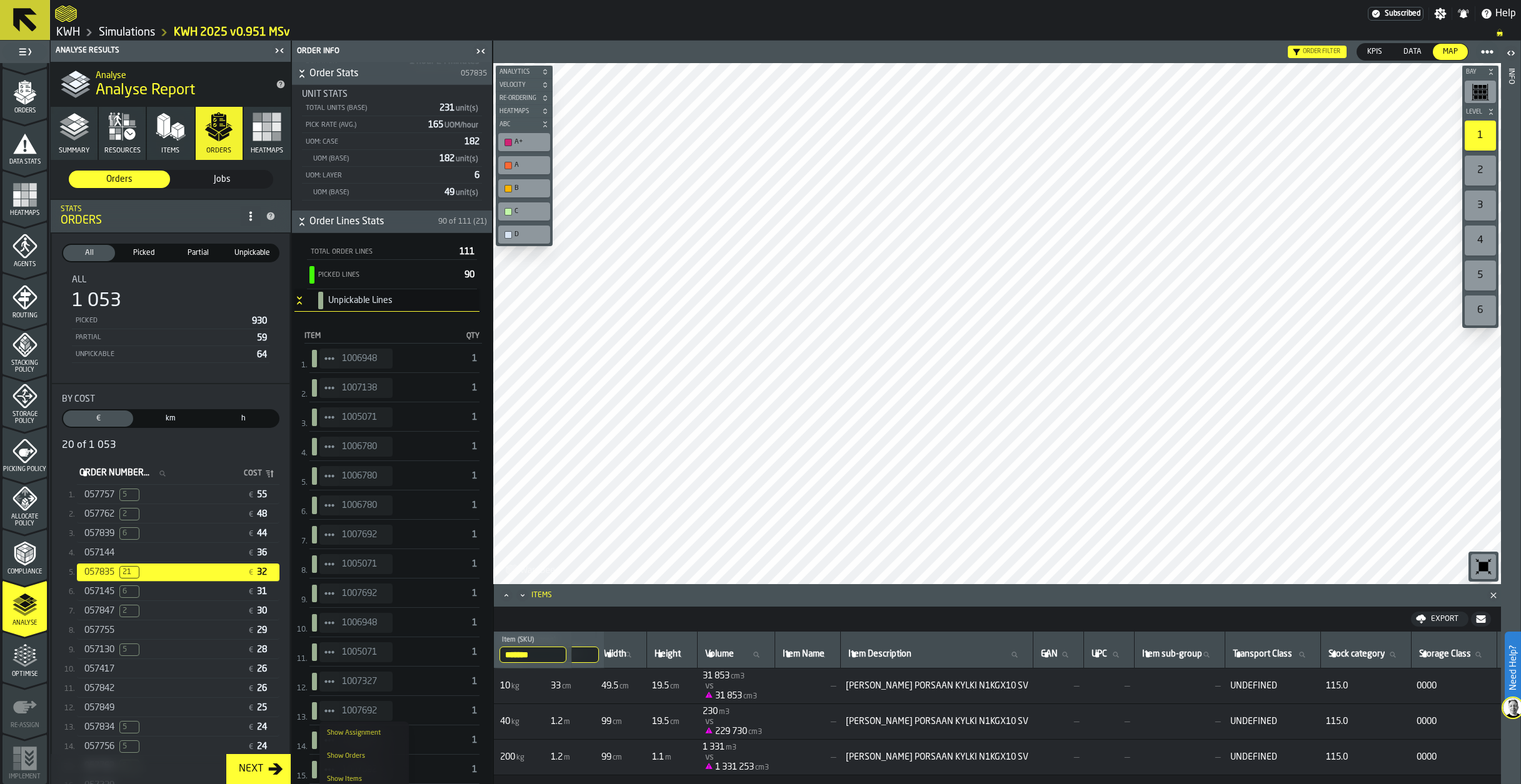
click at [349, 781] on div "Show Items" at bounding box center [364, 779] width 75 height 9
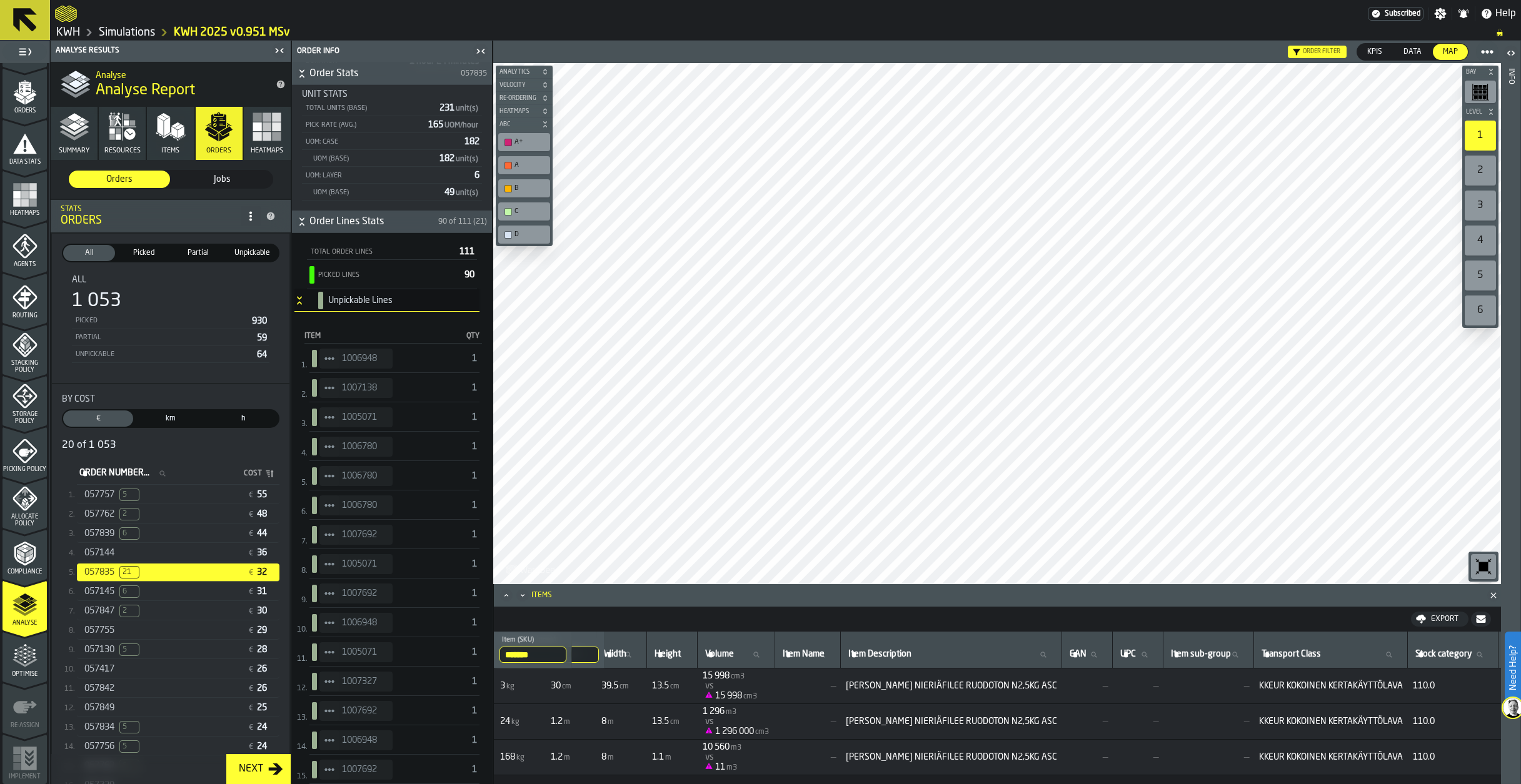
click at [331, 420] on icon "StatList-item-1005071" at bounding box center [330, 417] width 10 height 10
click at [344, 485] on div "Show Items" at bounding box center [364, 486] width 75 height 9
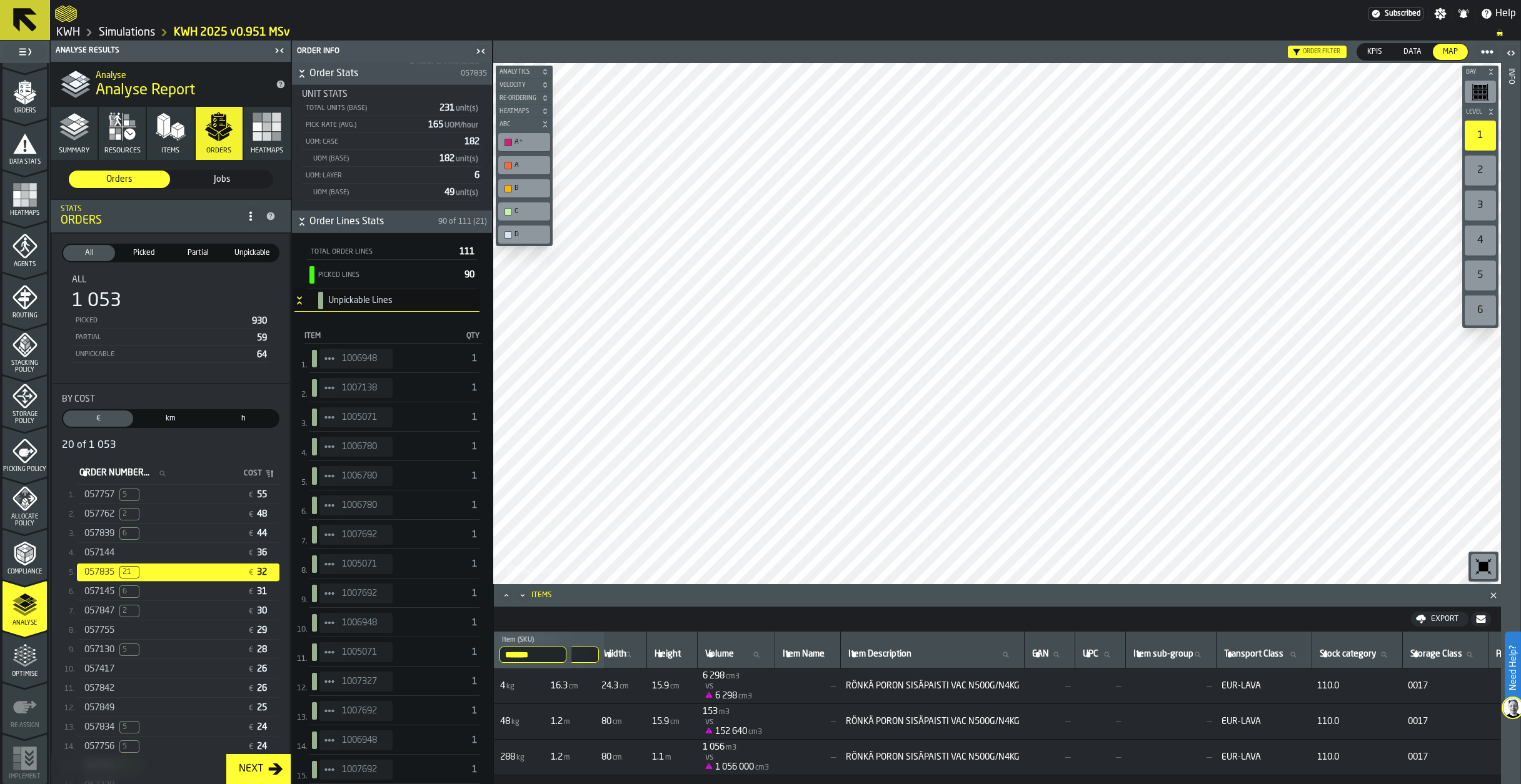
click at [329, 393] on icon "StatList-item-1007138" at bounding box center [330, 388] width 10 height 10
click at [350, 462] on li "Show Items" at bounding box center [364, 456] width 90 height 23
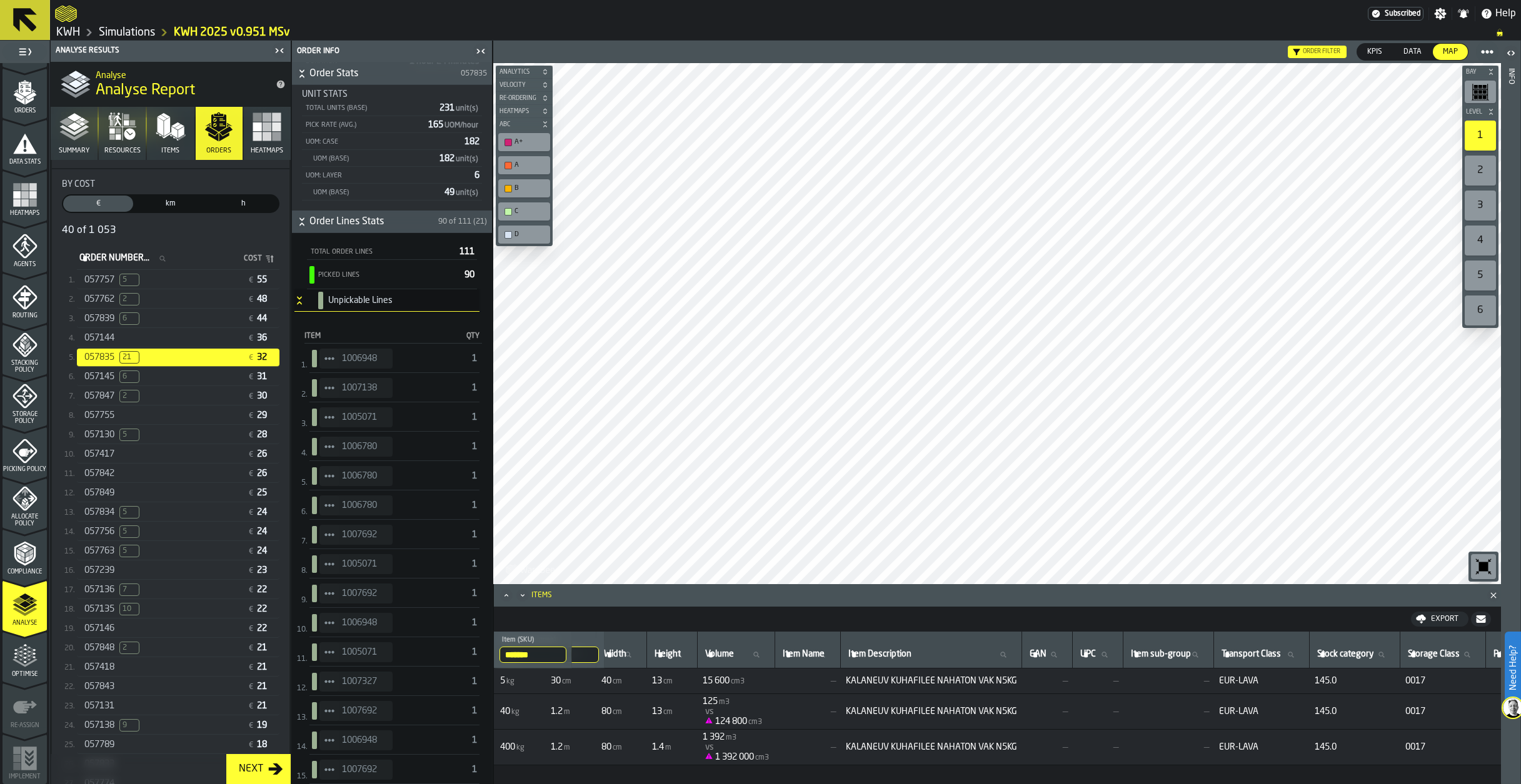
scroll to position [329, 0]
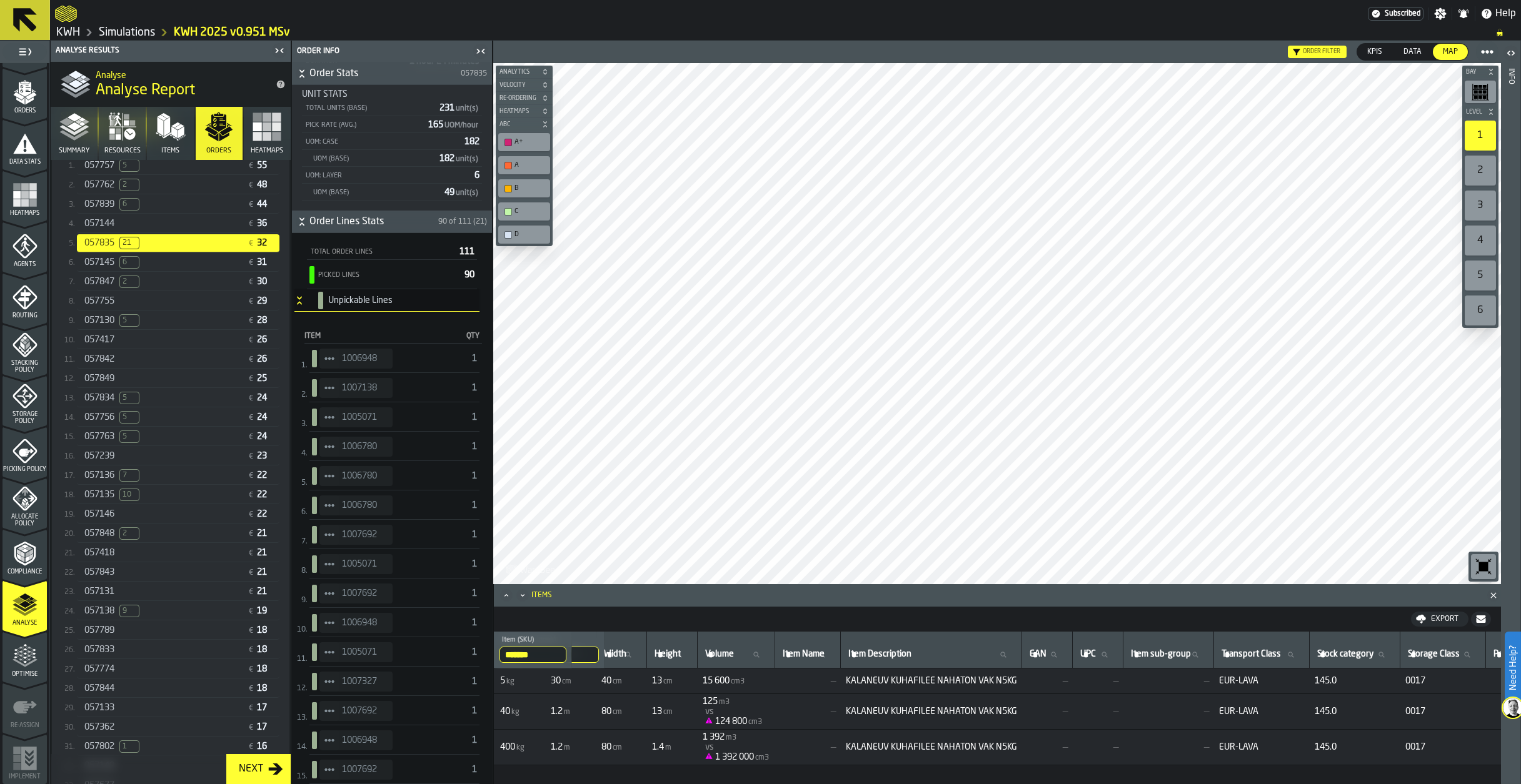
click at [106, 499] on span "057135" at bounding box center [98, 495] width 30 height 10
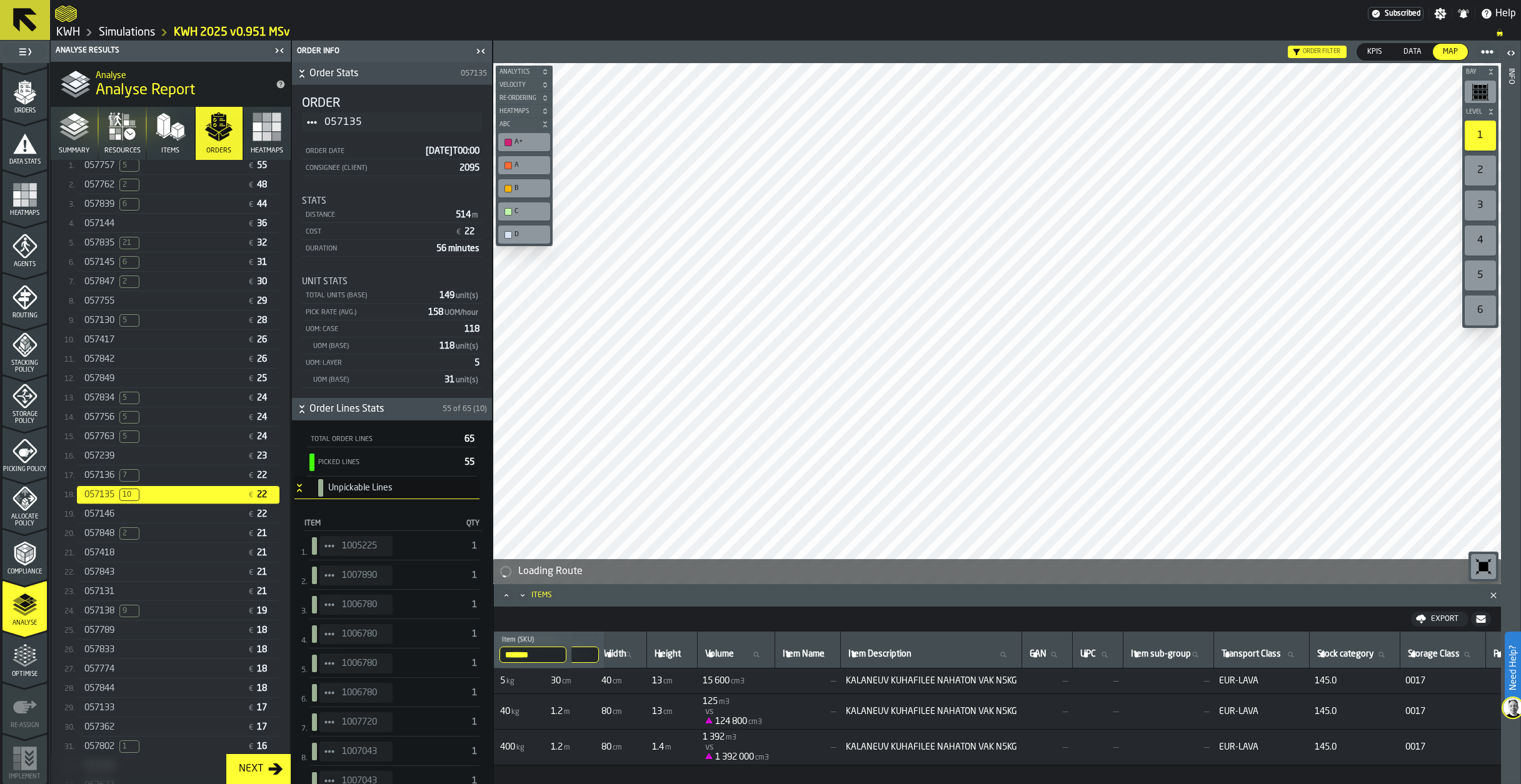
scroll to position [0, 0]
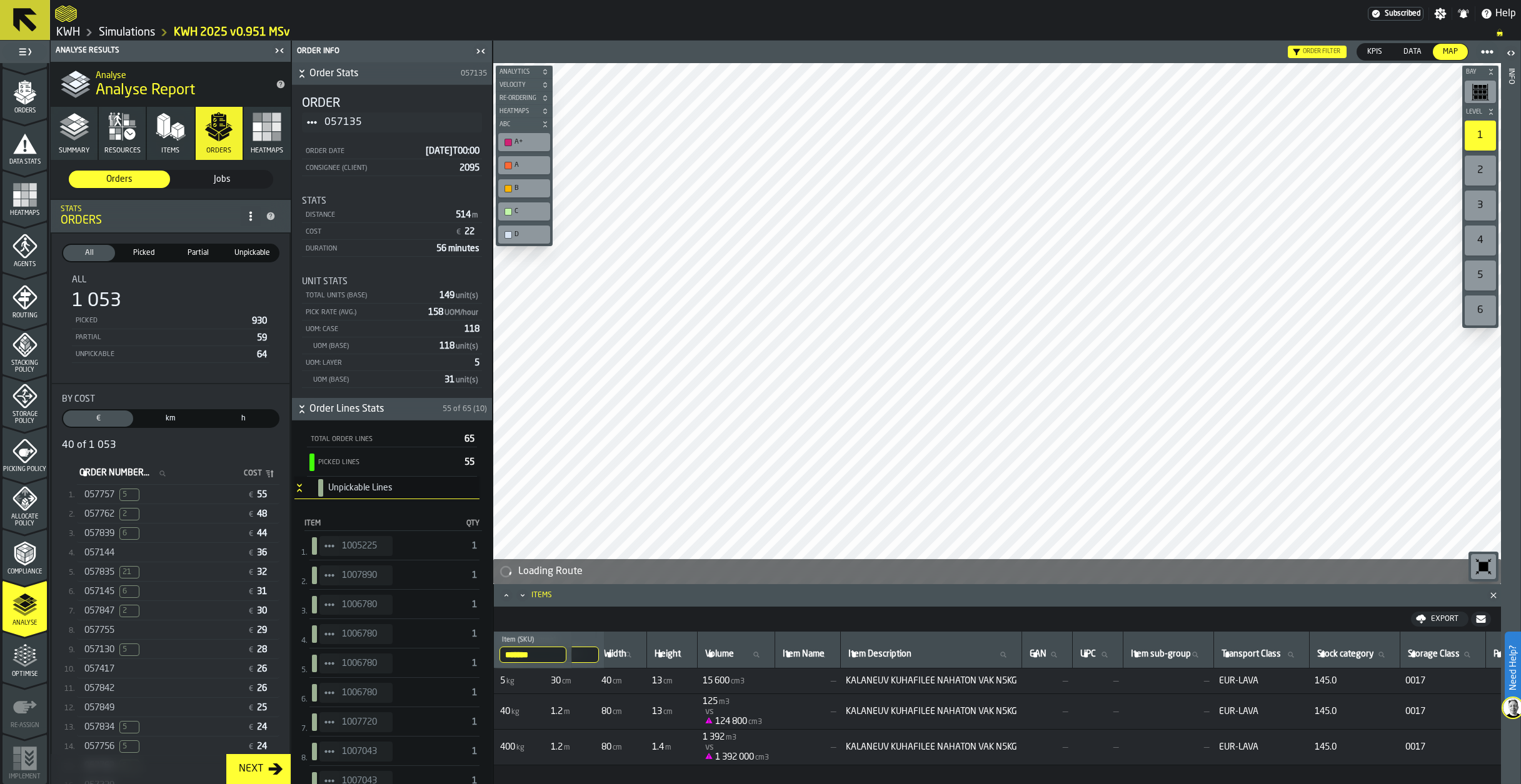
click at [118, 574] on div "057835 21" at bounding box center [163, 572] width 159 height 12
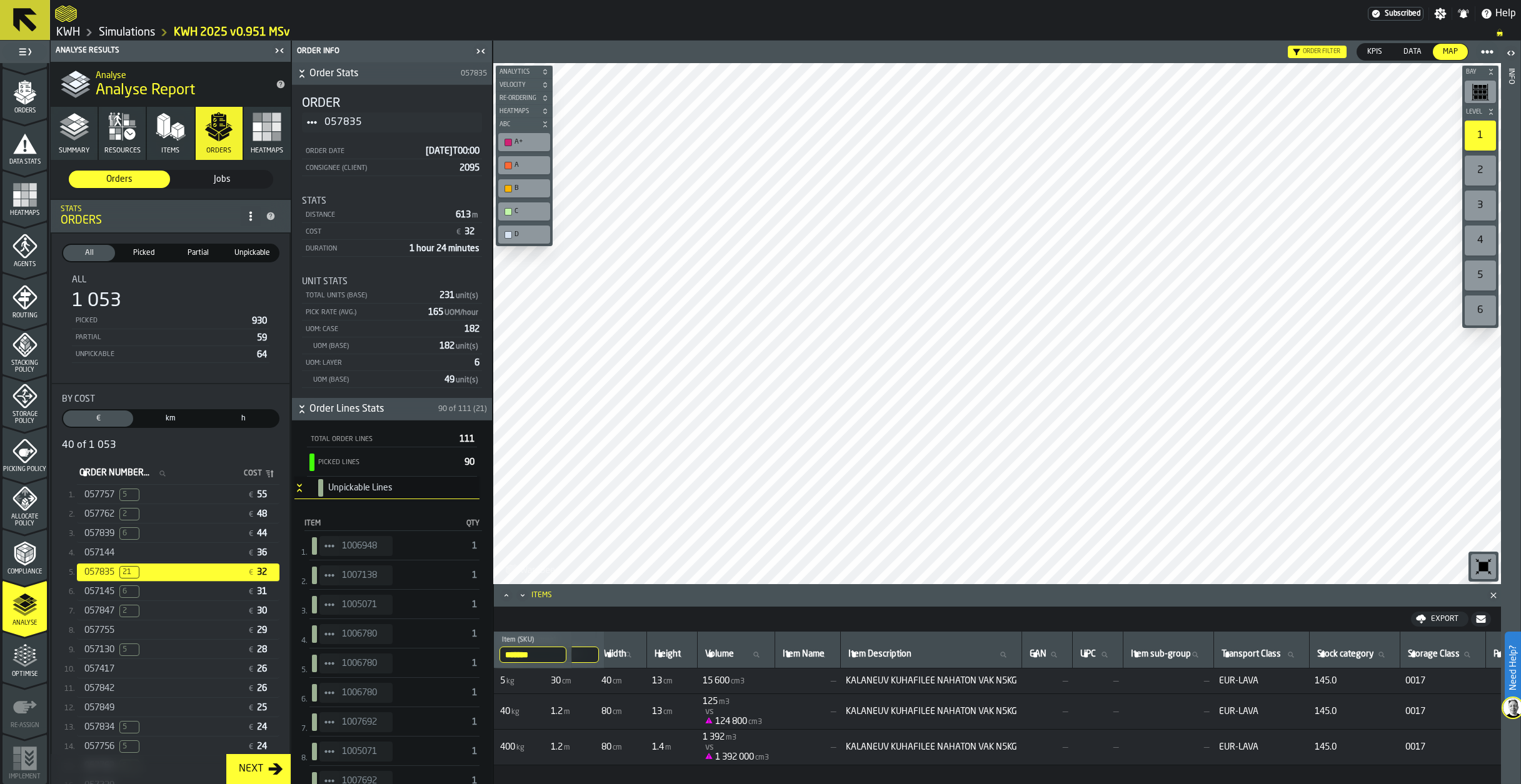
click at [214, 498] on div "057757 5" at bounding box center [163, 495] width 159 height 12
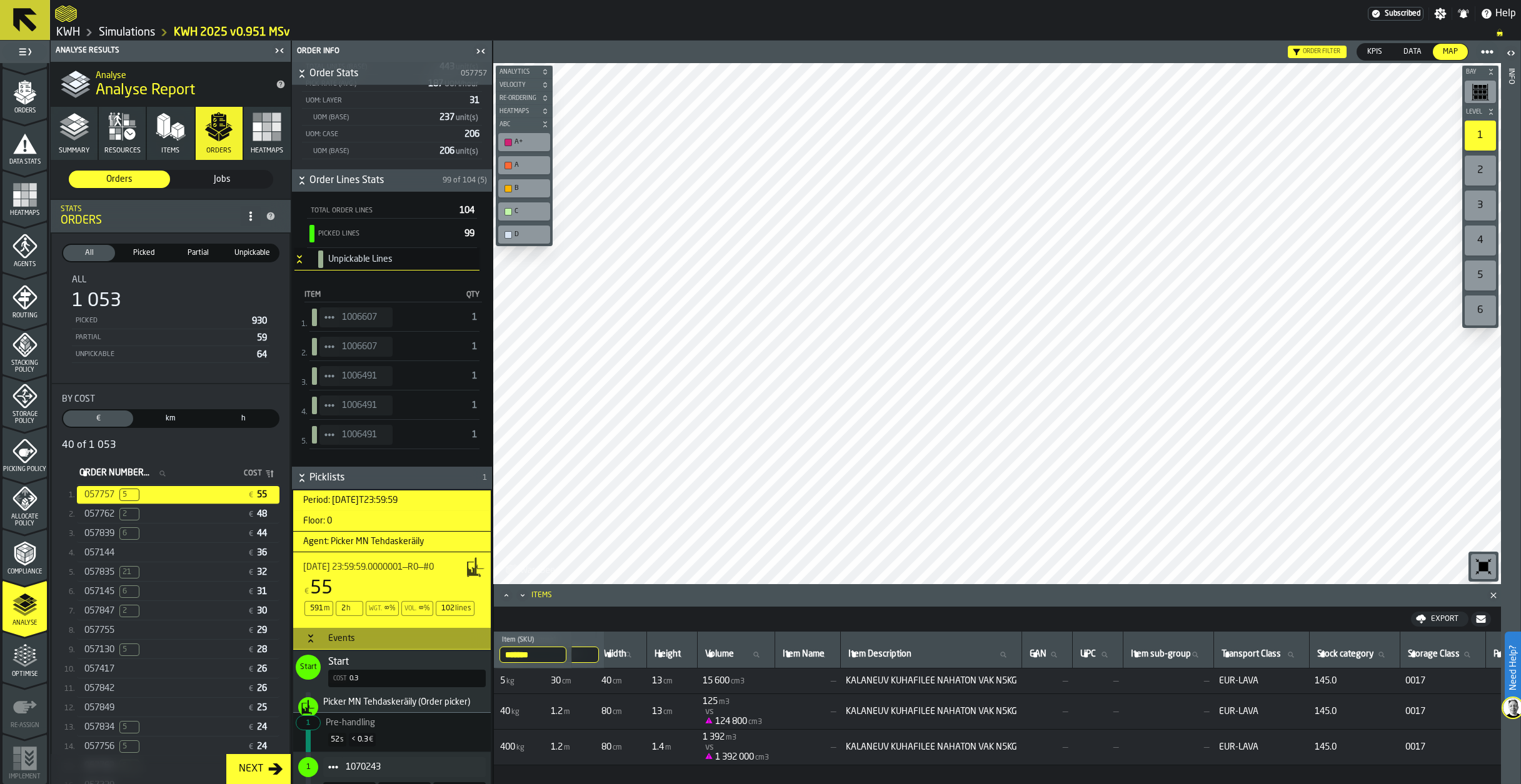
scroll to position [312, 0]
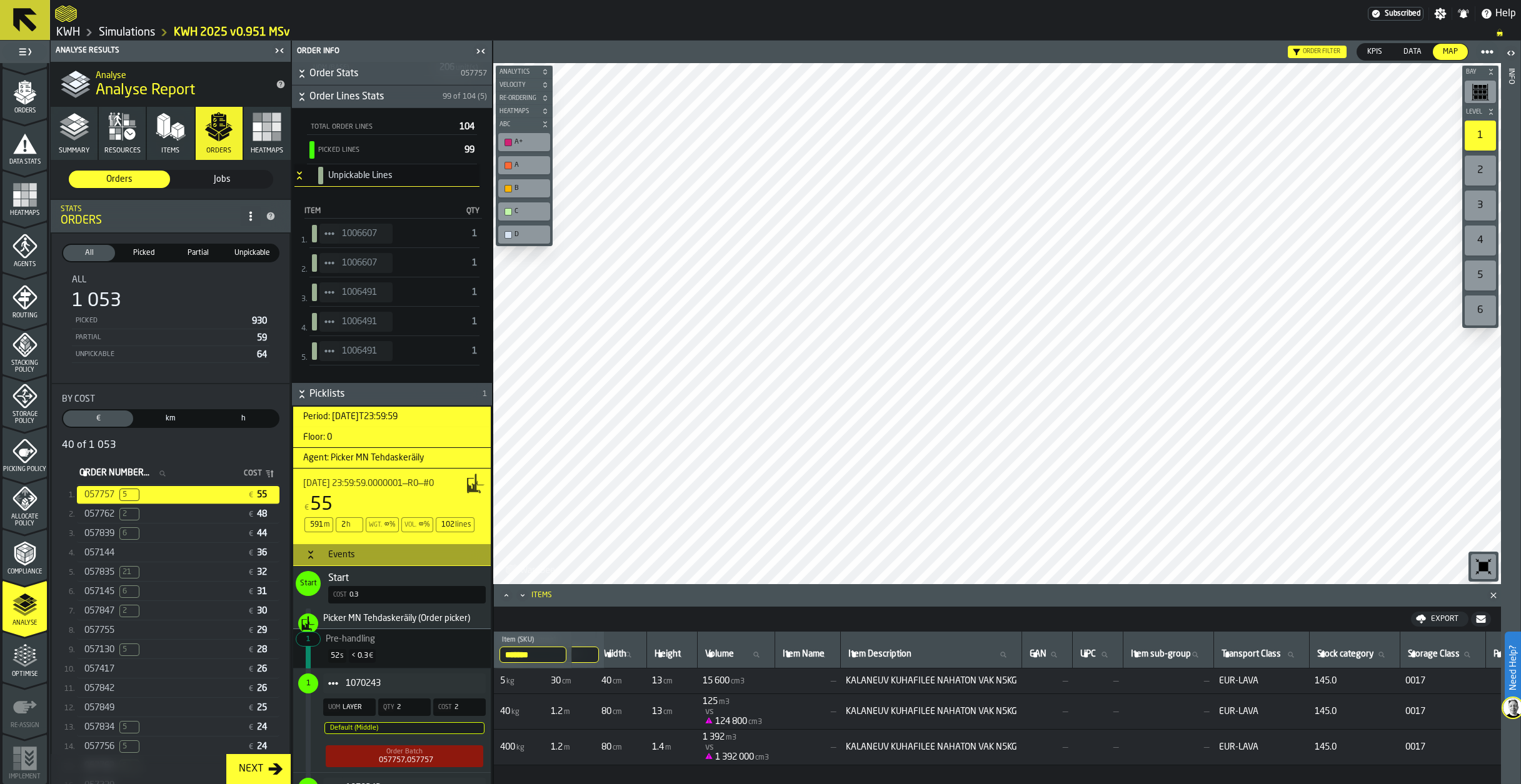
click at [130, 28] on link "Simulations" at bounding box center [126, 32] width 56 height 13
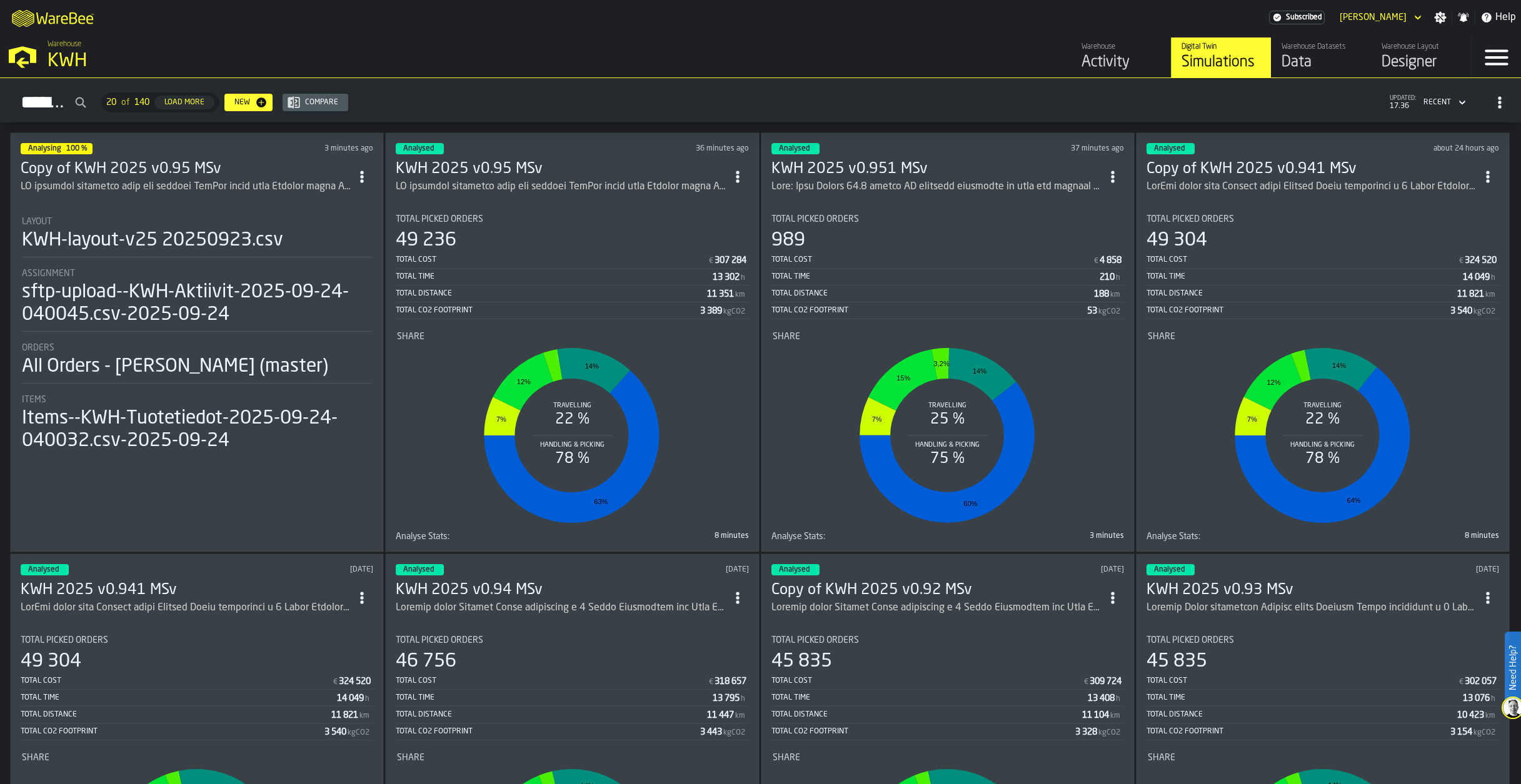
click at [160, 162] on h3 "Copy of KWH 2025 v0.95 MSv" at bounding box center [186, 169] width 331 height 20
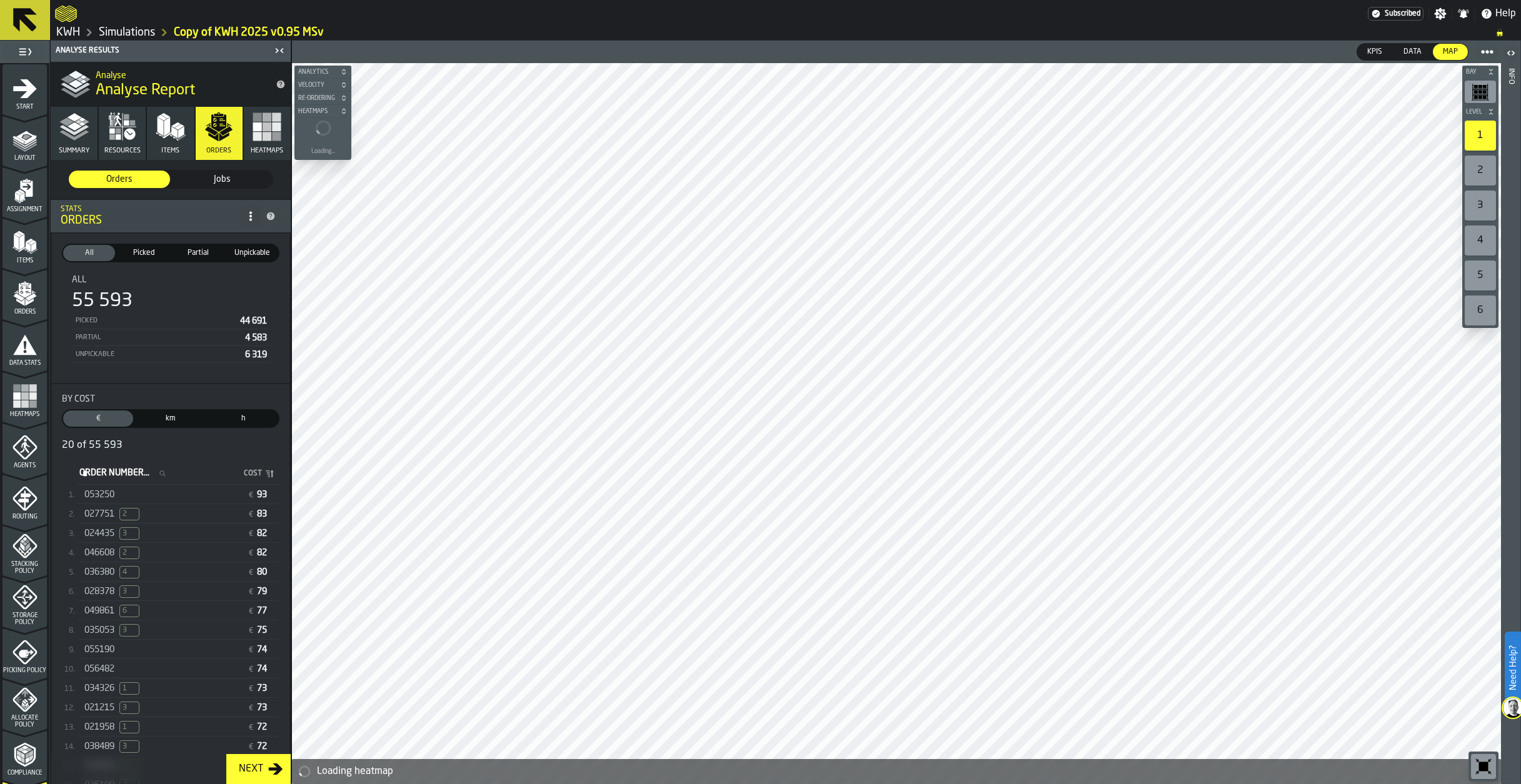
click at [102, 539] on span "024435" at bounding box center [98, 534] width 30 height 10
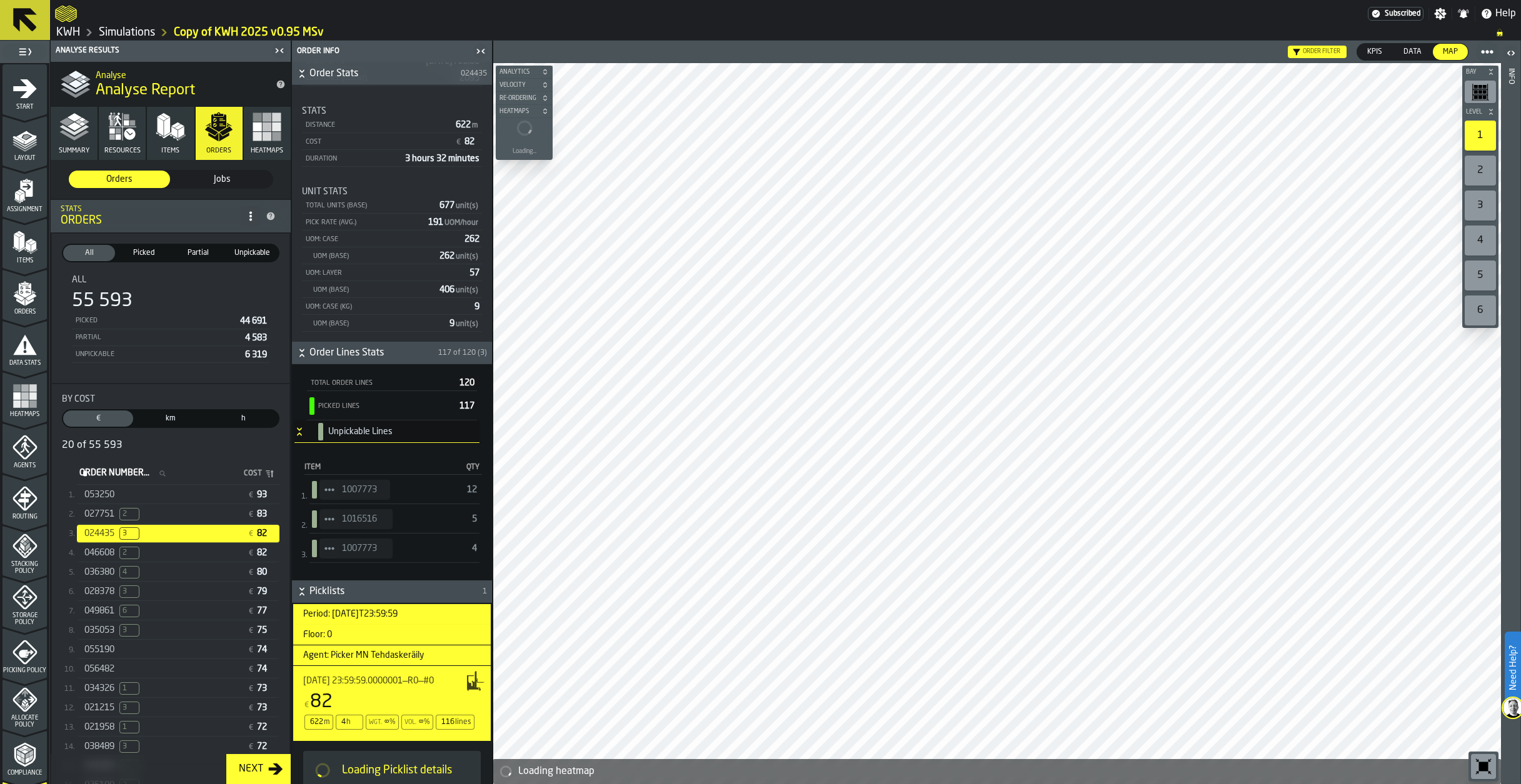
scroll to position [108, 0]
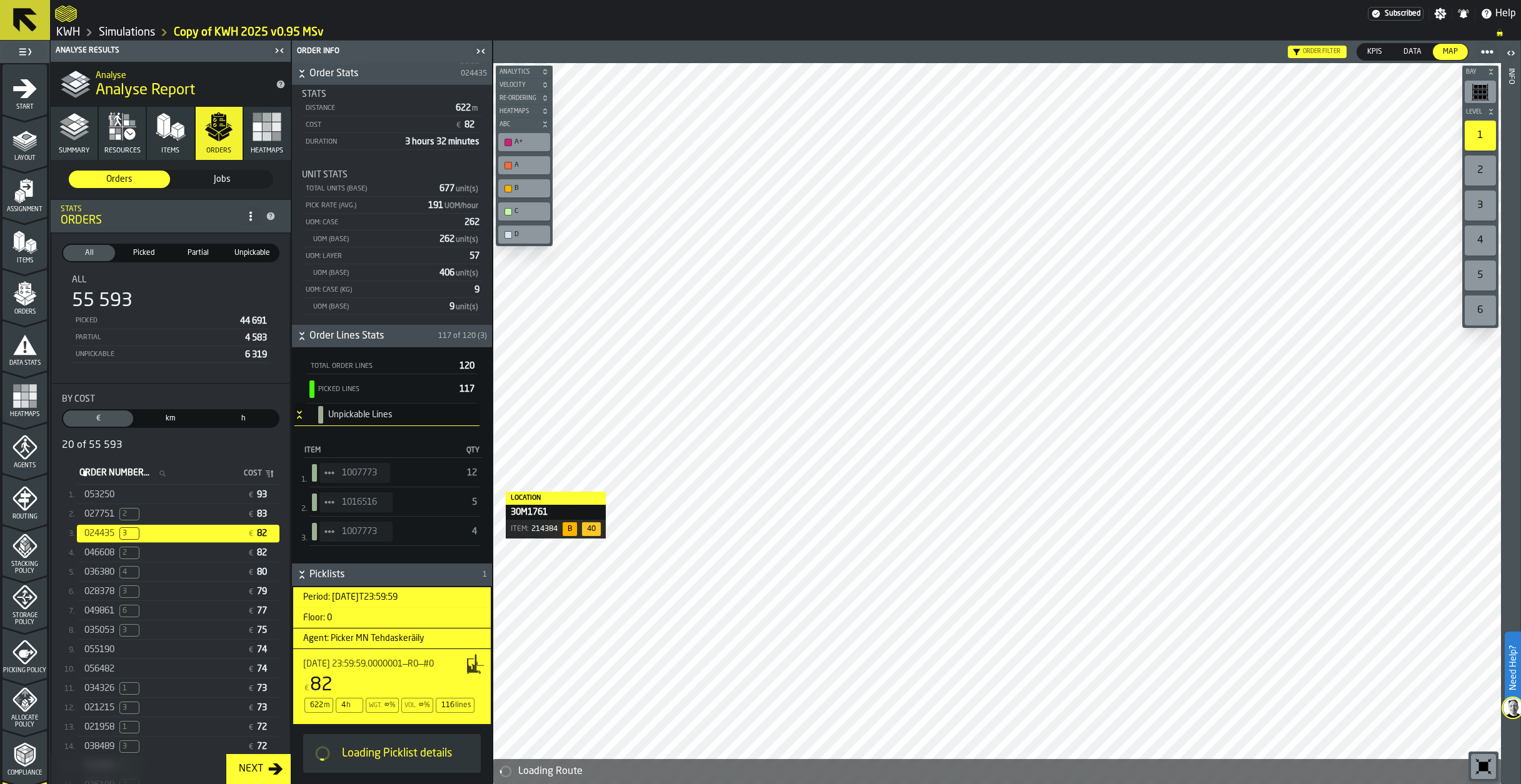
click at [325, 469] on icon "StatList-item-1007773" at bounding box center [330, 473] width 10 height 10
click at [336, 541] on div "Show Items" at bounding box center [364, 540] width 75 height 9
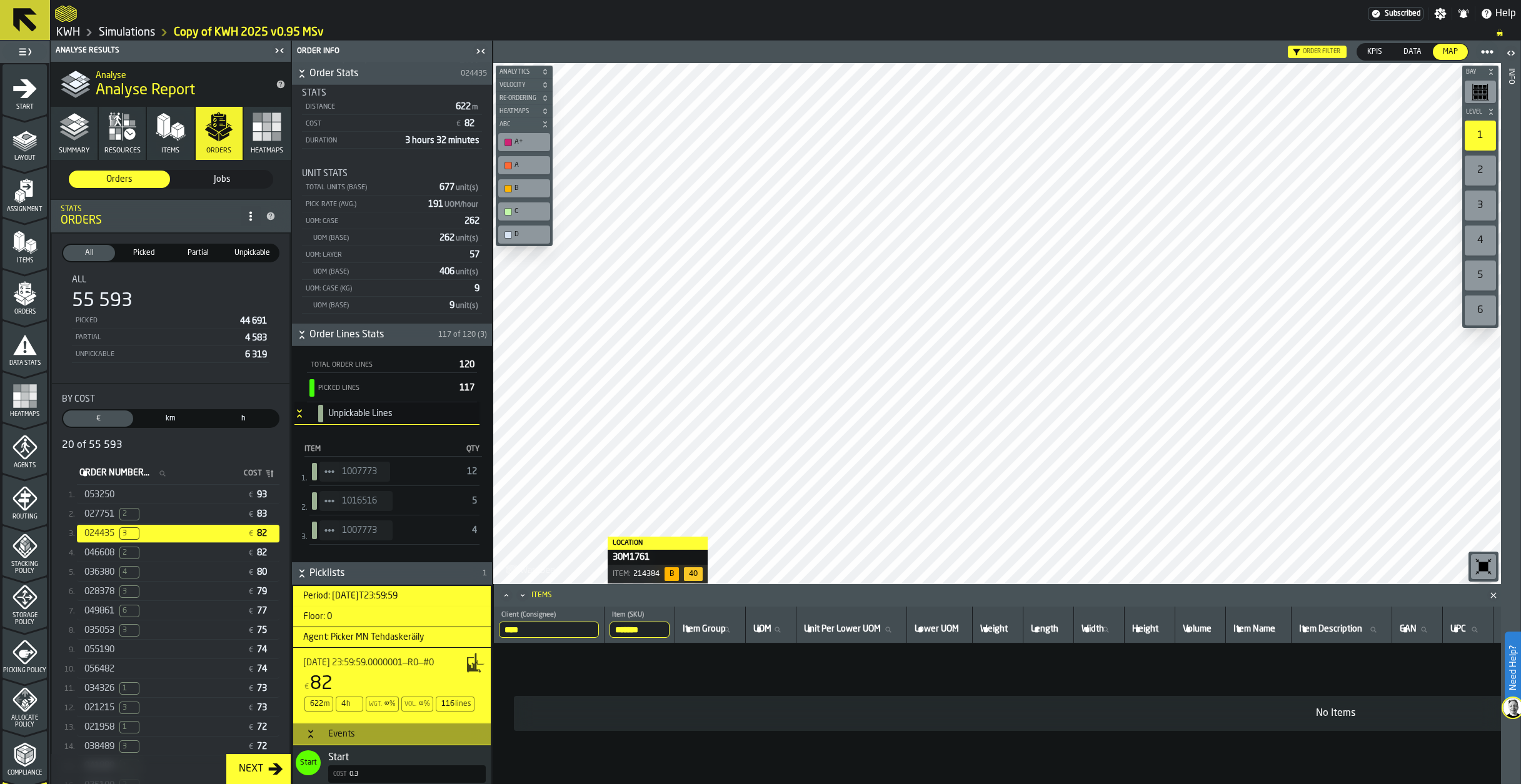
click at [333, 503] on icon "StatList-item-1016516" at bounding box center [330, 501] width 10 height 10
click at [345, 567] on div "Show Items" at bounding box center [364, 569] width 75 height 9
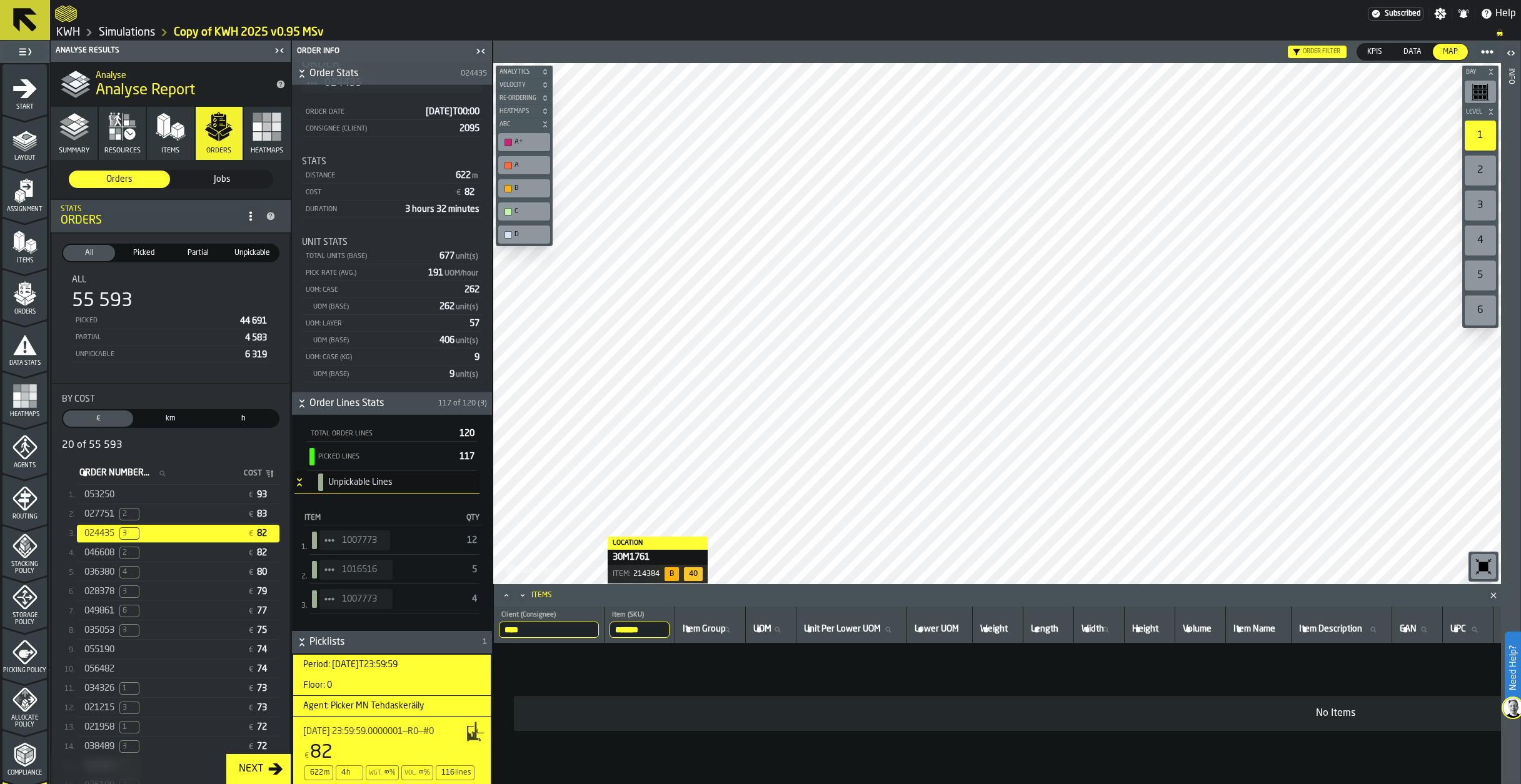
scroll to position [0, 0]
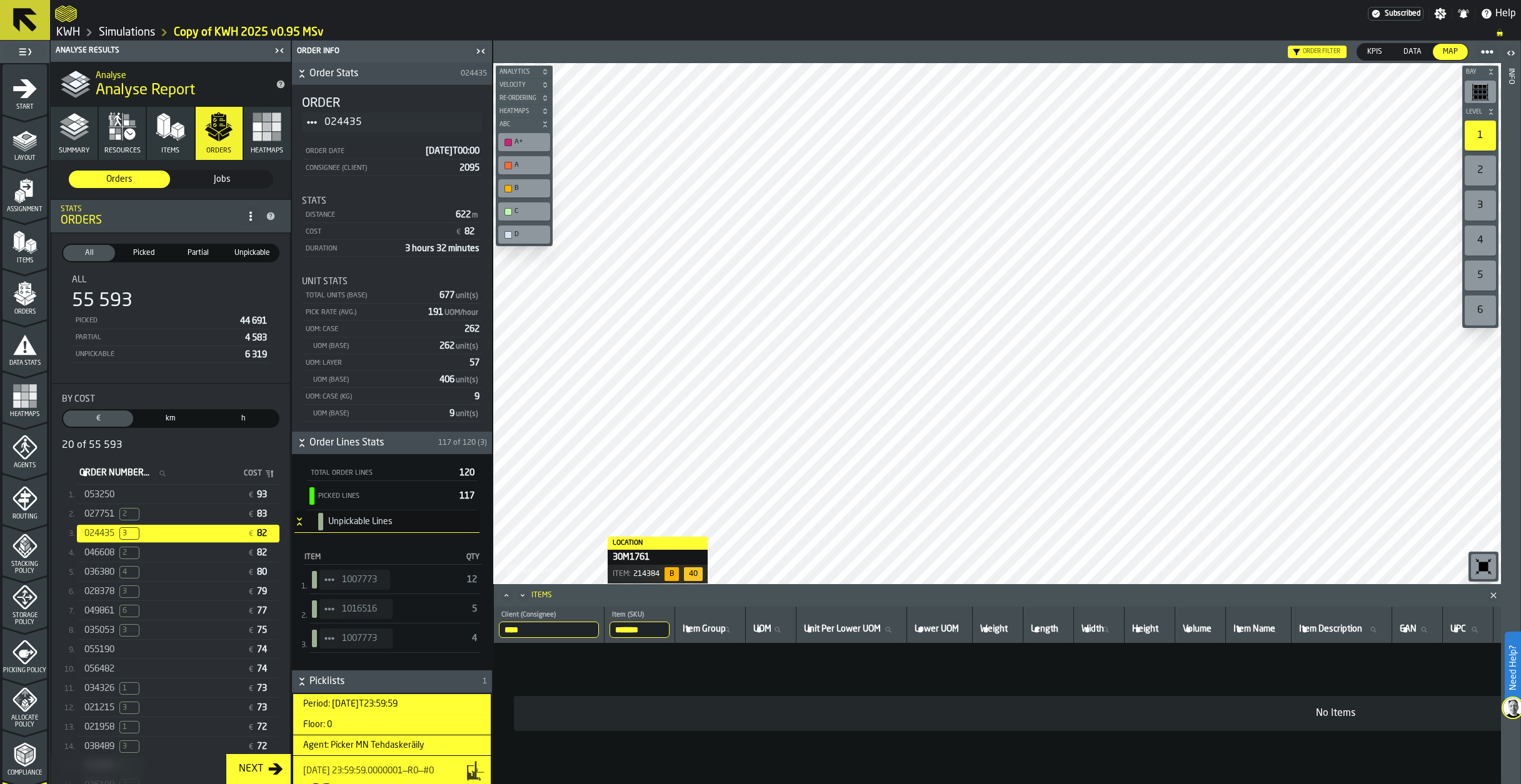
click at [230, 499] on div "053250" at bounding box center [163, 495] width 159 height 10
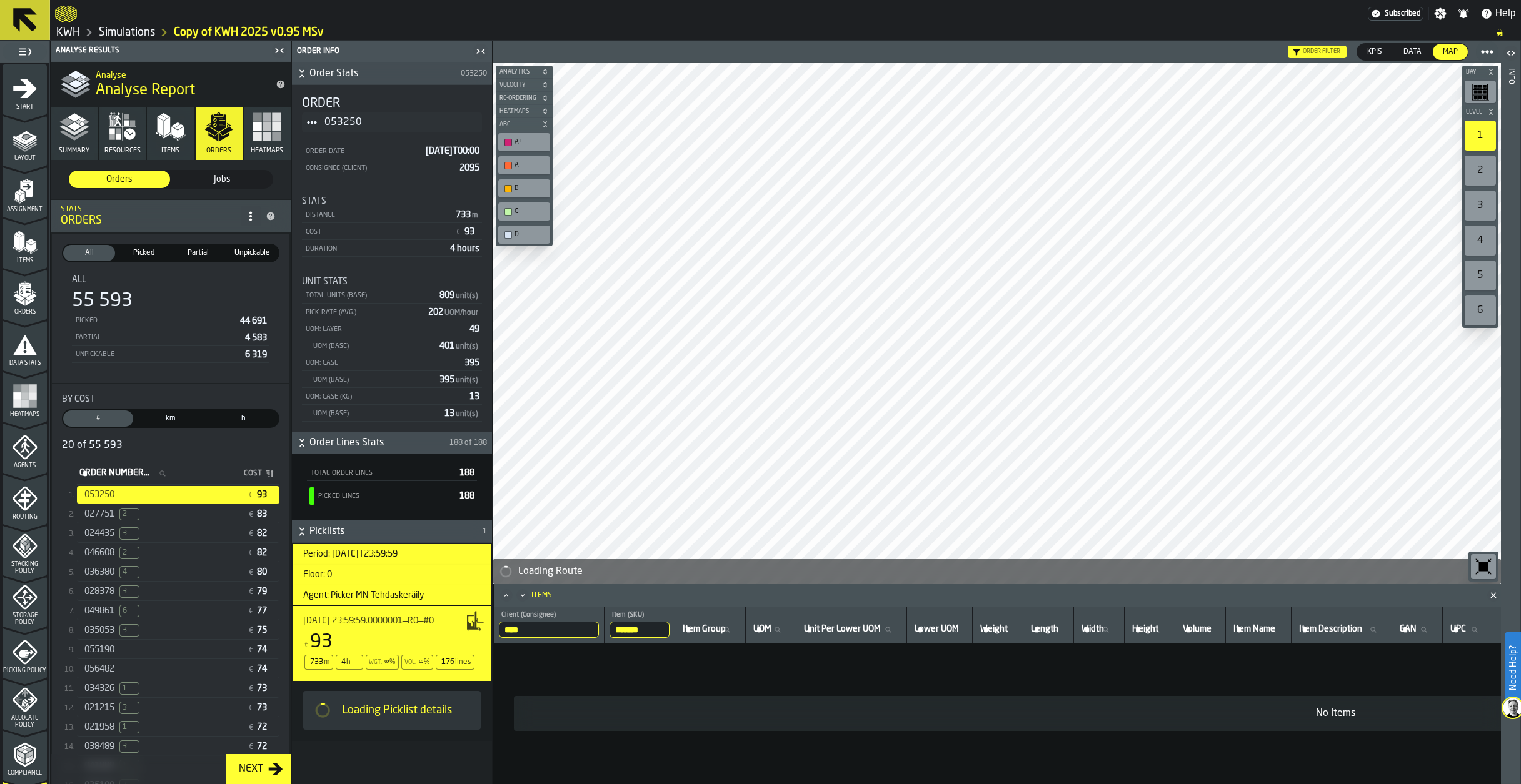
click at [118, 30] on link "Simulations" at bounding box center [126, 32] width 56 height 13
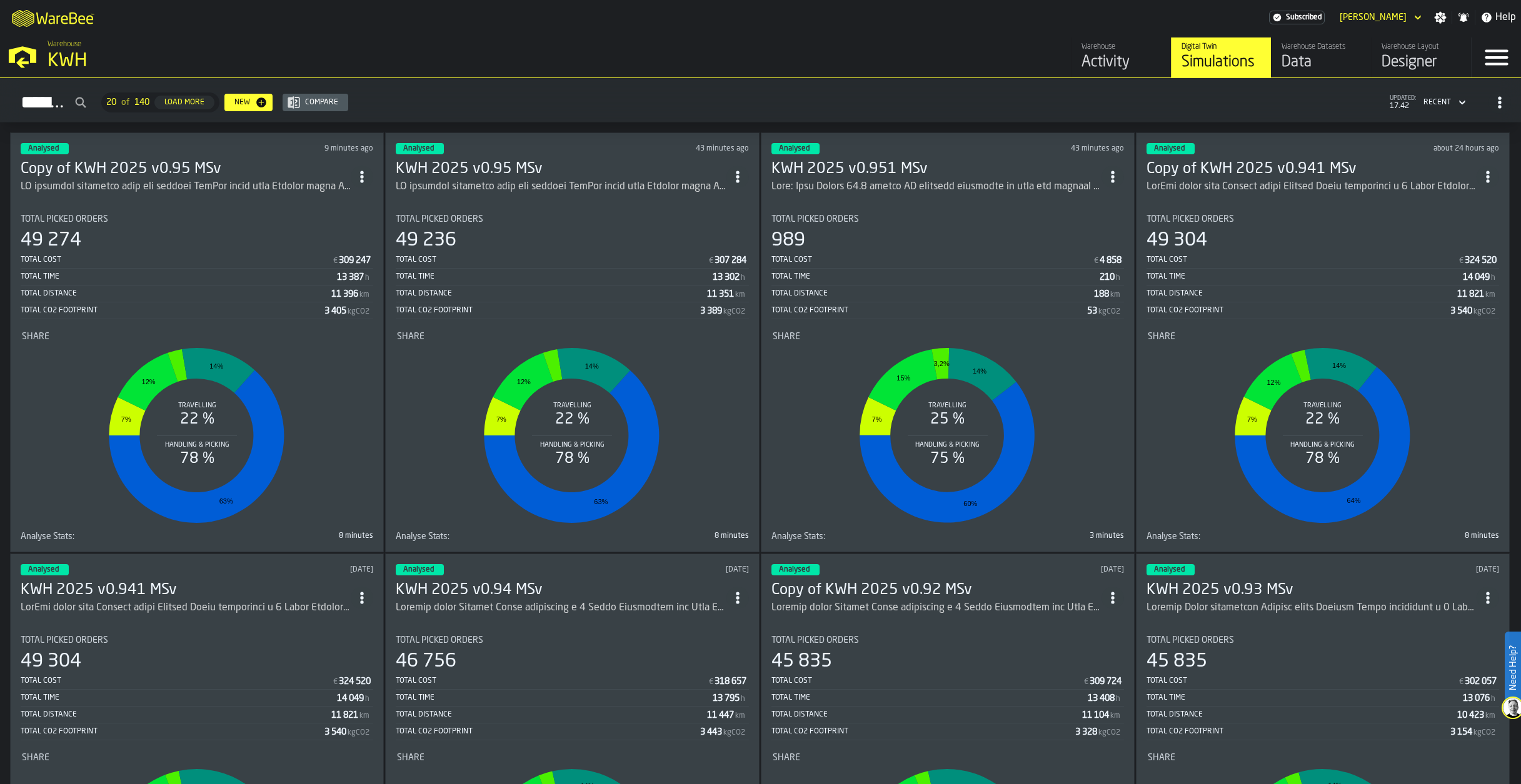
click at [1125, 171] on span "ItemListCard-DashboardItemContainer" at bounding box center [1113, 177] width 23 height 23
click at [1082, 261] on div "Duplicate" at bounding box center [1086, 260] width 65 height 15
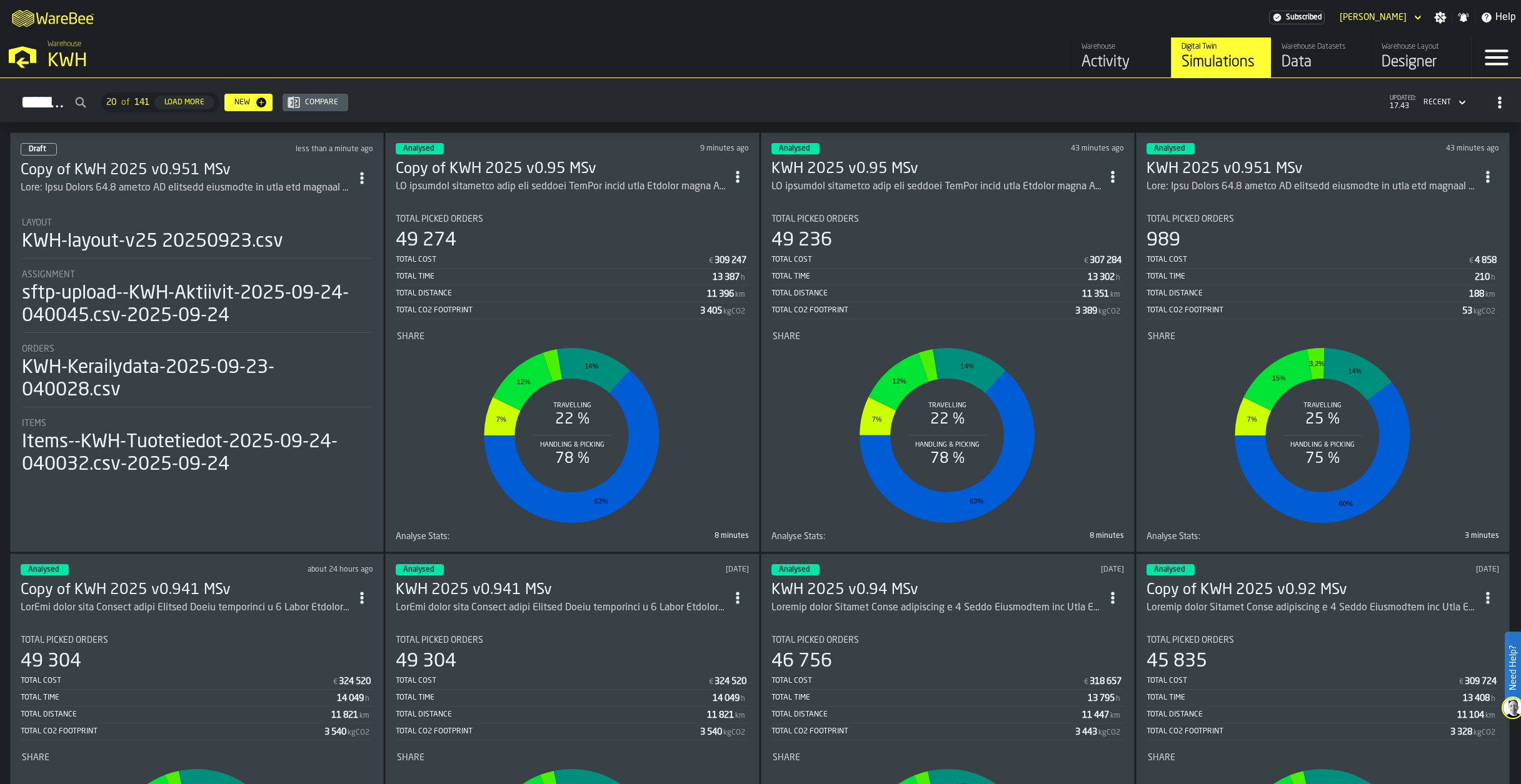
click at [91, 164] on h3 "Copy of KWH 2025 v0.951 MSv" at bounding box center [186, 170] width 331 height 20
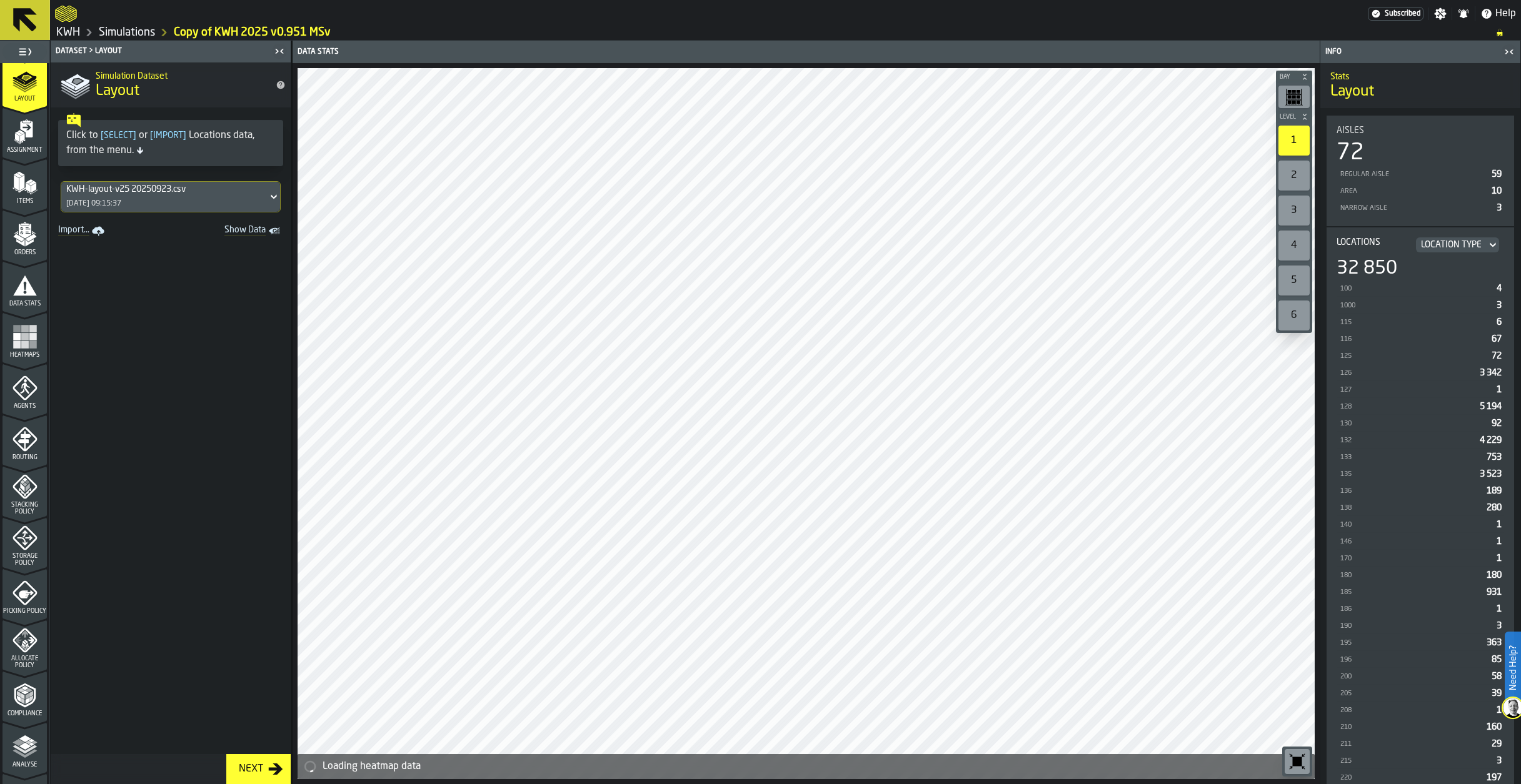
scroll to position [187, 0]
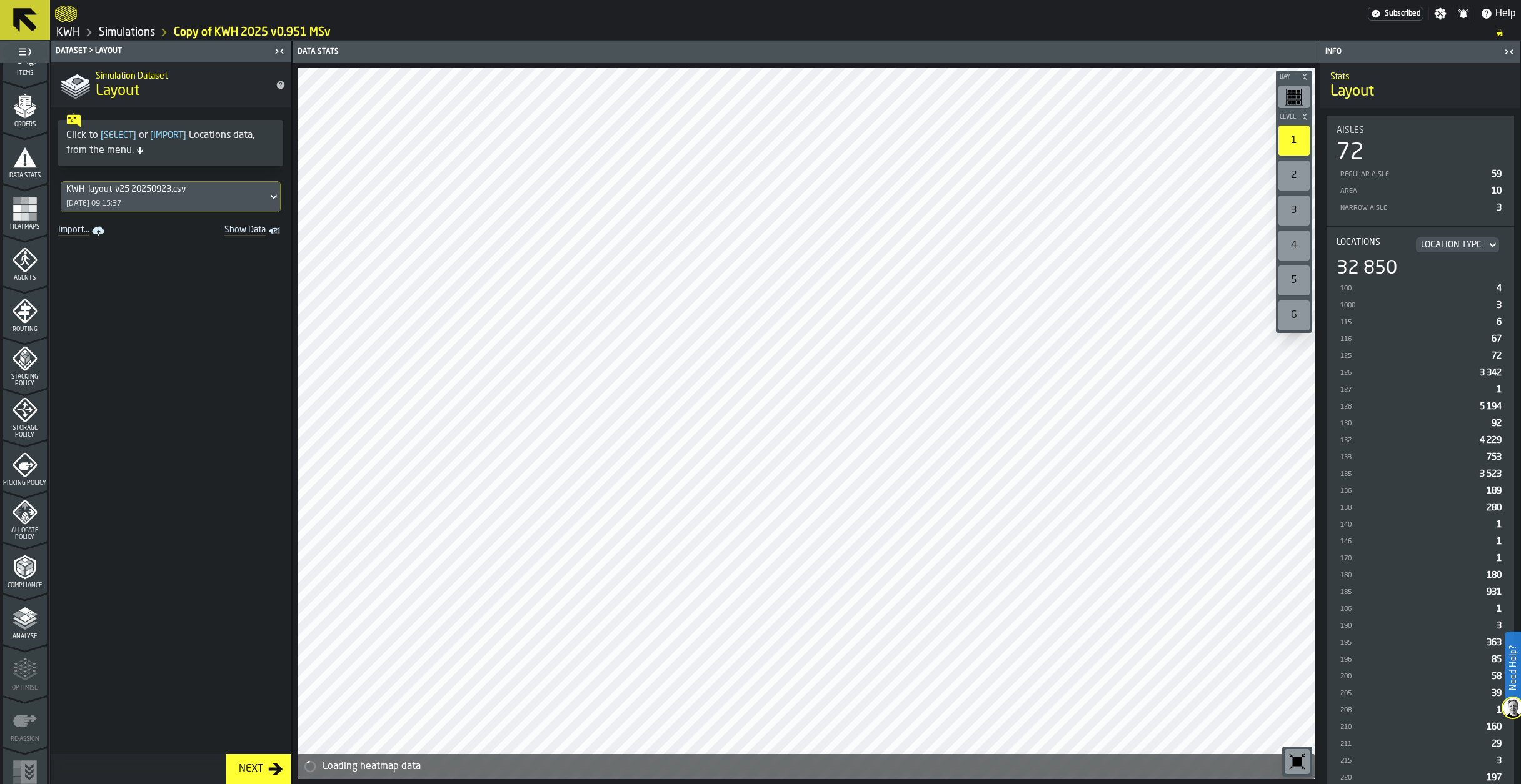
click at [23, 462] on icon "menu Picking Policy" at bounding box center [27, 466] width 15 height 9
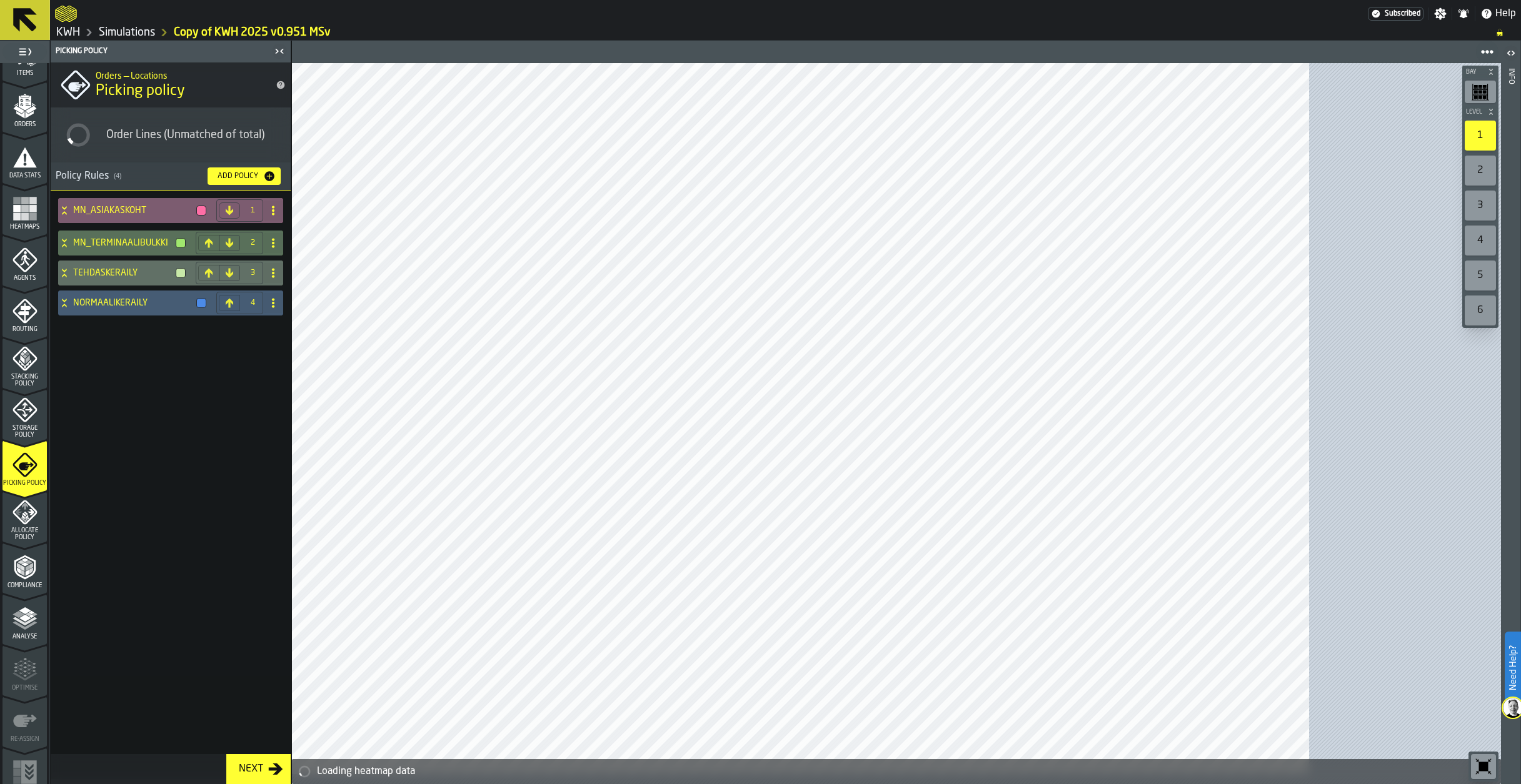
click at [62, 212] on icon at bounding box center [64, 210] width 12 height 10
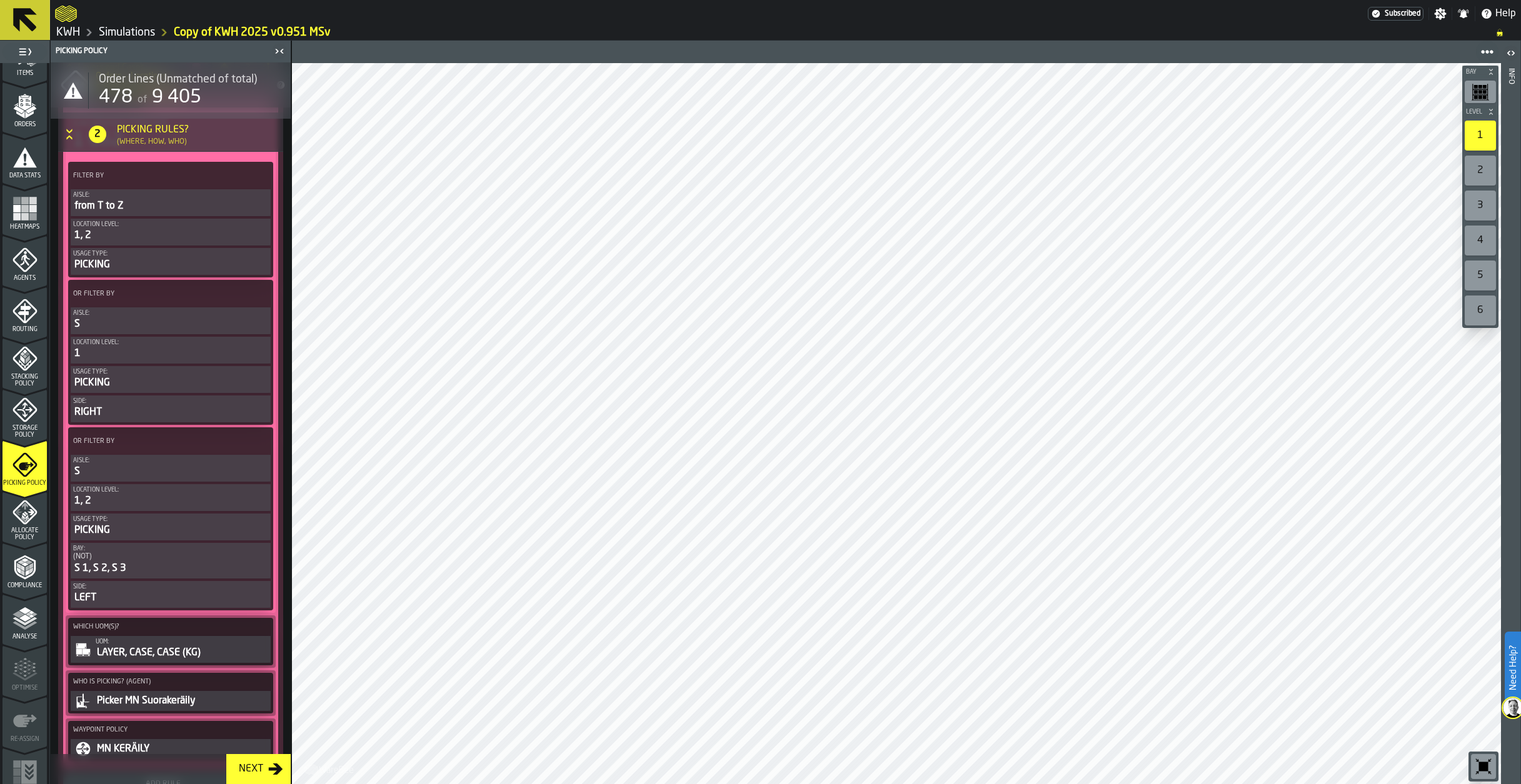
scroll to position [562, 0]
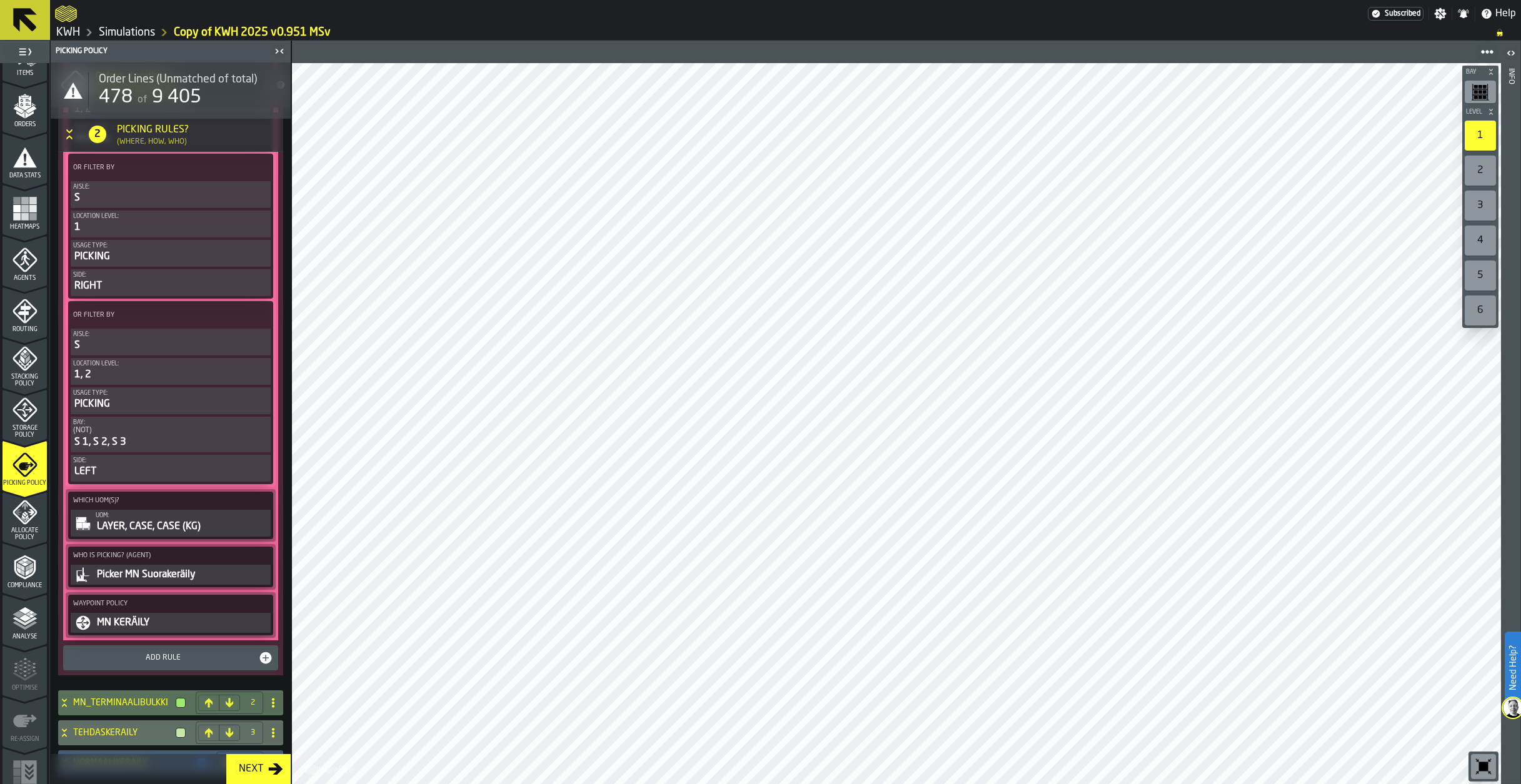
click at [172, 528] on div "LAYER, CASE, CASE (KG)" at bounding box center [182, 527] width 173 height 15
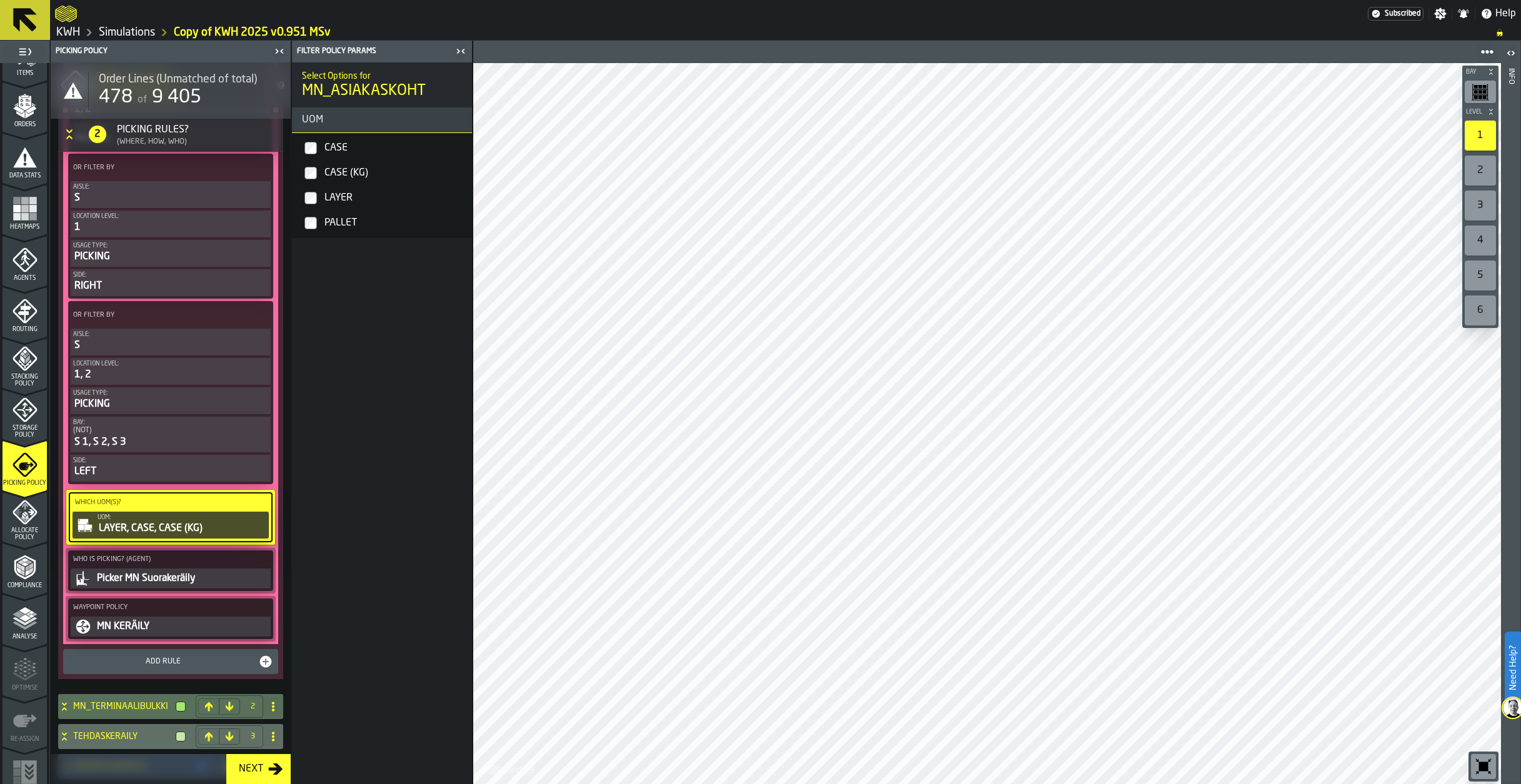
click at [172, 528] on div "LAYER, CASE, CASE (KG)" at bounding box center [182, 529] width 169 height 15
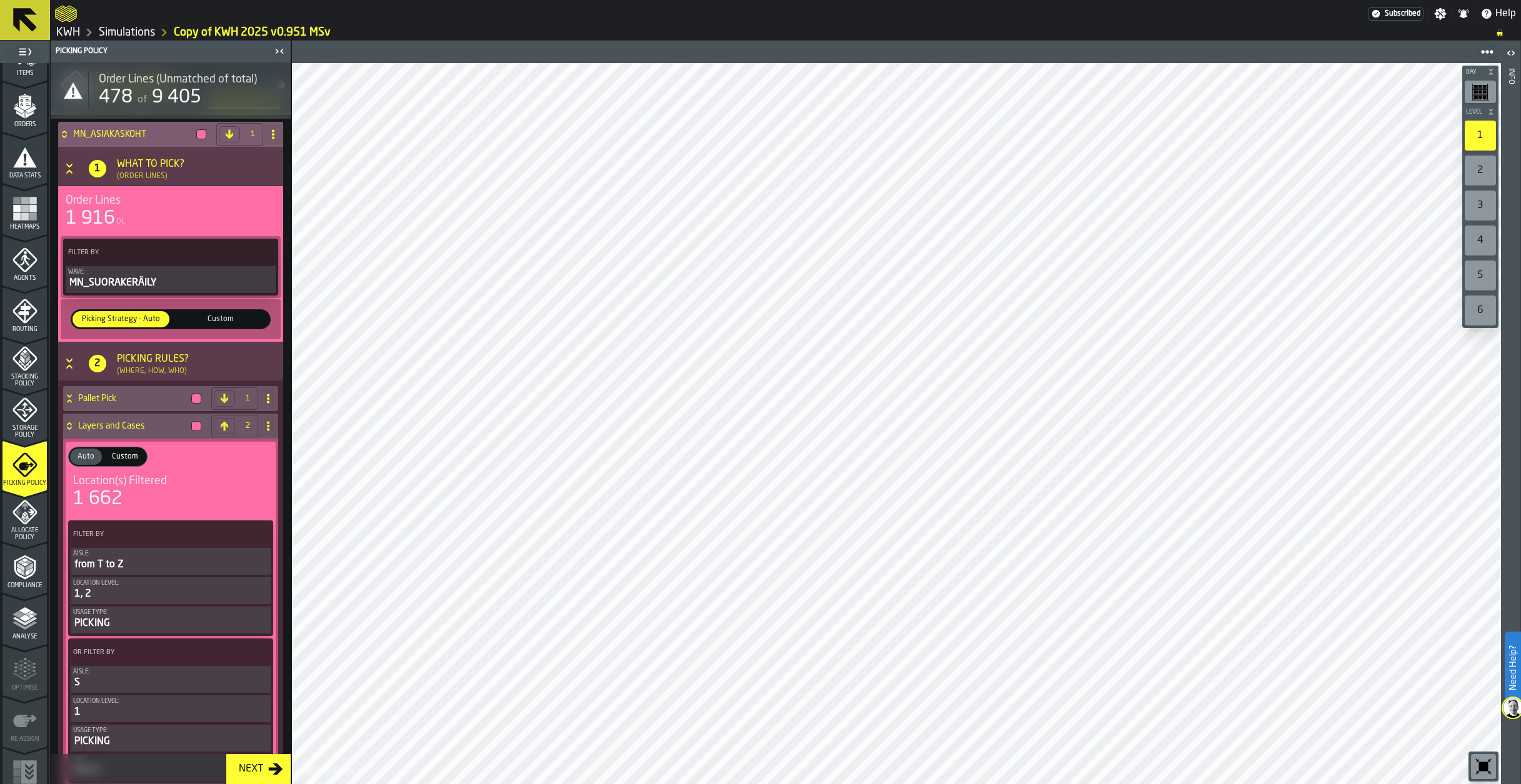
scroll to position [0, 0]
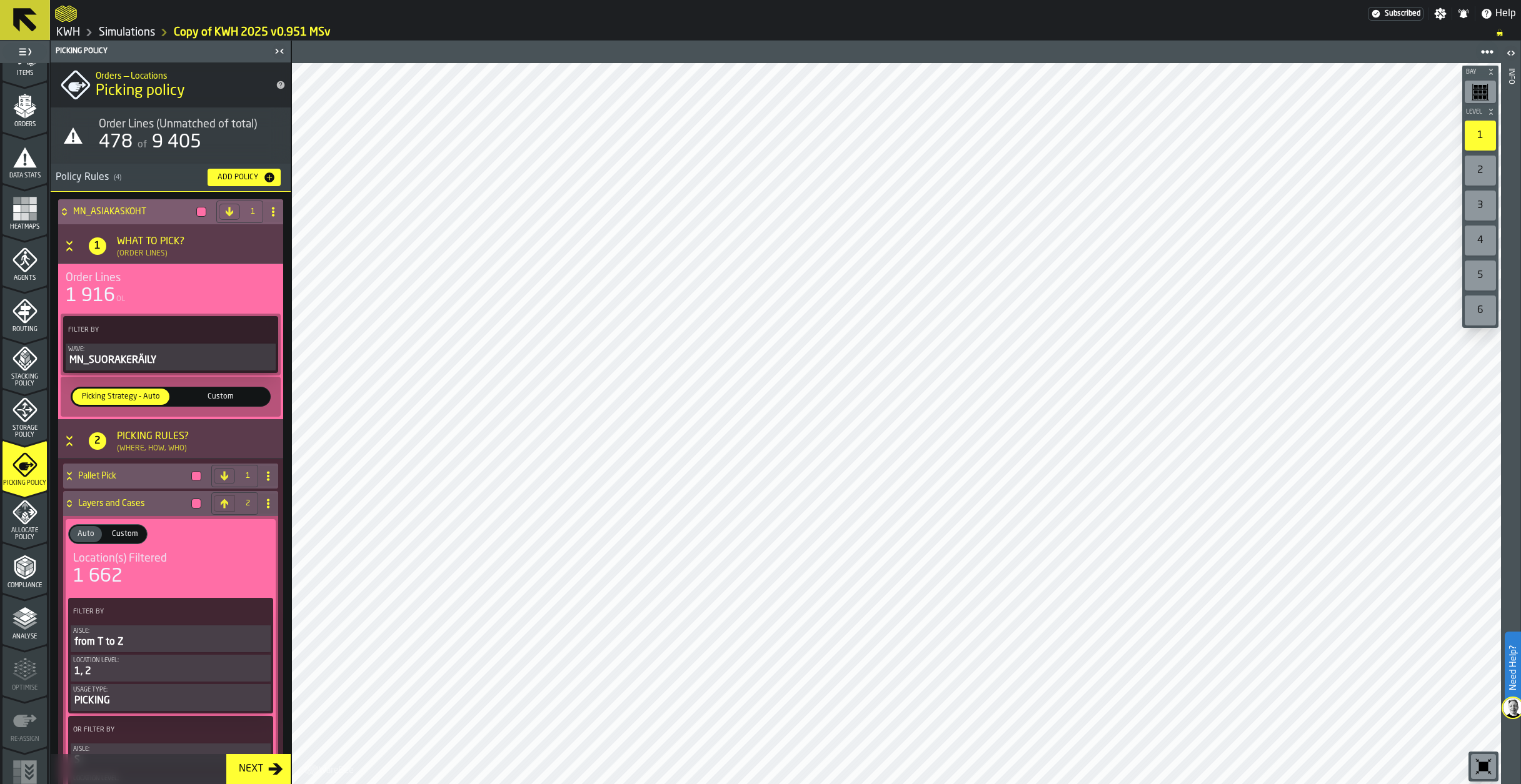
click at [68, 246] on icon "Button-[object Object]-open" at bounding box center [69, 245] width 12 height 12
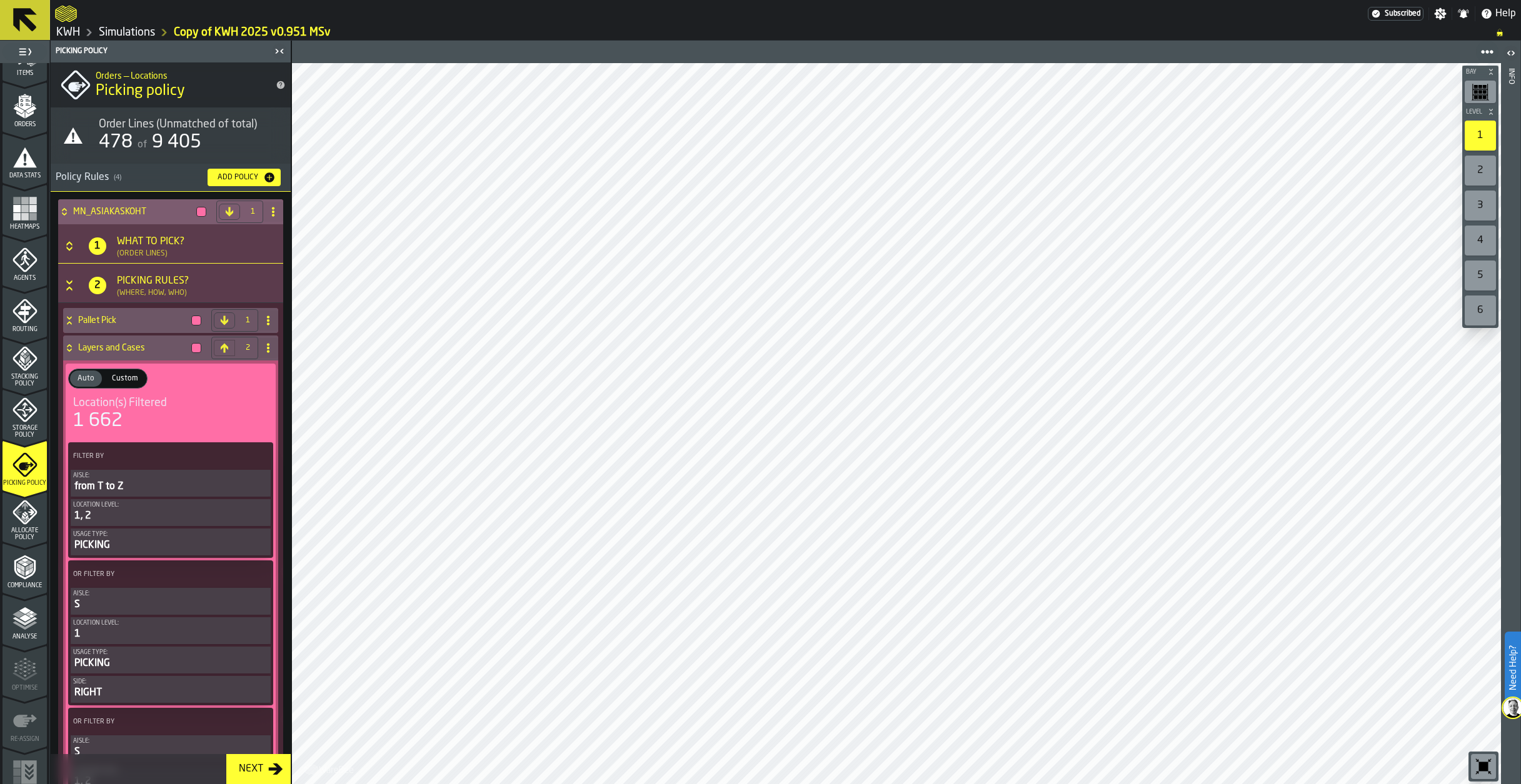
click at [73, 288] on icon "Button-[object Object]-open" at bounding box center [69, 286] width 12 height 12
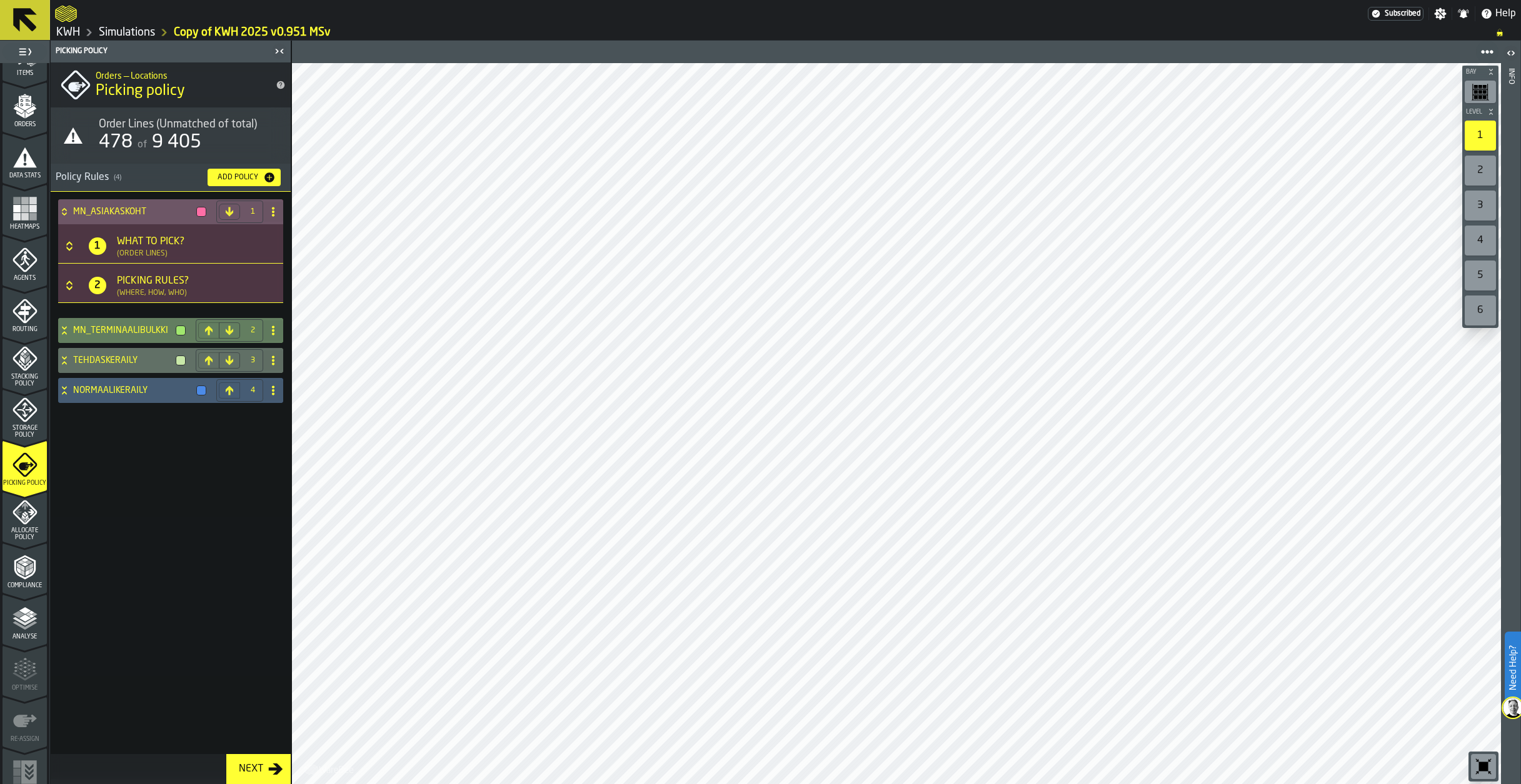
click at [62, 328] on icon at bounding box center [64, 328] width 5 height 3
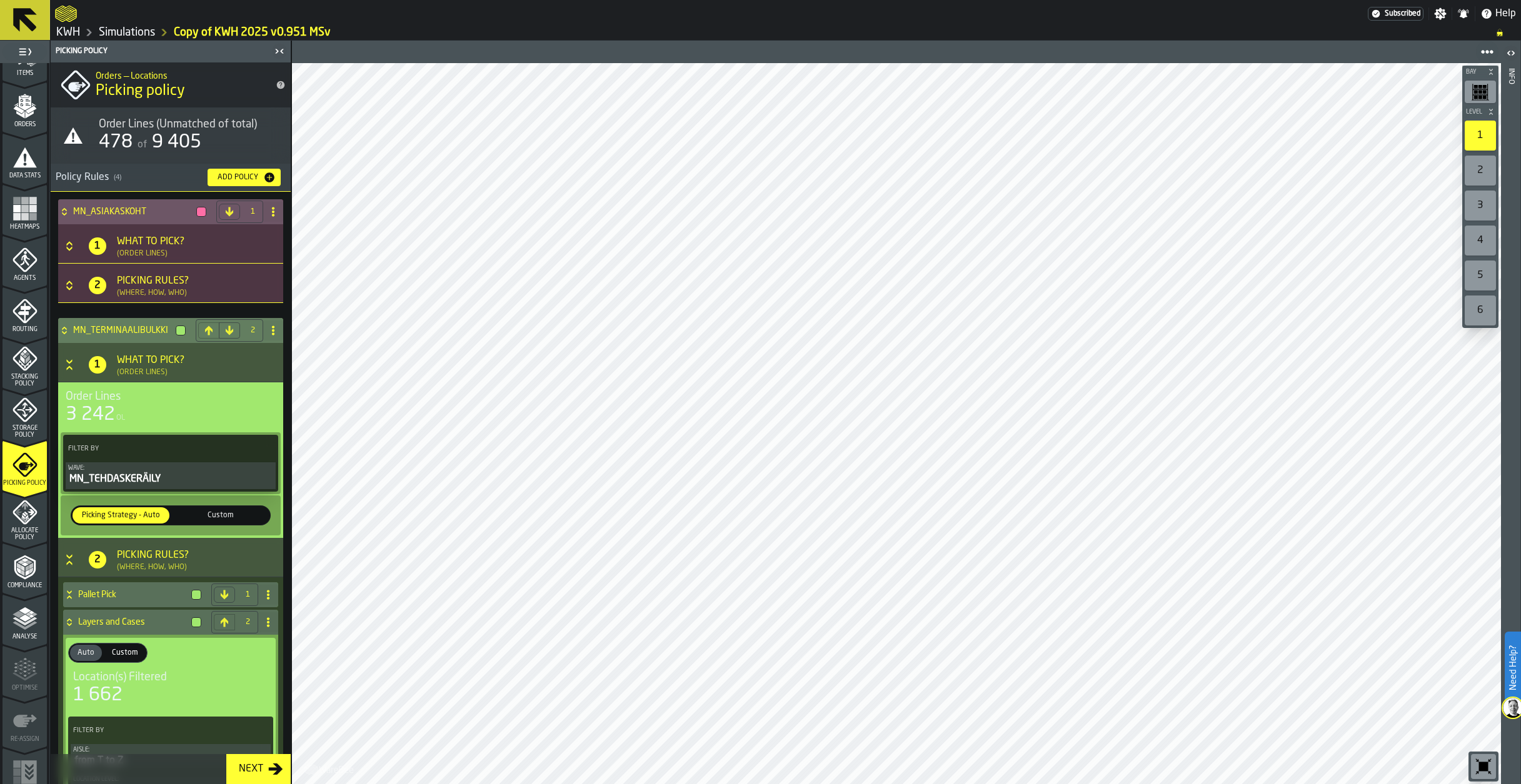
click at [64, 327] on div "MN_TERMINAALIBULKKI" at bounding box center [124, 330] width 133 height 25
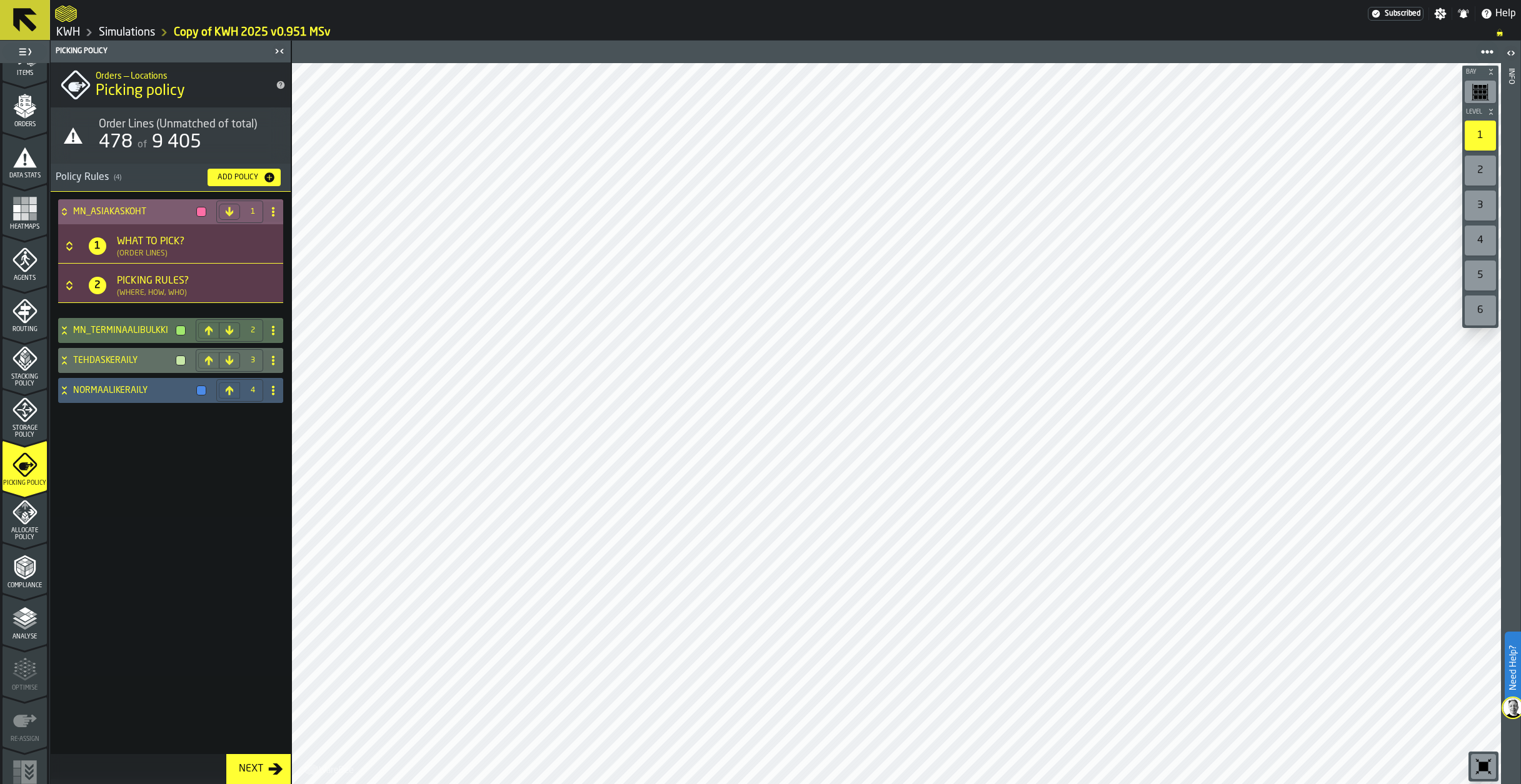
click at [65, 214] on icon at bounding box center [64, 213] width 5 height 3
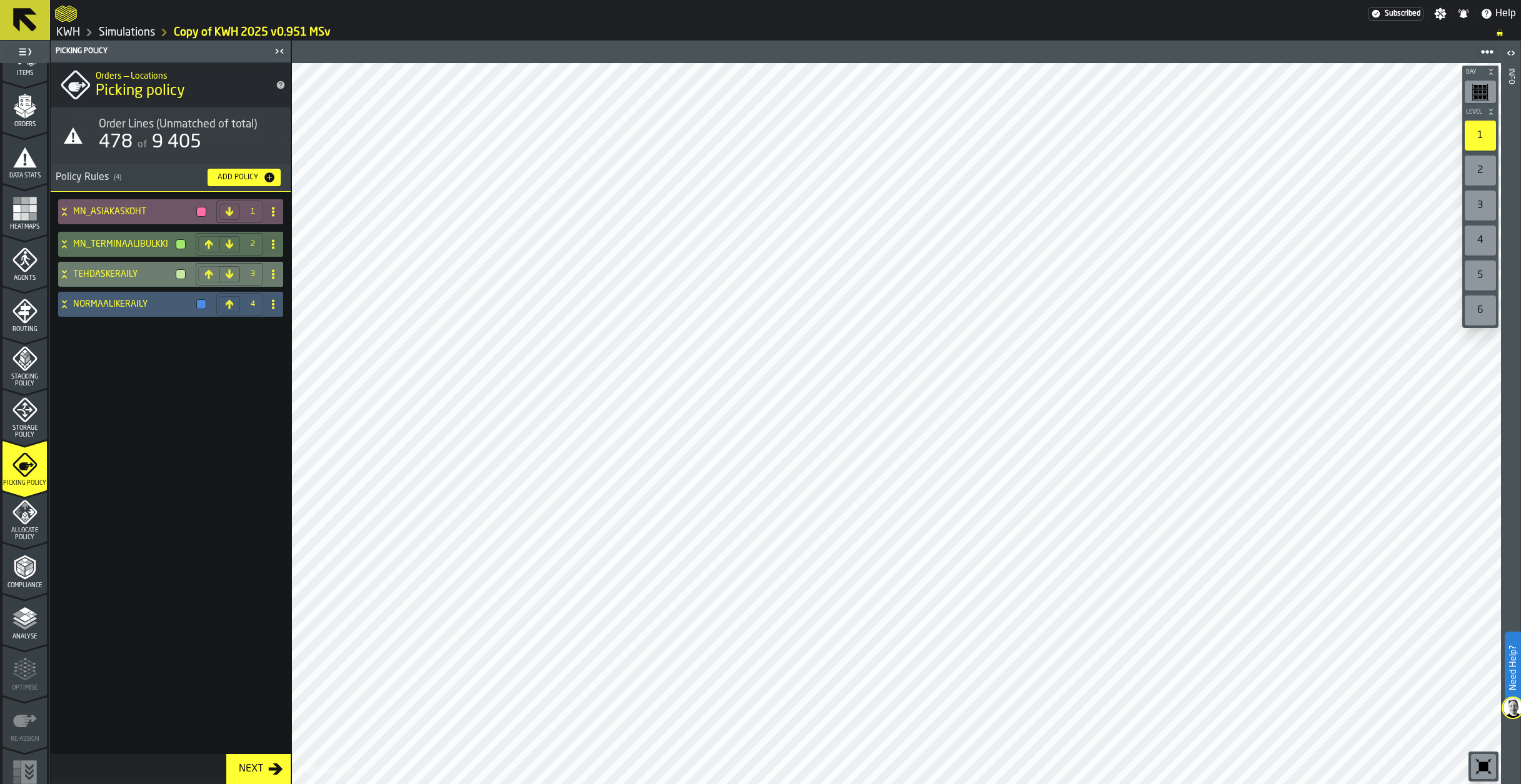
click at [64, 276] on icon at bounding box center [64, 276] width 5 height 3
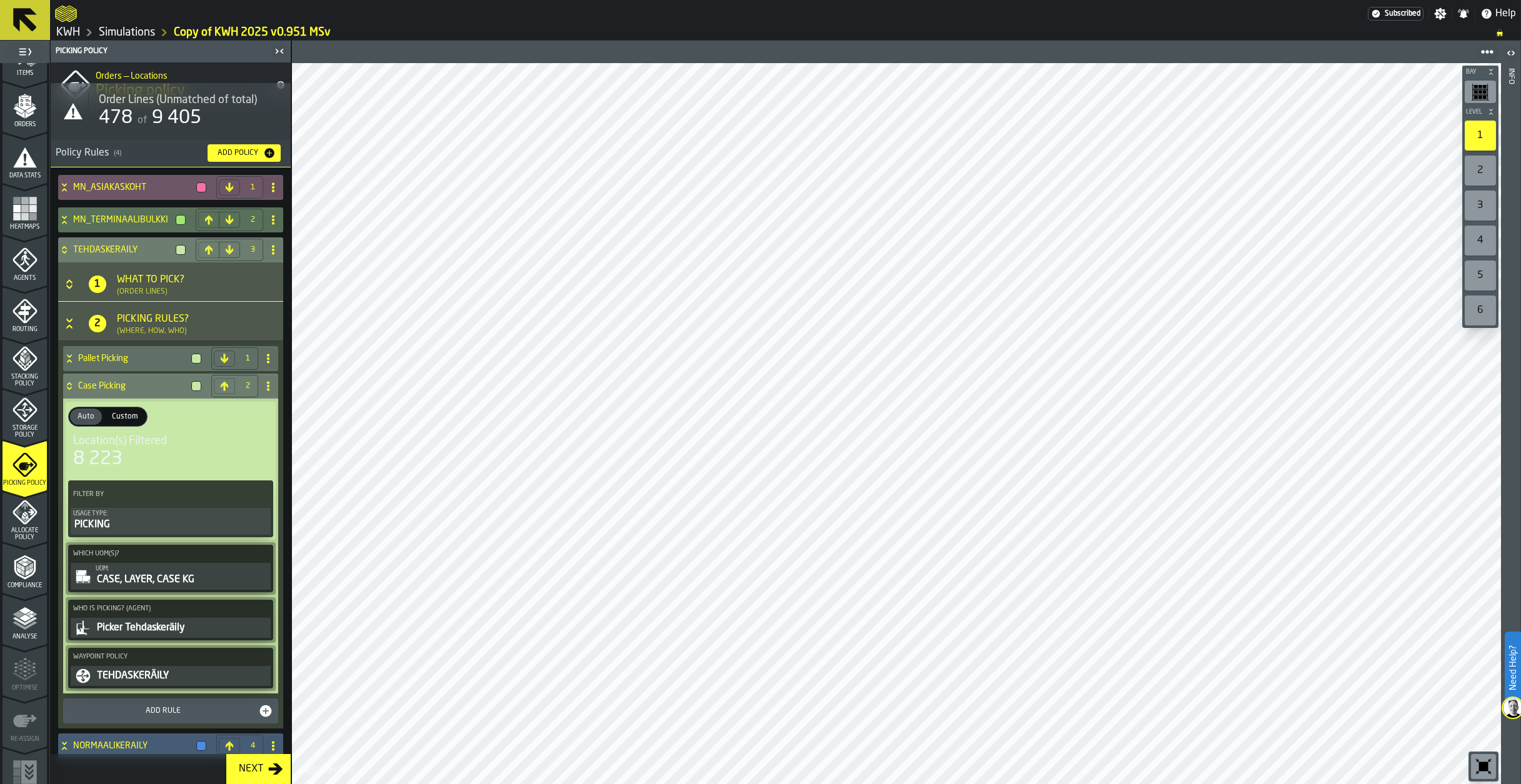
scroll to position [35, 0]
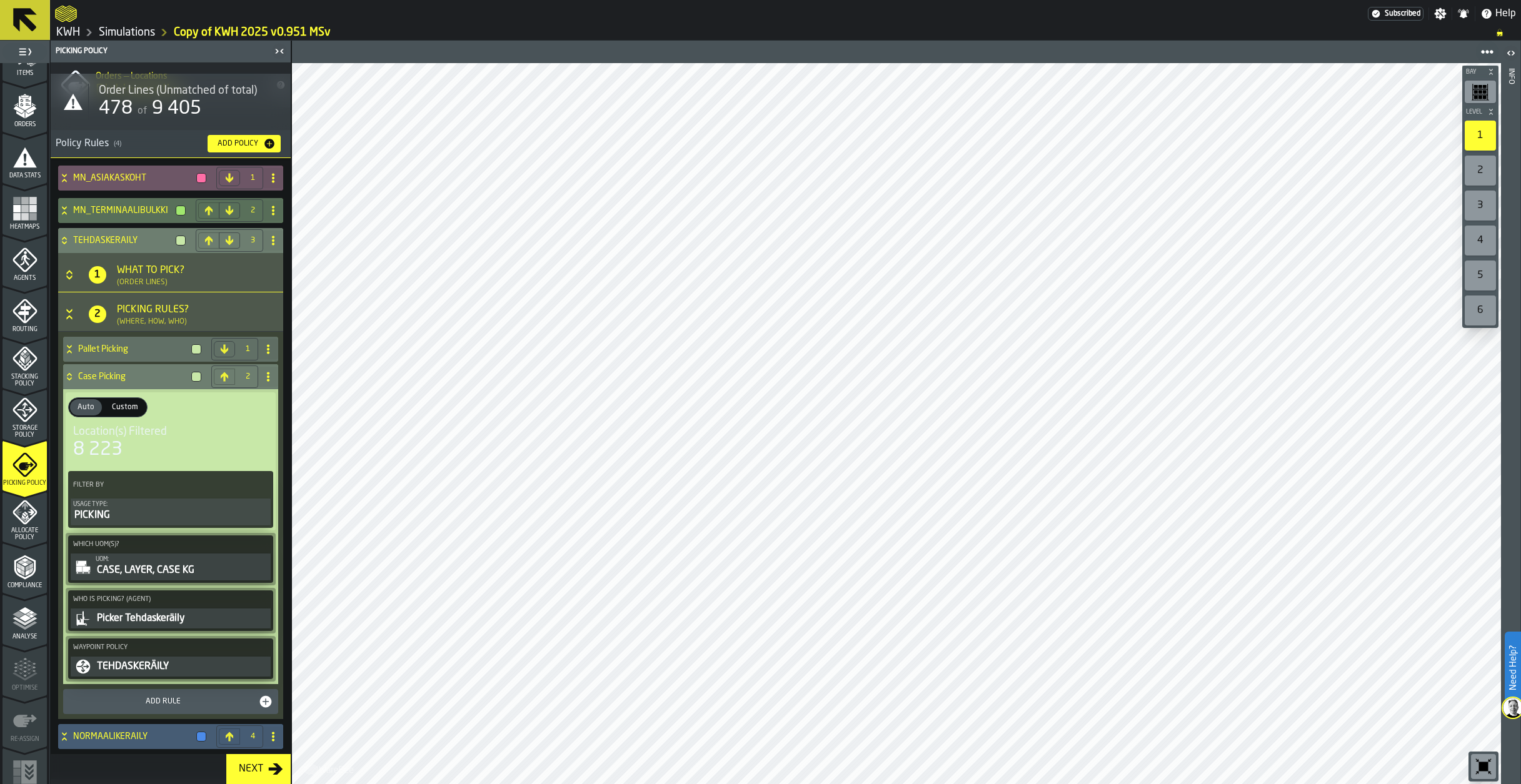
click at [175, 563] on div "CASE, LAYER, CASE KG" at bounding box center [182, 571] width 173 height 15
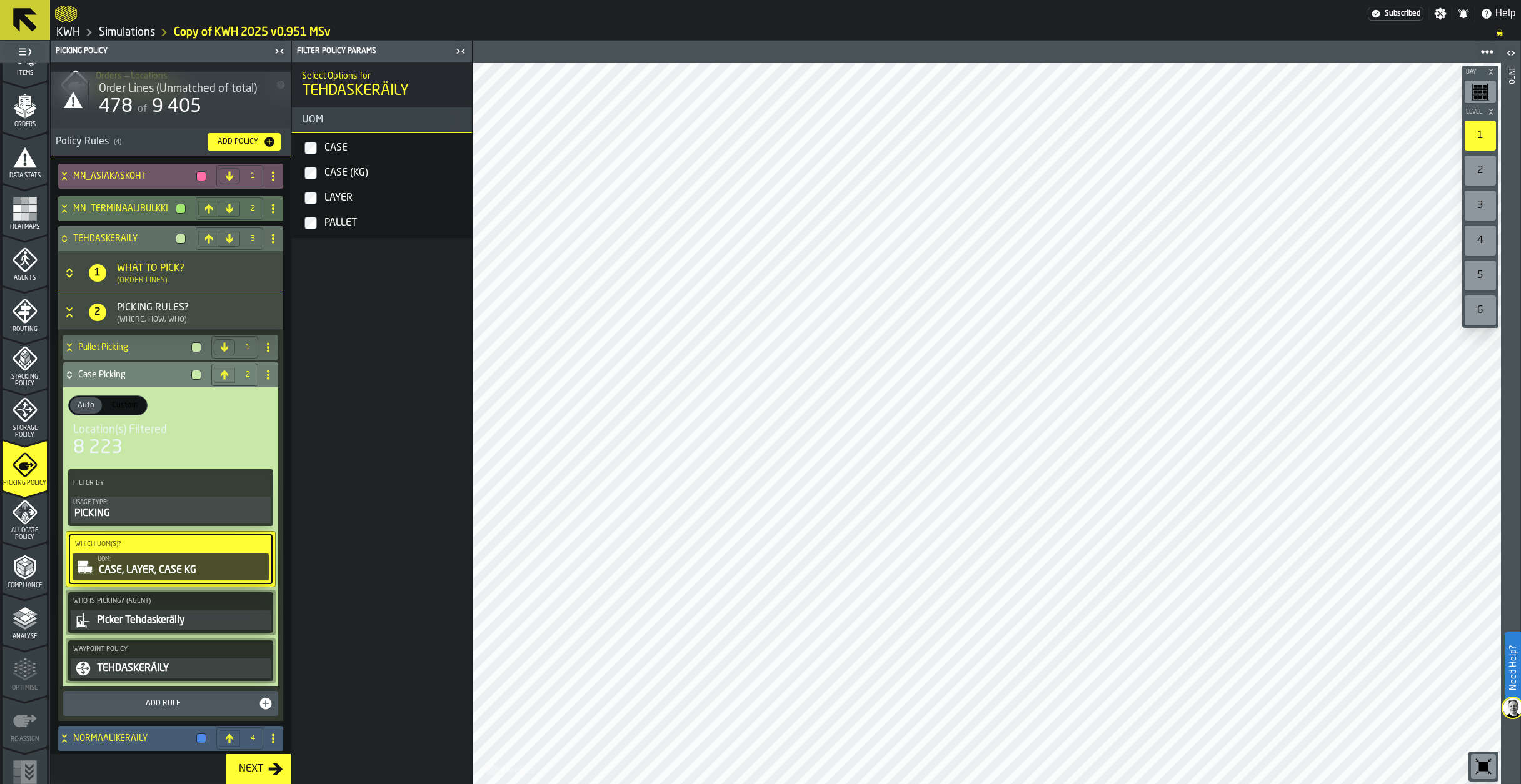
click at [332, 169] on div "CASE (KG)" at bounding box center [395, 173] width 145 height 20
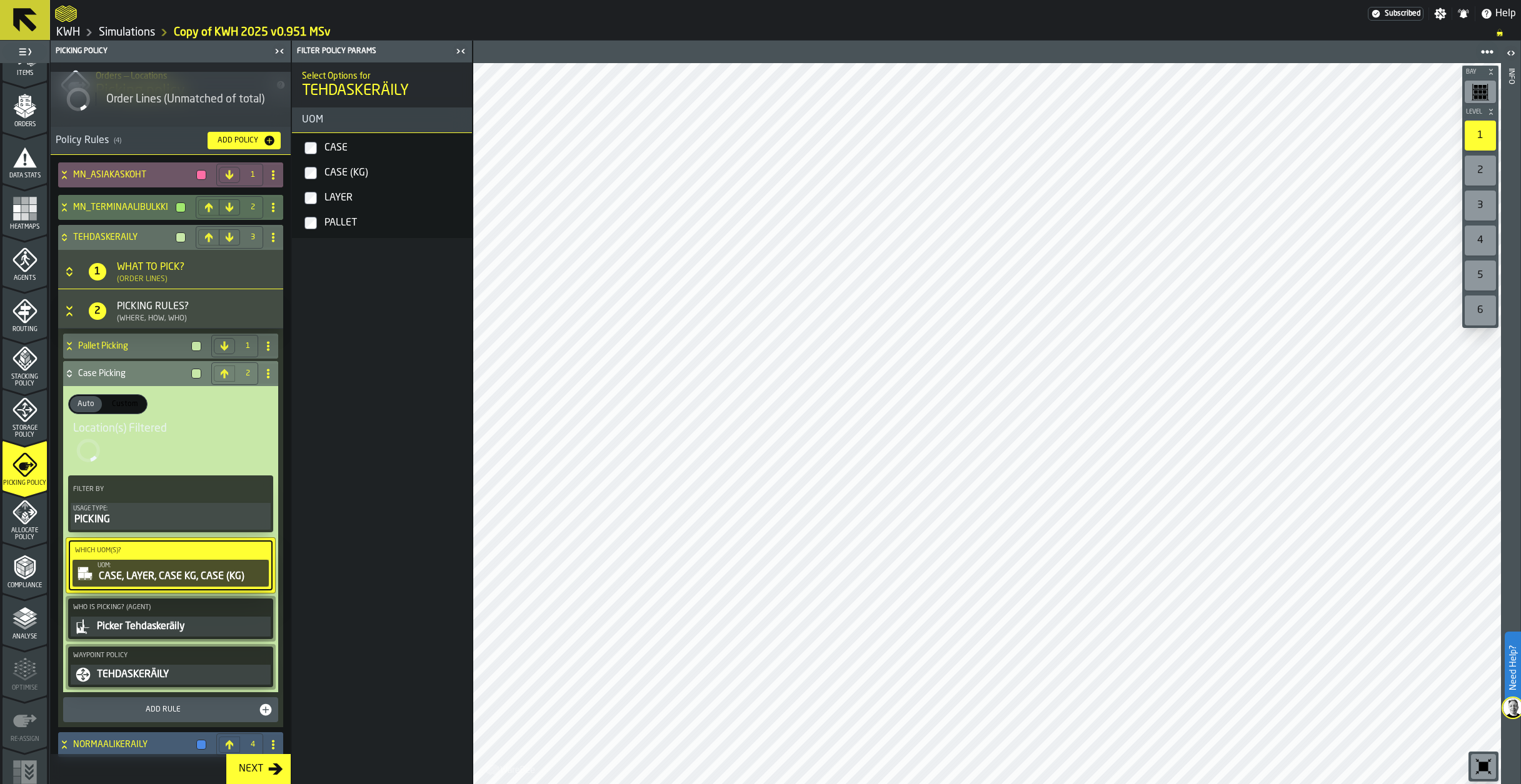
scroll to position [34, 0]
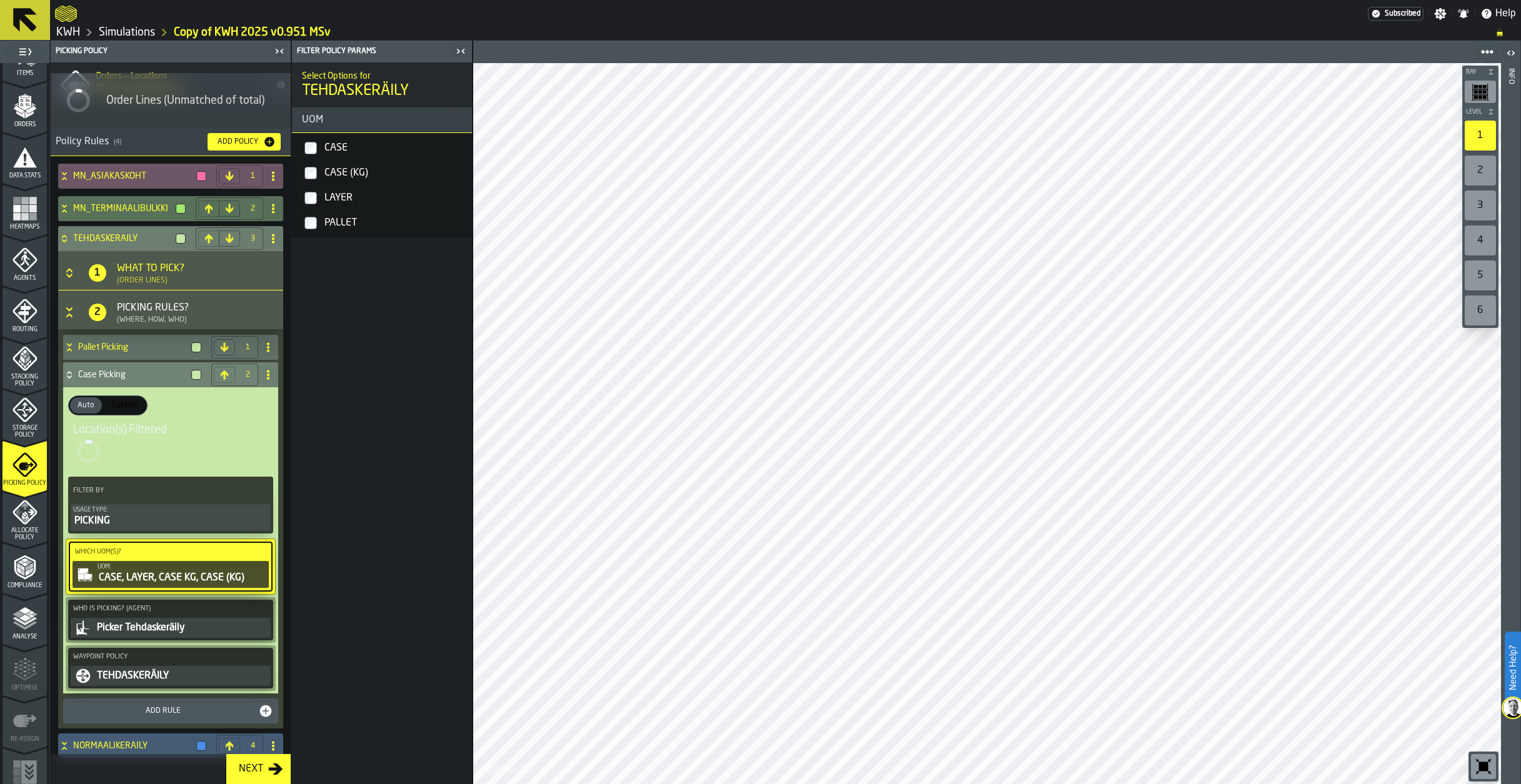
click at [63, 240] on icon at bounding box center [64, 239] width 12 height 10
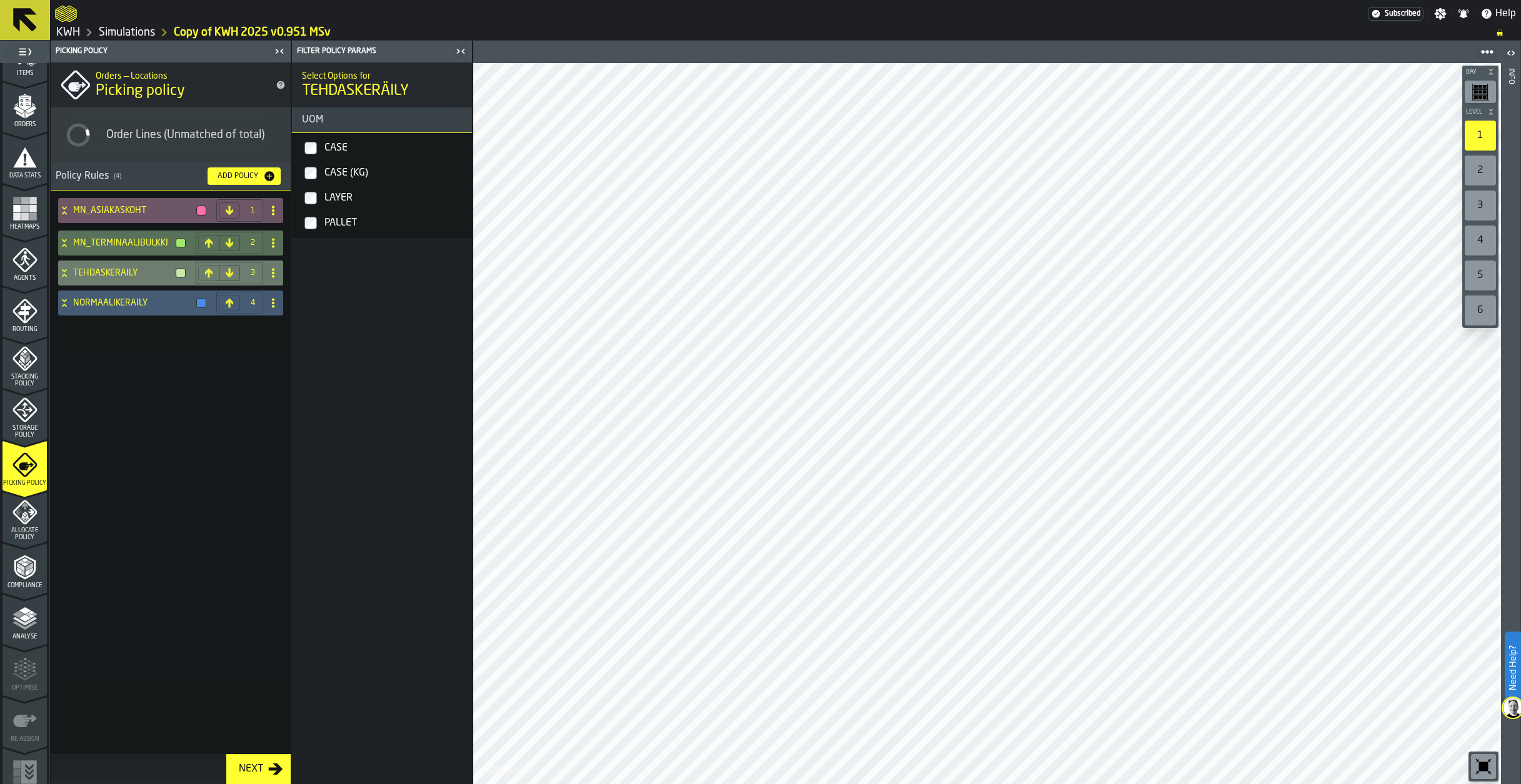
scroll to position [0, 0]
click at [62, 305] on icon at bounding box center [64, 303] width 12 height 10
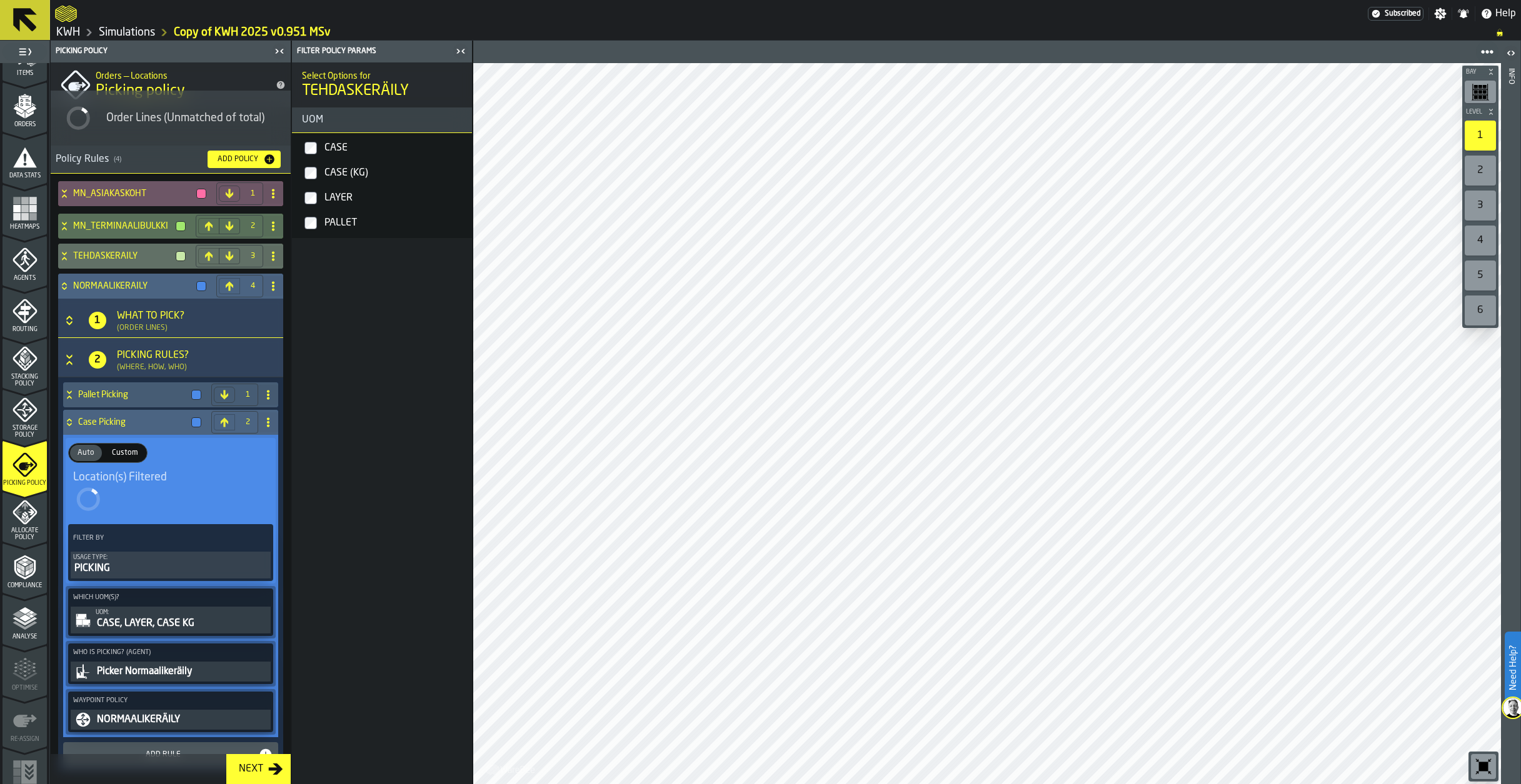
scroll to position [42, 0]
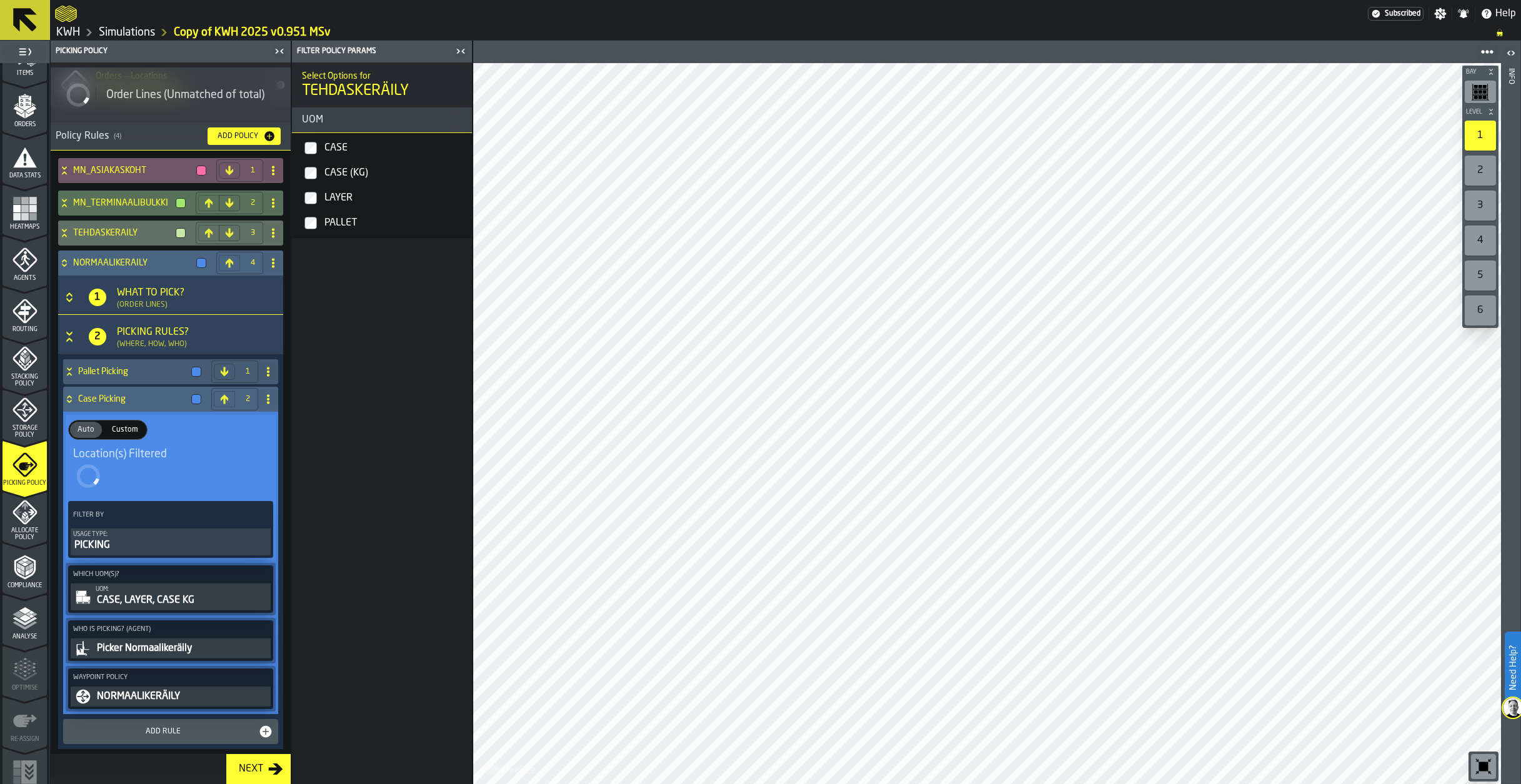
click at [163, 600] on div "CASE, LAYER, CASE KG" at bounding box center [182, 601] width 173 height 15
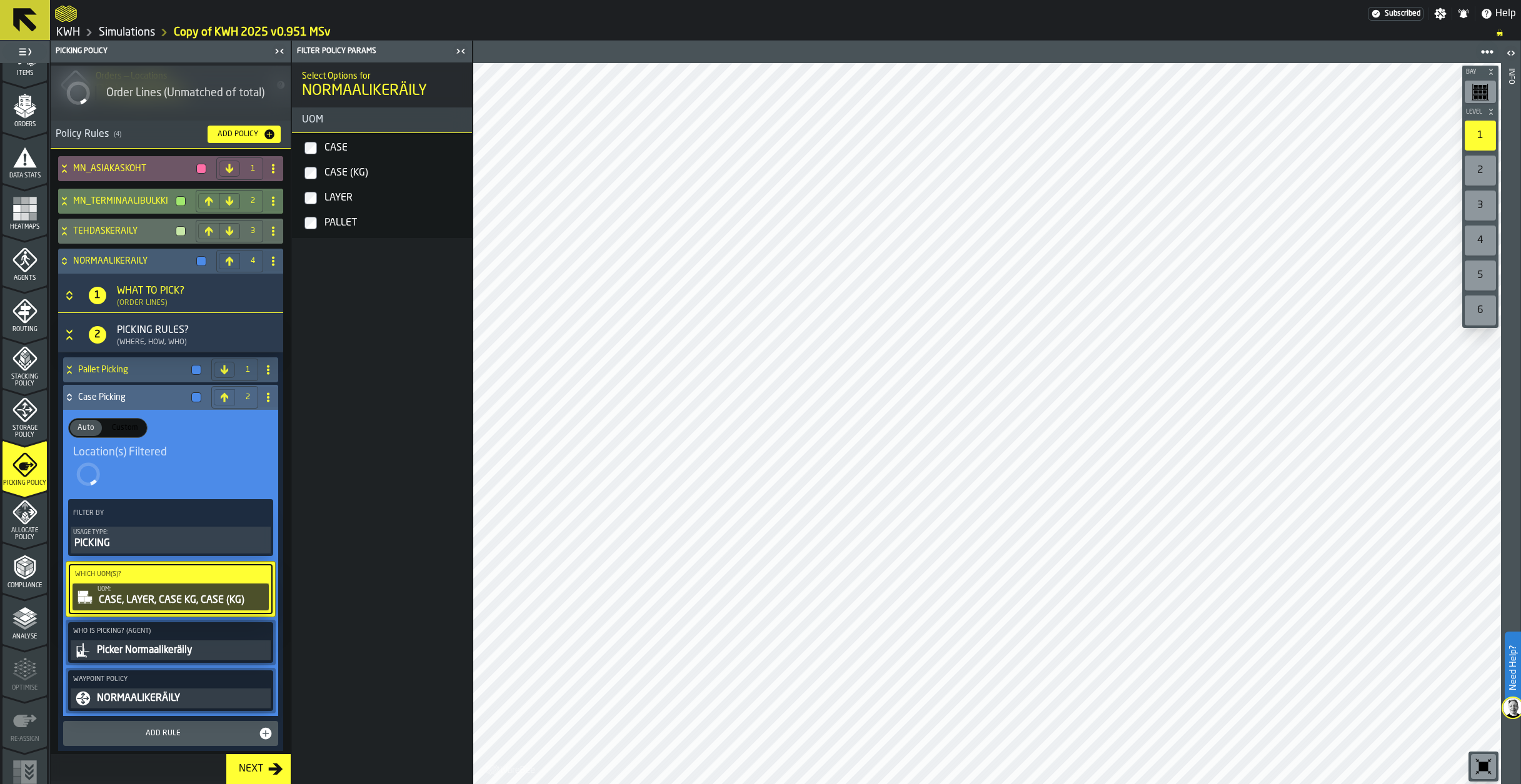
scroll to position [0, 0]
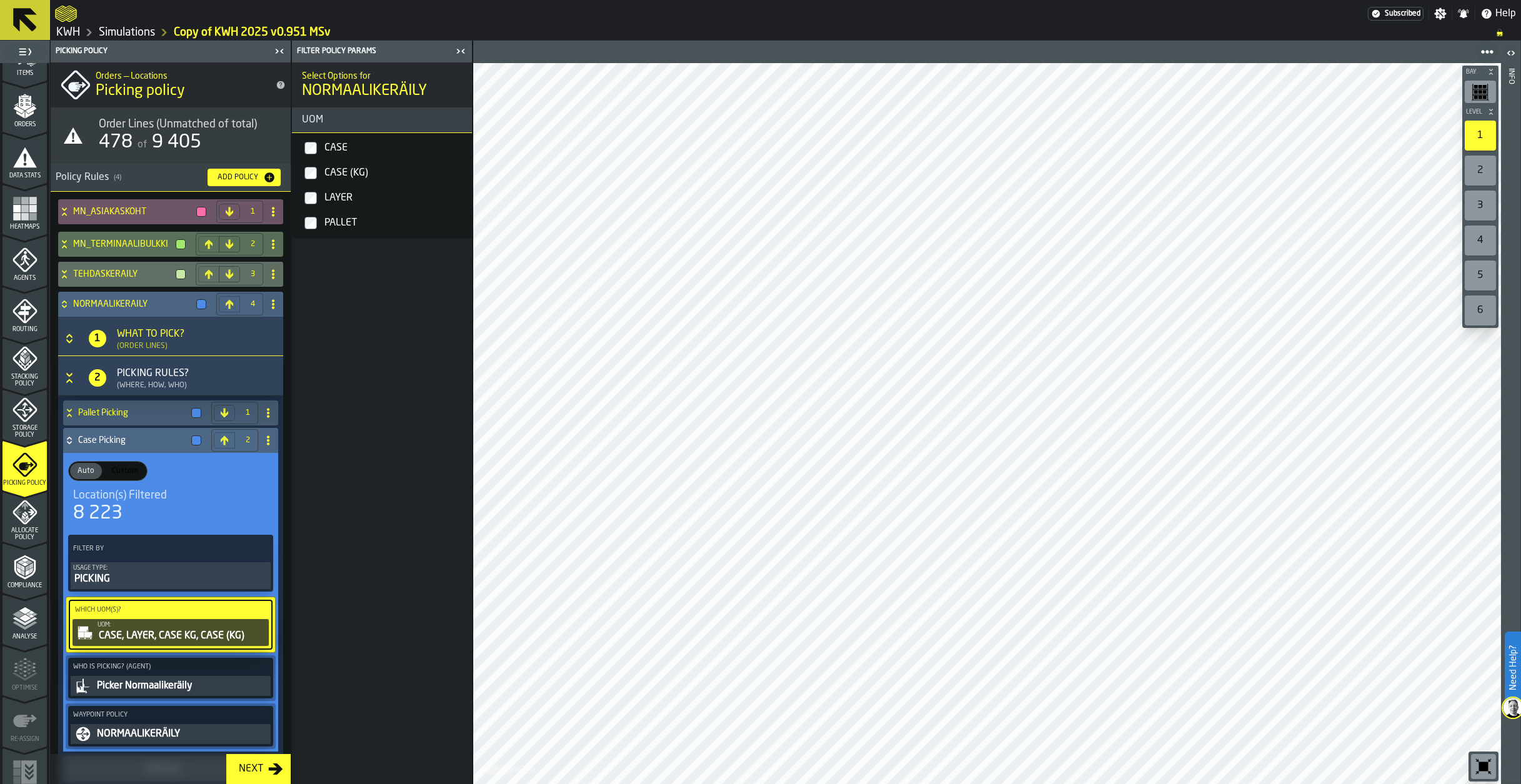
click at [66, 302] on icon at bounding box center [64, 304] width 12 height 10
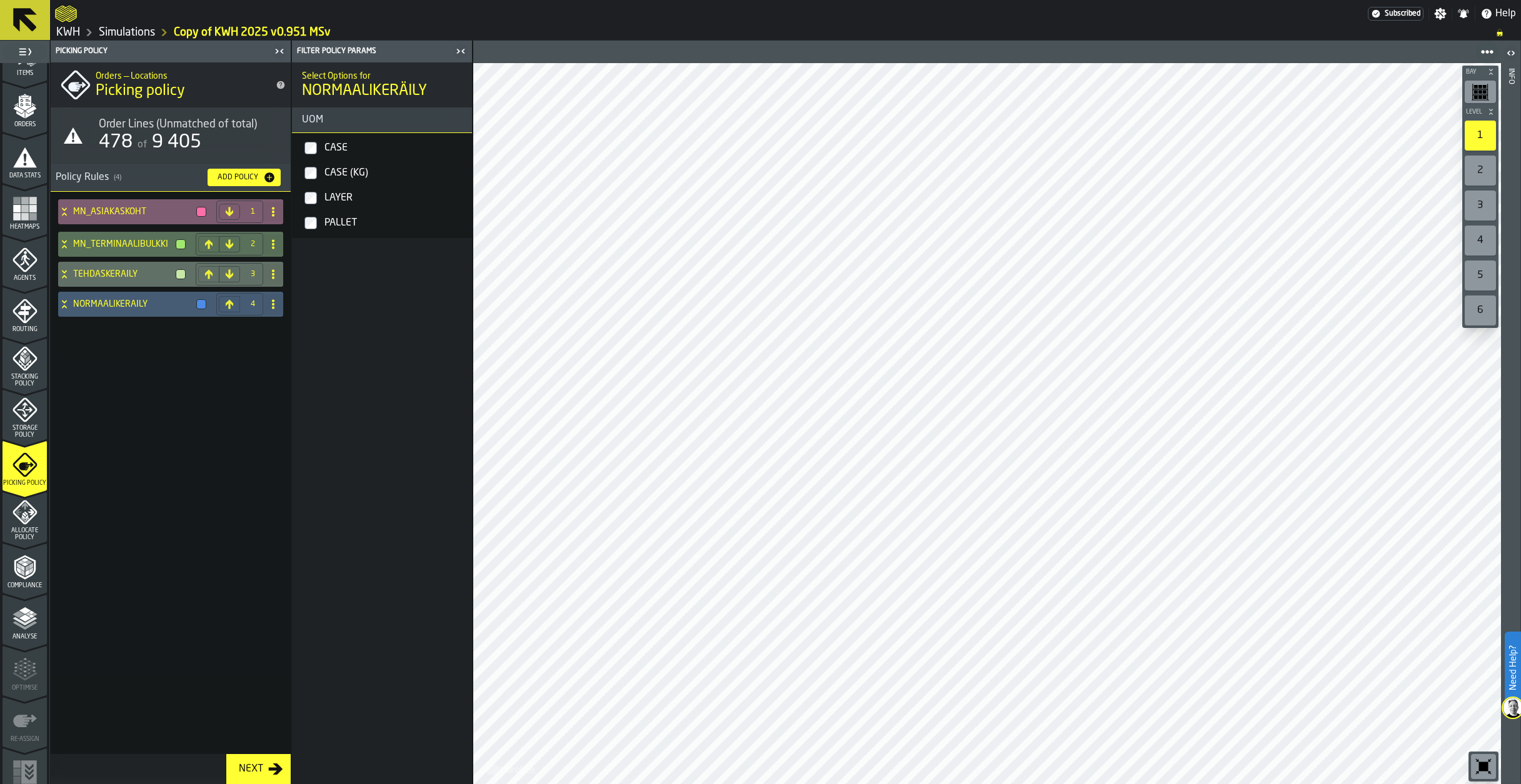
click at [63, 206] on div "MN_ASIAKASKOHT" at bounding box center [135, 212] width 153 height 25
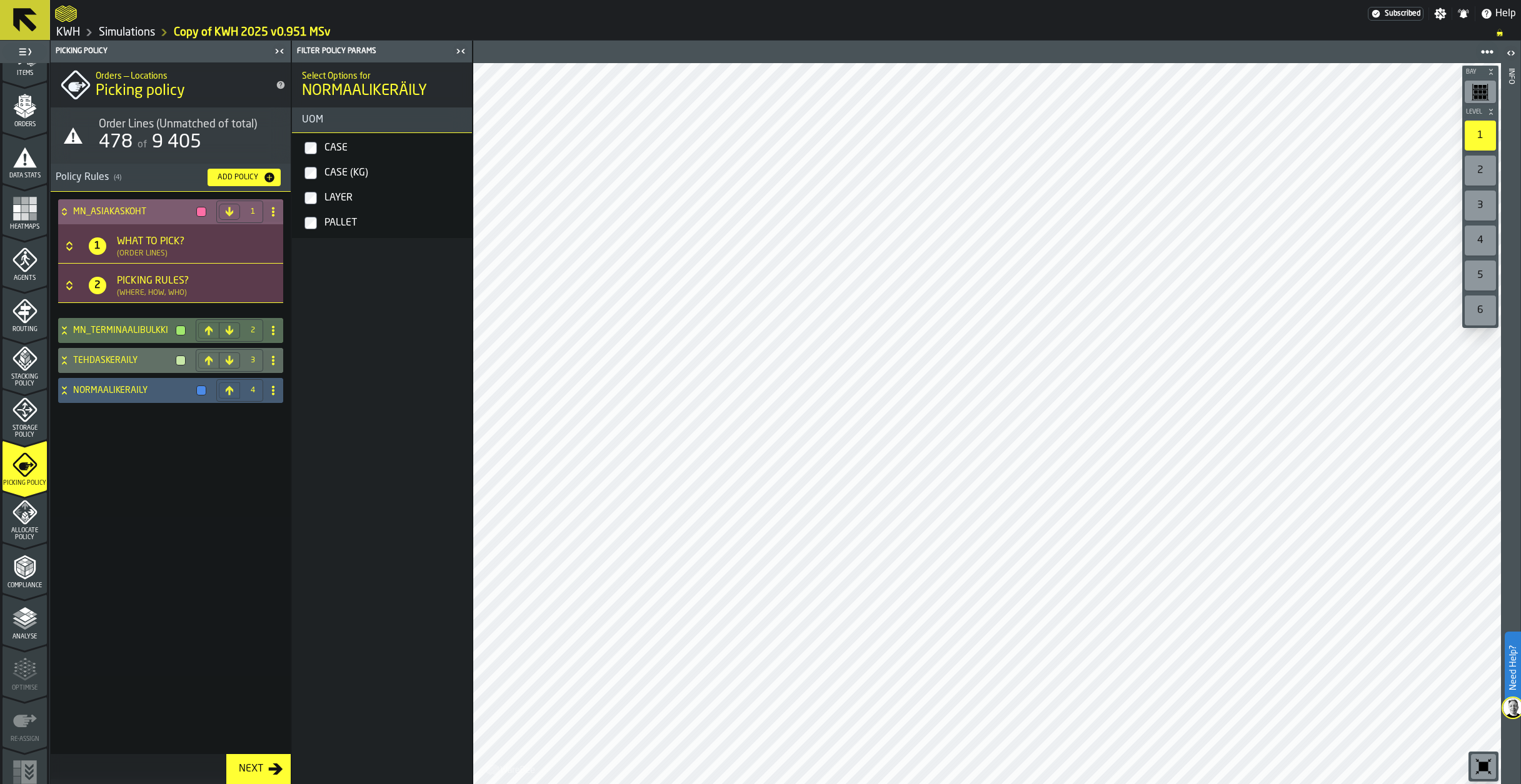
click at [66, 283] on icon "Button-[object Object]-closed" at bounding box center [69, 286] width 12 height 12
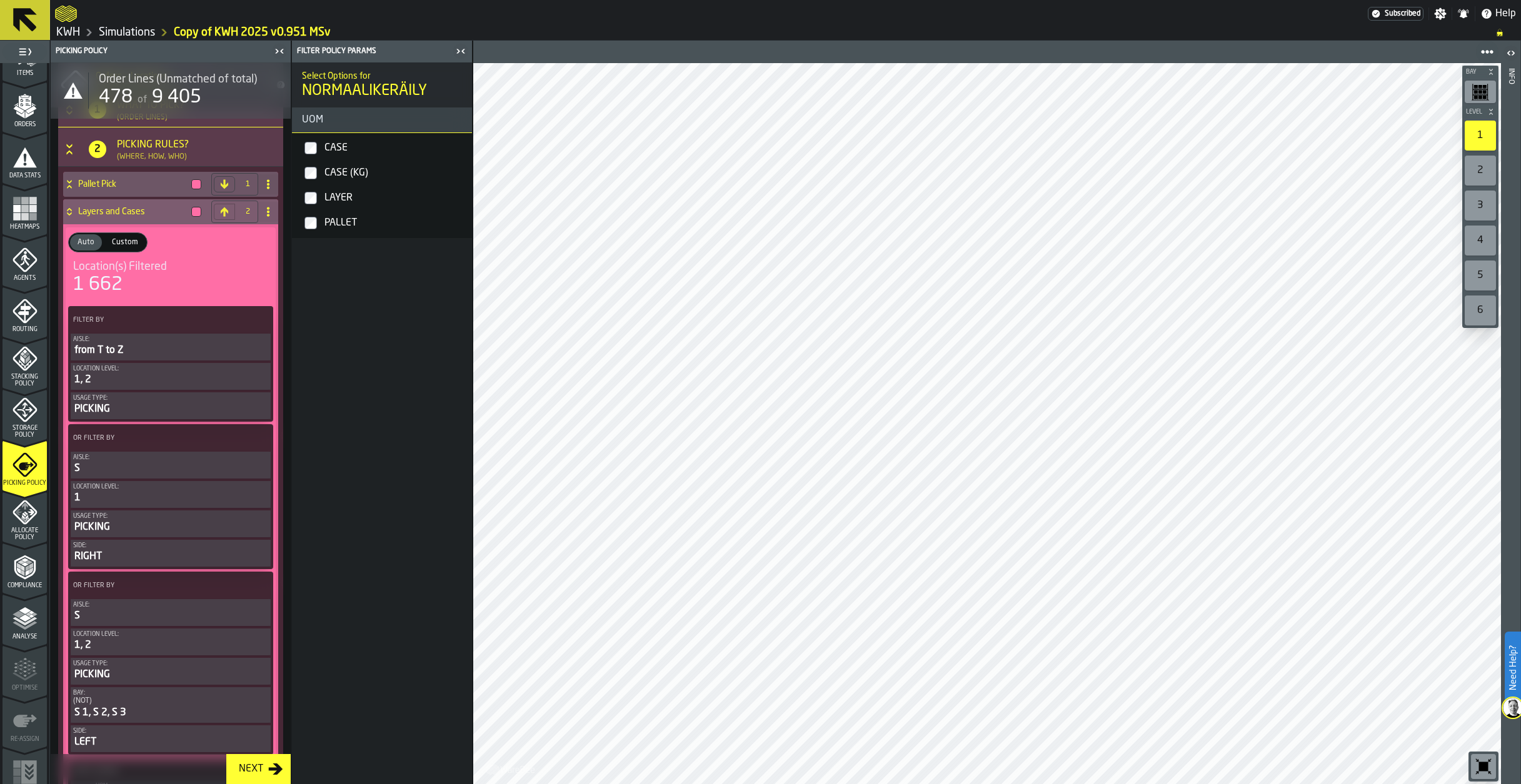
scroll to position [375, 0]
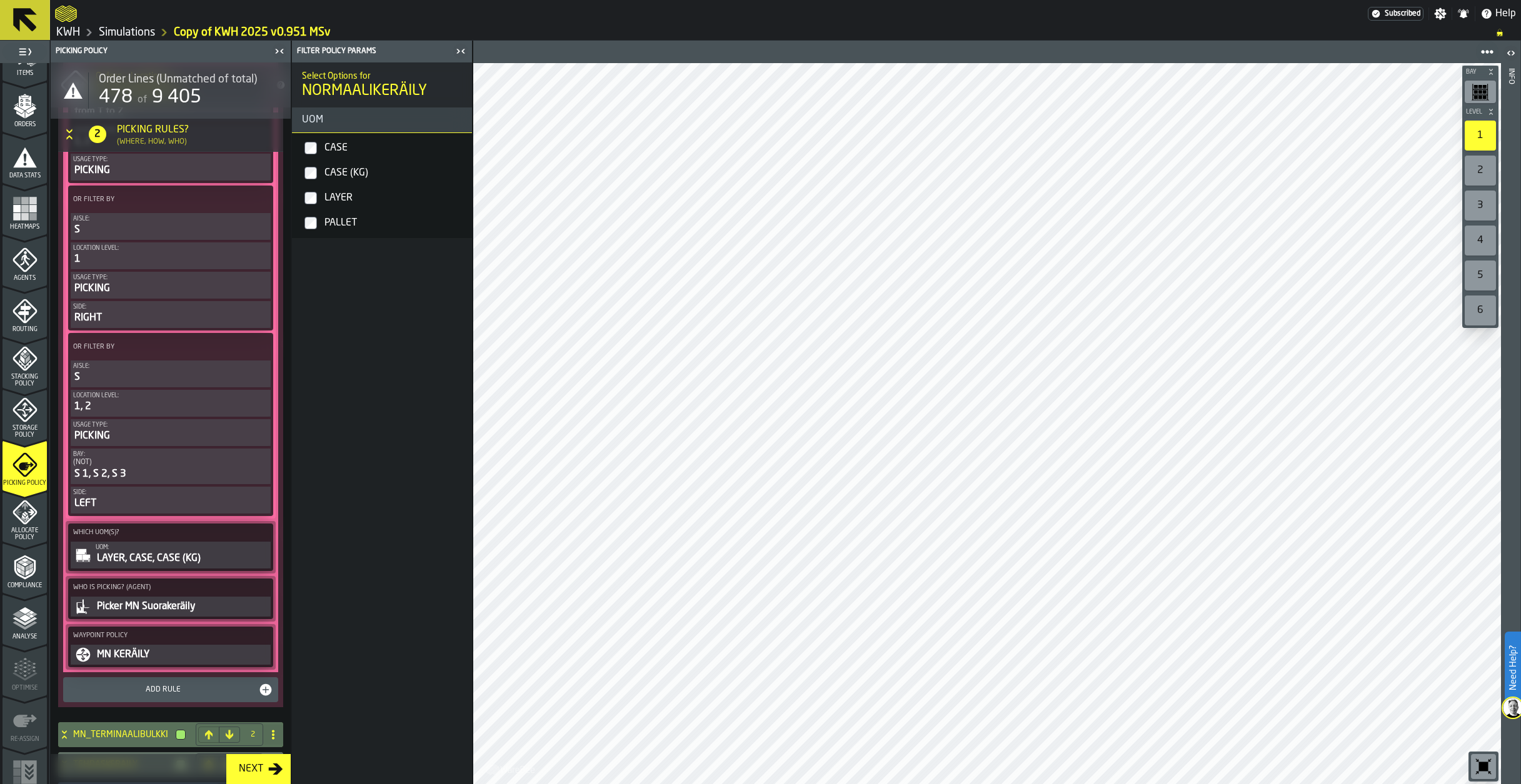
click at [150, 551] on div "UOM:" at bounding box center [182, 547] width 173 height 7
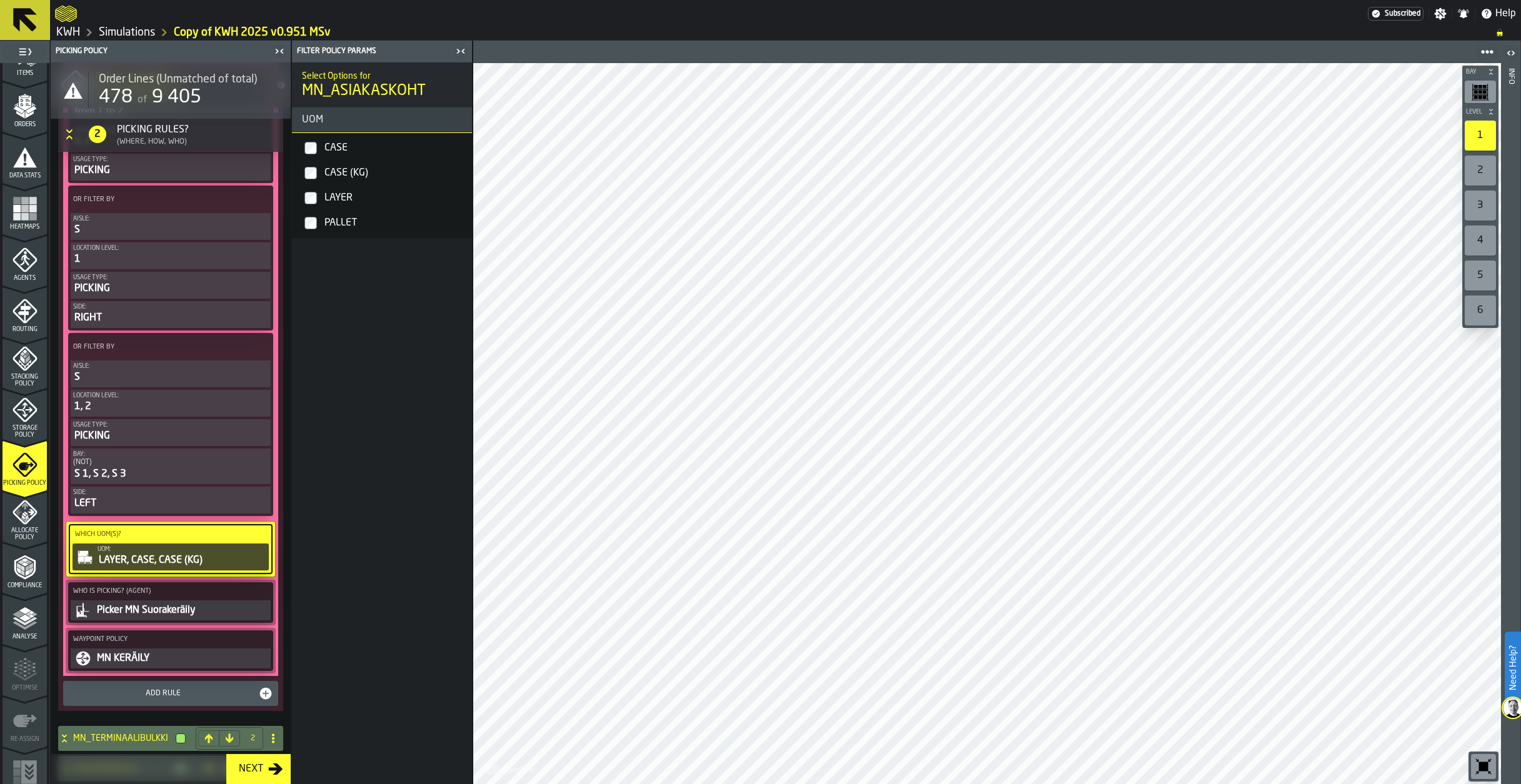
click at [317, 177] on label "CASE (KG)" at bounding box center [381, 173] width 175 height 25
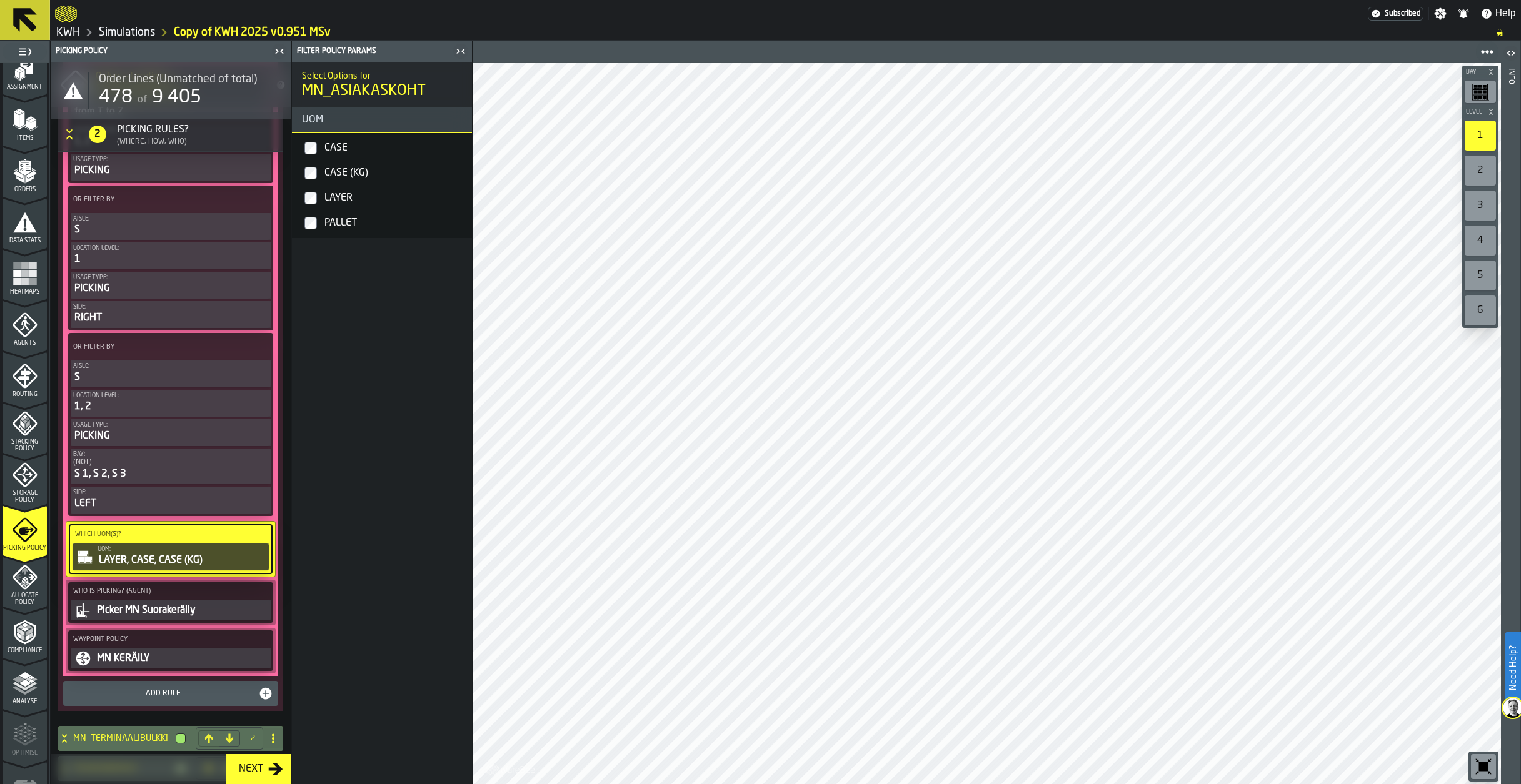
scroll to position [62, 0]
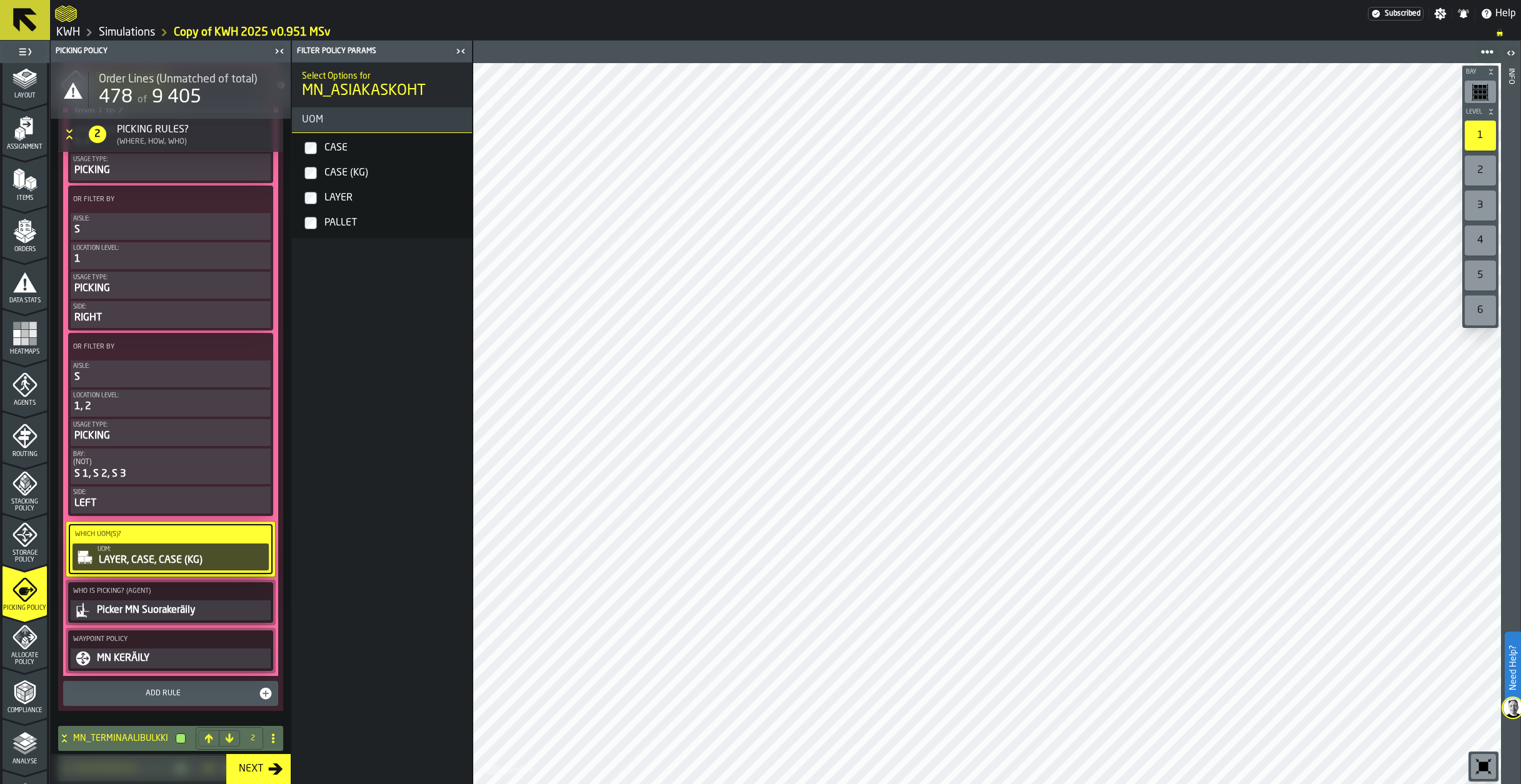
click at [18, 196] on span "Items" at bounding box center [25, 198] width 44 height 7
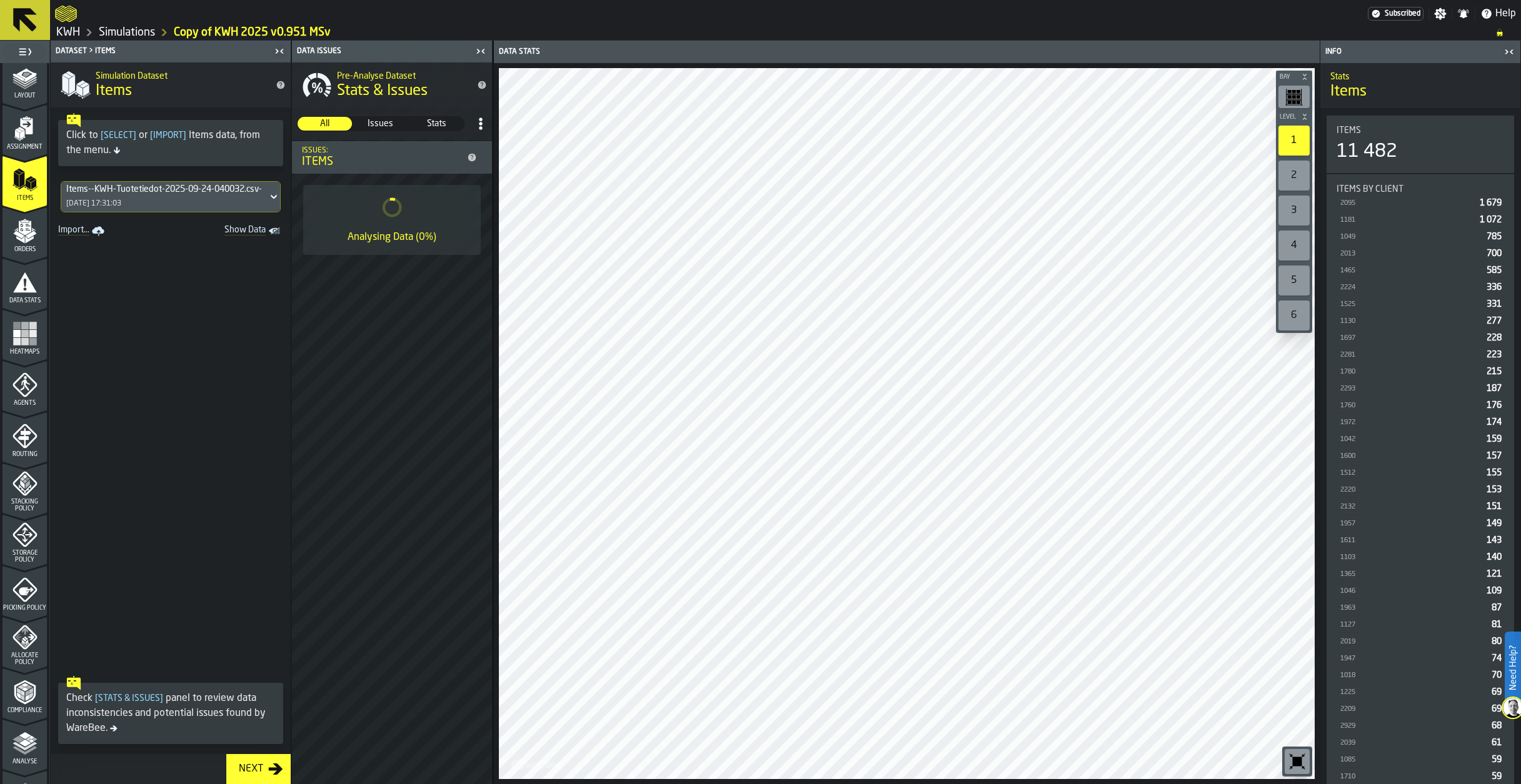
click at [0, 0] on polygon "Show Data" at bounding box center [0, 0] width 0 height 0
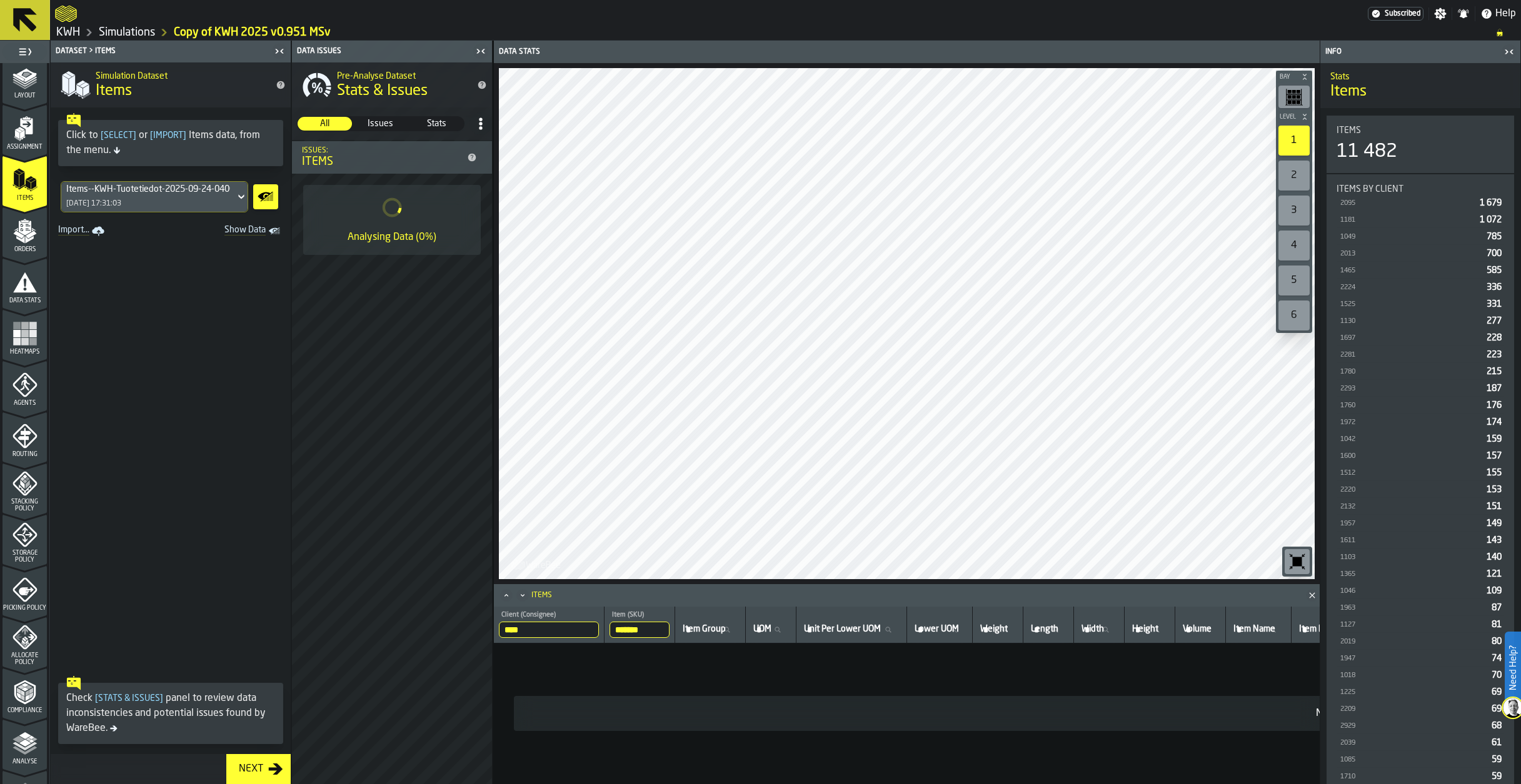
drag, startPoint x: 126, startPoint y: 33, endPoint x: 139, endPoint y: 39, distance: 14.3
click at [127, 34] on link "Simulations" at bounding box center [126, 32] width 56 height 13
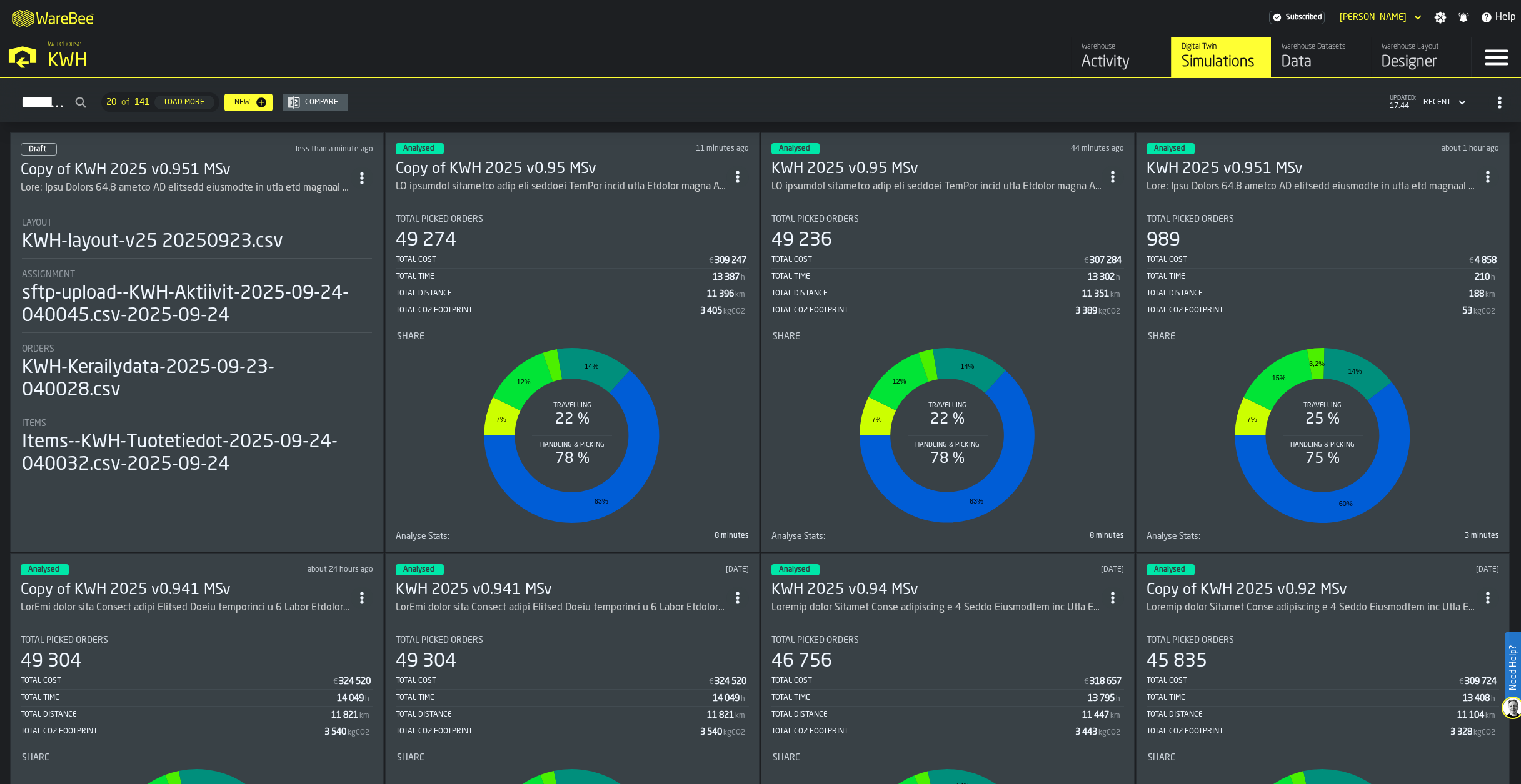
click at [364, 177] on circle "ItemListCard-DashboardItemContainer" at bounding box center [362, 178] width 3 height 3
click at [317, 224] on div "Delete" at bounding box center [337, 231] width 65 height 15
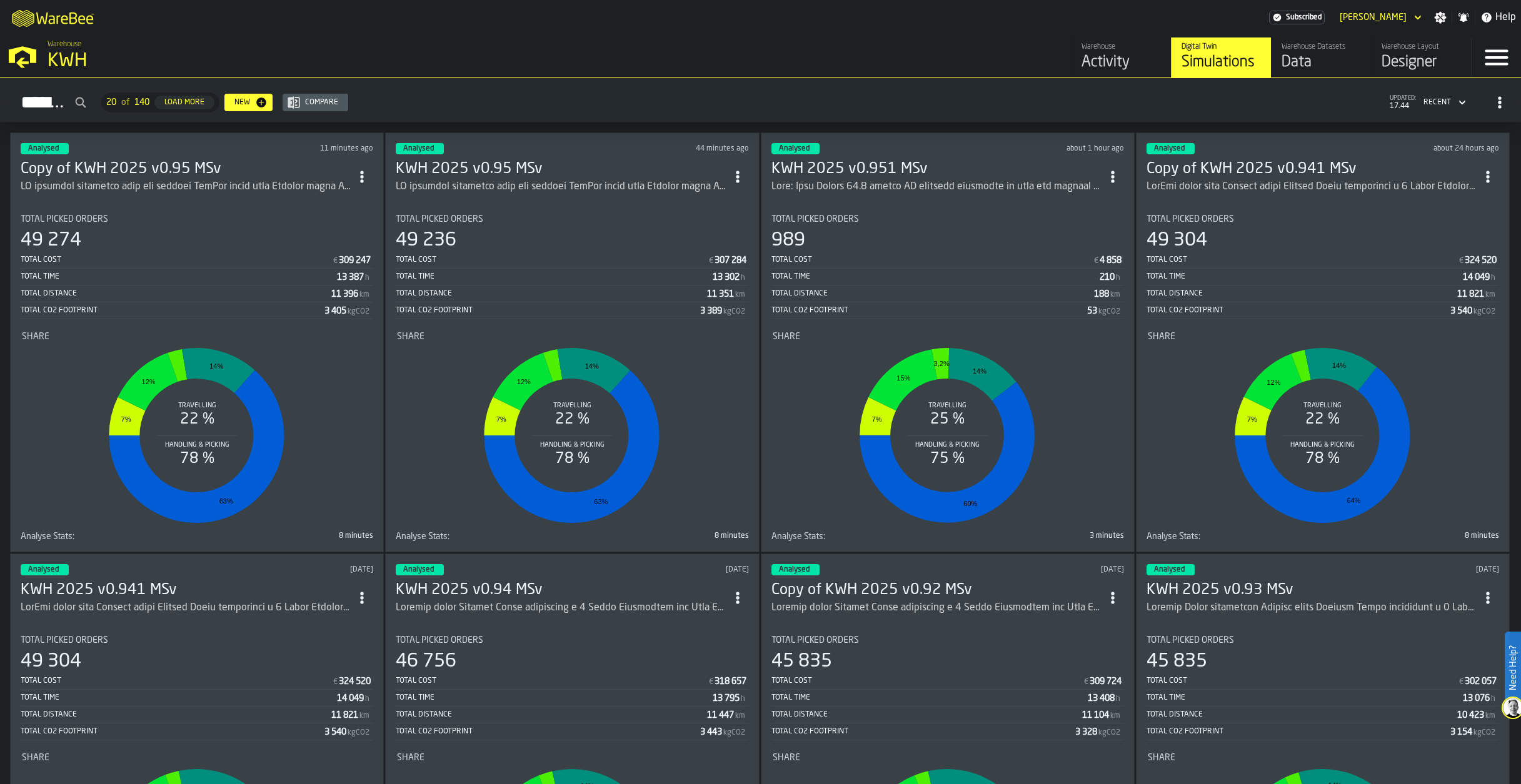
click at [368, 171] on icon "ItemListCard-DashboardItemContainer" at bounding box center [361, 177] width 12 height 12
click at [312, 201] on div "Open" at bounding box center [337, 201] width 65 height 15
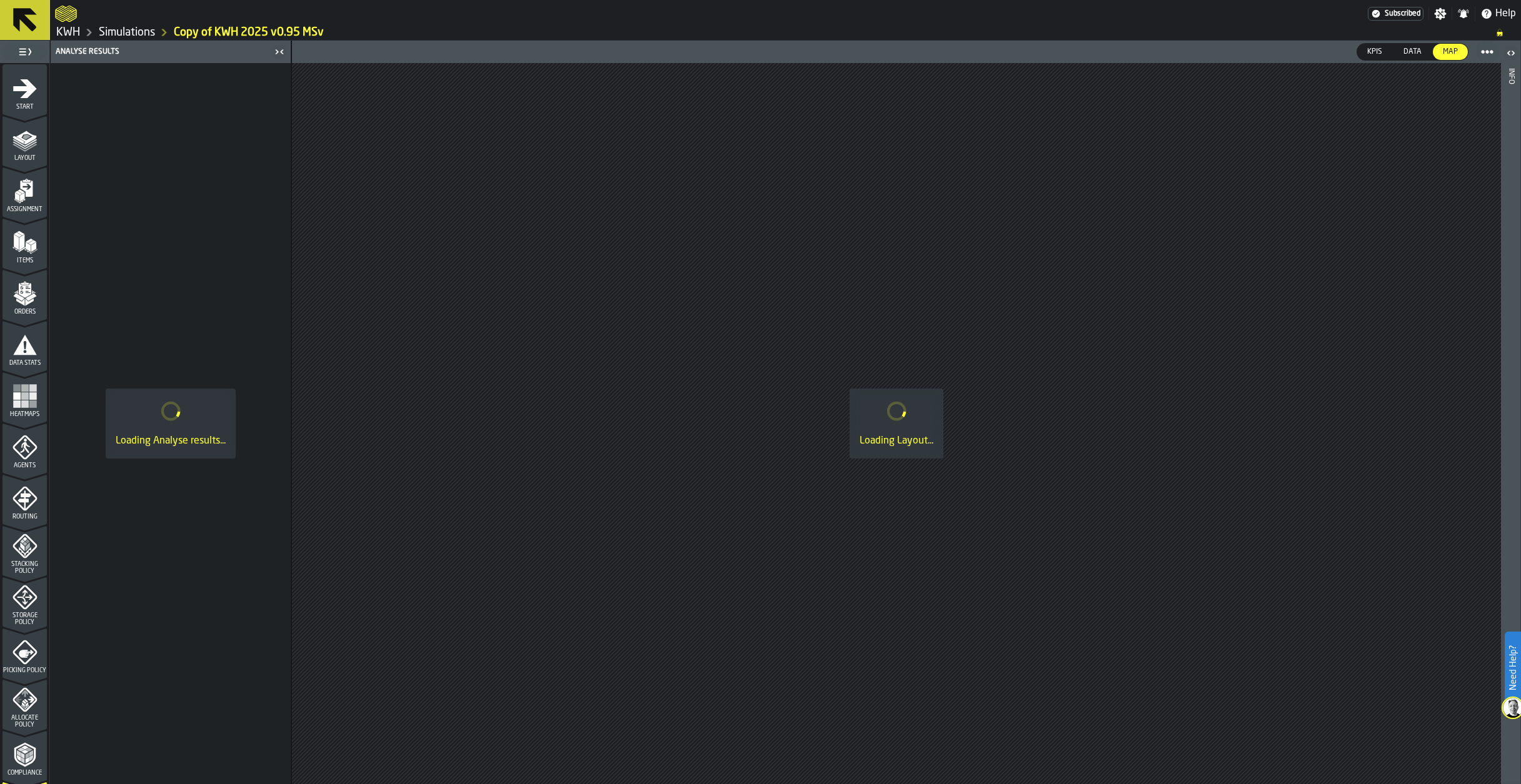
click at [20, 98] on icon "menu Start" at bounding box center [25, 89] width 25 height 25
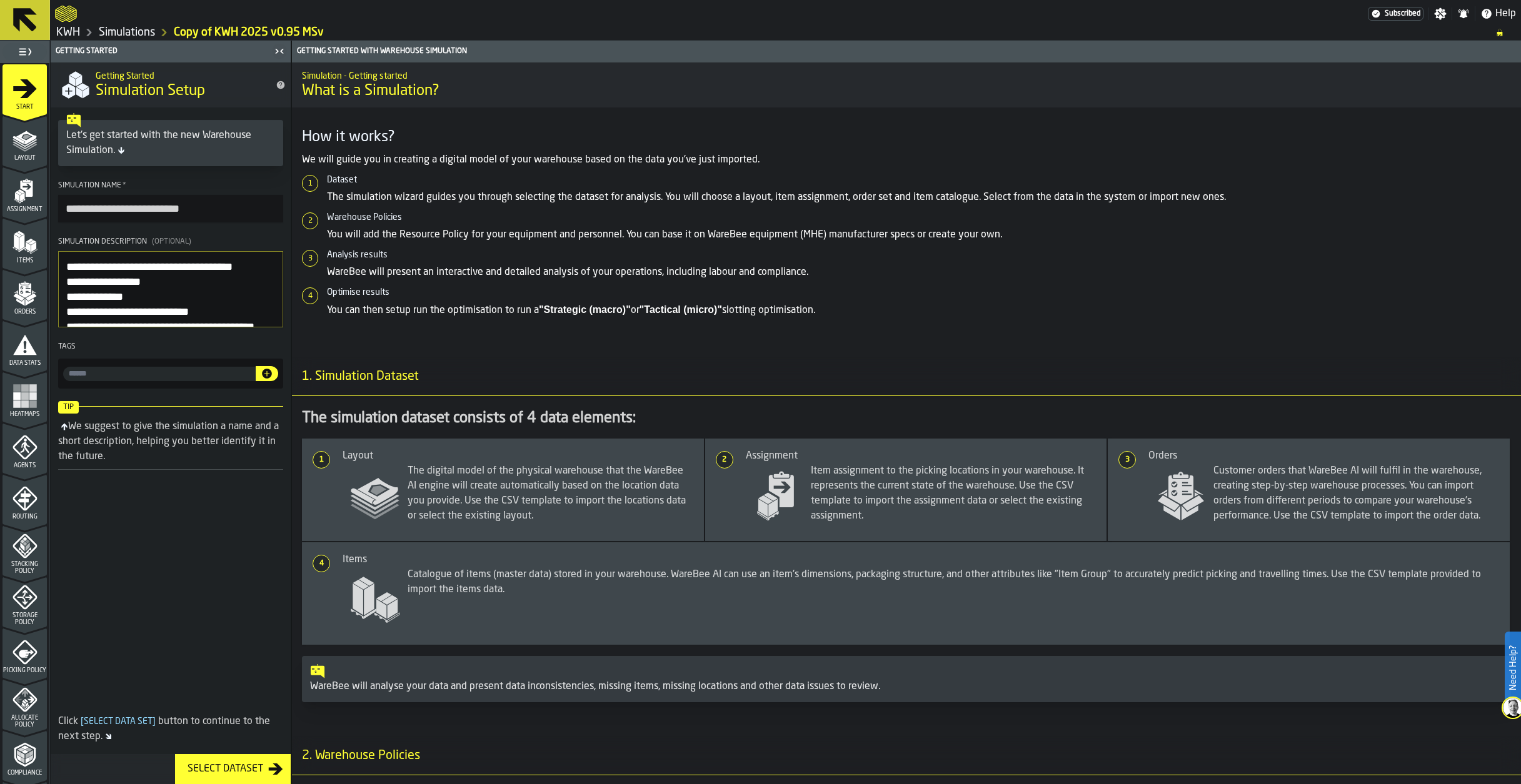
drag, startPoint x: 105, startPoint y: 209, endPoint x: 80, endPoint y: 245, distance: 43.8
click at [36, 212] on aside "**********" at bounding box center [145, 413] width 291 height 744
click at [146, 205] on input "**********" at bounding box center [171, 208] width 225 height 28
type input "**********"
click at [135, 33] on link "Simulations" at bounding box center [126, 32] width 56 height 13
